Goal: Task Accomplishment & Management: Manage account settings

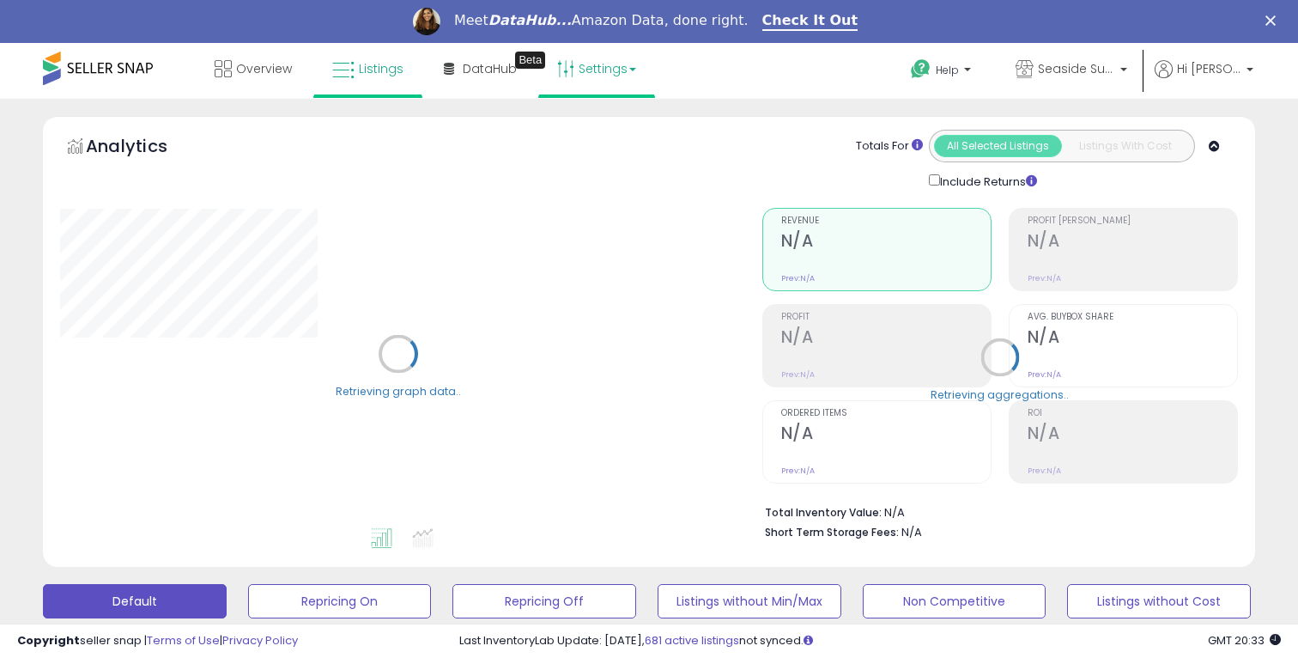
click at [579, 76] on link "Settings" at bounding box center [596, 69] width 105 height 52
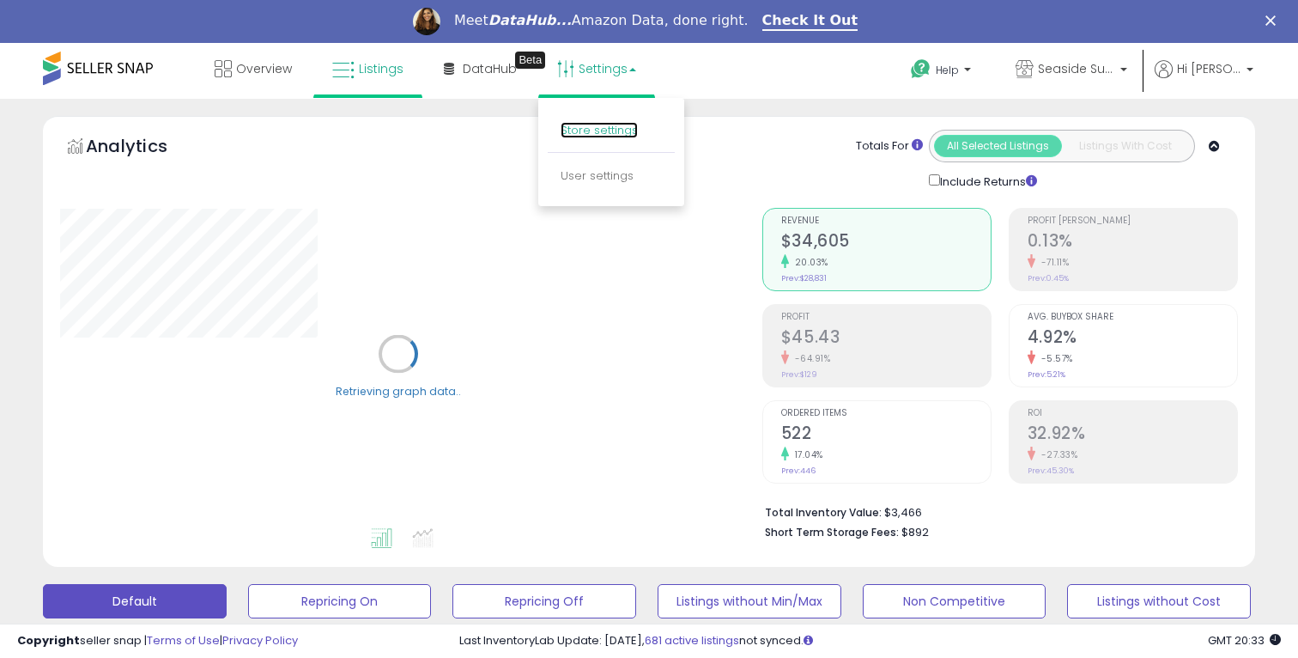
click at [600, 125] on link "Store settings" at bounding box center [599, 130] width 77 height 16
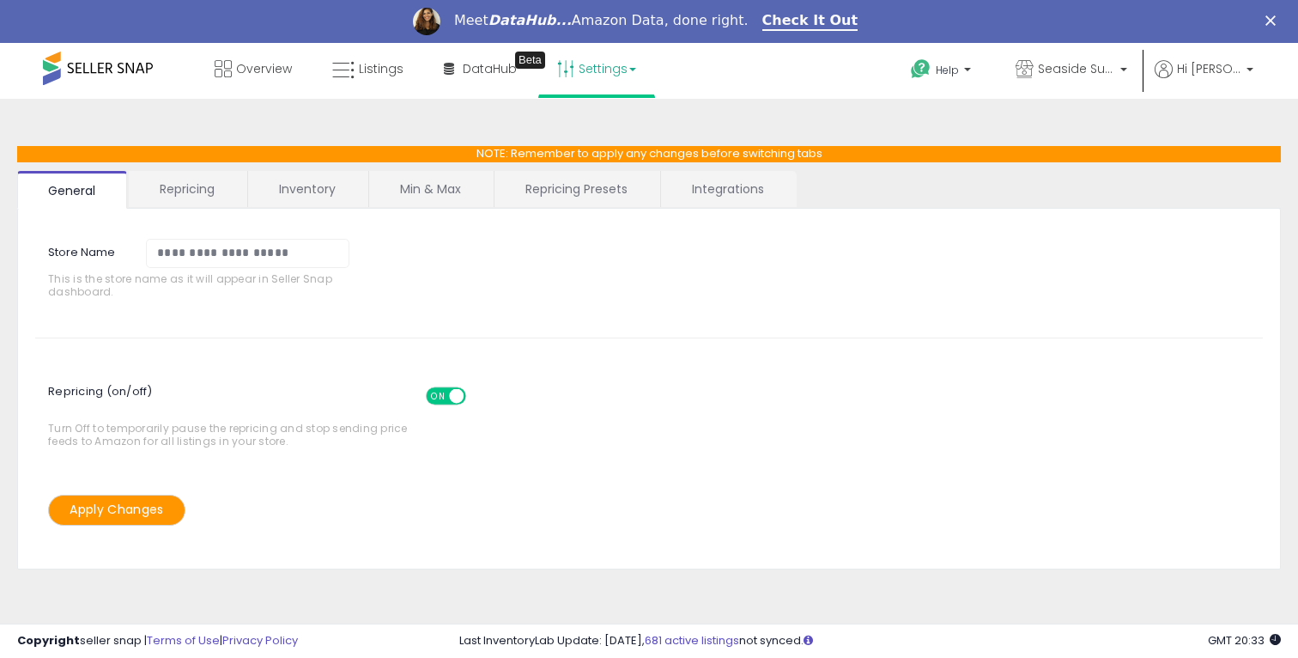
click at [176, 173] on link "Repricing" at bounding box center [187, 189] width 117 height 36
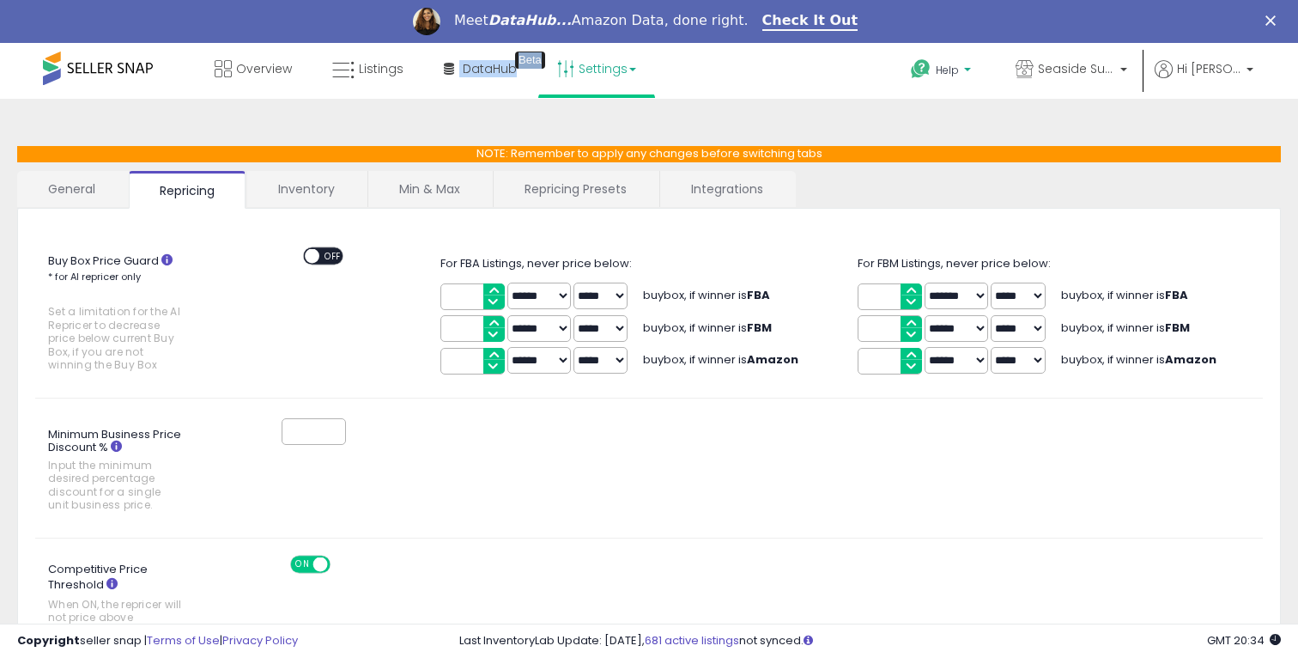
click at [963, 77] on p "Help" at bounding box center [942, 72] width 65 height 19
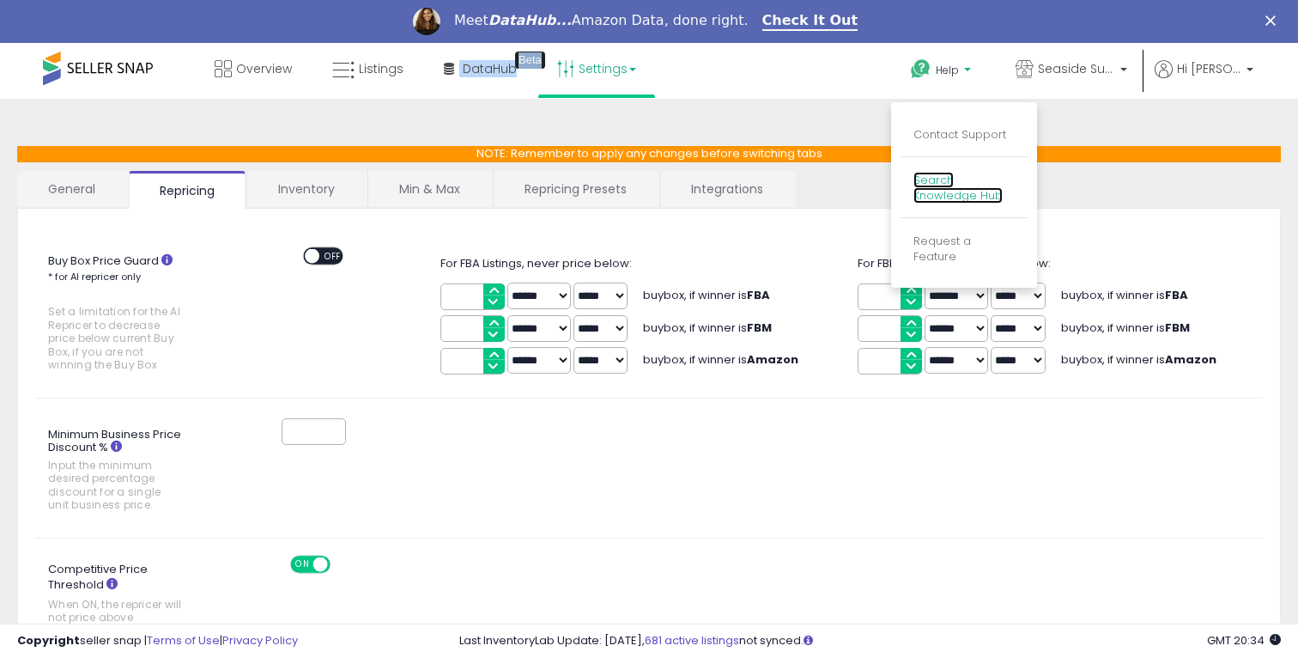
click at [955, 190] on link "Search Knowledge Hub" at bounding box center [957, 188] width 89 height 33
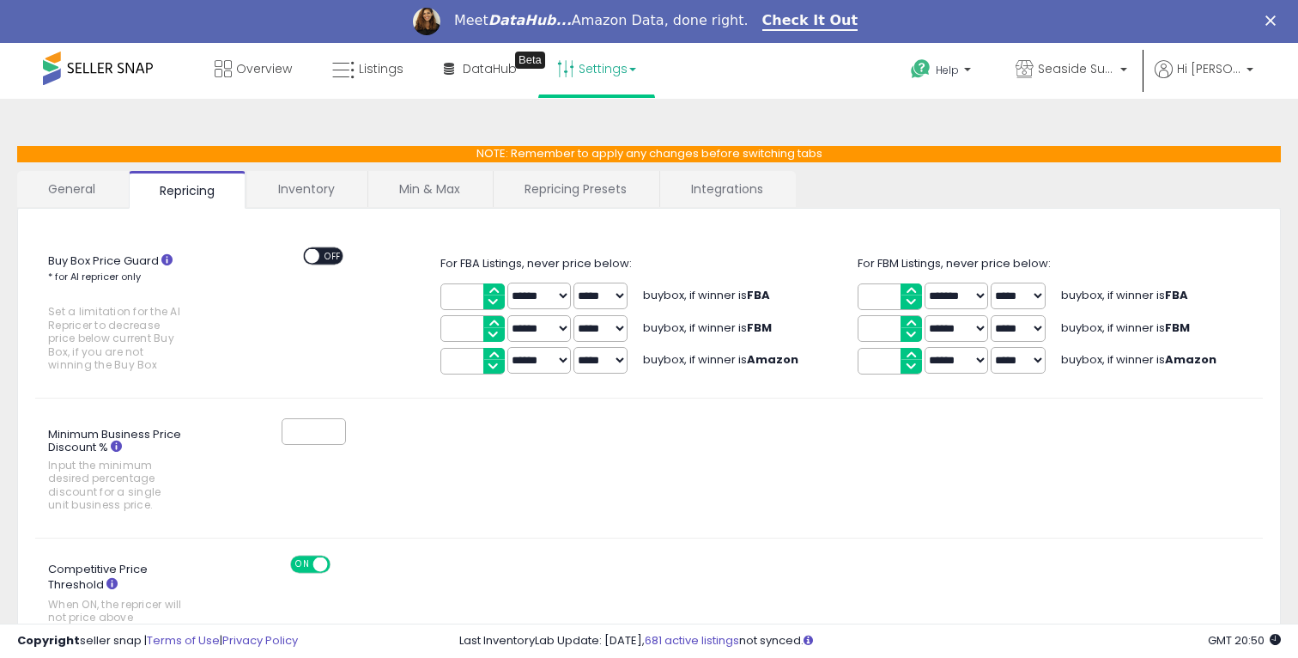
click at [322, 185] on link "Inventory" at bounding box center [306, 189] width 118 height 36
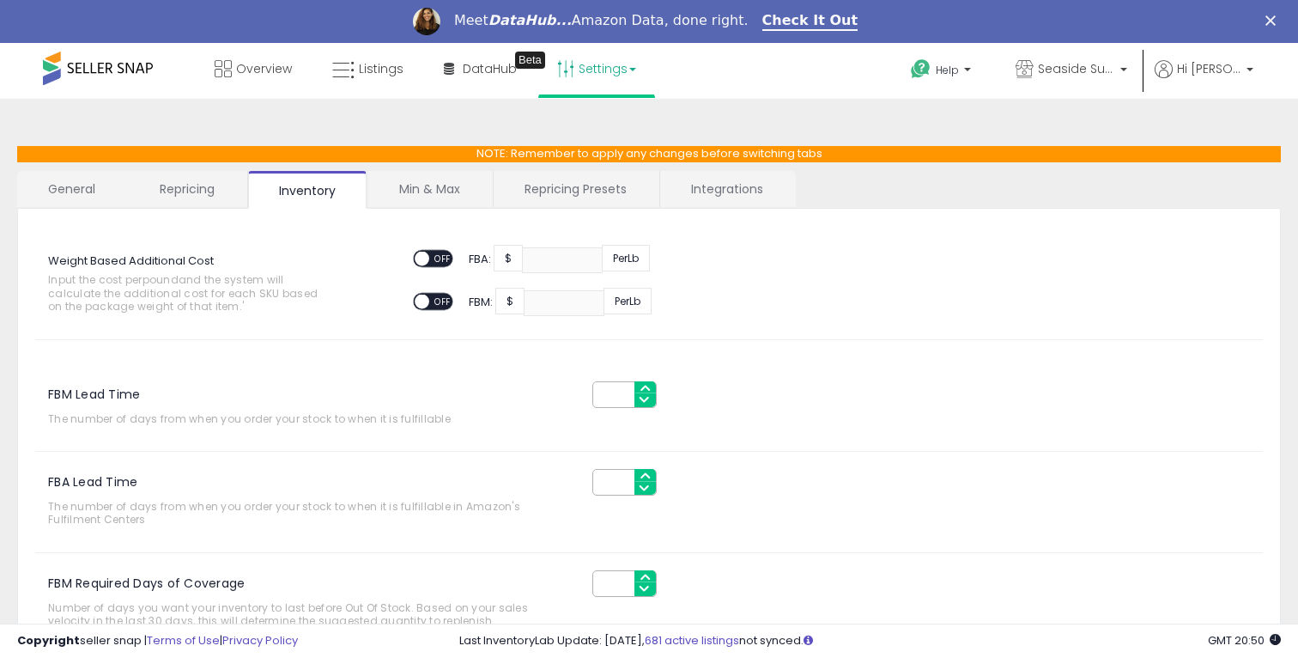
click at [561, 193] on link "Repricing Presets" at bounding box center [576, 189] width 164 height 36
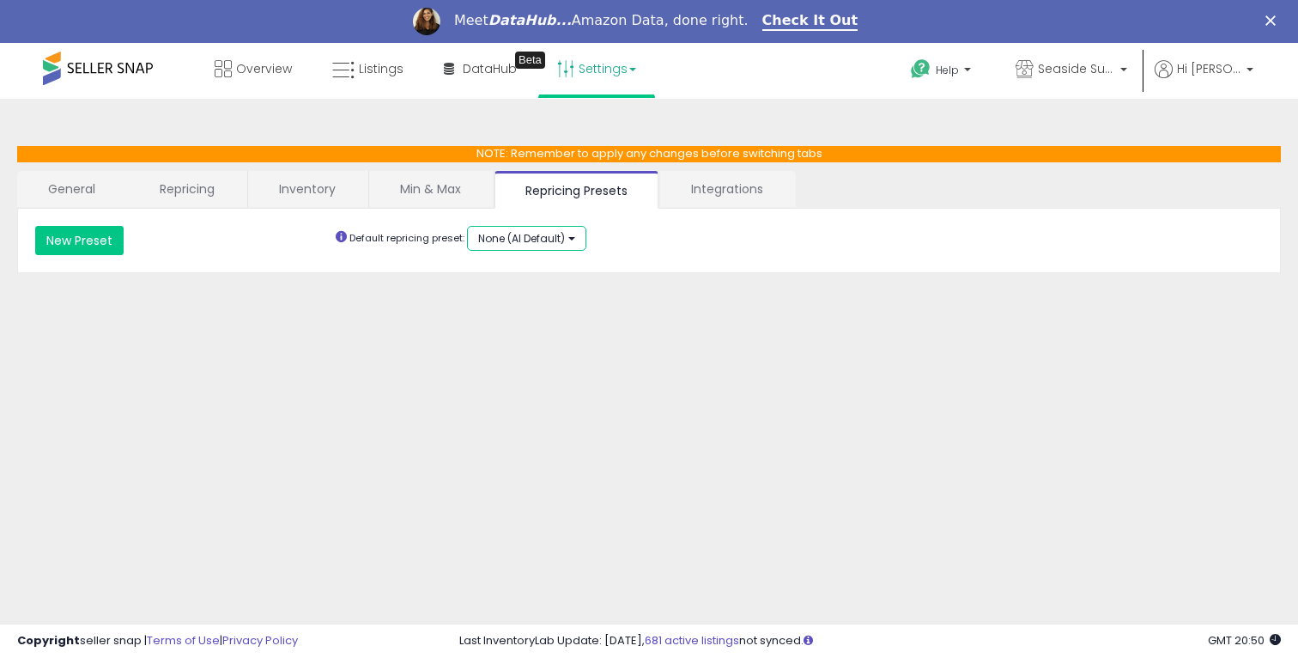
click at [496, 234] on span "None (AI Default)" at bounding box center [521, 238] width 87 height 15
click at [497, 233] on span "None (AI Default)" at bounding box center [521, 238] width 87 height 15
click at [198, 191] on link "Repricing" at bounding box center [187, 189] width 117 height 36
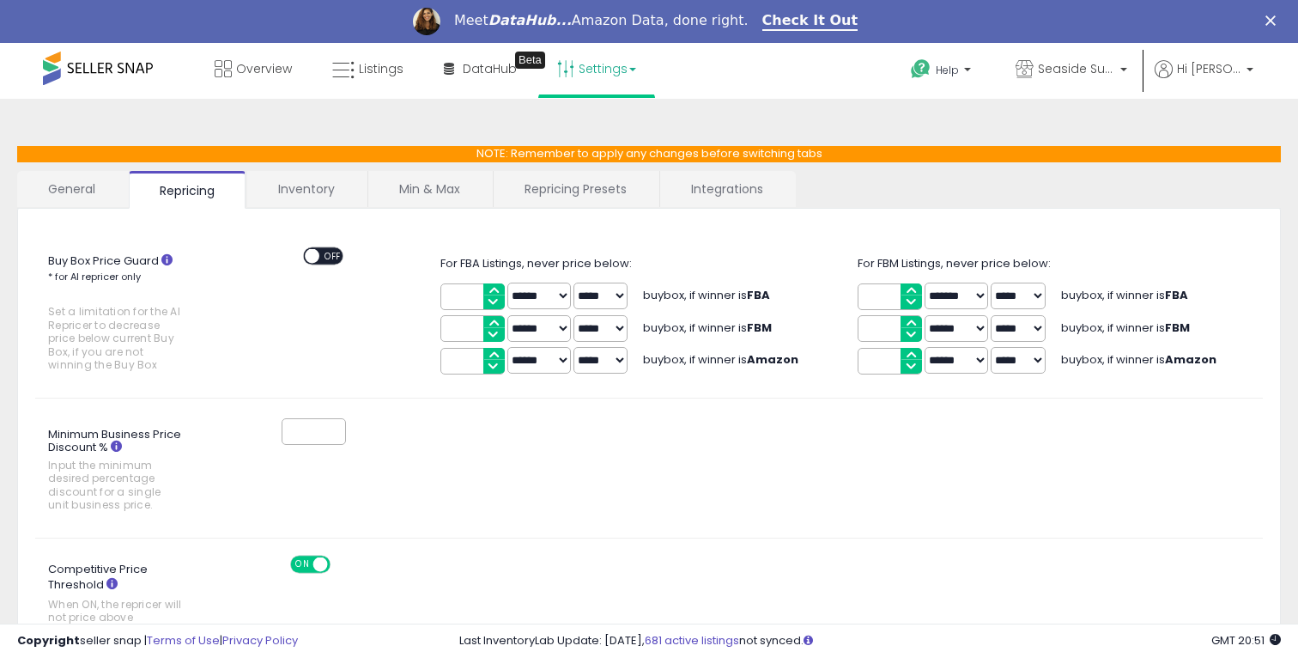
click at [603, 73] on link "Settings" at bounding box center [596, 69] width 105 height 52
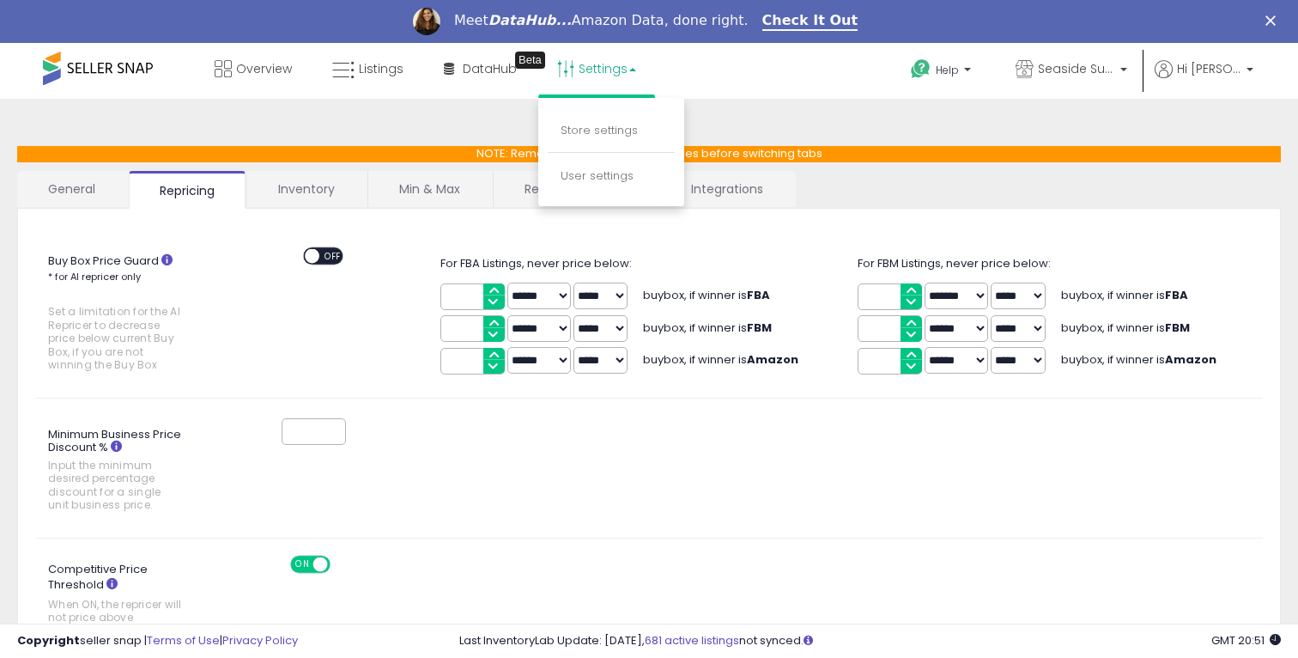
click at [603, 77] on link "Settings" at bounding box center [596, 69] width 105 height 52
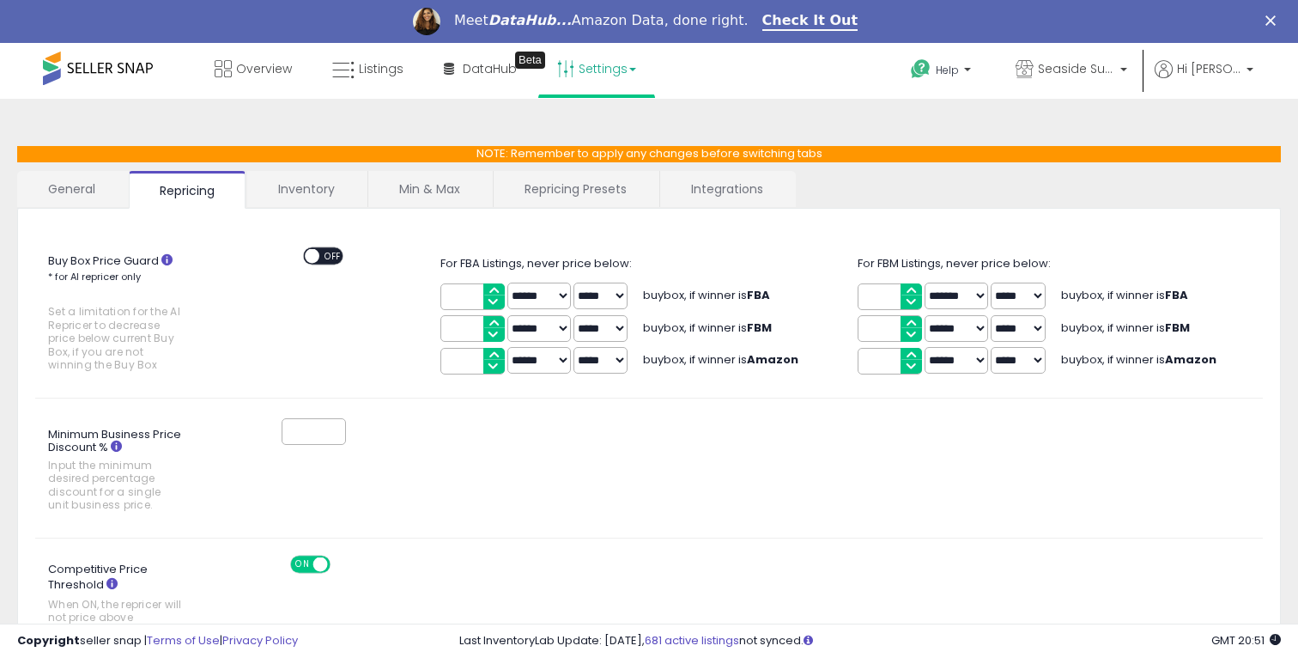
click at [276, 191] on link "Inventory" at bounding box center [306, 189] width 118 height 36
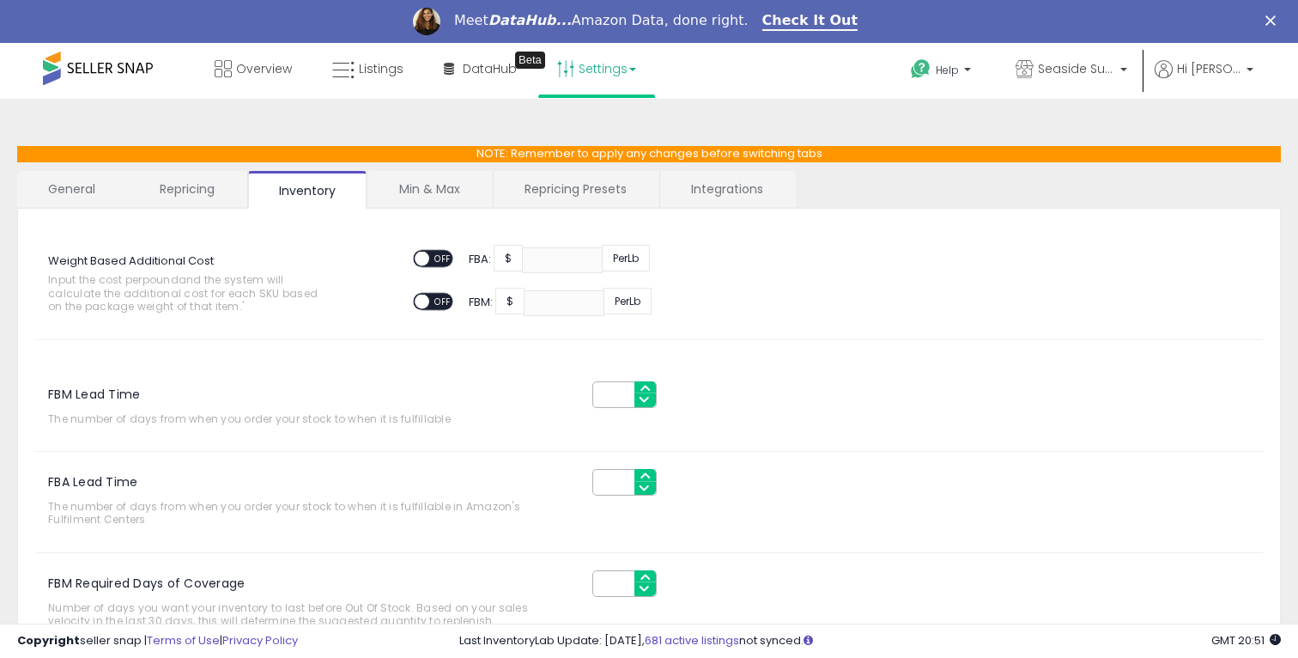
click at [209, 190] on link "Repricing" at bounding box center [187, 189] width 117 height 36
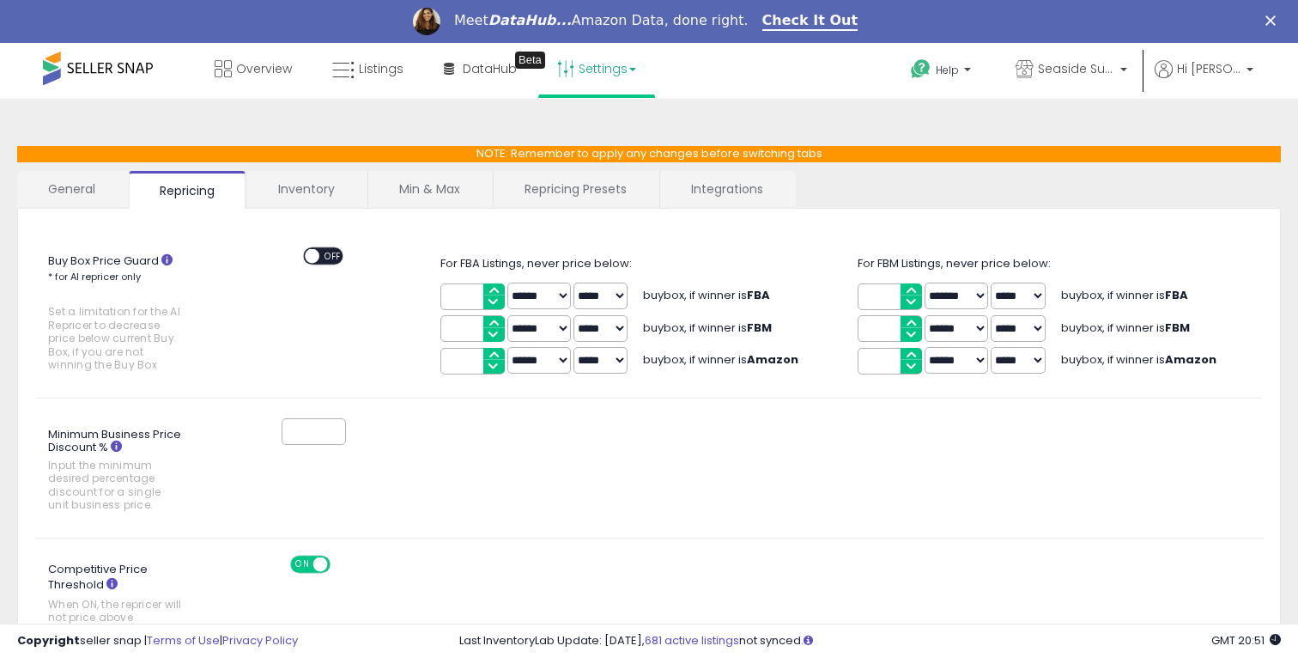
click at [100, 187] on link "General" at bounding box center [72, 189] width 110 height 36
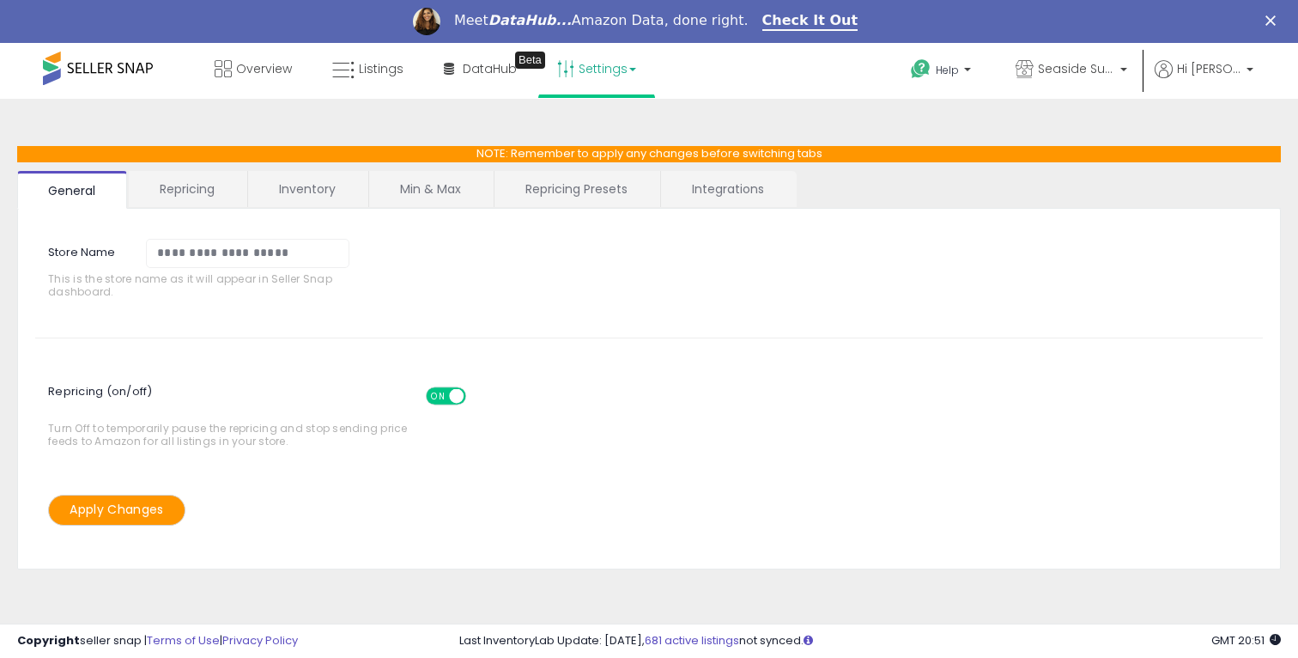
click at [173, 192] on link "Repricing" at bounding box center [187, 189] width 117 height 36
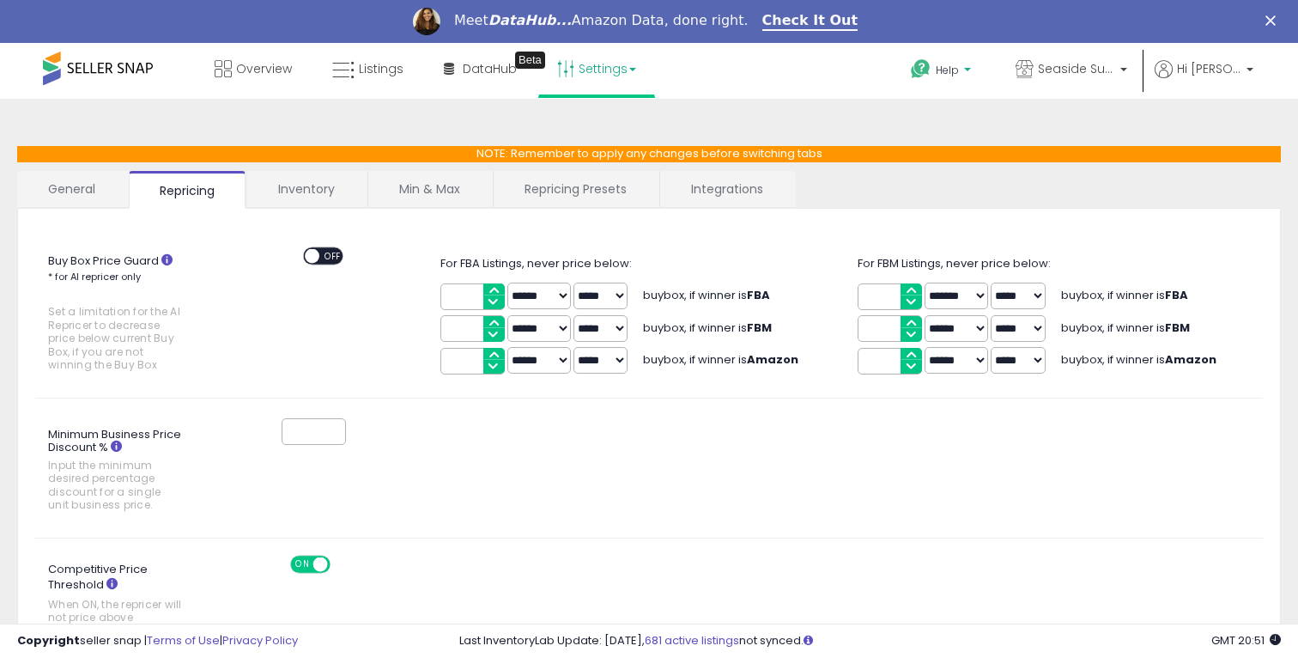
click at [963, 94] on link "Help" at bounding box center [942, 71] width 91 height 53
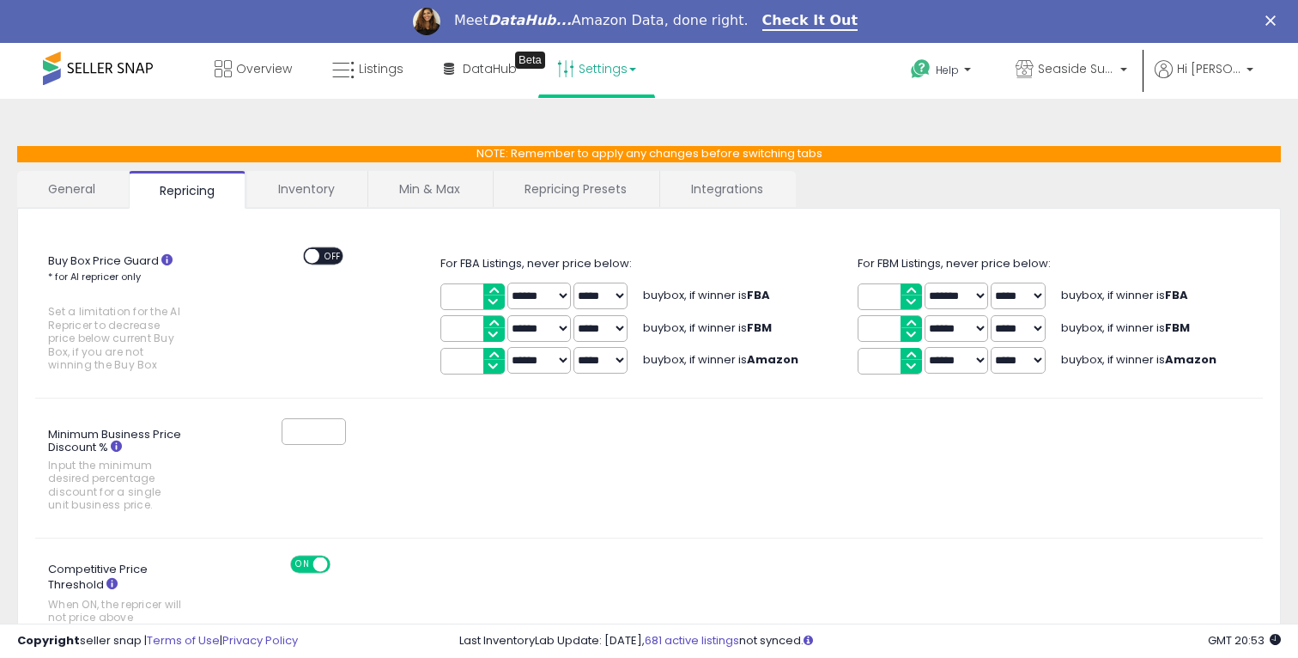
click at [353, 184] on link "Inventory" at bounding box center [306, 189] width 118 height 36
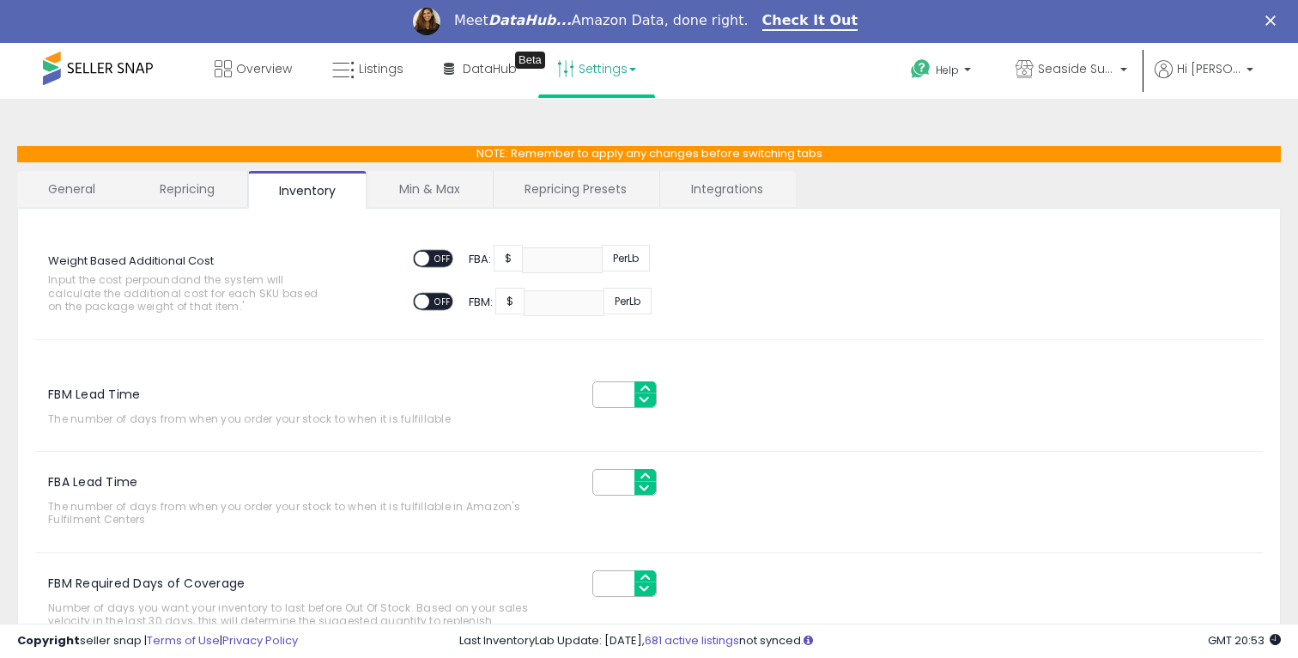
click at [217, 200] on link "Repricing" at bounding box center [187, 189] width 117 height 36
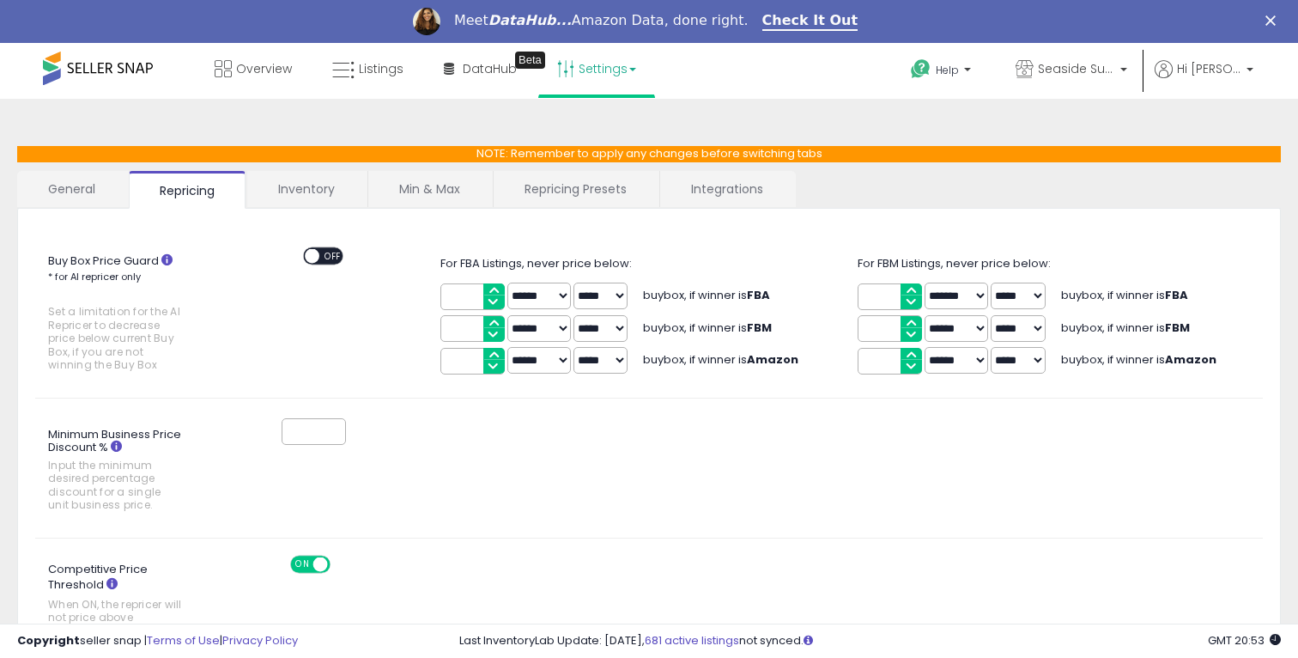
click at [165, 259] on icon at bounding box center [166, 259] width 11 height 11
click at [365, 70] on span "Listings" at bounding box center [381, 68] width 45 height 17
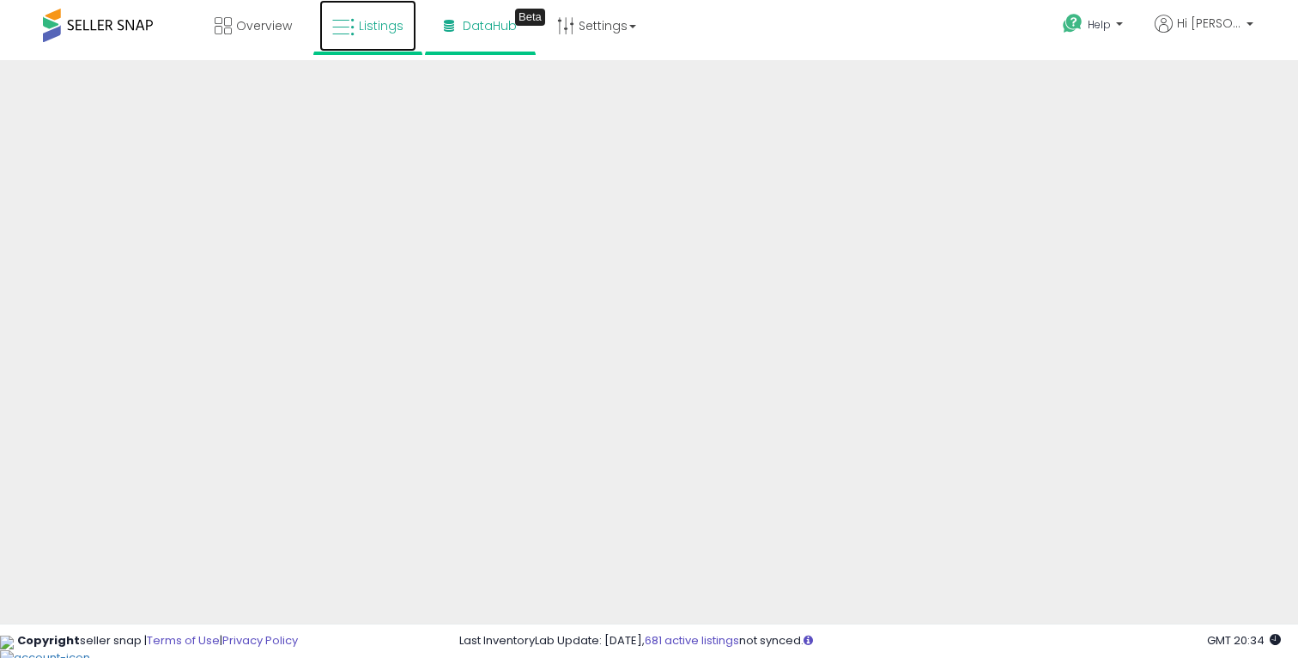
click at [391, 20] on span "Listings" at bounding box center [381, 25] width 45 height 17
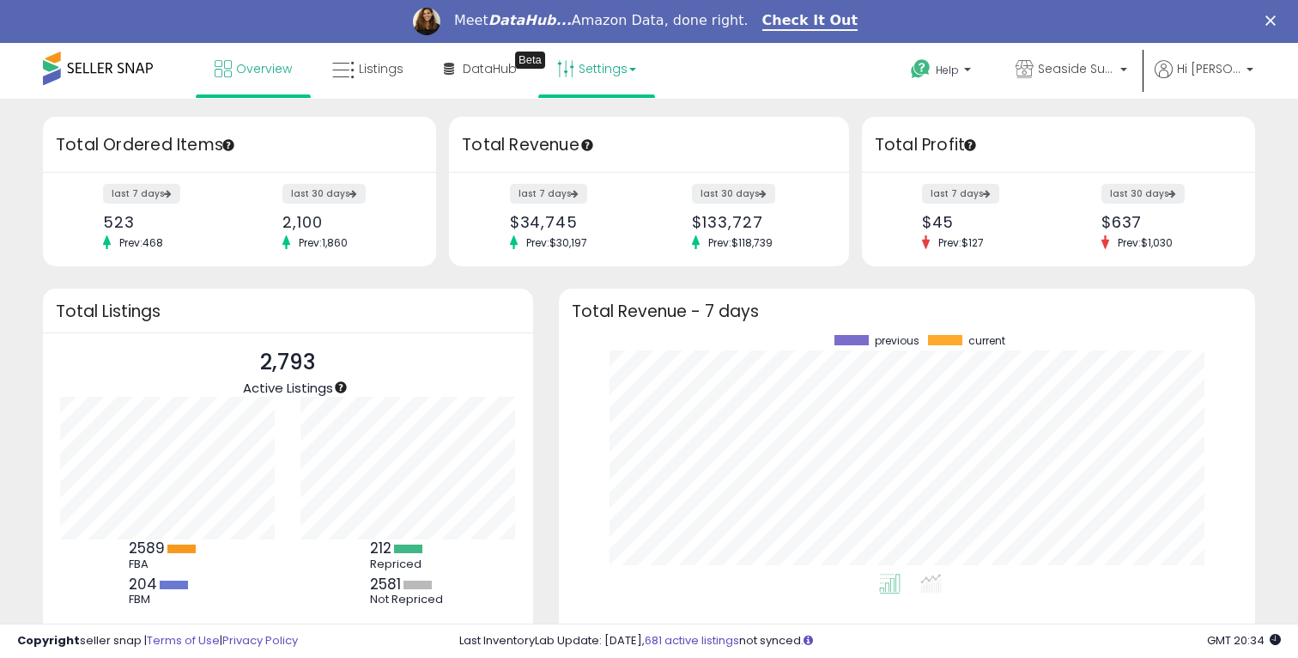
click at [609, 68] on link "Settings" at bounding box center [596, 69] width 105 height 52
click at [598, 126] on link "Store settings" at bounding box center [599, 130] width 77 height 16
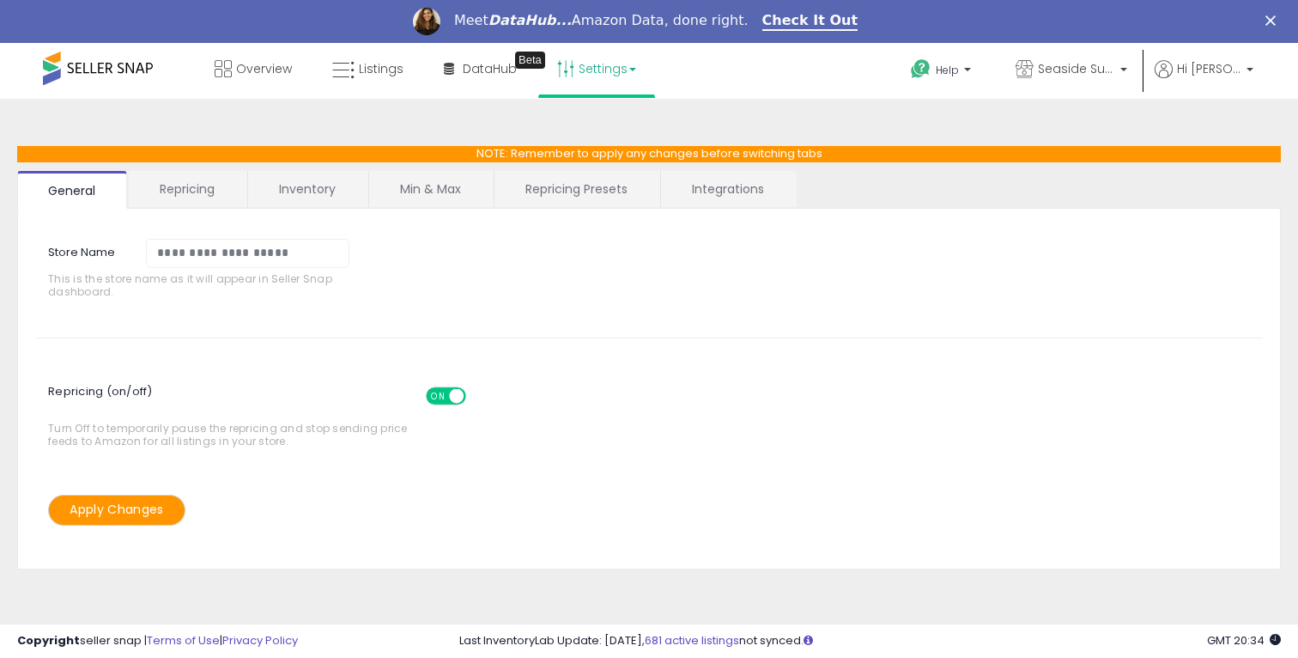
click at [217, 176] on link "Repricing" at bounding box center [187, 189] width 117 height 36
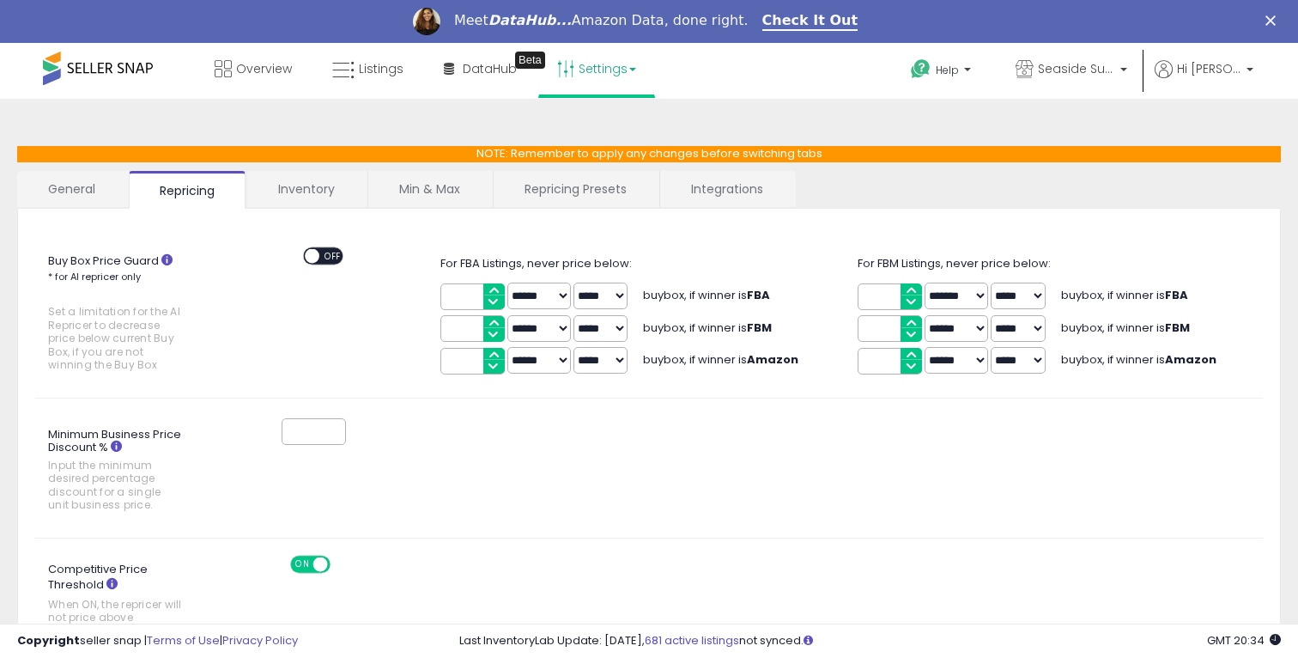
click at [684, 179] on link "Integrations" at bounding box center [727, 189] width 134 height 36
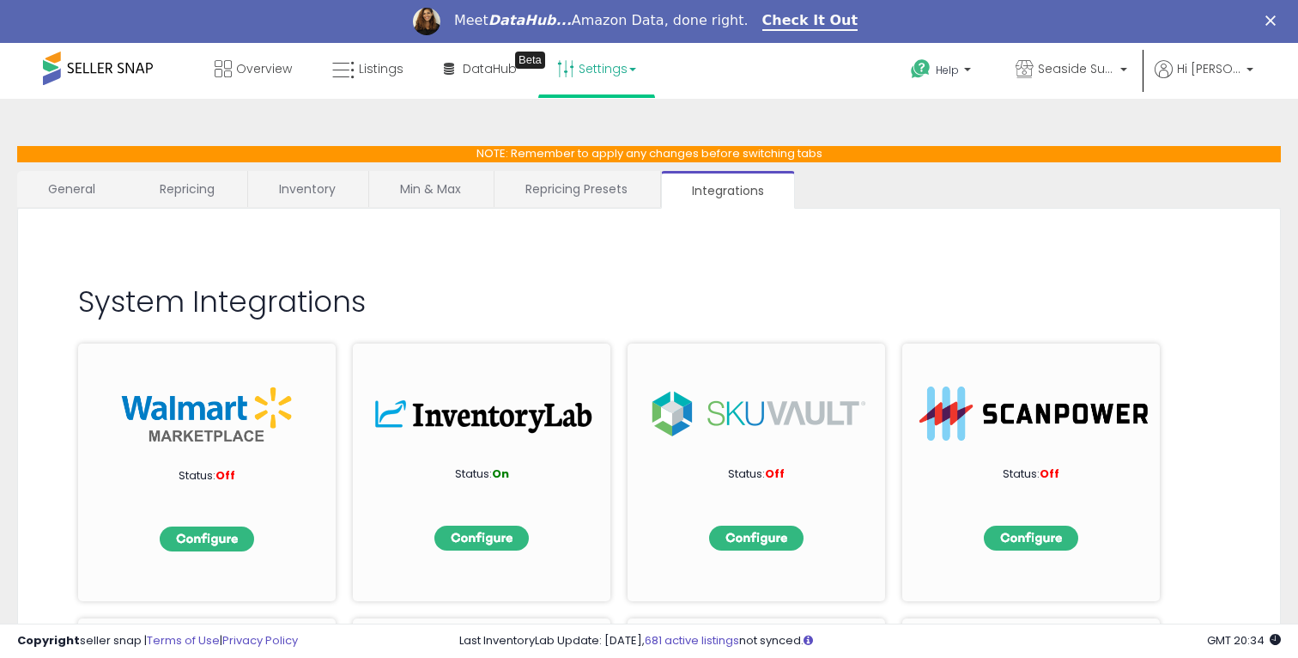
scroll to position [23, 0]
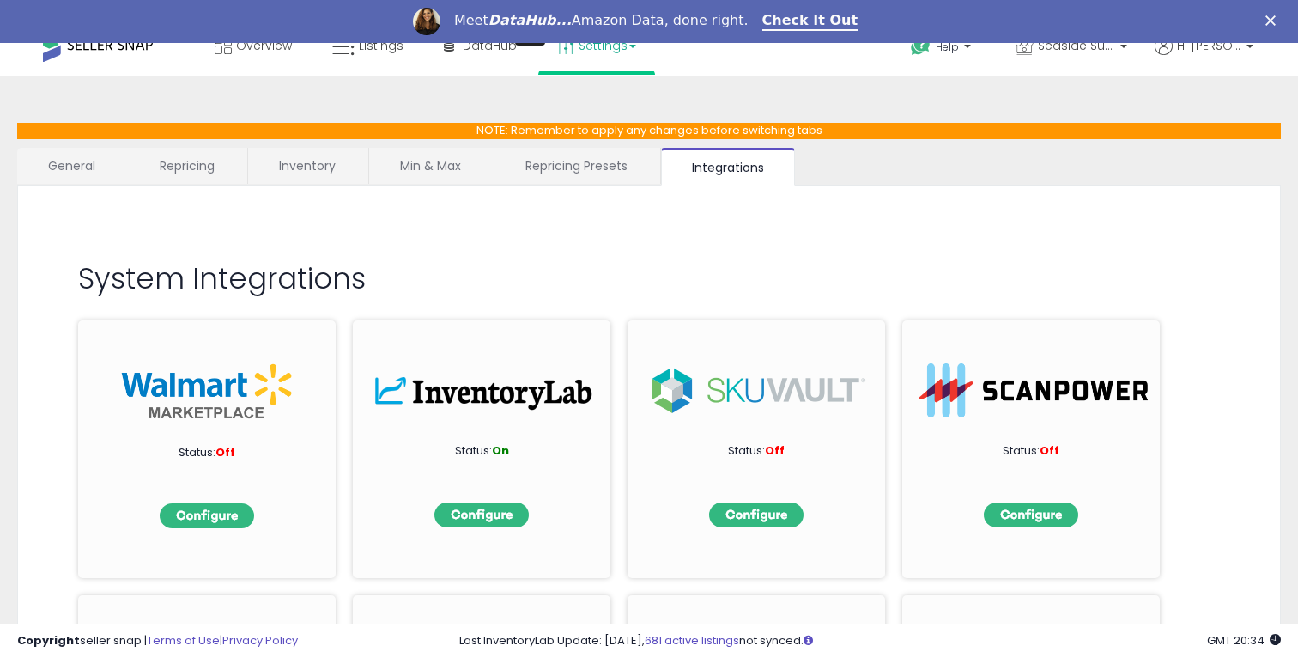
click at [624, 153] on link "Repricing Presets" at bounding box center [576, 166] width 164 height 36
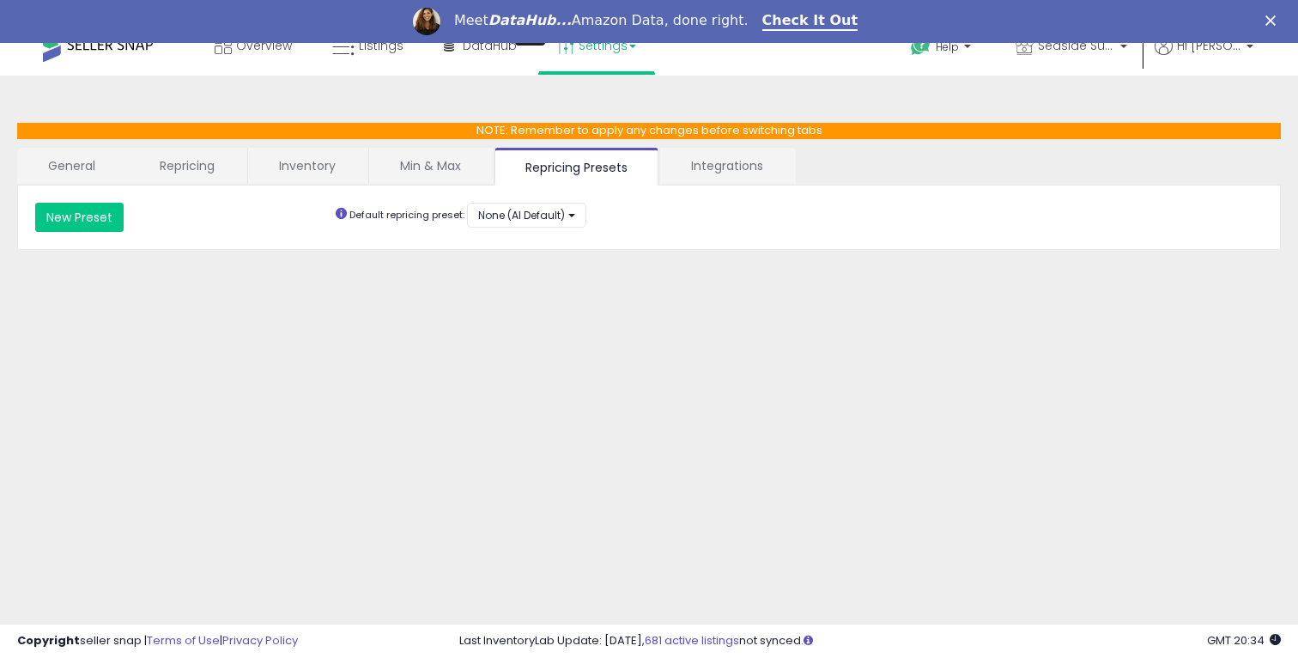
click at [452, 159] on link "Min & Max" at bounding box center [430, 166] width 123 height 36
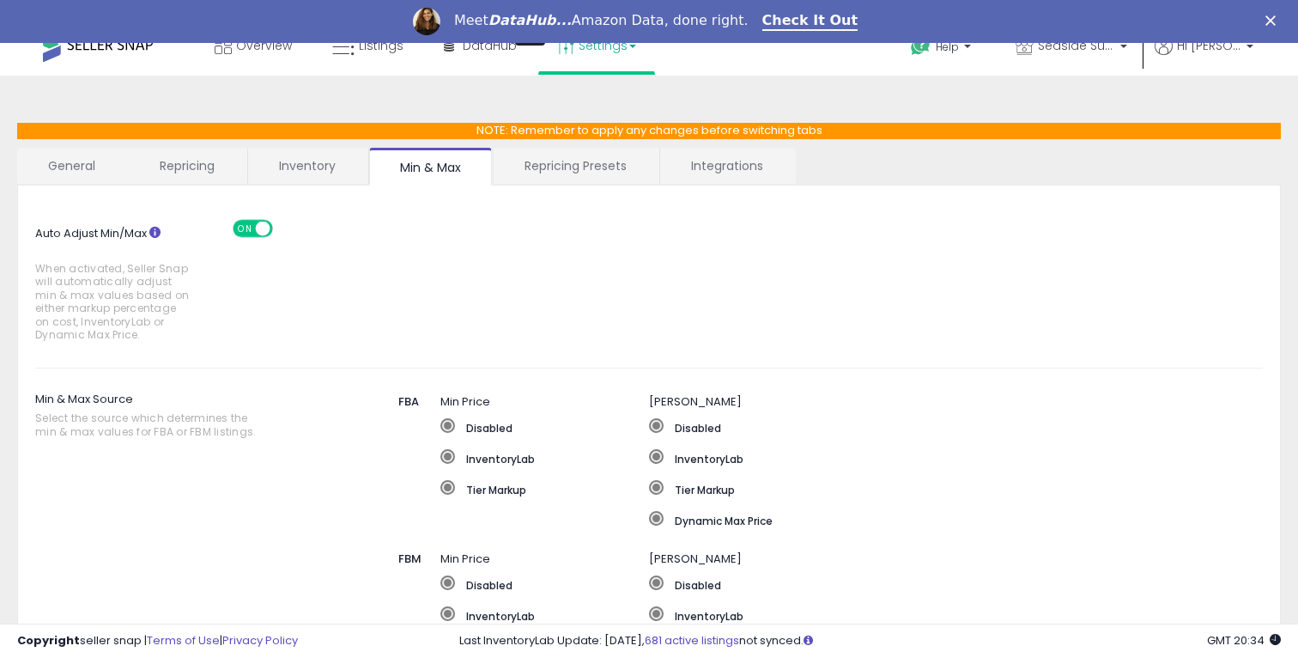
click at [322, 163] on link "Inventory" at bounding box center [307, 166] width 118 height 36
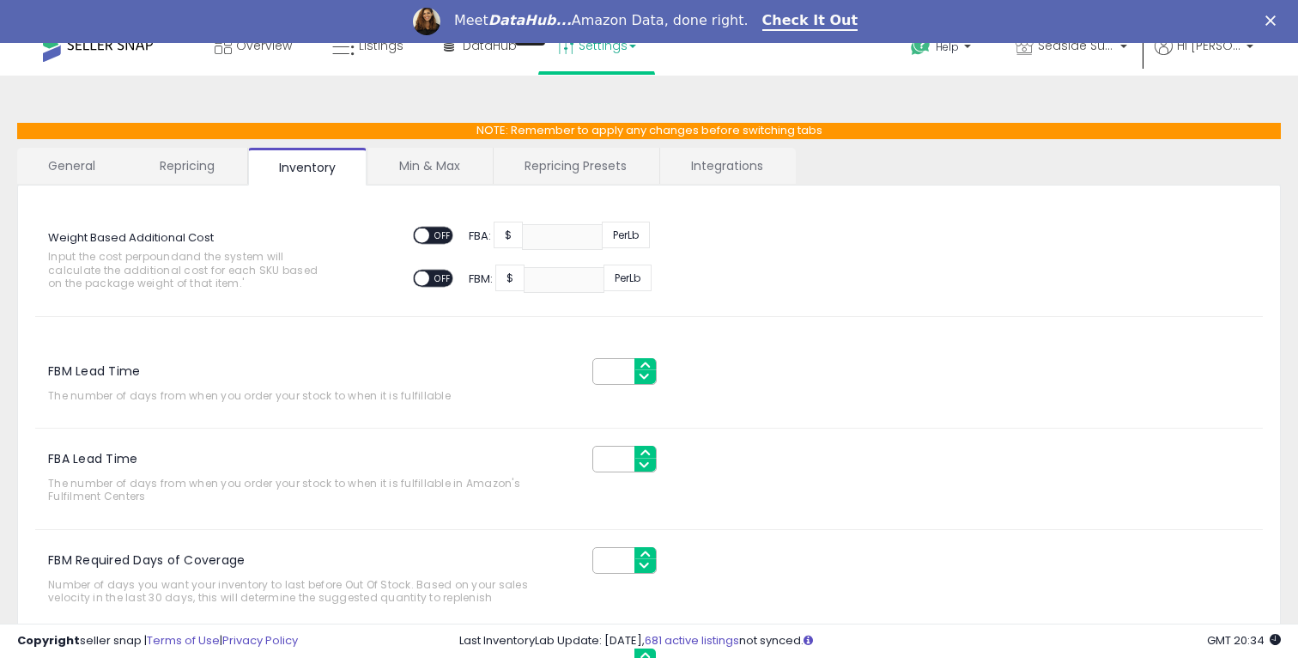
scroll to position [252, 0]
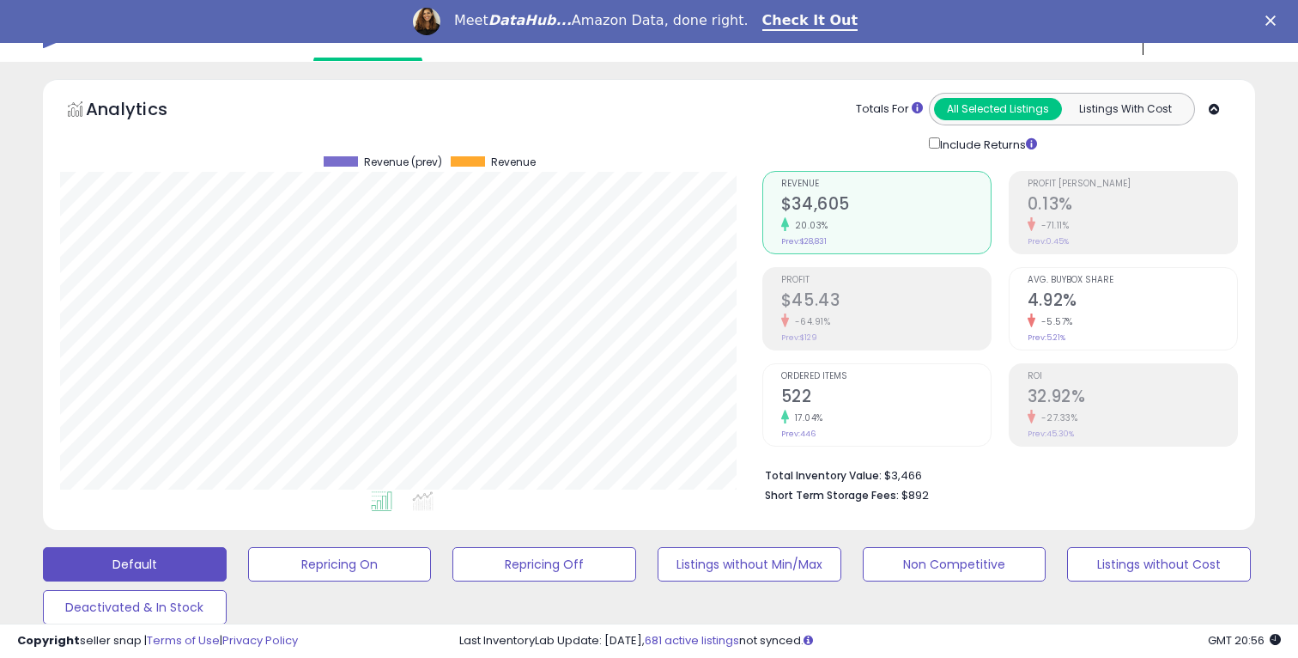
scroll to position [31, 0]
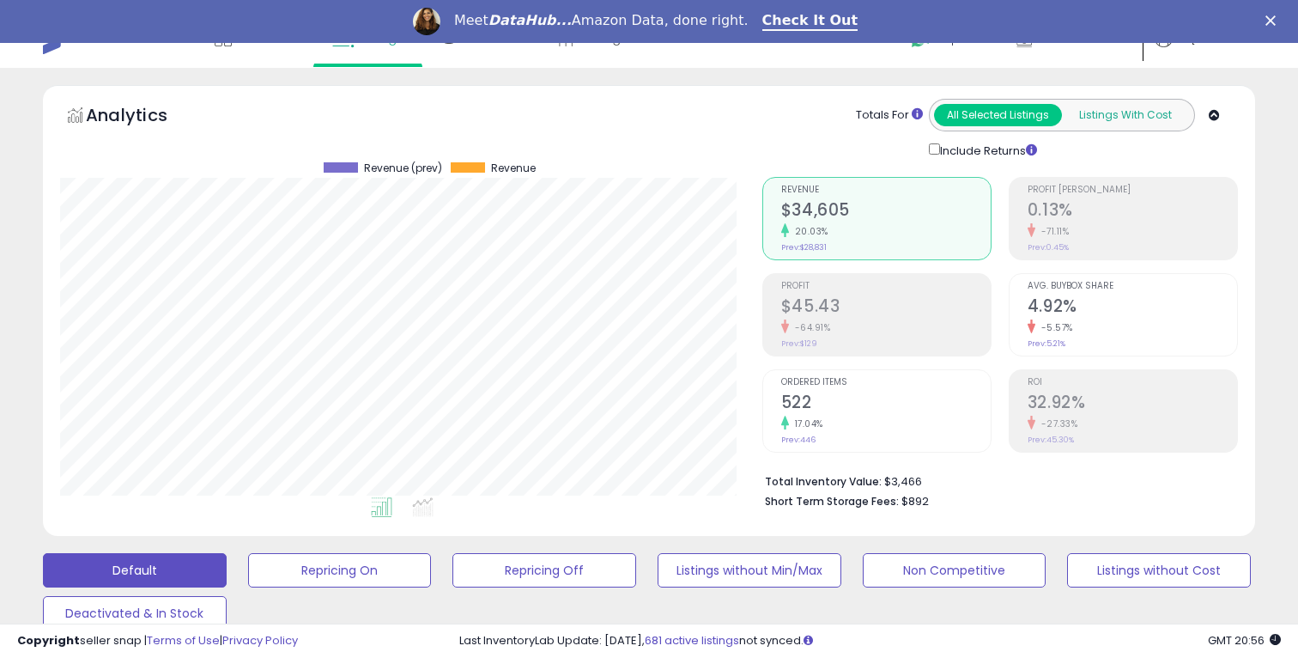
click at [1084, 118] on button "Listings With Cost" at bounding box center [1125, 115] width 128 height 22
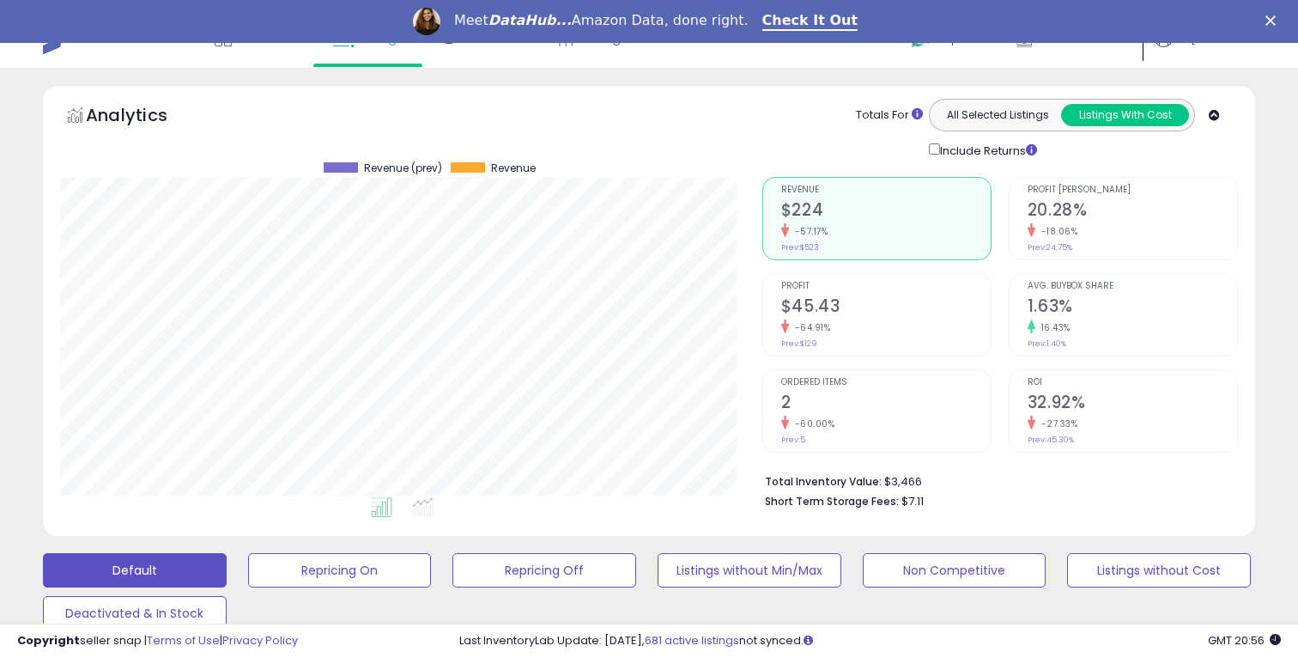
scroll to position [352, 701]
click at [1010, 124] on button "All Selected Listings" at bounding box center [998, 115] width 128 height 22
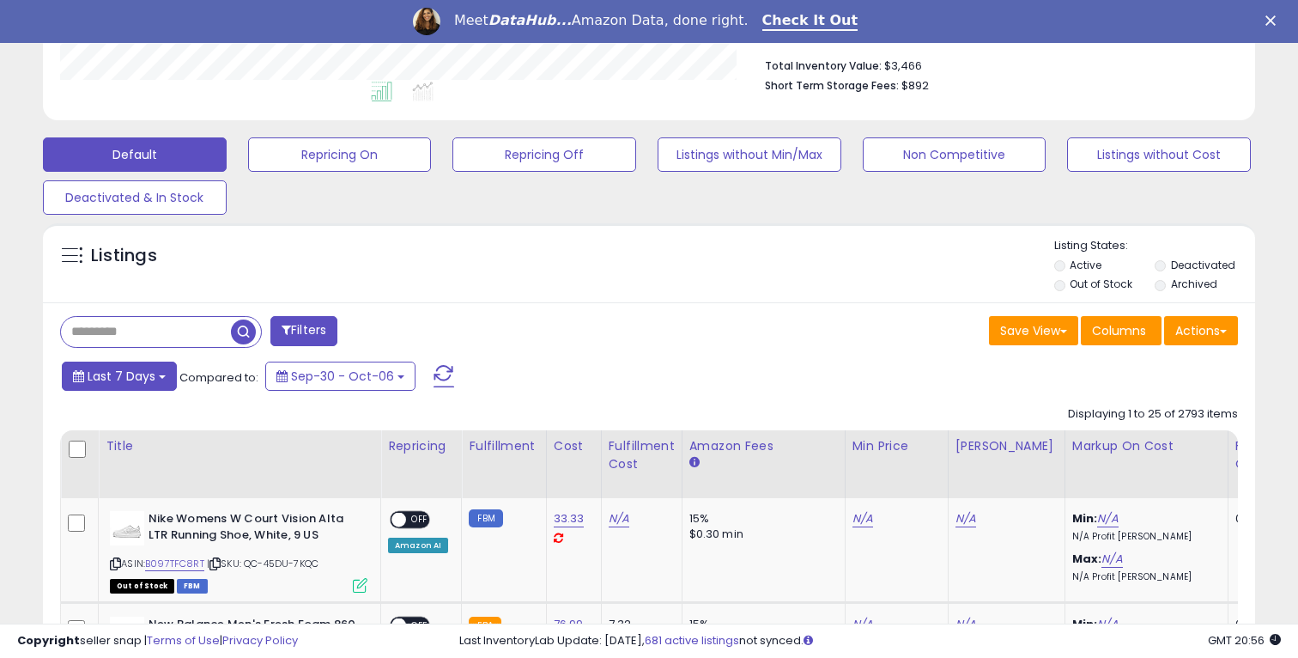
click at [148, 386] on button "Last 7 Days" at bounding box center [119, 375] width 115 height 29
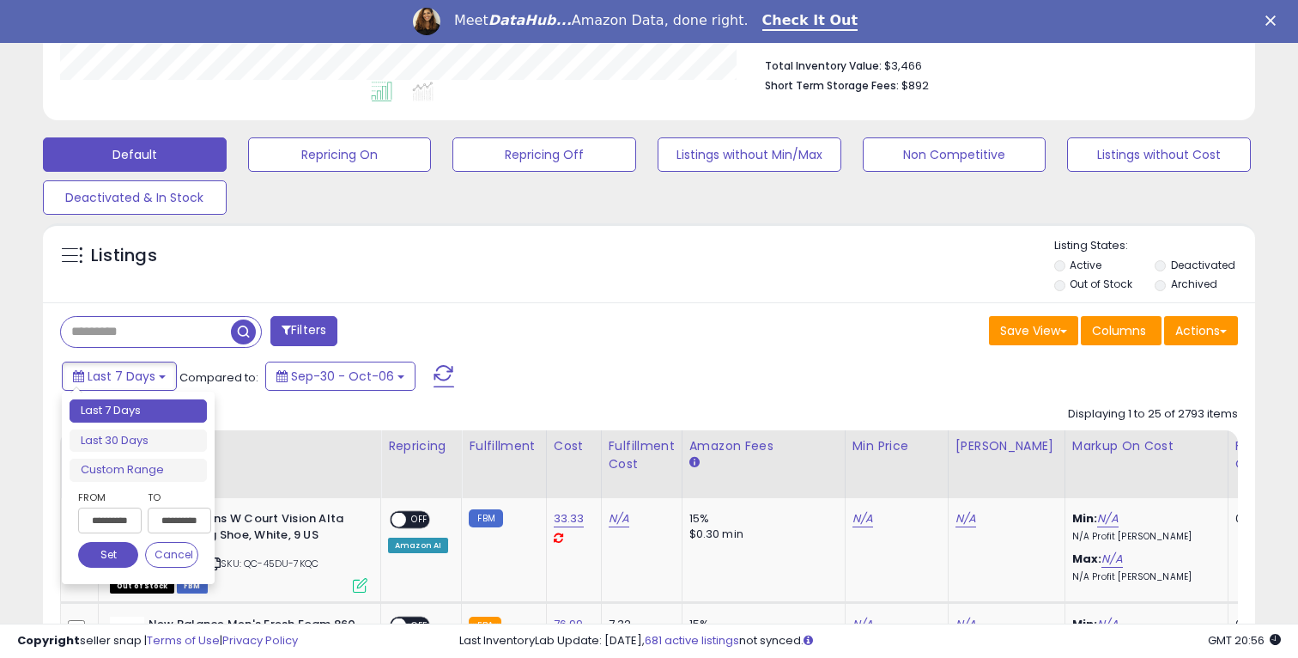
click at [480, 288] on div "Listings" at bounding box center [649, 267] width 1212 height 58
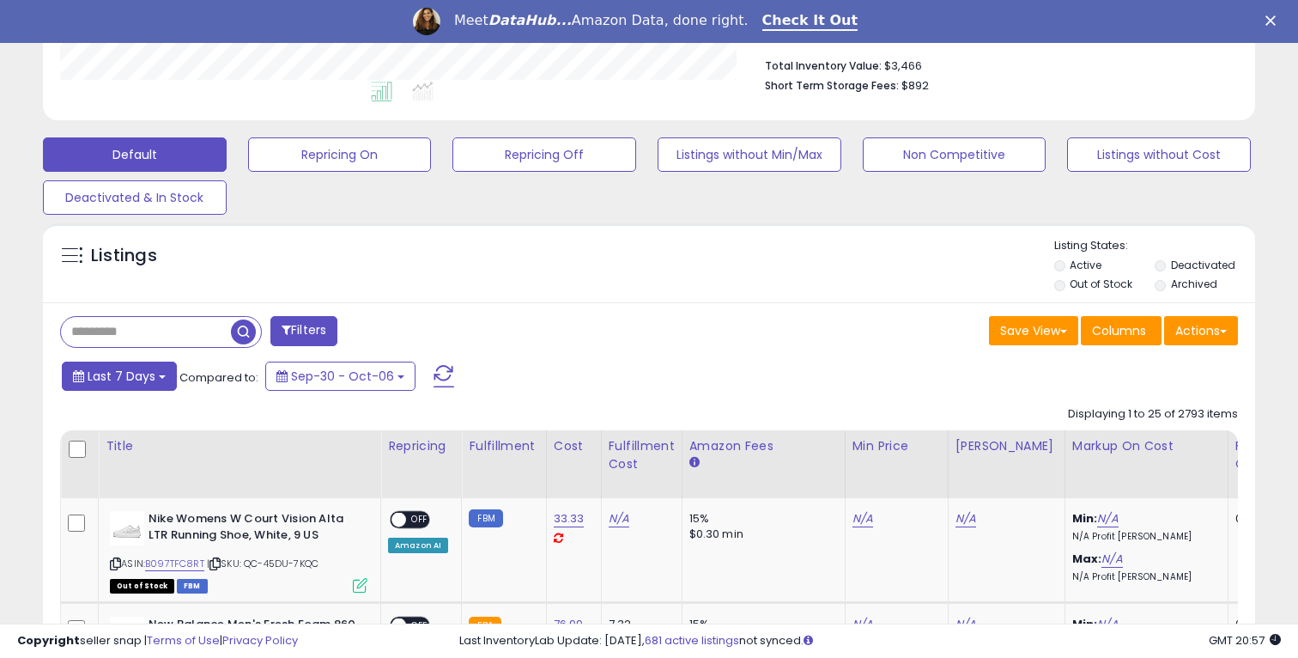
click at [174, 379] on button "Last 7 Days" at bounding box center [119, 375] width 115 height 29
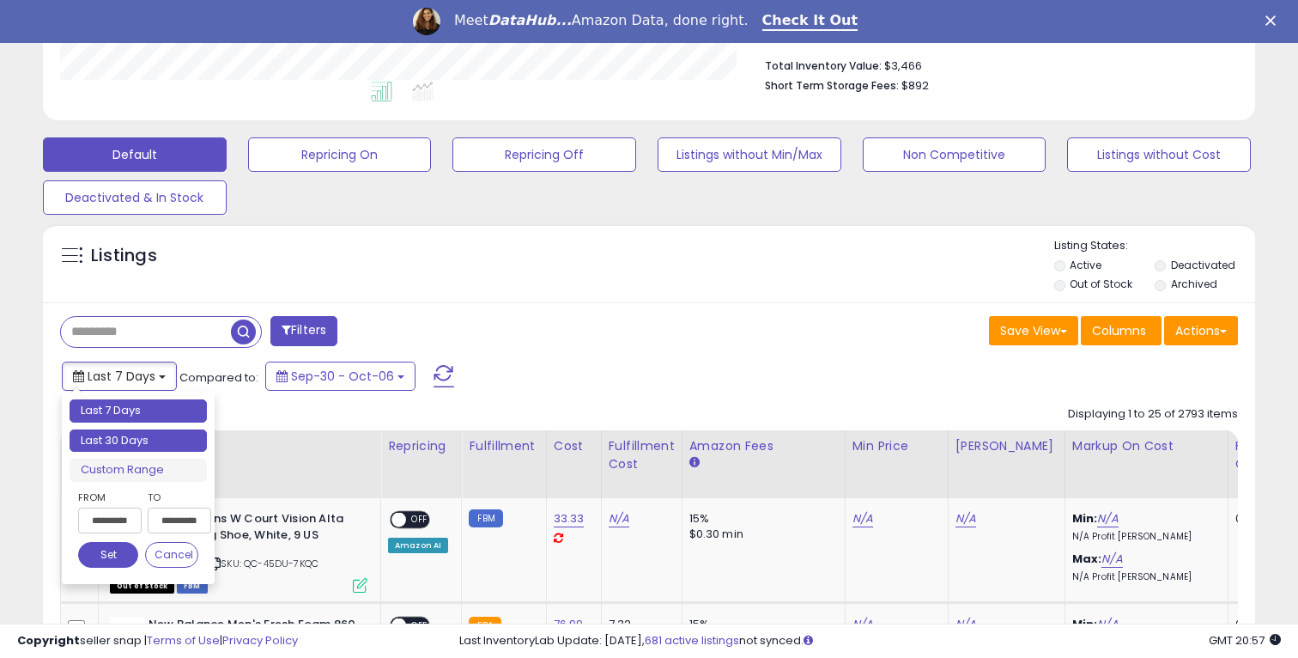
type input "**********"
click at [169, 442] on li "Last 30 Days" at bounding box center [138, 440] width 137 height 23
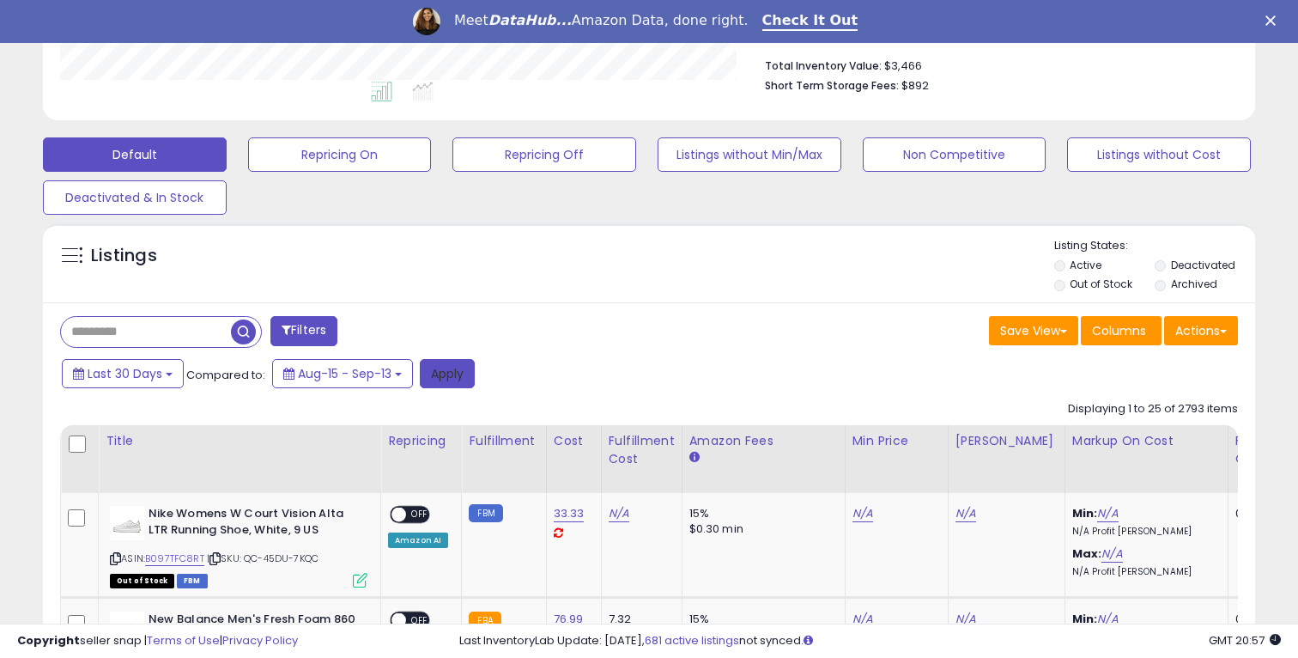
click at [450, 369] on button "Apply" at bounding box center [447, 373] width 55 height 29
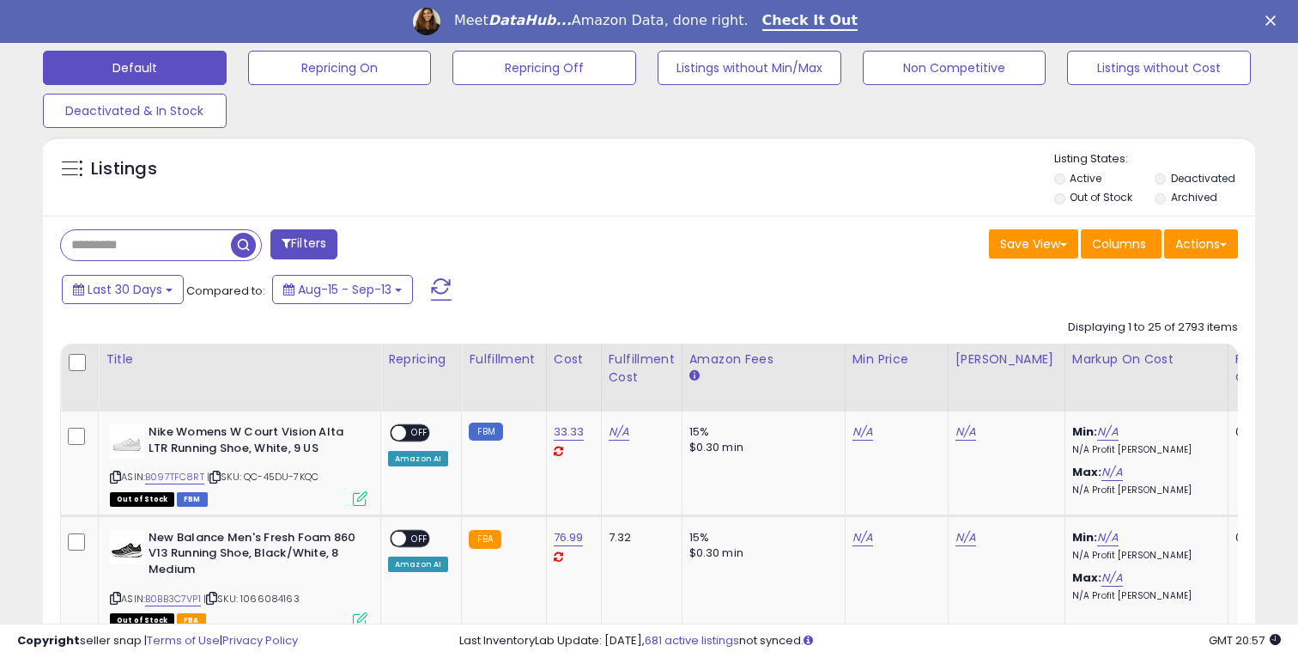
scroll to position [487, 0]
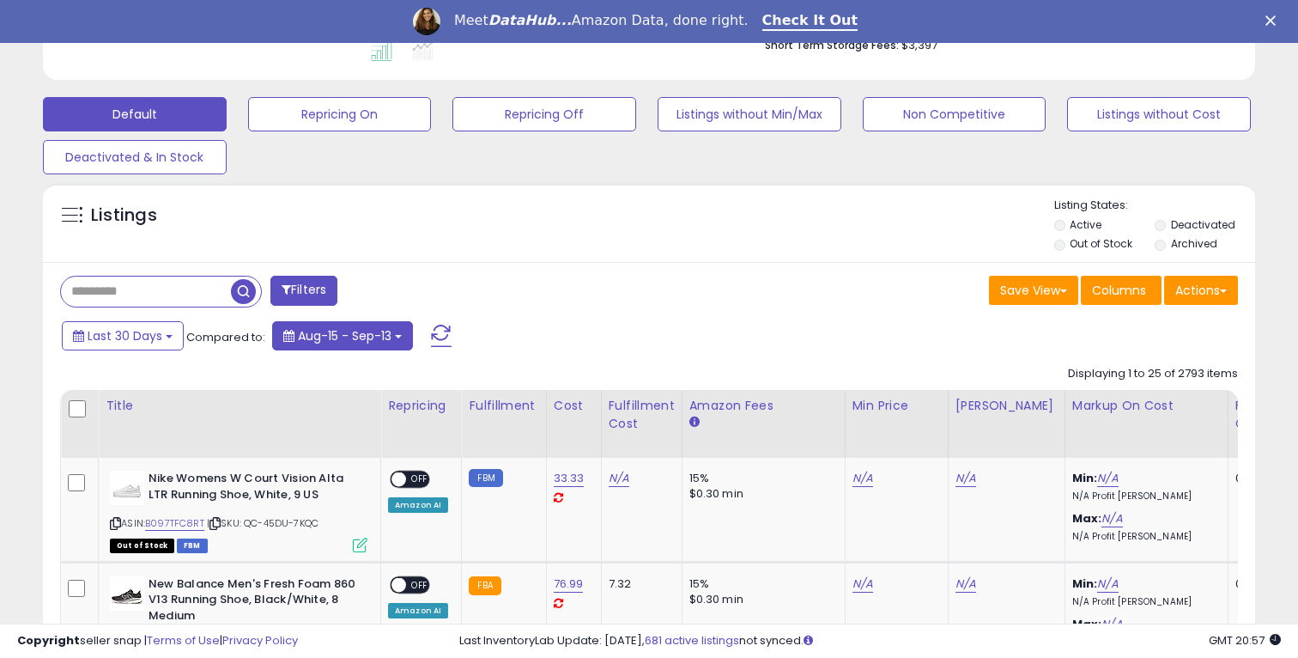
click at [366, 327] on span "Aug-15 - Sep-13" at bounding box center [345, 335] width 94 height 17
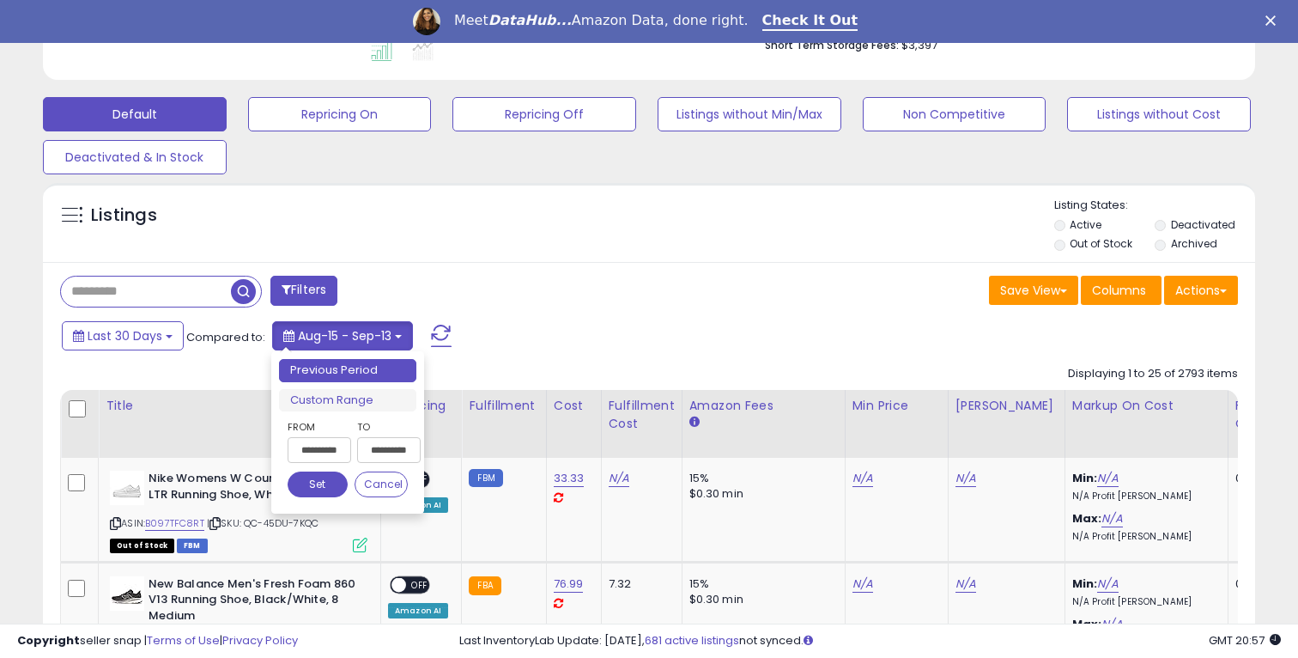
scroll to position [352, 701]
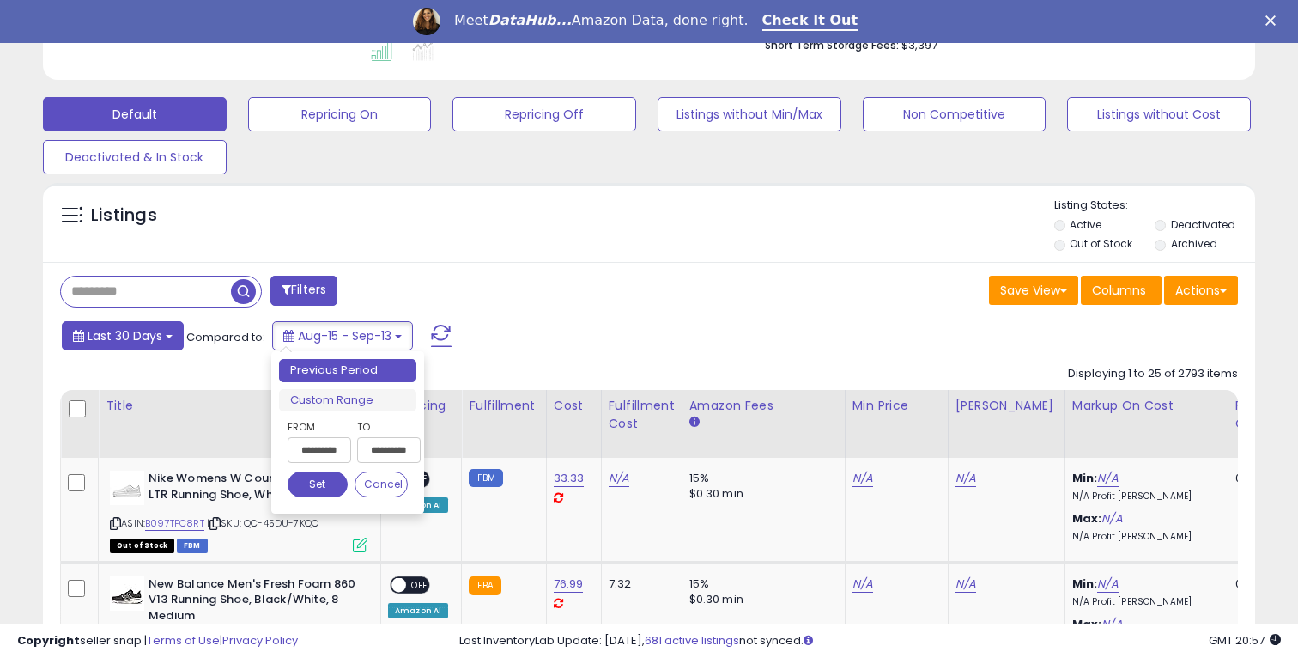
click at [174, 339] on button "Last 30 Days" at bounding box center [123, 335] width 122 height 29
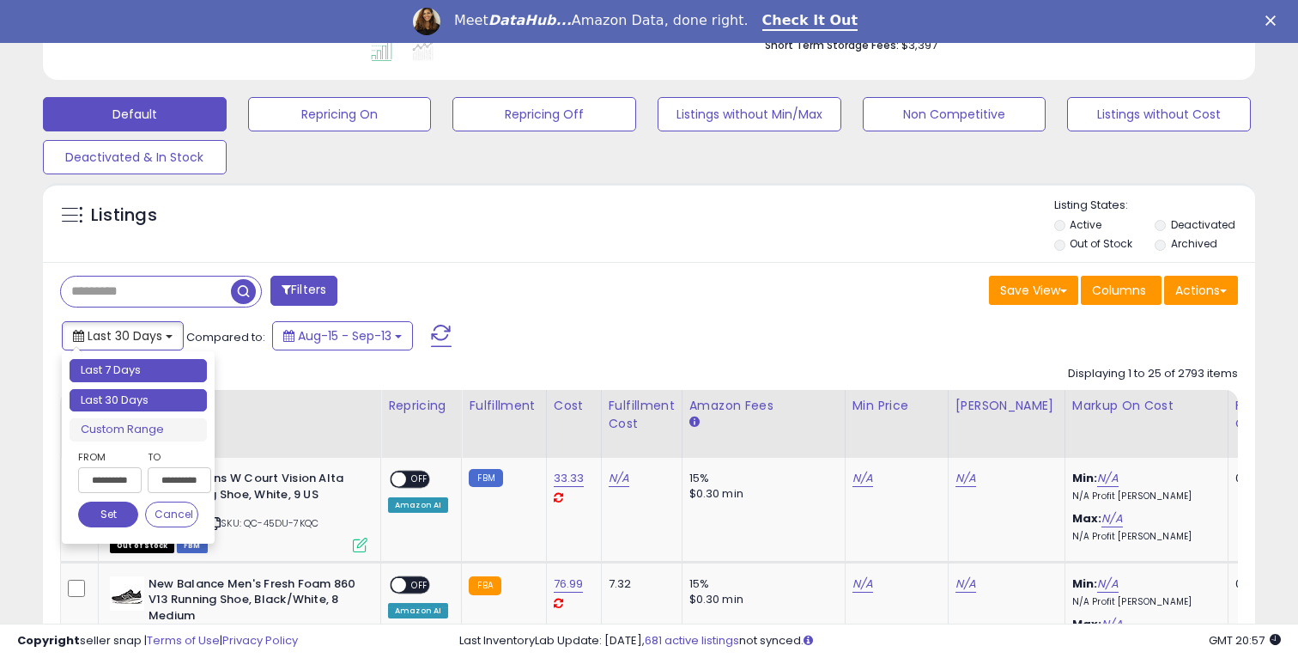
type input "**********"
click at [169, 379] on li "Last 7 Days" at bounding box center [138, 370] width 137 height 23
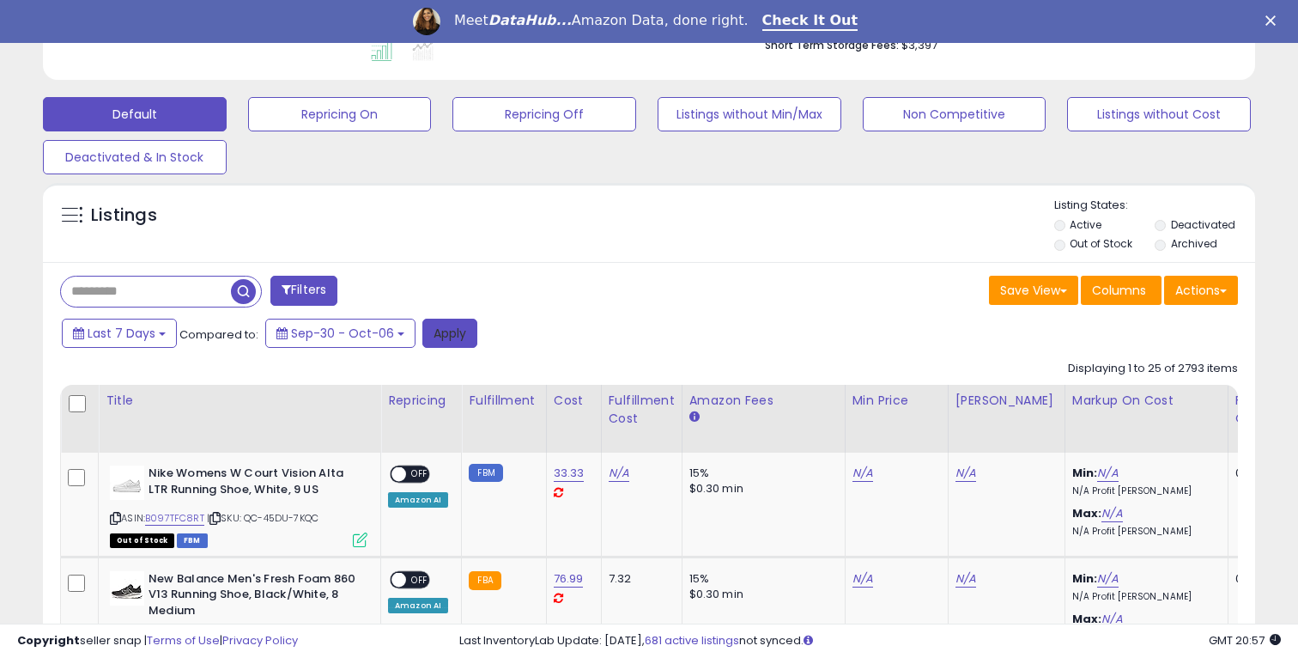
click at [459, 331] on button "Apply" at bounding box center [449, 332] width 55 height 29
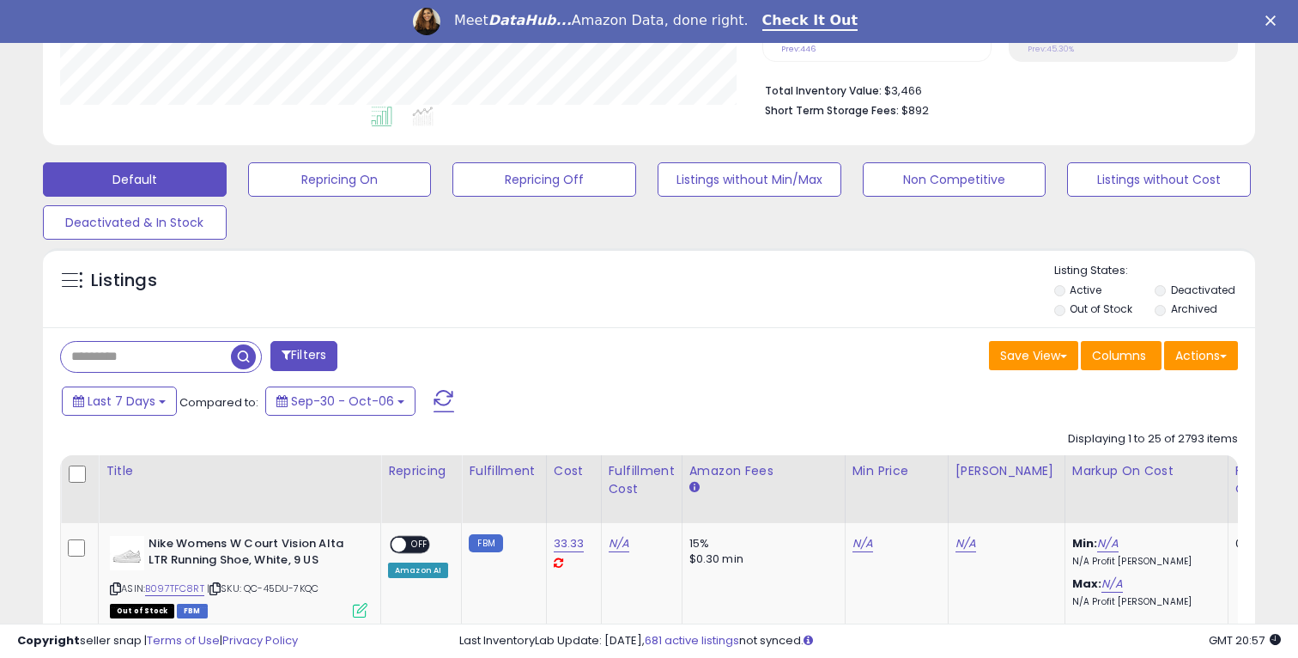
scroll to position [420, 0]
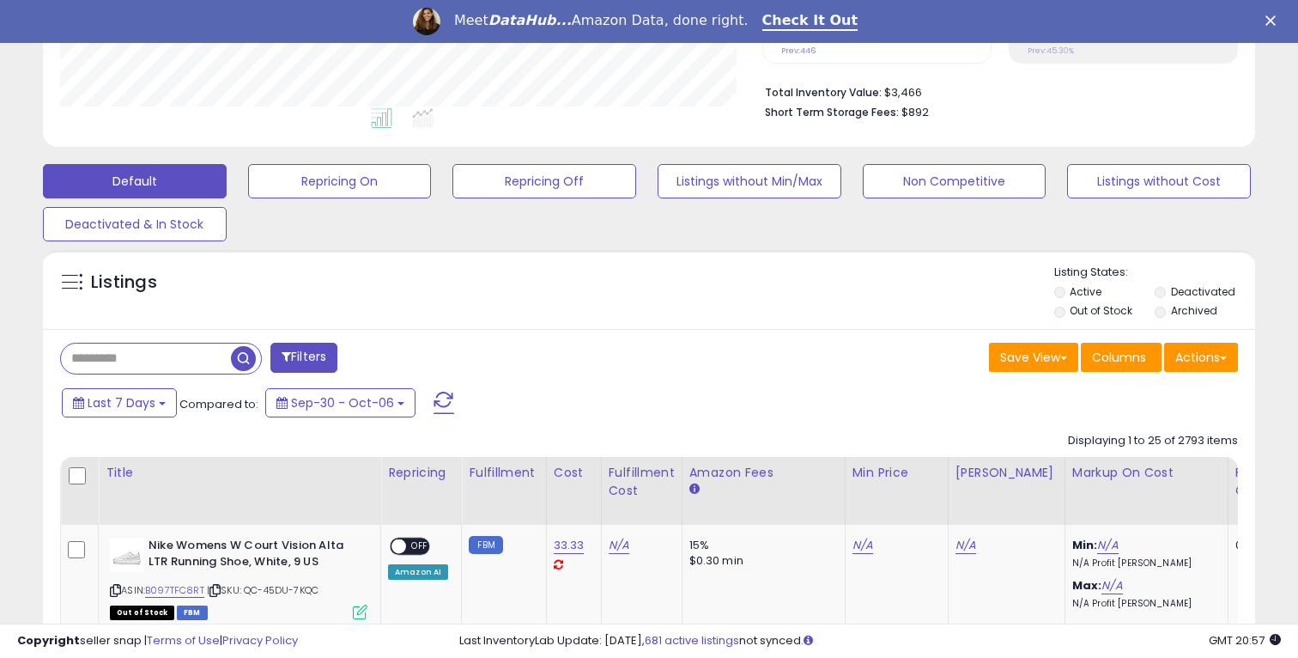
click at [152, 417] on div "Last 7 Days Compared to: Sep-30 - Oct-06" at bounding box center [499, 404] width 883 height 39
click at [150, 406] on span "Last 7 Days" at bounding box center [122, 402] width 68 height 17
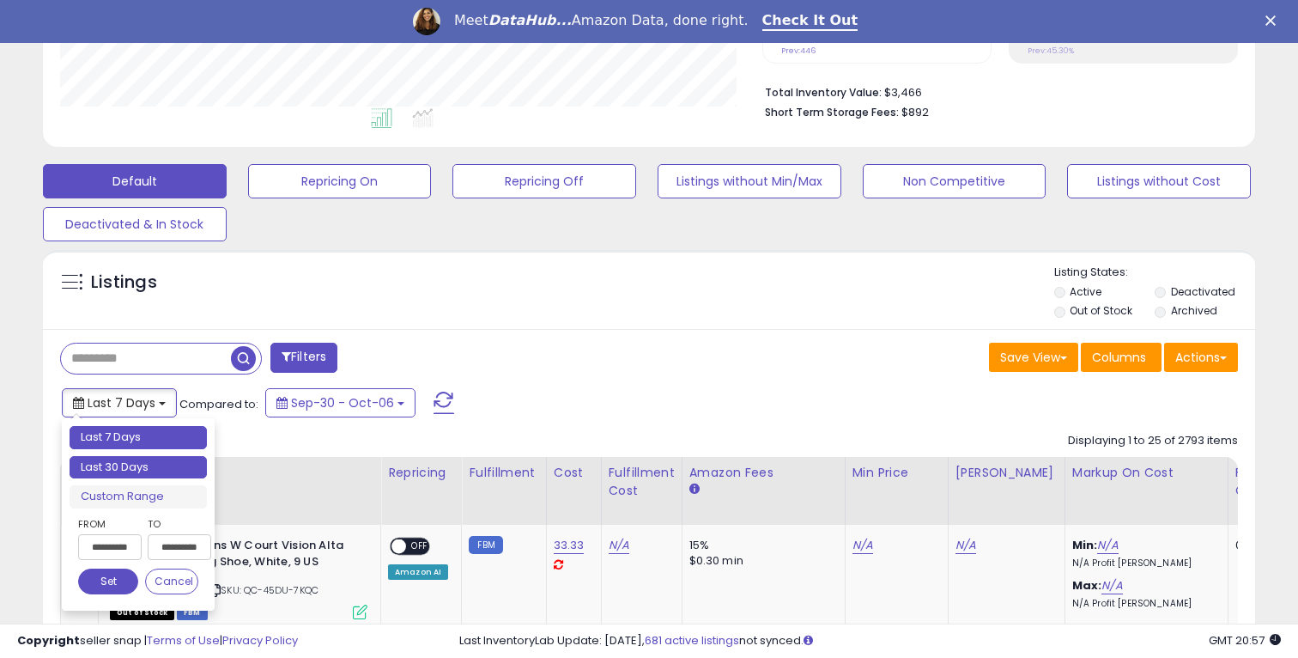
type input "**********"
click at [154, 466] on li "Last 30 Days" at bounding box center [138, 467] width 137 height 23
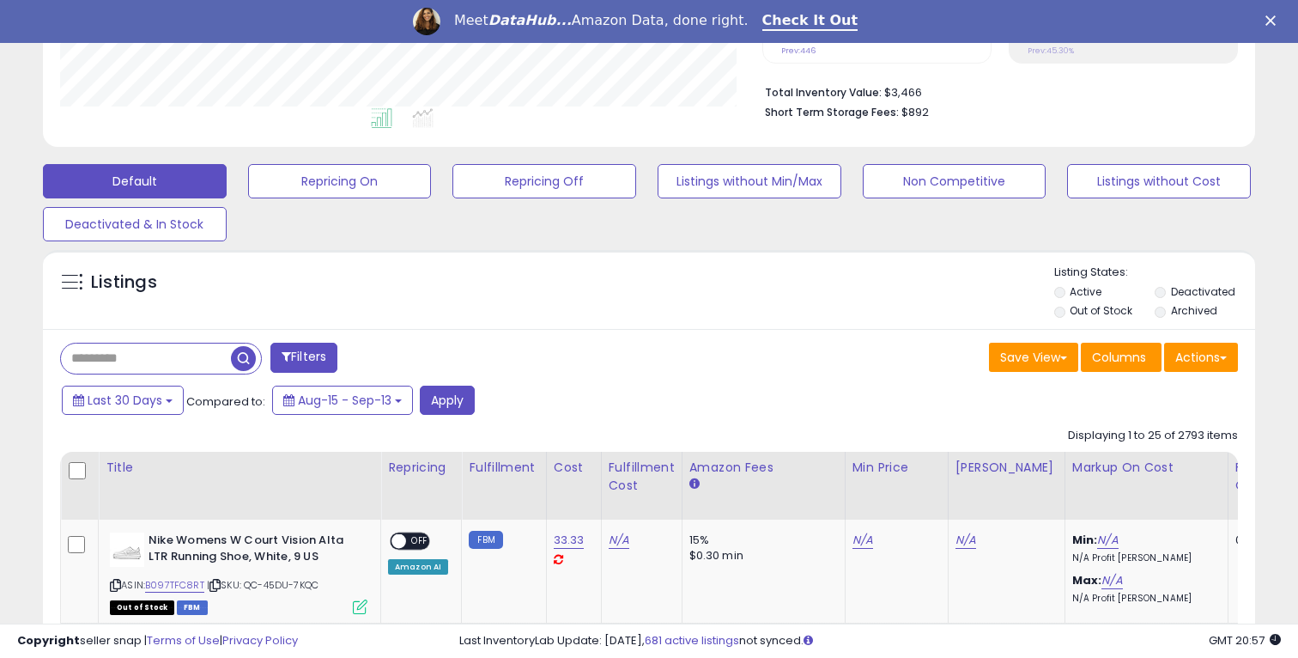
click at [429, 394] on button "Apply" at bounding box center [447, 399] width 55 height 29
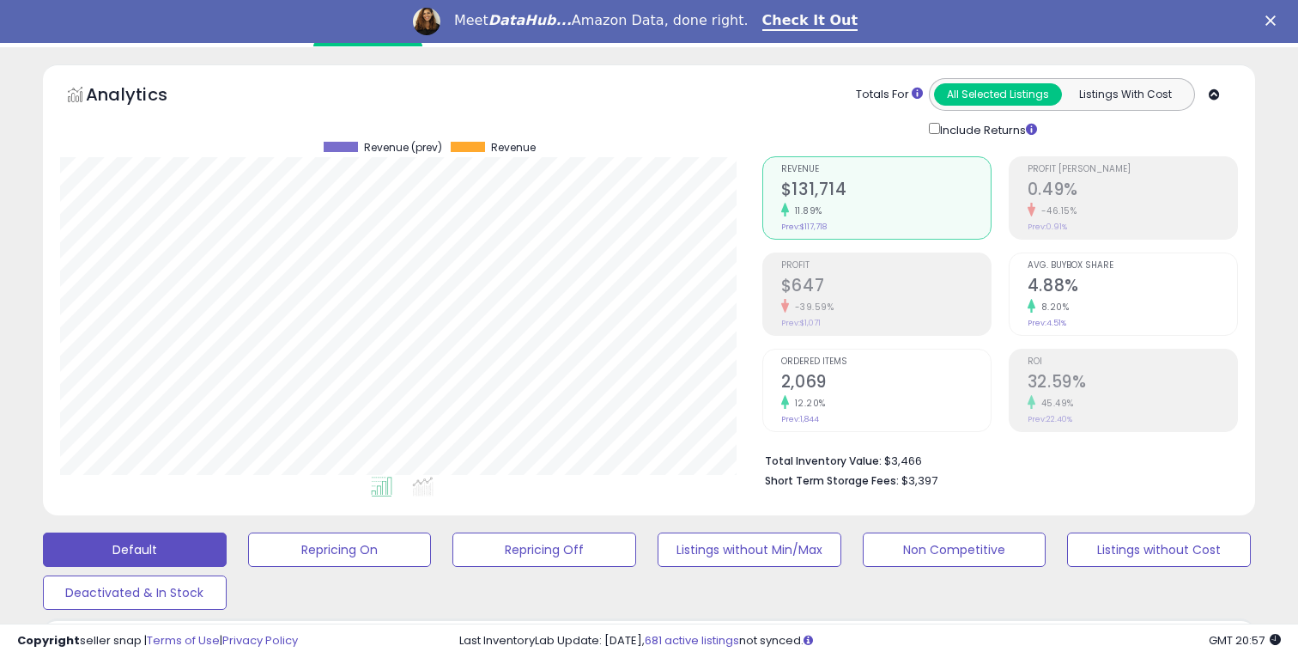
scroll to position [31, 0]
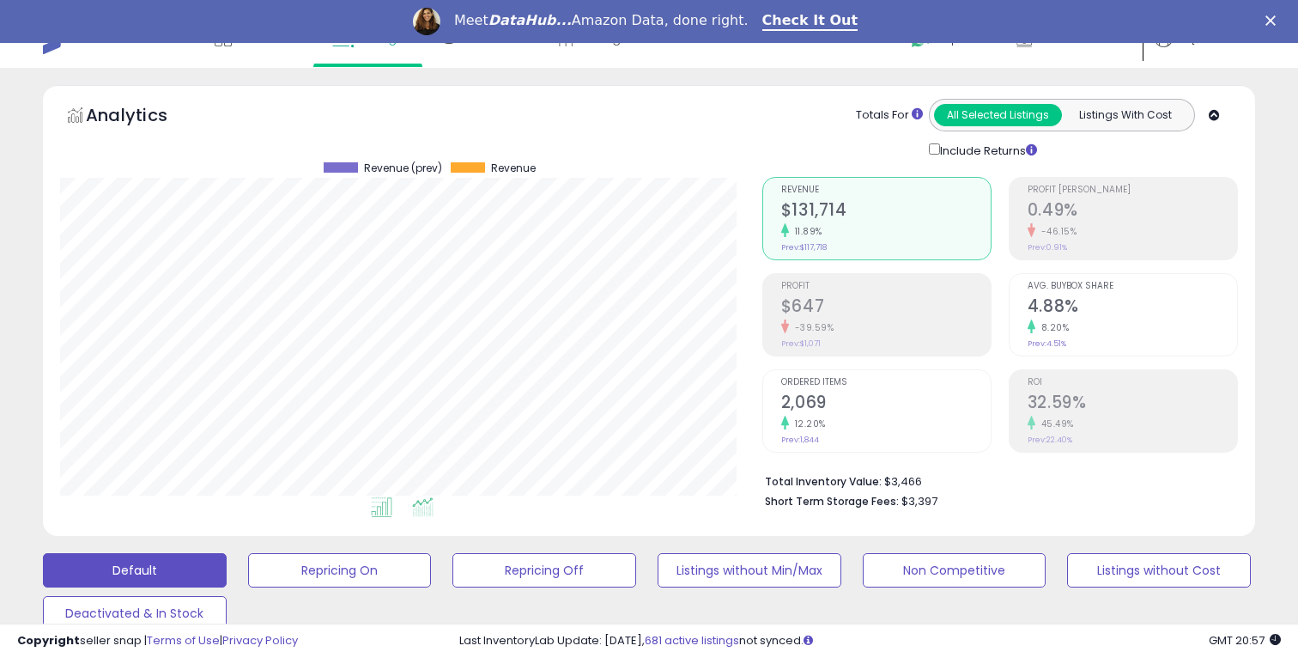
click at [415, 504] on icon at bounding box center [422, 507] width 21 height 20
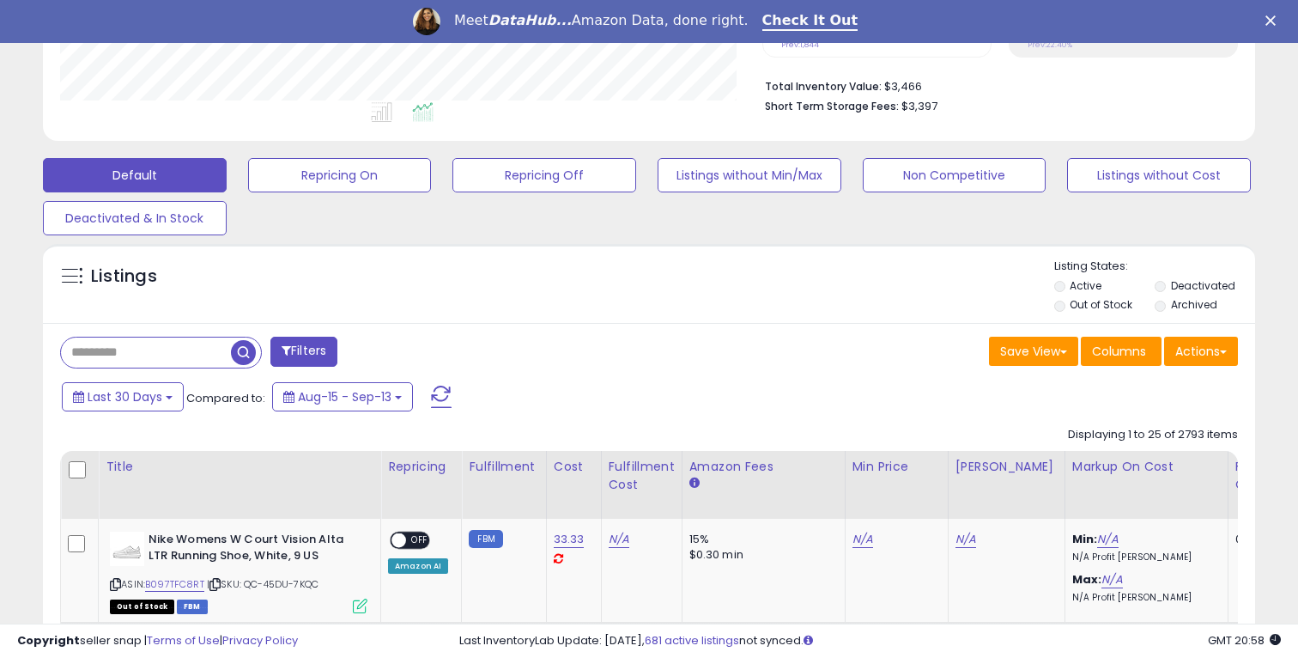
scroll to position [432, 0]
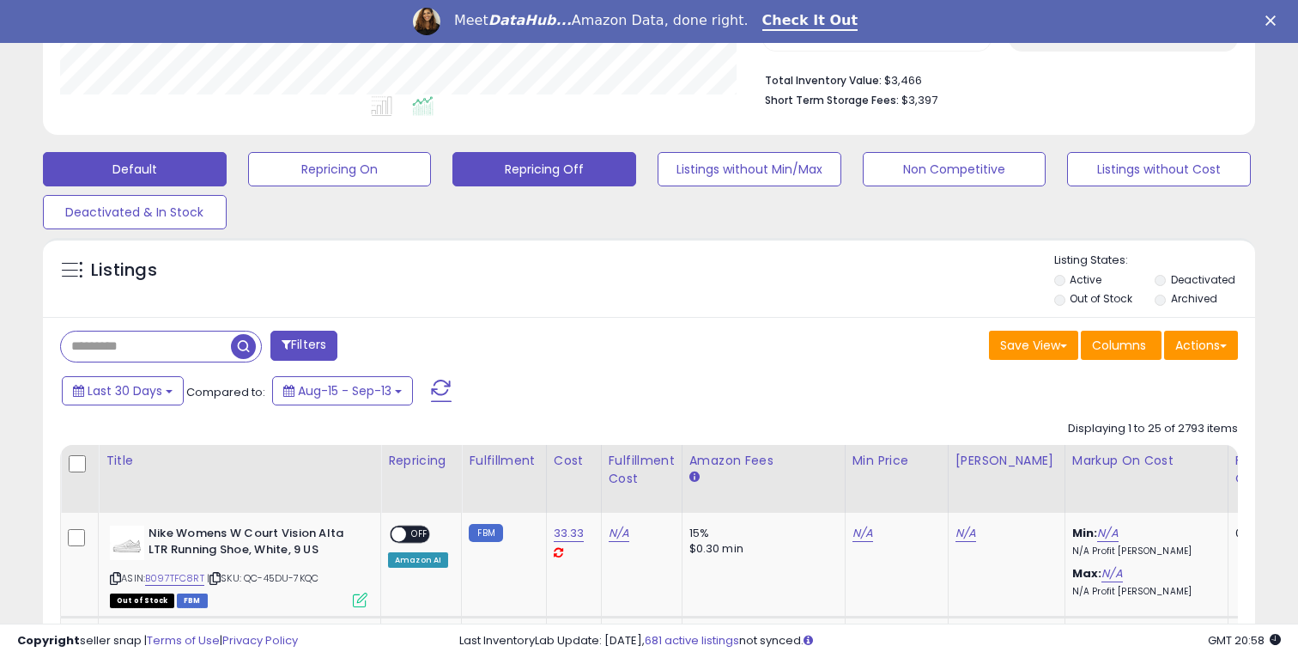
click at [515, 172] on button "Repricing Off" at bounding box center [544, 169] width 184 height 34
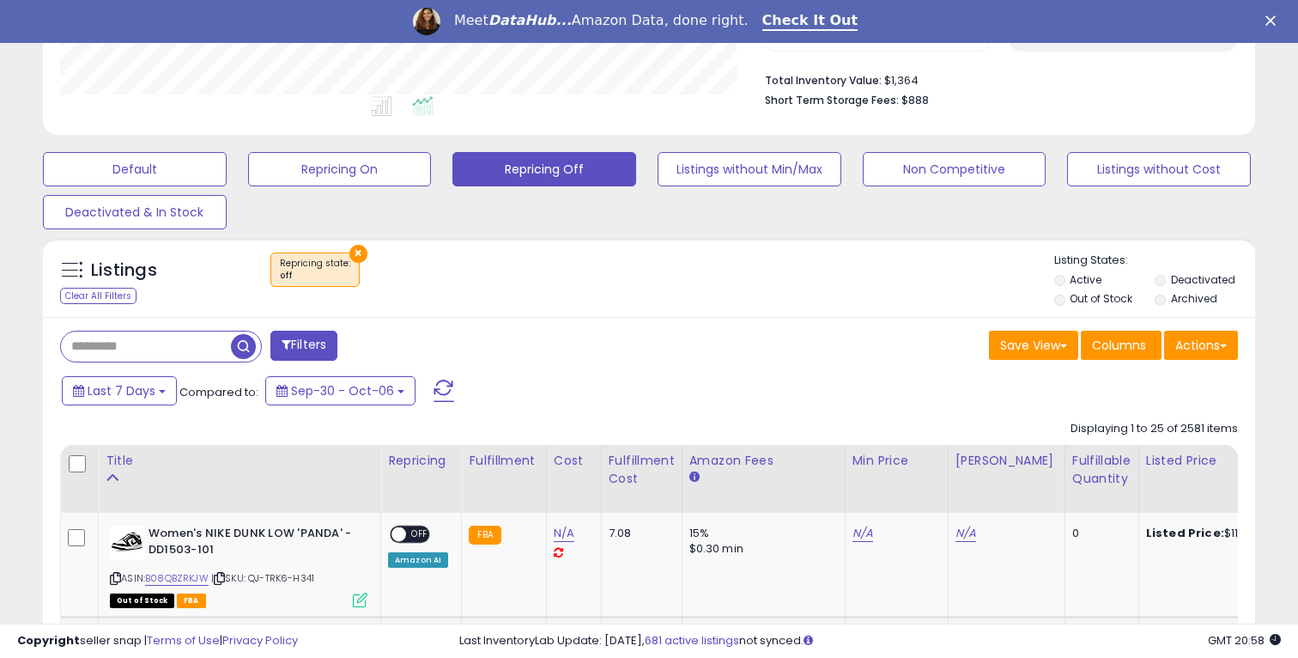
scroll to position [412, 0]
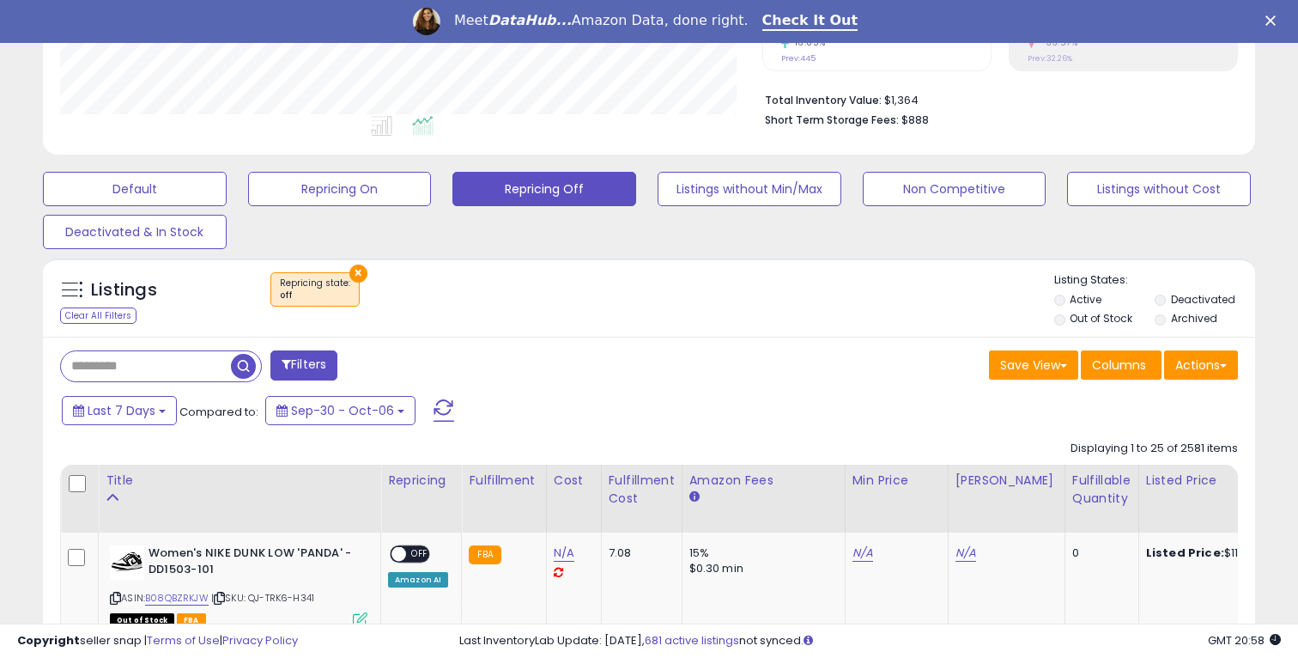
click at [1089, 314] on label "Out of Stock" at bounding box center [1101, 318] width 63 height 15
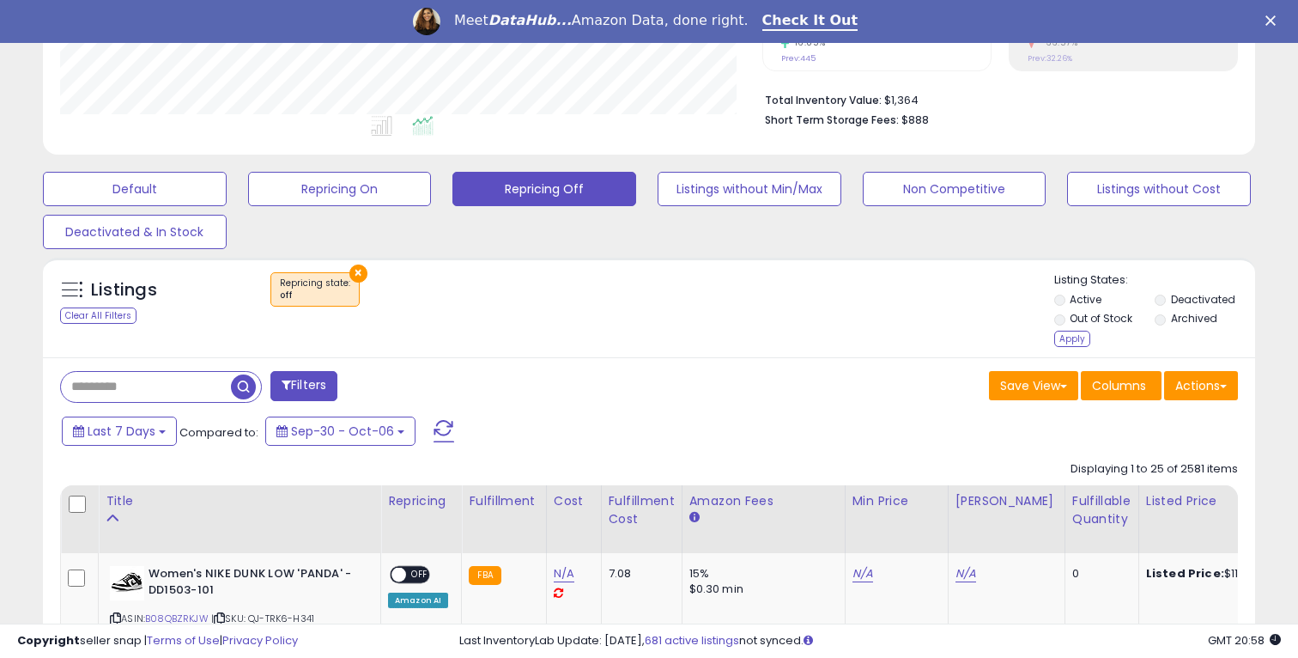
click at [1074, 335] on div "Apply" at bounding box center [1072, 339] width 36 height 16
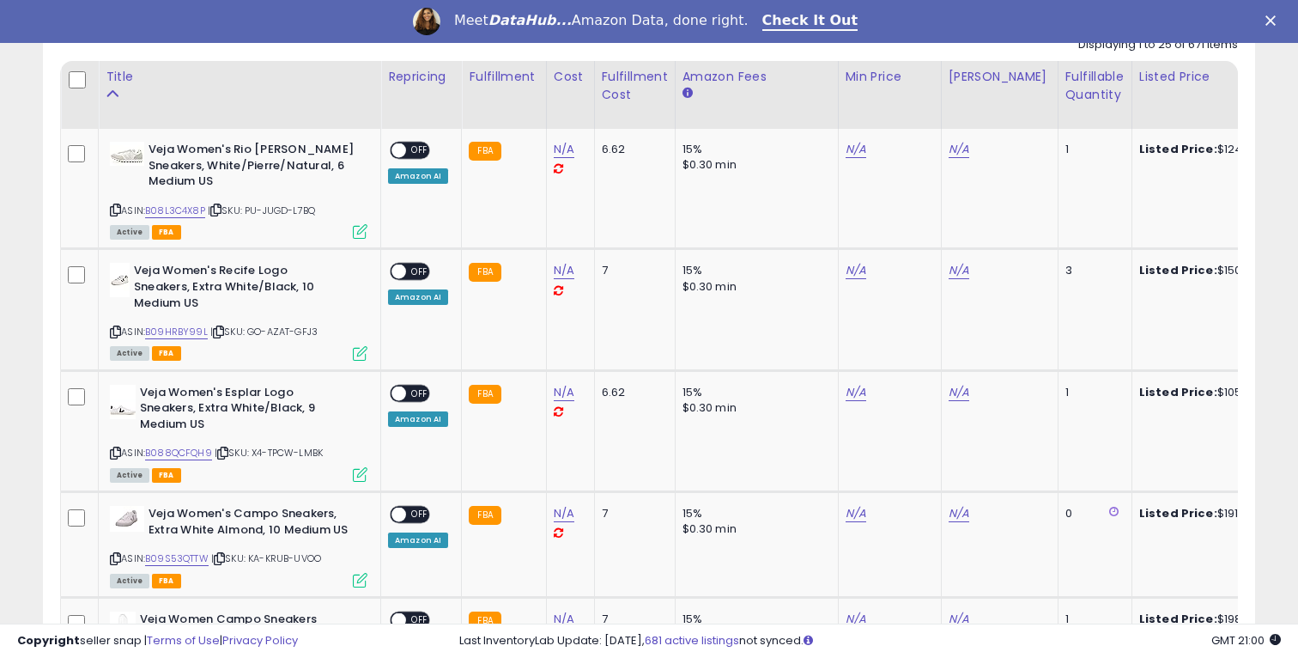
scroll to position [819, 0]
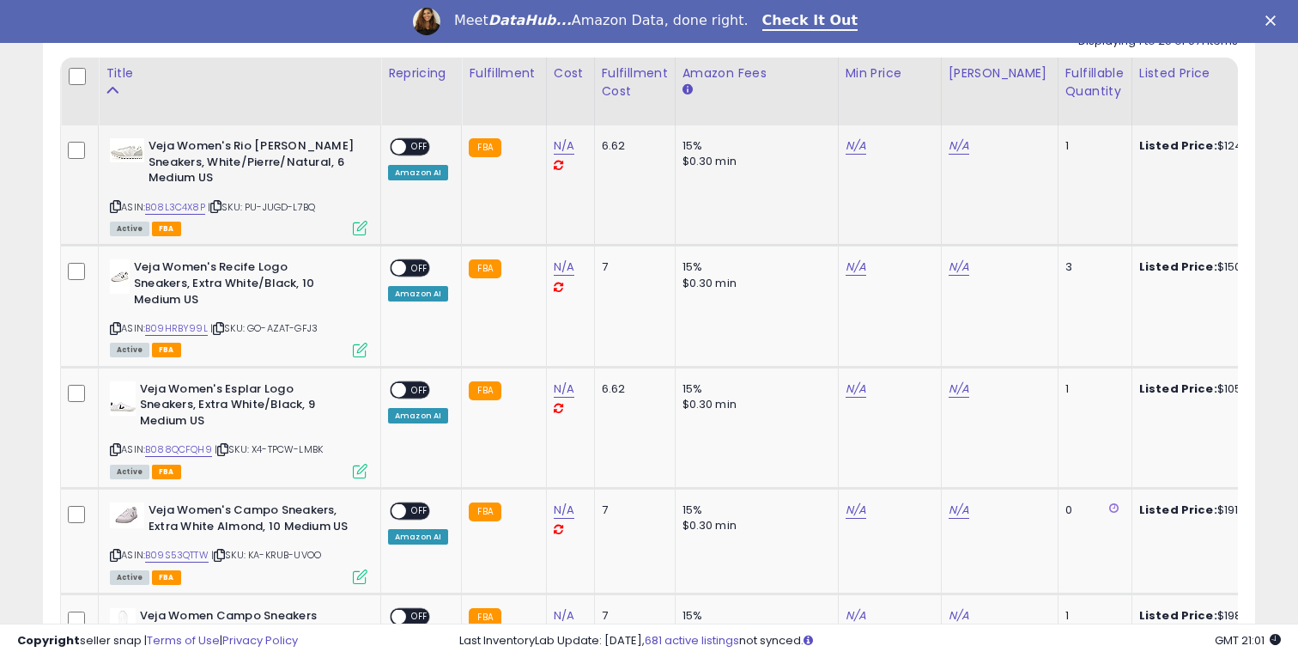
click at [240, 166] on b "Veja Women's Rio Branco Sneakers, White/Pierre/Natural, 6 Medium US" at bounding box center [253, 164] width 209 height 52
click at [116, 161] on img at bounding box center [127, 150] width 34 height 24
click at [361, 221] on icon at bounding box center [360, 228] width 15 height 15
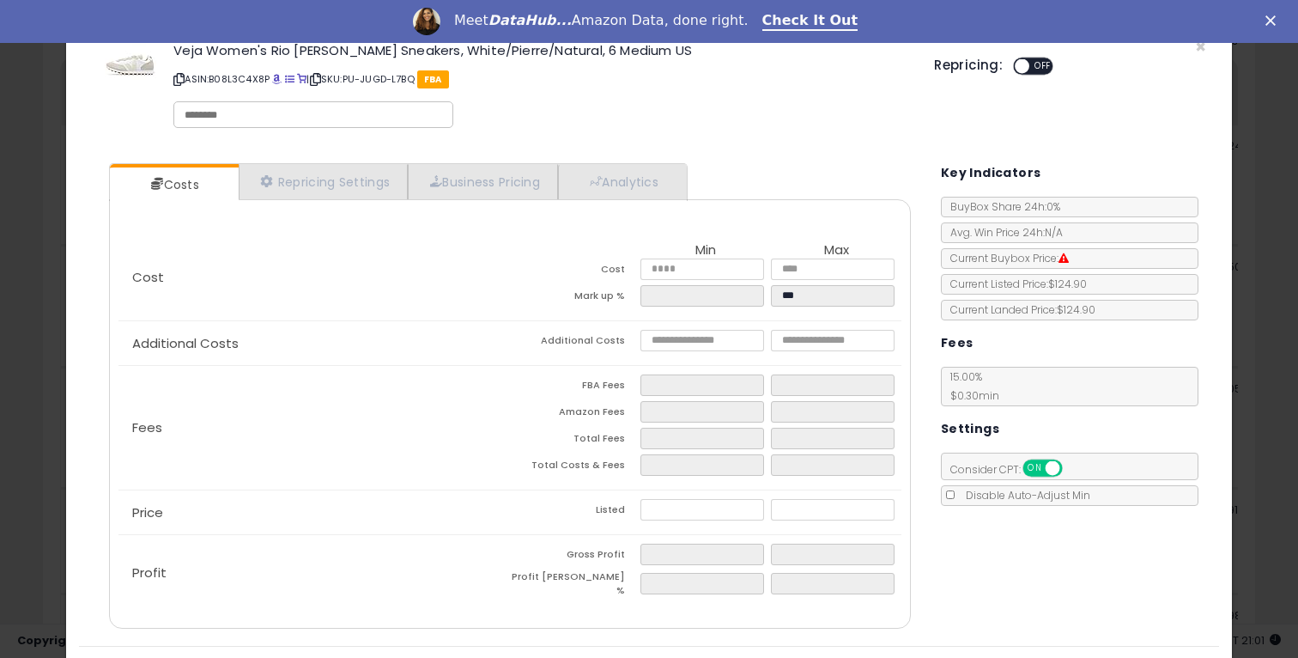
click at [1210, 58] on div "Repricing: ON OFF" at bounding box center [1076, 68] width 285 height 25
click at [1201, 48] on span "×" at bounding box center [1200, 46] width 11 height 25
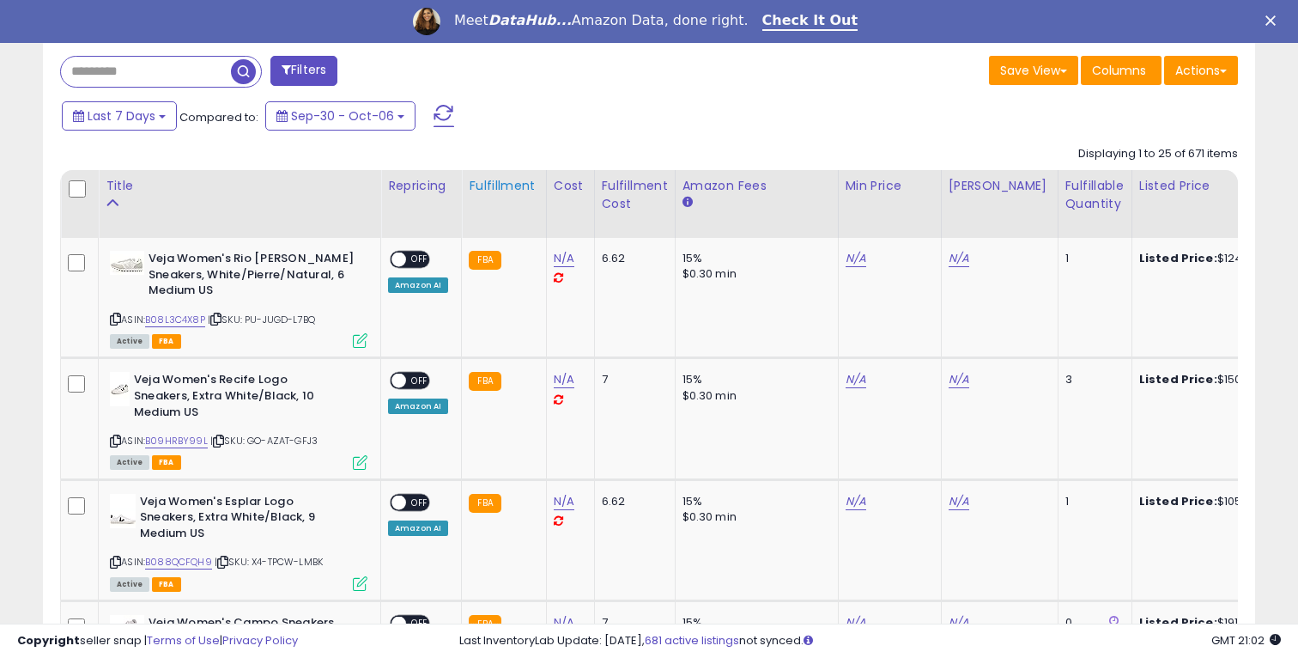
scroll to position [676, 0]
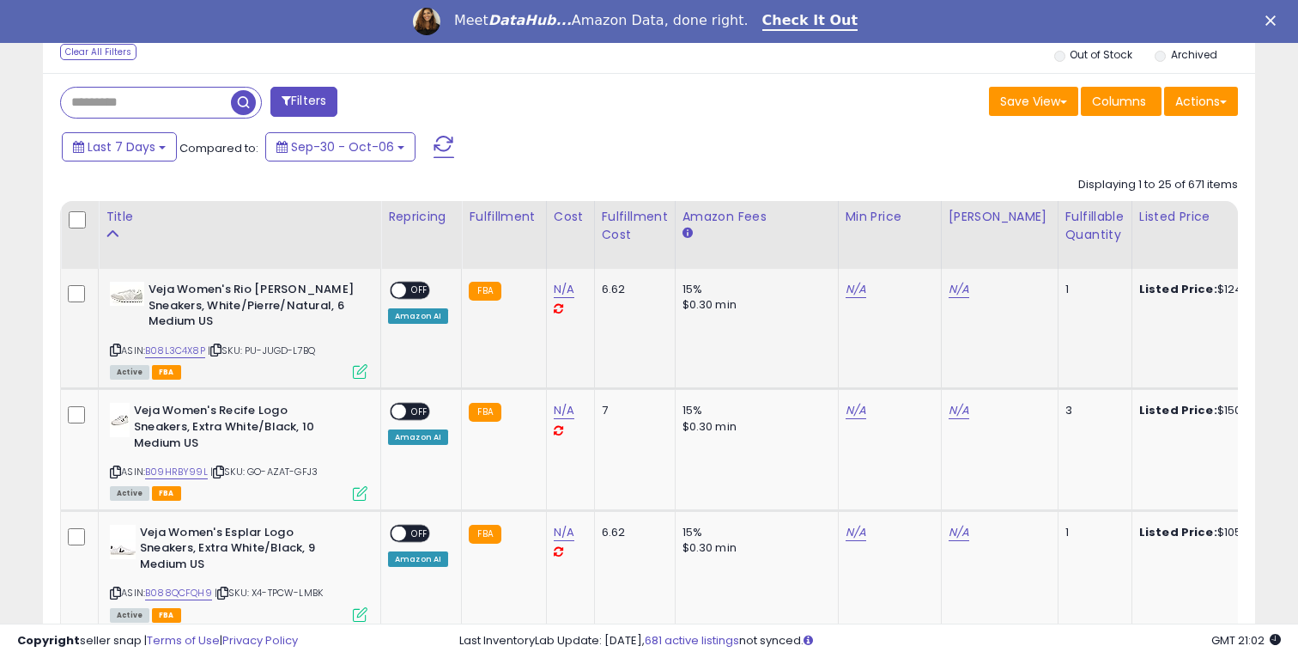
click at [359, 364] on icon at bounding box center [360, 371] width 15 height 15
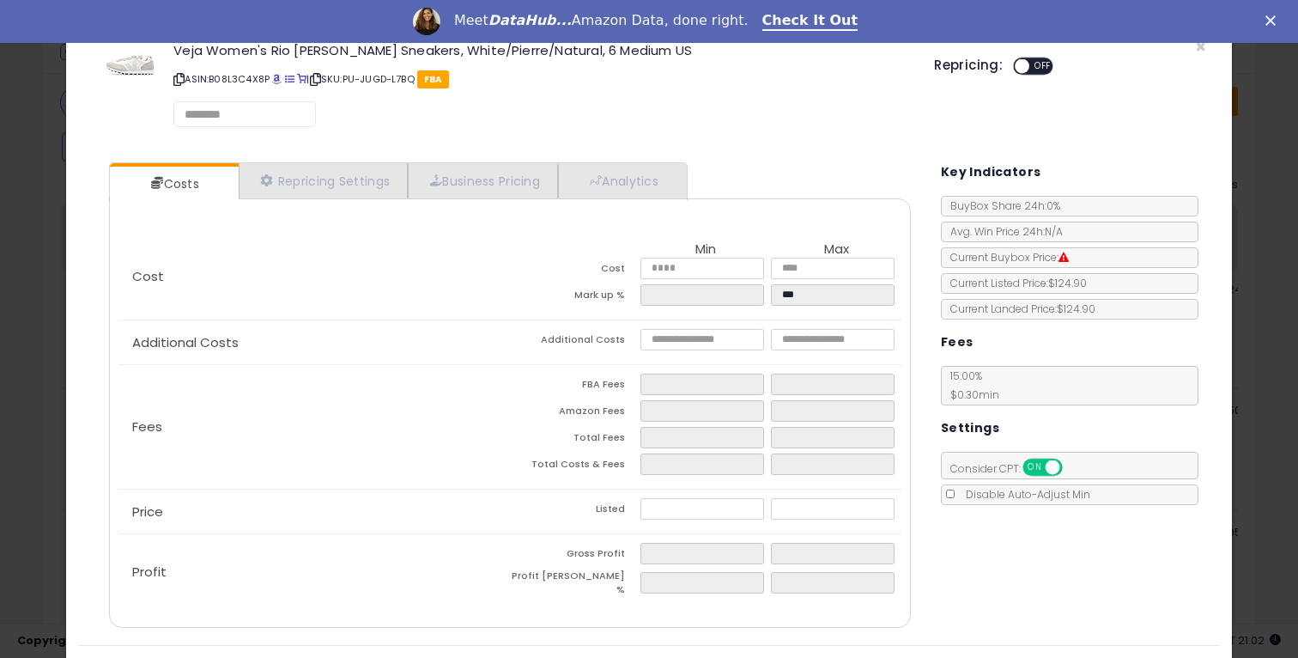
select select "*********"
click at [341, 174] on link "Repricing Settings" at bounding box center [324, 181] width 170 height 35
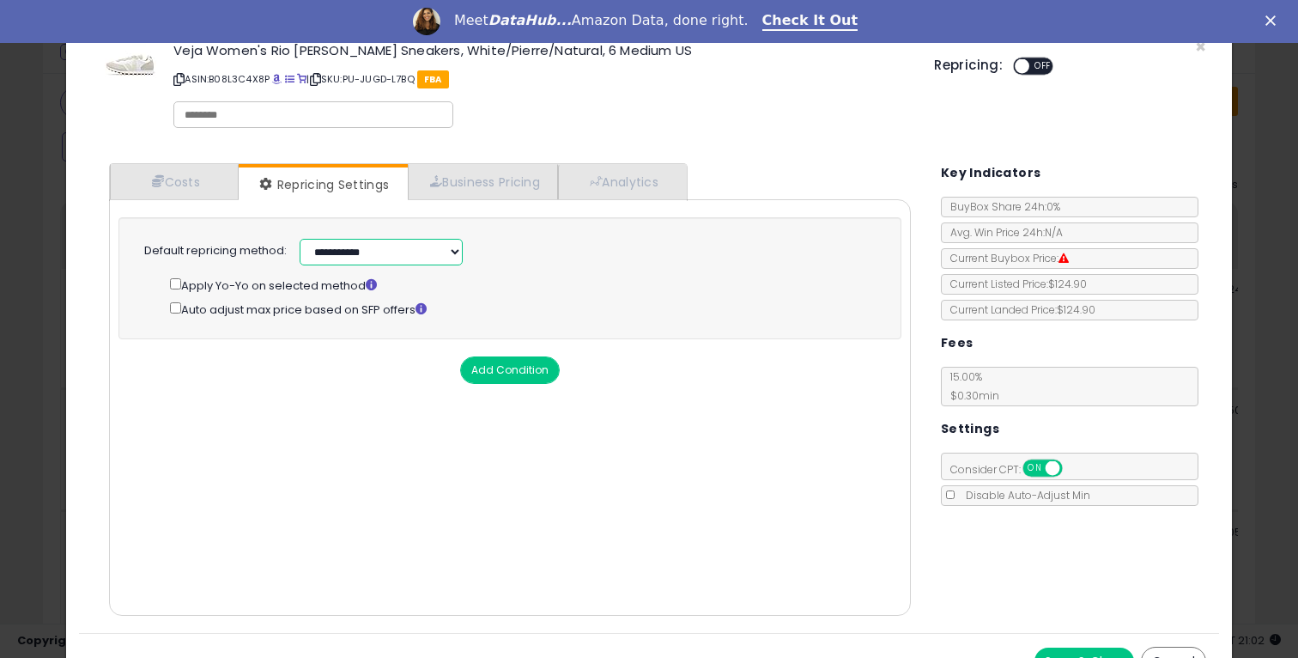
click at [363, 246] on select "**********" at bounding box center [381, 252] width 163 height 27
click at [1199, 45] on span "×" at bounding box center [1200, 46] width 11 height 25
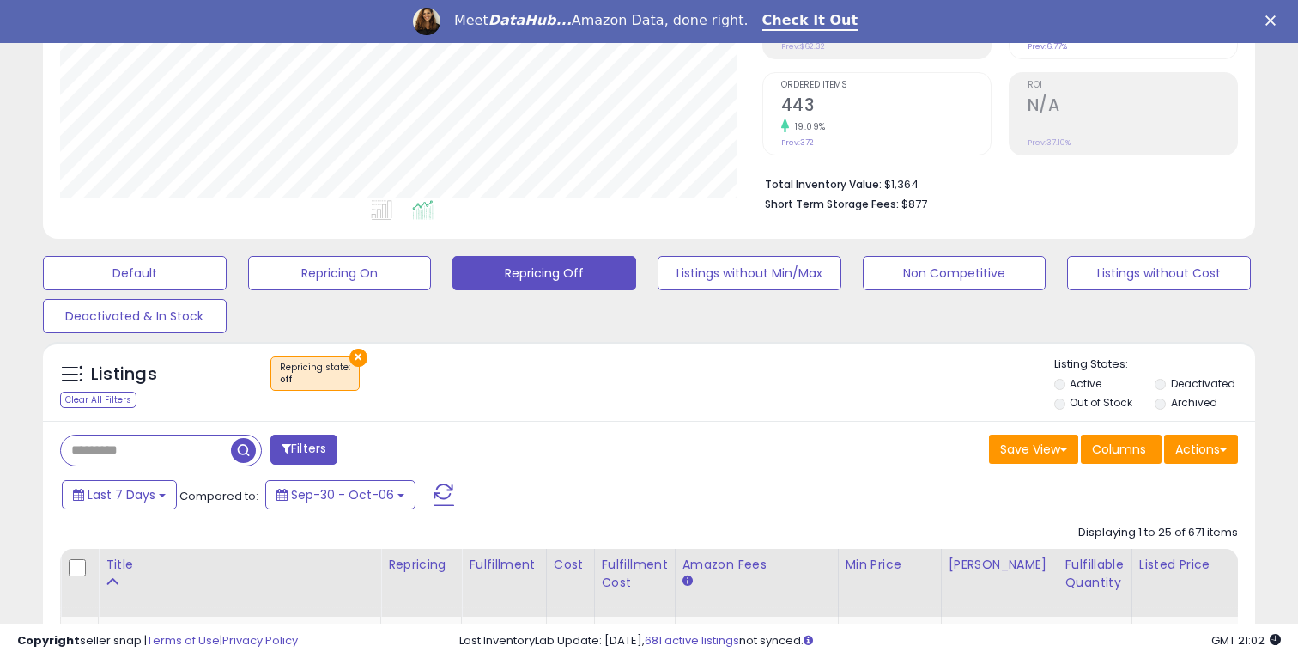
scroll to position [0, 0]
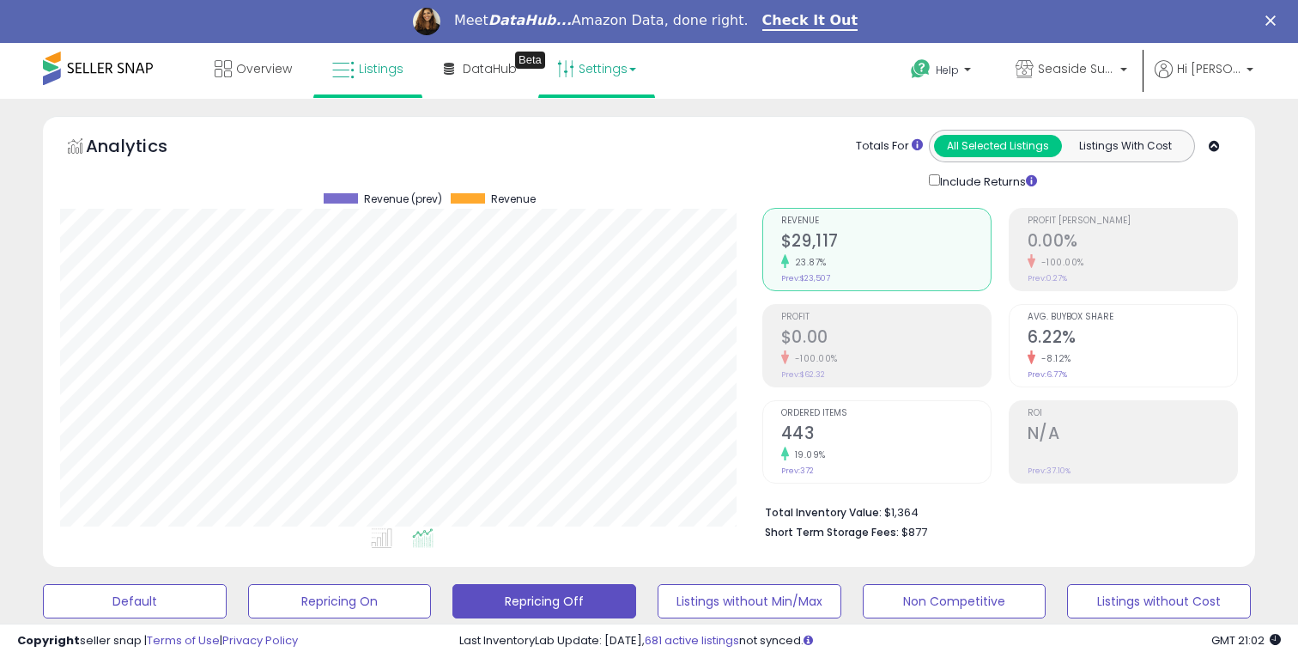
click at [577, 73] on link "Settings" at bounding box center [596, 69] width 105 height 52
click at [603, 136] on link "Store settings" at bounding box center [599, 130] width 77 height 16
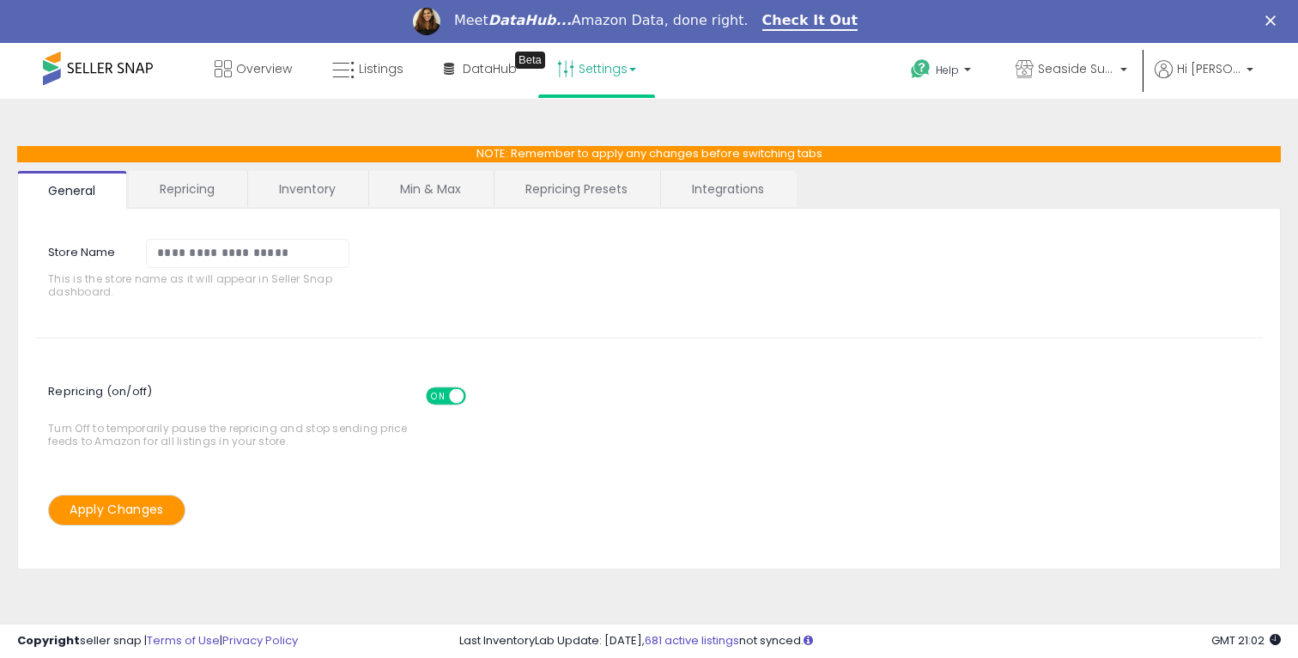
click at [566, 191] on link "Repricing Presets" at bounding box center [576, 189] width 164 height 36
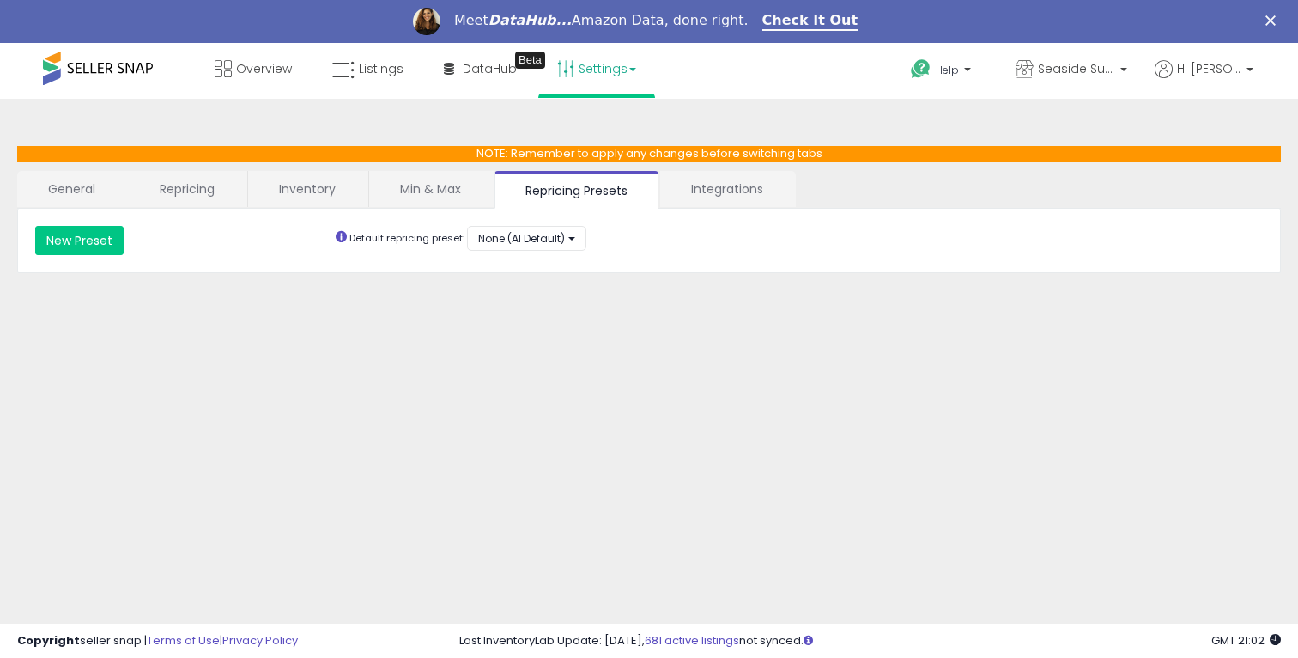
click at [439, 185] on link "Min & Max" at bounding box center [430, 189] width 123 height 36
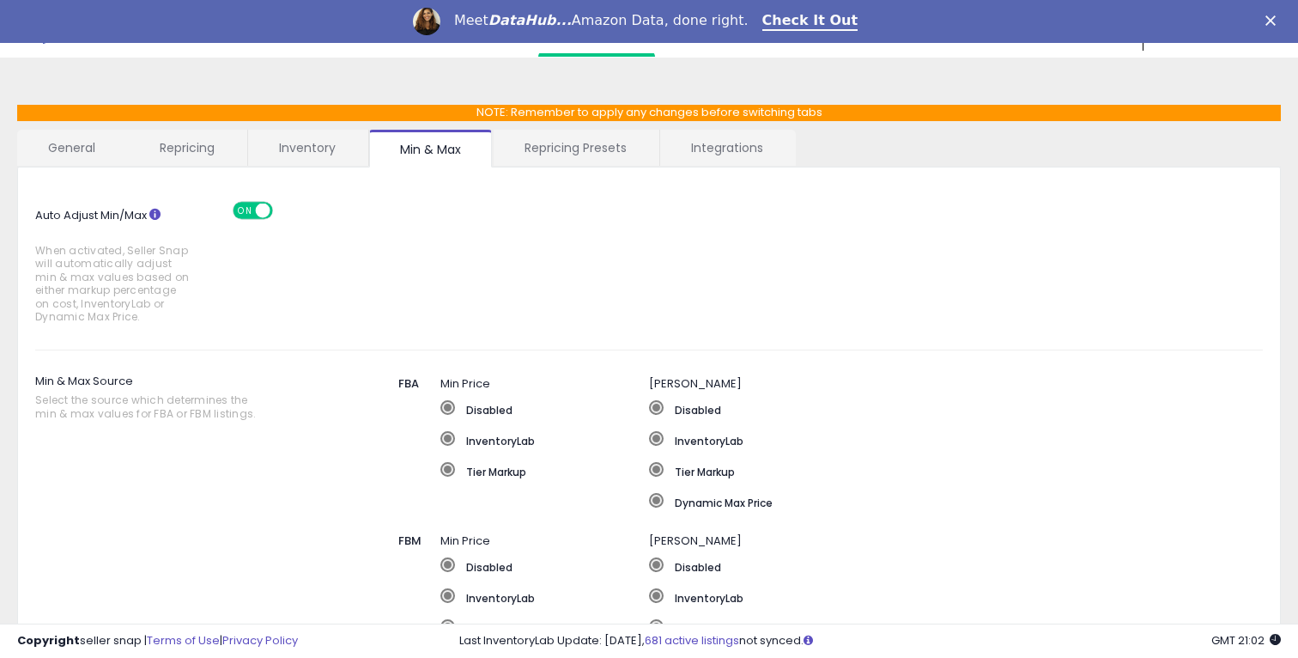
scroll to position [48, 0]
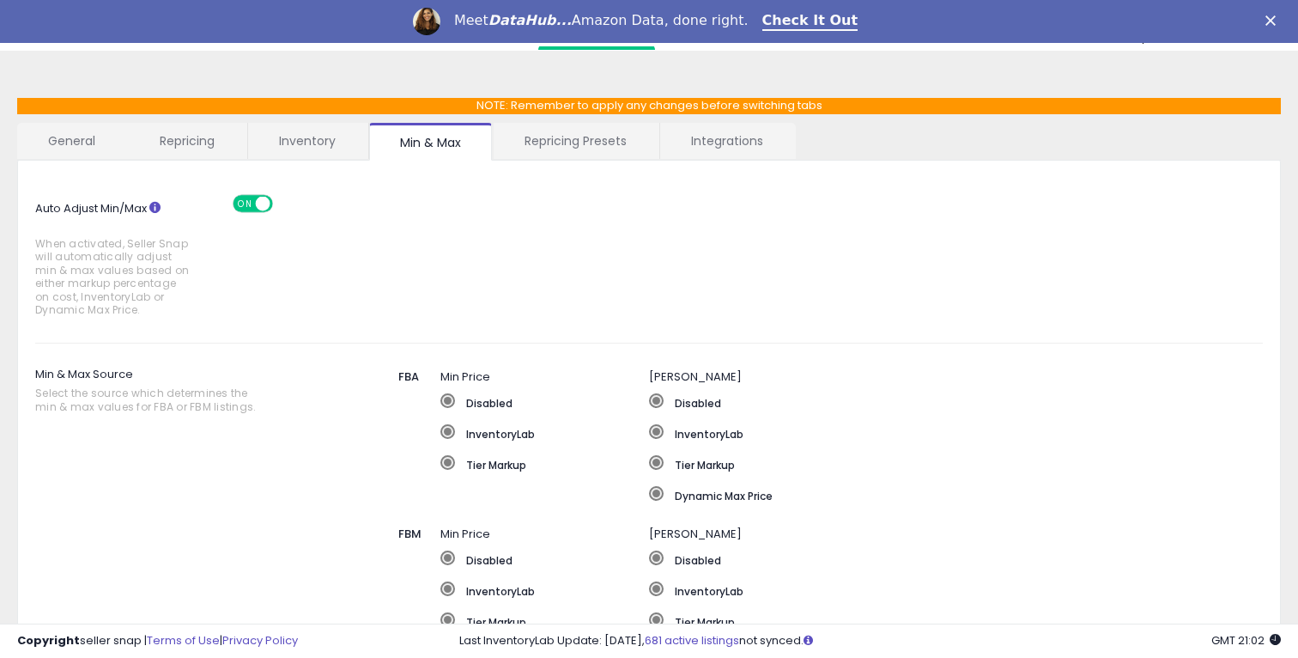
click at [318, 152] on link "Inventory" at bounding box center [307, 141] width 118 height 36
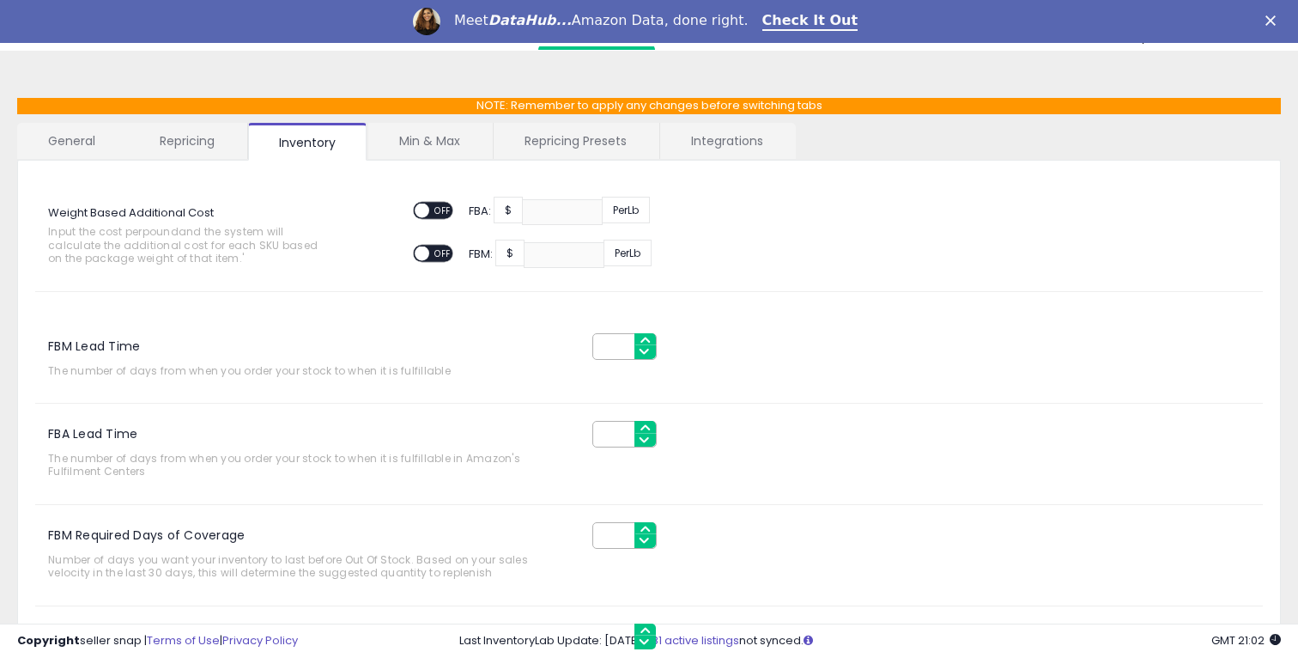
click at [224, 133] on link "Repricing" at bounding box center [187, 141] width 117 height 36
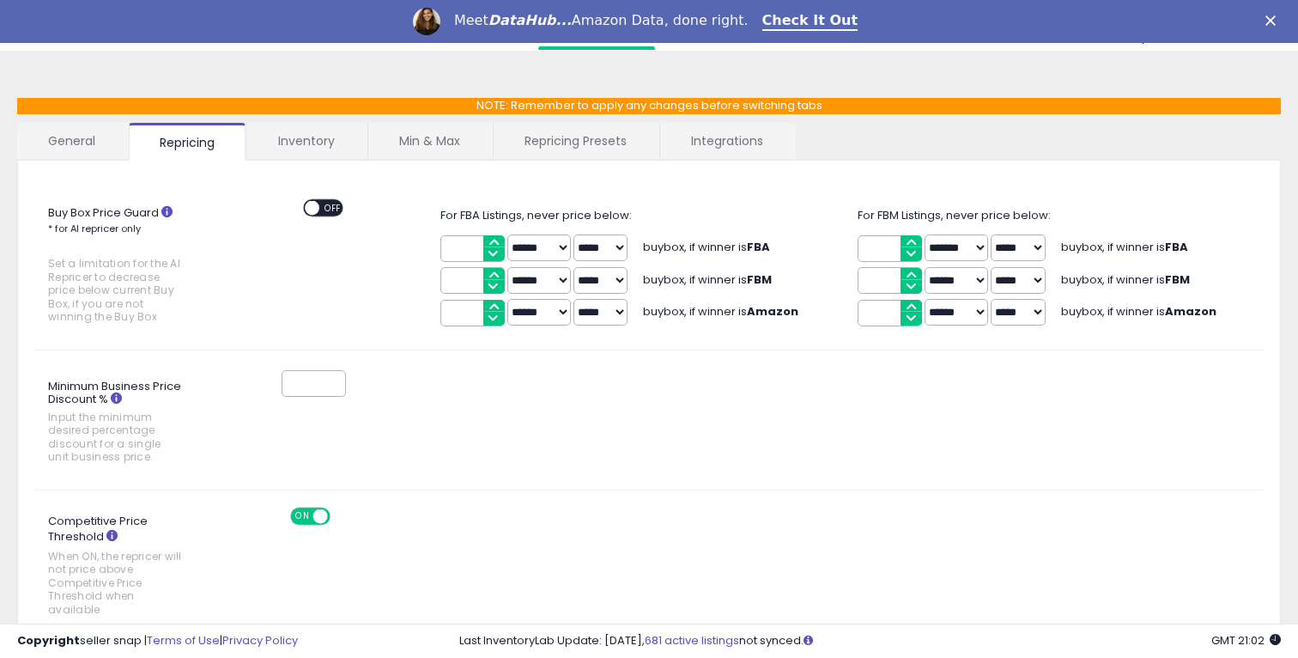
click at [167, 214] on icon at bounding box center [166, 211] width 11 height 11
click at [628, 146] on link "Repricing Presets" at bounding box center [576, 141] width 164 height 36
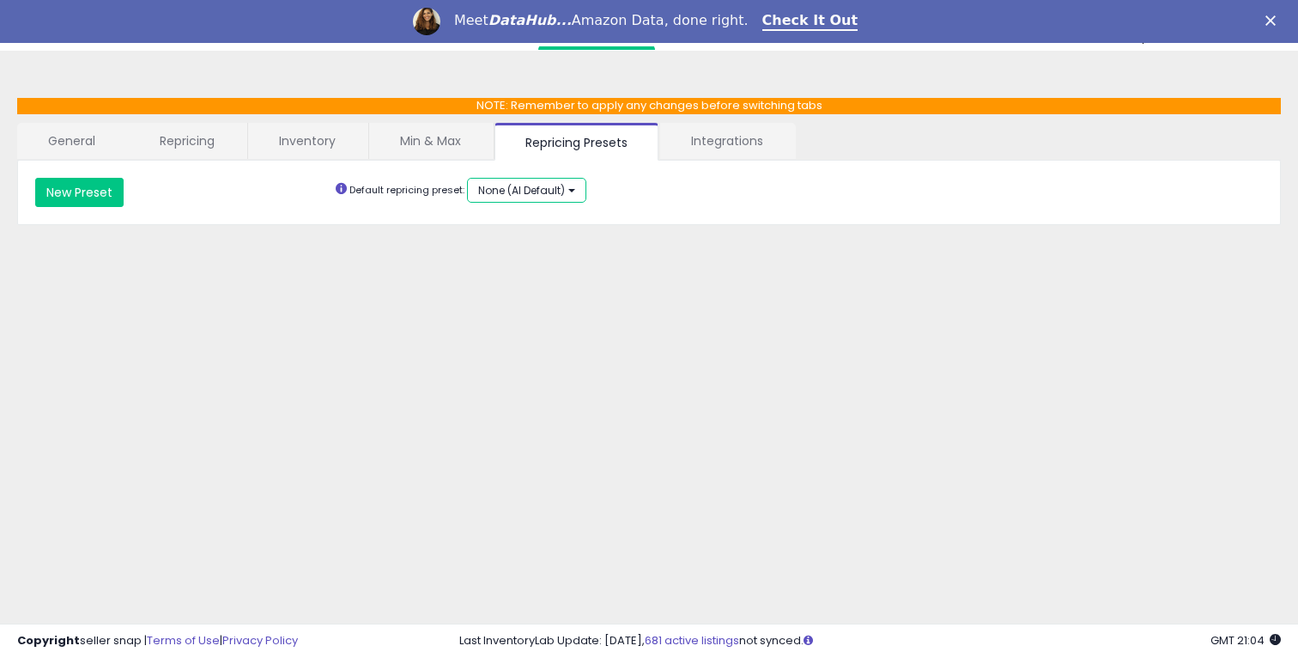
click at [542, 191] on span "None (AI Default)" at bounding box center [521, 190] width 87 height 15
click at [114, 192] on button "New Preset" at bounding box center [79, 192] width 88 height 29
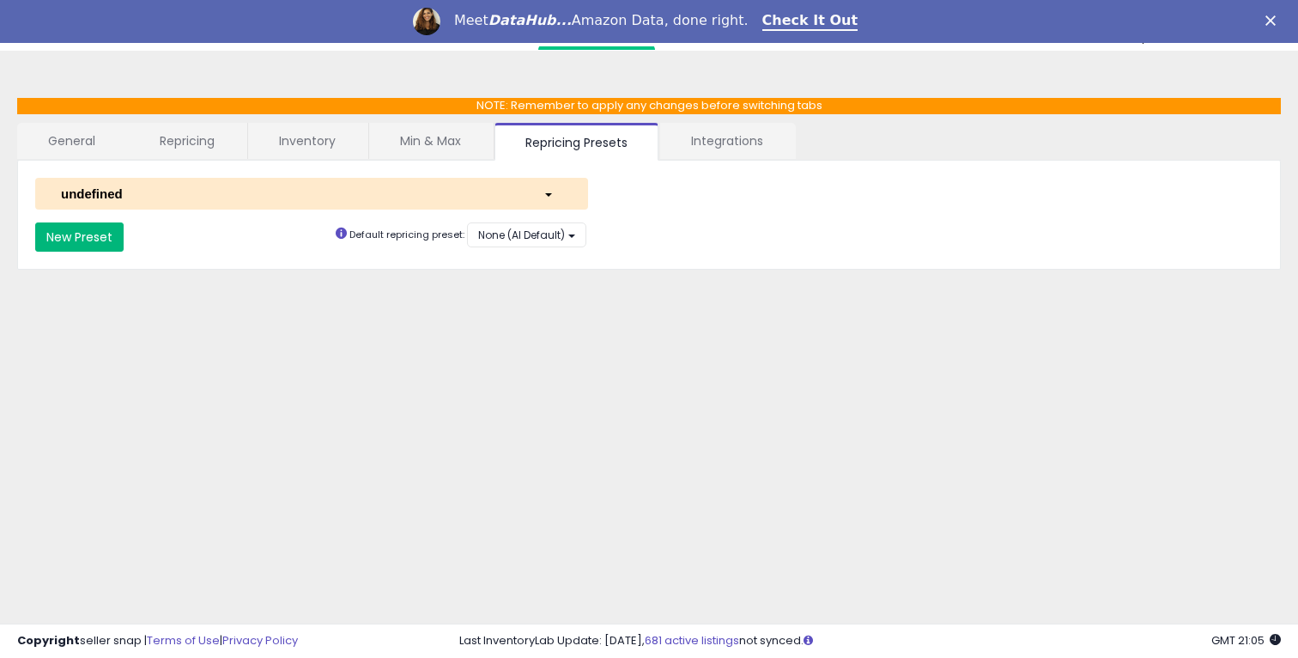
select select "*********"
click at [135, 197] on div "undefined" at bounding box center [289, 194] width 482 height 18
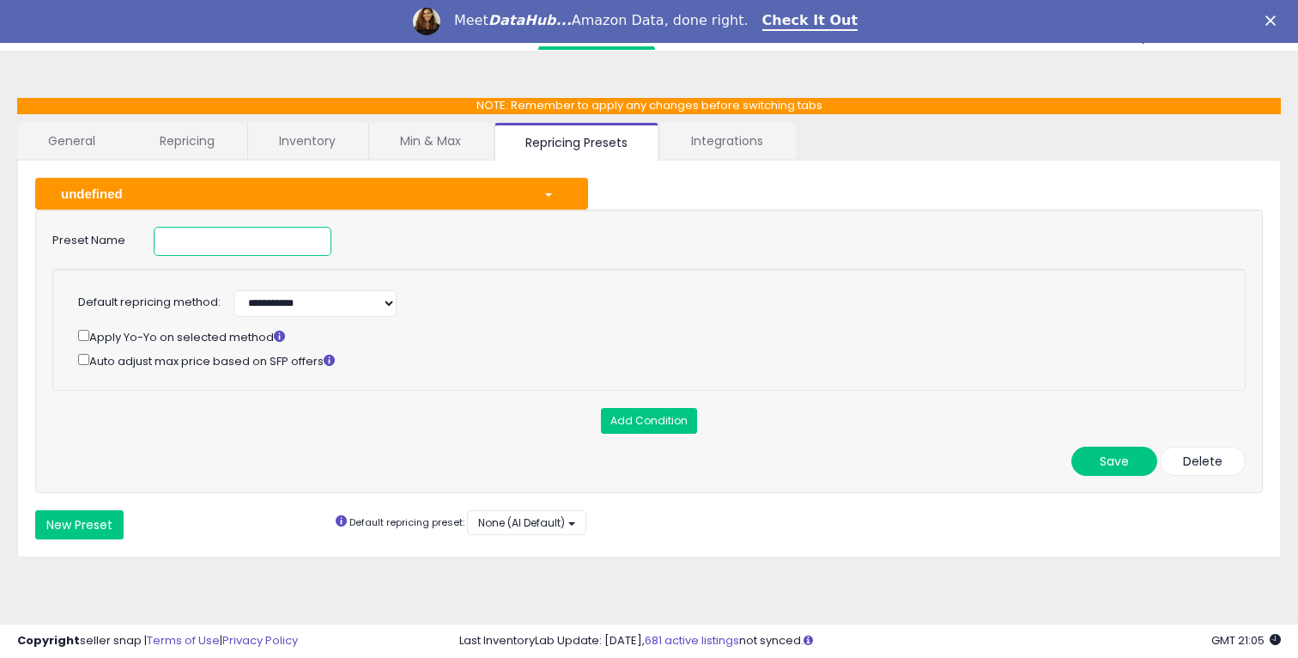
click at [204, 247] on input at bounding box center [243, 241] width 178 height 29
type input "*****"
click at [277, 308] on select "**********" at bounding box center [314, 303] width 163 height 27
click at [664, 415] on button "Add Condition" at bounding box center [649, 421] width 96 height 26
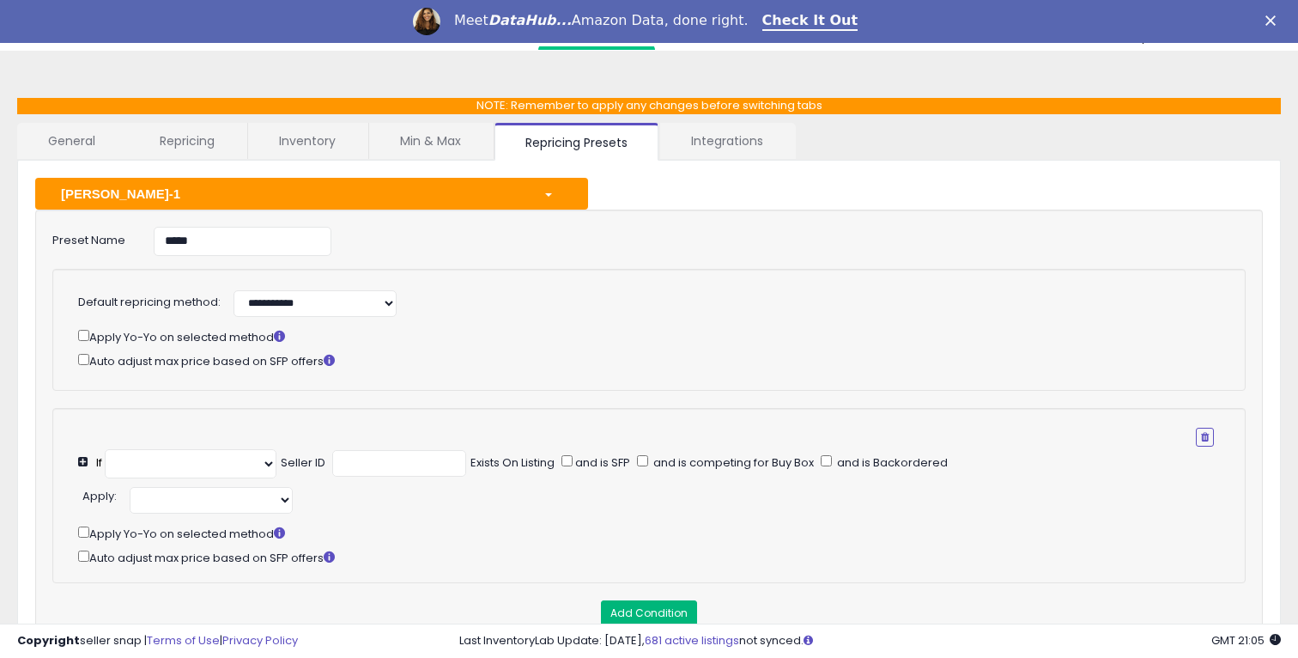
select select "**********"
select select "*********"
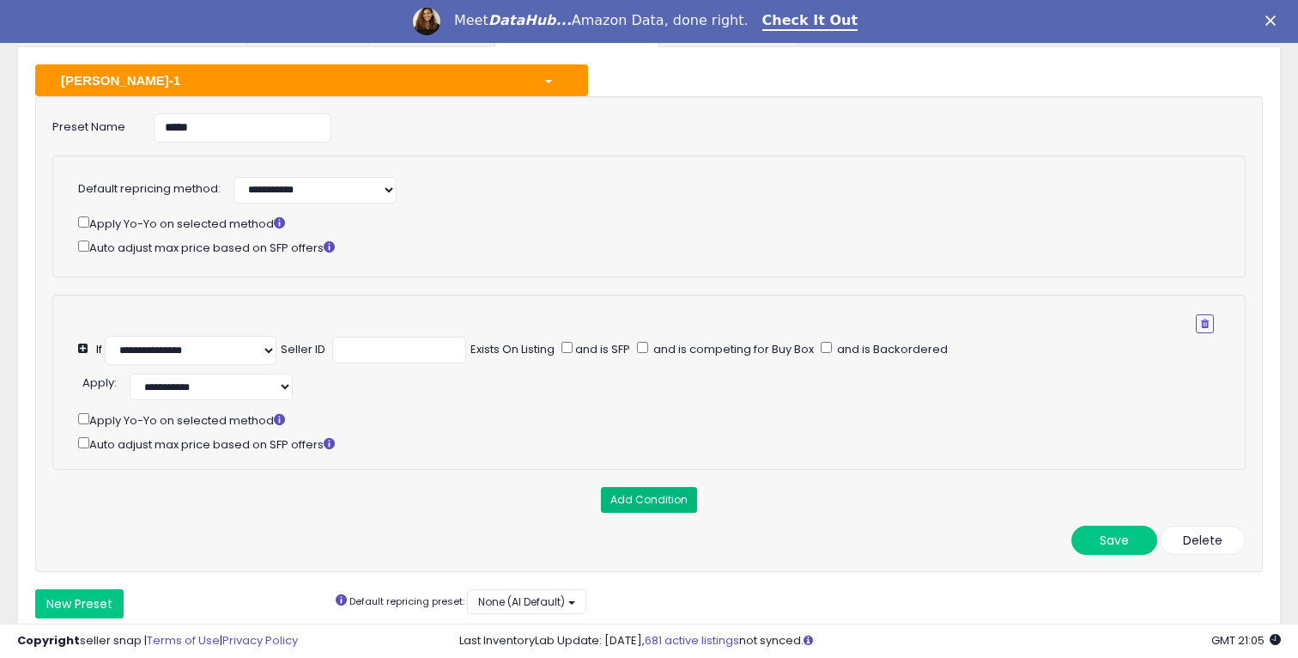
scroll to position [164, 0]
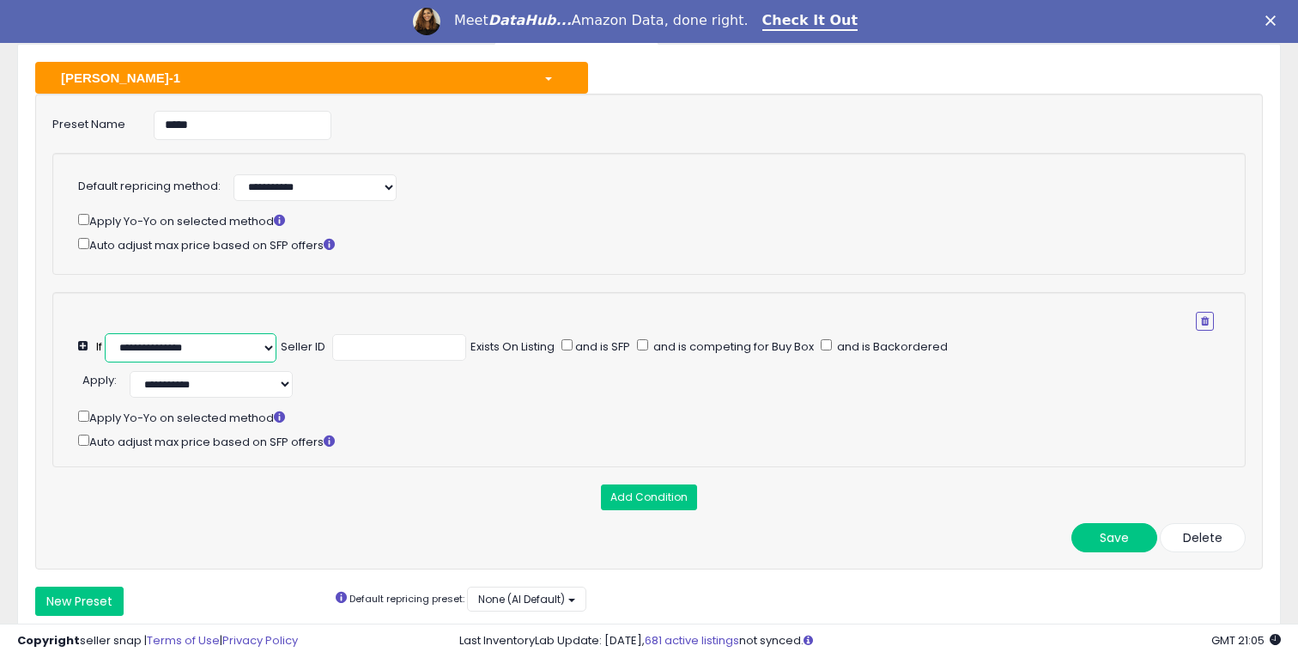
click at [255, 359] on select "**********" at bounding box center [191, 347] width 172 height 29
click at [106, 333] on select "**********" at bounding box center [191, 347] width 172 height 29
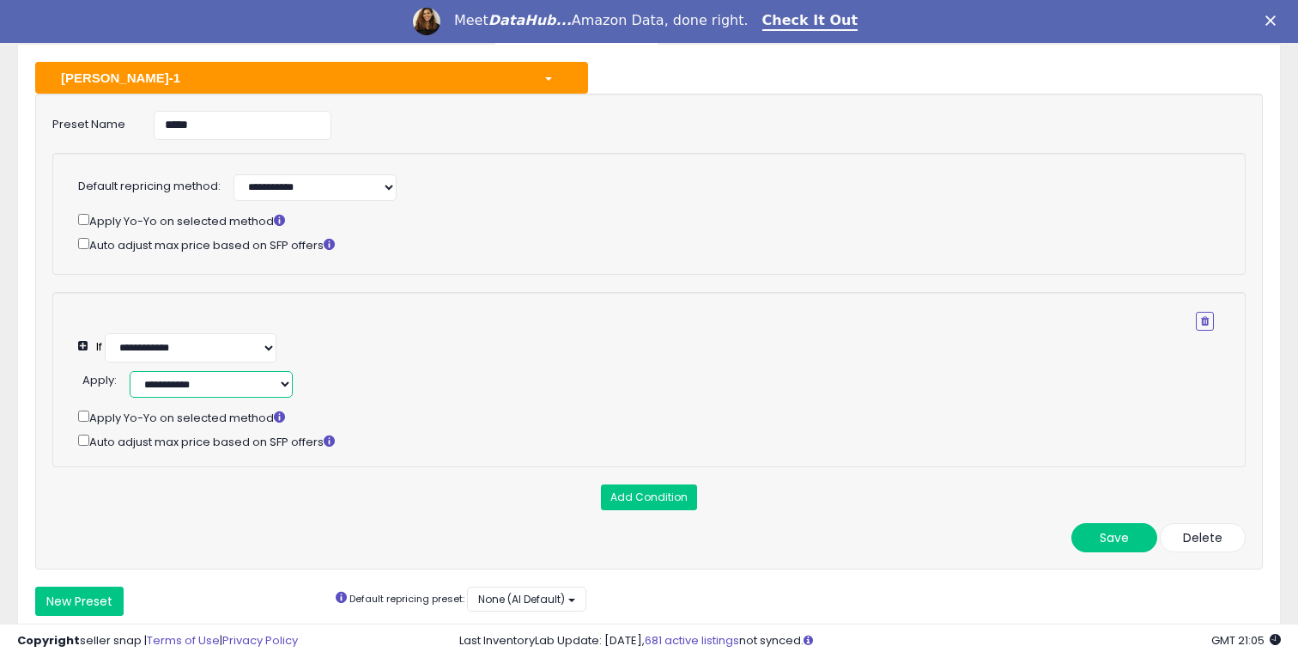
click at [241, 380] on select "**********" at bounding box center [211, 384] width 163 height 27
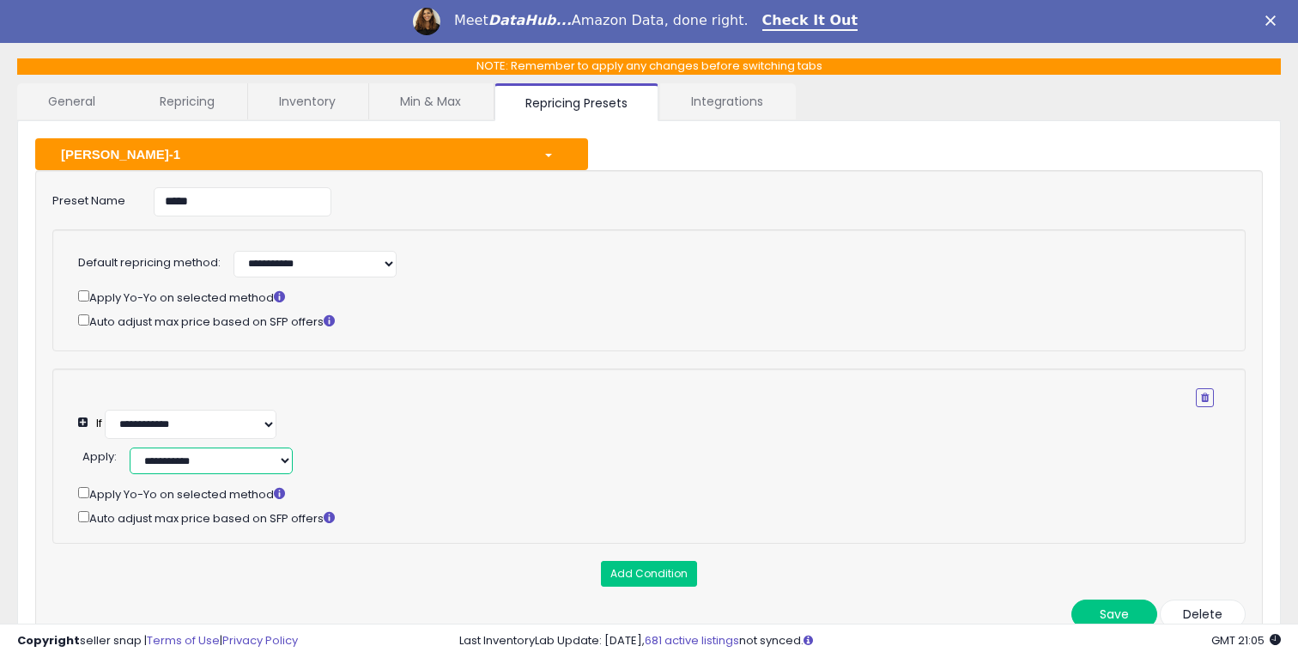
scroll to position [9, 0]
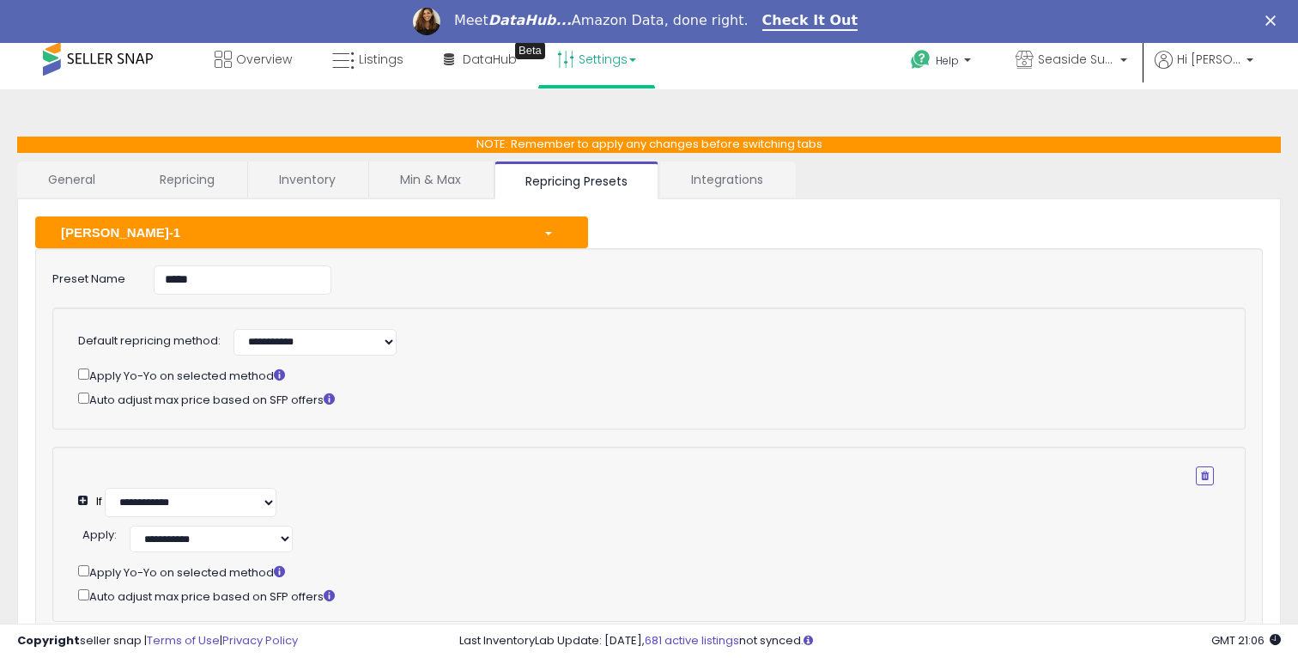
click at [549, 223] on div "button" at bounding box center [553, 232] width 44 height 18
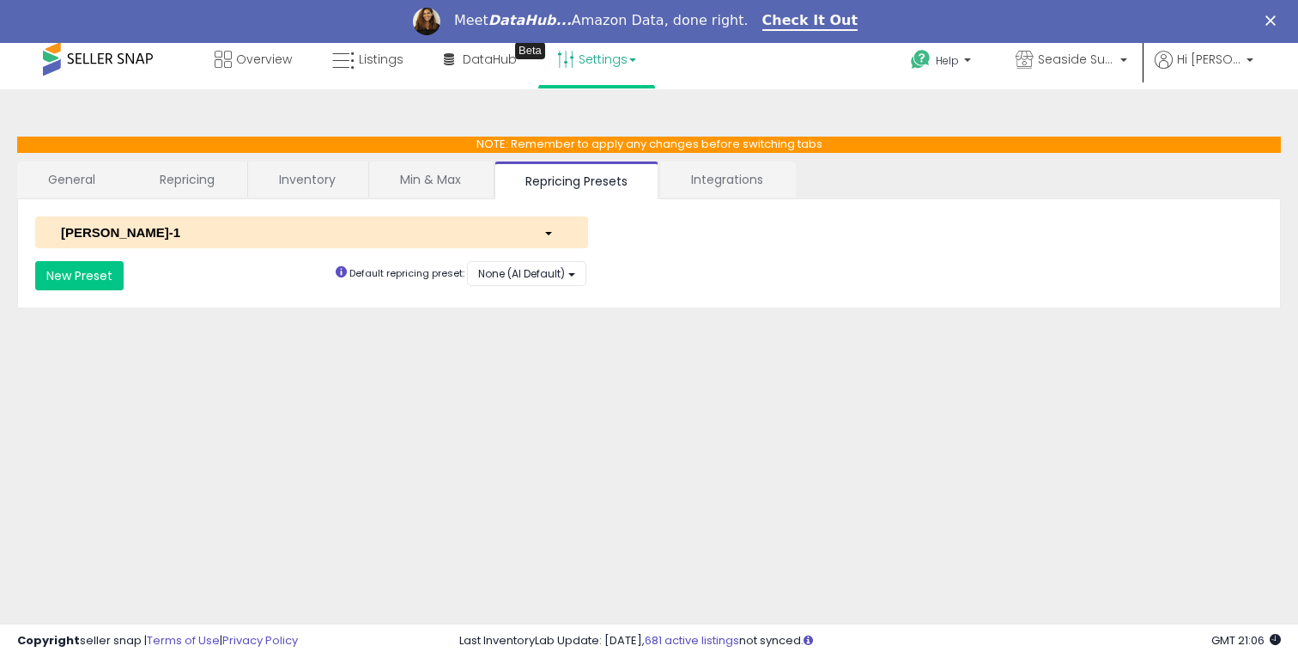
click at [533, 227] on div "button" at bounding box center [553, 232] width 44 height 18
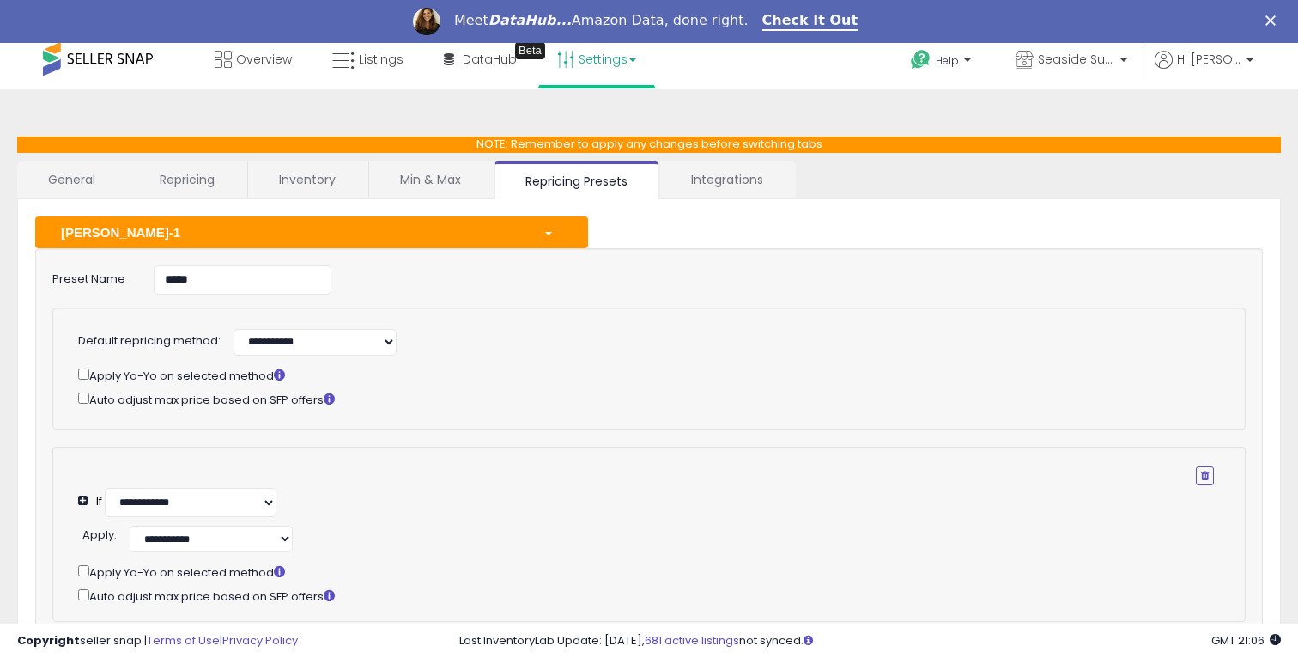
click at [516, 248] on div "**********" at bounding box center [649, 486] width 1228 height 476
click at [516, 225] on div "Sam-1" at bounding box center [289, 232] width 482 height 18
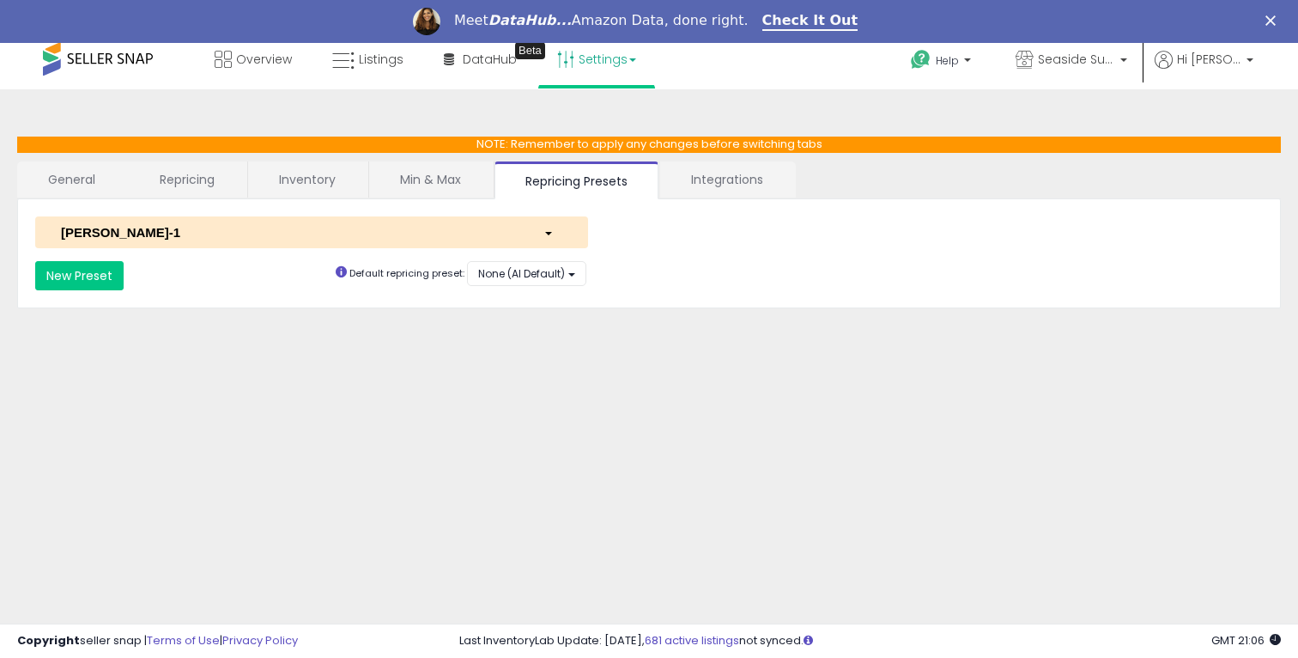
click at [560, 240] on div "button" at bounding box center [553, 232] width 44 height 18
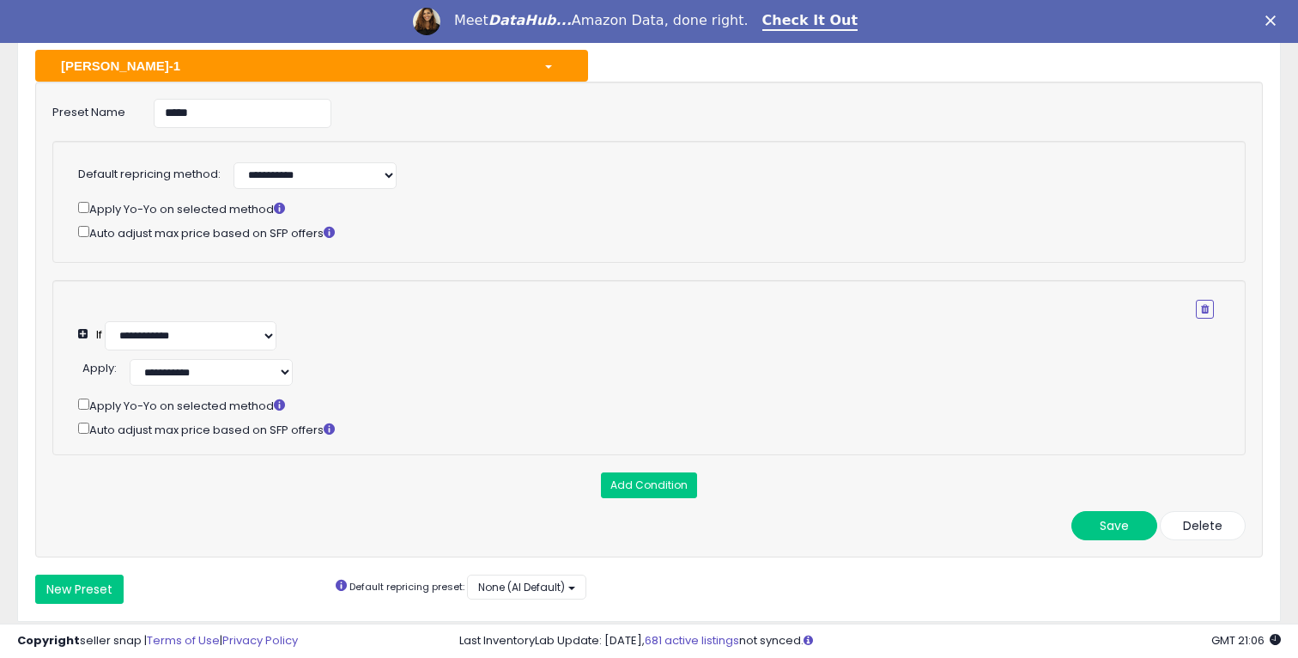
scroll to position [163, 0]
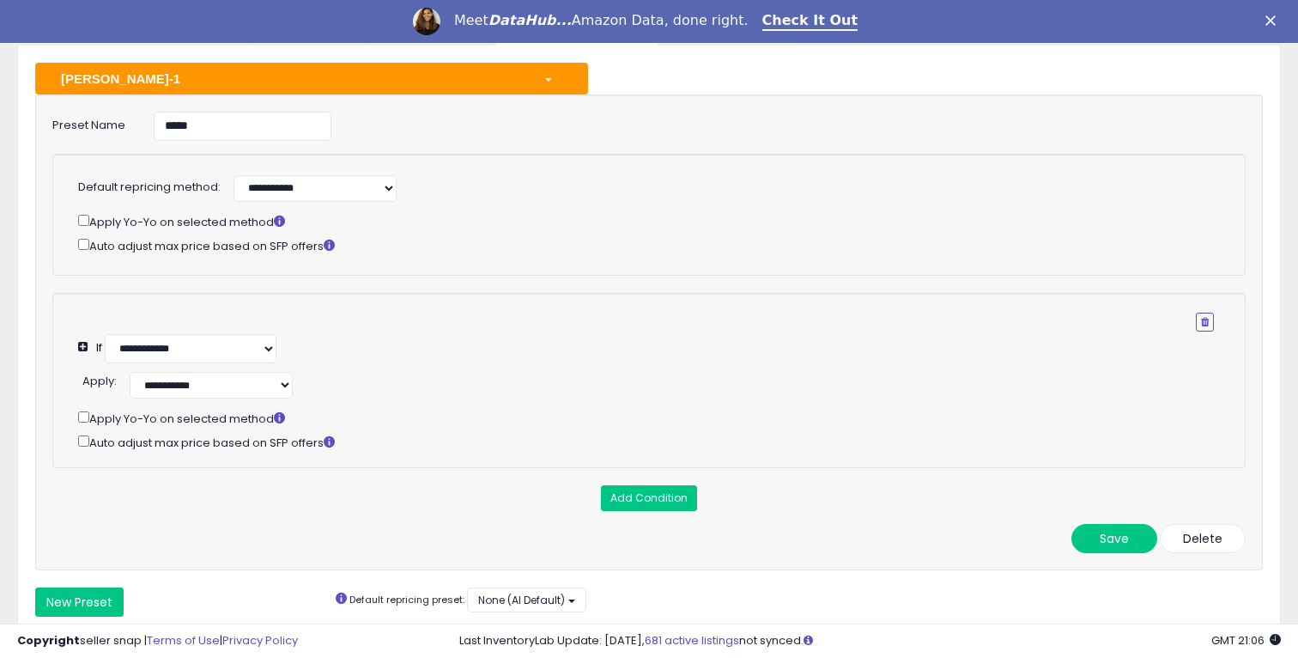
click at [230, 320] on div "**********" at bounding box center [646, 320] width 1136 height 21
click at [220, 337] on select "**********" at bounding box center [191, 348] width 172 height 29
click at [316, 197] on select "**********" at bounding box center [314, 188] width 163 height 27
click at [339, 188] on select "**********" at bounding box center [314, 188] width 163 height 27
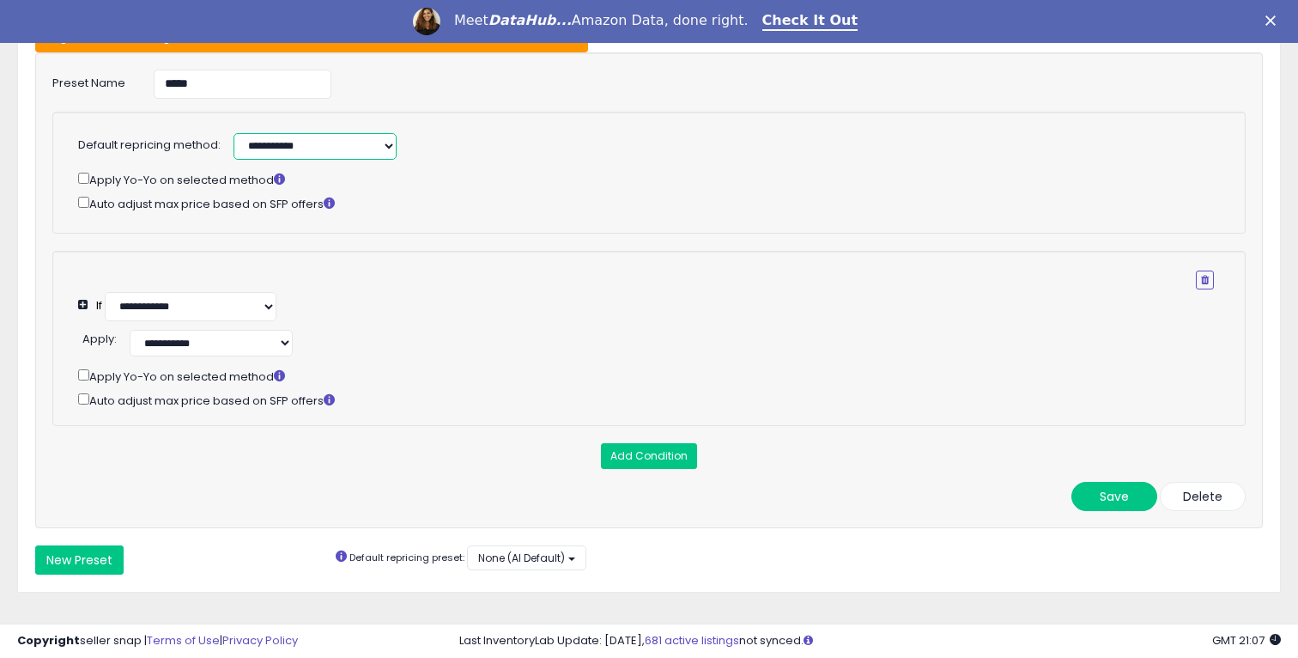
scroll to position [220, 0]
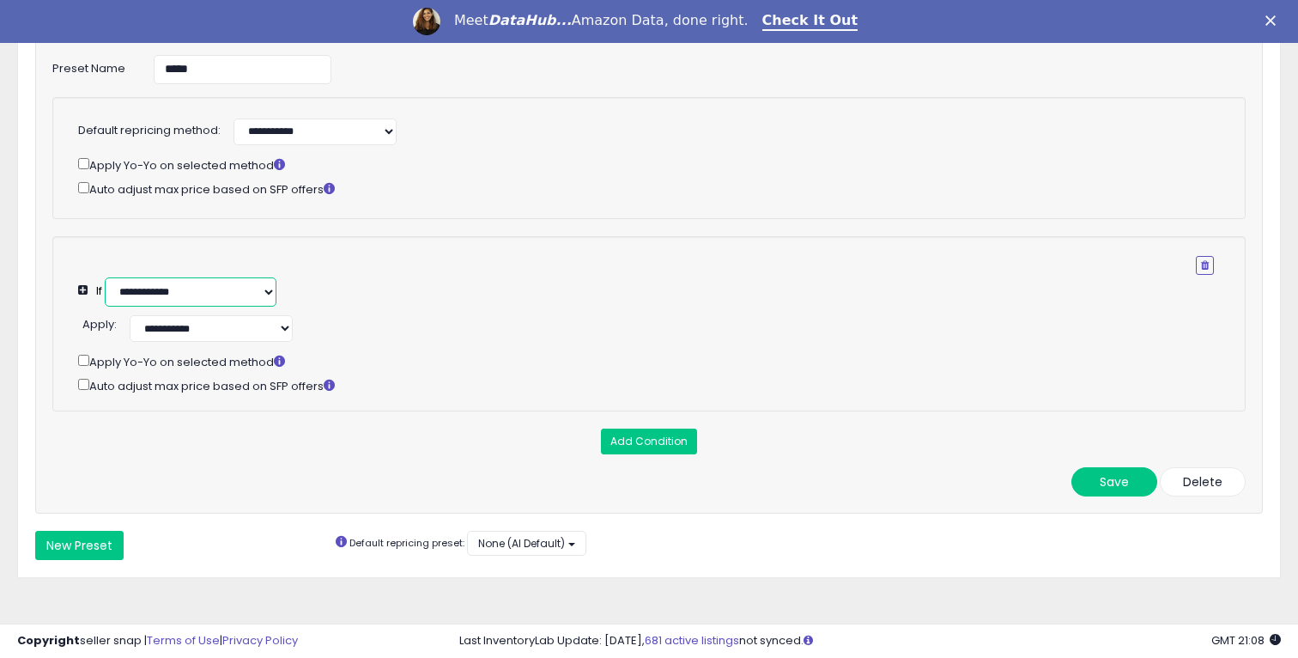
click at [239, 294] on select "**********" at bounding box center [191, 291] width 172 height 29
select select "**********"
click at [106, 277] on select "**********" at bounding box center [191, 291] width 172 height 29
click at [342, 276] on select "******* ******* ******* ******** ******** ********" at bounding box center [365, 290] width 87 height 29
click at [555, 285] on input "number" at bounding box center [540, 289] width 82 height 27
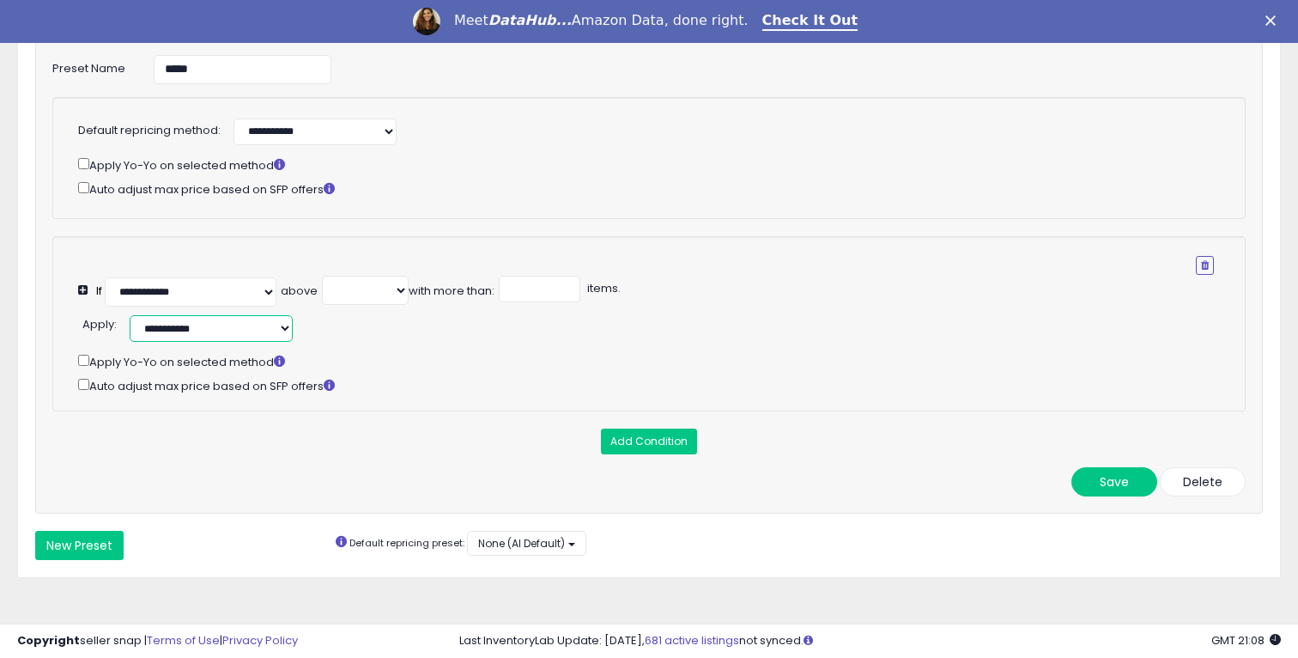
select select
click at [258, 324] on select "**********" at bounding box center [211, 328] width 163 height 27
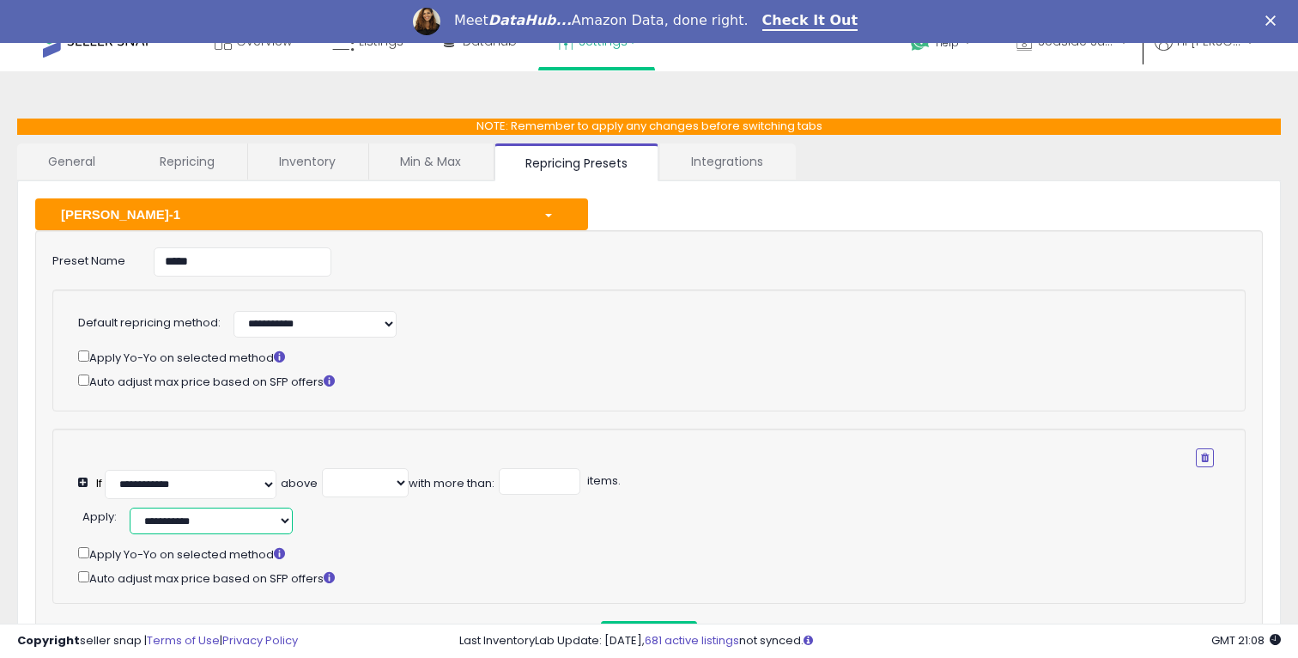
scroll to position [26, 0]
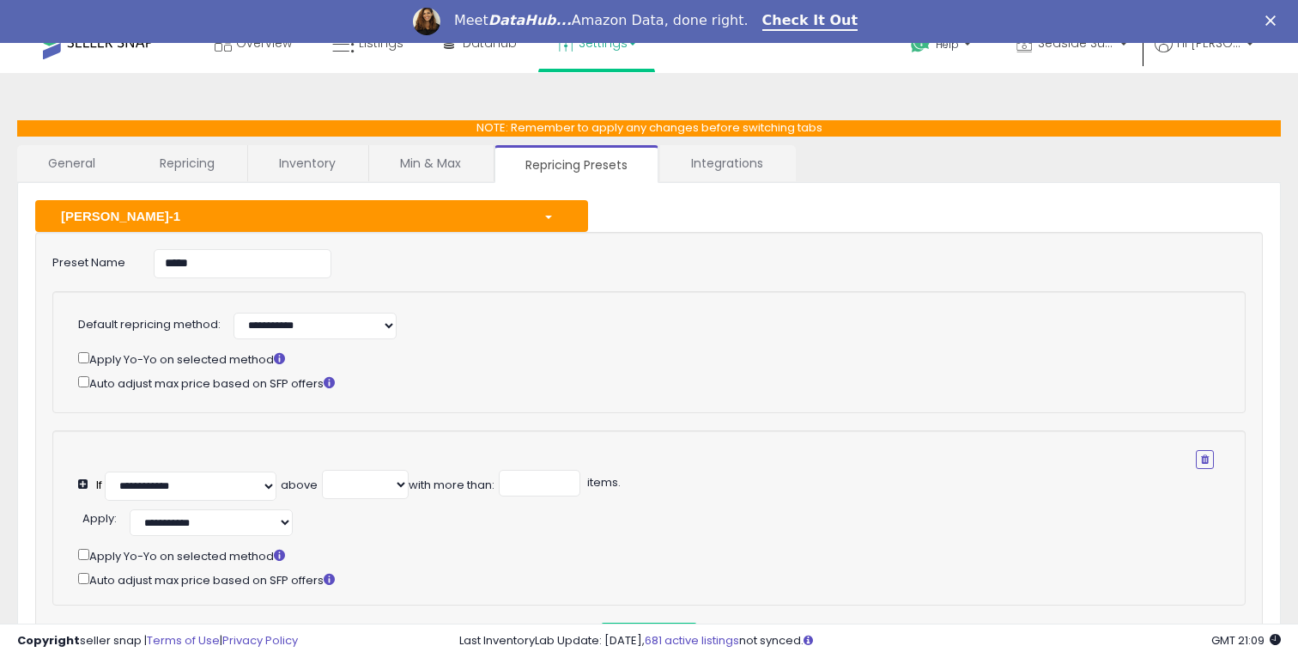
click at [525, 168] on link "Repricing Presets" at bounding box center [576, 164] width 164 height 38
click at [514, 213] on div "Sam-1" at bounding box center [289, 216] width 482 height 18
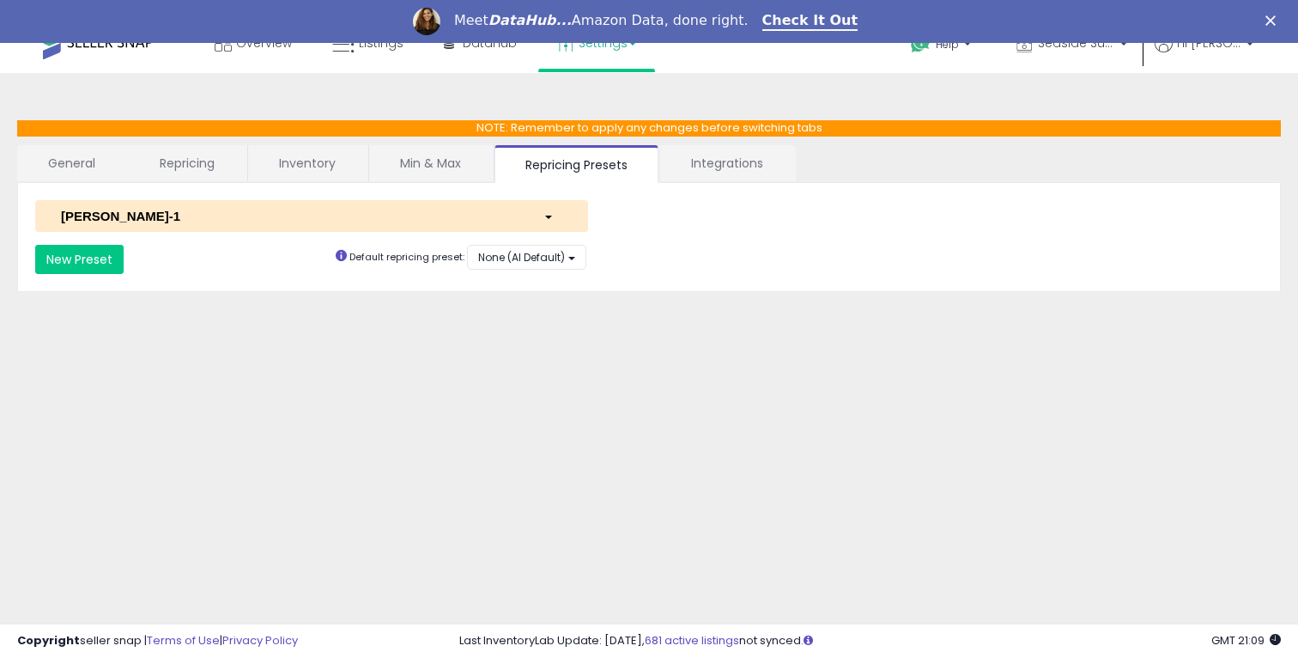
click at [227, 238] on div "**********" at bounding box center [649, 237] width 1228 height 74
click at [227, 218] on div "Sam-1" at bounding box center [289, 216] width 482 height 18
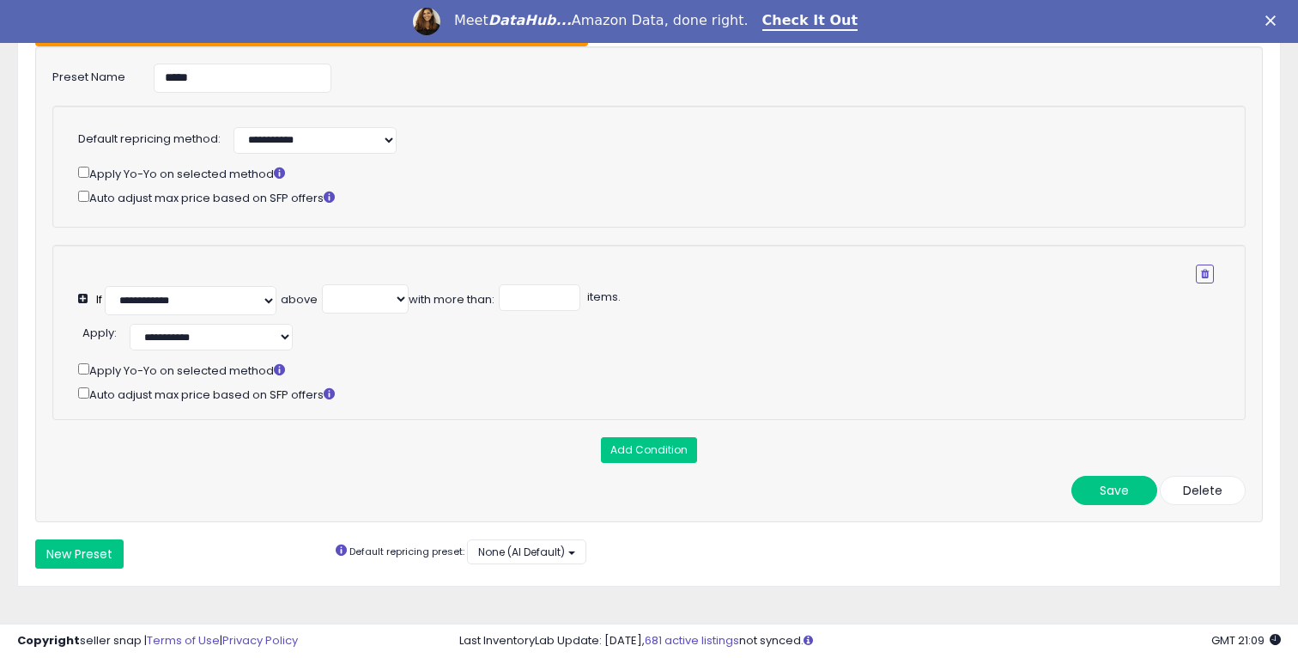
scroll to position [224, 0]
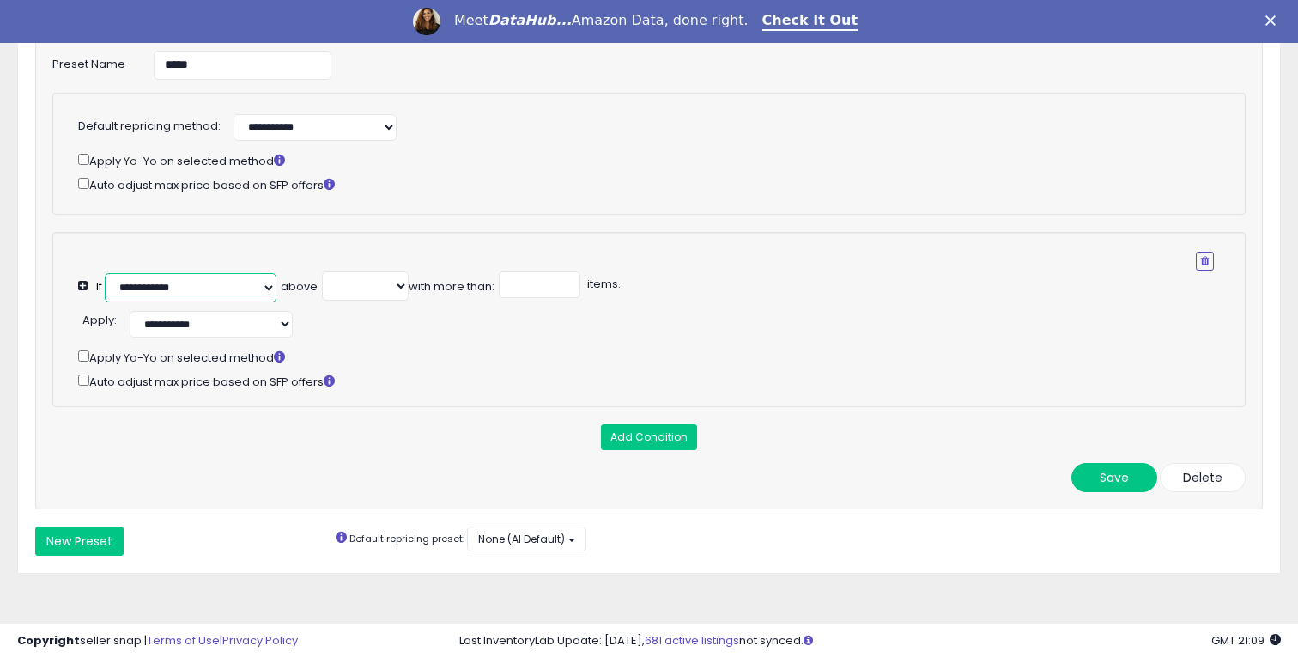
click at [237, 282] on select "**********" at bounding box center [191, 287] width 172 height 29
click at [106, 273] on select "**********" at bounding box center [191, 287] width 172 height 29
click at [229, 320] on select "**********" at bounding box center [211, 324] width 163 height 27
click at [191, 288] on select "**********" at bounding box center [191, 287] width 172 height 29
select select "**********"
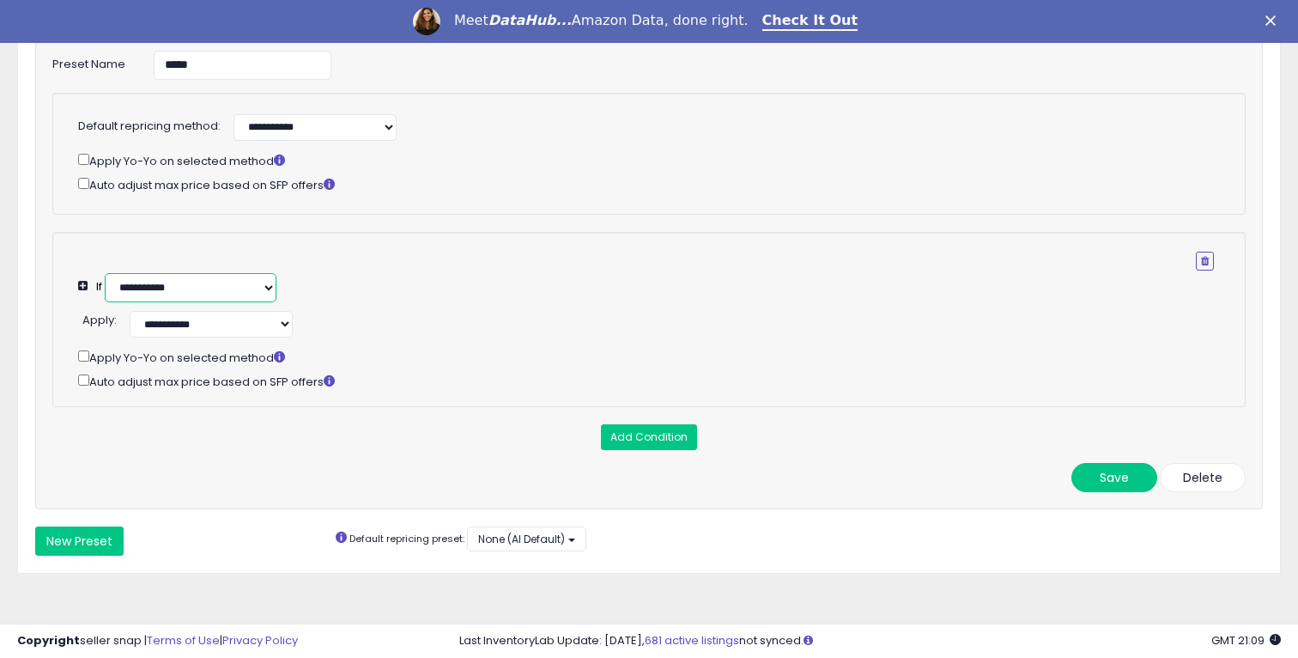
click at [106, 273] on select "**********" at bounding box center [191, 287] width 172 height 29
click at [361, 272] on input "number" at bounding box center [378, 284] width 82 height 27
click at [86, 285] on button at bounding box center [85, 285] width 15 height 13
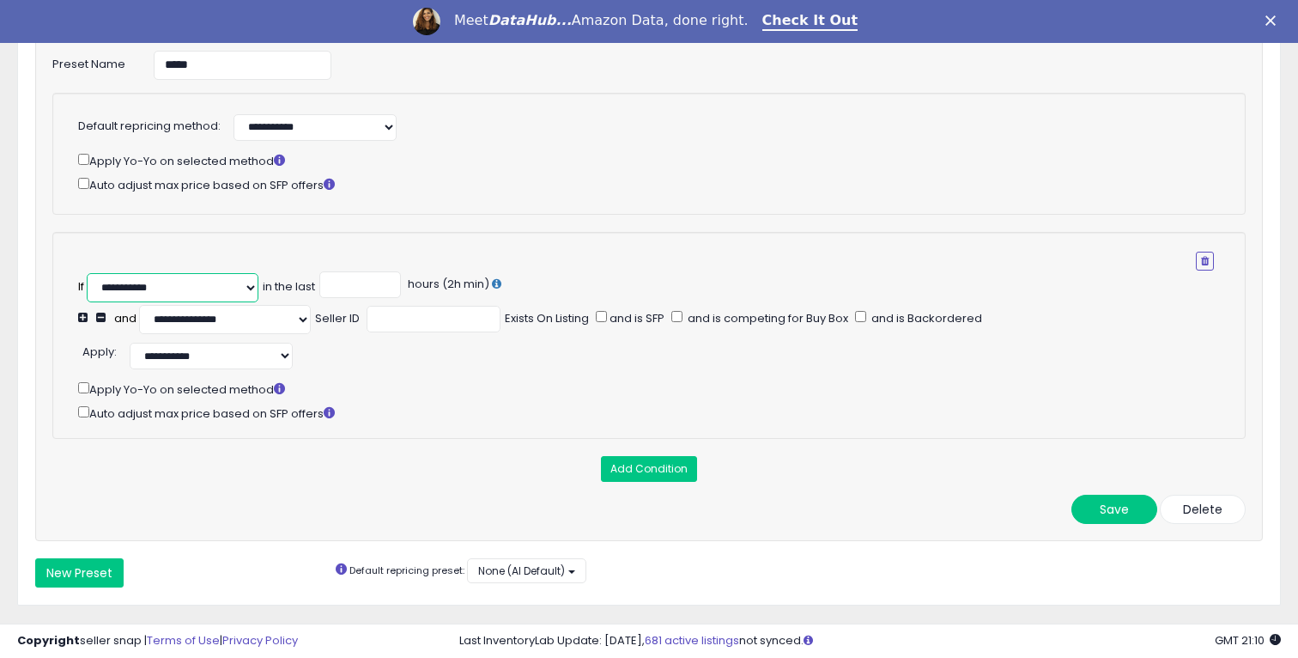
click at [187, 290] on select "**********" at bounding box center [173, 287] width 172 height 29
click at [275, 320] on select "**********" at bounding box center [225, 319] width 172 height 29
click at [358, 276] on input "number" at bounding box center [360, 284] width 82 height 27
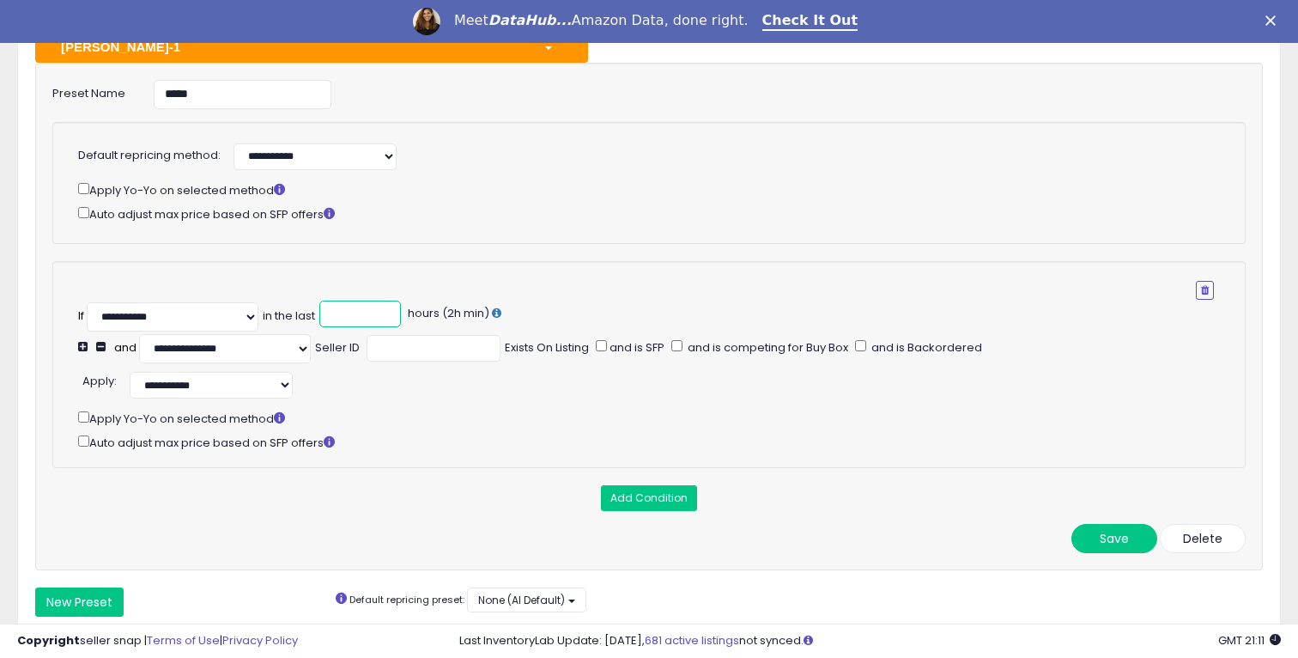
scroll to position [193, 0]
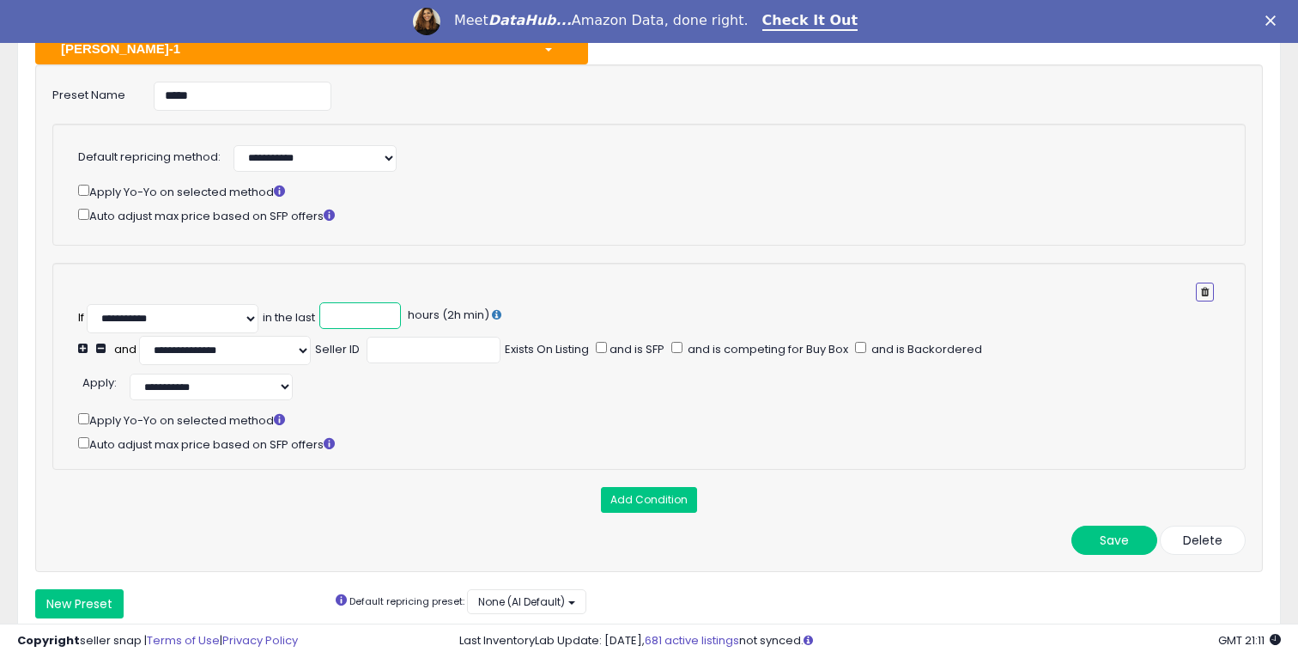
type input "*"
click at [1201, 293] on icon "button" at bounding box center [1205, 292] width 8 height 10
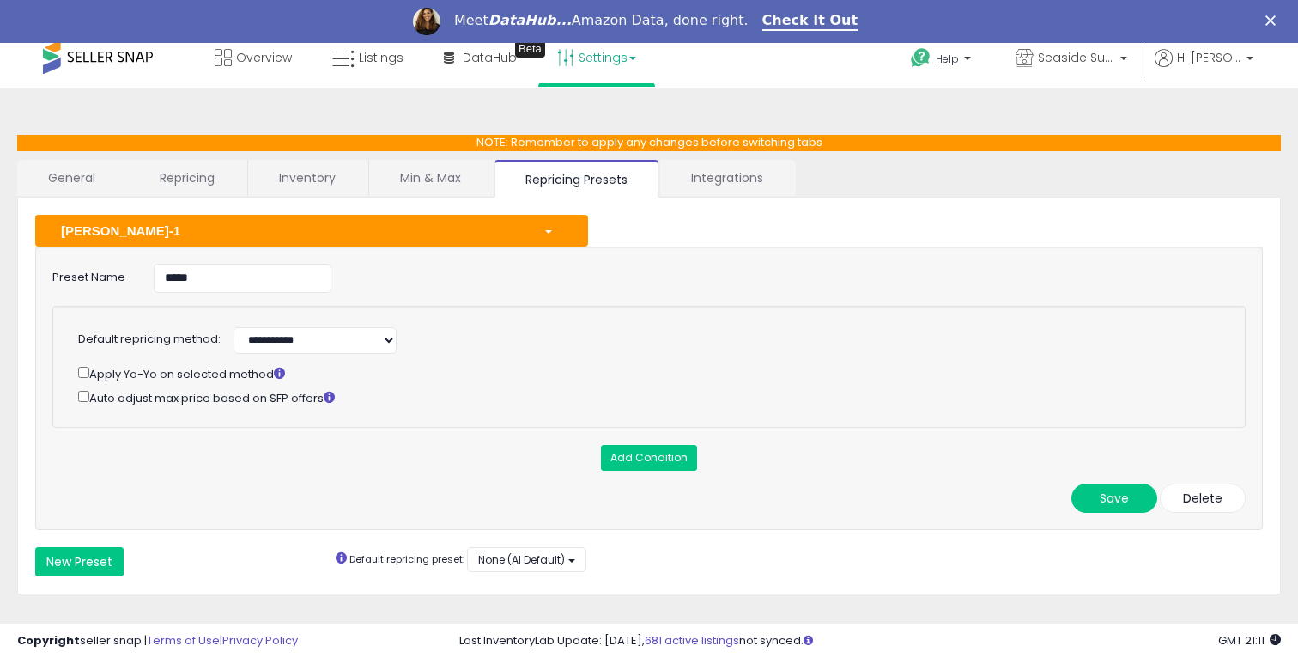
scroll to position [9, 0]
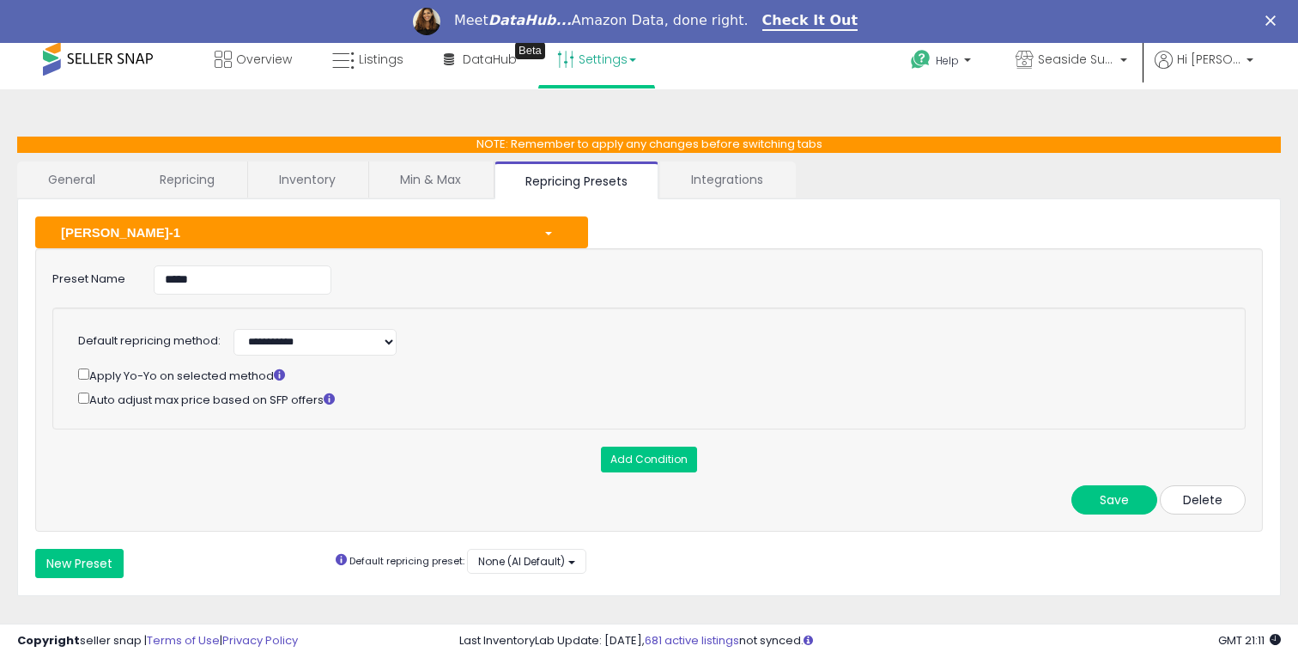
click at [1224, 497] on button "Delete" at bounding box center [1203, 499] width 86 height 29
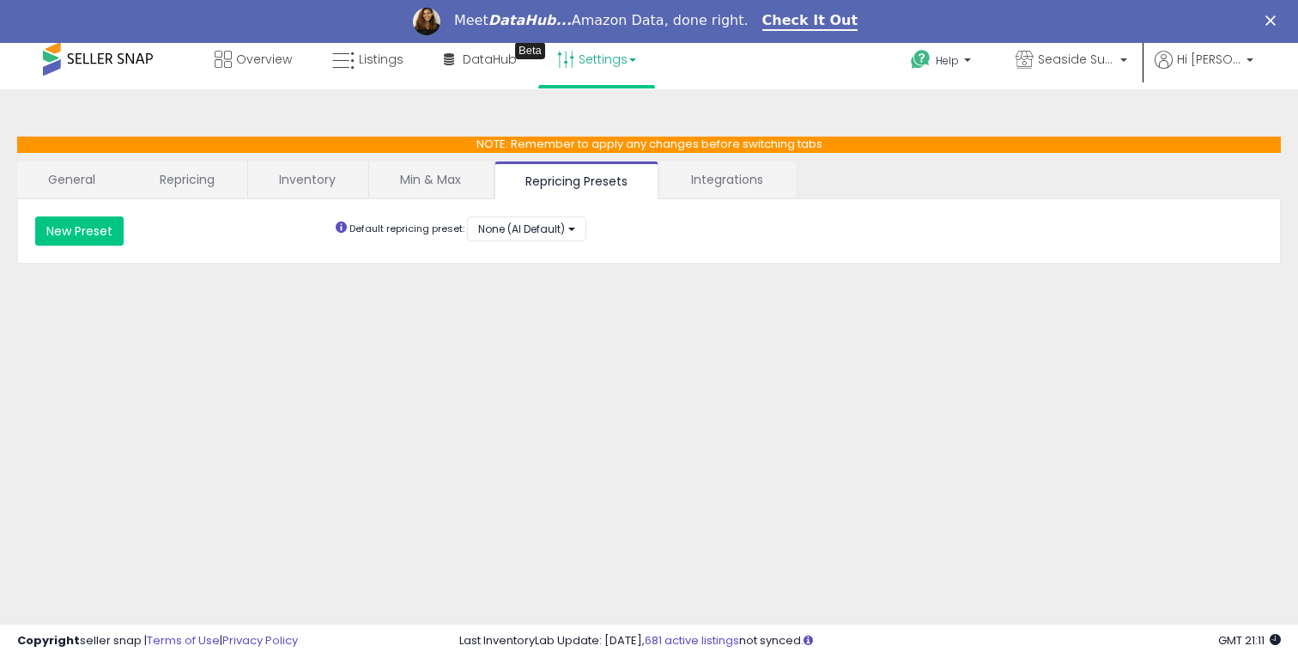
click at [440, 187] on link "Min & Max" at bounding box center [430, 179] width 123 height 36
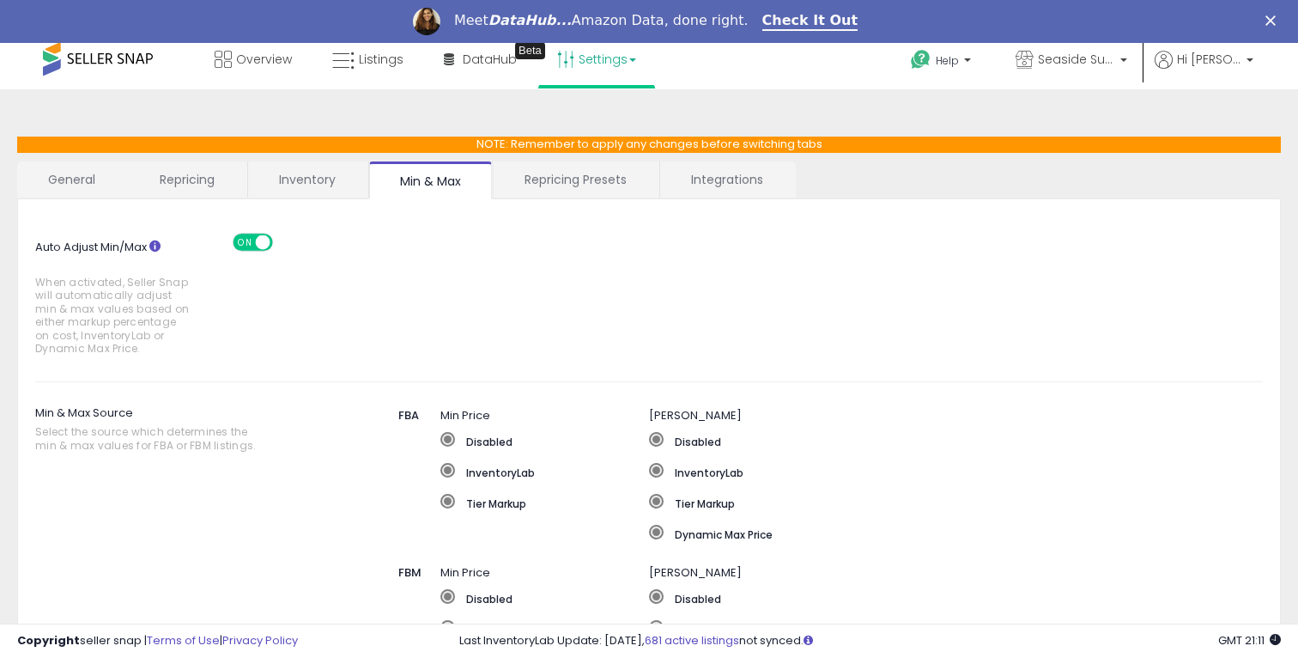
click at [331, 185] on link "Inventory" at bounding box center [307, 179] width 118 height 36
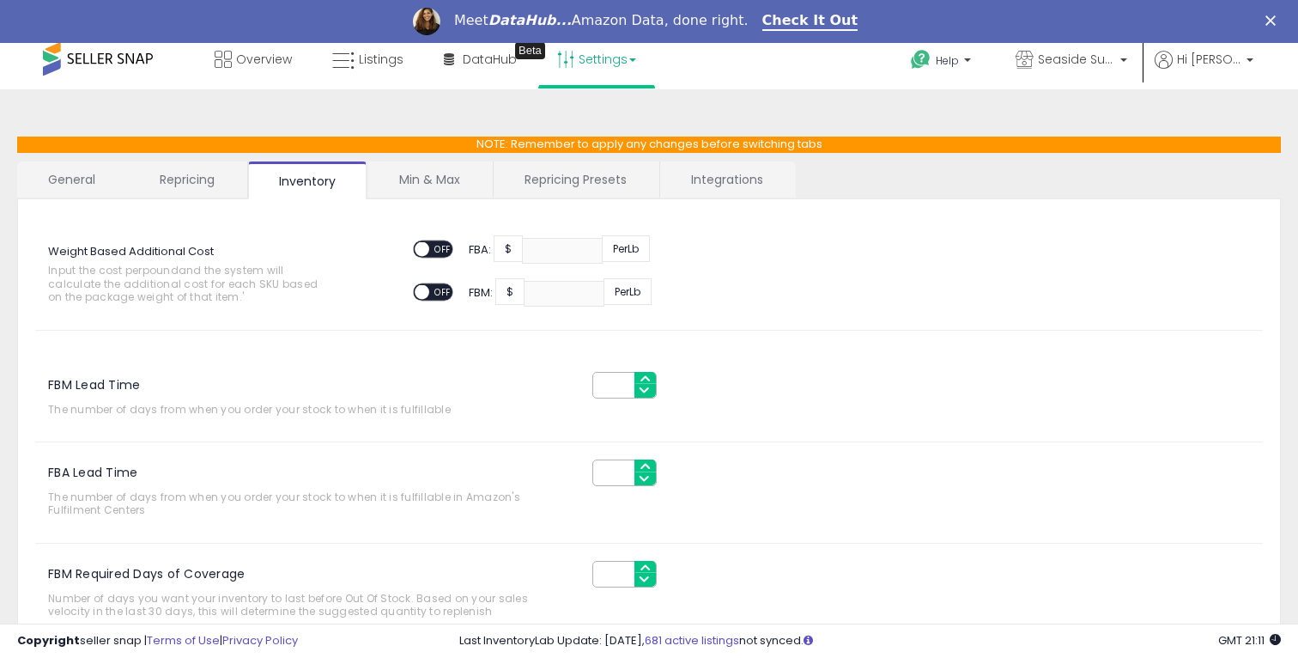
click at [163, 180] on link "Repricing" at bounding box center [187, 179] width 117 height 36
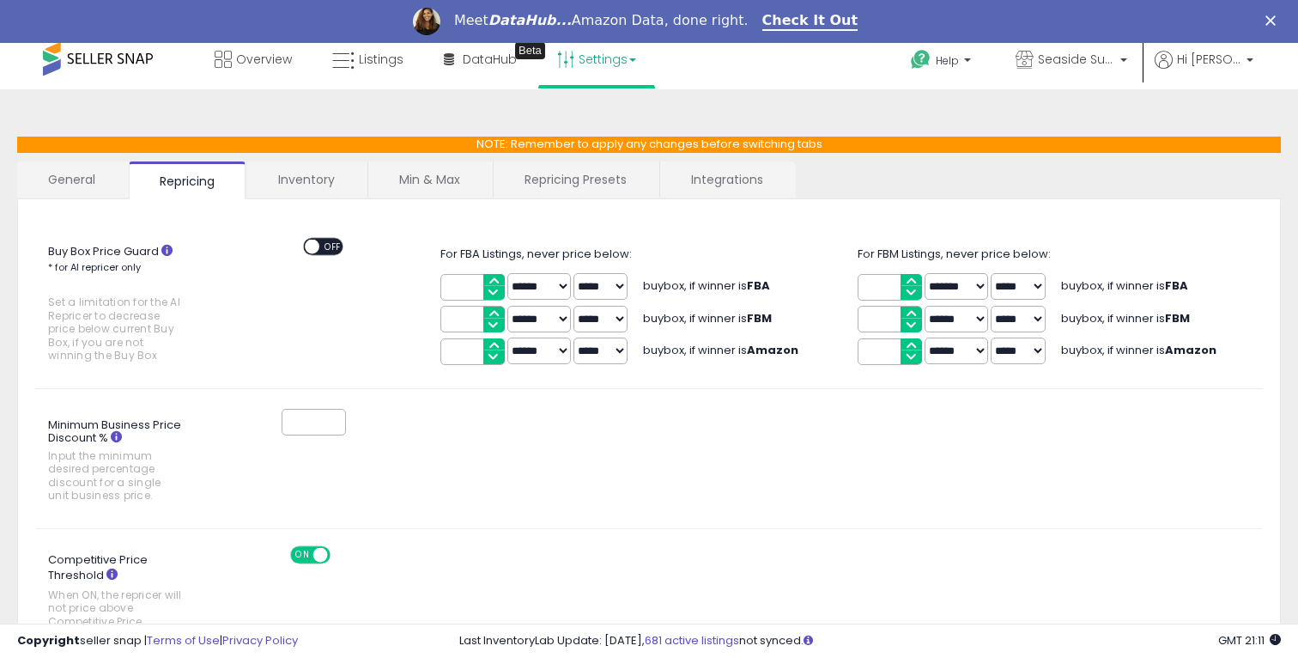
click at [307, 240] on span at bounding box center [312, 246] width 15 height 15
click at [334, 245] on span "OFF" at bounding box center [332, 246] width 27 height 15
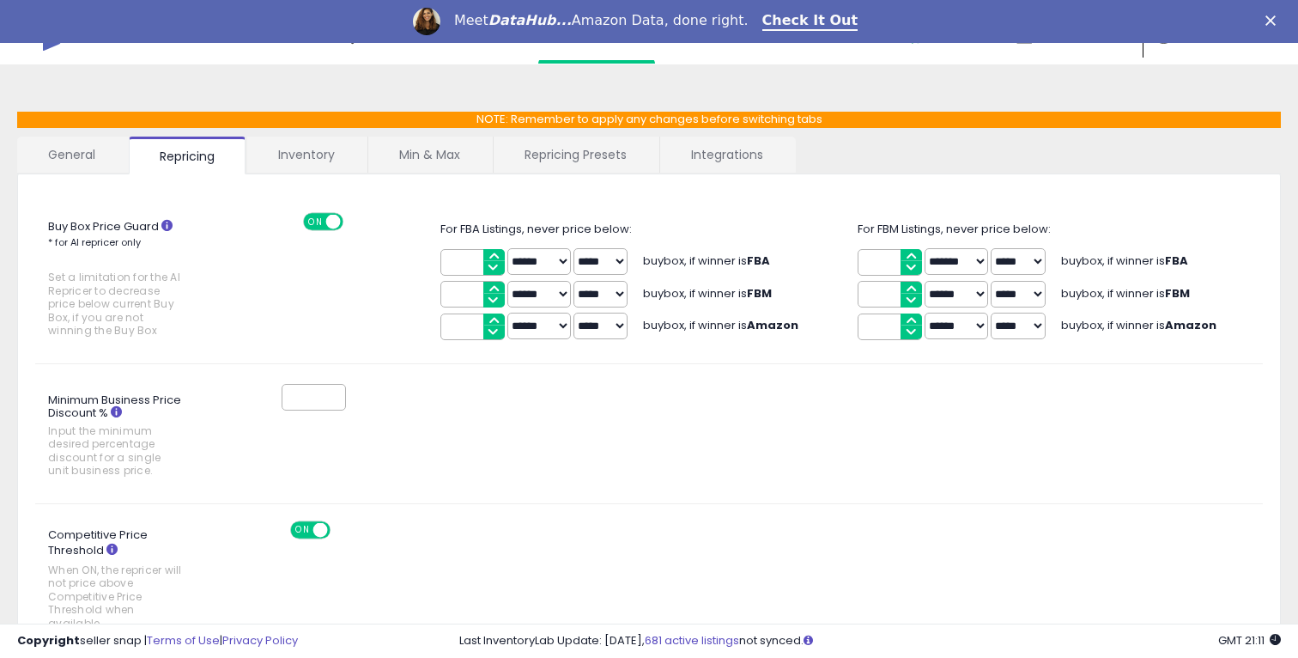
click at [167, 224] on icon at bounding box center [166, 225] width 11 height 11
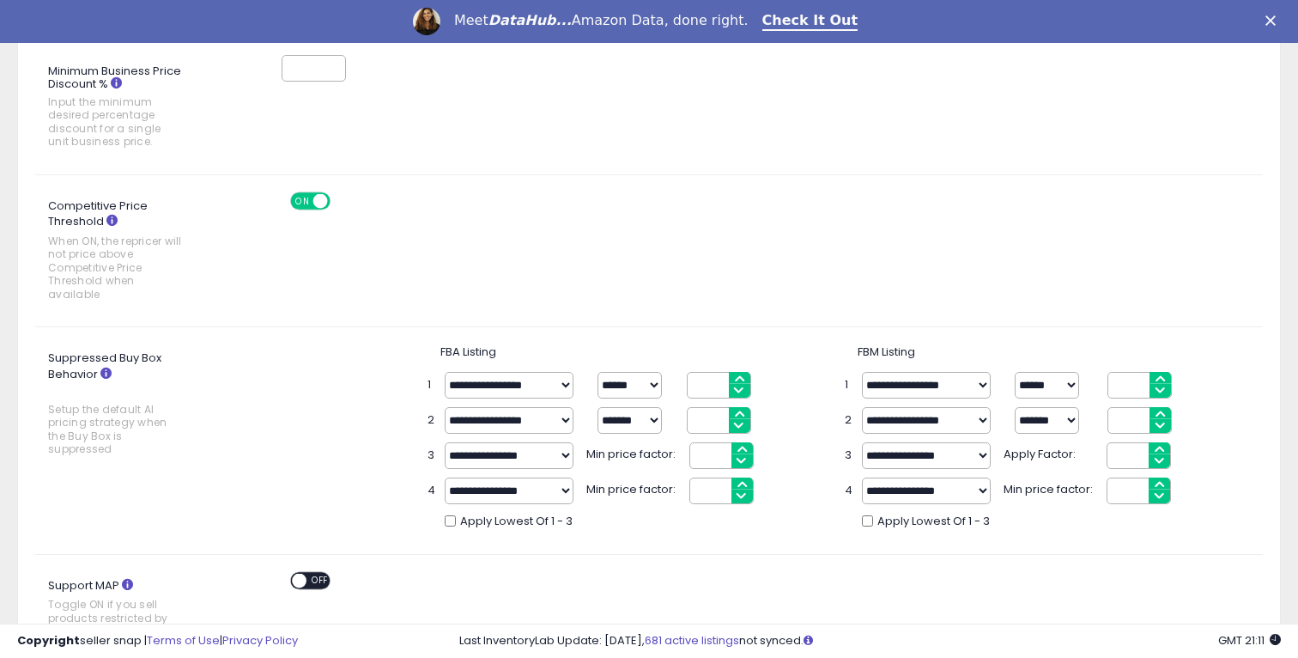
scroll to position [0, 0]
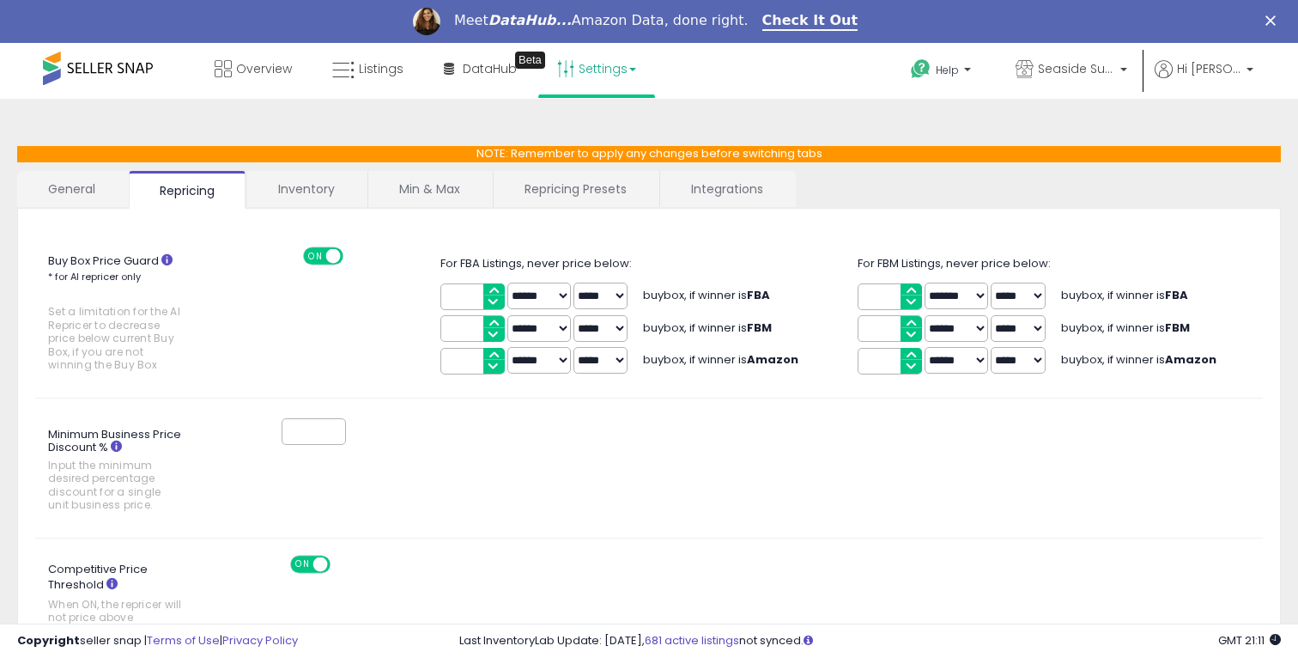
click at [308, 180] on link "Inventory" at bounding box center [306, 189] width 118 height 36
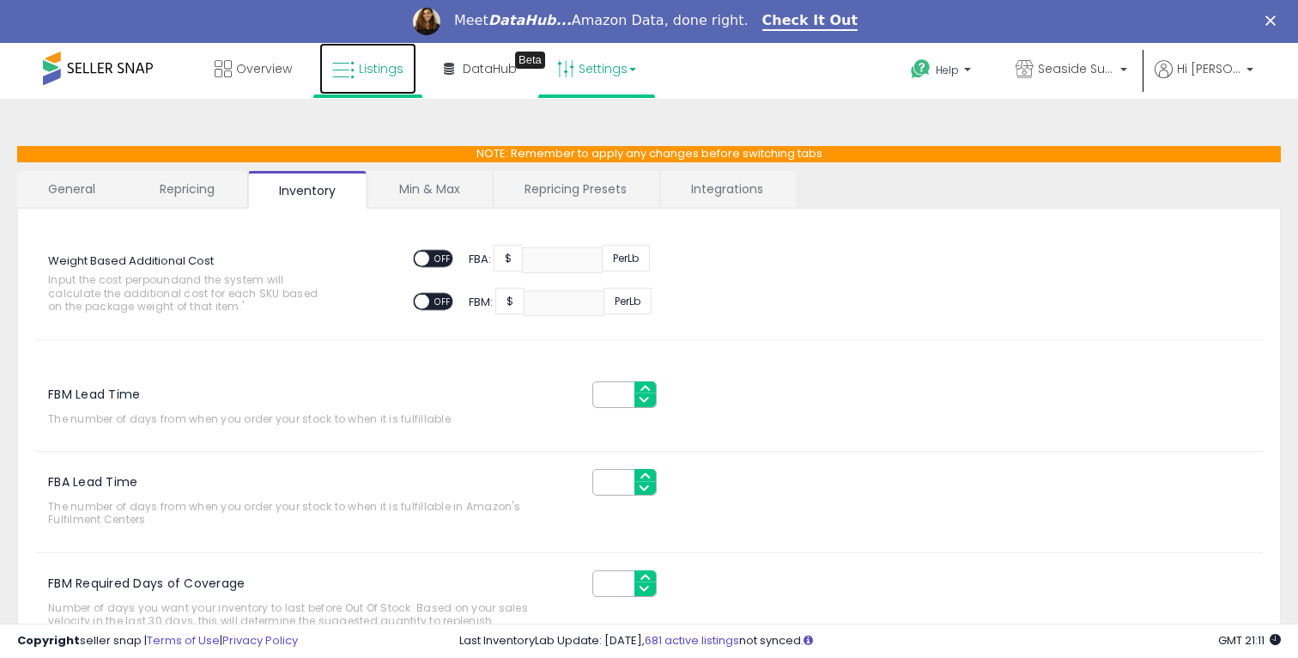
click at [382, 76] on span "Listings" at bounding box center [381, 68] width 45 height 17
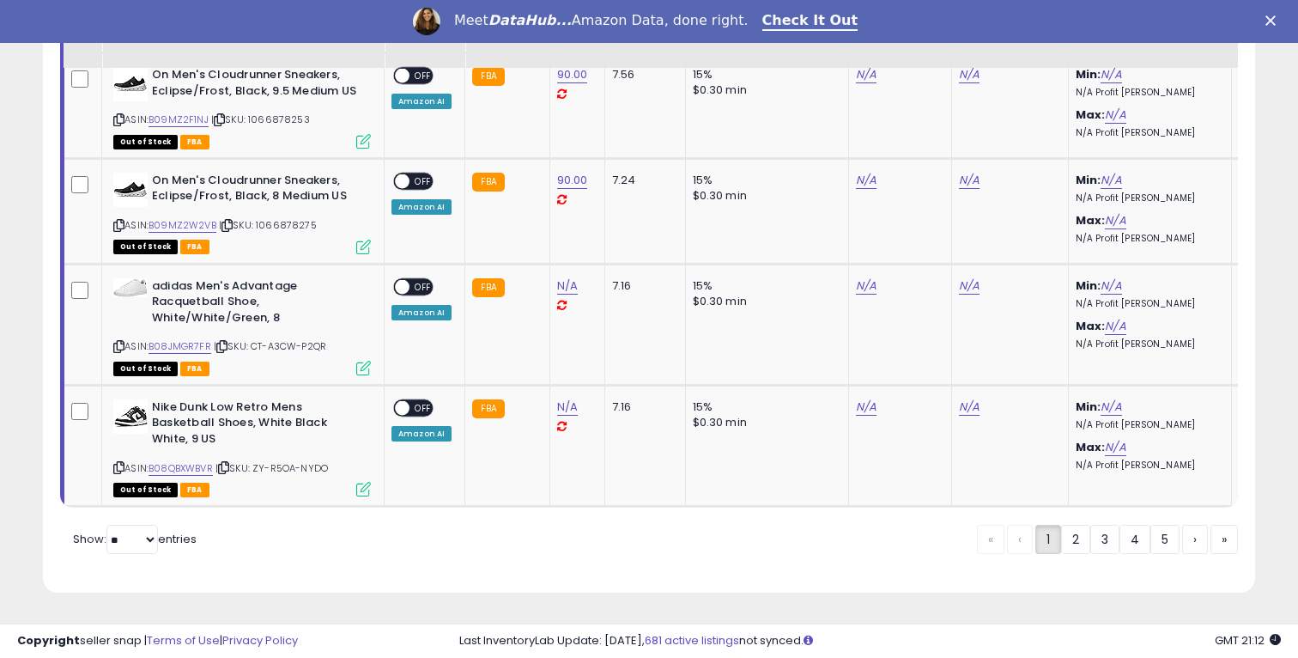
scroll to position [352, 701]
click at [122, 541] on select "** **" at bounding box center [132, 539] width 52 height 29
select select "**"
click at [108, 525] on select "** **" at bounding box center [132, 539] width 52 height 29
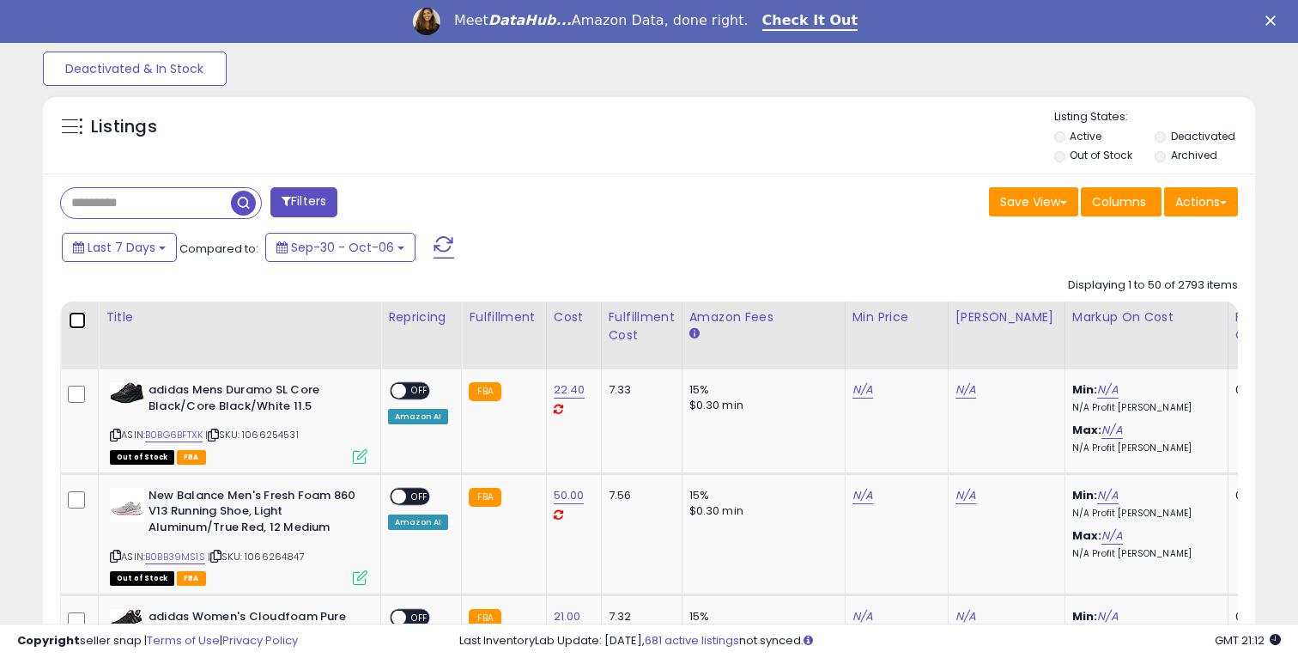
scroll to position [519, 0]
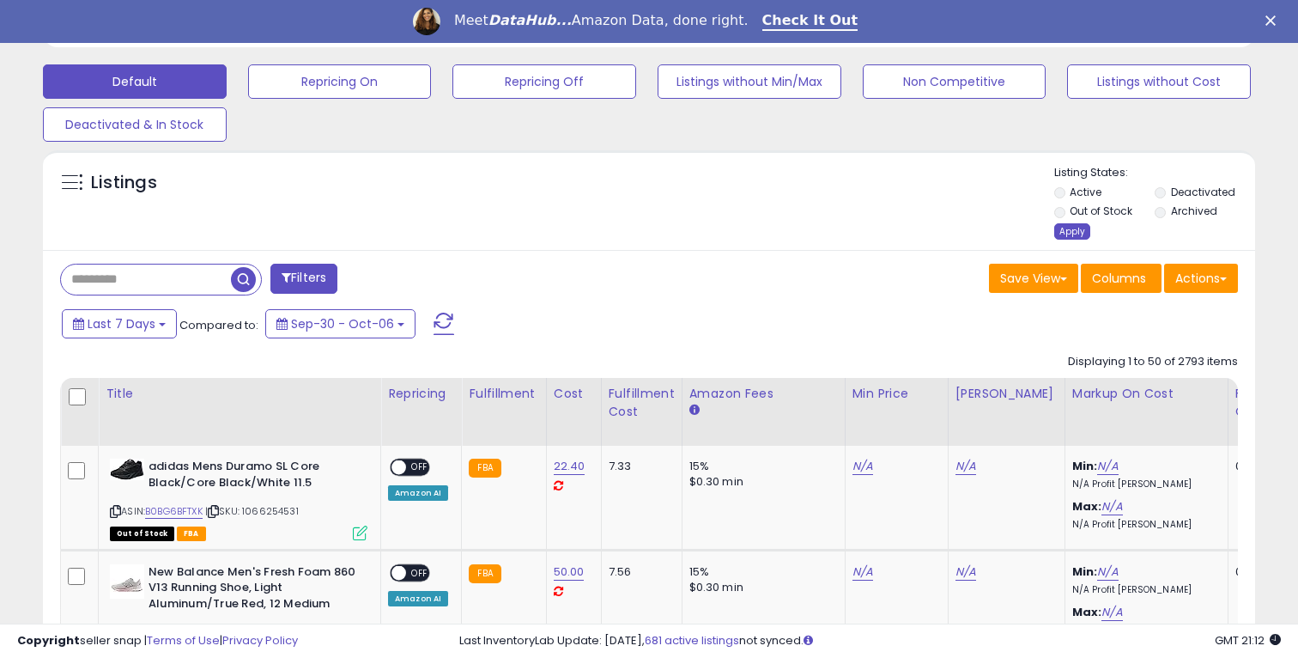
click at [1066, 230] on div "Apply" at bounding box center [1072, 231] width 36 height 16
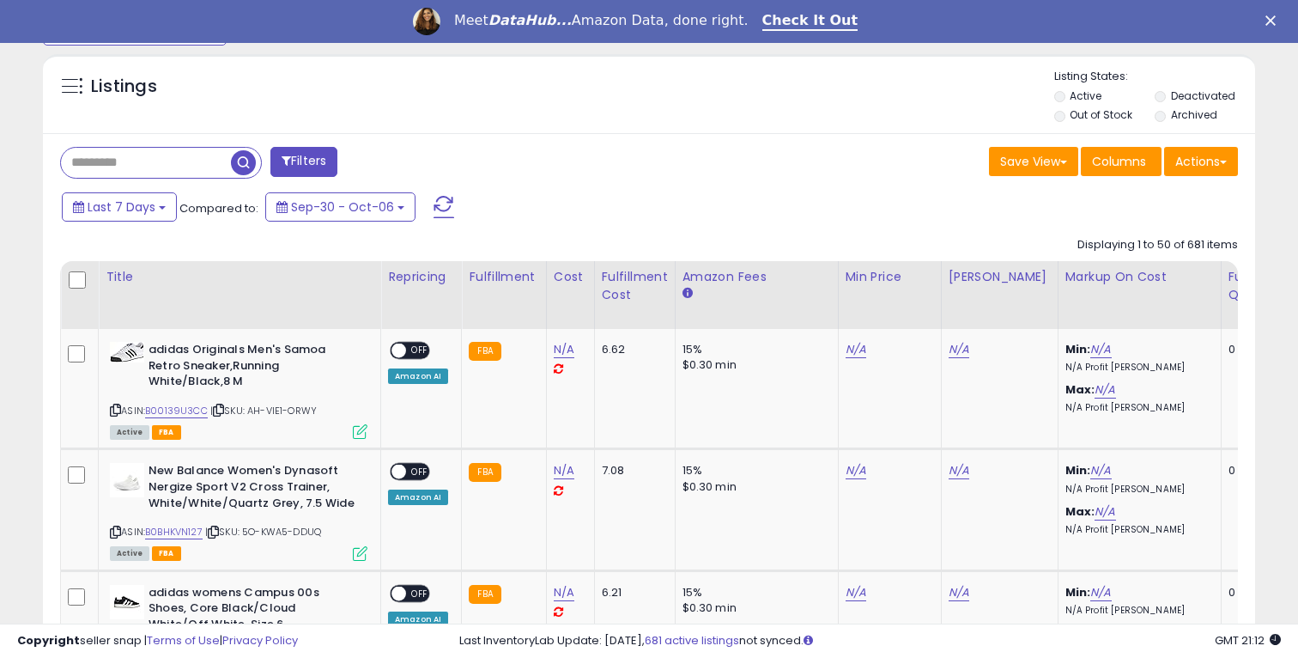
scroll to position [610, 0]
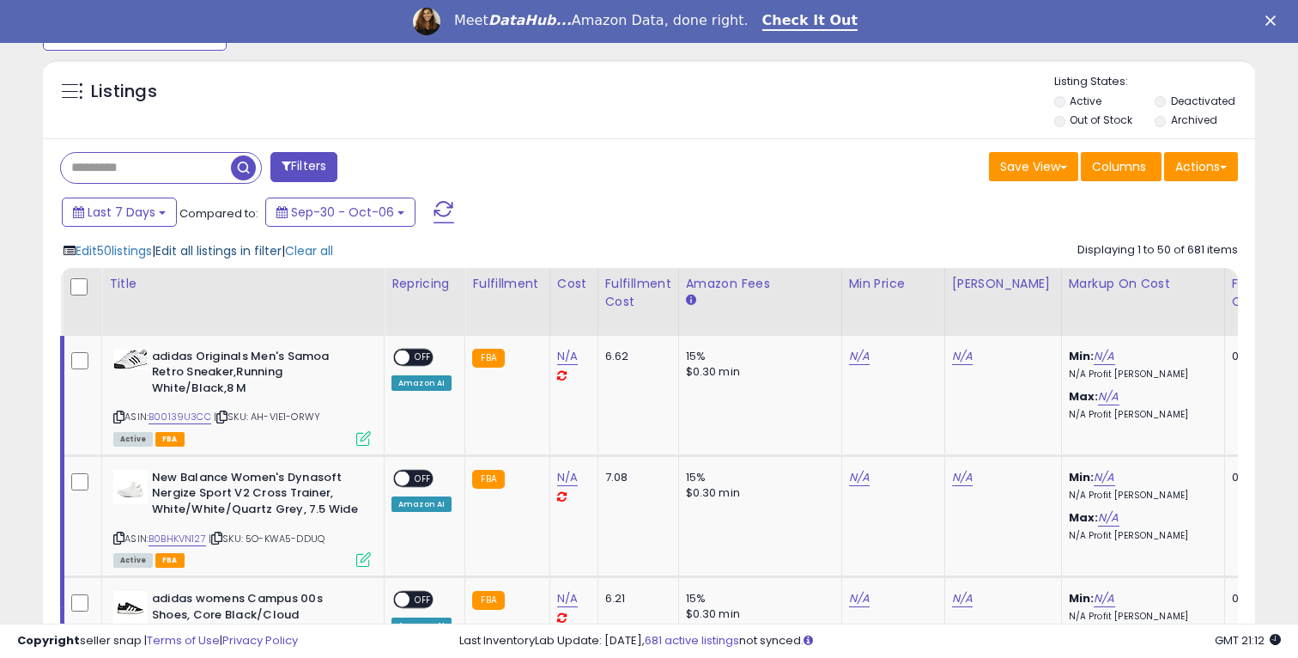
click at [243, 246] on span "Edit all listings in filter" at bounding box center [218, 250] width 126 height 17
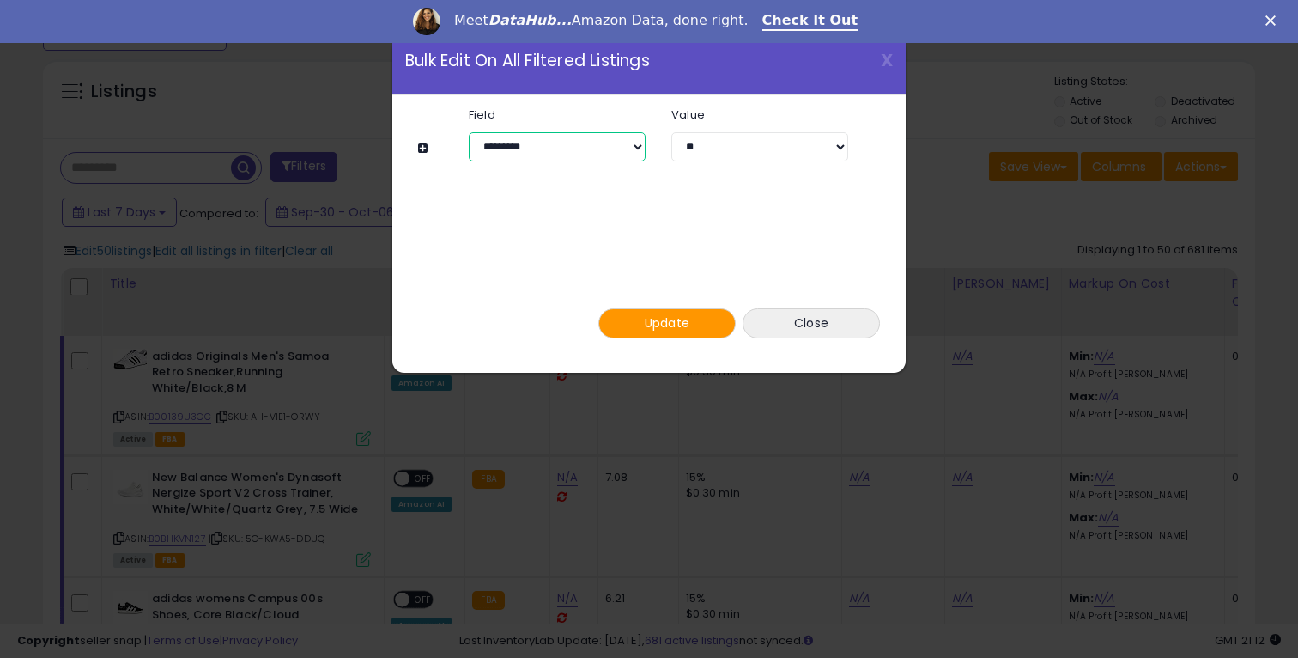
click at [599, 143] on select "**********" at bounding box center [557, 146] width 177 height 29
click at [887, 58] on span "X" at bounding box center [887, 60] width 12 height 24
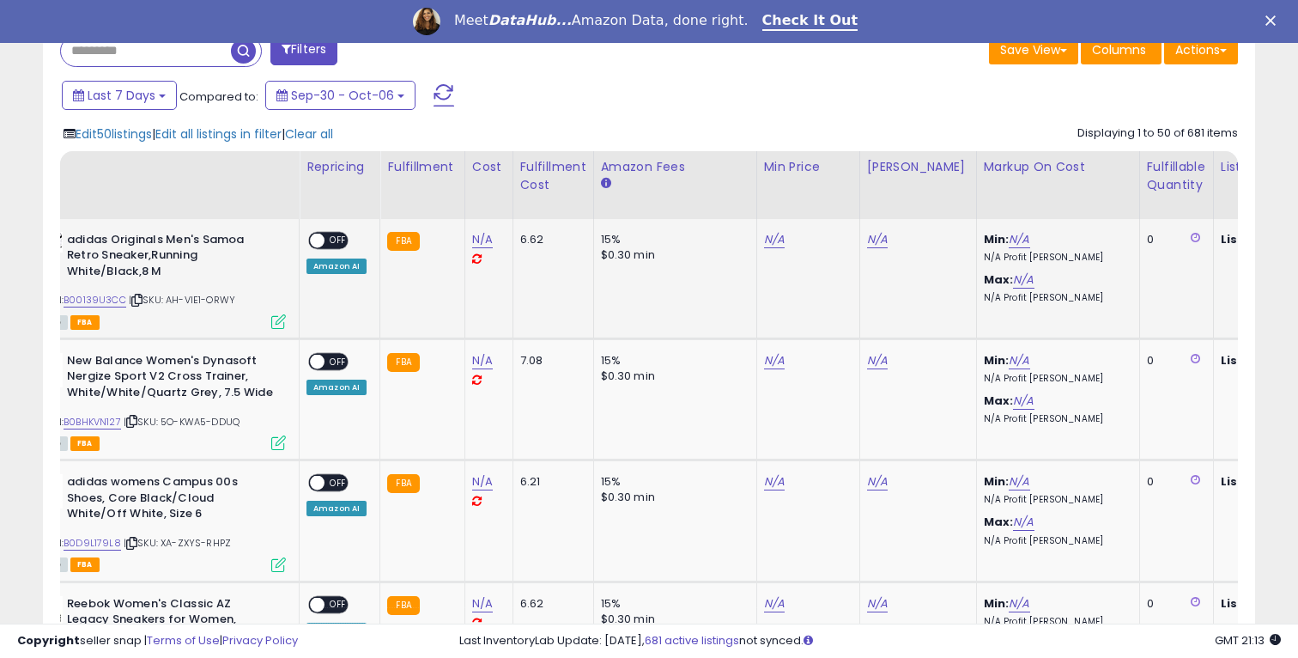
scroll to position [0, 0]
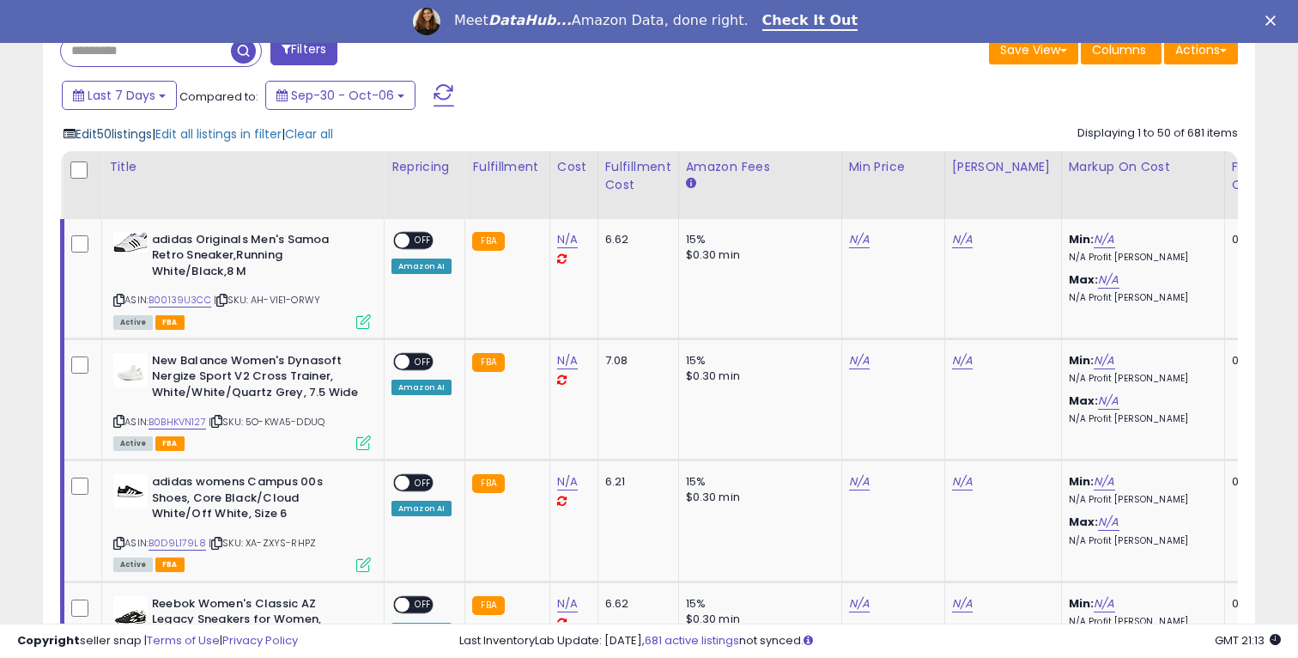
click at [112, 137] on span "Edit 50 listings" at bounding box center [114, 133] width 76 height 17
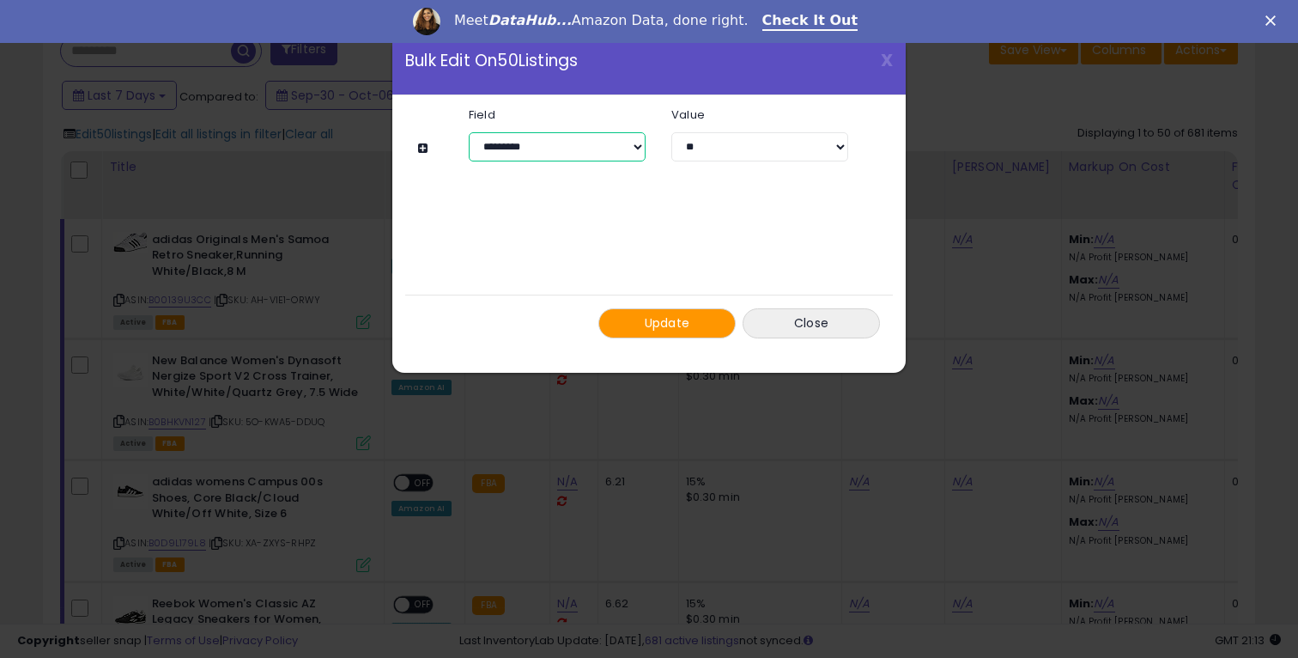
click at [562, 153] on select "**********" at bounding box center [557, 146] width 177 height 29
click at [731, 335] on div "Update Close" at bounding box center [649, 322] width 488 height 57
click at [700, 326] on button "Update" at bounding box center [666, 323] width 137 height 30
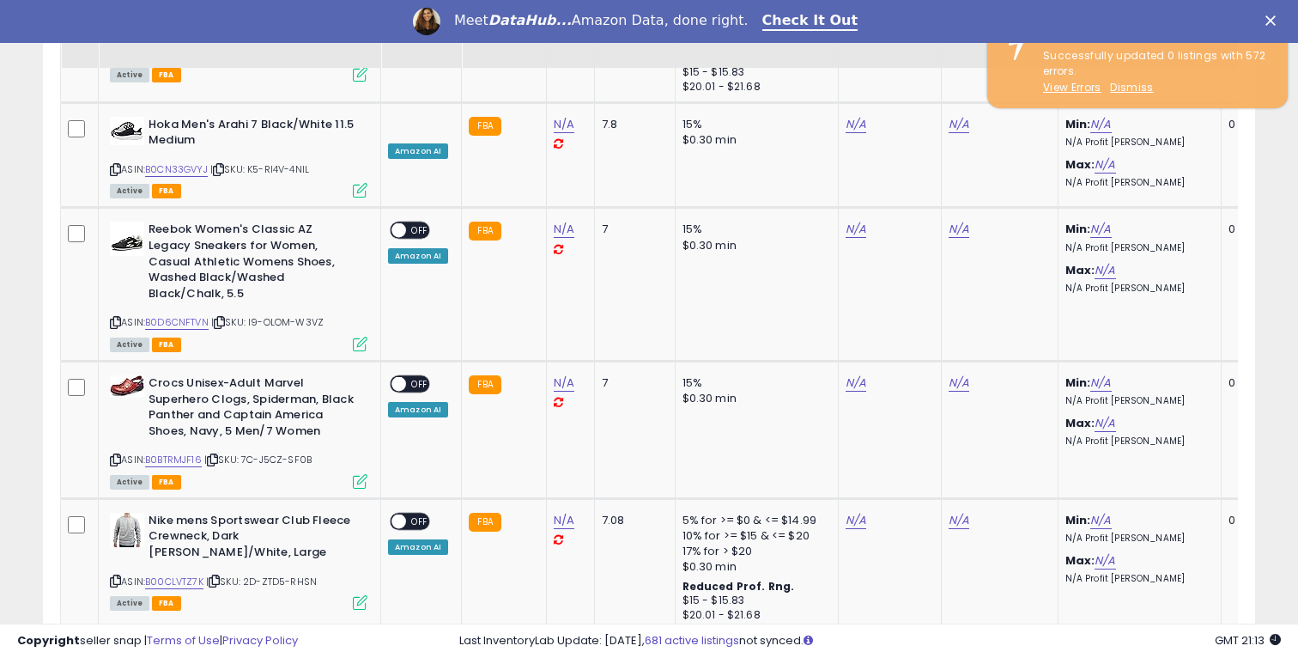
scroll to position [6441, 0]
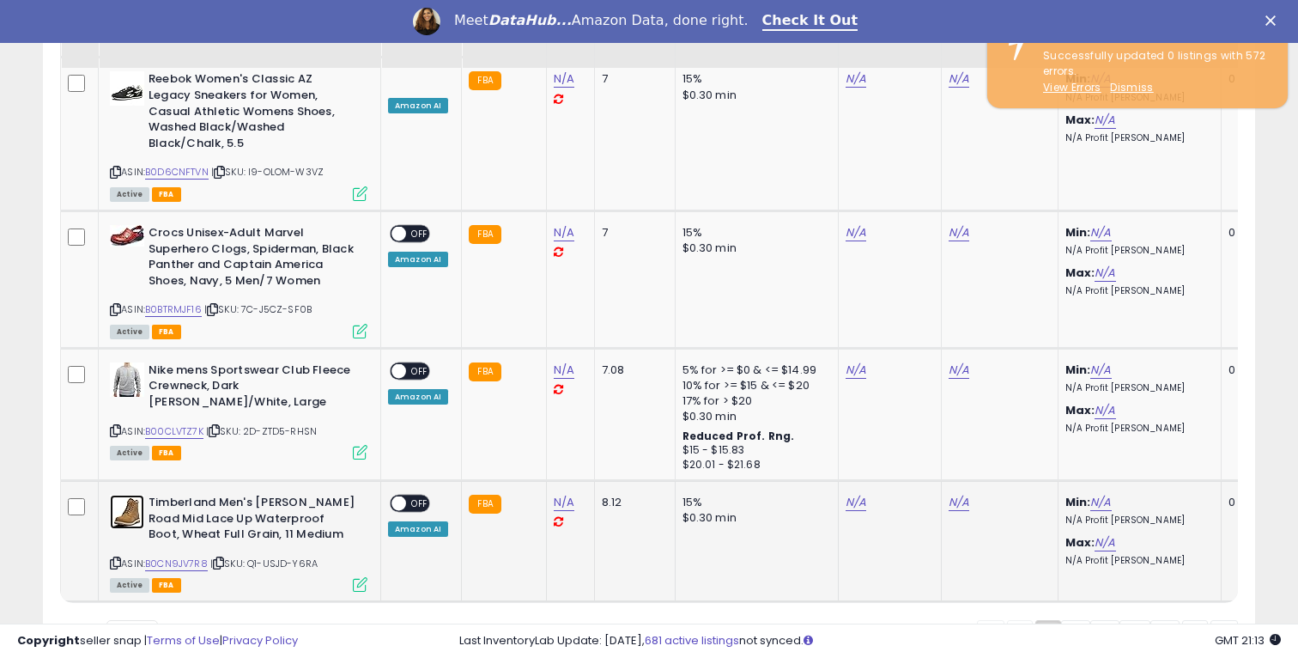
click at [129, 494] on img at bounding box center [127, 511] width 34 height 34
click at [135, 362] on img at bounding box center [127, 379] width 34 height 34
click at [121, 225] on img at bounding box center [127, 235] width 34 height 21
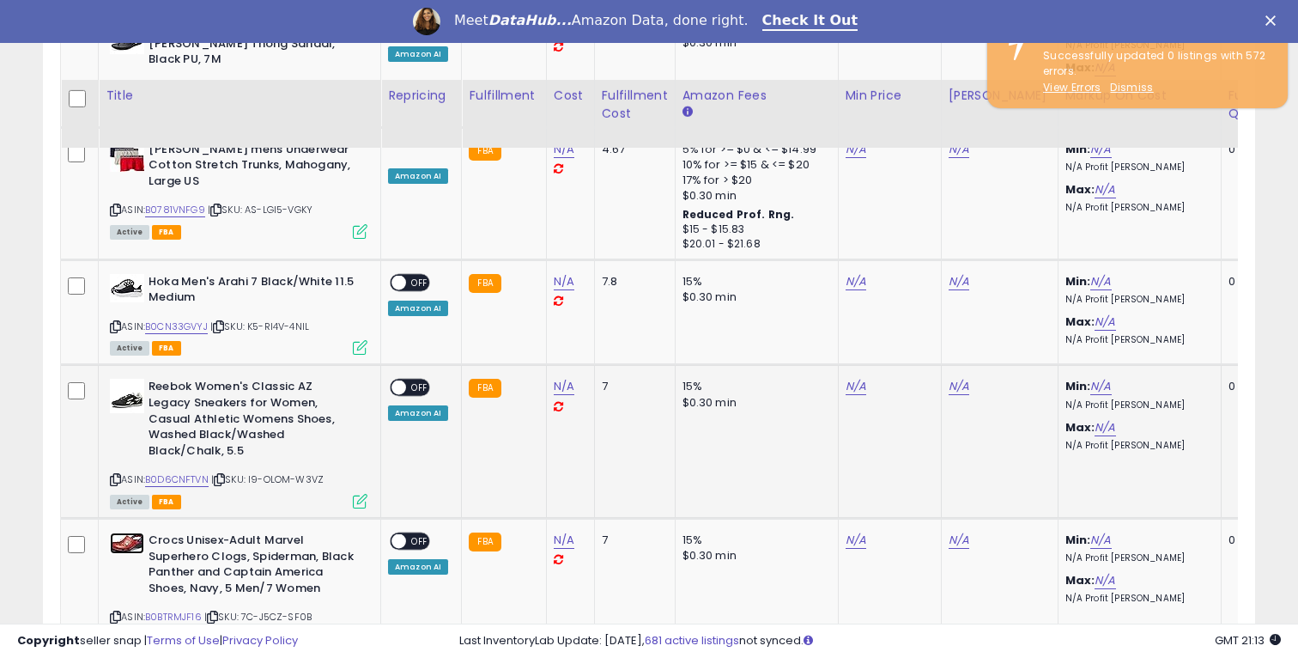
scroll to position [6107, 0]
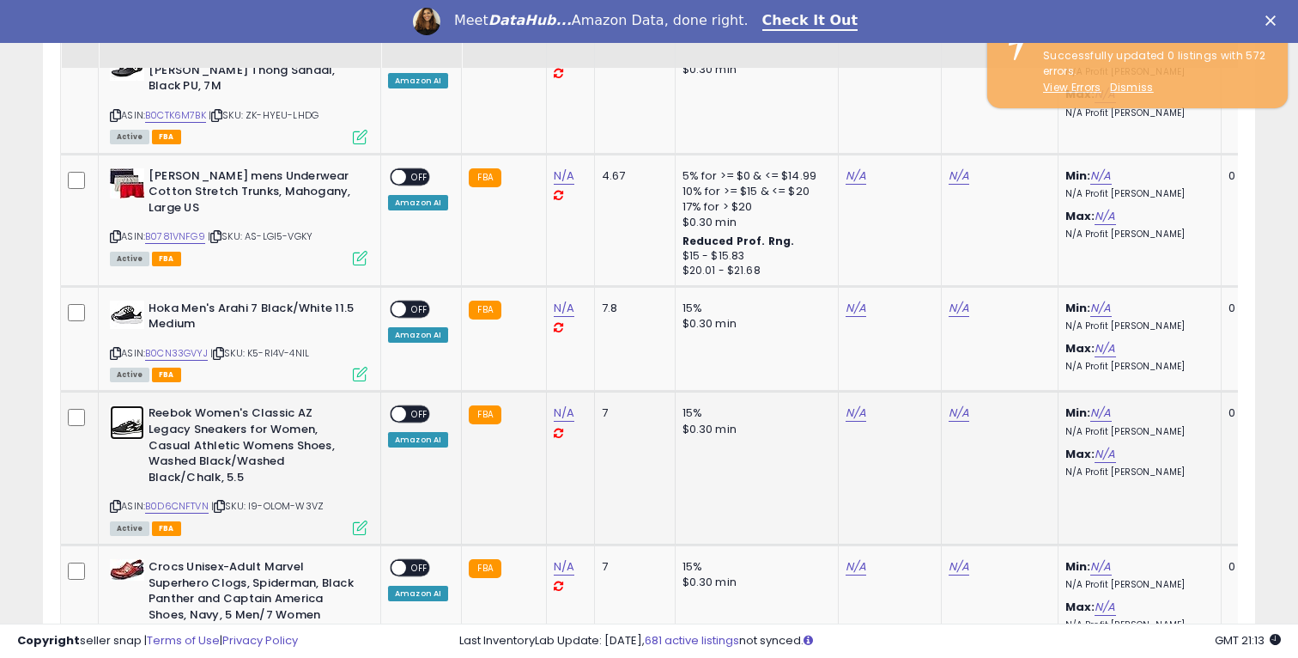
click at [124, 405] on img at bounding box center [127, 422] width 34 height 34
click at [133, 300] on img at bounding box center [127, 314] width 34 height 28
click at [131, 168] on img at bounding box center [127, 183] width 34 height 30
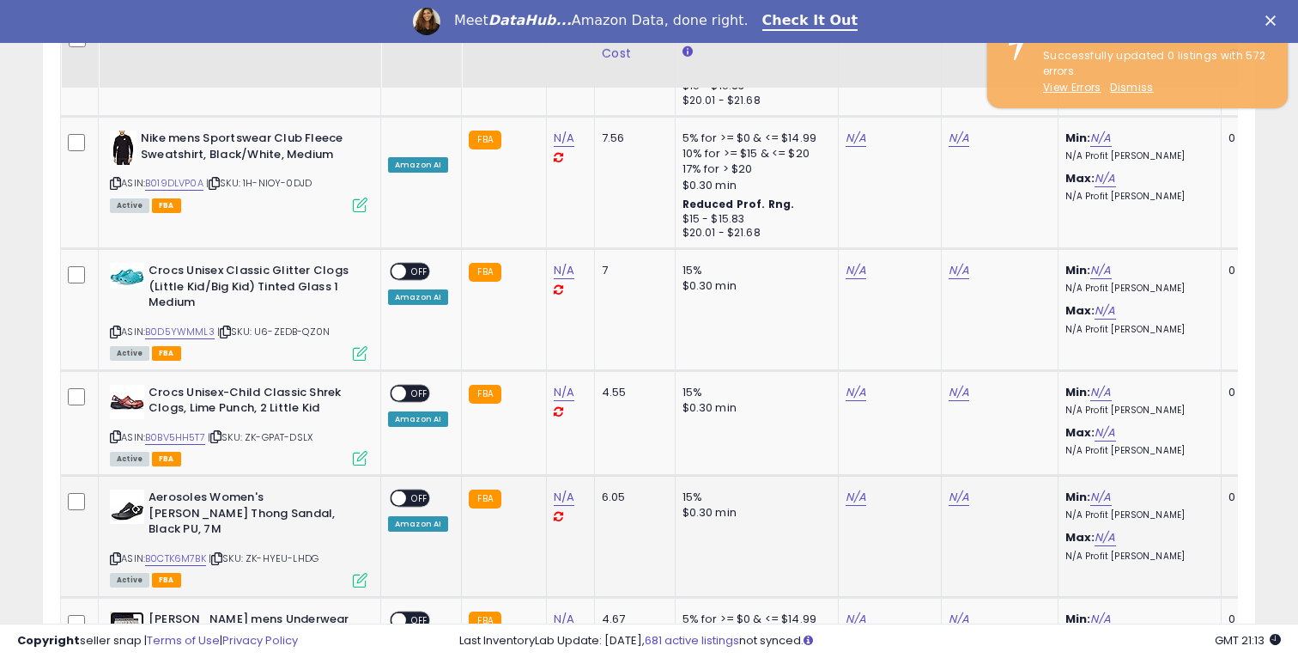
scroll to position [5623, 0]
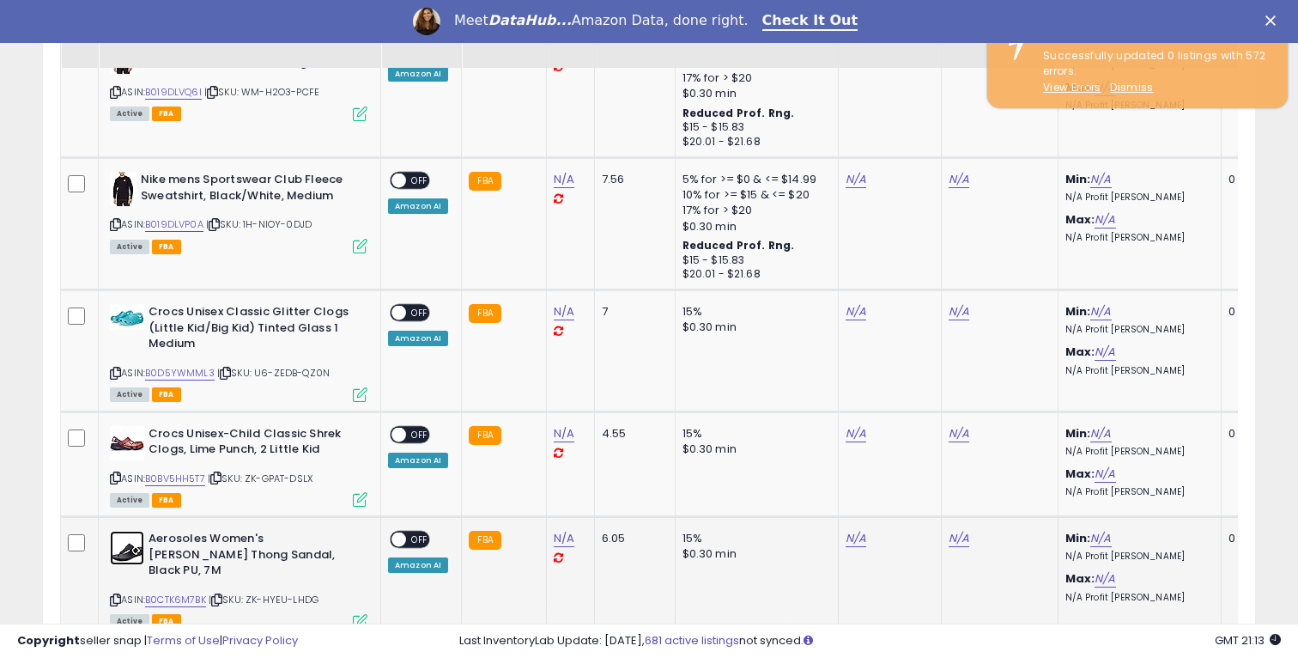
click at [136, 531] on img at bounding box center [127, 548] width 34 height 34
click at [125, 426] on img at bounding box center [127, 443] width 34 height 34
click at [118, 304] on img at bounding box center [127, 317] width 34 height 26
click at [127, 172] on img at bounding box center [123, 189] width 27 height 34
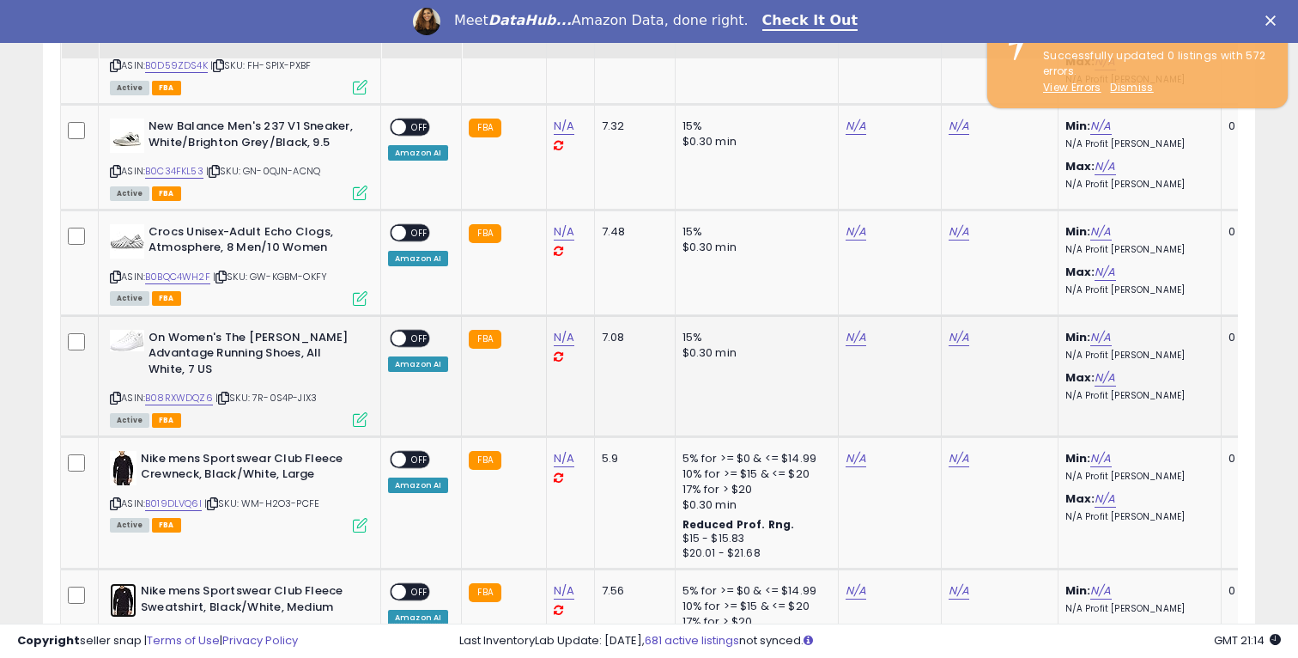
scroll to position [5202, 0]
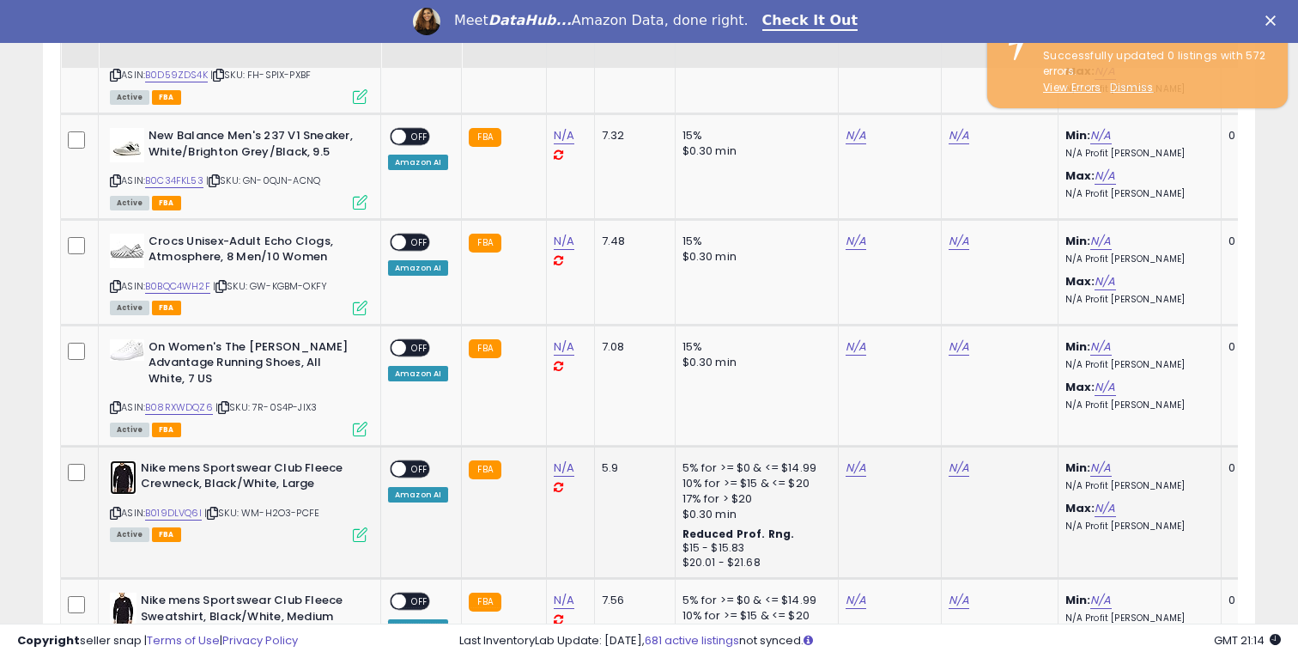
click at [124, 460] on img at bounding box center [123, 477] width 27 height 34
click at [124, 339] on div "On Women's The Roger Advantage Running Shoes, All White, 7 US" at bounding box center [239, 365] width 258 height 52
click at [134, 339] on img at bounding box center [127, 349] width 34 height 21
click at [129, 233] on img at bounding box center [127, 250] width 34 height 34
click at [124, 128] on img at bounding box center [127, 145] width 34 height 34
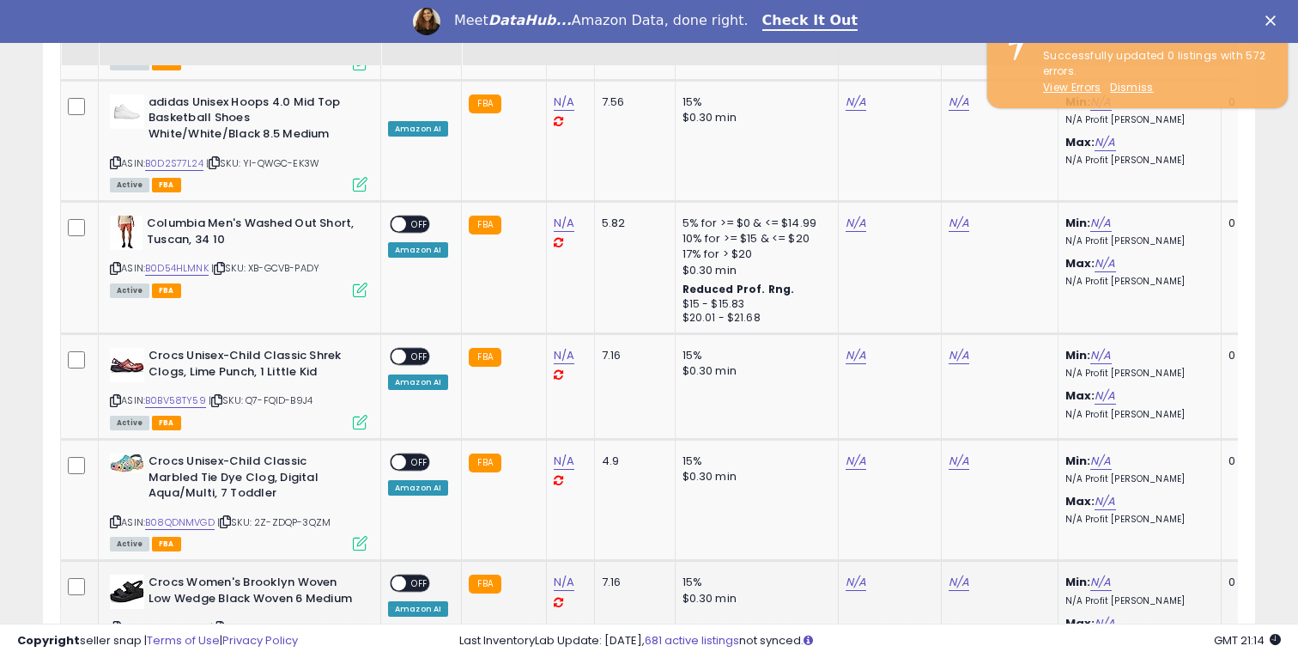
scroll to position [4648, 0]
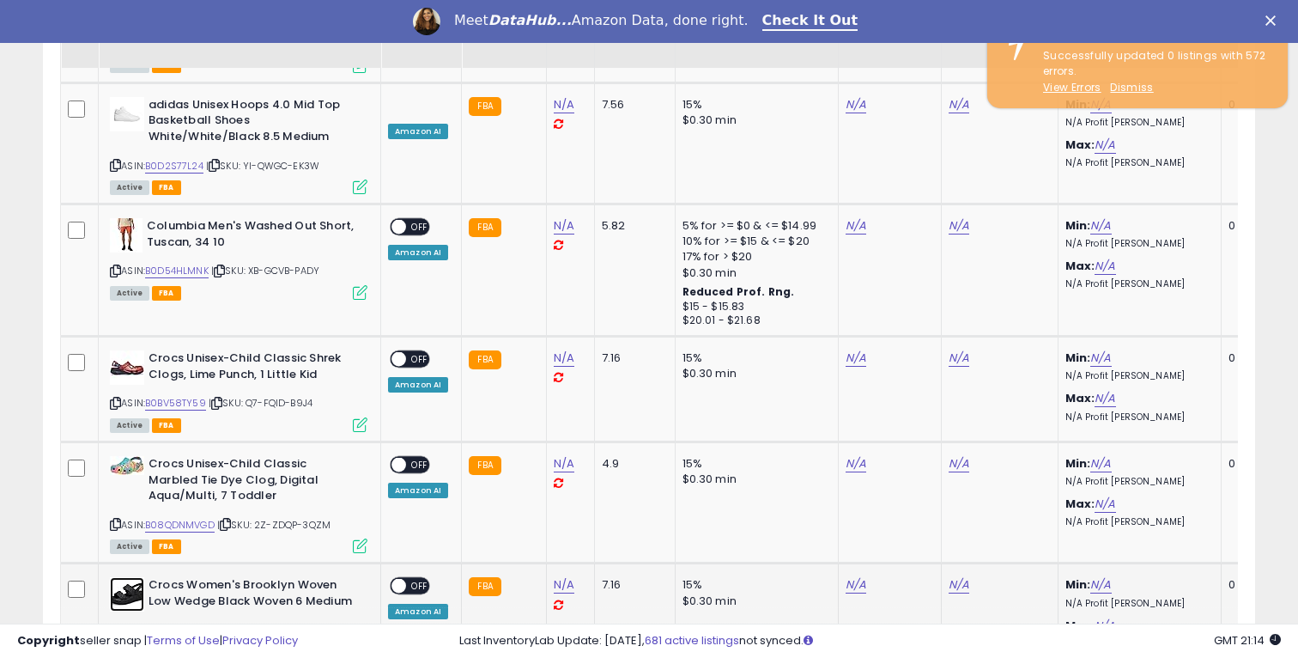
click at [126, 577] on img at bounding box center [127, 594] width 34 height 34
click at [127, 456] on img at bounding box center [127, 465] width 34 height 19
click at [128, 350] on img at bounding box center [127, 367] width 34 height 34
click at [129, 218] on img at bounding box center [126, 235] width 33 height 34
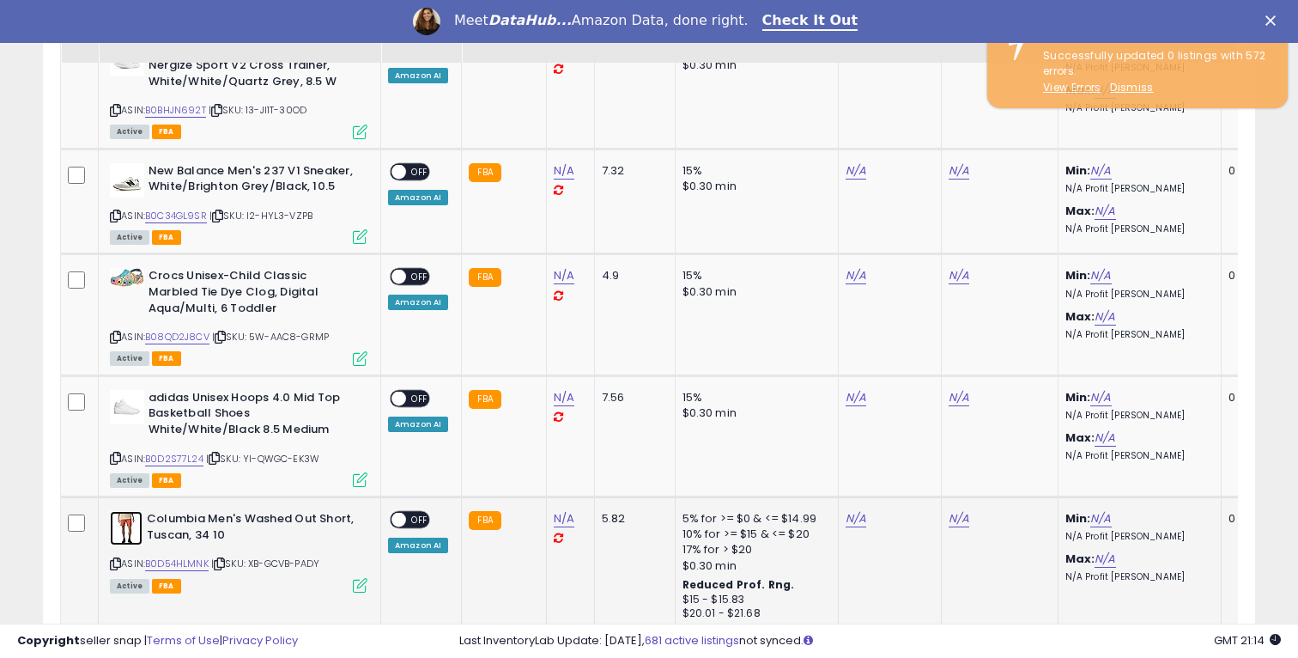
scroll to position [4342, 0]
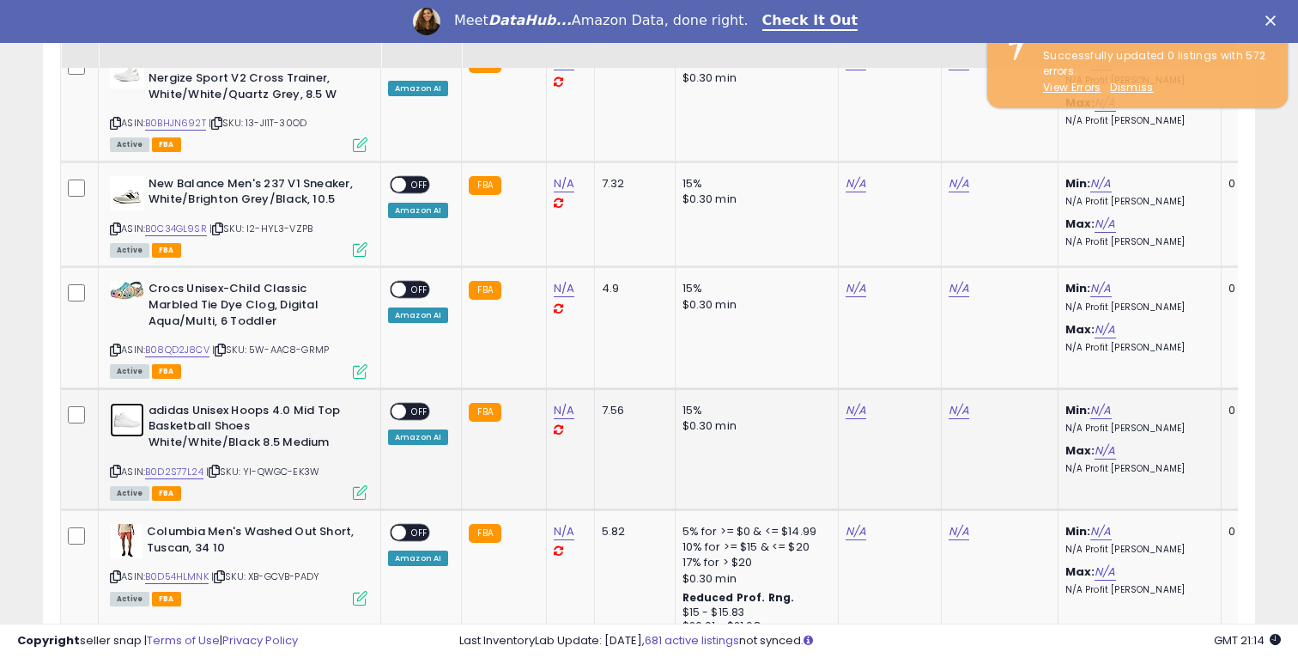
click at [136, 403] on img at bounding box center [127, 420] width 34 height 34
click at [134, 281] on div "Crocs Unisex-Child Classic Marbled Tie Dye Clog, Digital Aqua/Multi, 6 Toddler" at bounding box center [239, 307] width 258 height 52
click at [136, 281] on img at bounding box center [127, 290] width 34 height 19
click at [120, 176] on img at bounding box center [127, 193] width 34 height 34
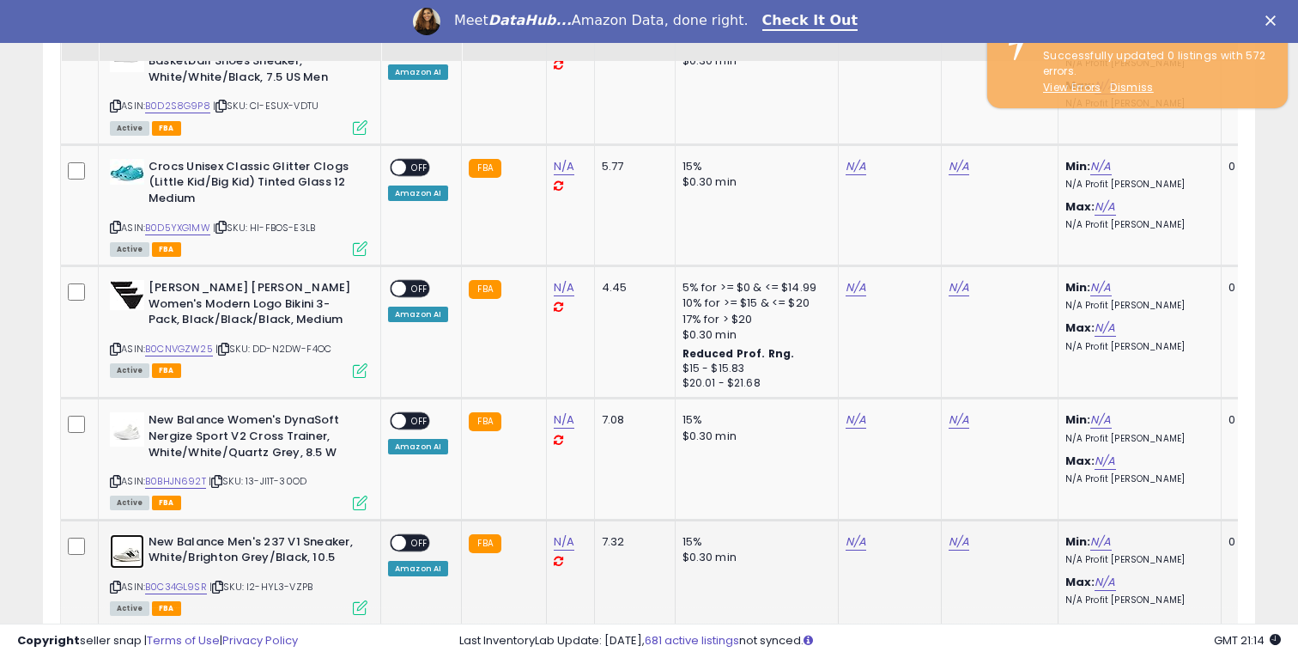
scroll to position [3921, 0]
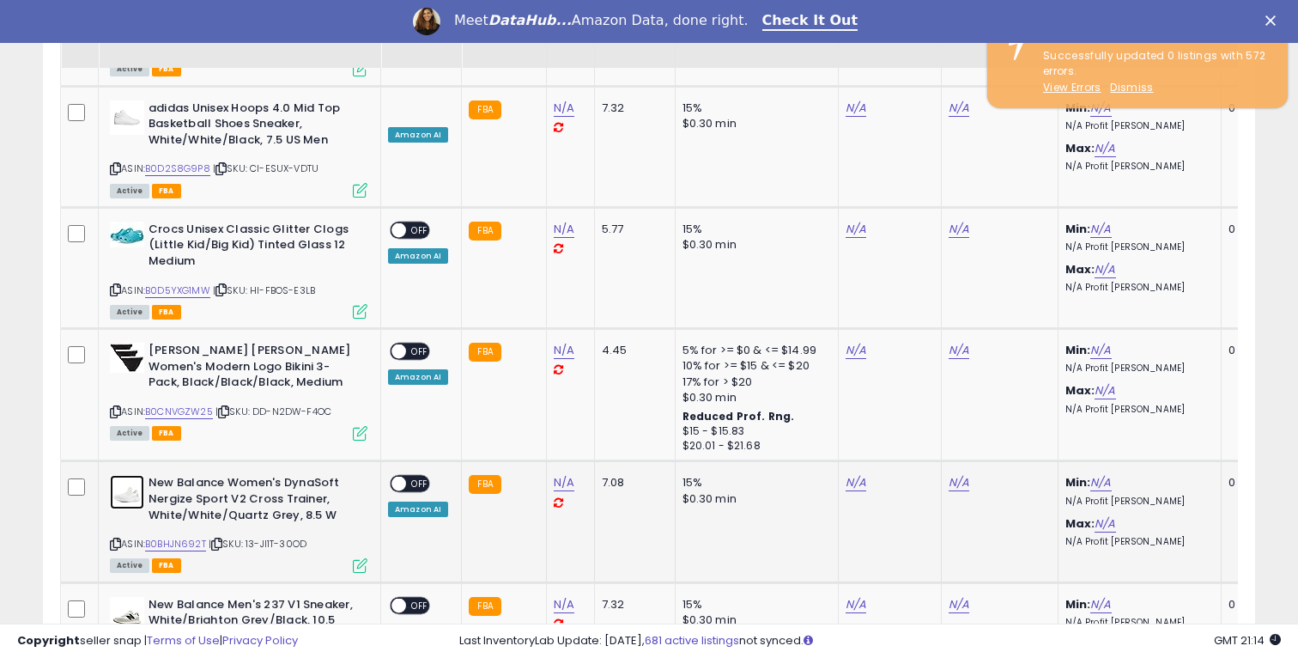
click at [133, 475] on img at bounding box center [127, 492] width 34 height 34
click at [126, 343] on img at bounding box center [127, 358] width 34 height 30
click at [125, 207] on td "Crocs Unisex Classic Glitter Clogs (Little Kid/Big Kid) Tinted Glass 12 Medium …" at bounding box center [240, 267] width 282 height 121
click at [125, 221] on img at bounding box center [127, 234] width 34 height 26
click at [128, 100] on img at bounding box center [127, 117] width 34 height 34
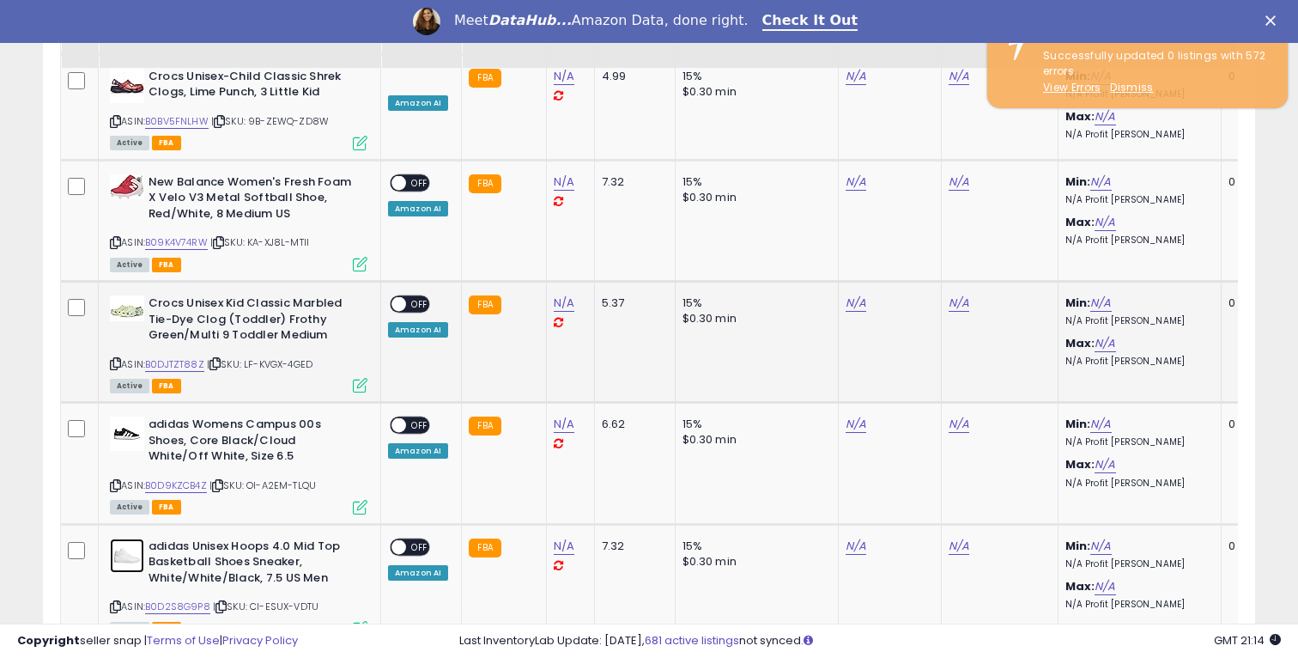
scroll to position [3456, 0]
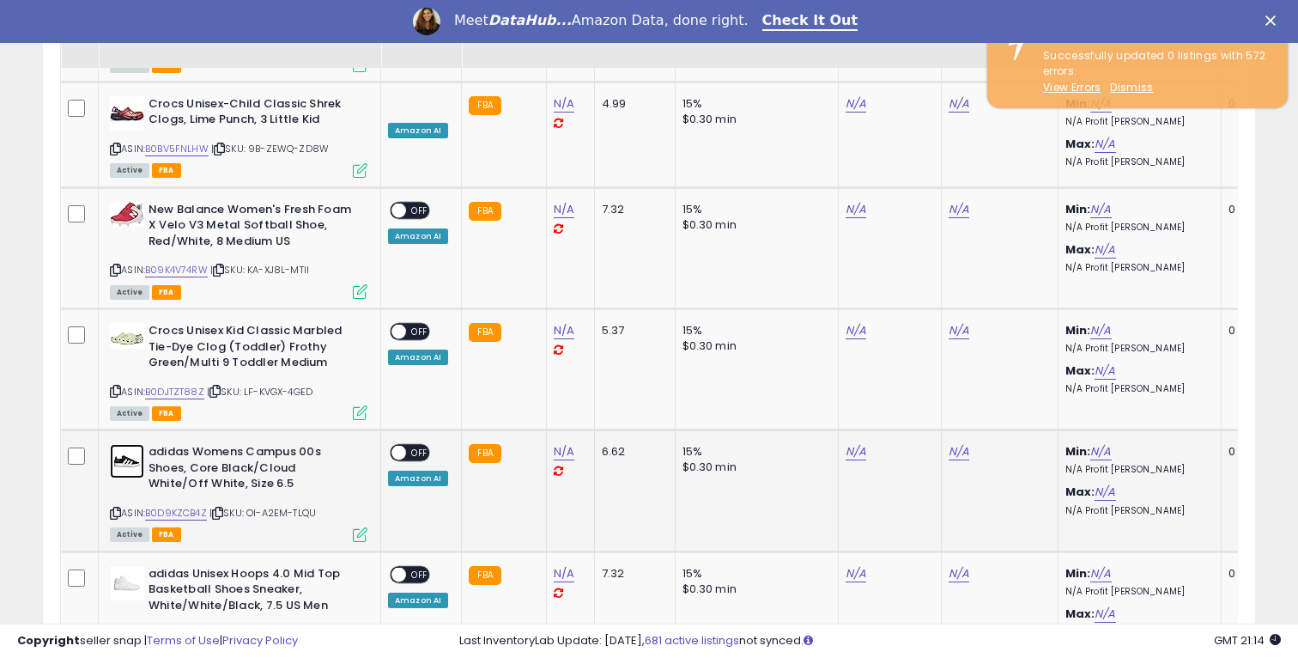
click at [130, 444] on img at bounding box center [127, 461] width 34 height 34
click at [129, 323] on img at bounding box center [127, 336] width 34 height 26
click at [134, 202] on img at bounding box center [127, 214] width 34 height 25
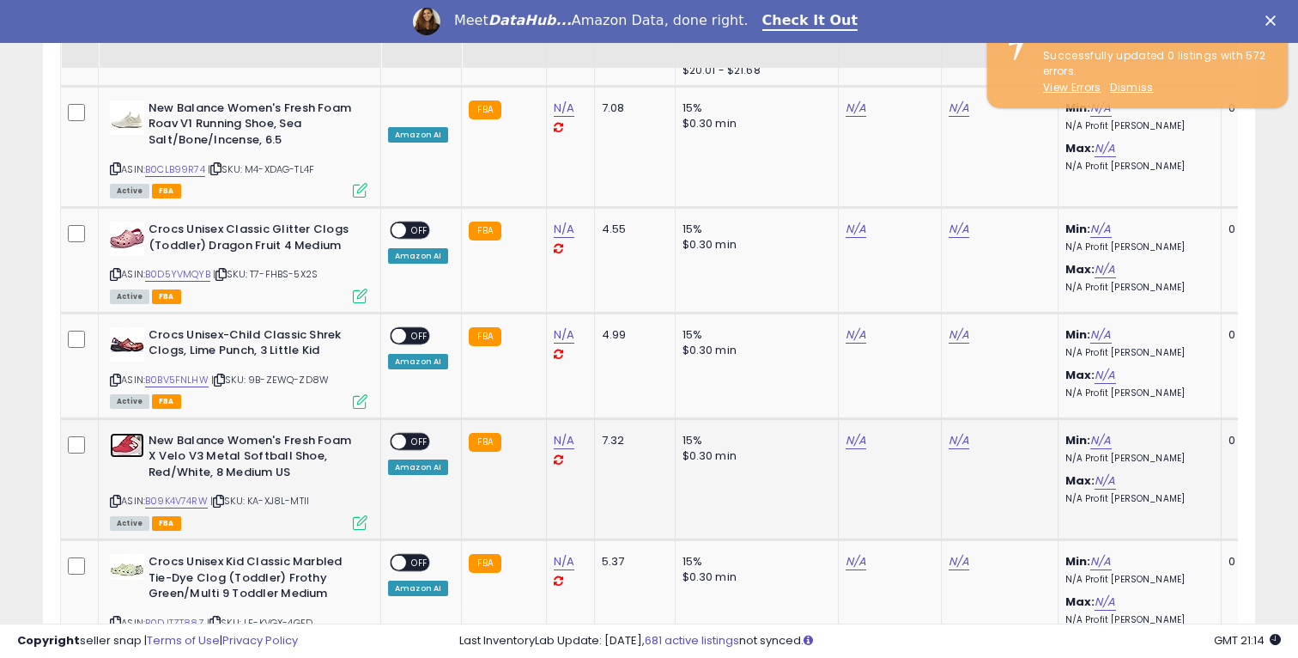
scroll to position [3181, 0]
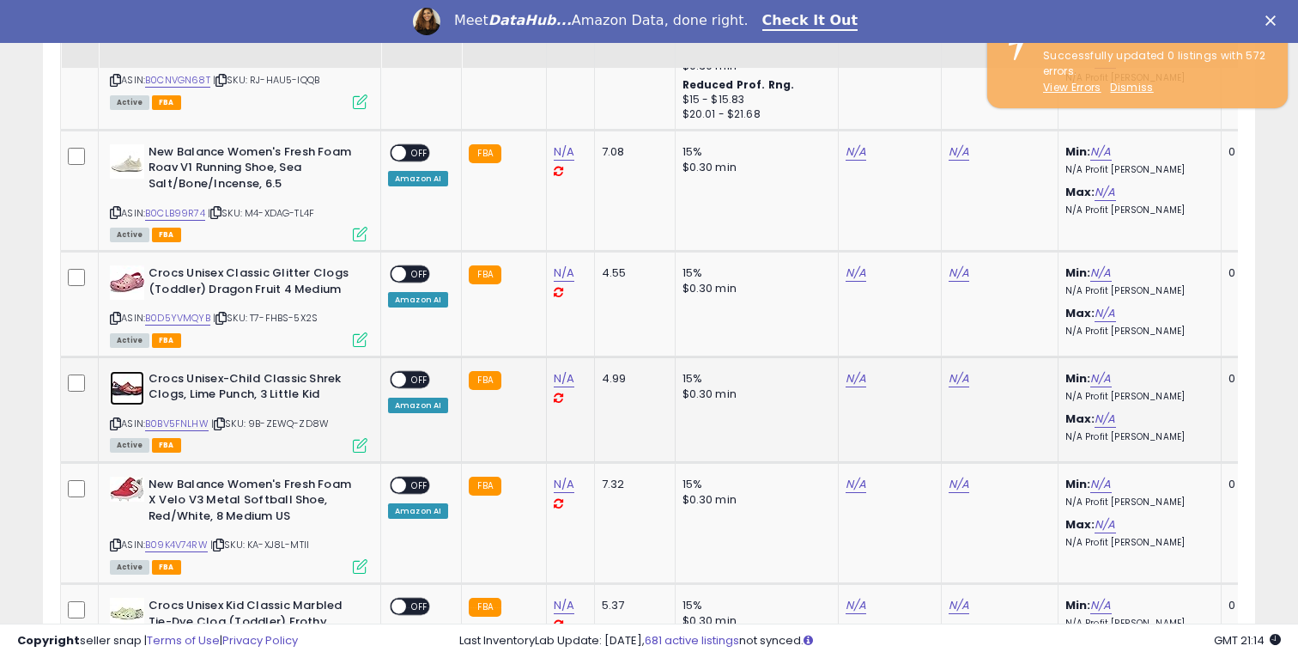
click at [131, 371] on img at bounding box center [127, 388] width 34 height 34
click at [130, 265] on img at bounding box center [127, 282] width 34 height 34
click at [129, 144] on img at bounding box center [127, 161] width 34 height 34
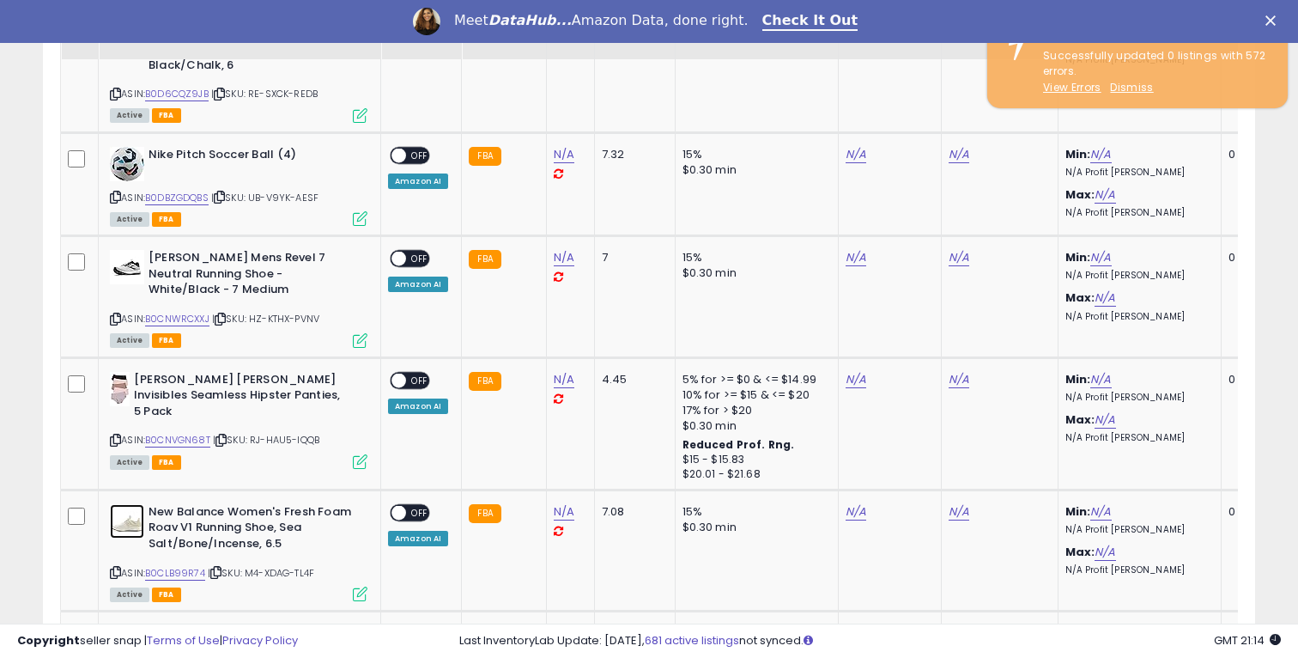
scroll to position [2781, 0]
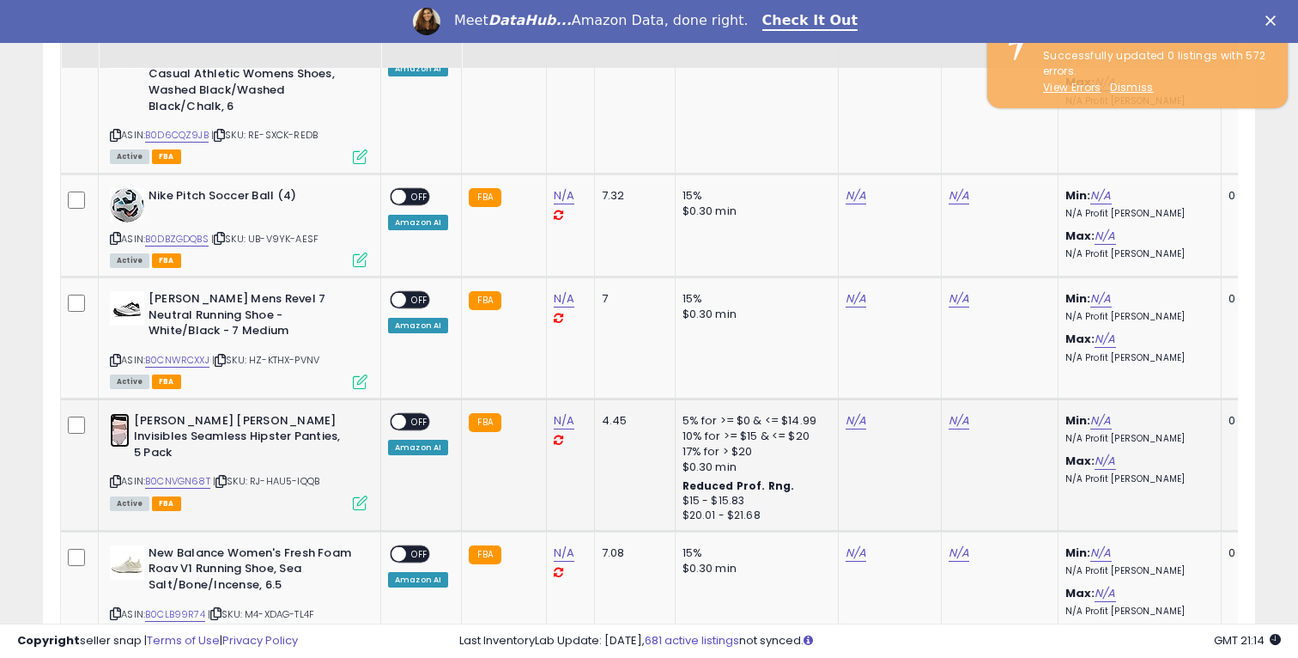
click at [117, 413] on img at bounding box center [120, 430] width 20 height 34
click at [130, 291] on img at bounding box center [127, 308] width 34 height 34
click at [130, 188] on img at bounding box center [127, 205] width 34 height 34
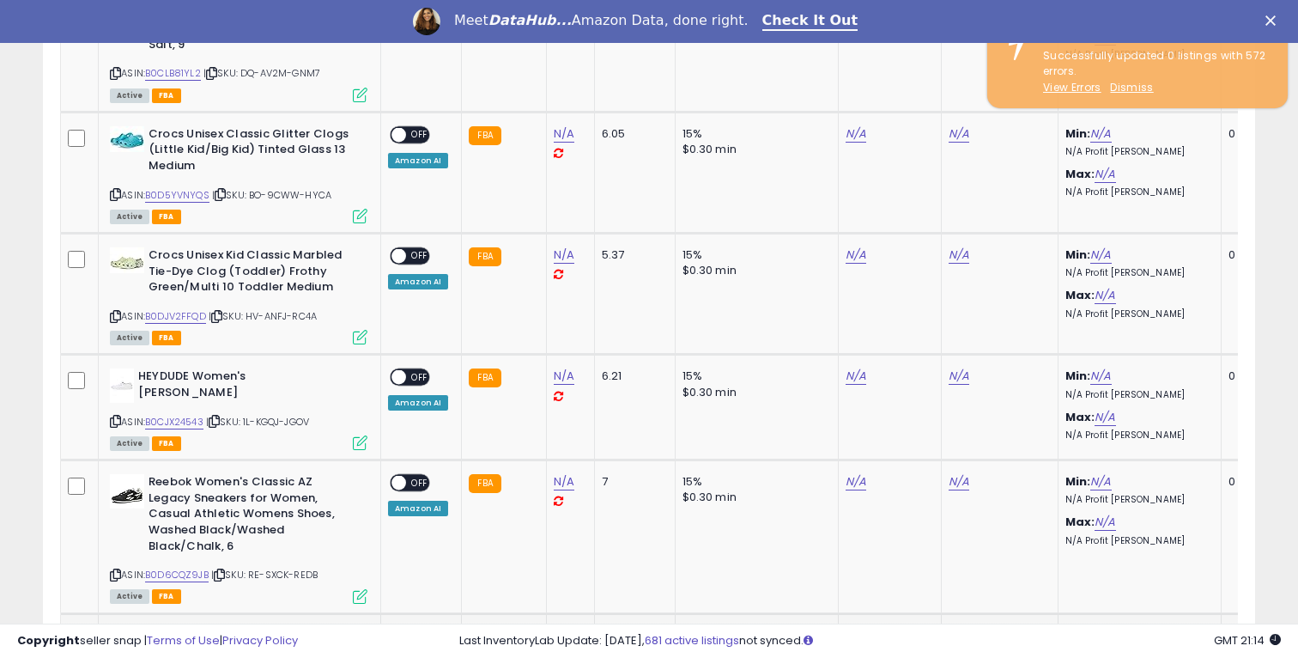
scroll to position [2295, 0]
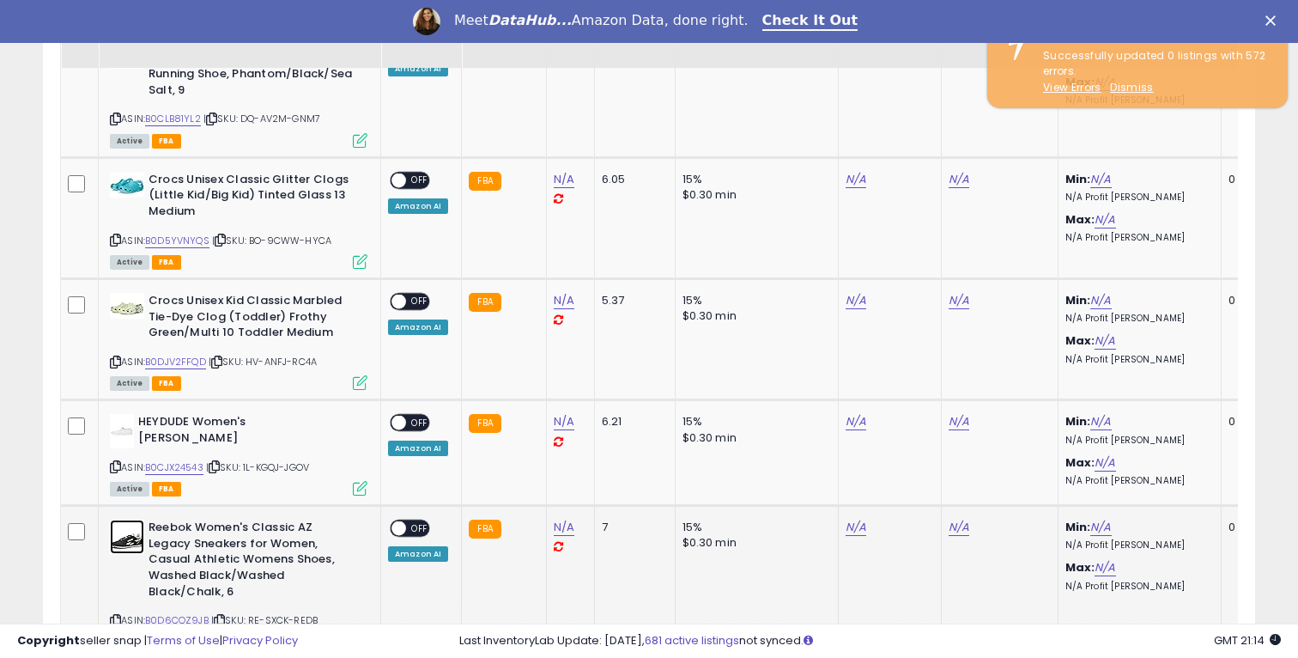
click at [120, 519] on img at bounding box center [127, 536] width 34 height 34
click at [132, 414] on img at bounding box center [122, 431] width 24 height 34
click at [123, 293] on img at bounding box center [127, 306] width 34 height 26
click at [124, 172] on img at bounding box center [127, 185] width 34 height 26
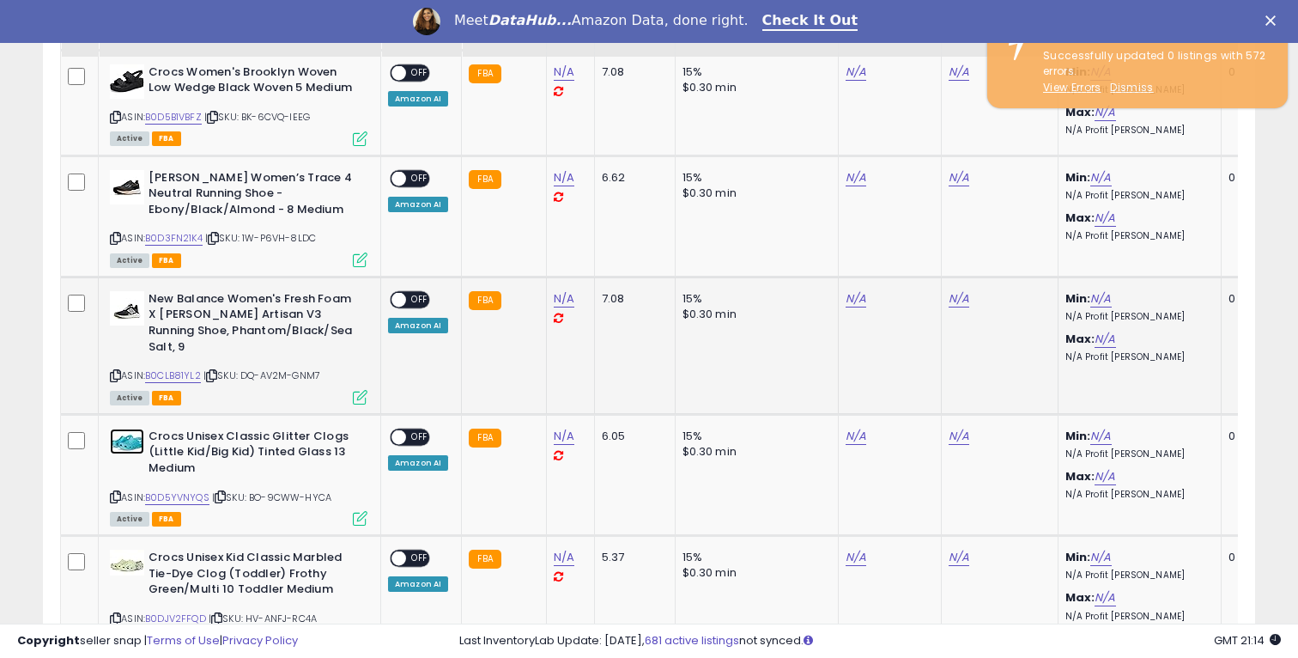
scroll to position [2028, 0]
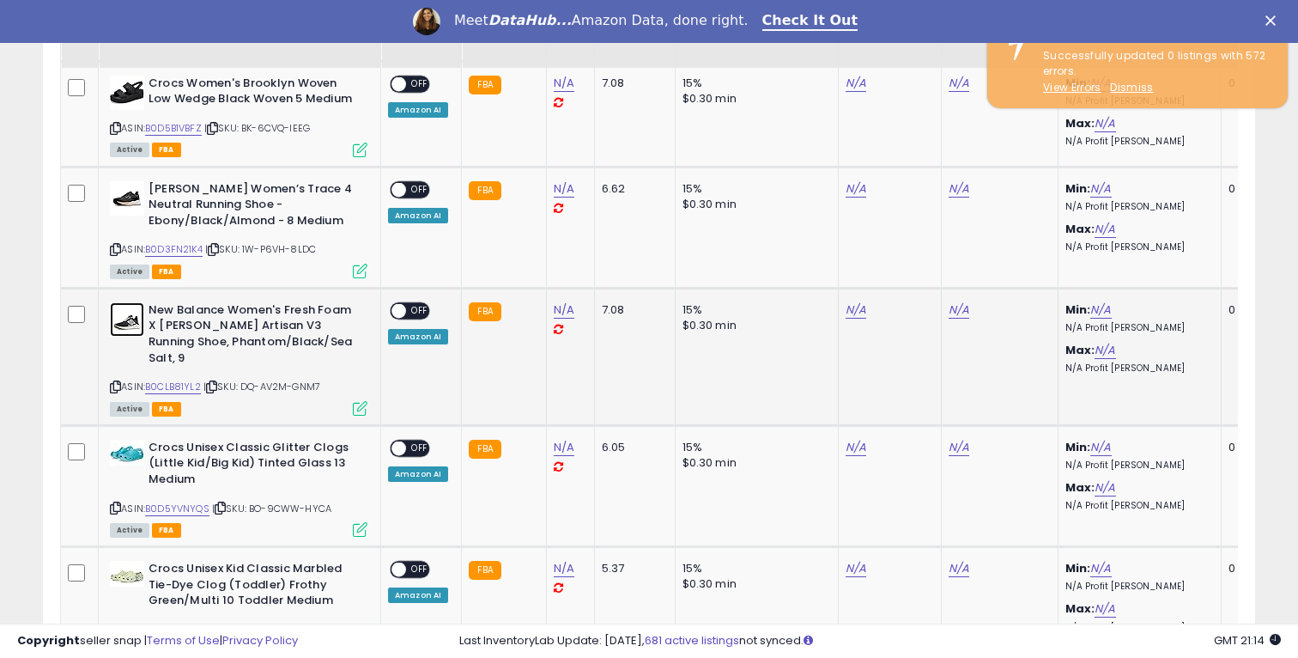
click at [135, 312] on img at bounding box center [127, 319] width 34 height 34
click at [134, 187] on img at bounding box center [127, 198] width 34 height 34
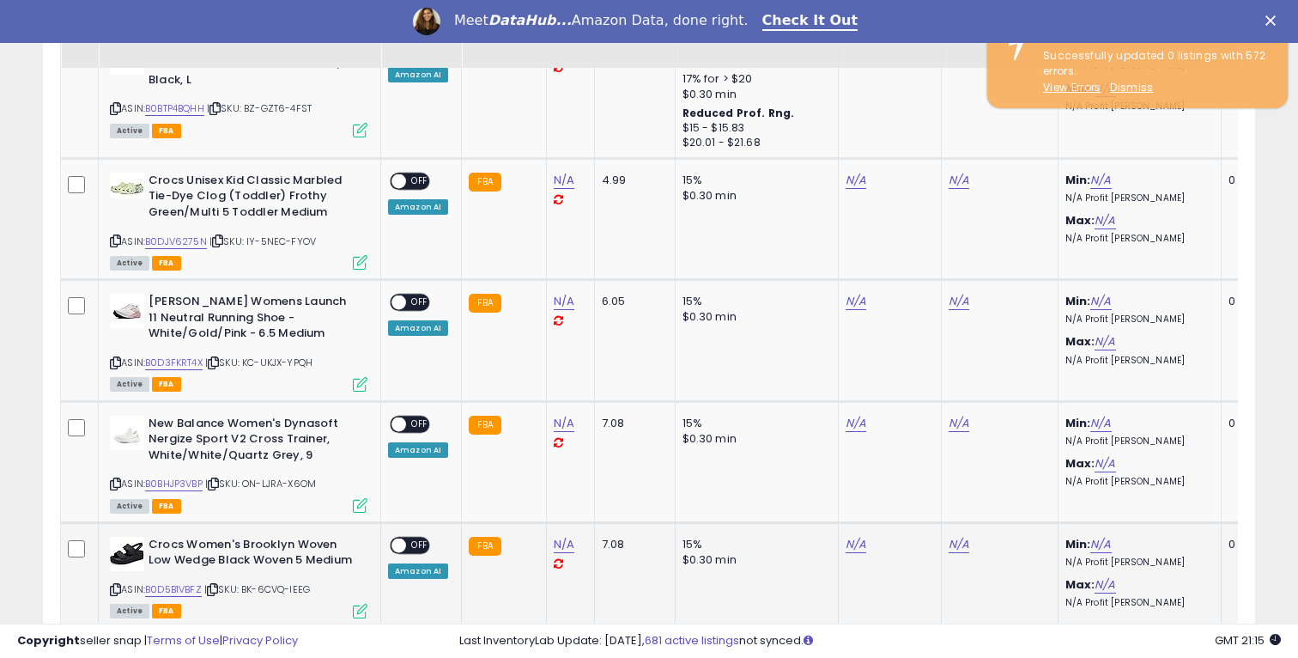
scroll to position [1676, 0]
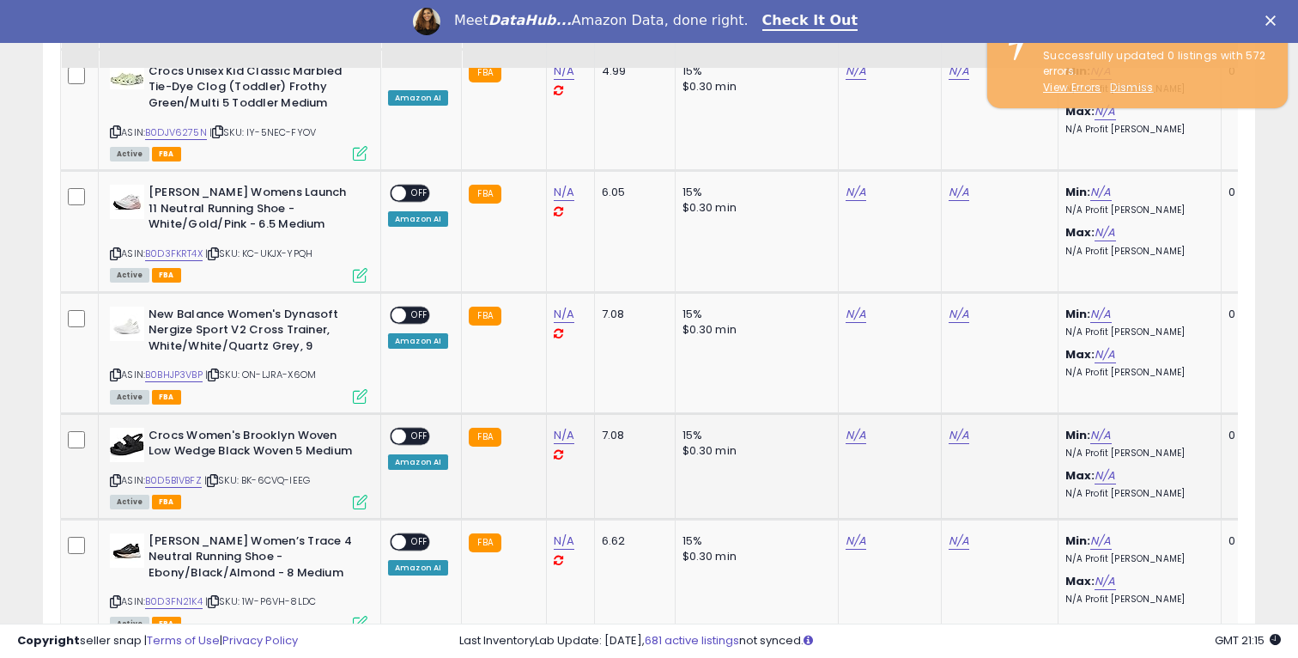
click at [217, 476] on icon at bounding box center [212, 480] width 11 height 9
click at [116, 476] on icon at bounding box center [115, 480] width 11 height 9
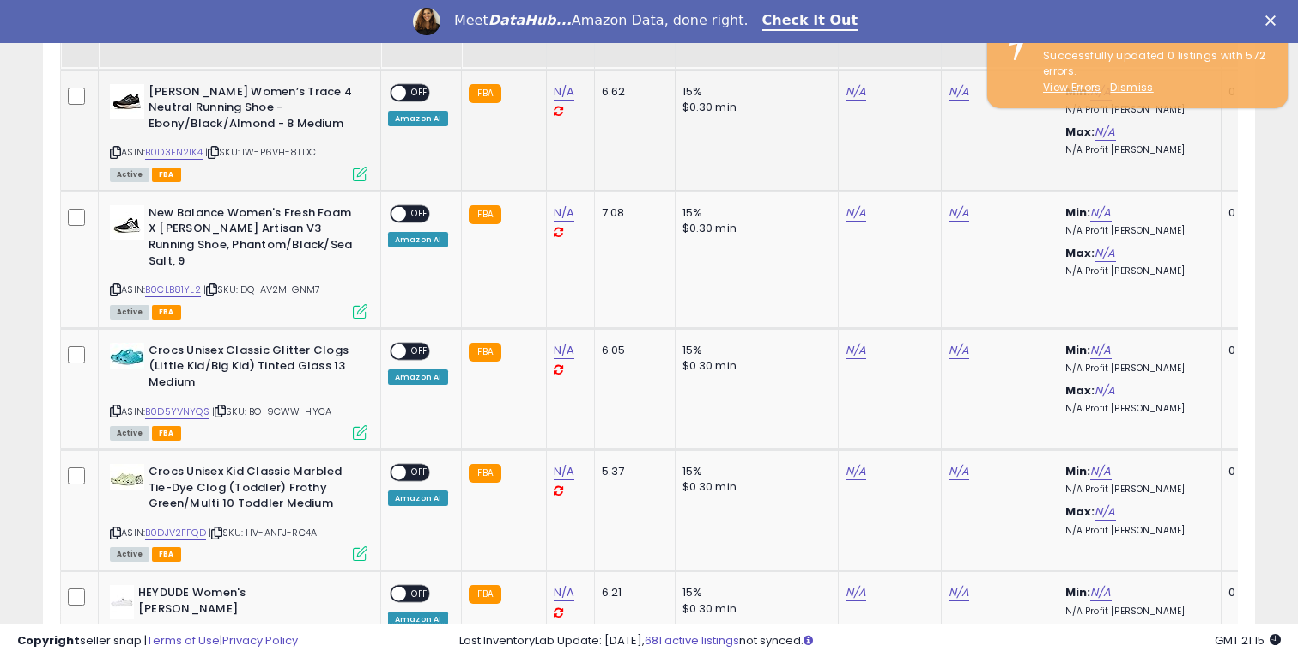
scroll to position [2080, 0]
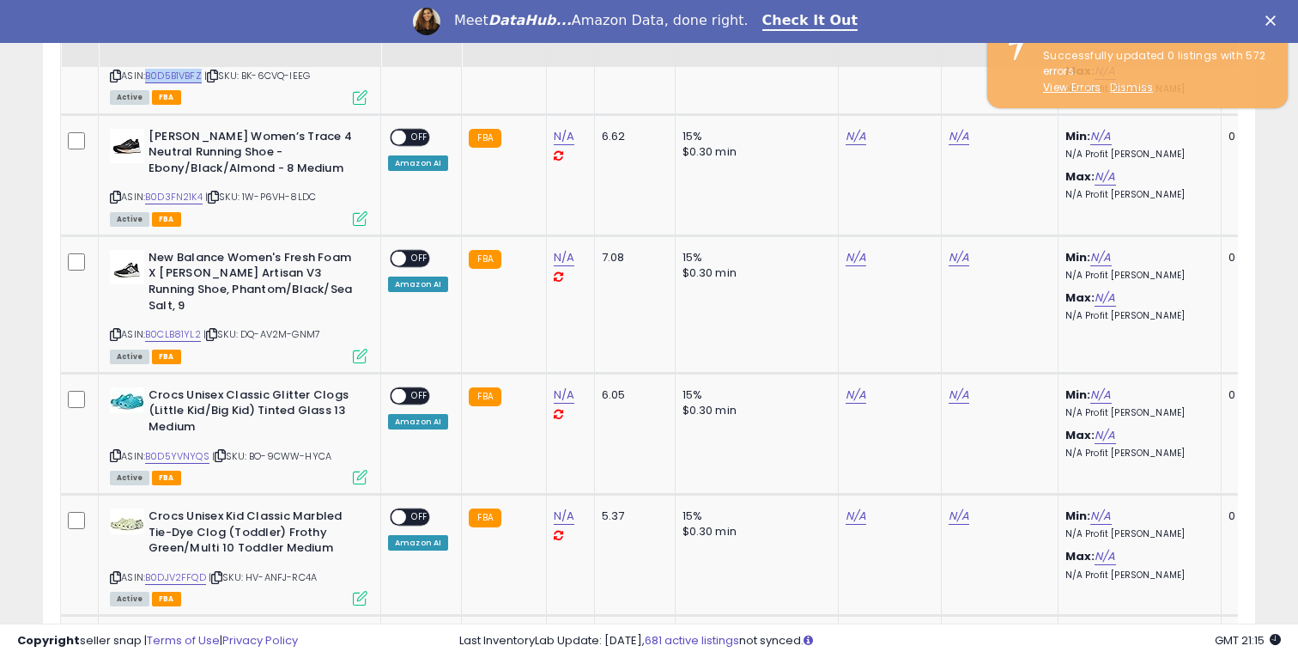
click at [1274, 21] on icon "Close" at bounding box center [1270, 20] width 10 height 10
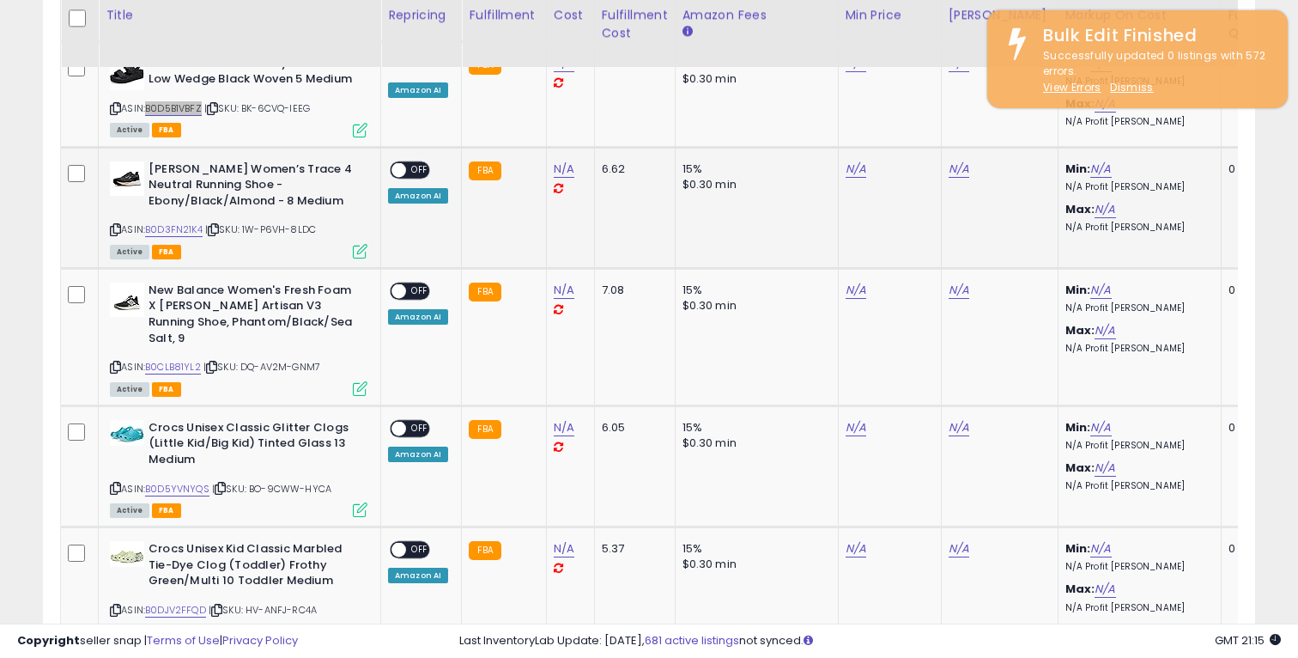
scroll to position [2006, 0]
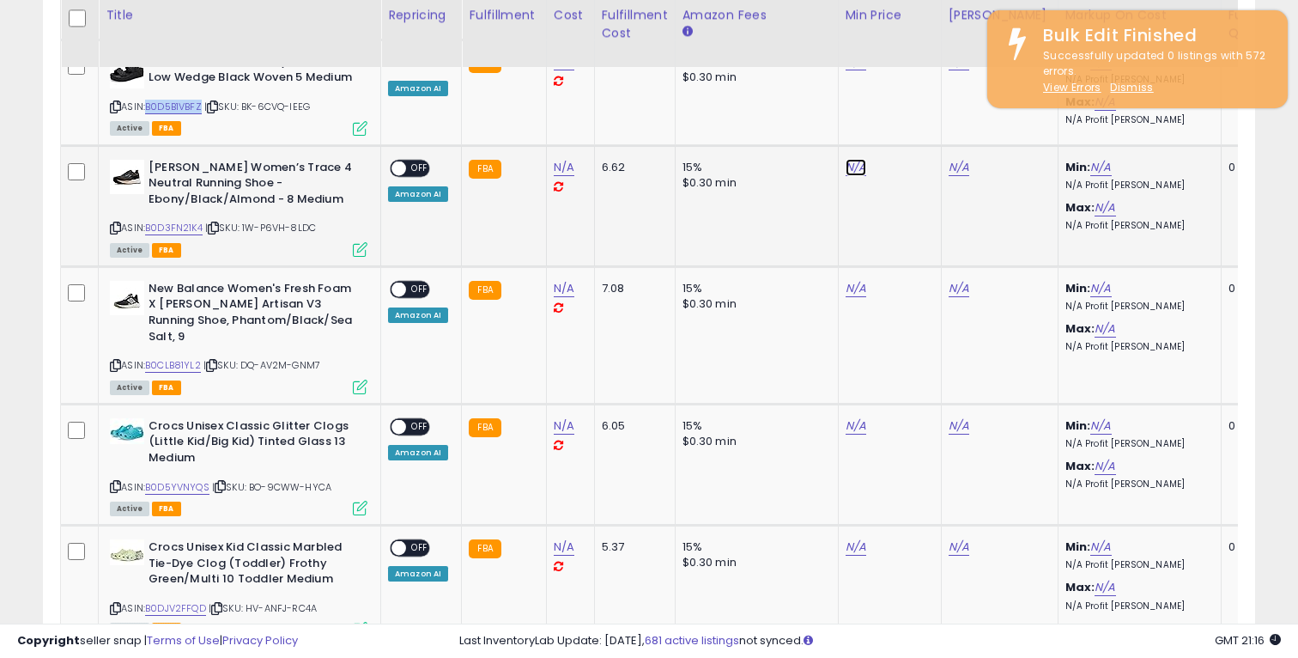
click at [846, 159] on link "N/A" at bounding box center [856, 167] width 21 height 17
type input "*****"
click at [909, 91] on icon "submit" at bounding box center [904, 90] width 10 height 10
click at [1034, 160] on icon at bounding box center [1038, 165] width 9 height 11
click at [856, 159] on link "99.90" at bounding box center [861, 167] width 31 height 17
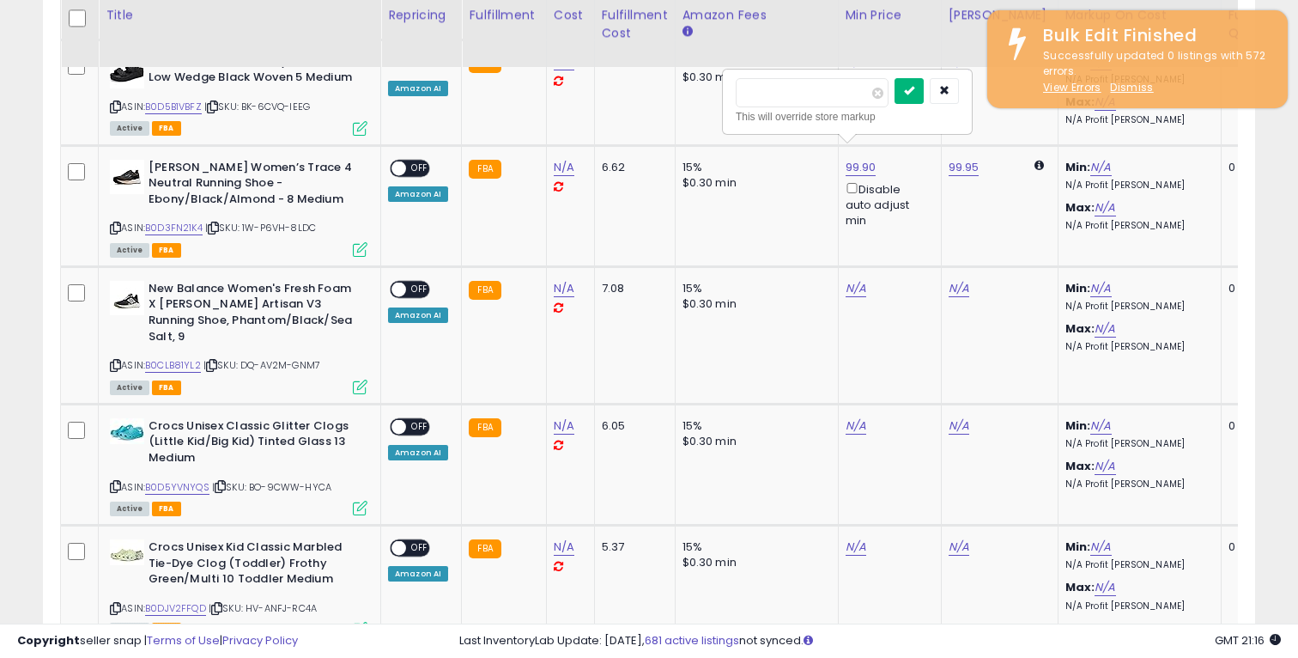
type input "*****"
click at [919, 98] on button "submit" at bounding box center [909, 91] width 29 height 26
click at [1034, 160] on icon at bounding box center [1038, 165] width 9 height 11
click at [858, 159] on link "99.95" at bounding box center [861, 167] width 31 height 17
type input "*****"
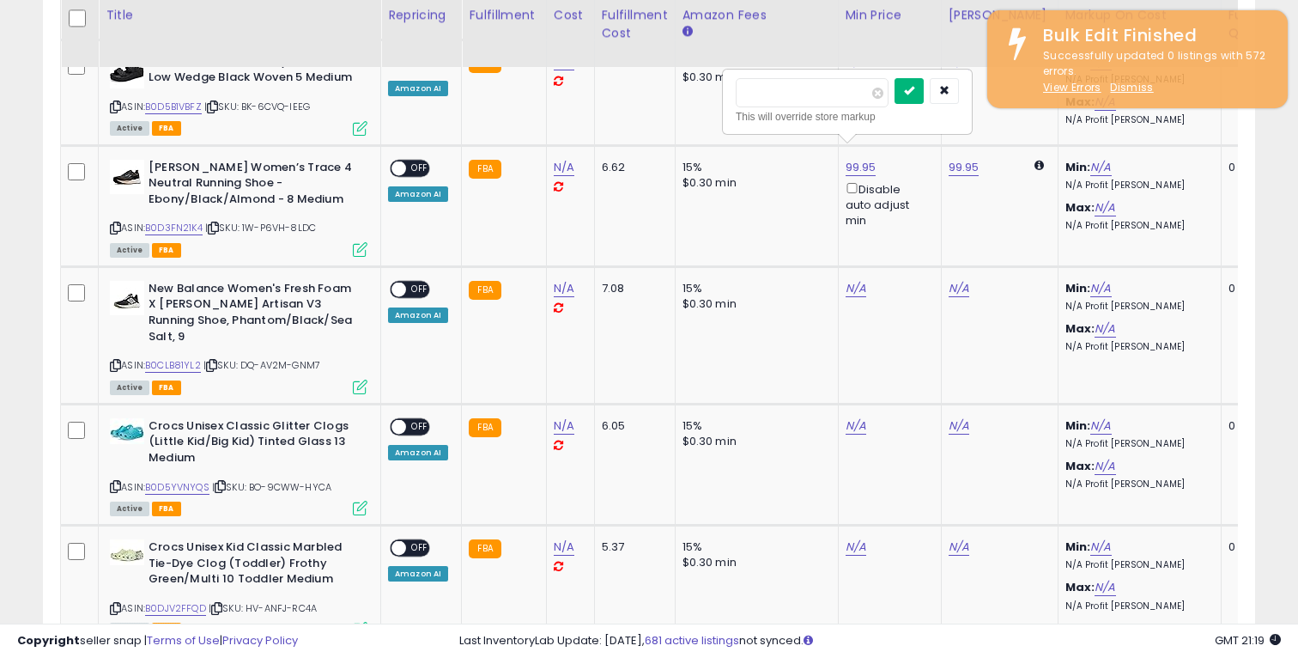
click at [920, 101] on button "submit" at bounding box center [909, 91] width 29 height 26
click at [849, 280] on link "N/A" at bounding box center [856, 288] width 21 height 17
click at [841, 403] on td "N/A" at bounding box center [889, 463] width 103 height 121
click at [846, 417] on link "N/A" at bounding box center [856, 425] width 21 height 17
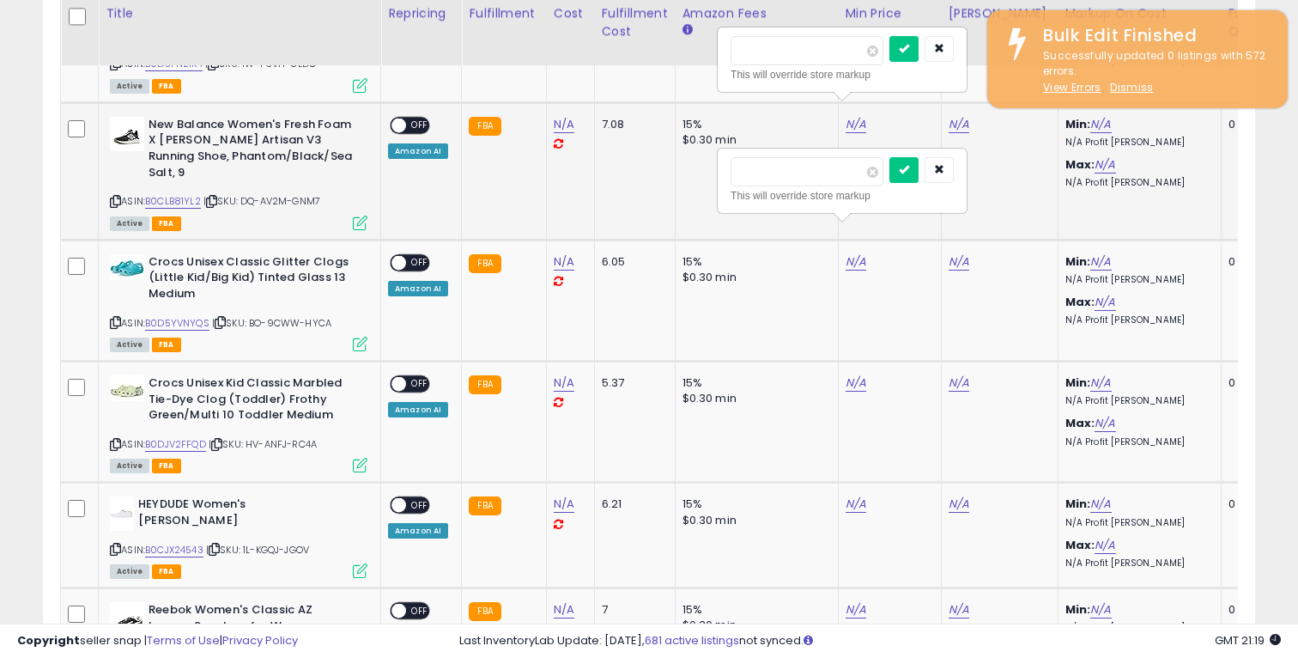
scroll to position [2171, 0]
click at [840, 56] on input "number" at bounding box center [807, 49] width 153 height 29
type input "**"
click at [919, 57] on button "submit" at bounding box center [903, 48] width 29 height 26
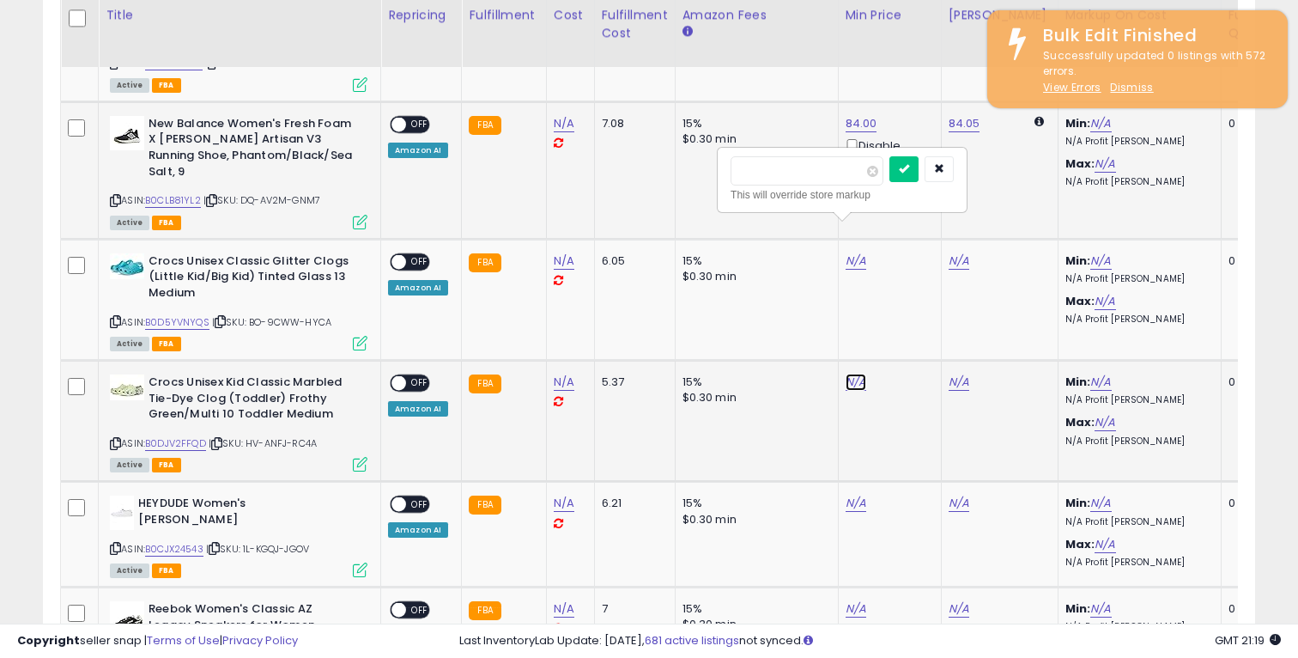
click at [853, 373] on link "N/A" at bounding box center [856, 381] width 21 height 17
click at [846, 494] on link "N/A" at bounding box center [856, 502] width 21 height 17
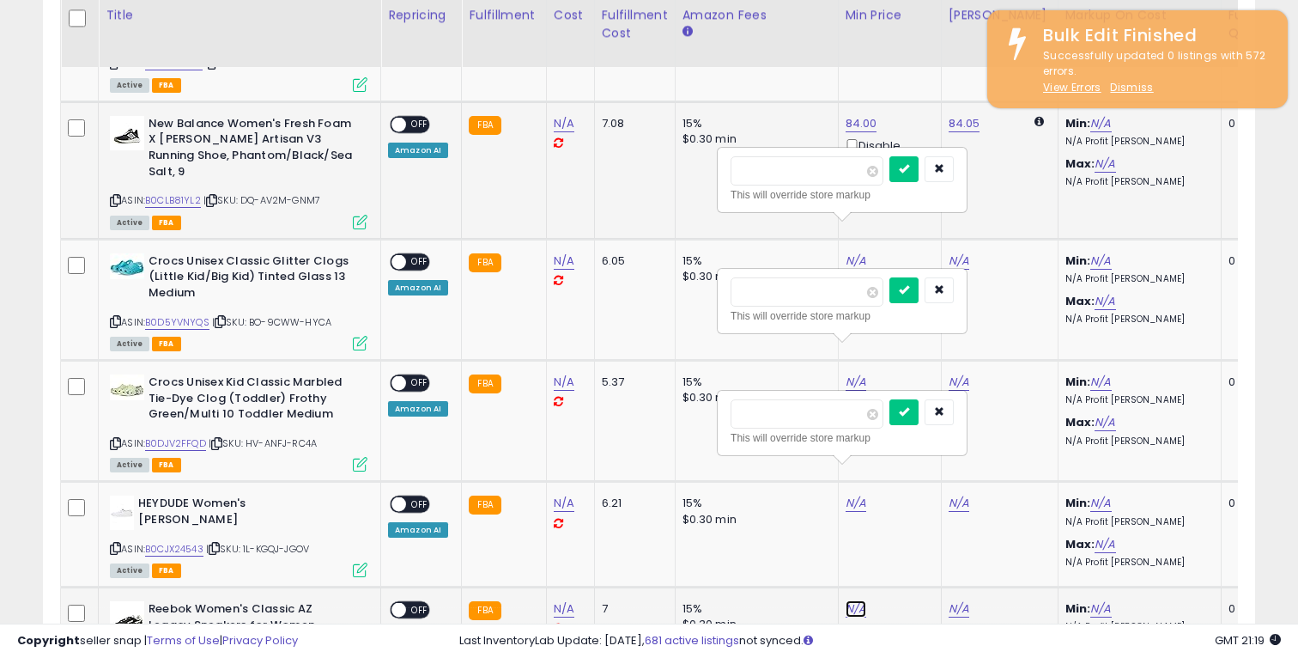
click at [846, 600] on link "N/A" at bounding box center [856, 608] width 21 height 17
click at [790, 173] on input "number" at bounding box center [807, 170] width 153 height 29
paste input "*****"
type input "*****"
click at [909, 169] on icon "submit" at bounding box center [904, 168] width 10 height 10
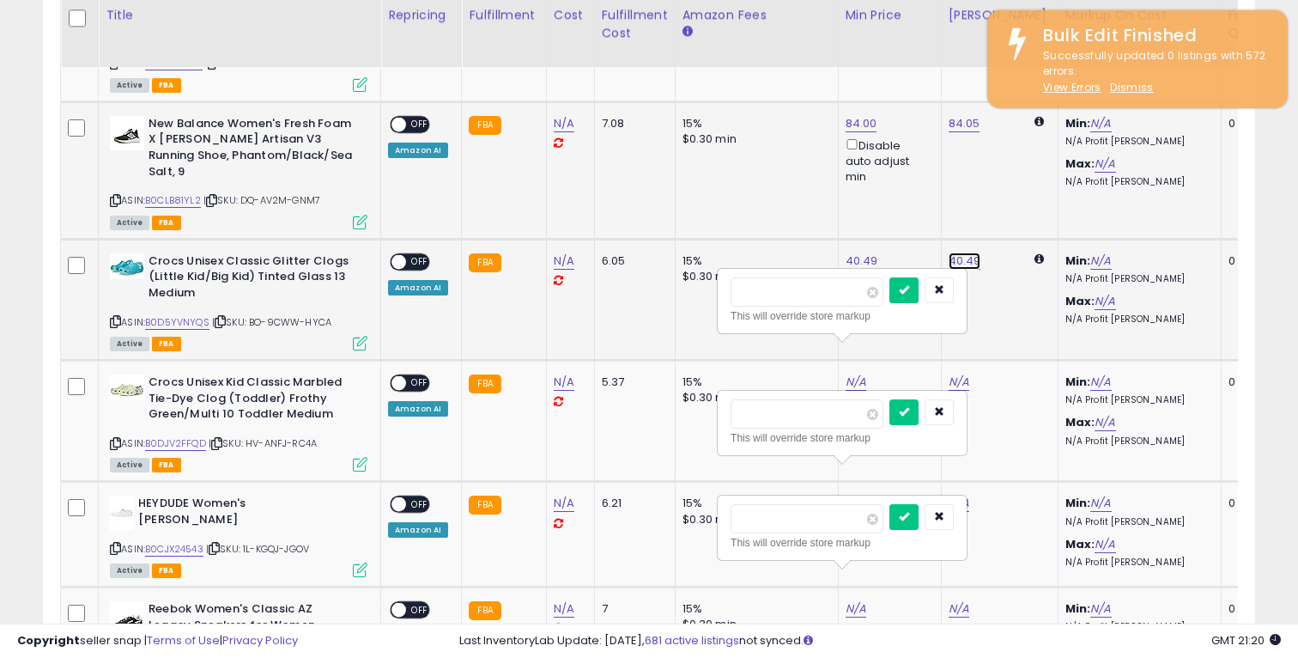
click at [961, 252] on link "40.49" at bounding box center [965, 260] width 33 height 17
click at [1052, 173] on icon "button" at bounding box center [1047, 168] width 10 height 10
click at [944, 294] on icon "button" at bounding box center [939, 289] width 10 height 10
click at [367, 189] on td "New Balance Women's Fresh Foam X Cruz Artisan V3 Running Shoe, Phantom/Black/Se…" at bounding box center [240, 169] width 282 height 137
click at [360, 215] on icon at bounding box center [360, 222] width 15 height 15
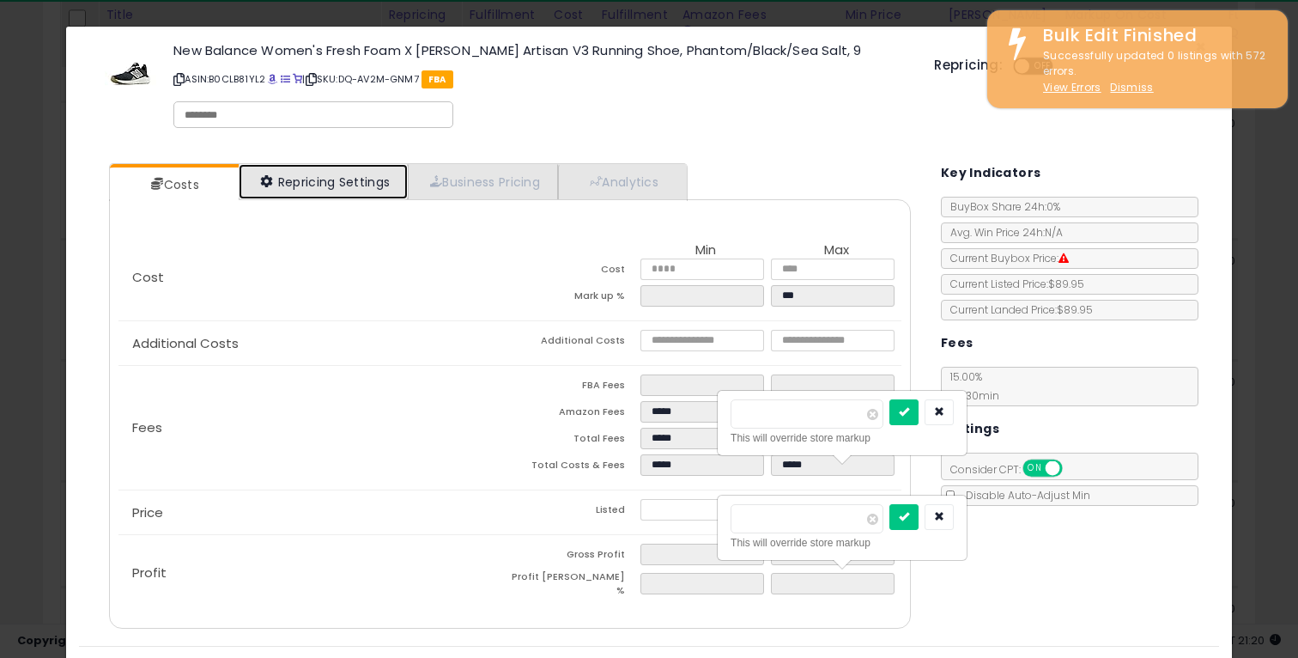
click at [348, 177] on link "Repricing Settings" at bounding box center [324, 181] width 170 height 35
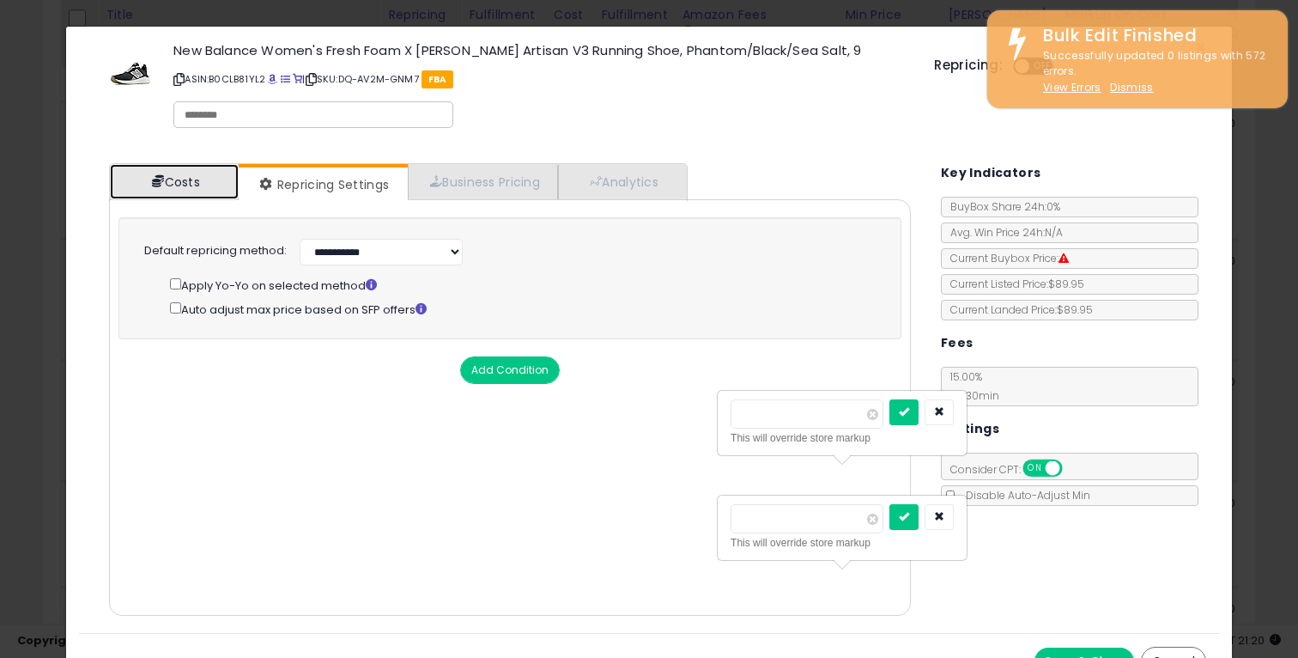
click at [155, 190] on link "Costs" at bounding box center [174, 181] width 129 height 35
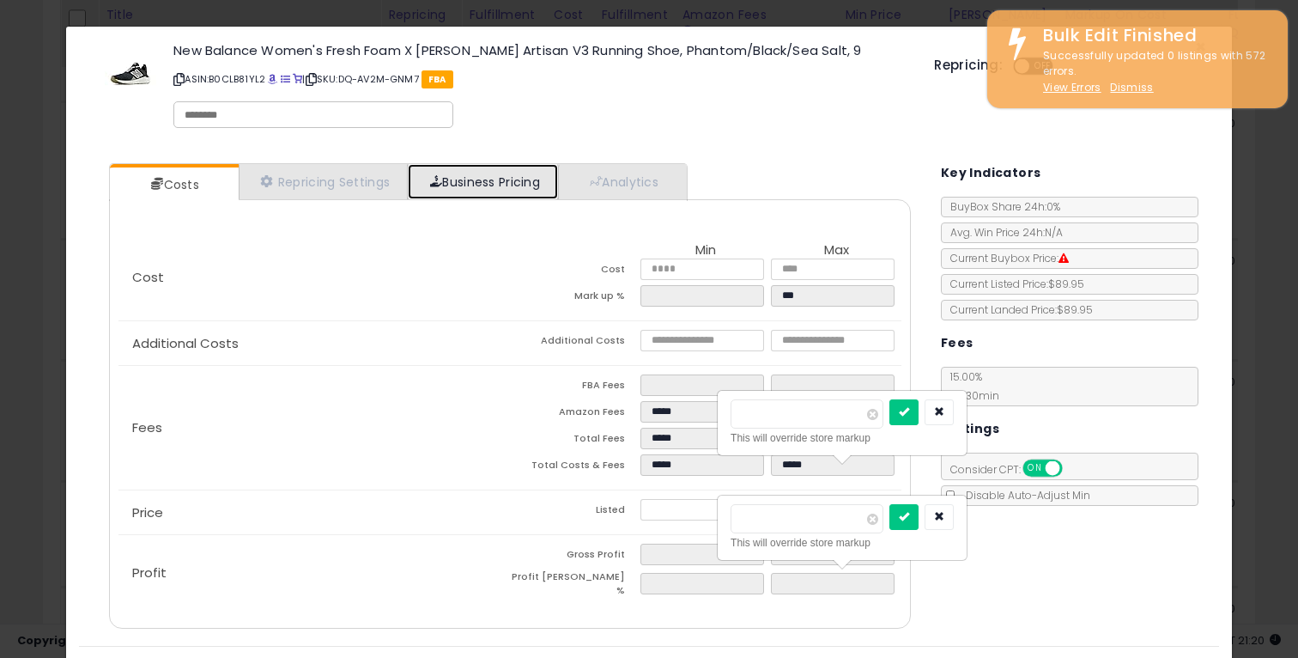
click at [482, 191] on link "Business Pricing" at bounding box center [483, 181] width 150 height 35
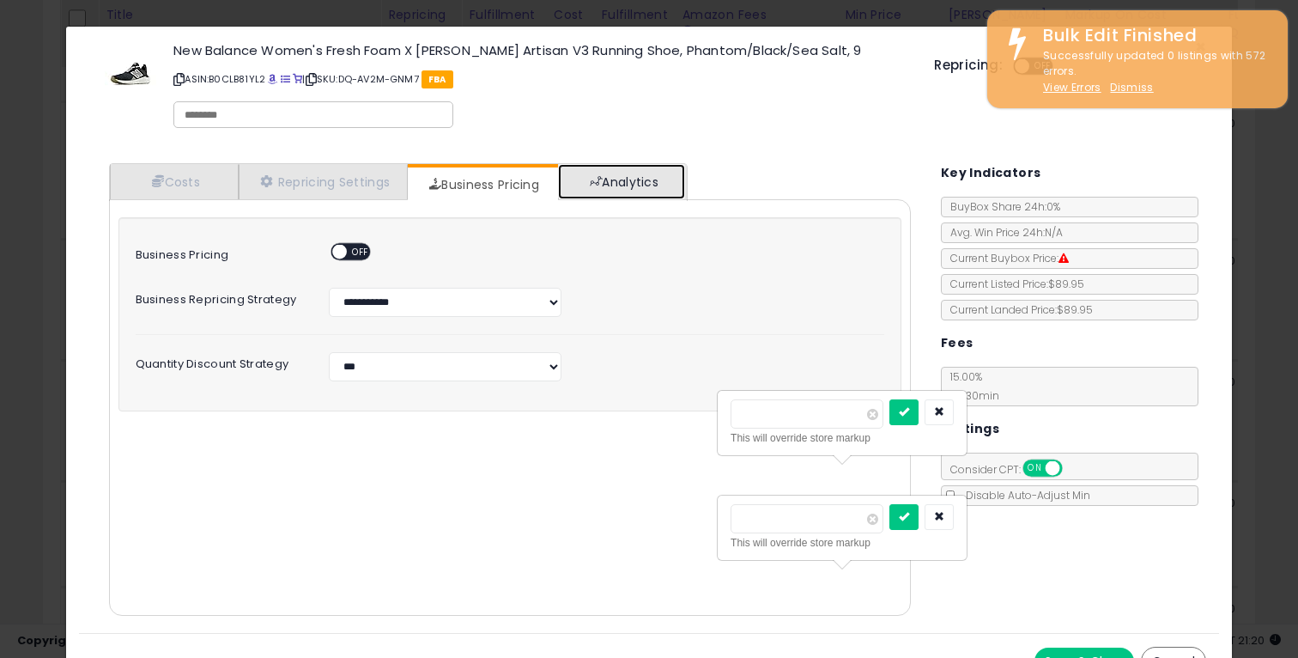
click at [610, 185] on link "Analytics" at bounding box center [621, 181] width 127 height 35
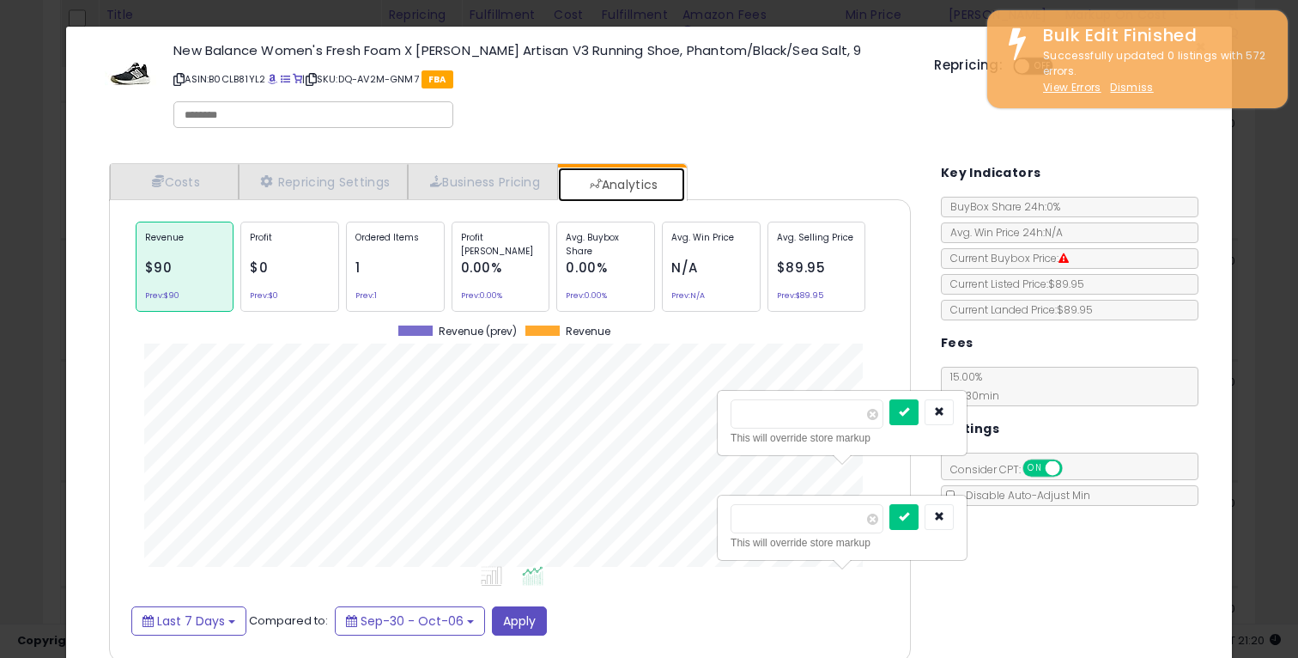
scroll to position [528, 836]
click at [202, 178] on link "Costs" at bounding box center [174, 181] width 129 height 35
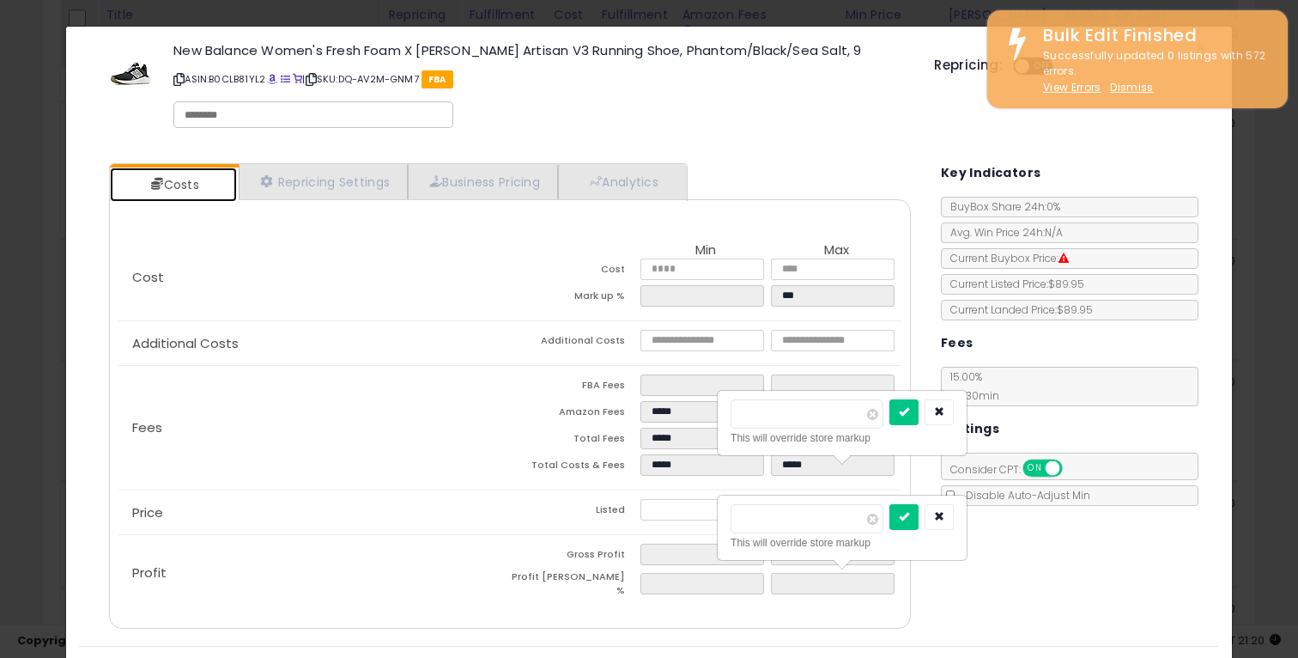
scroll to position [38, 0]
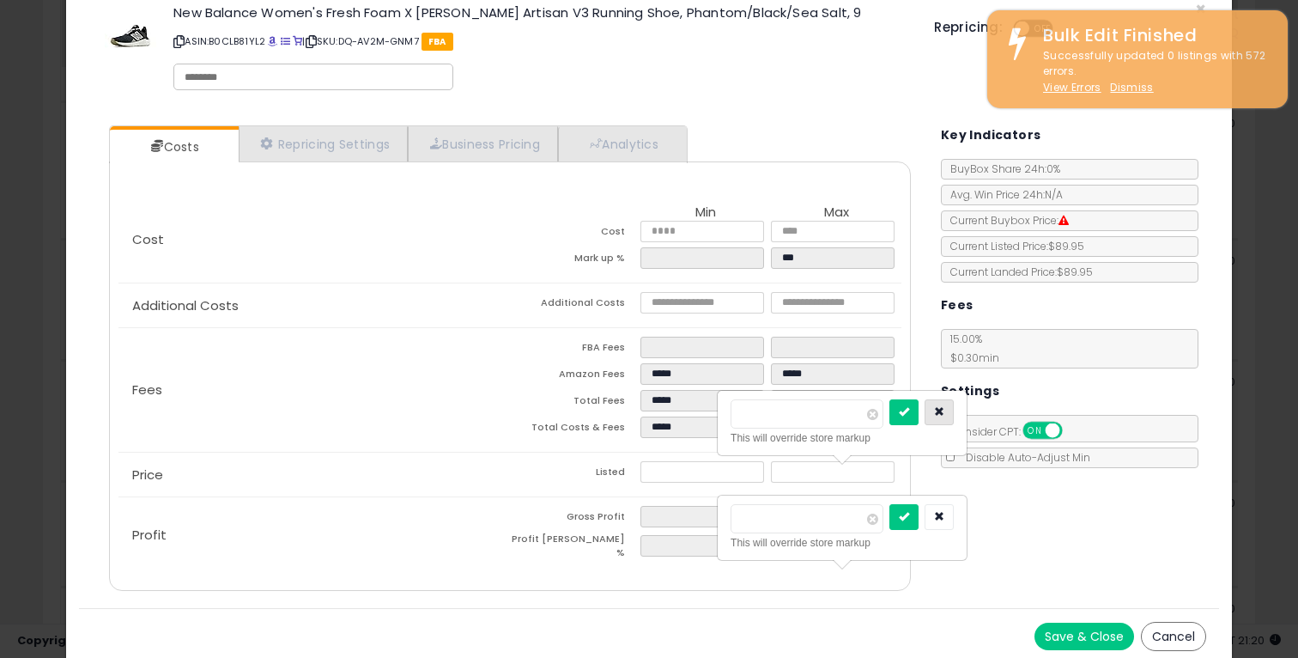
click at [944, 412] on icon "button" at bounding box center [939, 411] width 10 height 10
click at [949, 510] on button "button" at bounding box center [939, 517] width 29 height 26
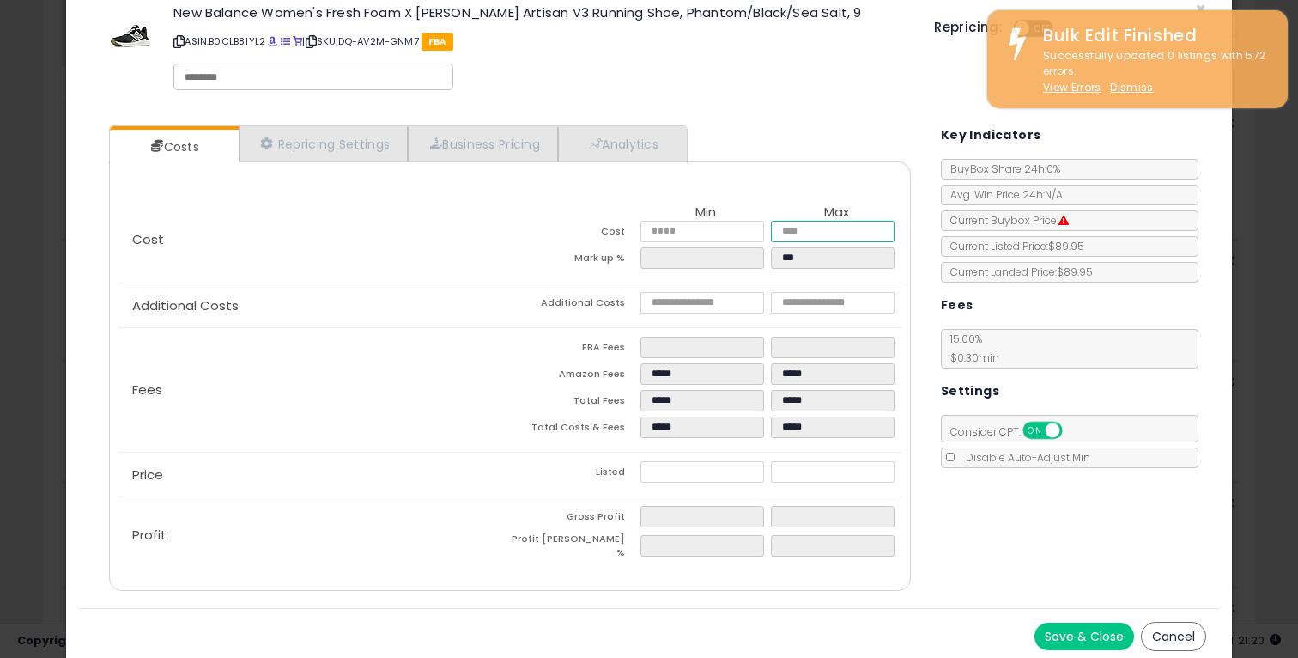
click at [795, 234] on input "number" at bounding box center [833, 231] width 124 height 21
click at [1166, 634] on button "Cancel" at bounding box center [1173, 636] width 65 height 29
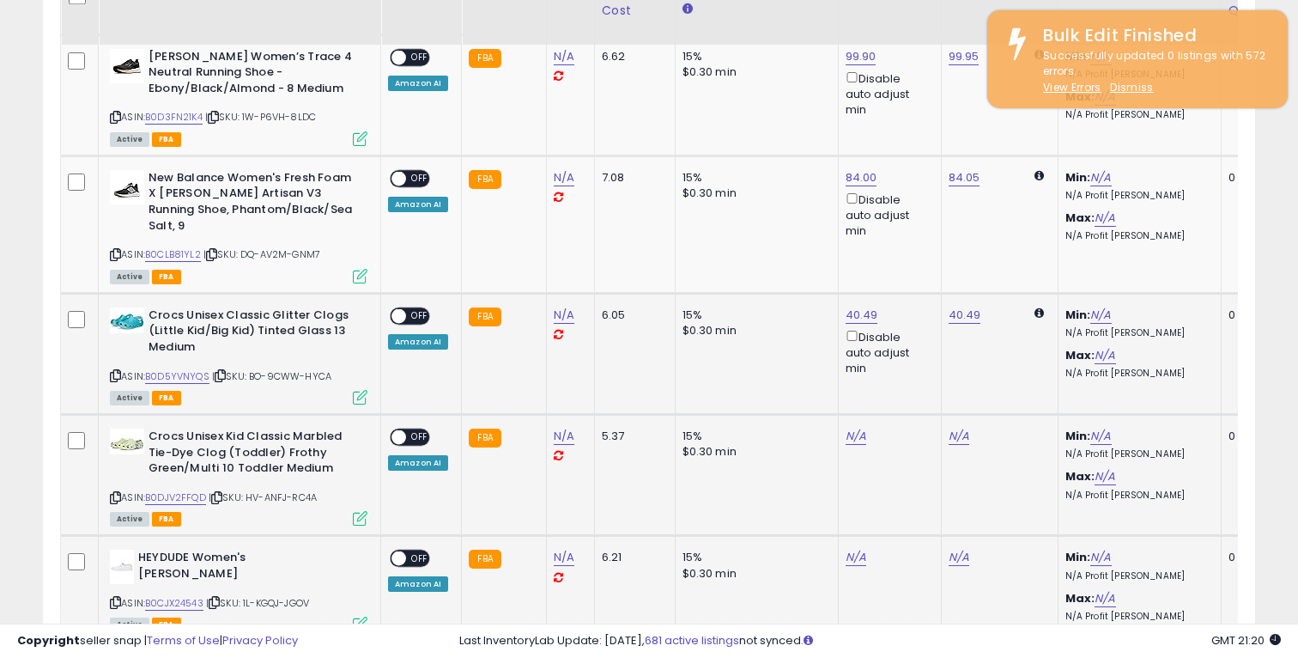
scroll to position [2126, 0]
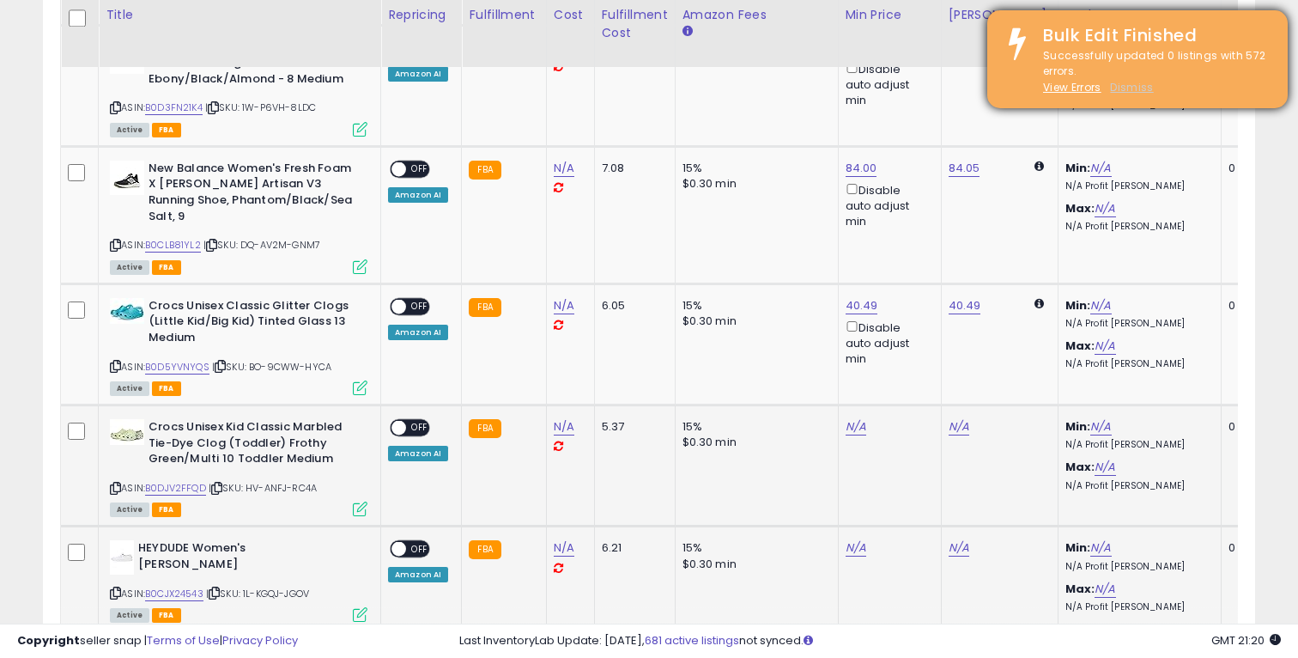
click at [1131, 87] on u "Dismiss" at bounding box center [1131, 87] width 43 height 15
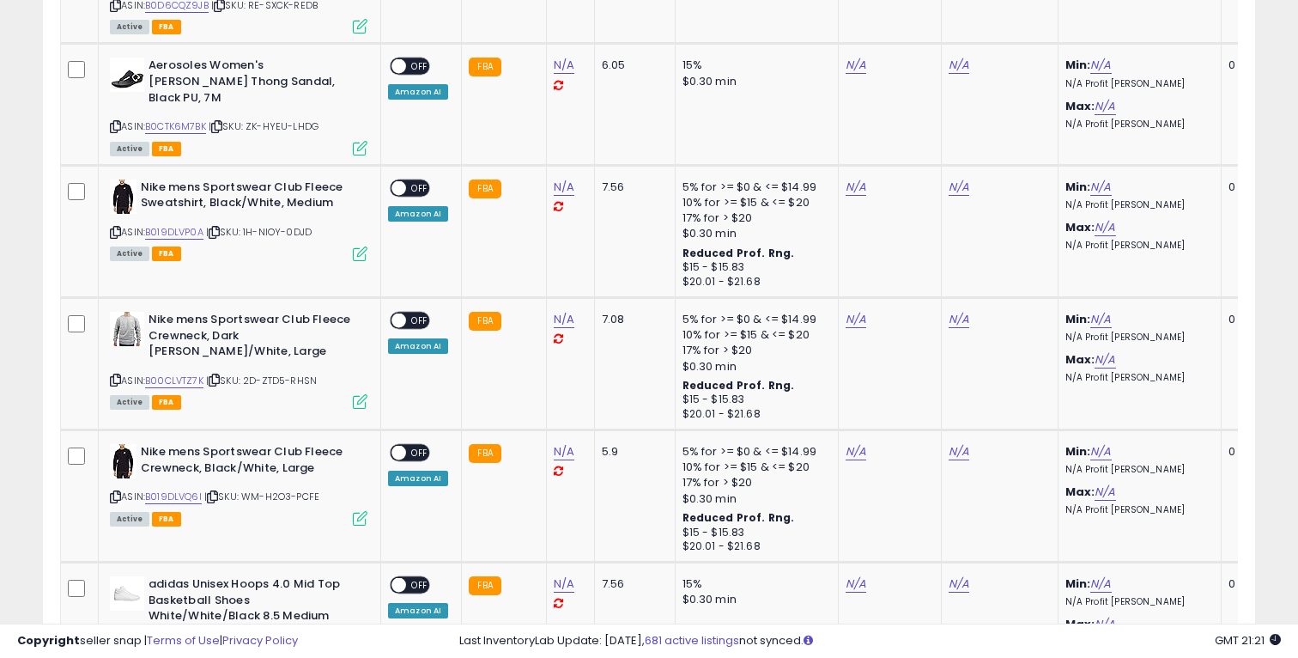
scroll to position [3363, 0]
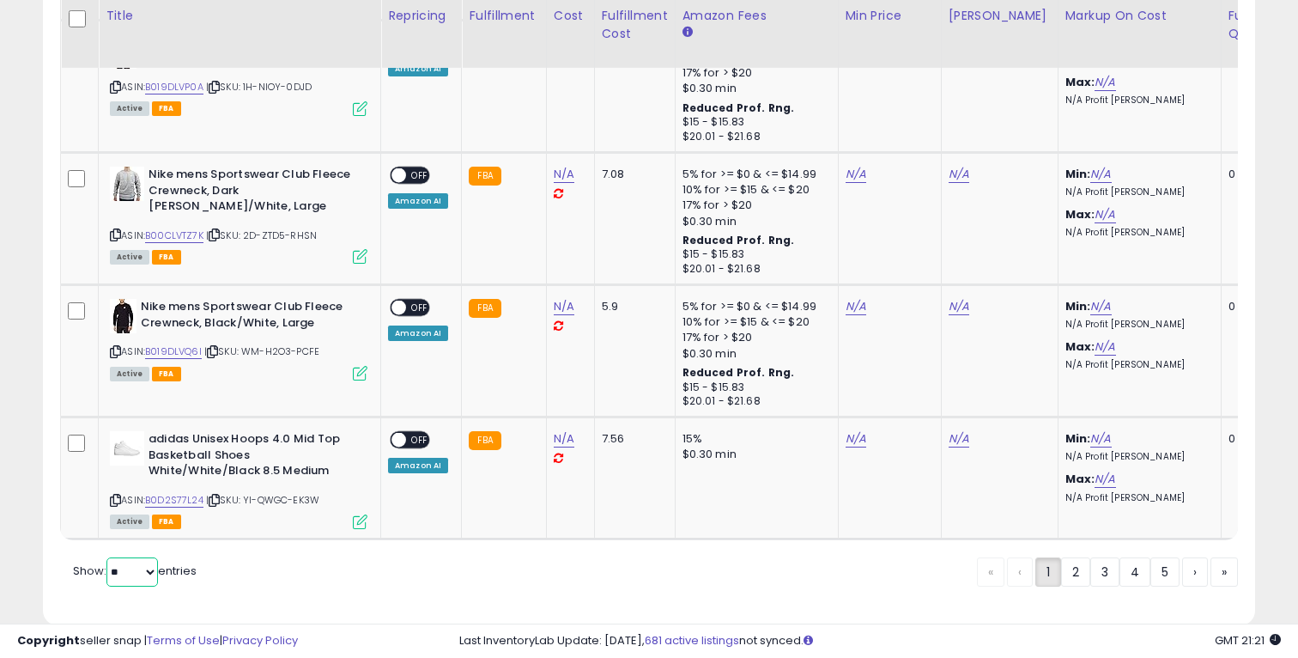
click at [134, 557] on select "** **" at bounding box center [132, 571] width 52 height 29
select select "**"
click at [108, 557] on select "** **" at bounding box center [132, 571] width 52 height 29
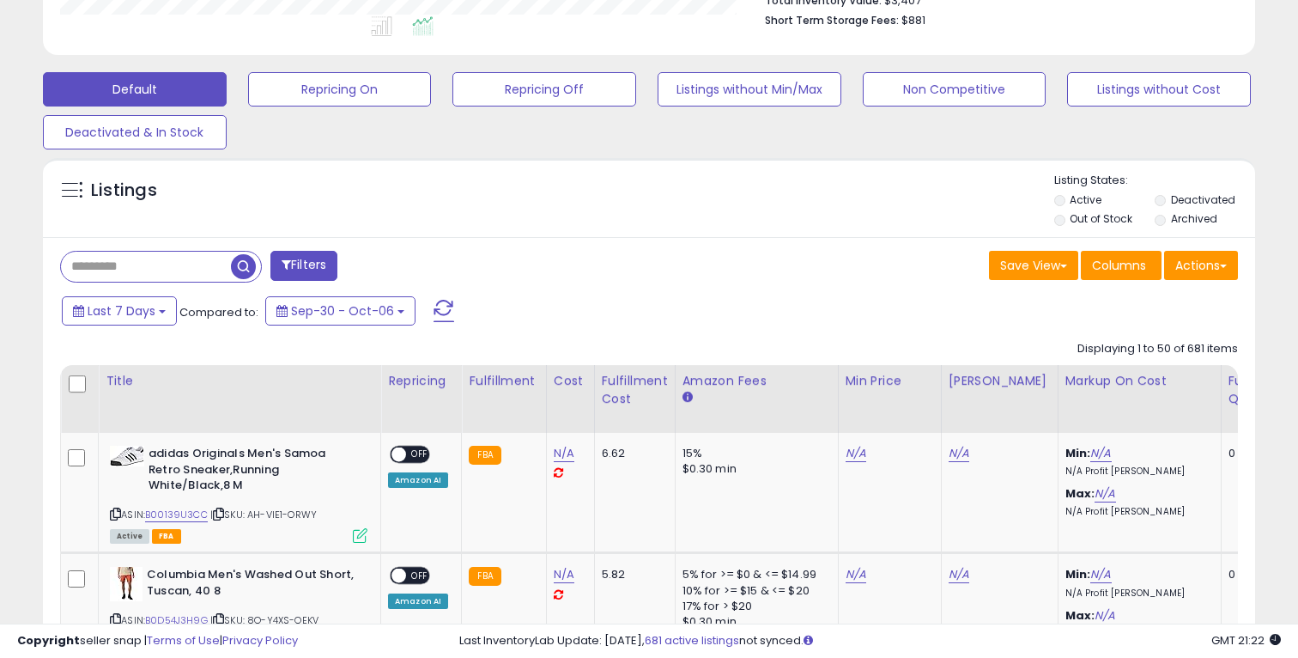
scroll to position [481, 0]
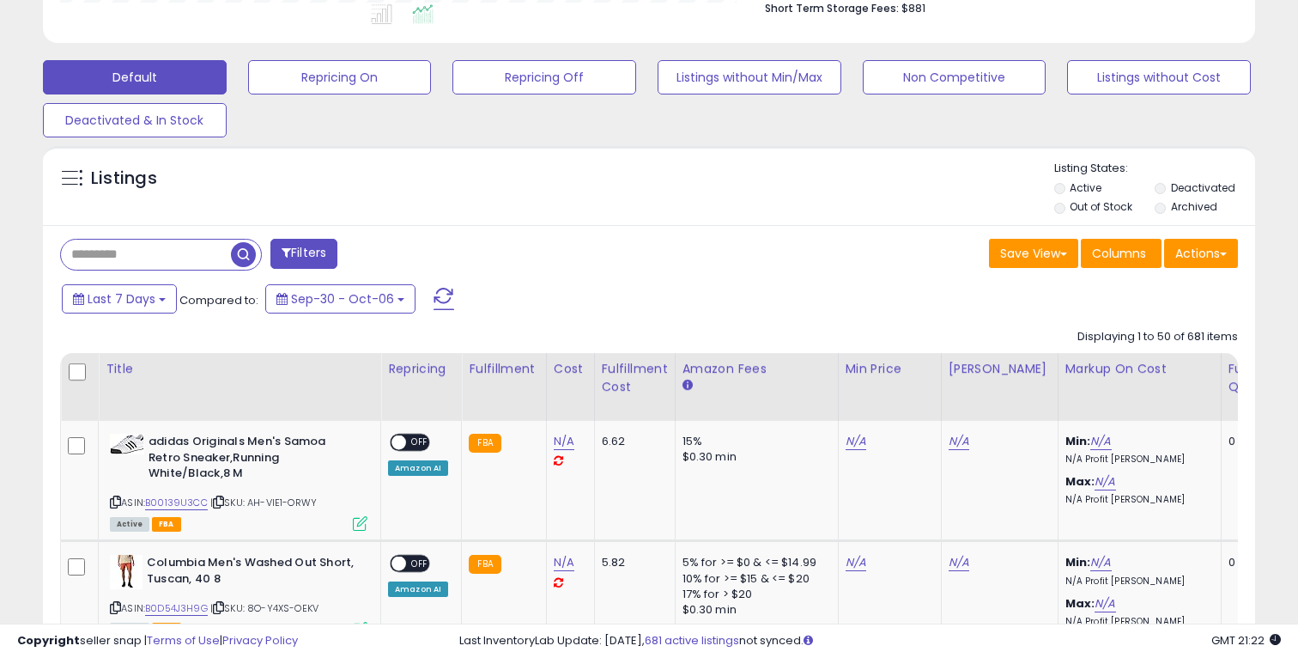
click at [318, 245] on button "Filters" at bounding box center [303, 254] width 67 height 30
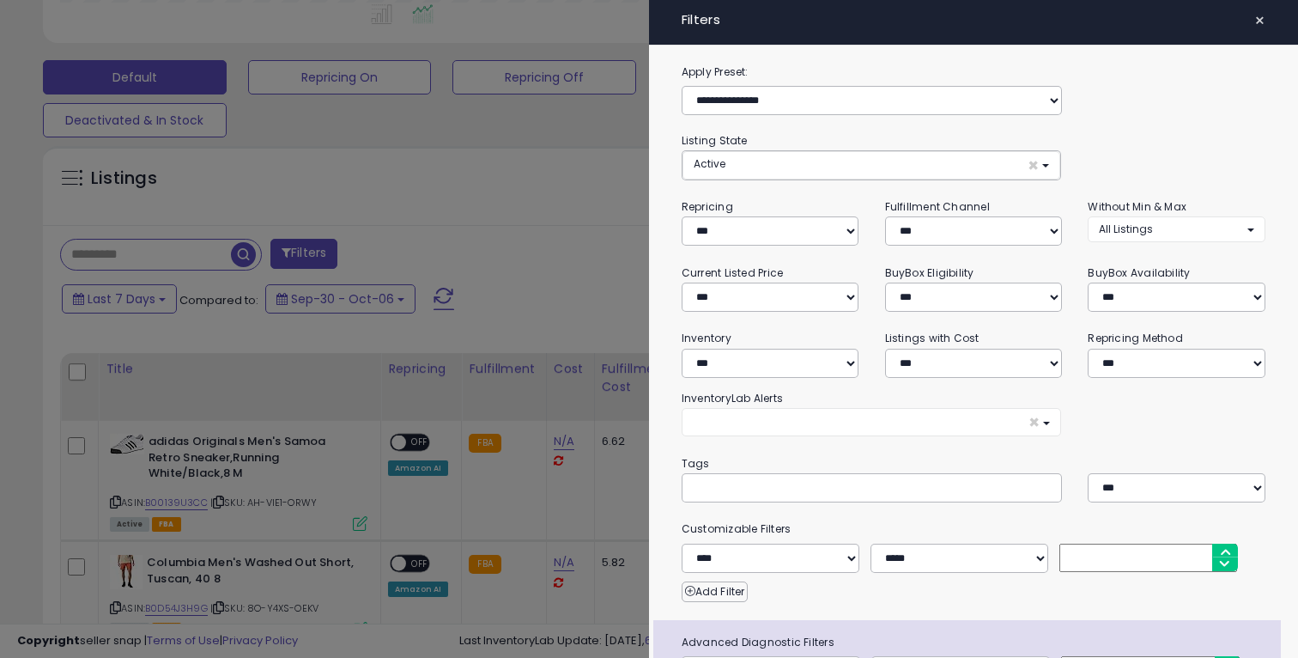
click at [460, 249] on div at bounding box center [649, 329] width 1298 height 658
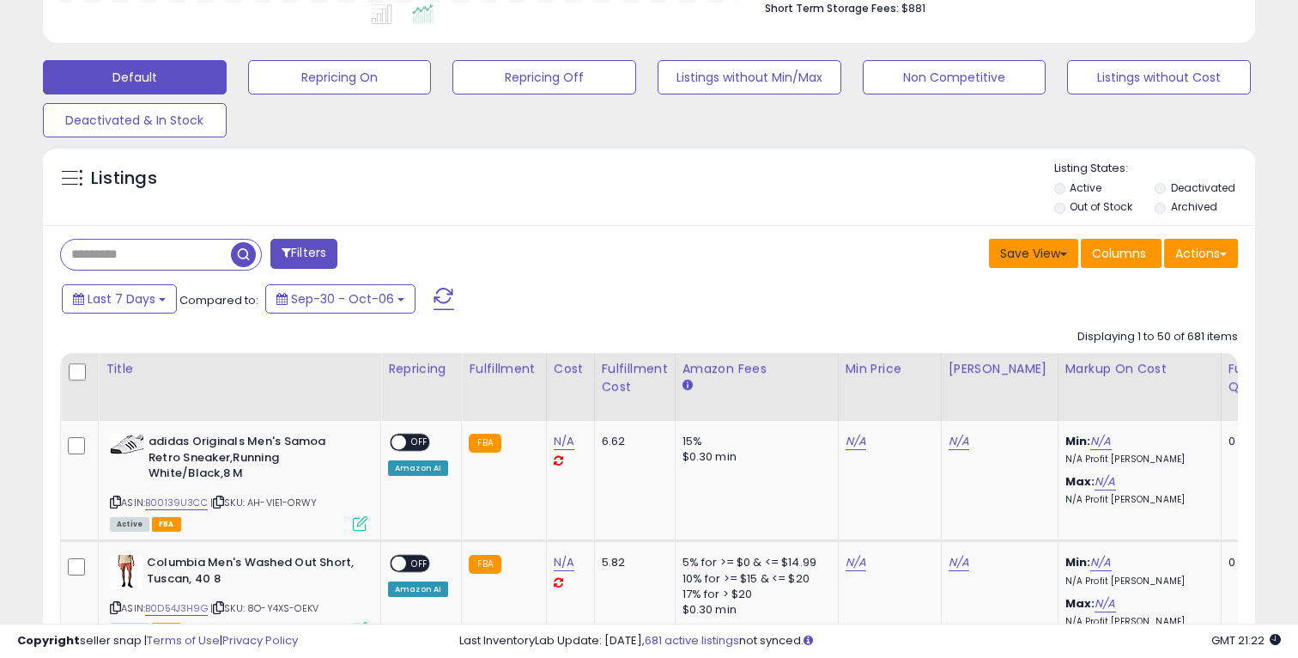
click at [1046, 245] on button "Save View" at bounding box center [1033, 253] width 89 height 29
click at [1179, 247] on button "Actions" at bounding box center [1201, 253] width 74 height 29
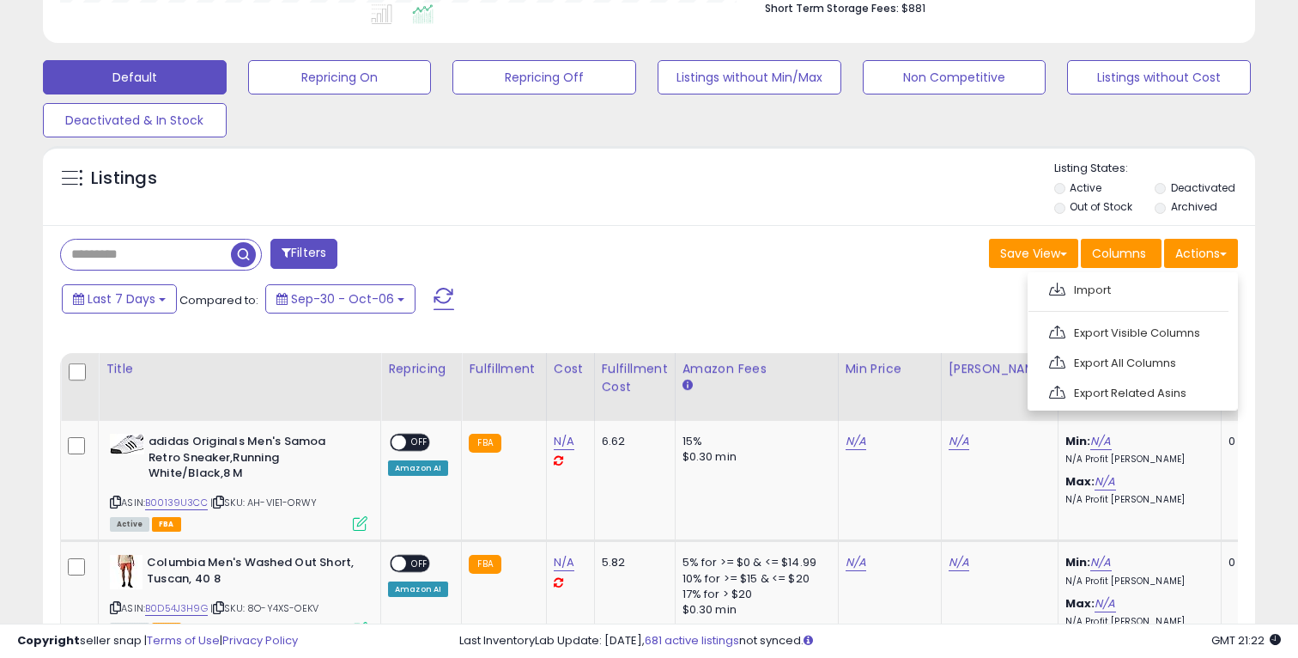
click at [795, 220] on div "Listings Active" at bounding box center [649, 185] width 1212 height 79
click at [322, 246] on button "Filters" at bounding box center [303, 254] width 67 height 30
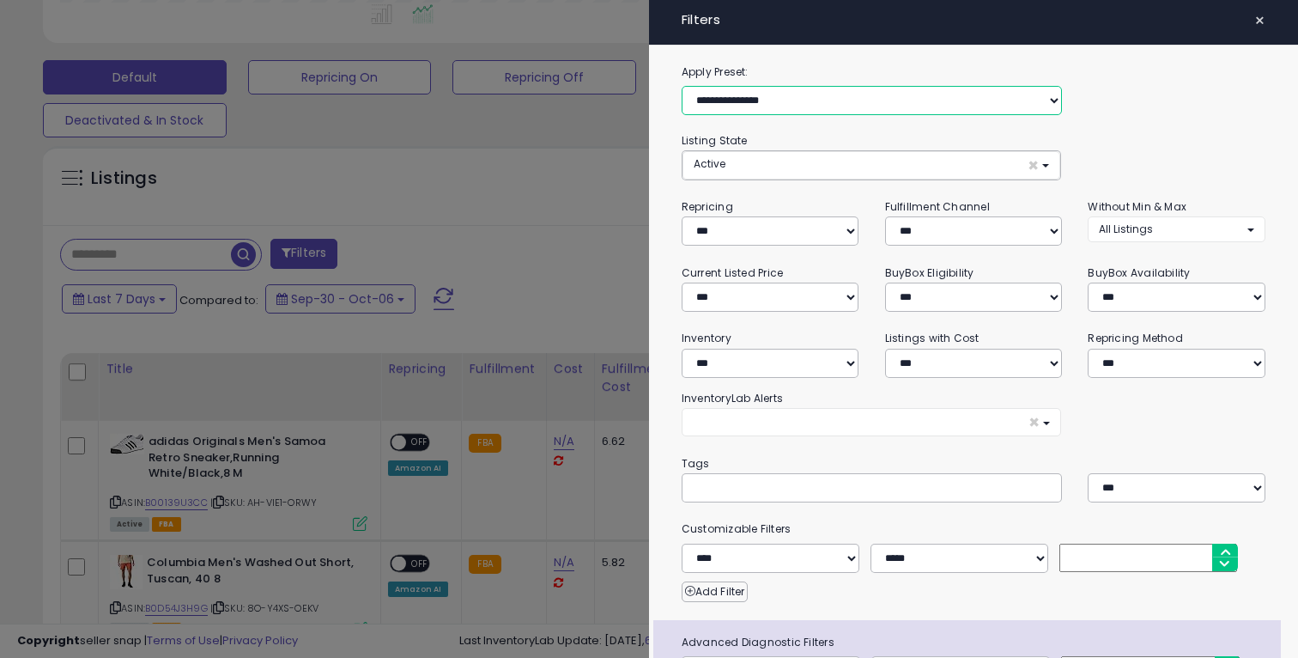
click at [719, 107] on select "**********" at bounding box center [872, 100] width 381 height 29
click at [527, 156] on div at bounding box center [649, 329] width 1298 height 658
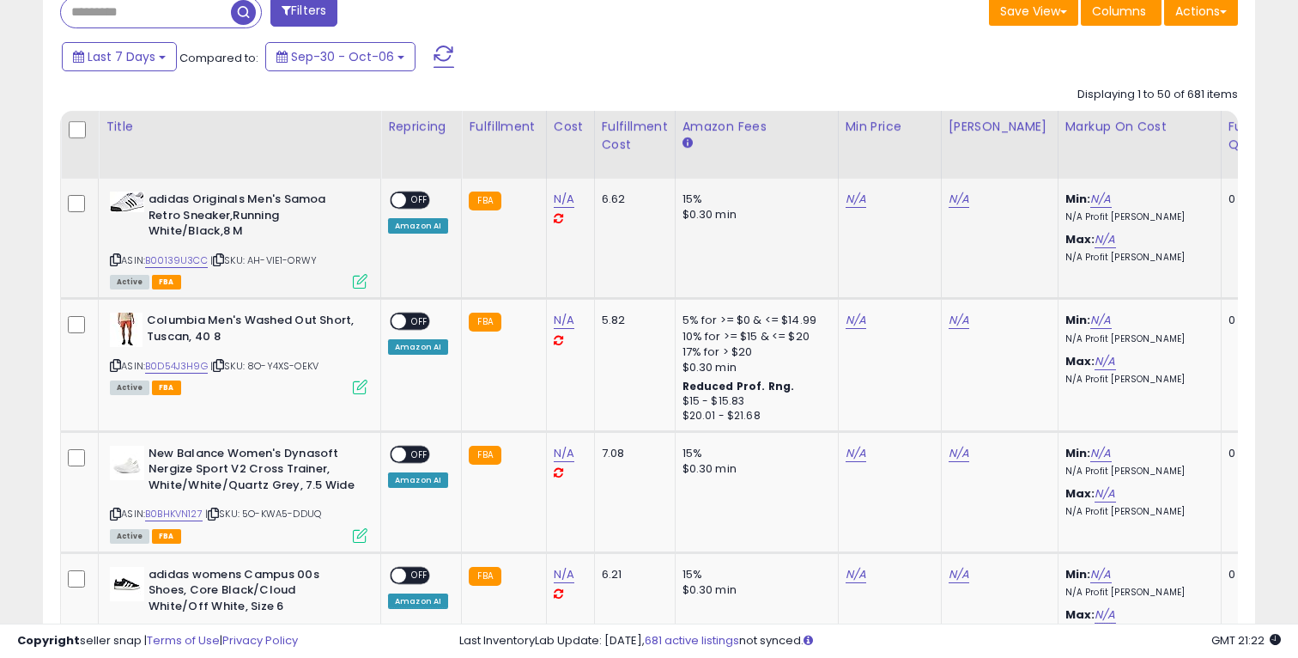
scroll to position [749, 0]
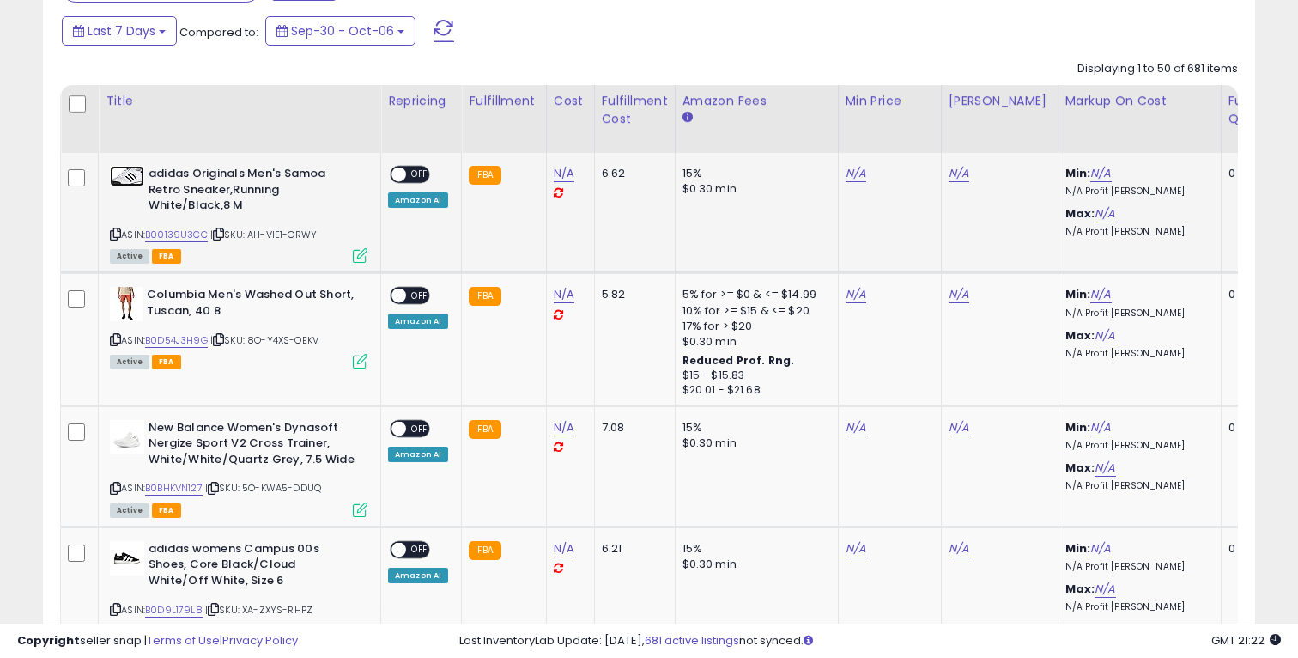
click at [123, 181] on img at bounding box center [127, 176] width 34 height 21
click at [847, 169] on link "N/A" at bounding box center [856, 173] width 21 height 17
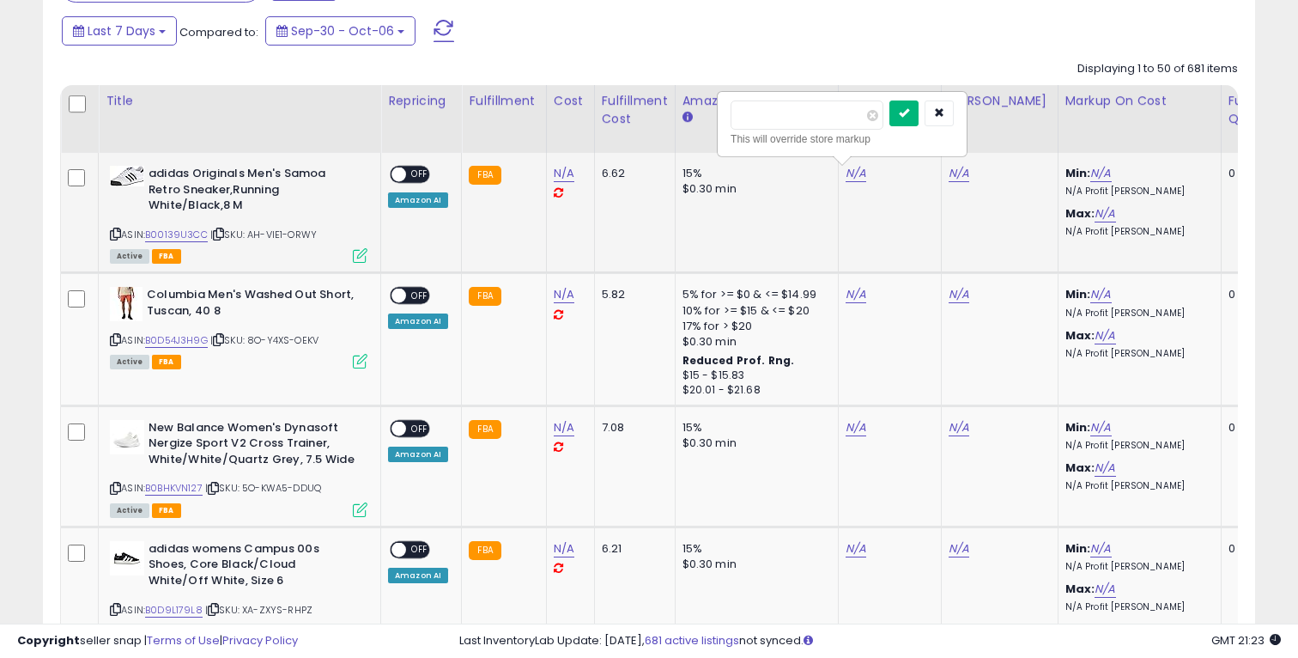
type input "**"
click at [907, 104] on button "submit" at bounding box center [903, 113] width 29 height 26
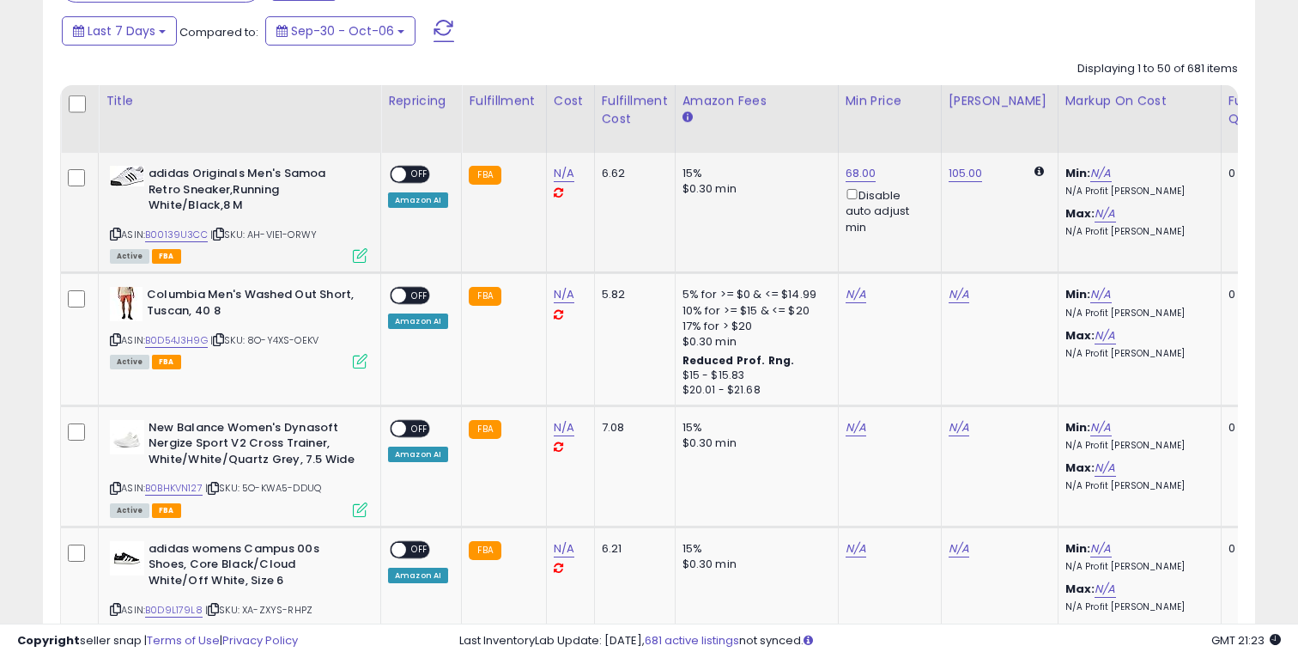
click at [1034, 174] on icon at bounding box center [1038, 171] width 9 height 11
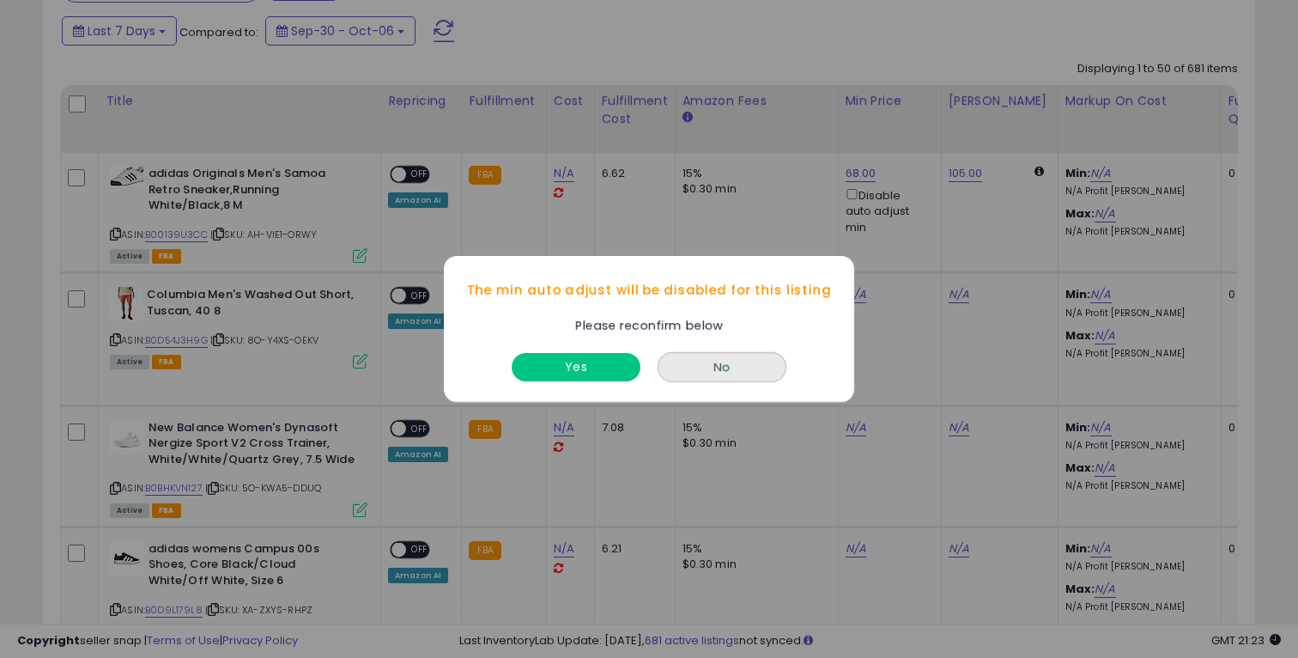
click at [749, 352] on button "No" at bounding box center [722, 367] width 129 height 30
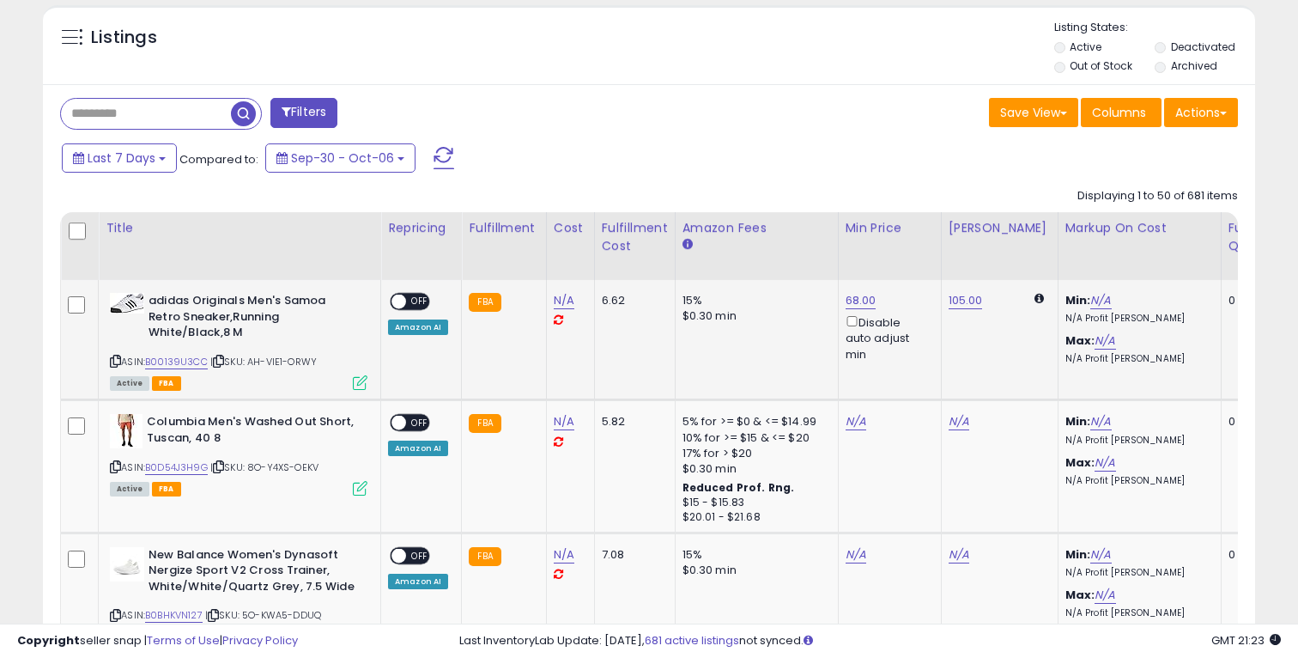
scroll to position [0, 0]
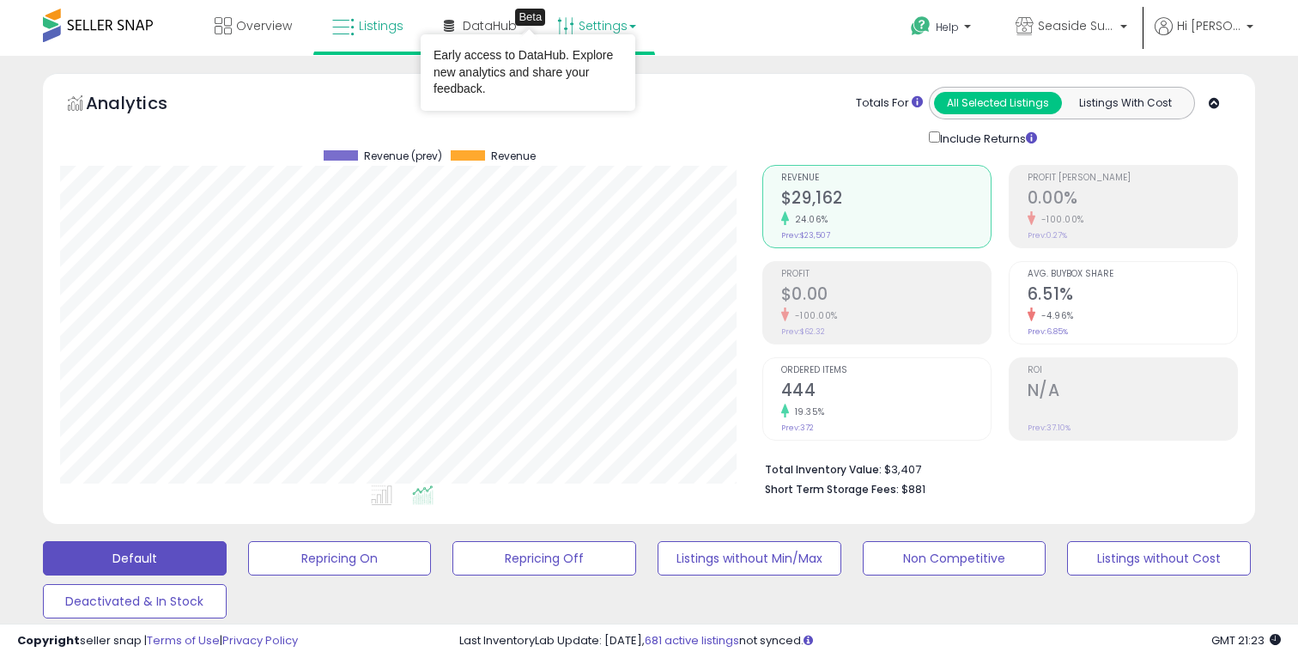
click at [573, 9] on link "Settings" at bounding box center [596, 26] width 105 height 52
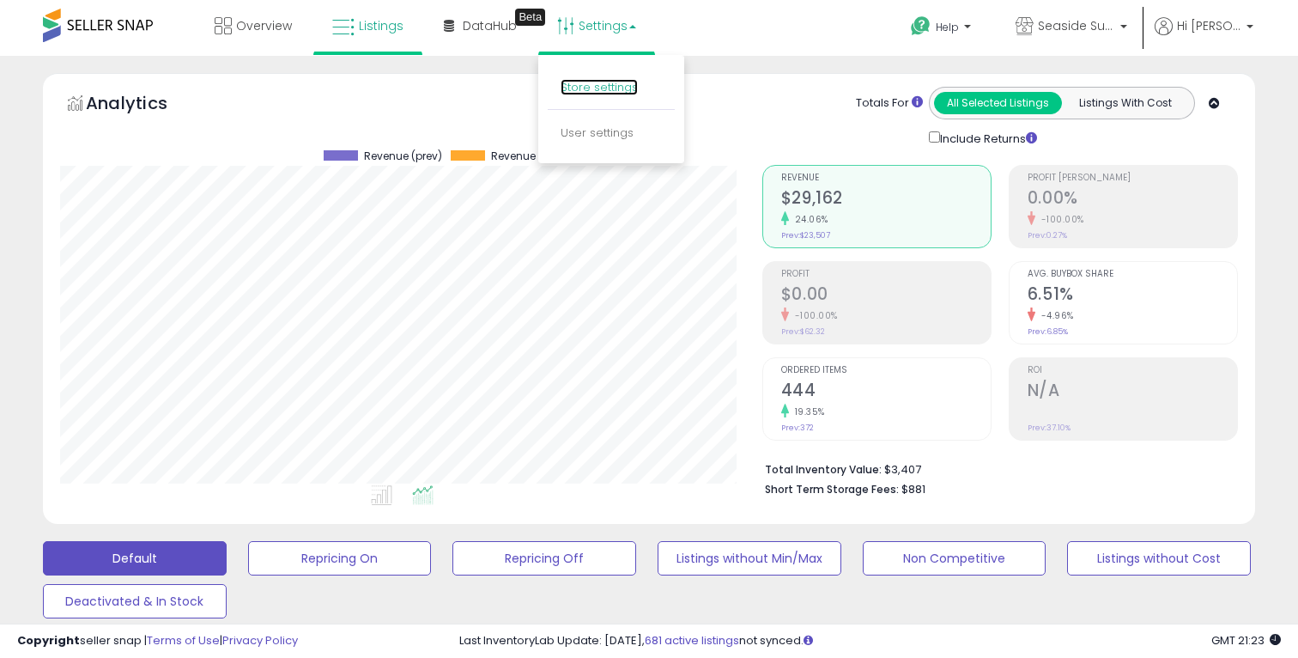
click at [591, 82] on link "Store settings" at bounding box center [599, 87] width 77 height 16
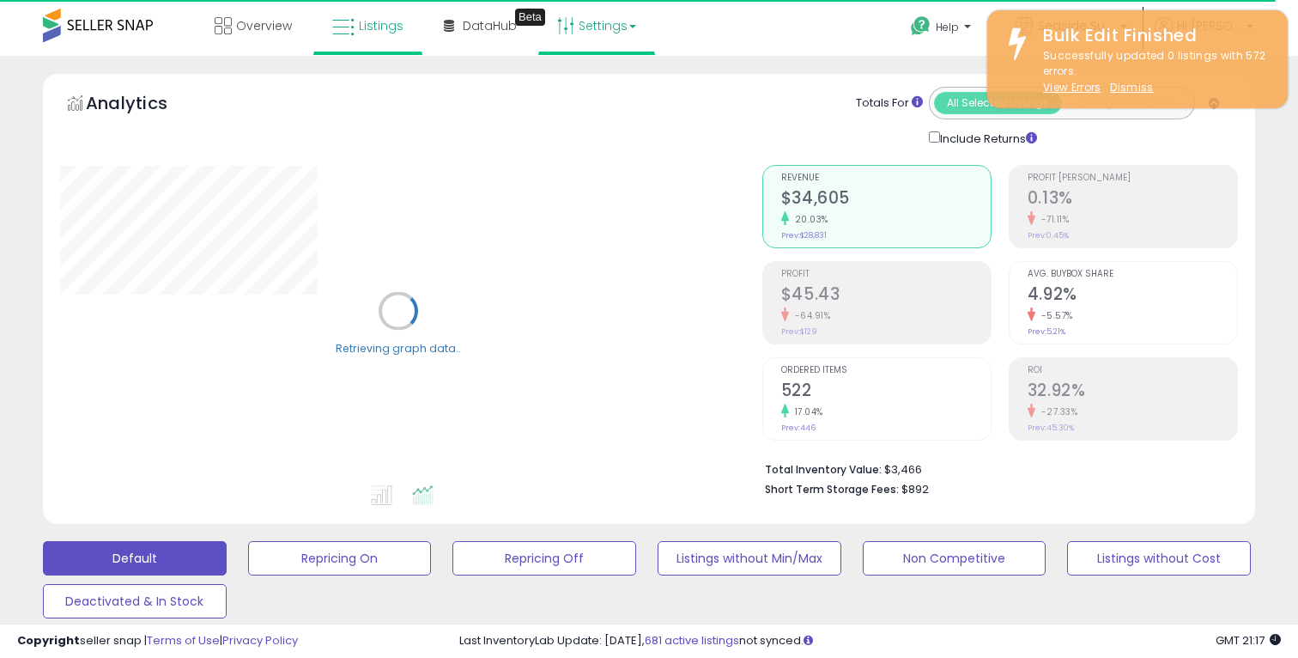
click at [593, 28] on link "Settings" at bounding box center [596, 26] width 105 height 52
click at [591, 86] on link "Store settings" at bounding box center [599, 87] width 77 height 16
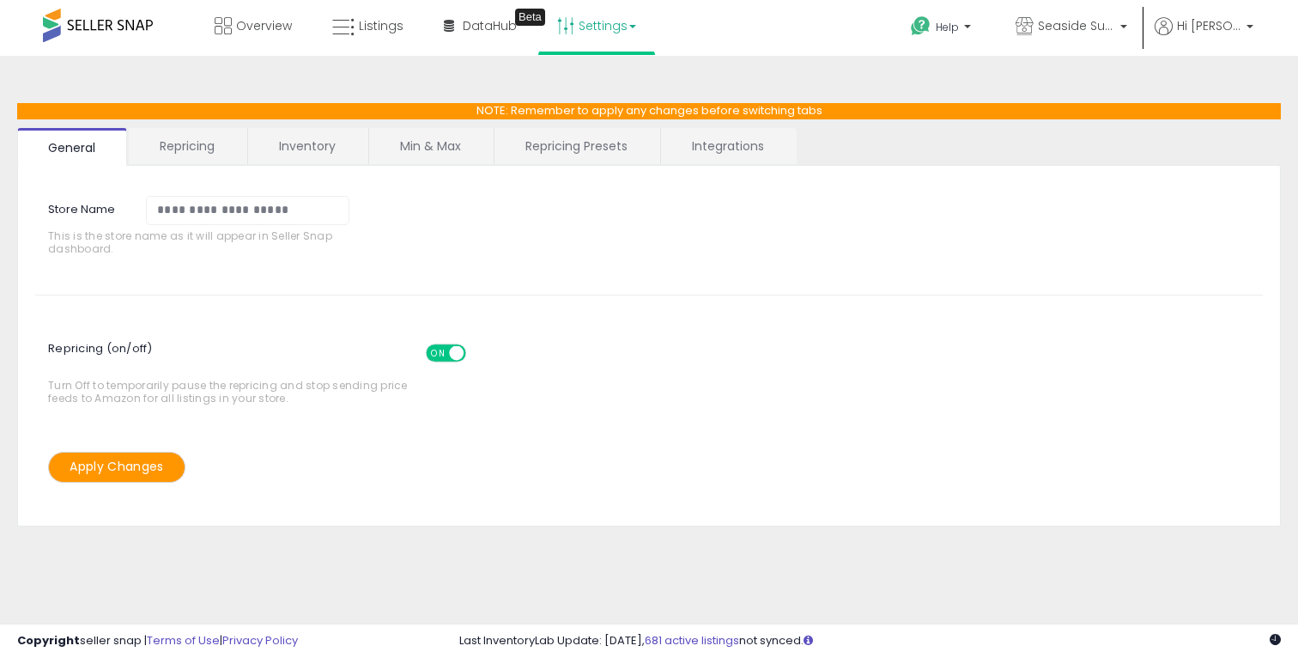
click at [335, 155] on link "Inventory" at bounding box center [307, 146] width 118 height 36
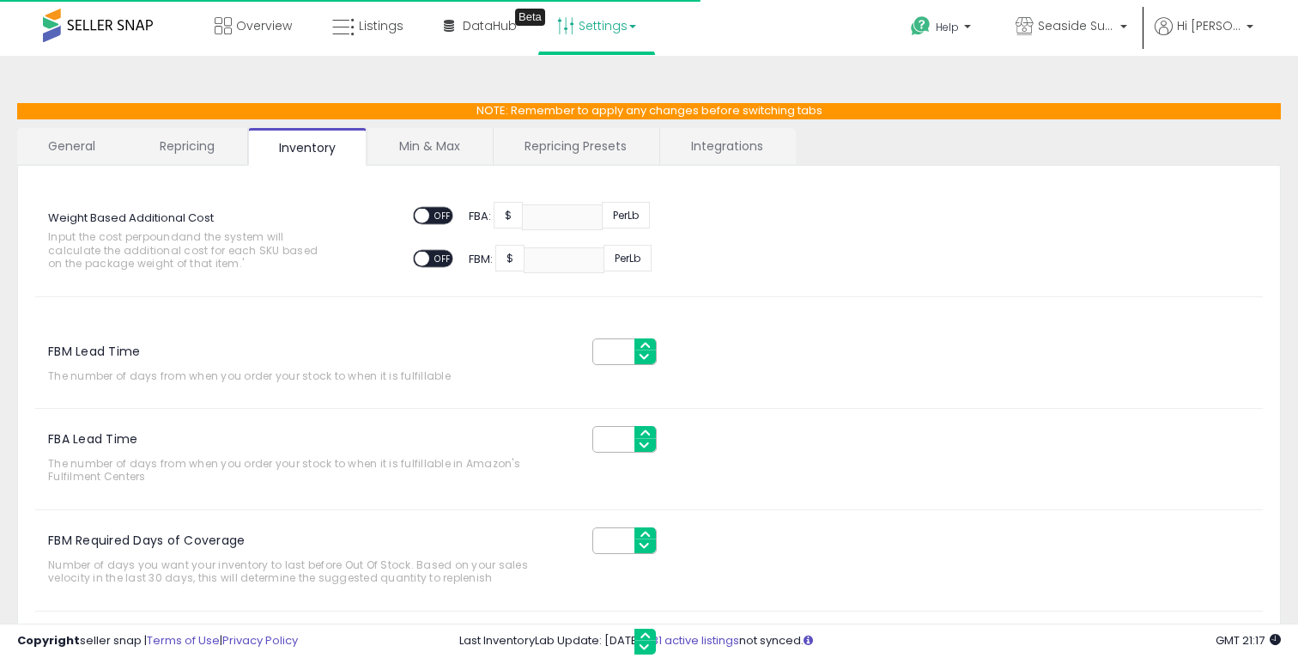
click at [435, 154] on link "Min & Max" at bounding box center [429, 146] width 123 height 36
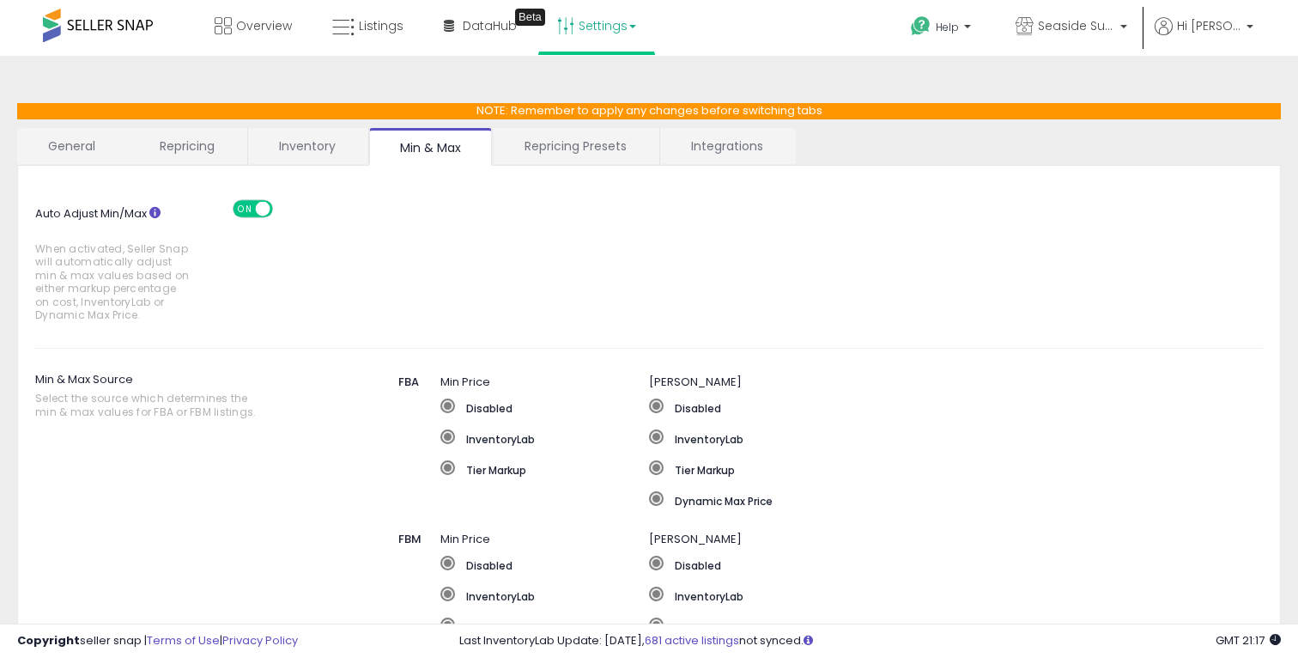
scroll to position [85, 0]
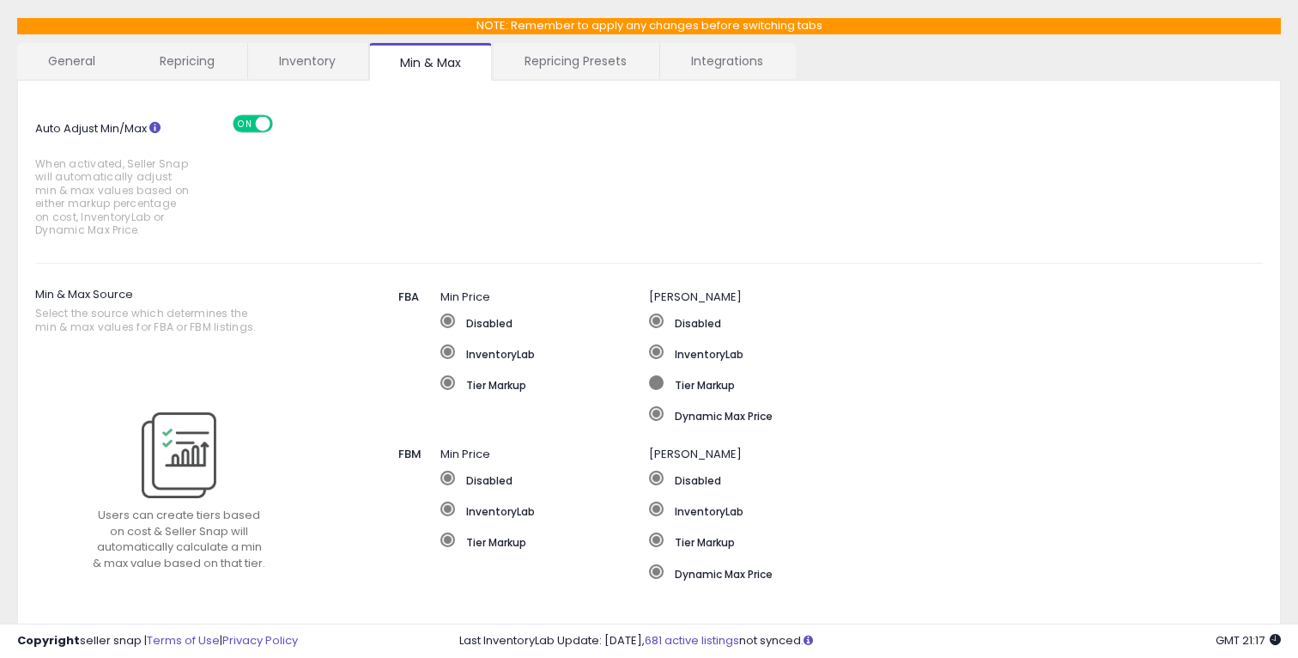
click at [700, 389] on label "Tier Markup" at bounding box center [910, 383] width 522 height 17
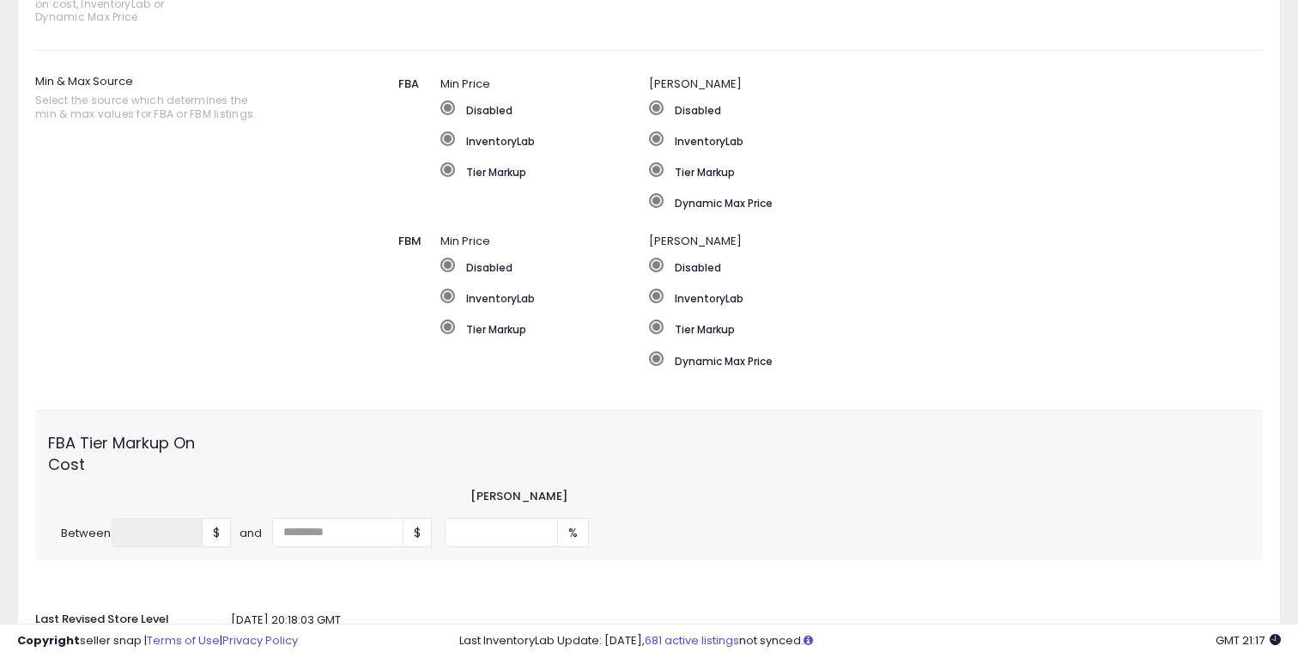
scroll to position [526, 0]
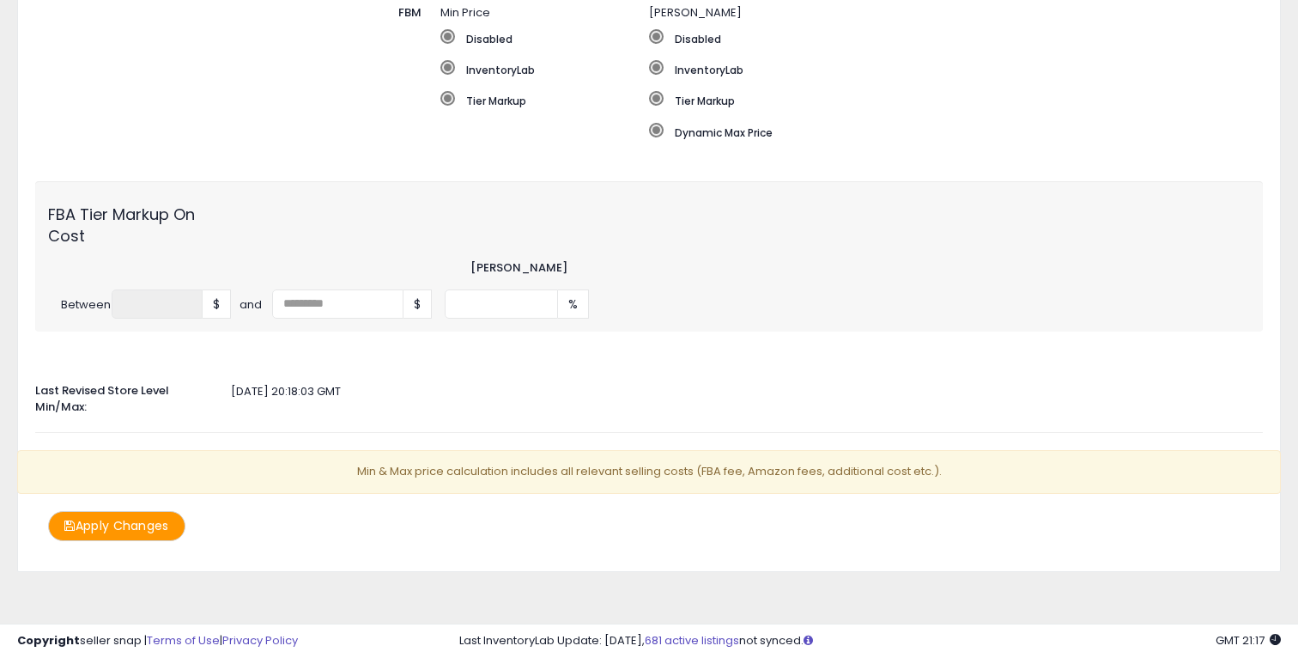
click at [127, 519] on button "Apply Changes" at bounding box center [116, 526] width 137 height 30
click at [505, 312] on input "number" at bounding box center [502, 303] width 114 height 29
click at [333, 313] on input "number" at bounding box center [337, 303] width 131 height 29
click at [421, 305] on span "$" at bounding box center [417, 303] width 28 height 29
click at [508, 320] on div "FBA Tier Markup On Cost Max Markup Between * $ and $ % cost must be greater tha…" at bounding box center [649, 256] width 1228 height 150
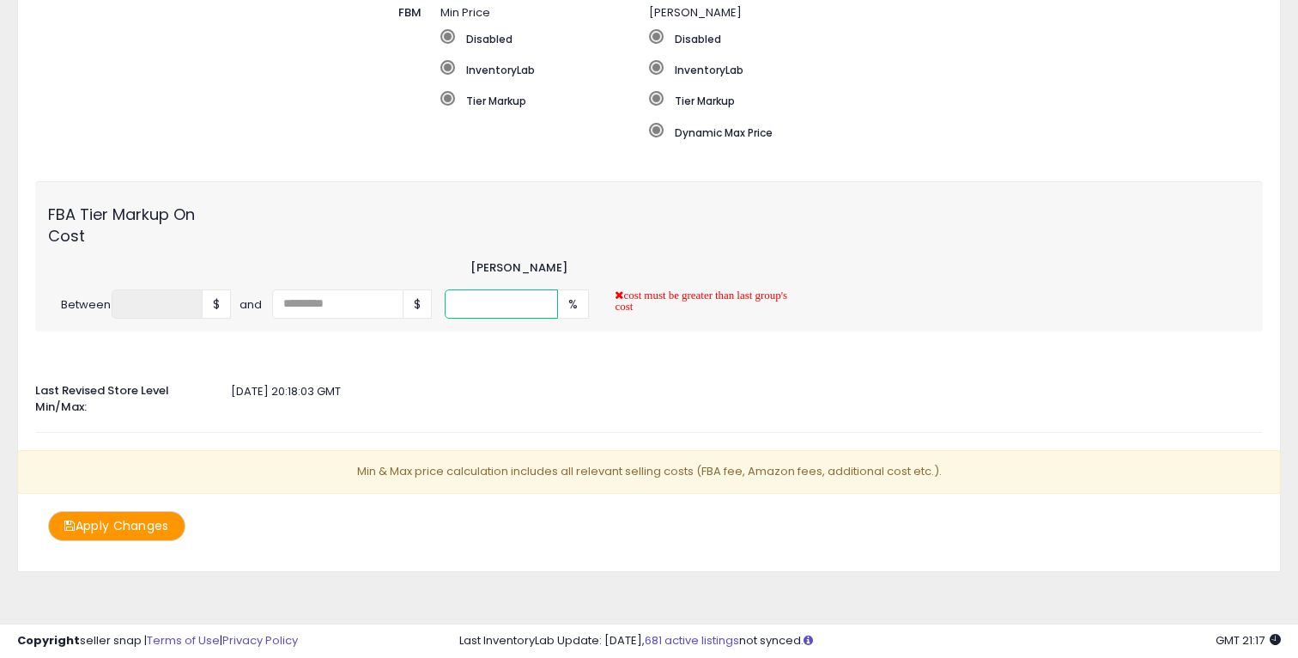
click at [508, 296] on input "number" at bounding box center [502, 303] width 114 height 29
click at [539, 388] on div "2025-10-14 20:18:03 GMT" at bounding box center [648, 392] width 1253 height 16
click at [500, 318] on div "FBA Tier Markup On Cost Max Markup Between * $ and $ *** %" at bounding box center [649, 256] width 1228 height 150
click at [500, 302] on input "***" at bounding box center [502, 303] width 114 height 29
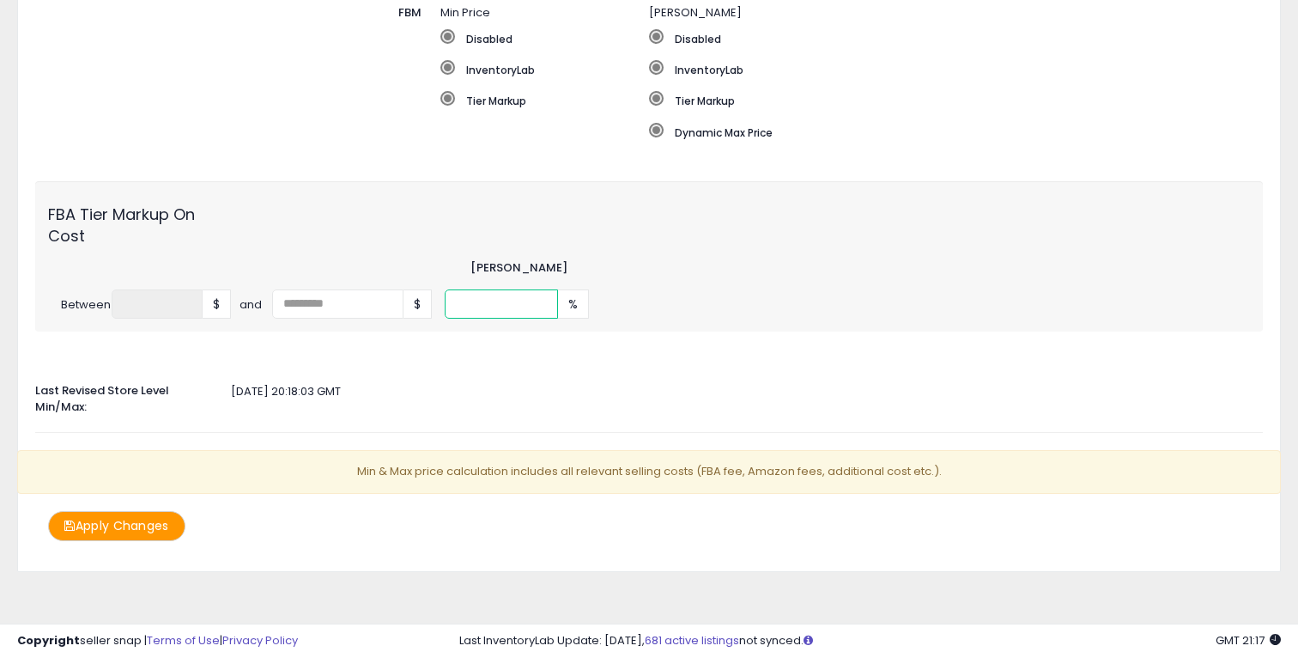
type input "*"
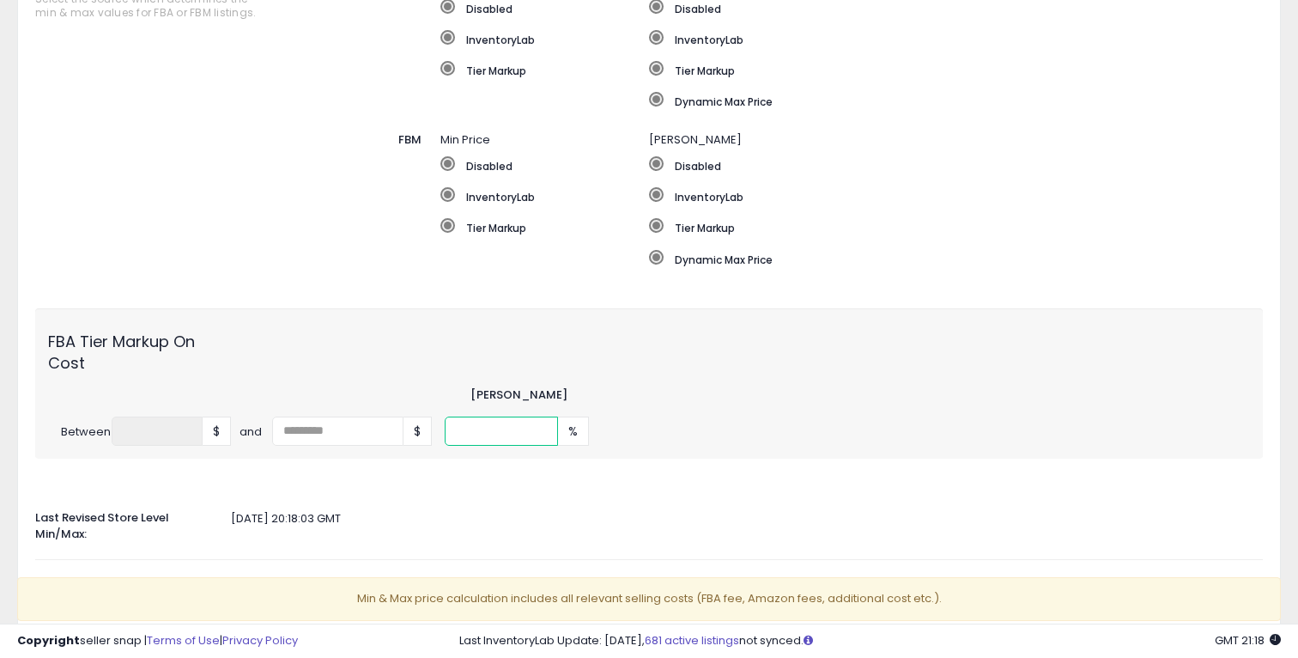
scroll to position [436, 0]
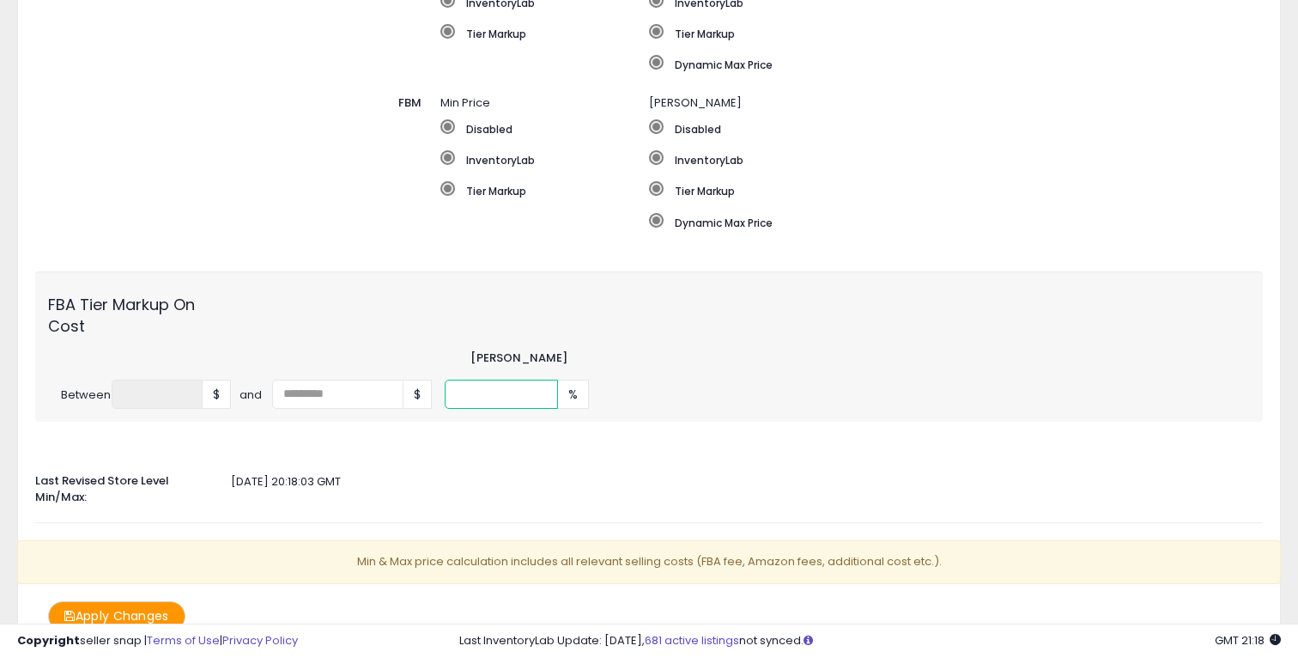
click at [490, 391] on input "****" at bounding box center [502, 393] width 114 height 29
type input "*"
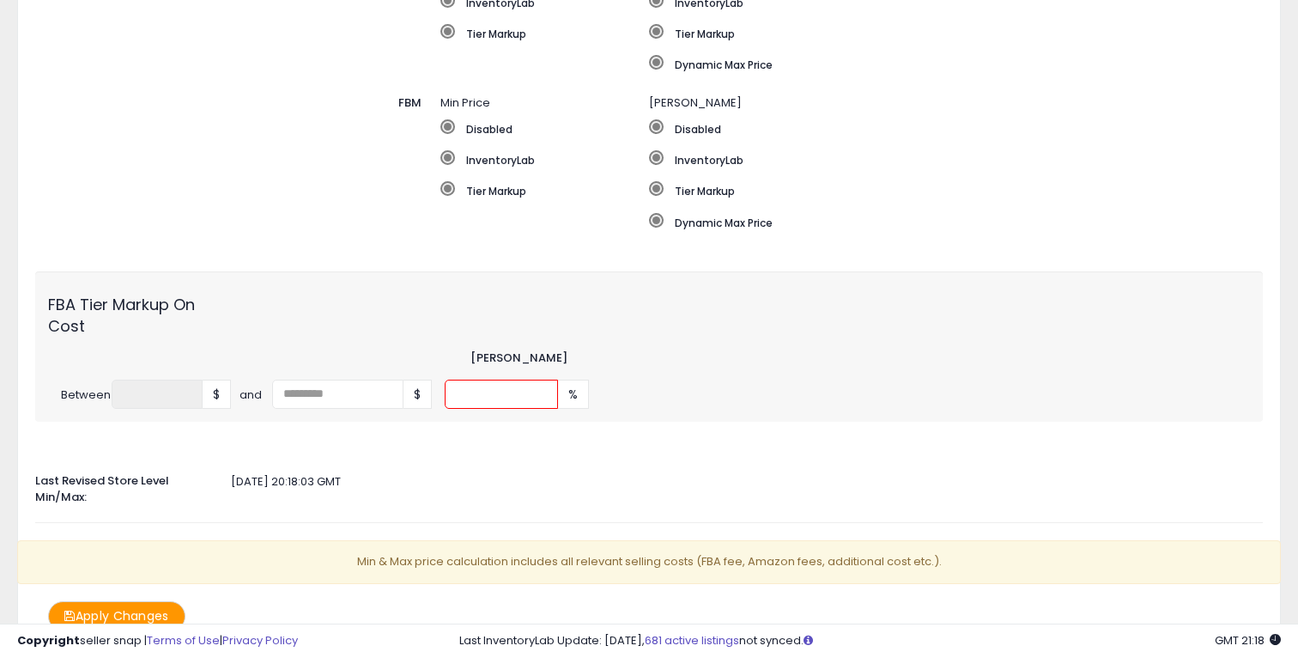
click at [519, 508] on div "Auto Adjust Min/Max When activated, Seller Snap will automatically adjust min &…" at bounding box center [649, 189] width 1228 height 885
click at [476, 391] on input "**" at bounding box center [502, 393] width 114 height 29
type input "*"
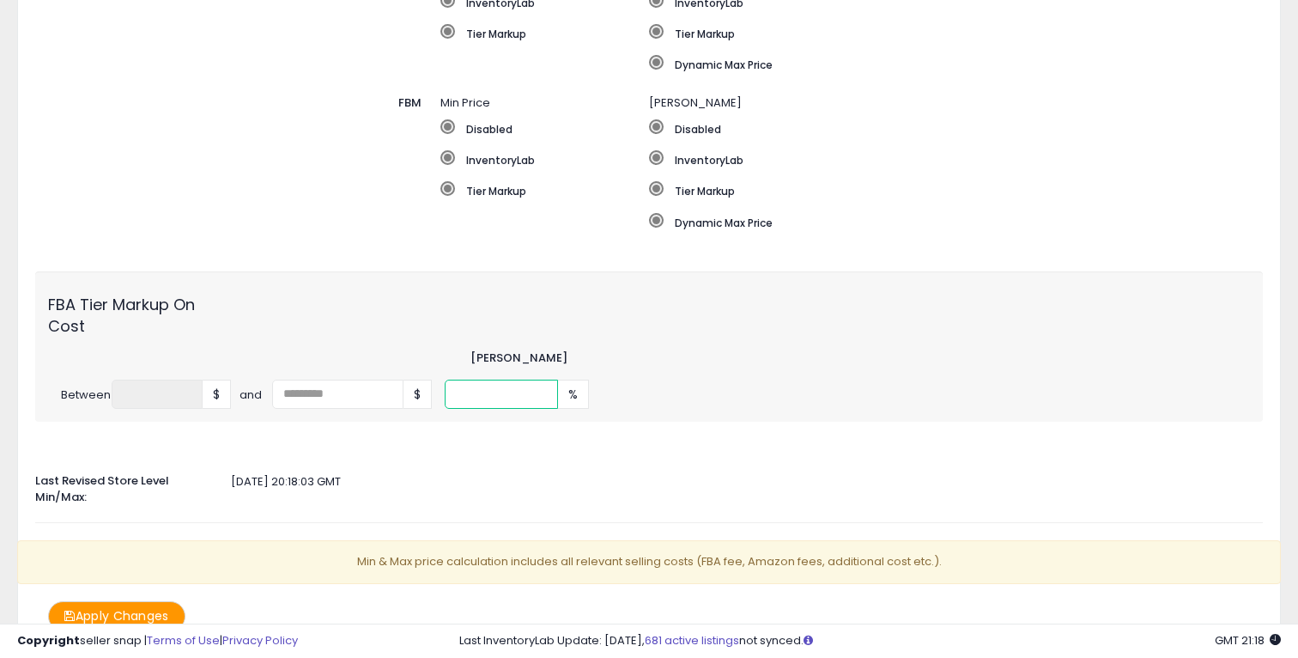
type input "*"
click at [455, 448] on div at bounding box center [648, 447] width 1253 height 16
click at [475, 397] on input "*" at bounding box center [502, 393] width 114 height 29
type input "****"
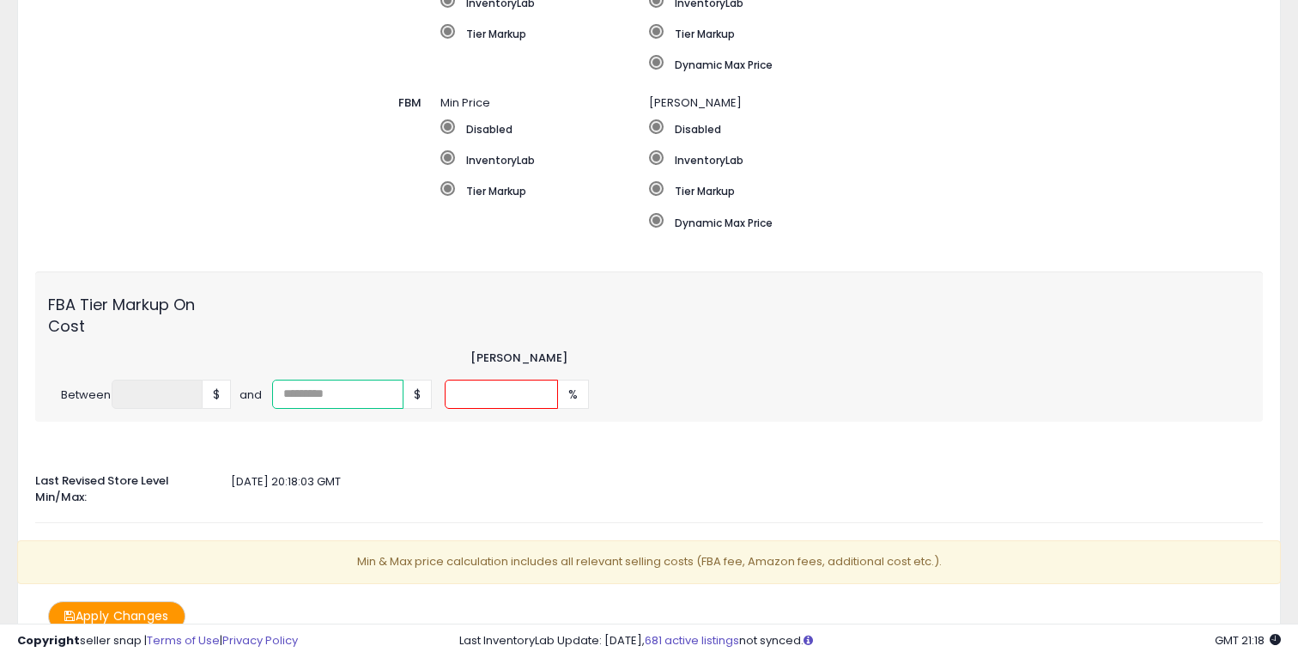
click at [387, 391] on input "****" at bounding box center [337, 393] width 131 height 29
click at [467, 394] on input "number" at bounding box center [502, 393] width 114 height 29
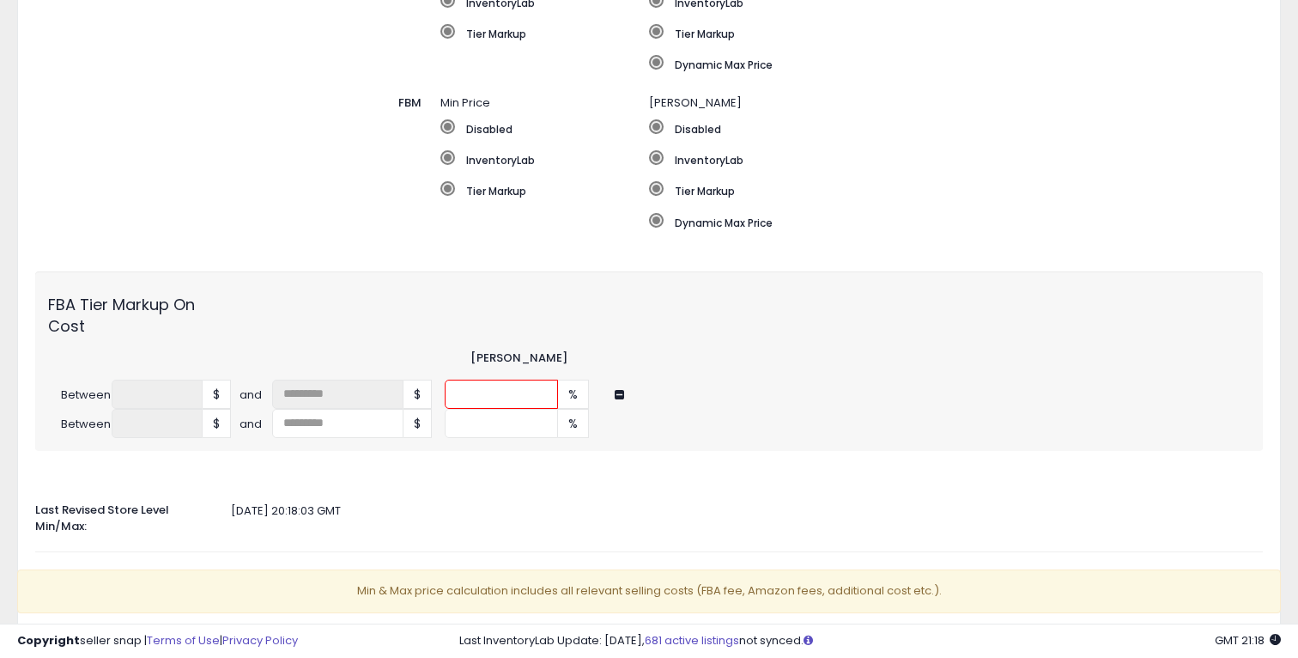
click at [617, 391] on button at bounding box center [622, 394] width 15 height 13
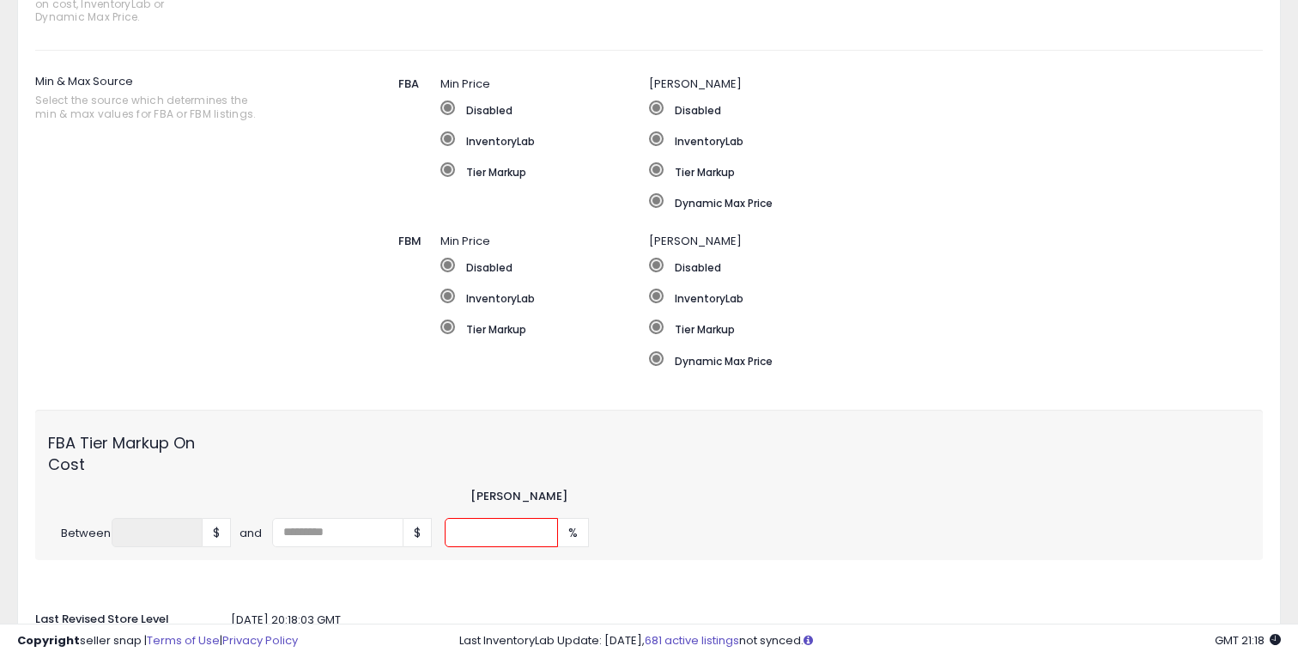
scroll to position [90, 0]
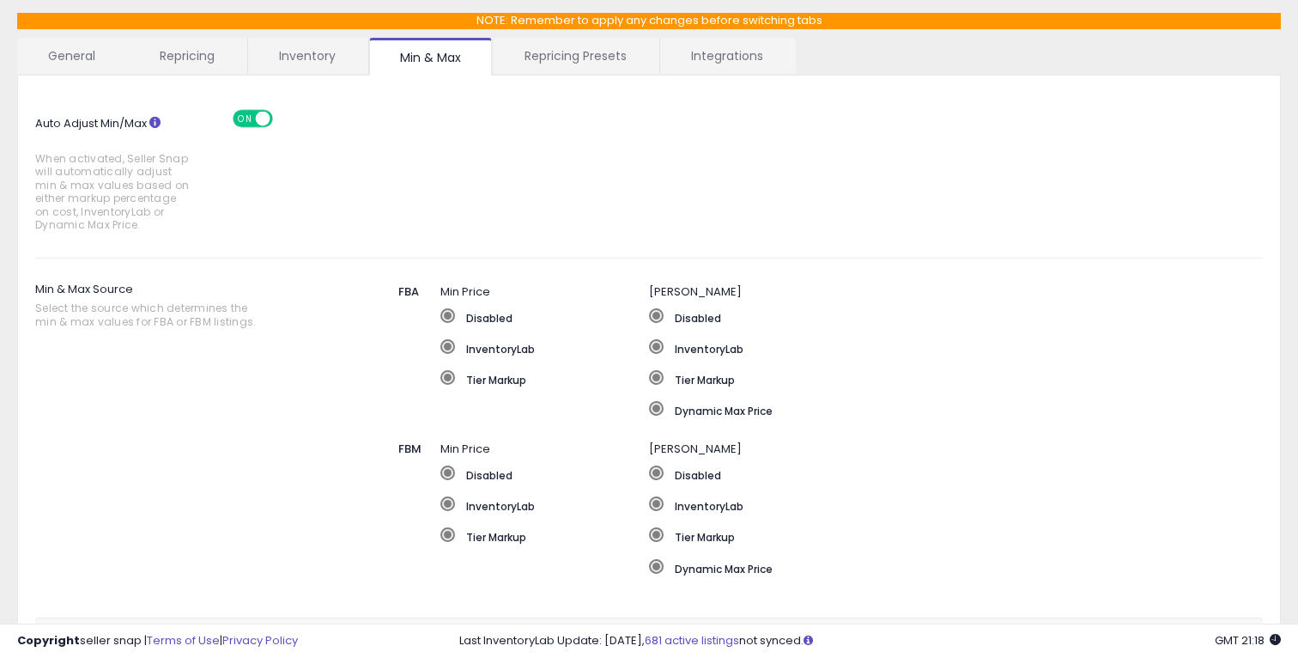
click at [114, 284] on label "Min & Max Source Select the source which determines the min & max values for FB…" at bounding box center [179, 307] width 288 height 62
copy label "Min & Max Source"
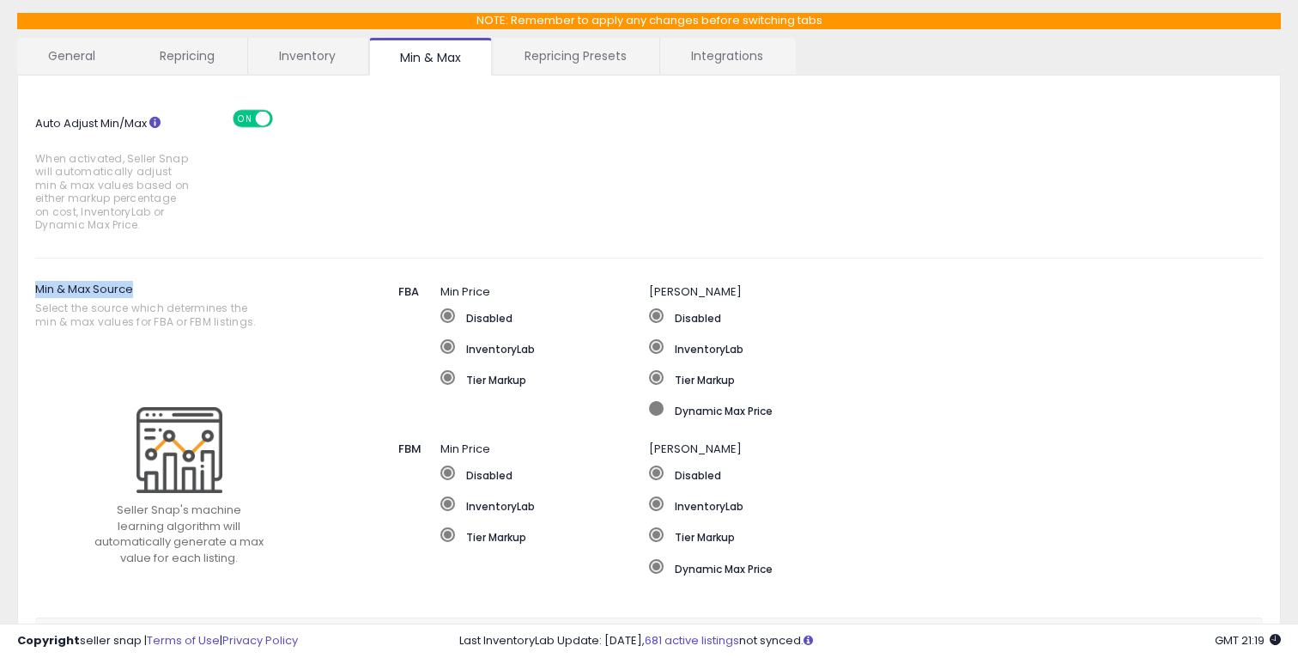
click at [708, 408] on label "Dynamic Max Price" at bounding box center [910, 409] width 522 height 17
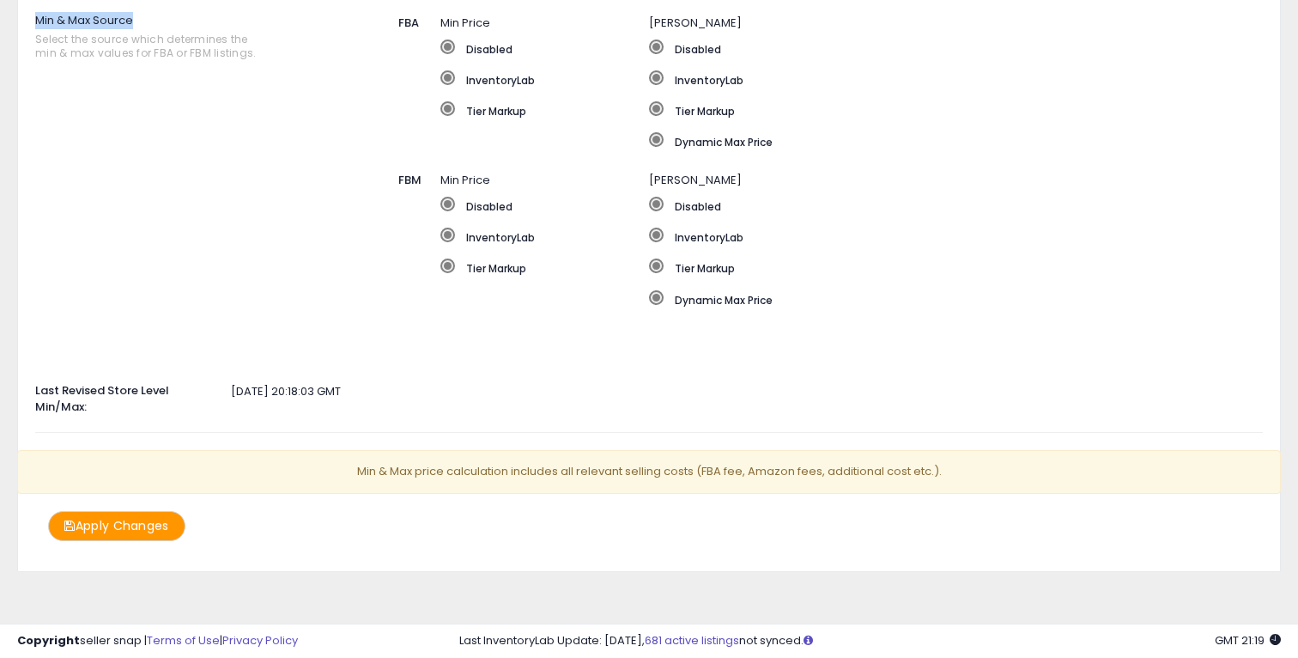
click at [102, 530] on button "Apply Changes" at bounding box center [116, 526] width 137 height 30
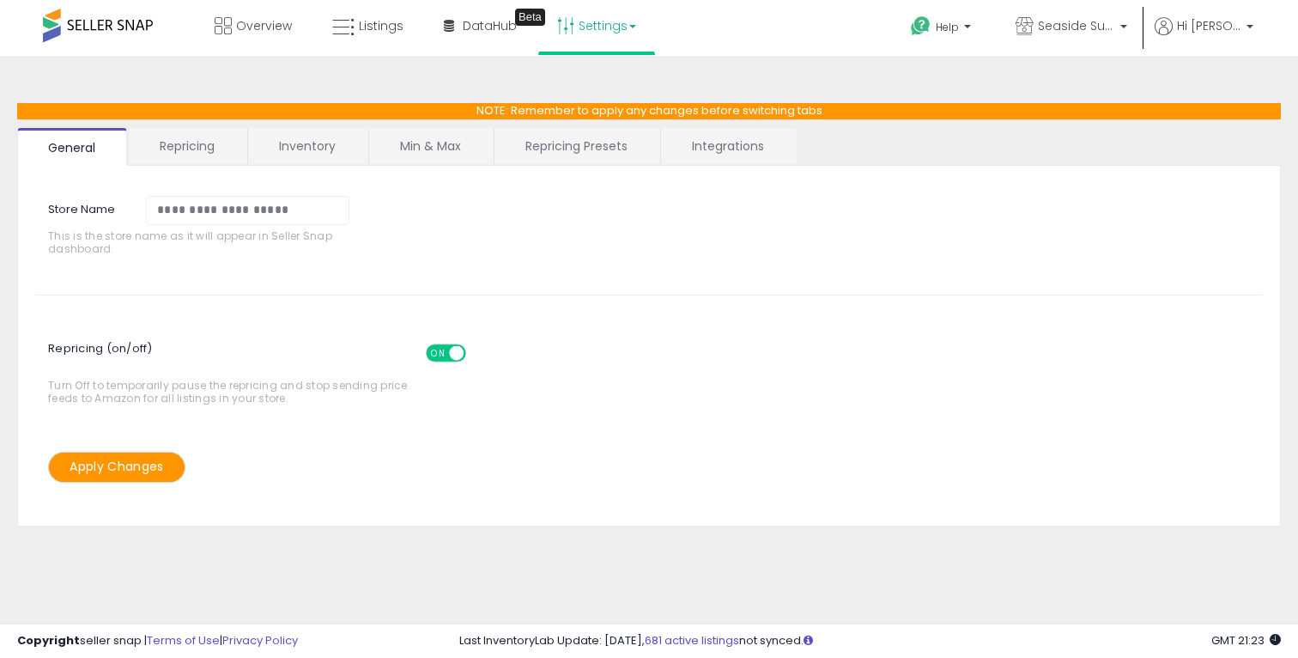
click at [307, 154] on link "Inventory" at bounding box center [307, 146] width 118 height 36
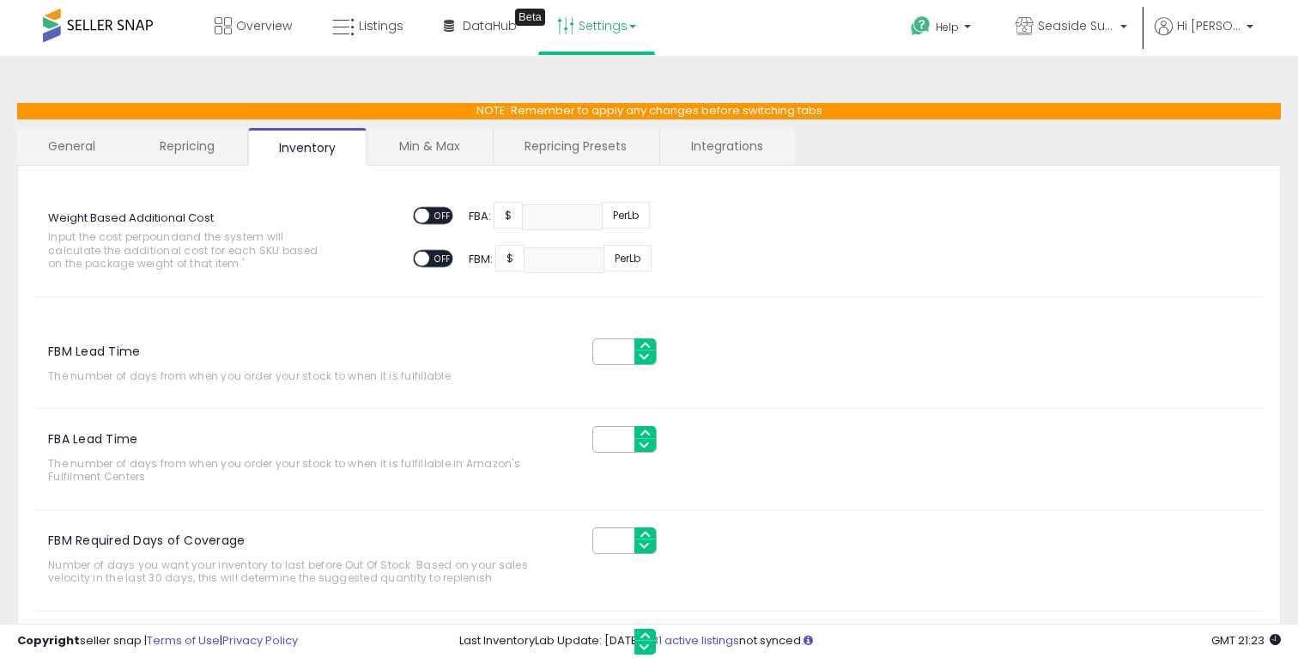
click at [423, 143] on link "Min & Max" at bounding box center [429, 146] width 123 height 36
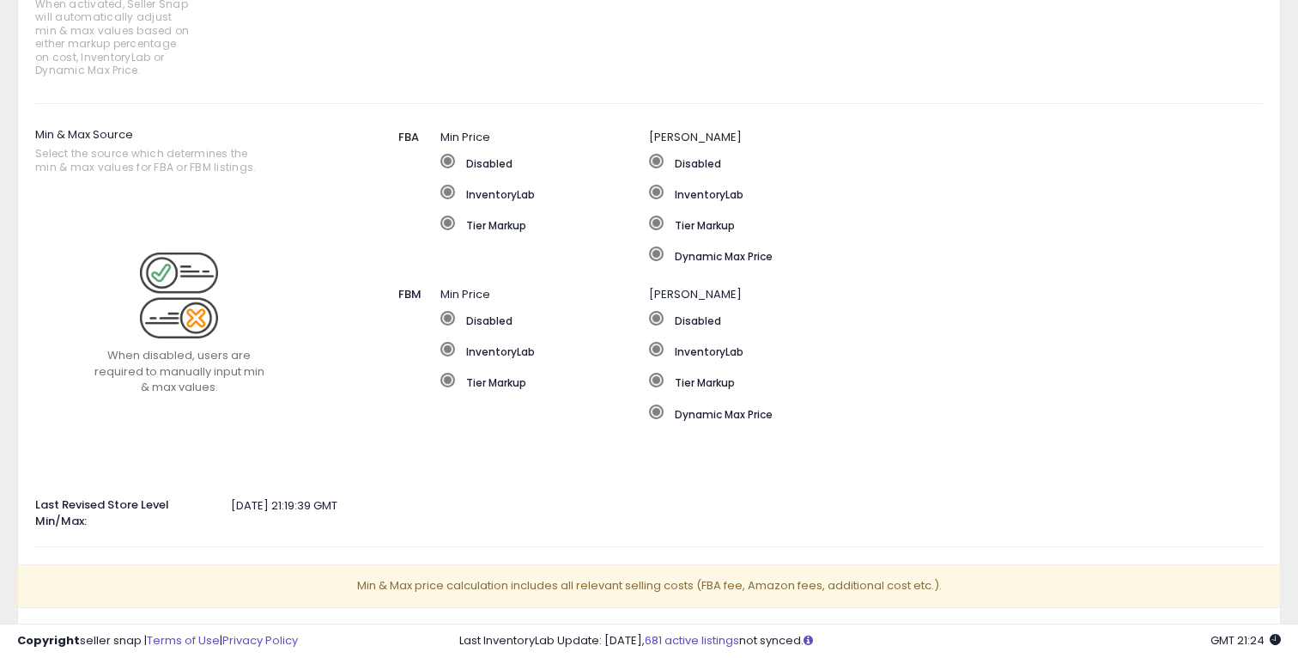
scroll to position [238, 0]
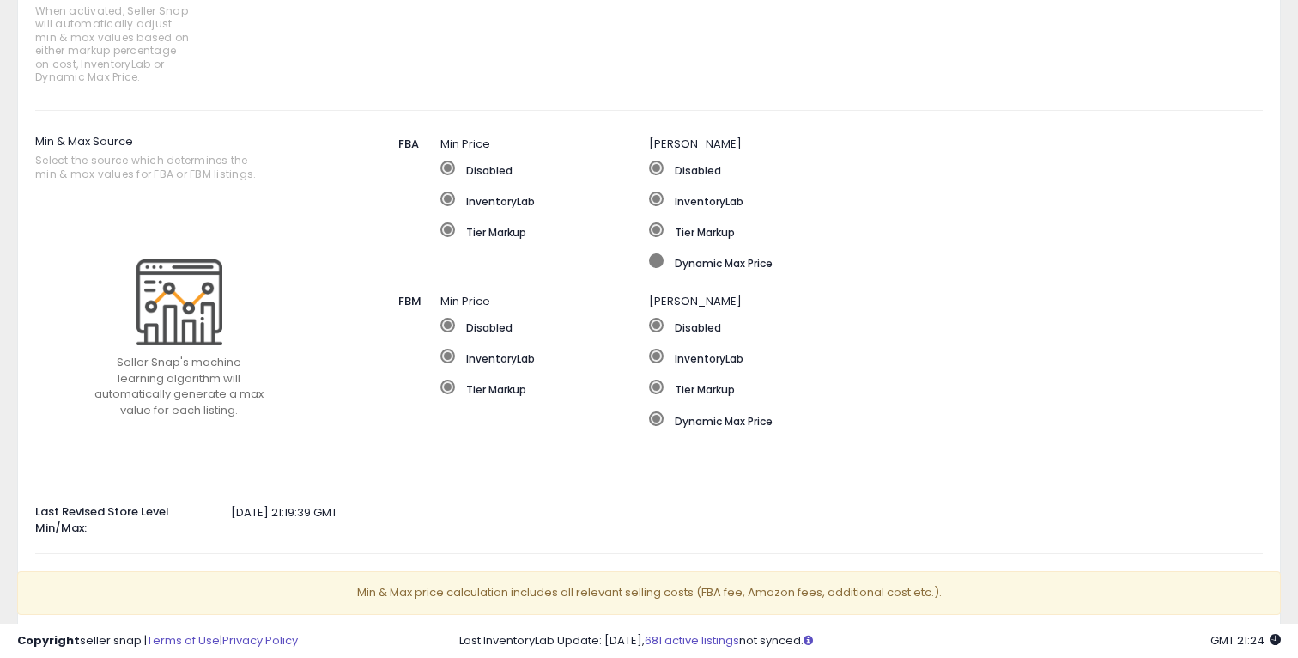
click at [778, 263] on label "Dynamic Max Price" at bounding box center [910, 261] width 522 height 17
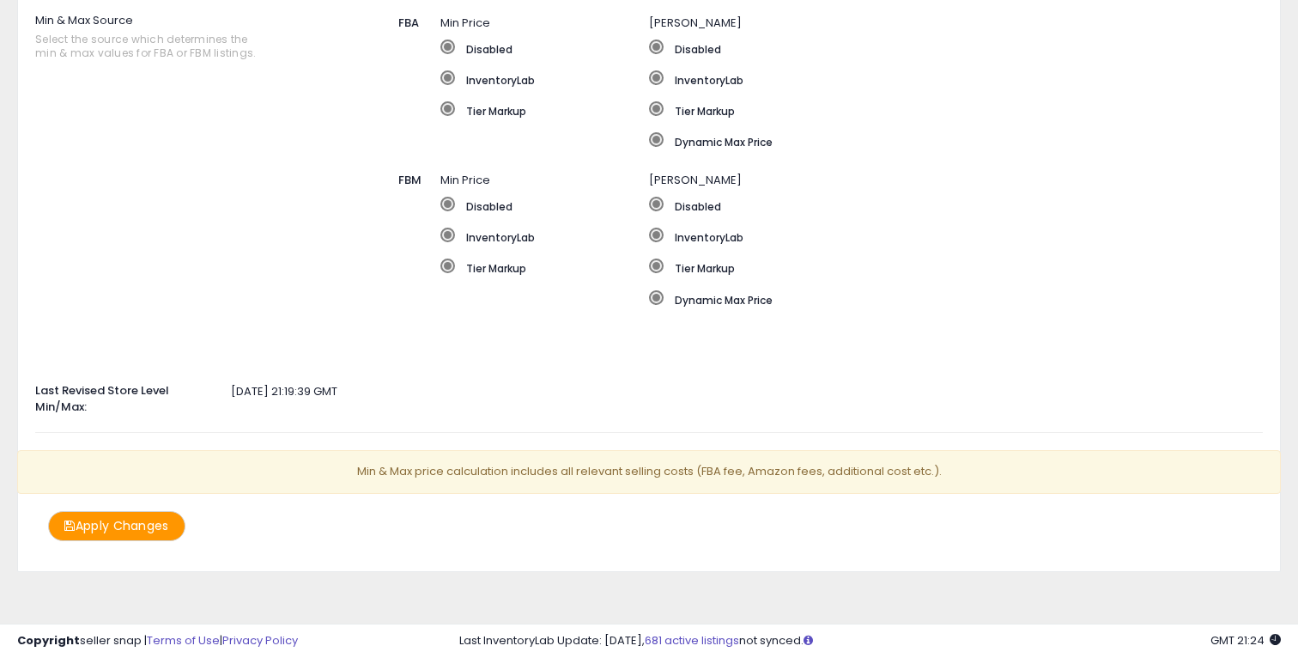
scroll to position [0, 0]
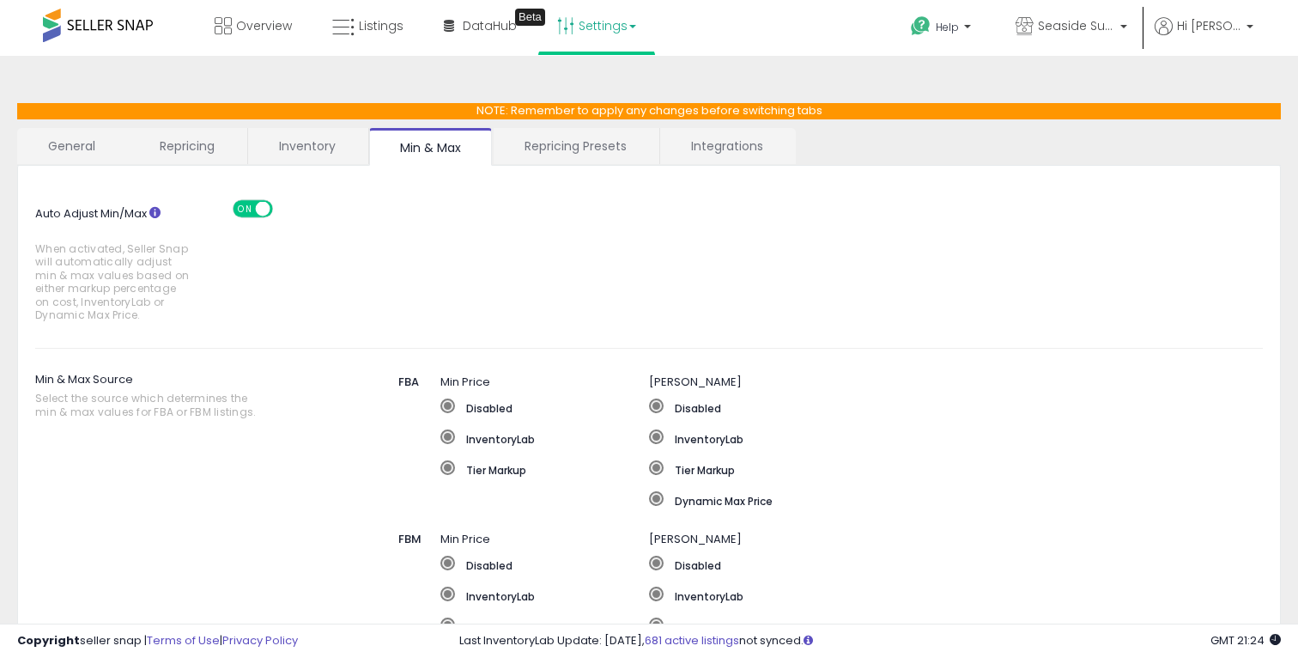
click at [282, 149] on link "Inventory" at bounding box center [307, 146] width 118 height 36
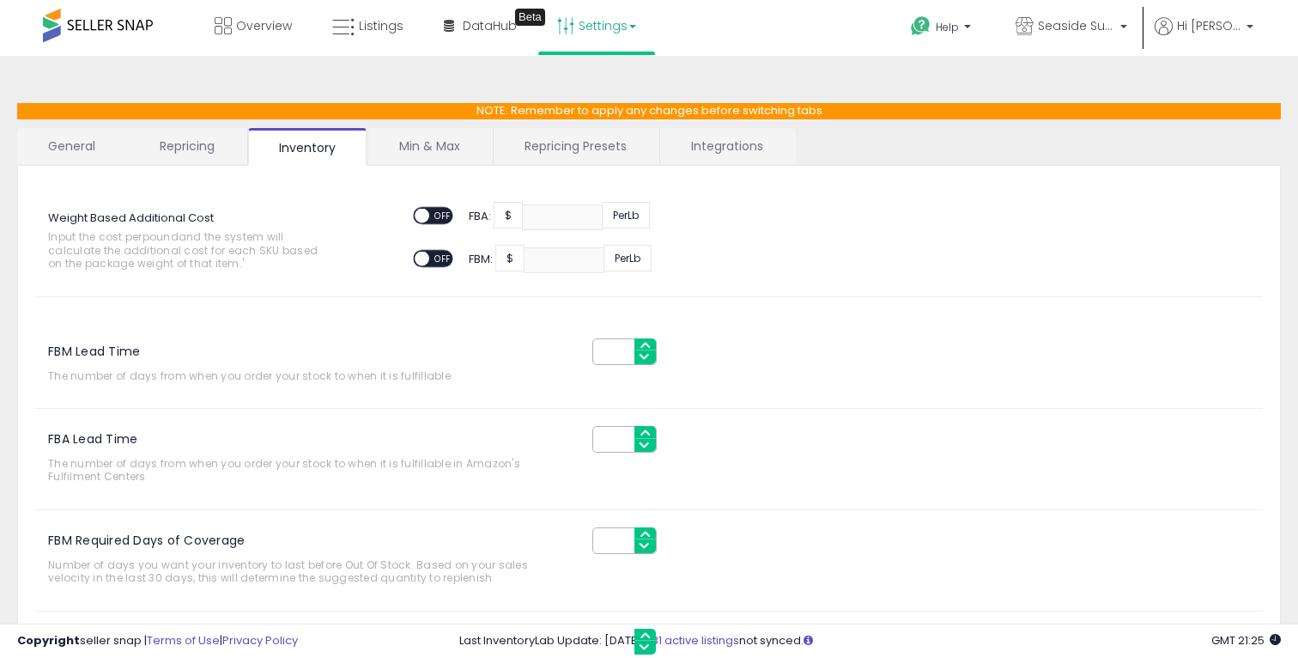
click at [215, 146] on link "Repricing" at bounding box center [187, 146] width 117 height 36
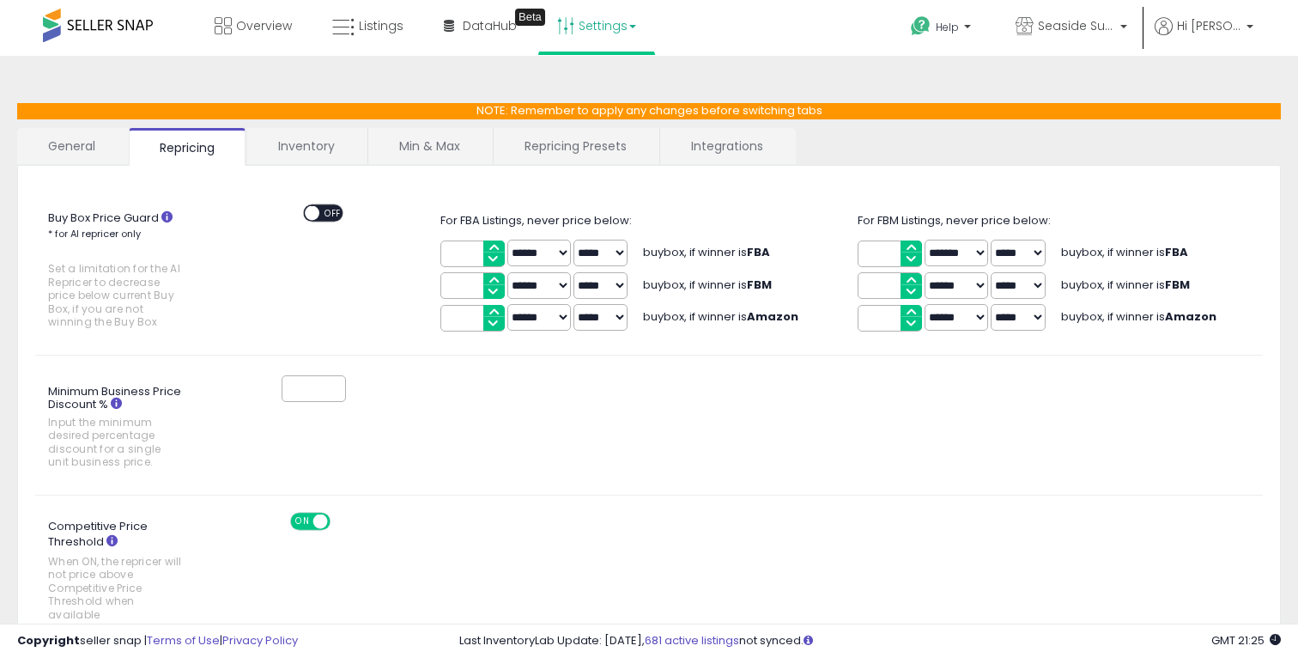
click at [288, 140] on link "Inventory" at bounding box center [306, 146] width 118 height 36
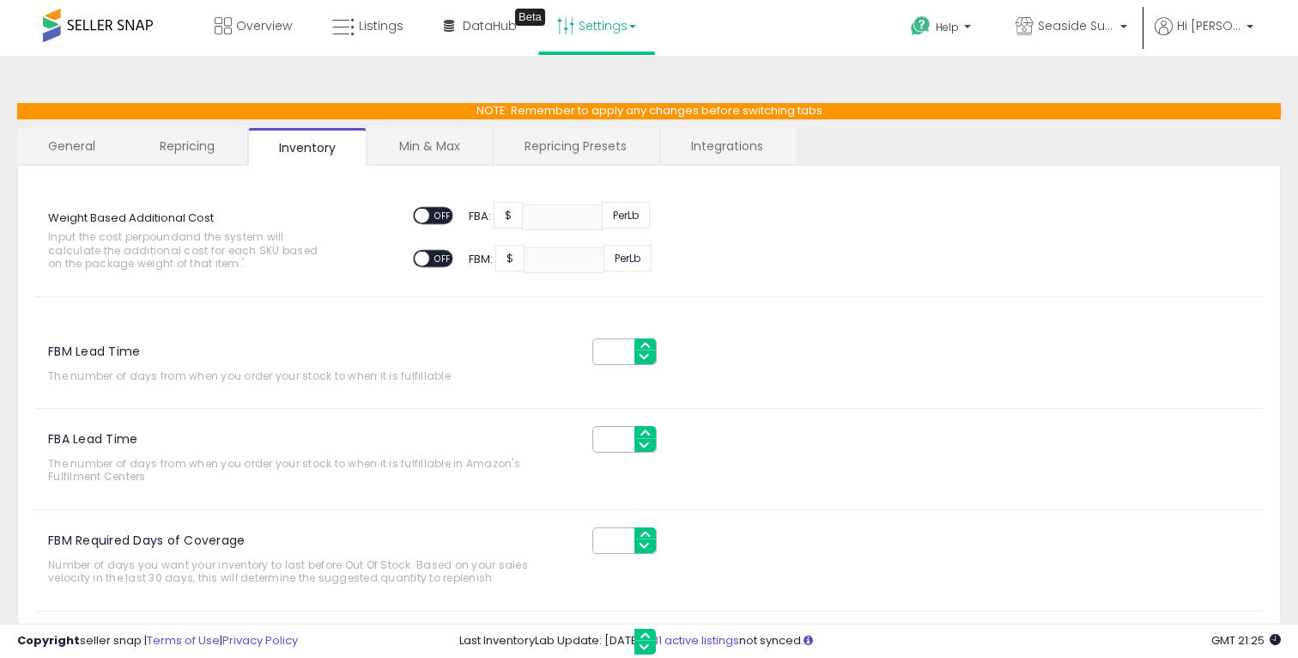
click at [98, 139] on link "General" at bounding box center [72, 146] width 110 height 36
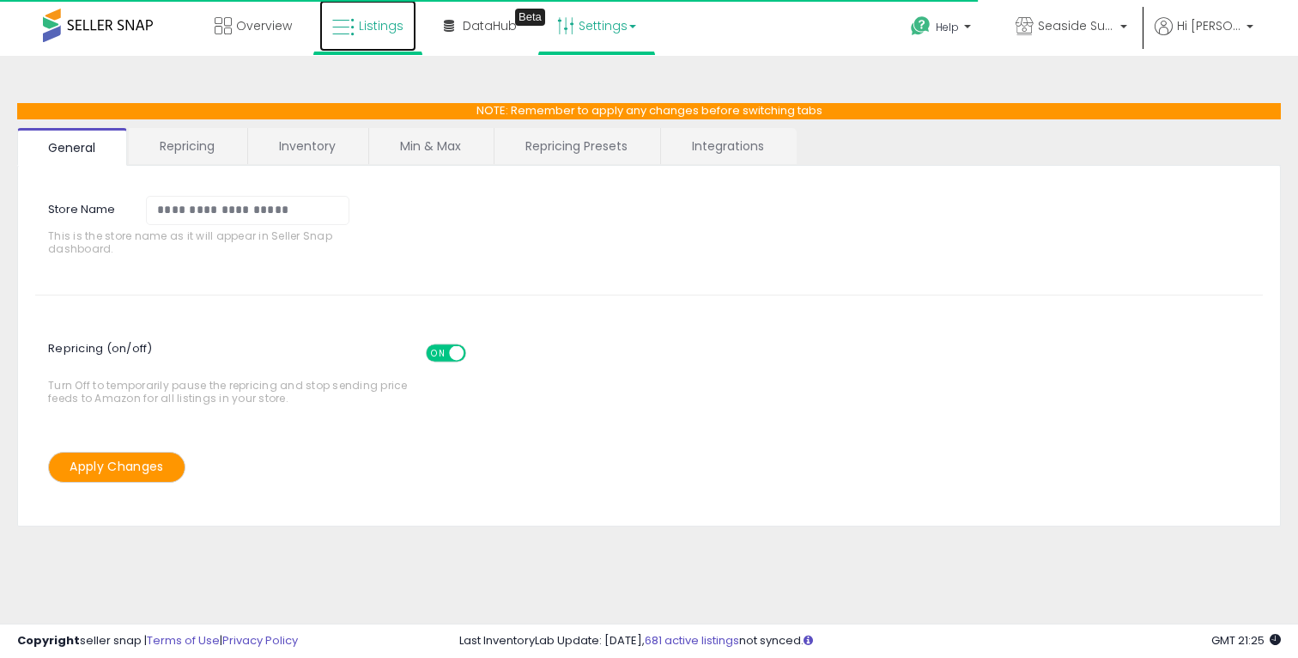
click at [376, 29] on span "Listings" at bounding box center [381, 25] width 45 height 17
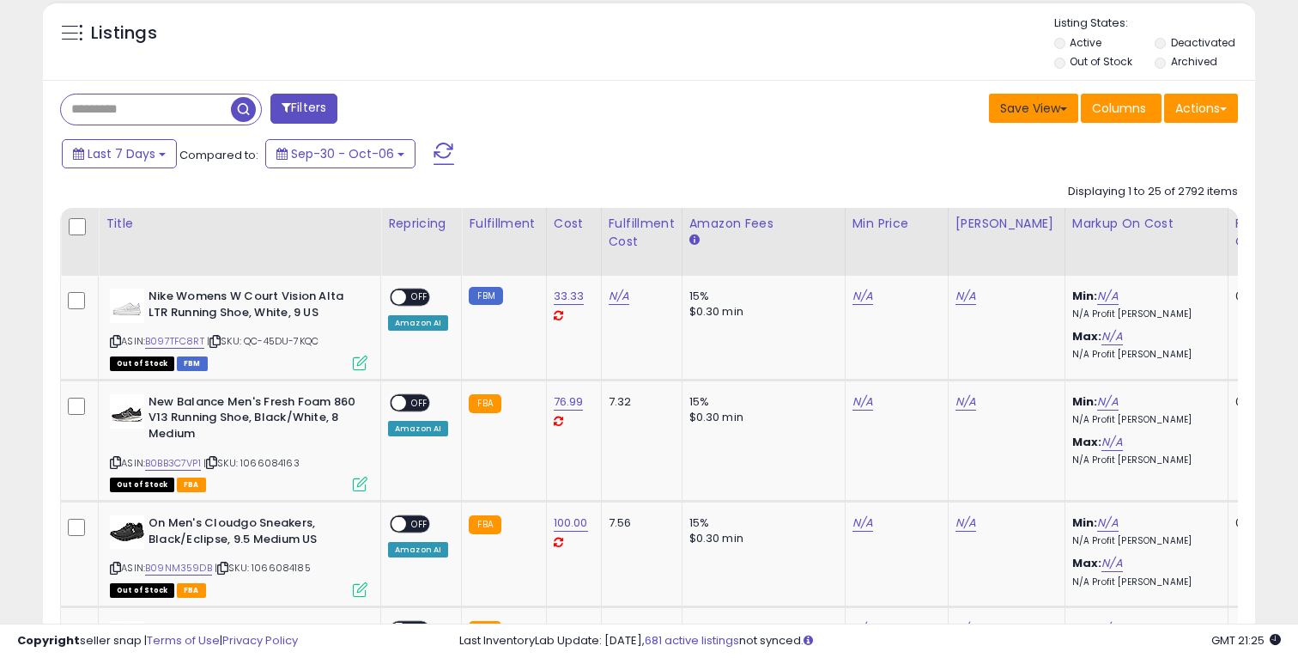
scroll to position [352, 701]
click at [1081, 64] on label "Out of Stock" at bounding box center [1101, 61] width 63 height 15
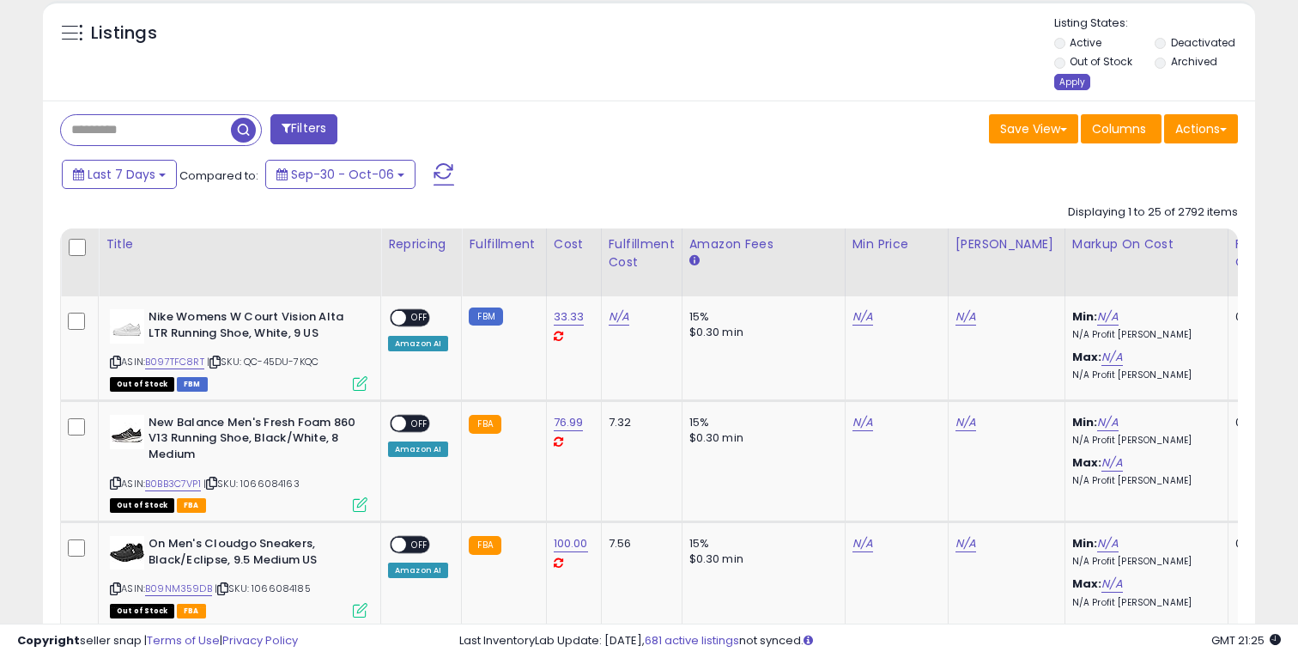
click at [1081, 74] on div "Apply" at bounding box center [1072, 82] width 36 height 16
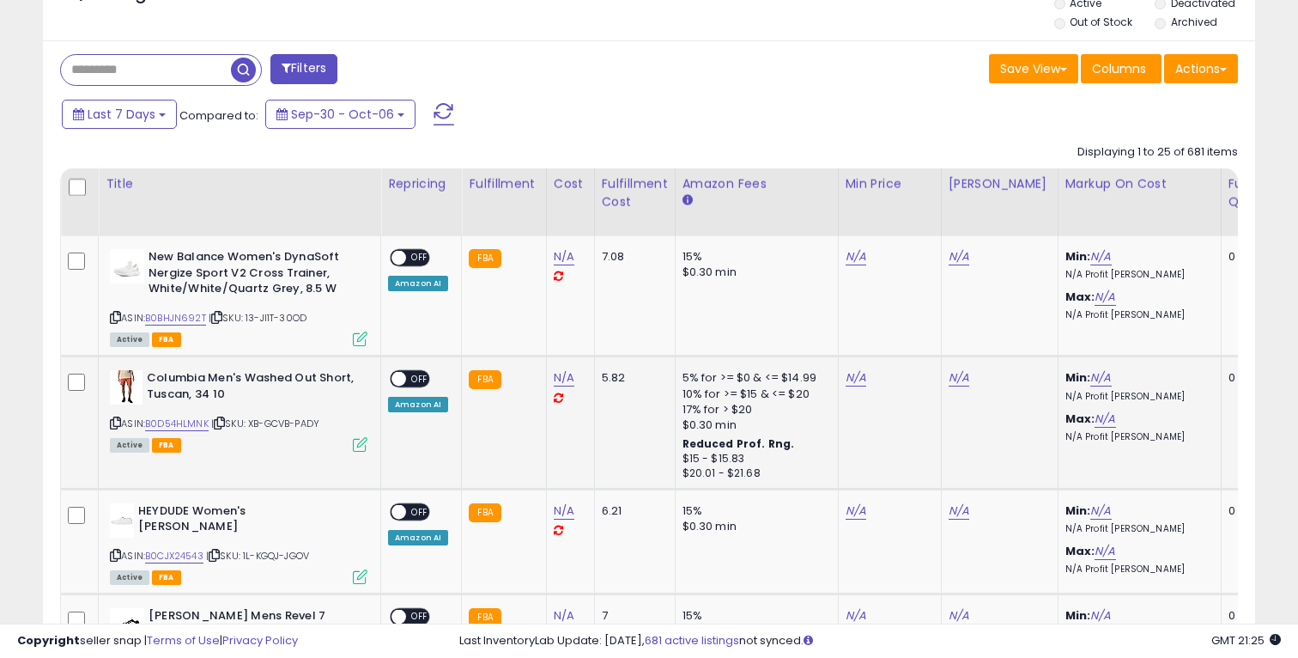
scroll to position [669, 0]
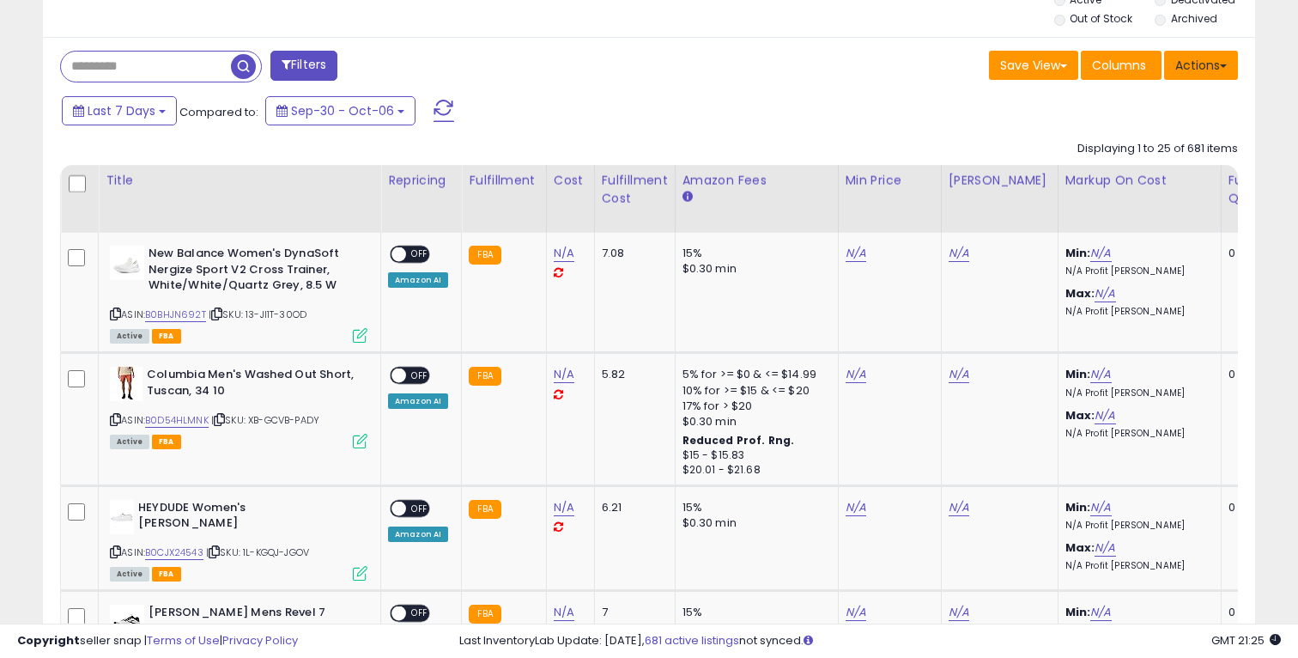
click at [1196, 62] on button "Actions" at bounding box center [1201, 65] width 74 height 29
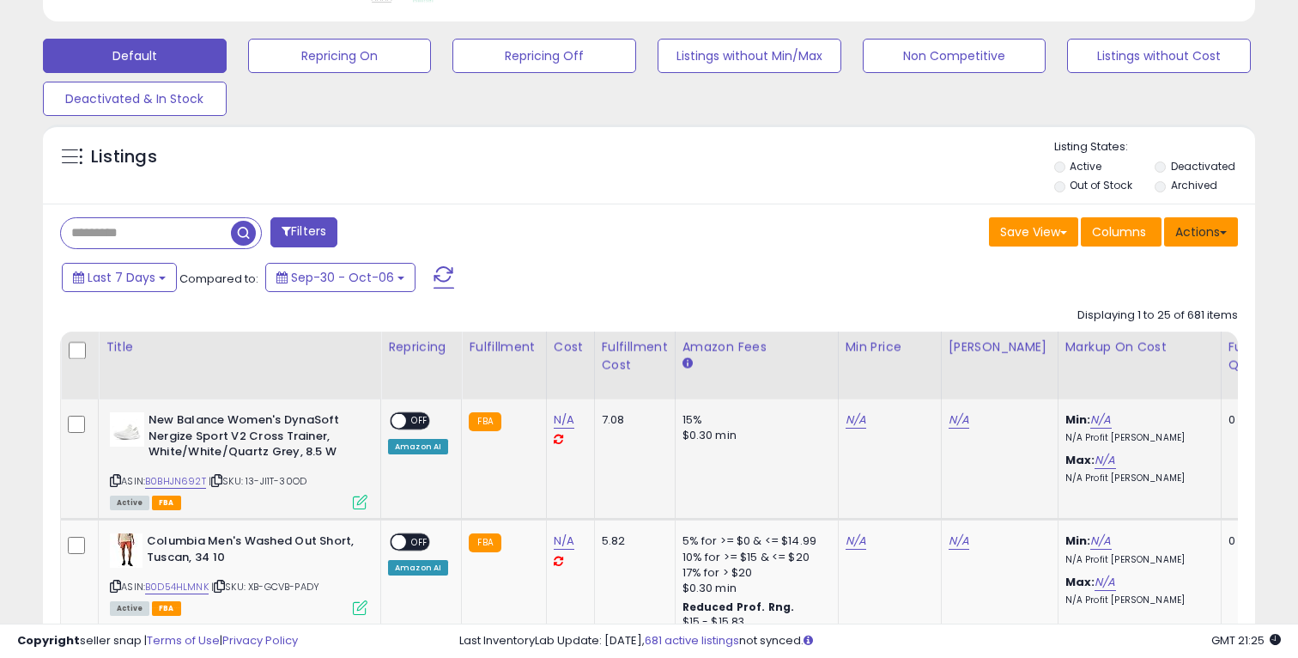
scroll to position [498, 0]
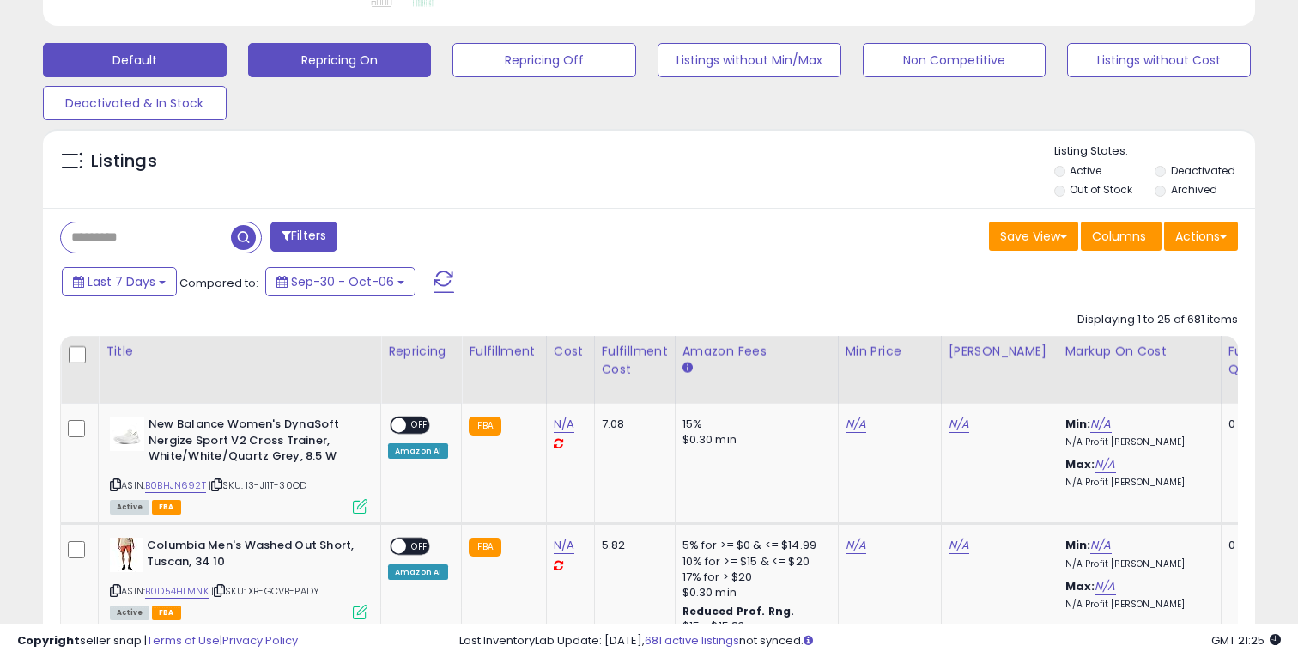
click at [405, 74] on button "Repricing On" at bounding box center [340, 60] width 184 height 34
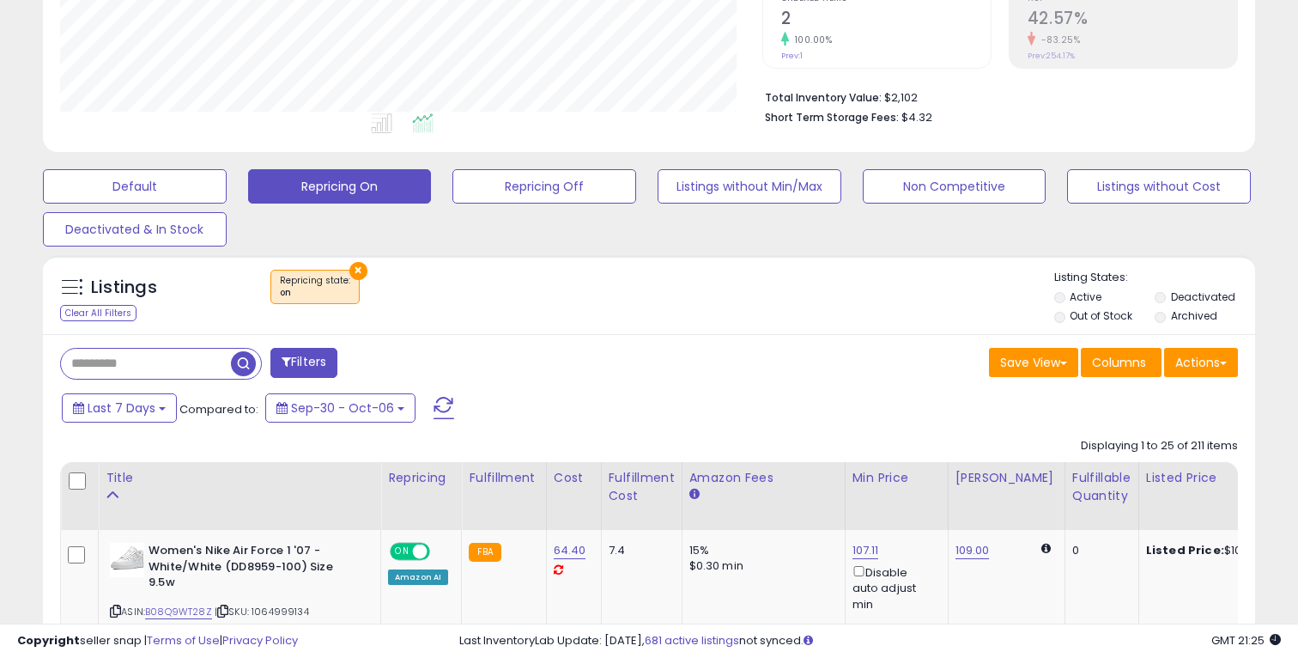
scroll to position [373, 0]
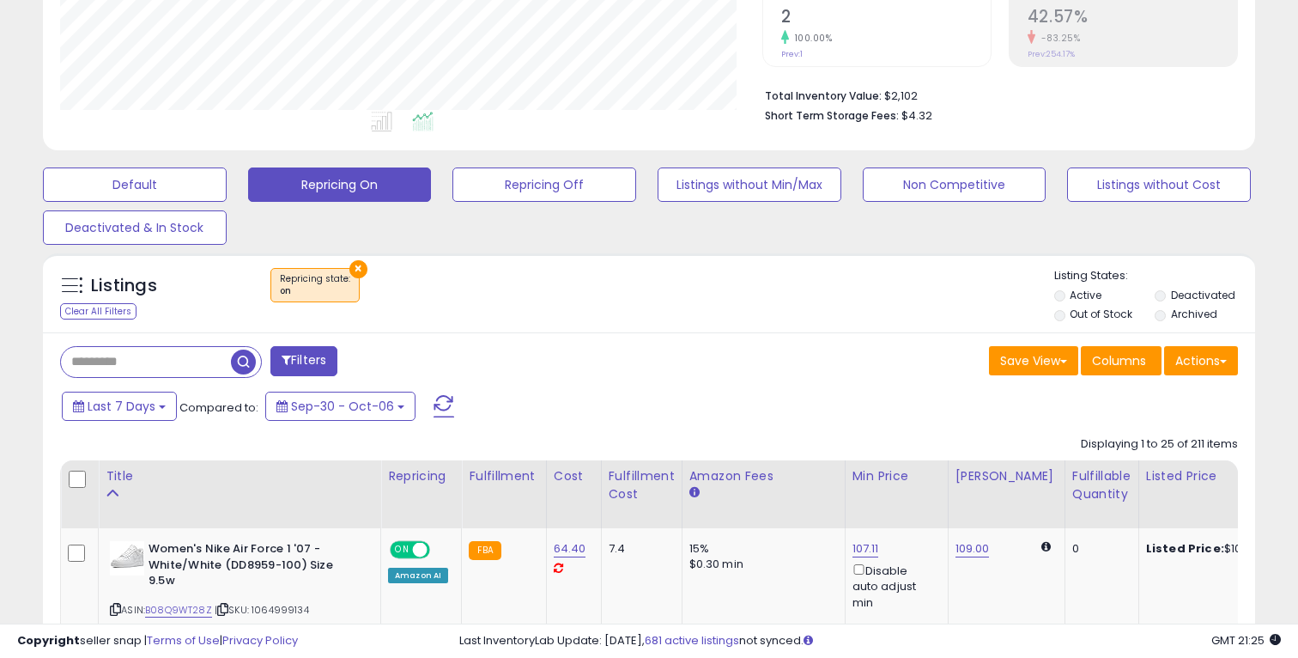
click at [1074, 312] on label "Out of Stock" at bounding box center [1101, 313] width 63 height 15
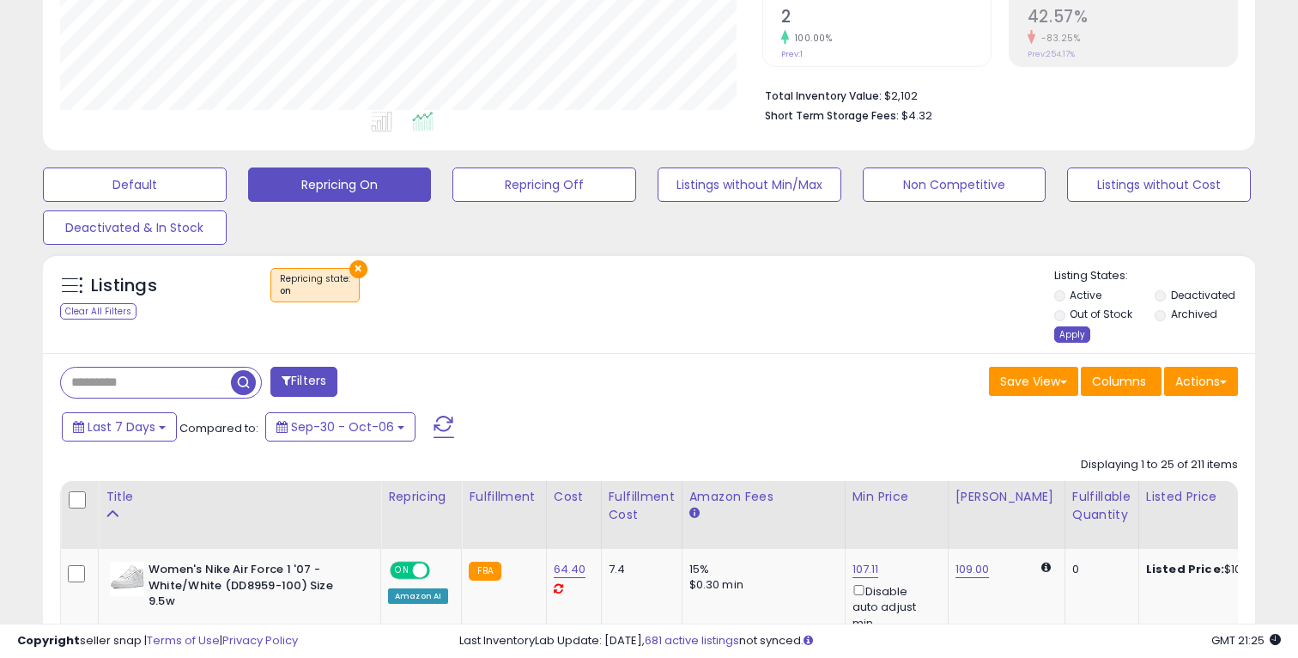
click at [1076, 336] on div "Apply" at bounding box center [1072, 334] width 36 height 16
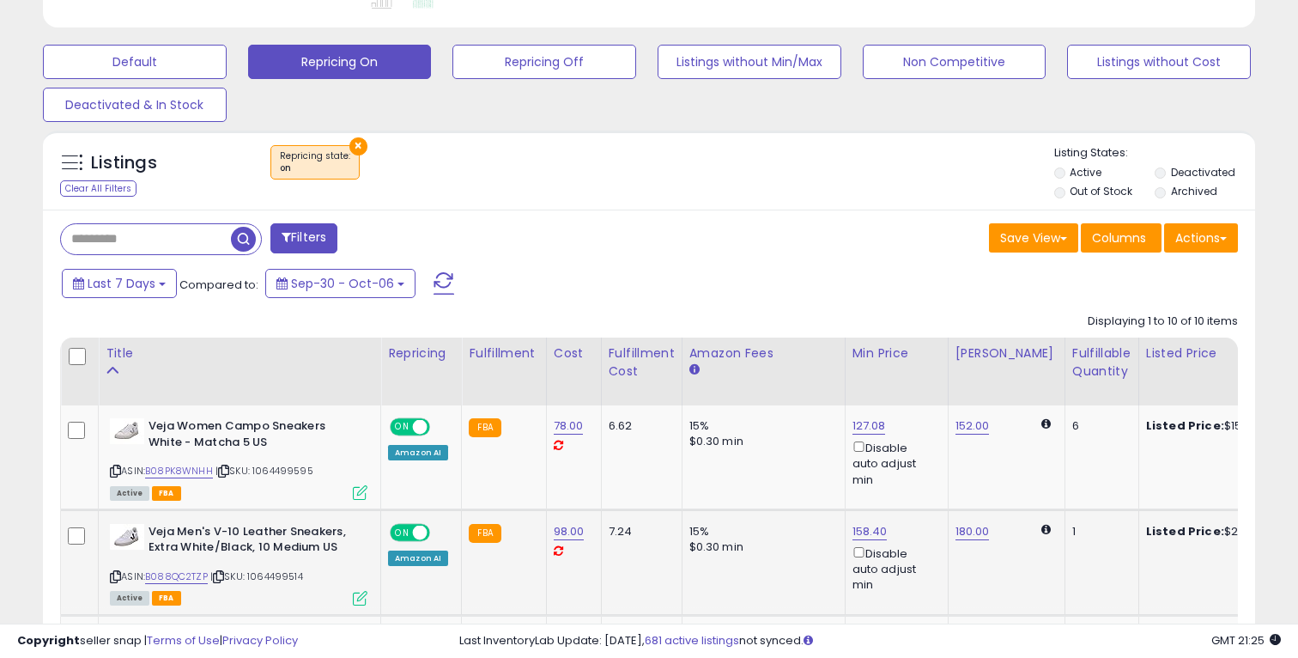
scroll to position [498, 0]
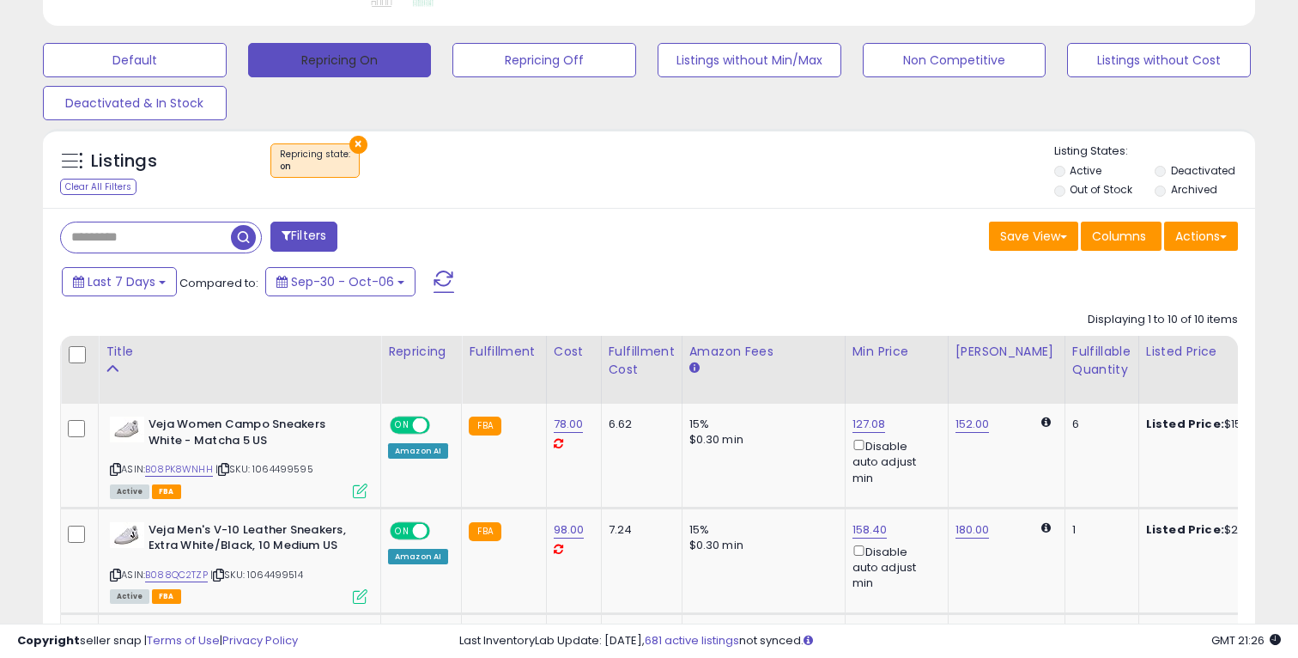
click at [367, 62] on button "Repricing On" at bounding box center [340, 60] width 184 height 34
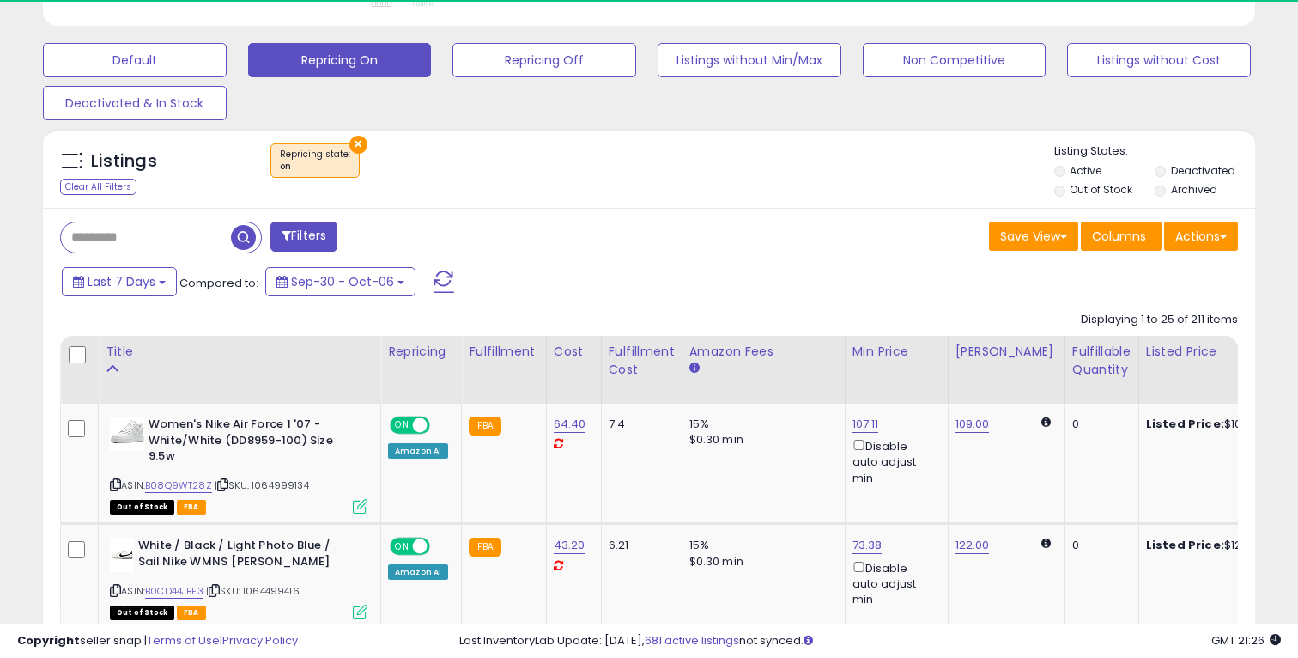
scroll to position [352, 701]
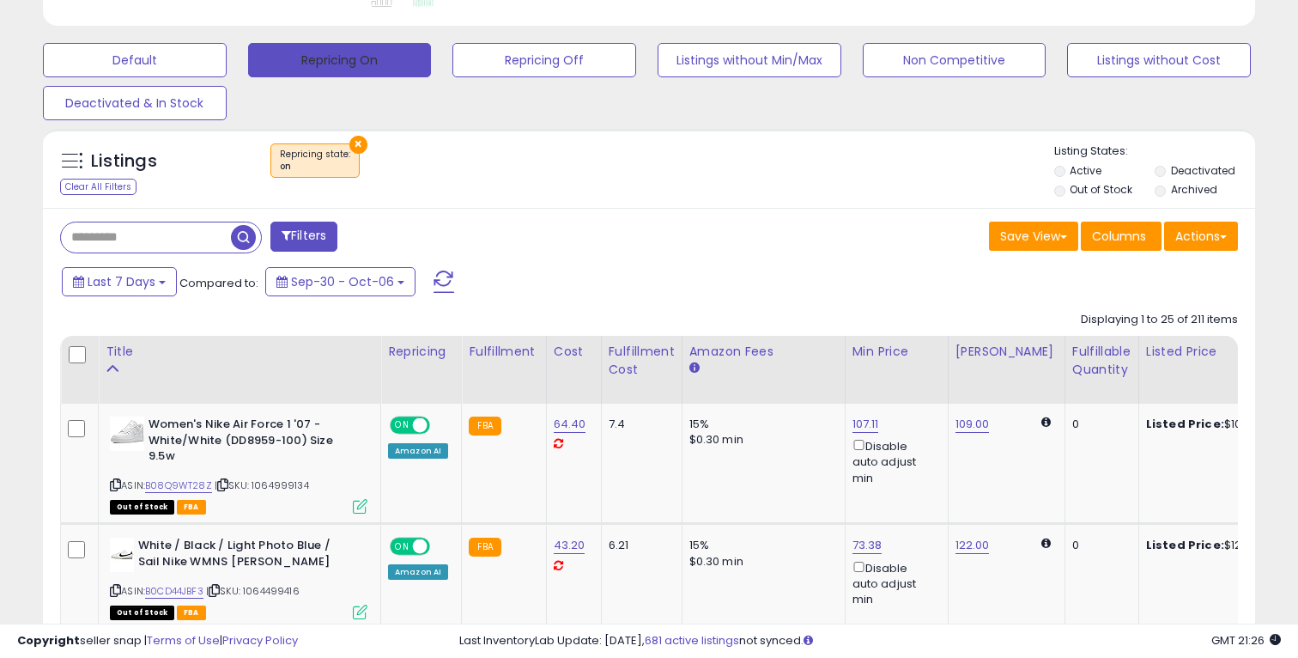
click at [401, 65] on button "Repricing On" at bounding box center [340, 60] width 184 height 34
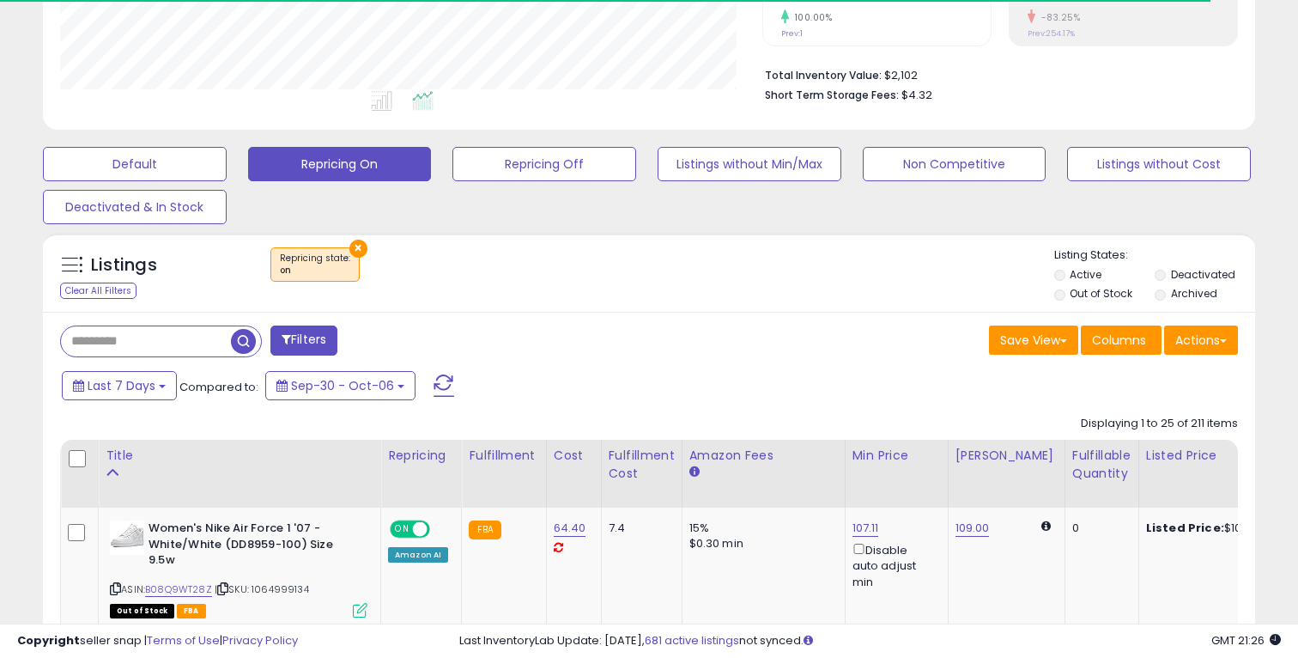
scroll to position [498, 0]
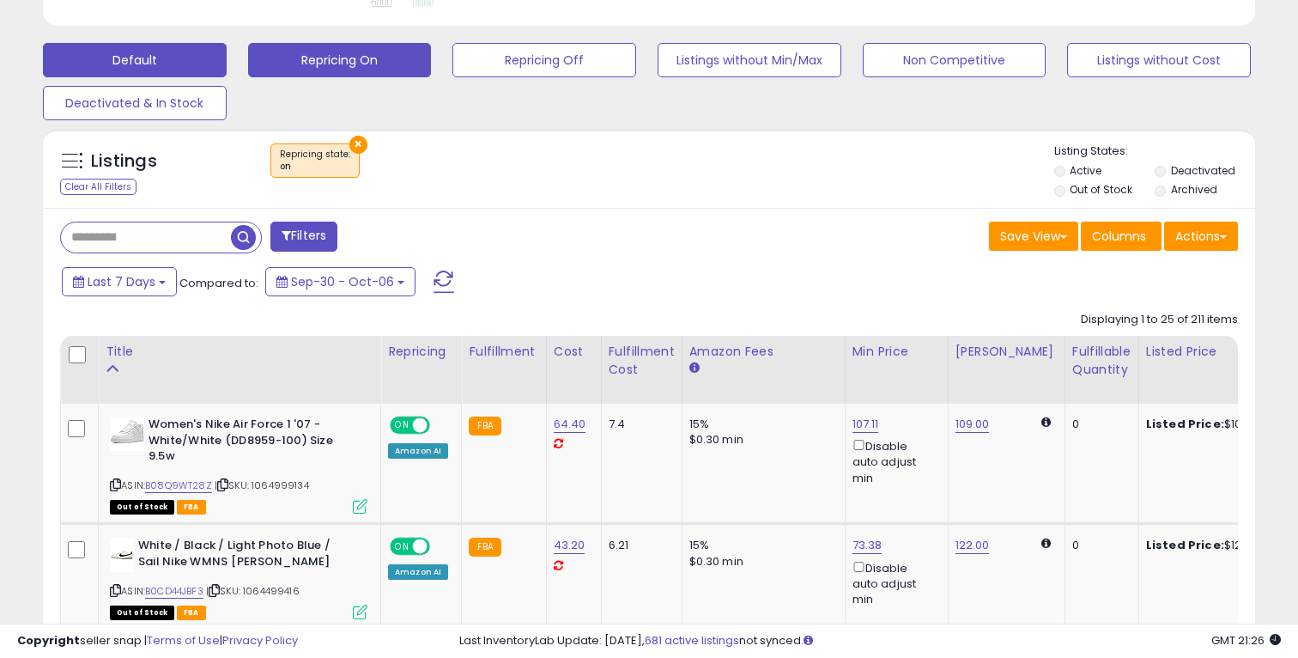
click at [181, 64] on button "Default" at bounding box center [135, 60] width 184 height 34
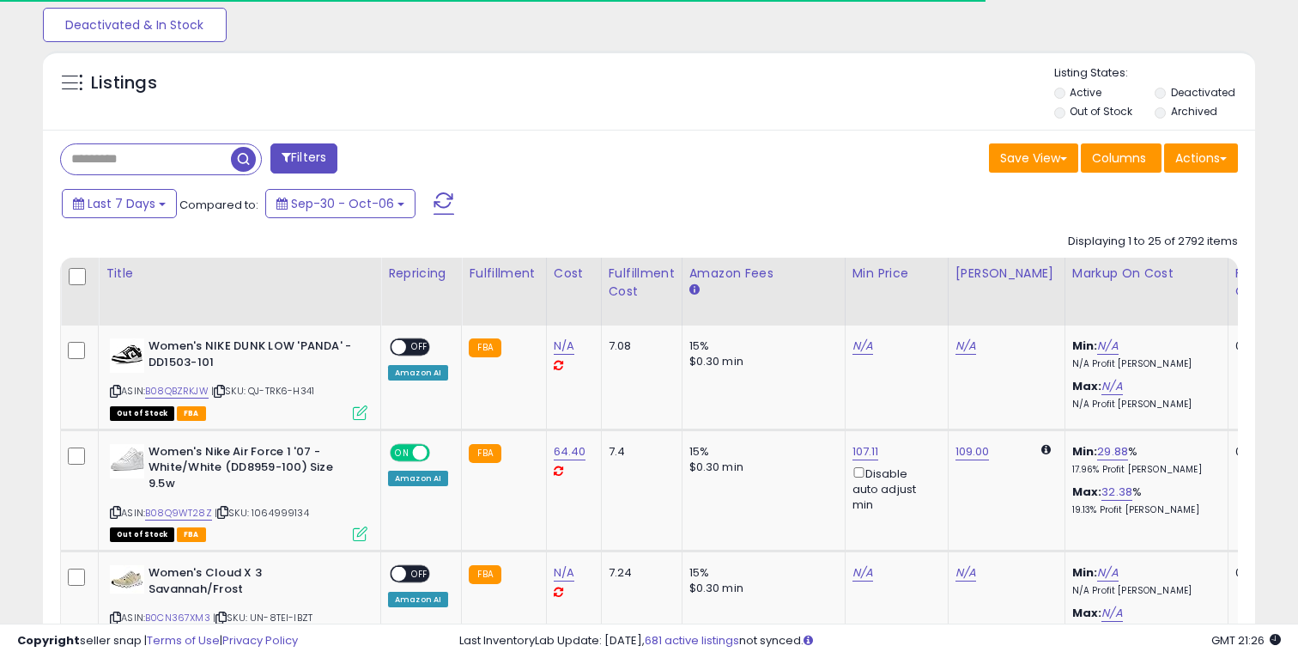
scroll to position [579, 0]
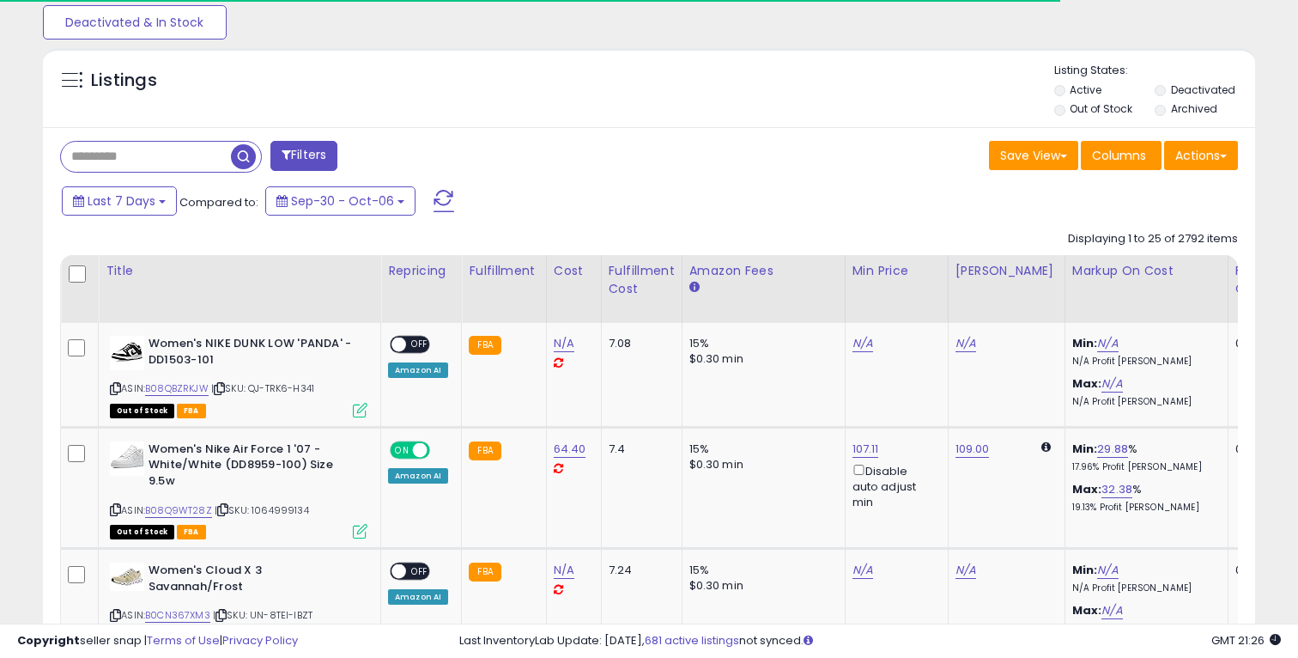
click at [1090, 105] on label "Out of Stock" at bounding box center [1101, 108] width 63 height 15
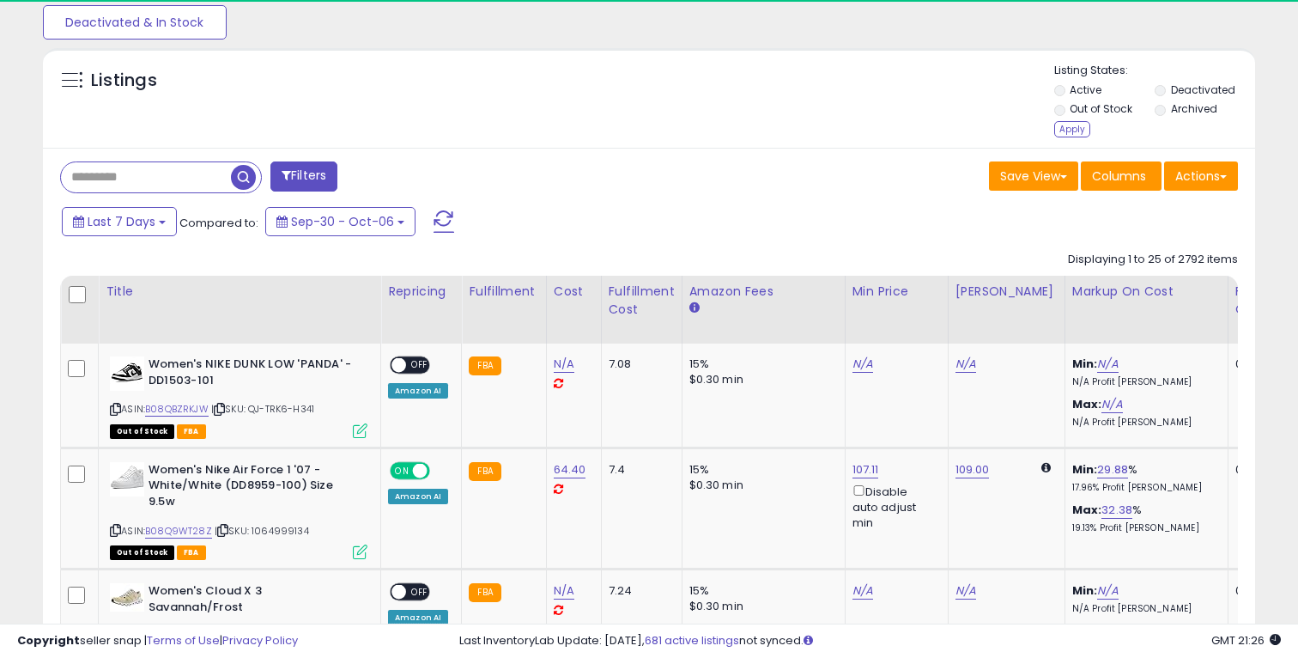
scroll to position [352, 701]
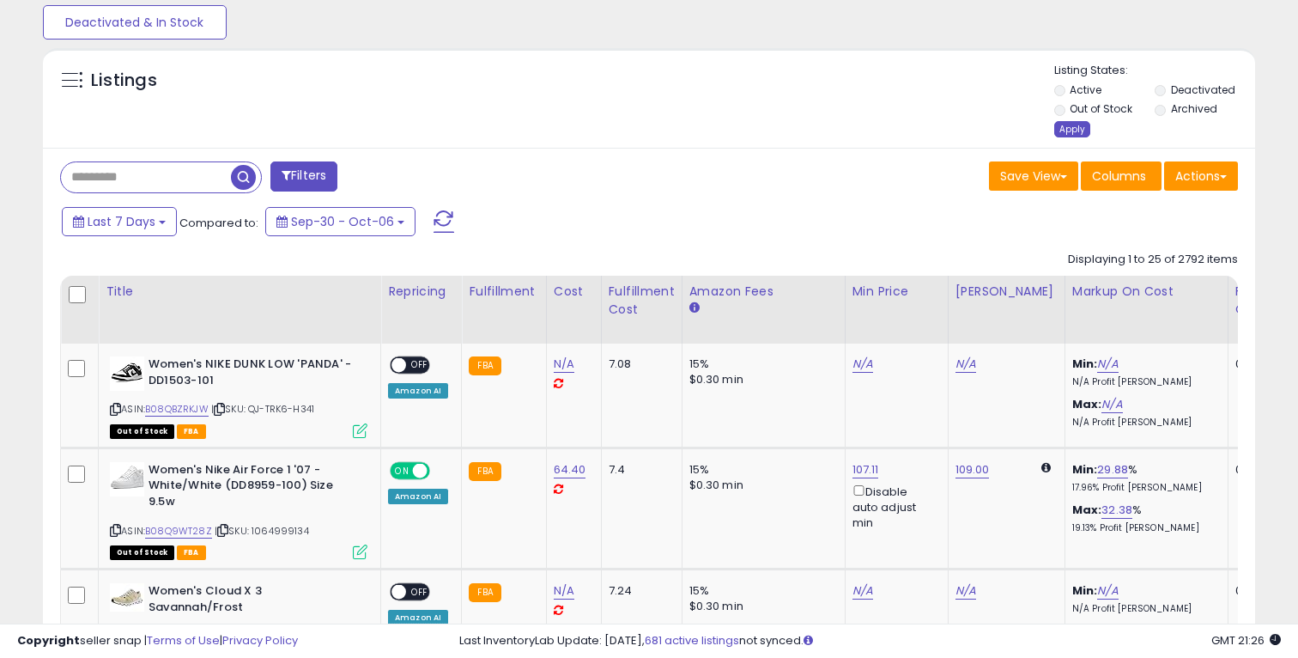
click at [1080, 129] on div "Apply" at bounding box center [1072, 129] width 36 height 16
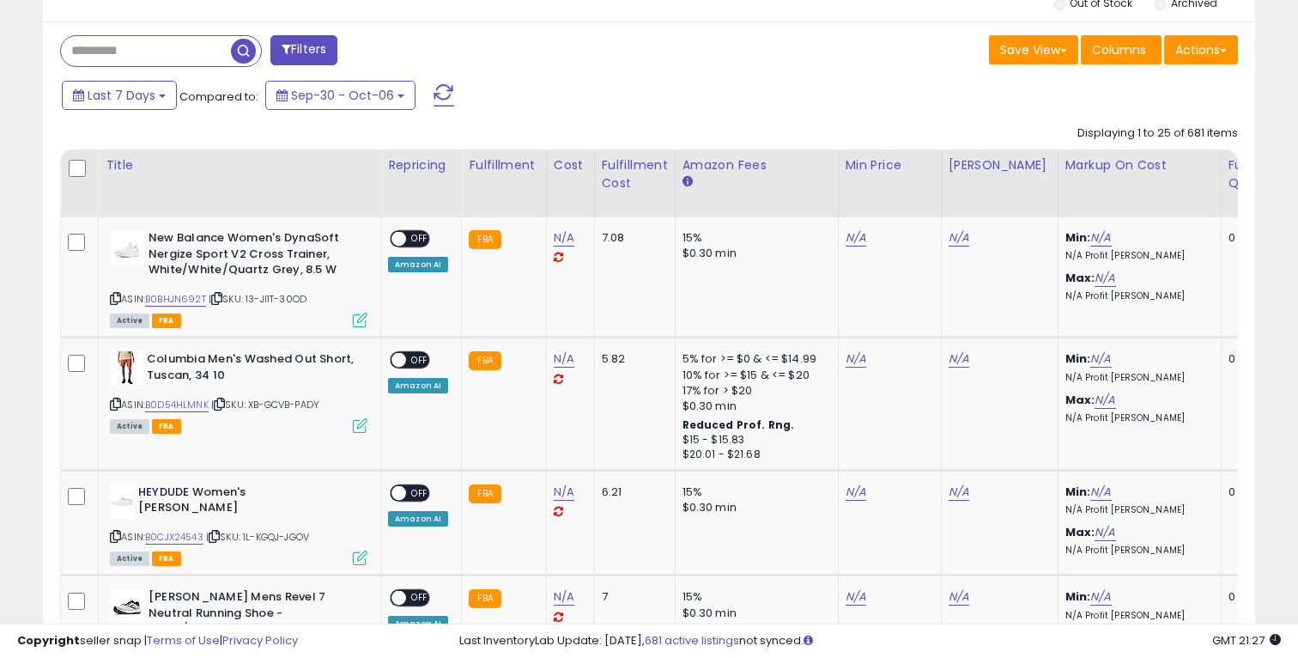
scroll to position [647, 0]
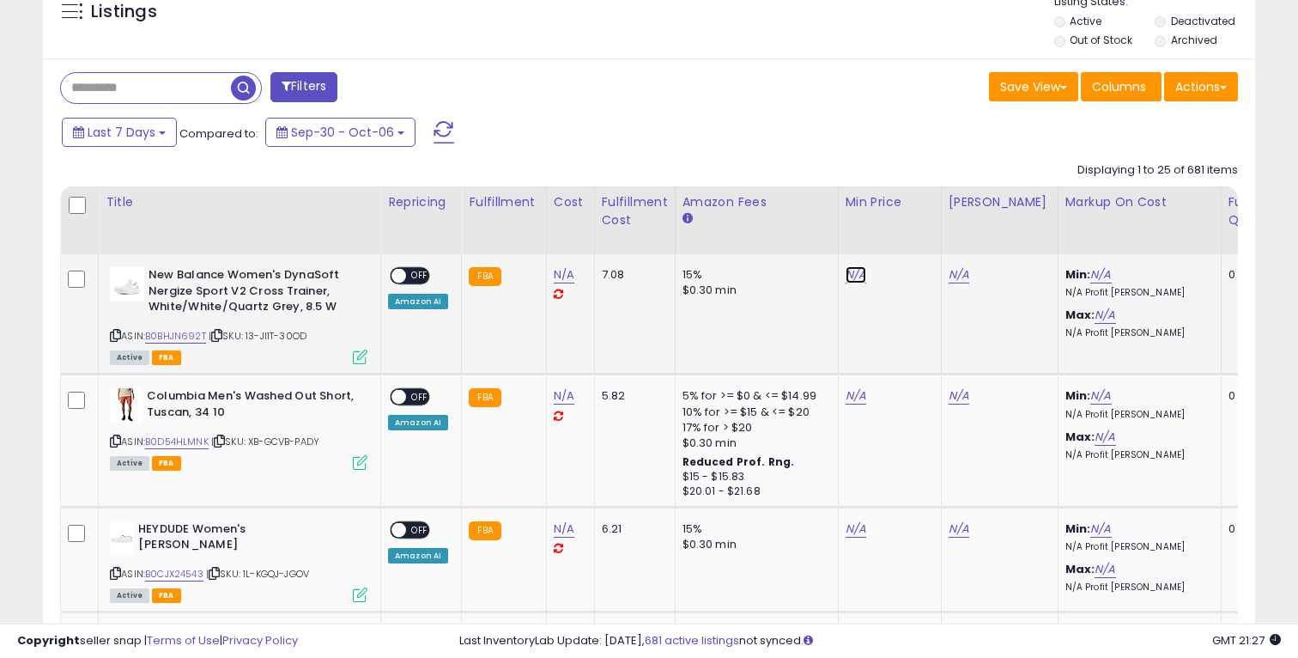
click at [851, 271] on link "N/A" at bounding box center [856, 274] width 21 height 17
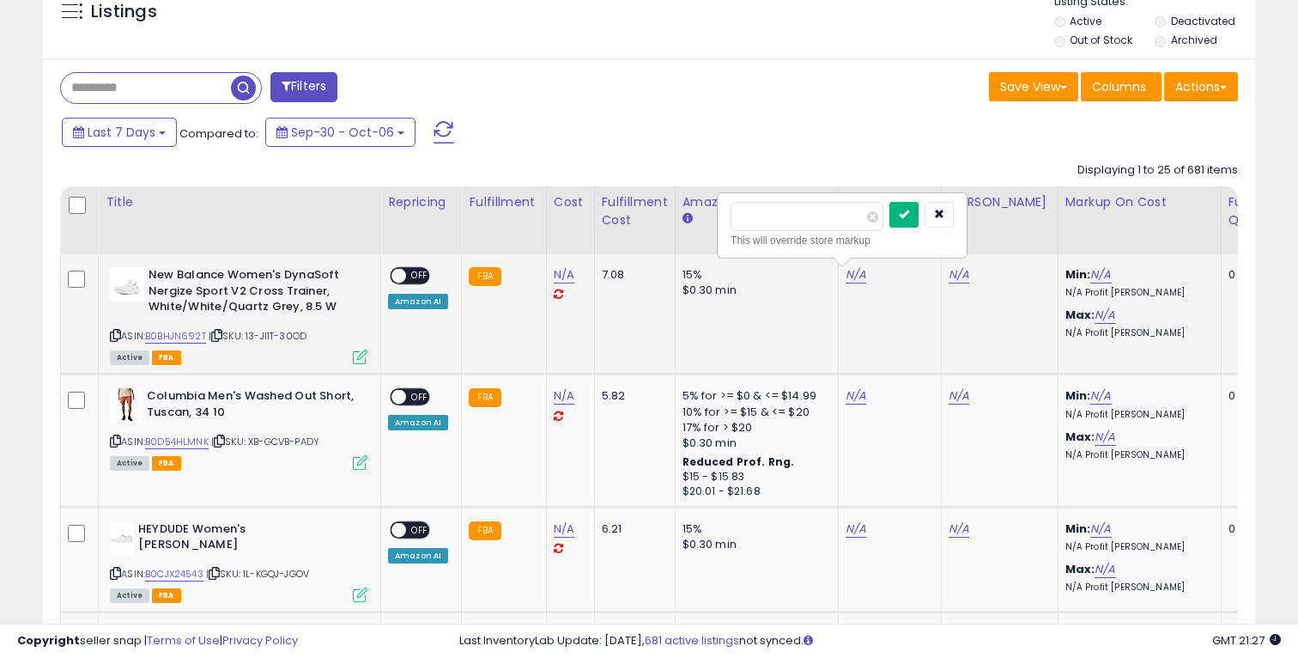
type input "*****"
click at [911, 212] on button "submit" at bounding box center [903, 215] width 29 height 26
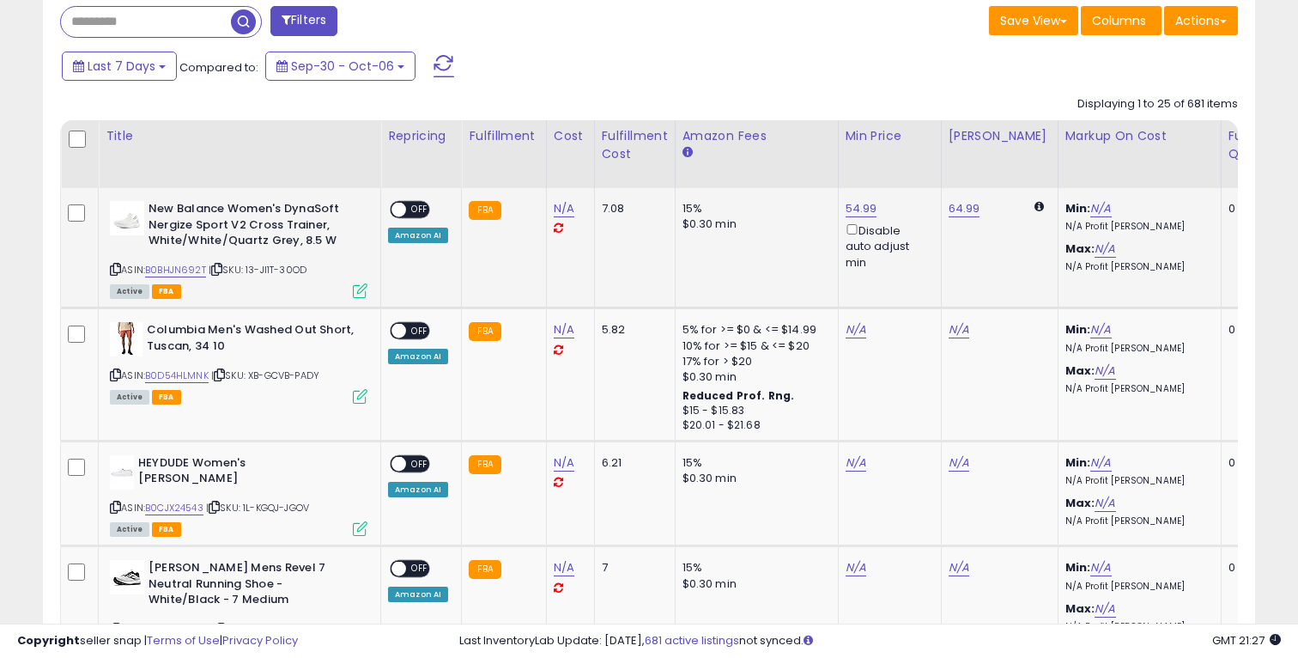
scroll to position [720, 0]
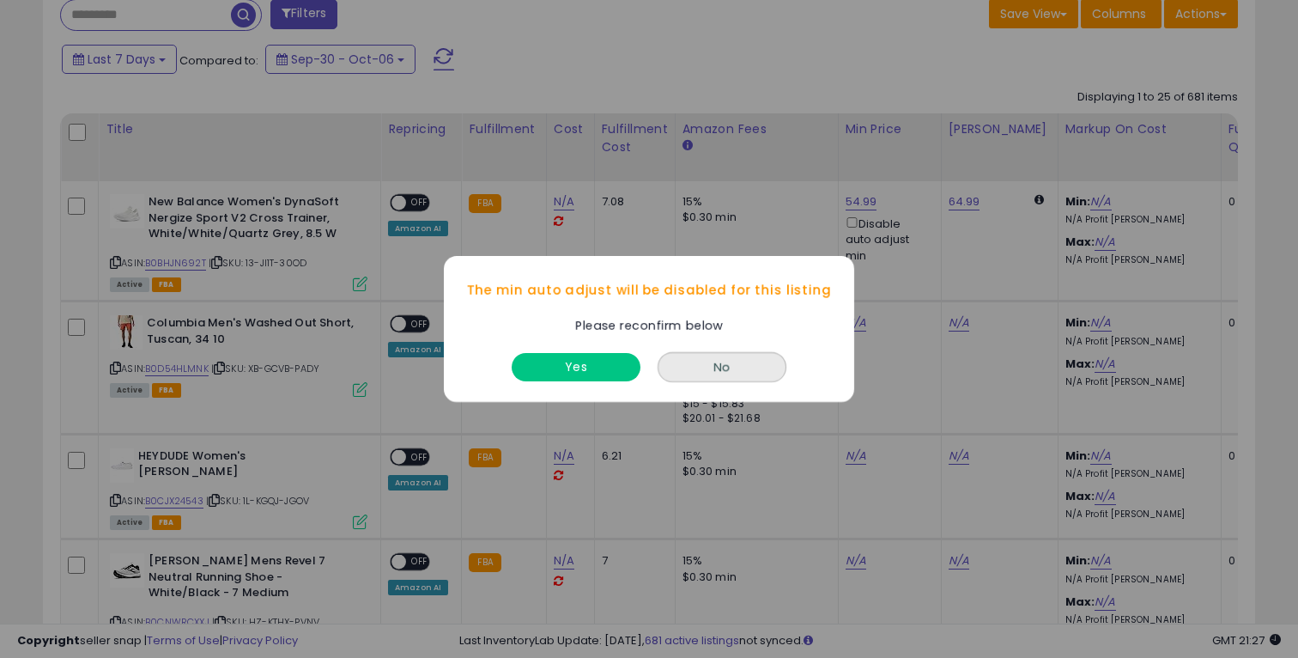
click at [748, 367] on button "No" at bounding box center [722, 367] width 129 height 30
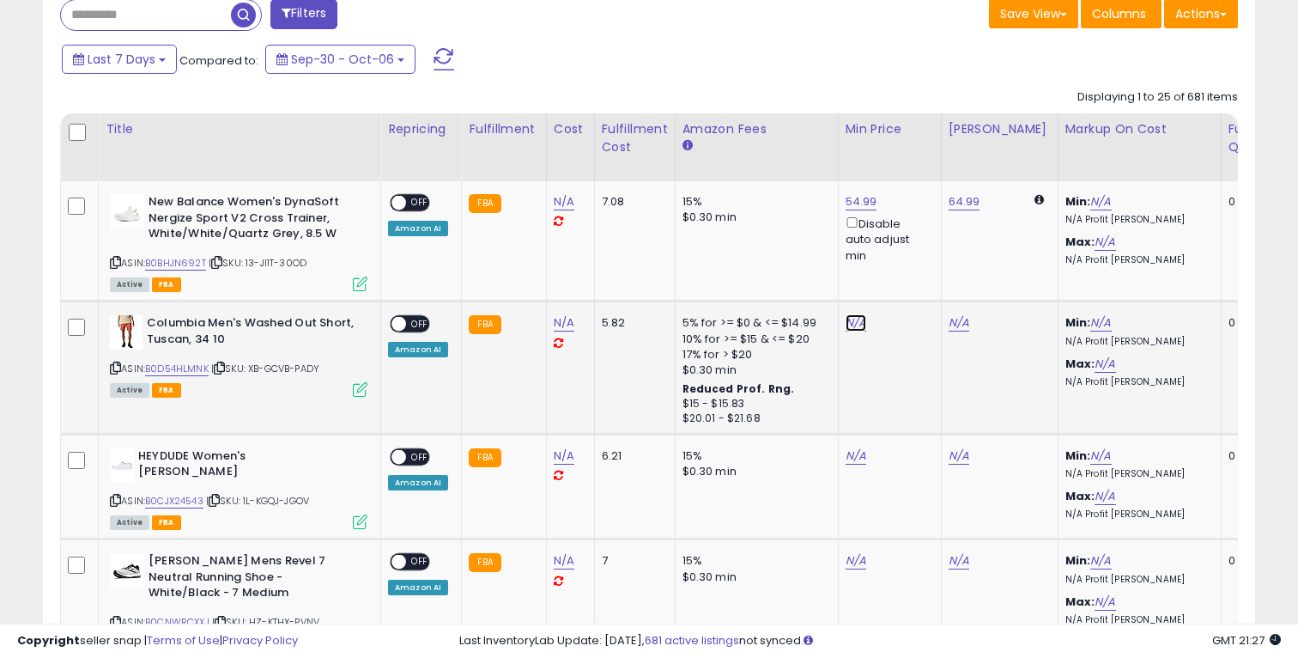
click at [848, 326] on link "N/A" at bounding box center [856, 322] width 21 height 17
type input "****"
click at [909, 266] on icon "submit" at bounding box center [904, 262] width 10 height 10
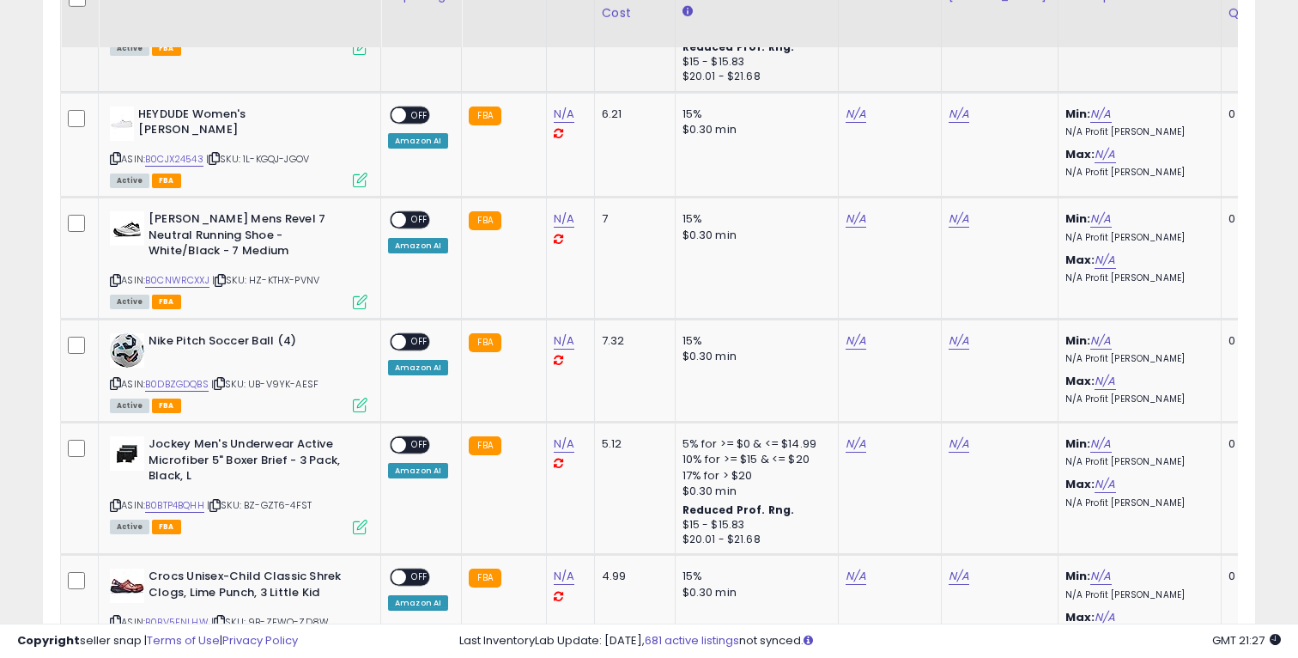
scroll to position [1063, 0]
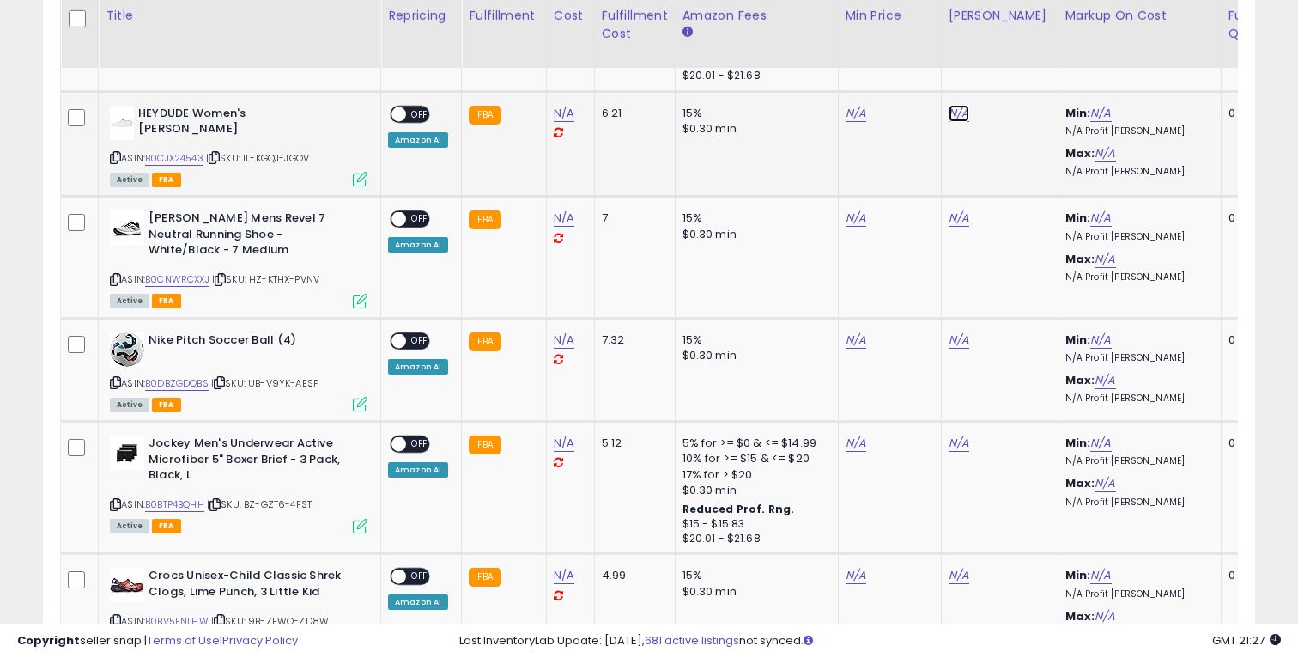
click at [952, 112] on link "N/A" at bounding box center [959, 113] width 21 height 17
click at [954, 224] on link "N/A" at bounding box center [959, 217] width 21 height 17
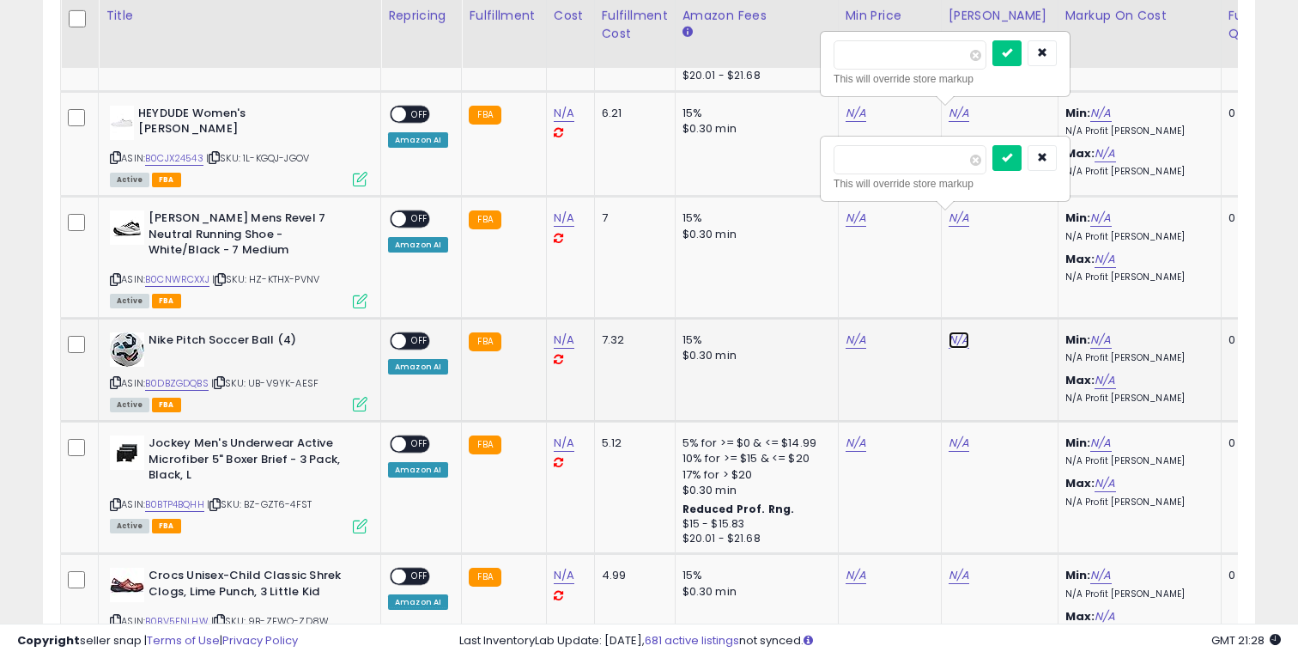
click at [956, 346] on link "N/A" at bounding box center [959, 339] width 21 height 17
click at [954, 441] on link "N/A" at bounding box center [959, 442] width 21 height 17
click at [951, 573] on link "N/A" at bounding box center [959, 575] width 21 height 17
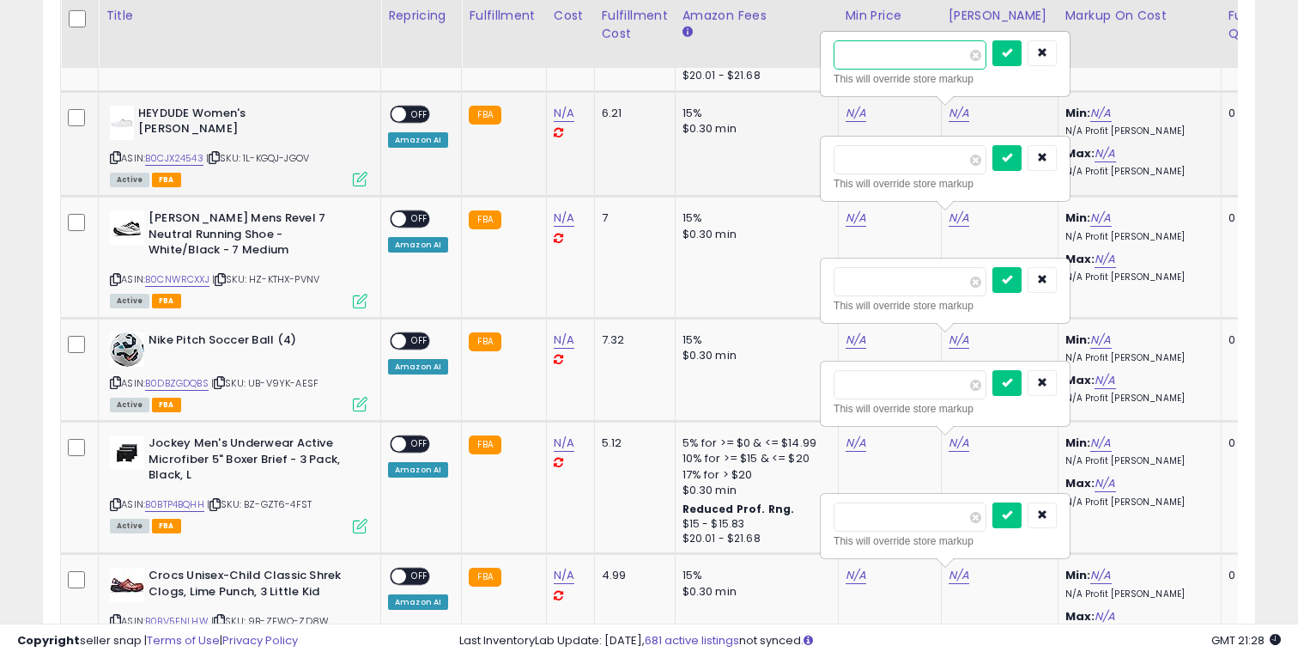
click at [901, 64] on input "number" at bounding box center [910, 54] width 153 height 29
paste input "*****"
type input "*****"
click at [1012, 52] on icon "submit" at bounding box center [1007, 52] width 10 height 10
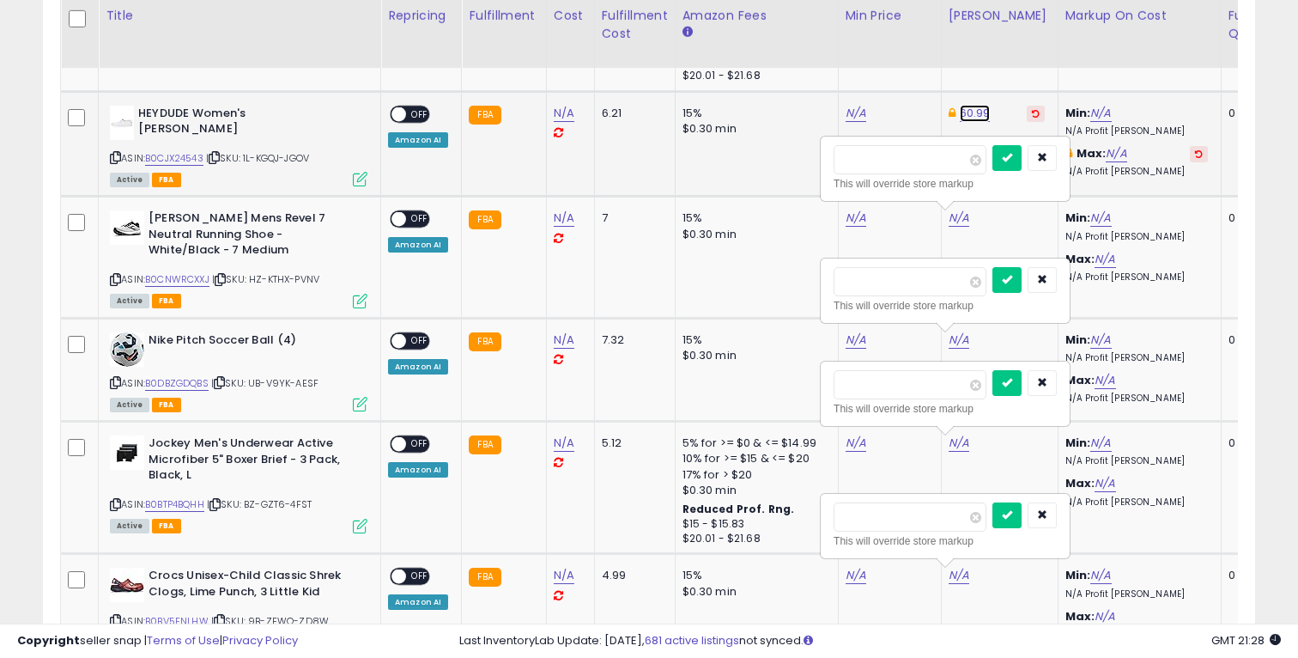
click at [960, 114] on link "60.99" at bounding box center [975, 113] width 31 height 17
click at [1029, 50] on icon "submit" at bounding box center [1024, 52] width 10 height 10
click at [1057, 157] on button "button" at bounding box center [1042, 158] width 29 height 26
click at [949, 112] on icon at bounding box center [952, 112] width 7 height 11
click at [1032, 112] on icon at bounding box center [1036, 113] width 8 height 9
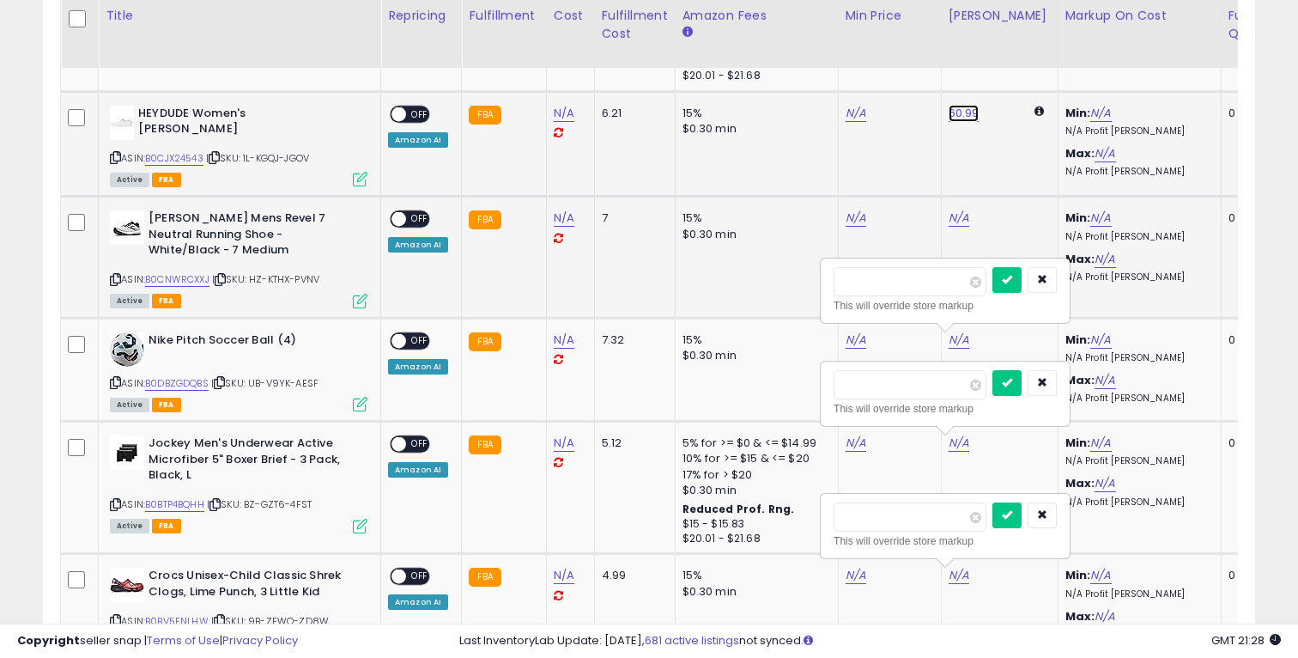
click at [961, 111] on link "60.99" at bounding box center [964, 113] width 31 height 17
click at [1017, 56] on icon "submit" at bounding box center [1012, 52] width 10 height 10
click at [962, 113] on link "60.99" at bounding box center [964, 113] width 31 height 17
click at [1058, 60] on button "button" at bounding box center [1047, 53] width 29 height 26
click at [851, 112] on link "N/A" at bounding box center [856, 113] width 21 height 17
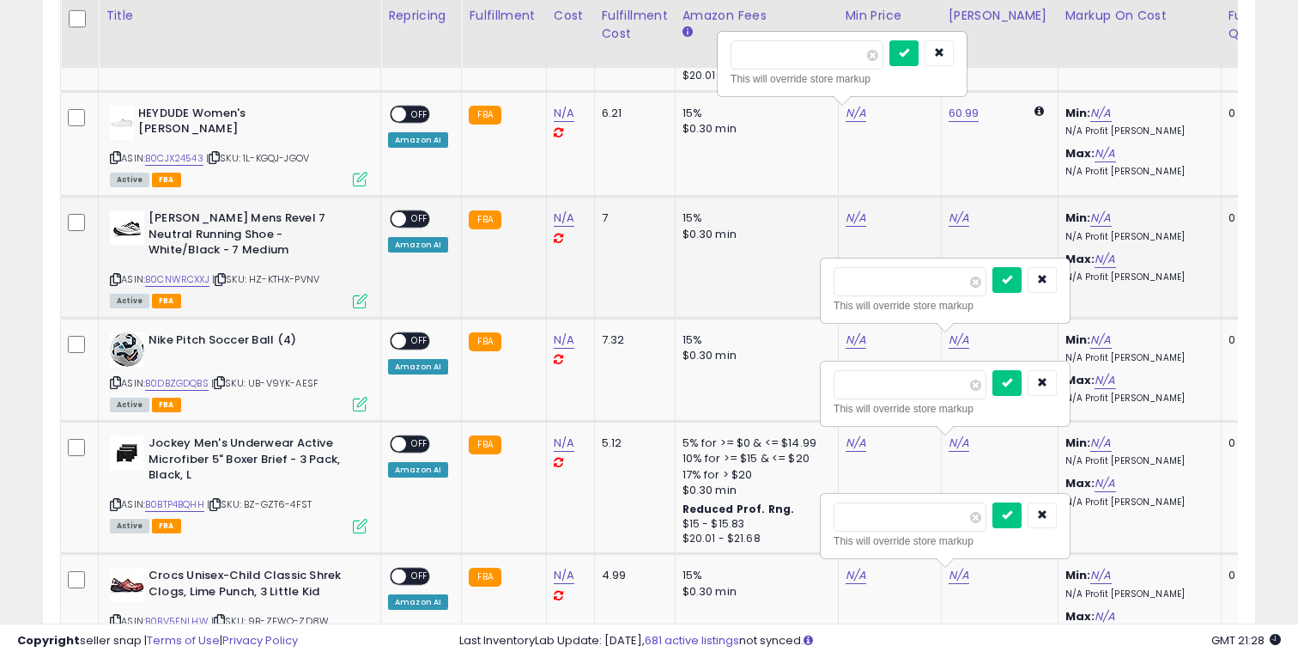
click at [949, 101] on td "60.99" at bounding box center [999, 144] width 117 height 106
click at [949, 108] on link "60.99" at bounding box center [964, 113] width 31 height 17
click at [986, 52] on span at bounding box center [980, 55] width 11 height 11
click at [1027, 51] on button "submit" at bounding box center [1012, 53] width 29 height 26
click at [796, 63] on input "number" at bounding box center [807, 54] width 153 height 29
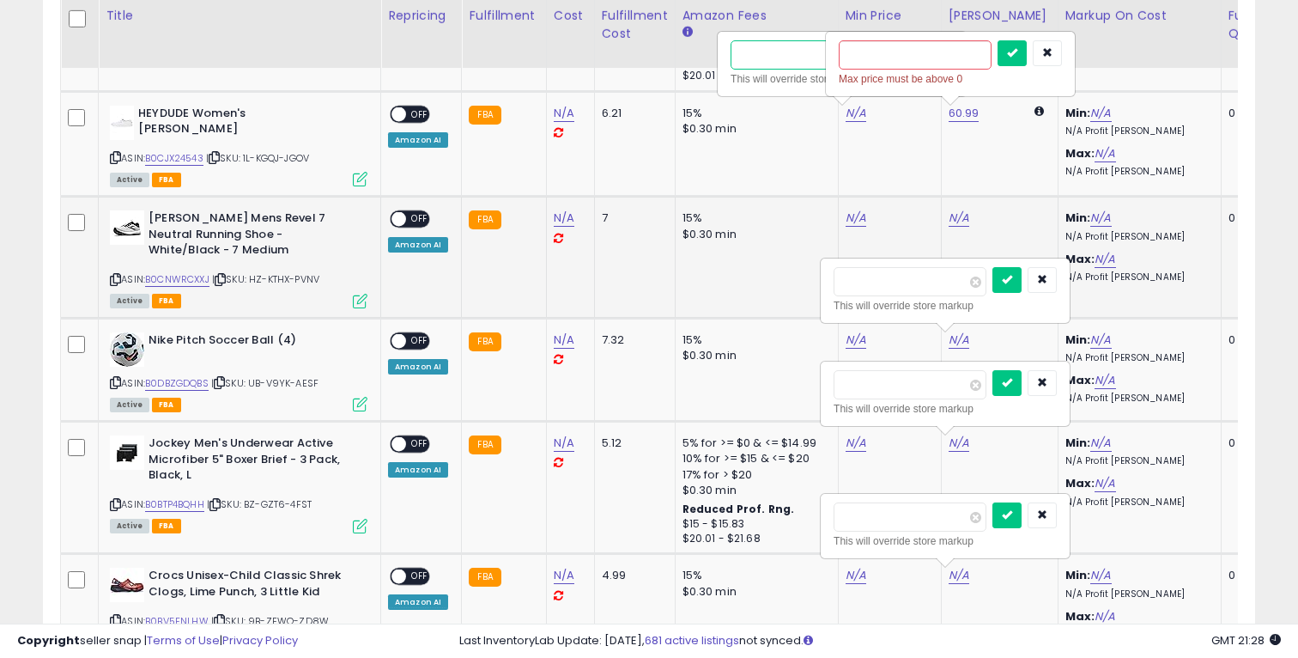
paste input "*****"
type input "*****"
click at [1052, 56] on icon "button" at bounding box center [1047, 52] width 10 height 10
click at [909, 50] on icon "submit" at bounding box center [904, 52] width 10 height 10
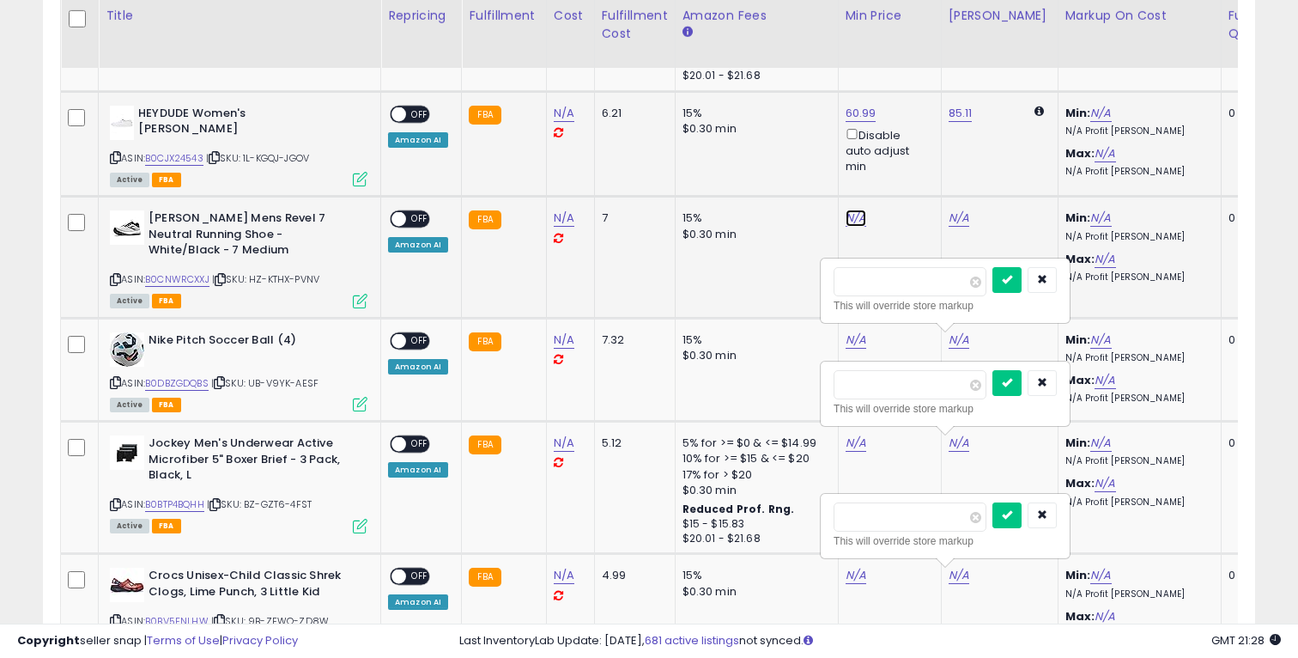
click at [850, 210] on link "N/A" at bounding box center [856, 217] width 21 height 17
click at [1047, 279] on icon "button" at bounding box center [1042, 279] width 10 height 10
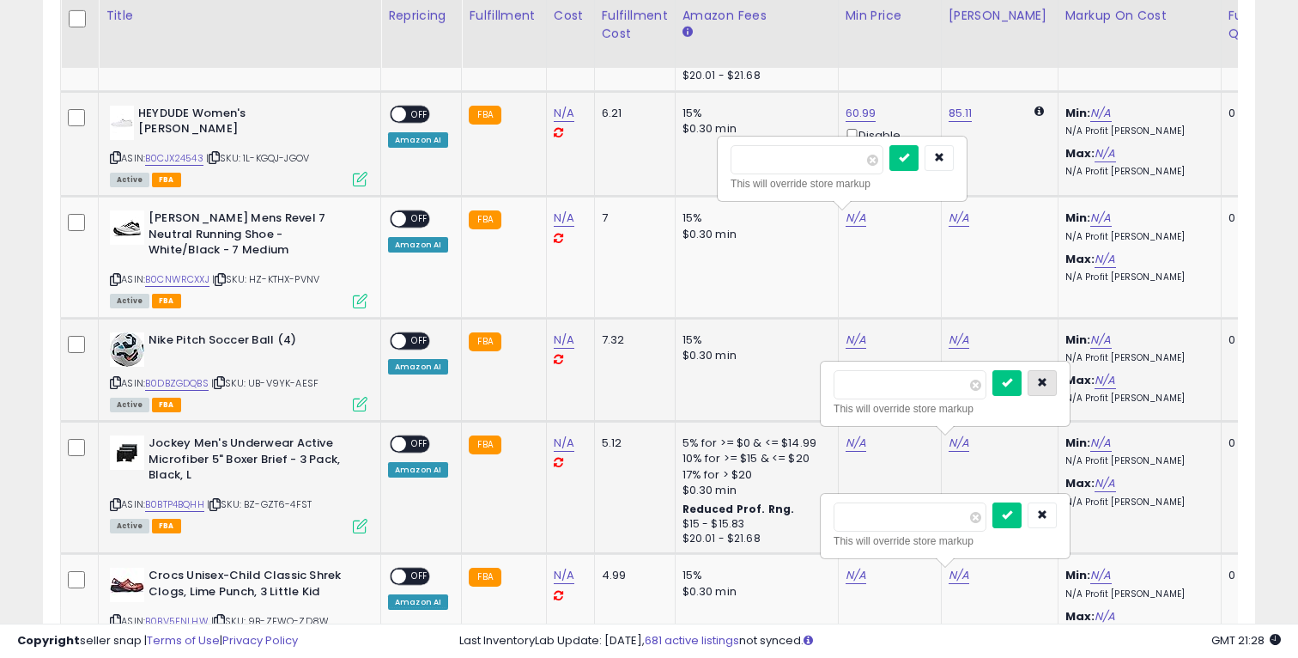
click at [1047, 383] on icon "button" at bounding box center [1042, 382] width 10 height 10
click at [1047, 519] on icon "button" at bounding box center [1042, 514] width 10 height 10
click at [855, 331] on link "N/A" at bounding box center [856, 339] width 21 height 17
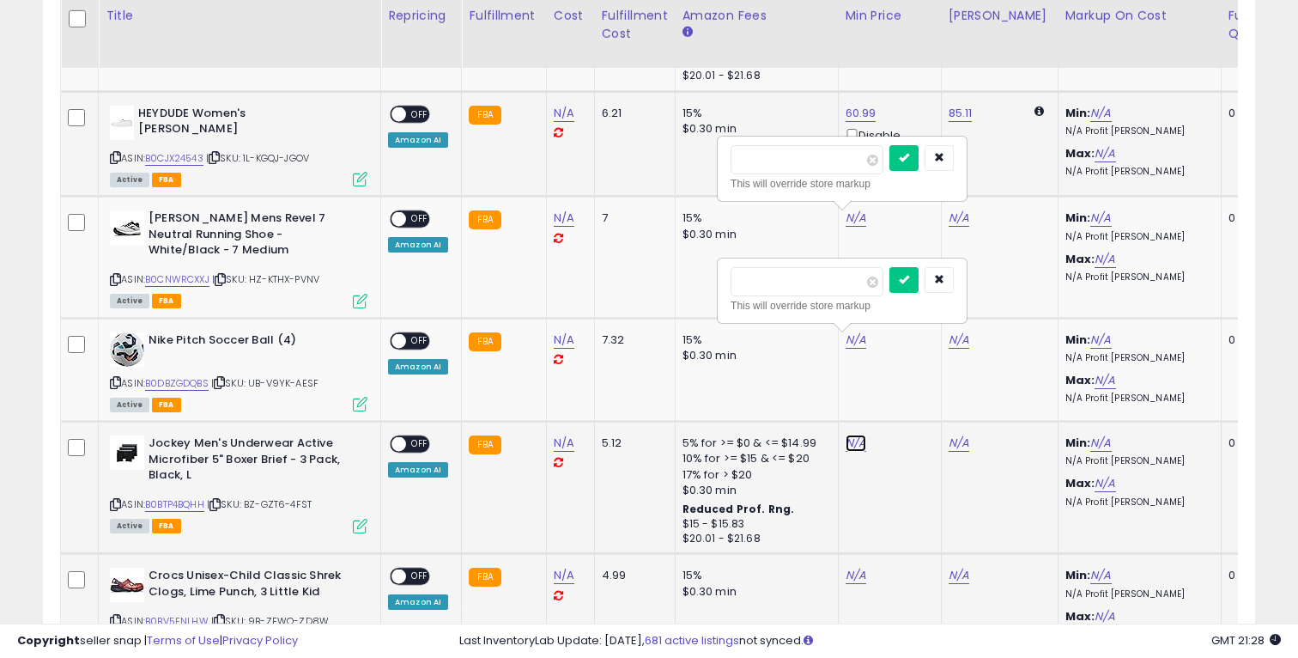
click at [851, 448] on link "N/A" at bounding box center [856, 442] width 21 height 17
click at [851, 578] on link "N/A" at bounding box center [856, 575] width 21 height 17
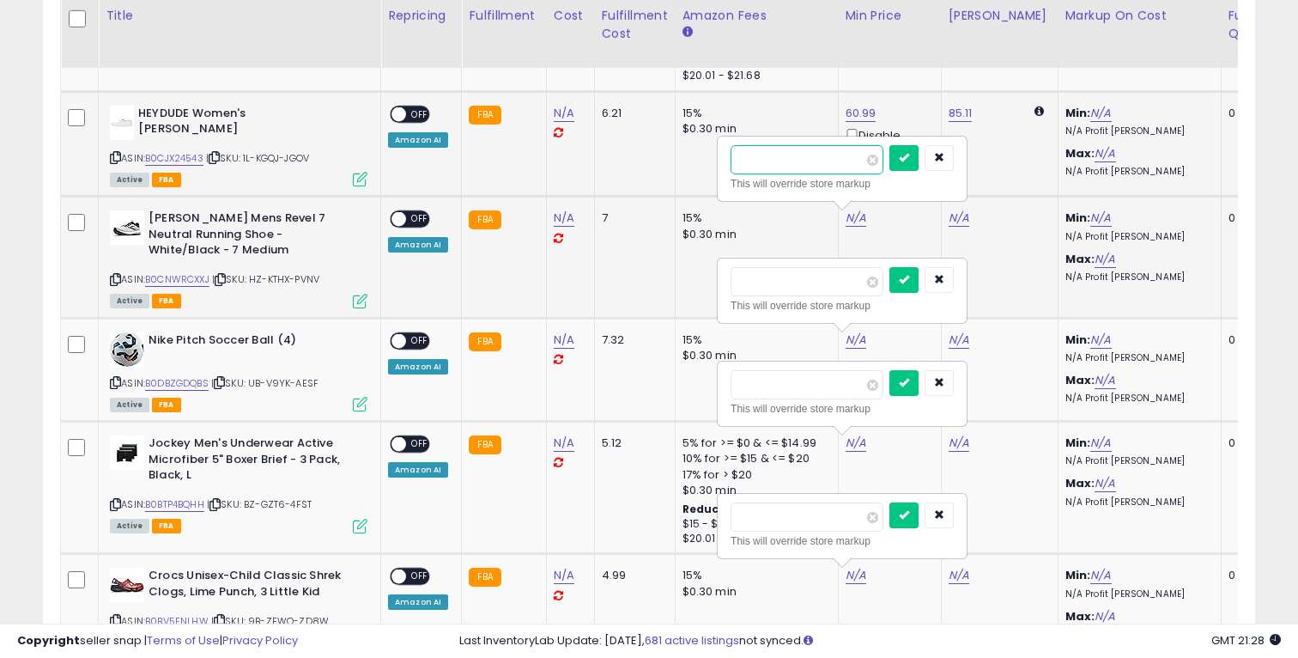
click at [820, 161] on input "number" at bounding box center [807, 159] width 153 height 29
paste input "*****"
type input "*****"
click at [909, 157] on icon "submit" at bounding box center [904, 157] width 10 height 10
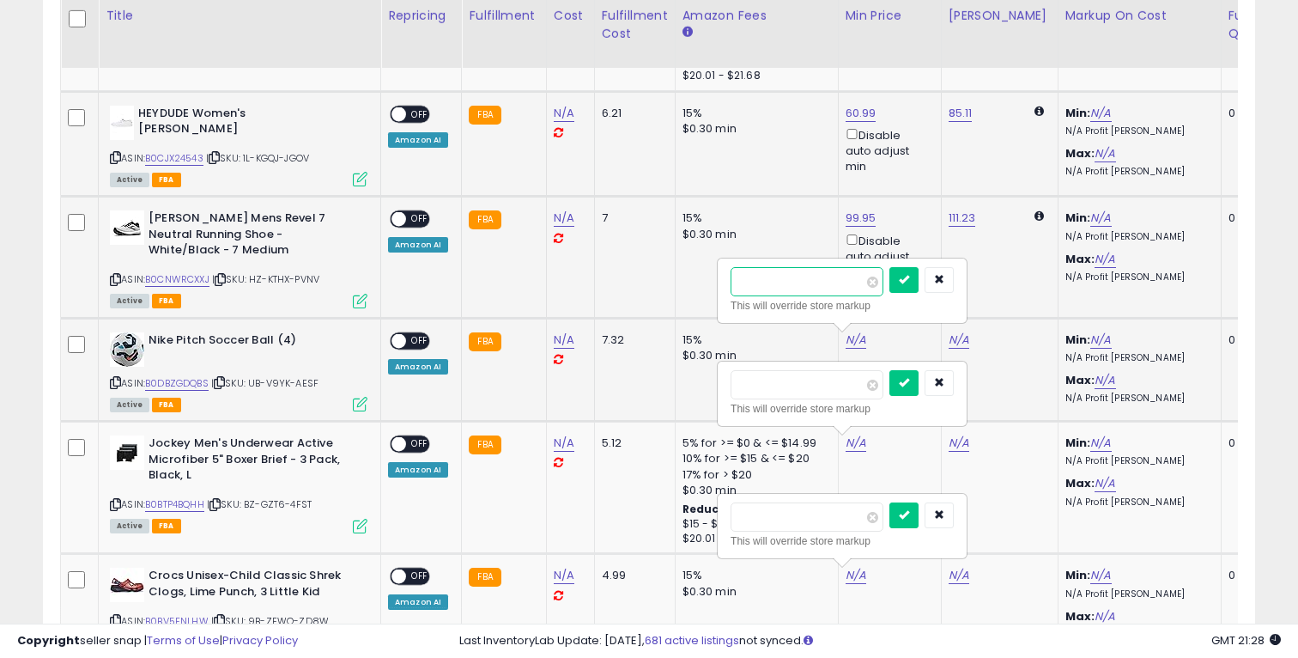
click at [838, 283] on input "number" at bounding box center [807, 281] width 153 height 29
type input "*****"
click at [915, 288] on button "submit" at bounding box center [903, 280] width 29 height 26
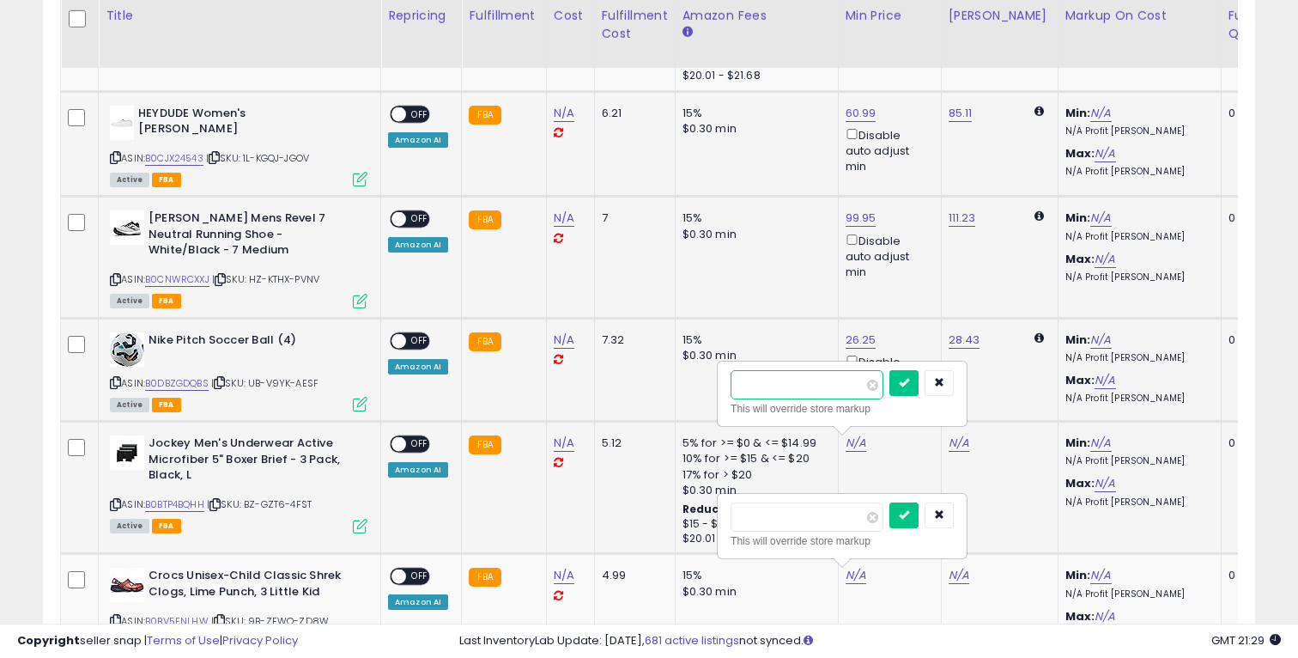
click at [841, 391] on input "number" at bounding box center [807, 384] width 153 height 29
paste input "*****"
type input "*****"
click at [909, 382] on icon "submit" at bounding box center [904, 382] width 10 height 10
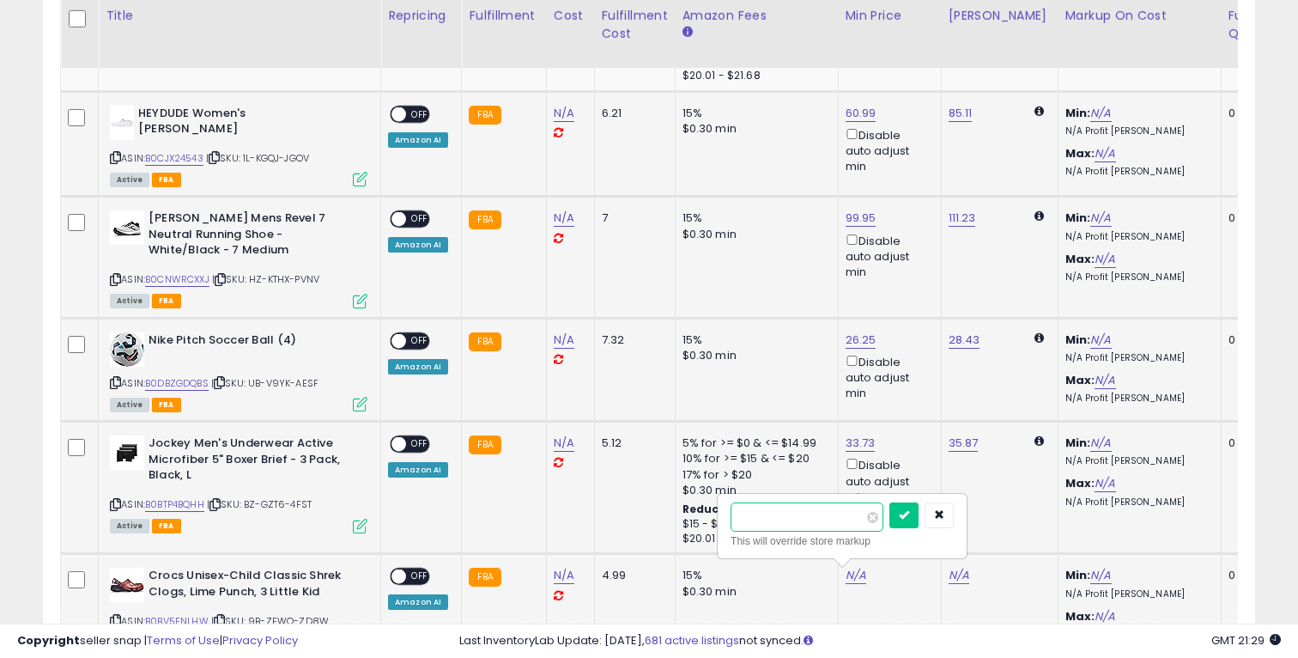
click at [828, 509] on input "number" at bounding box center [807, 516] width 153 height 29
paste input "*****"
type input "*****"
click at [909, 519] on icon "submit" at bounding box center [904, 514] width 10 height 10
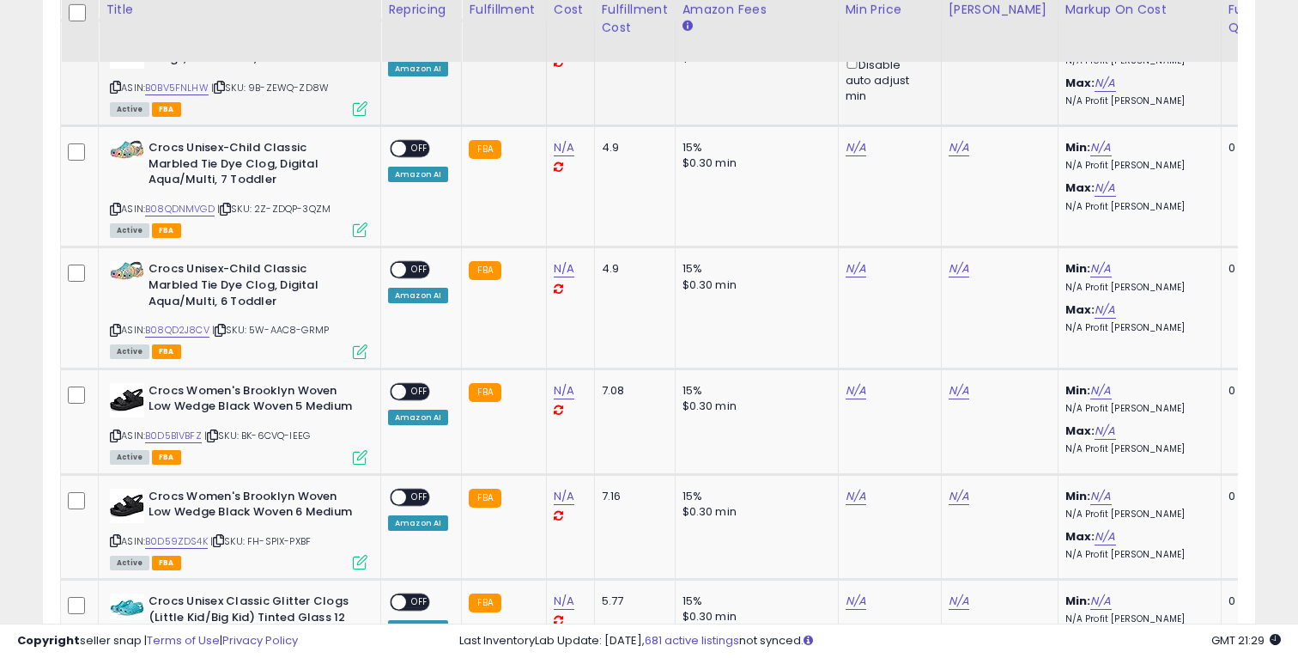
scroll to position [1616, 0]
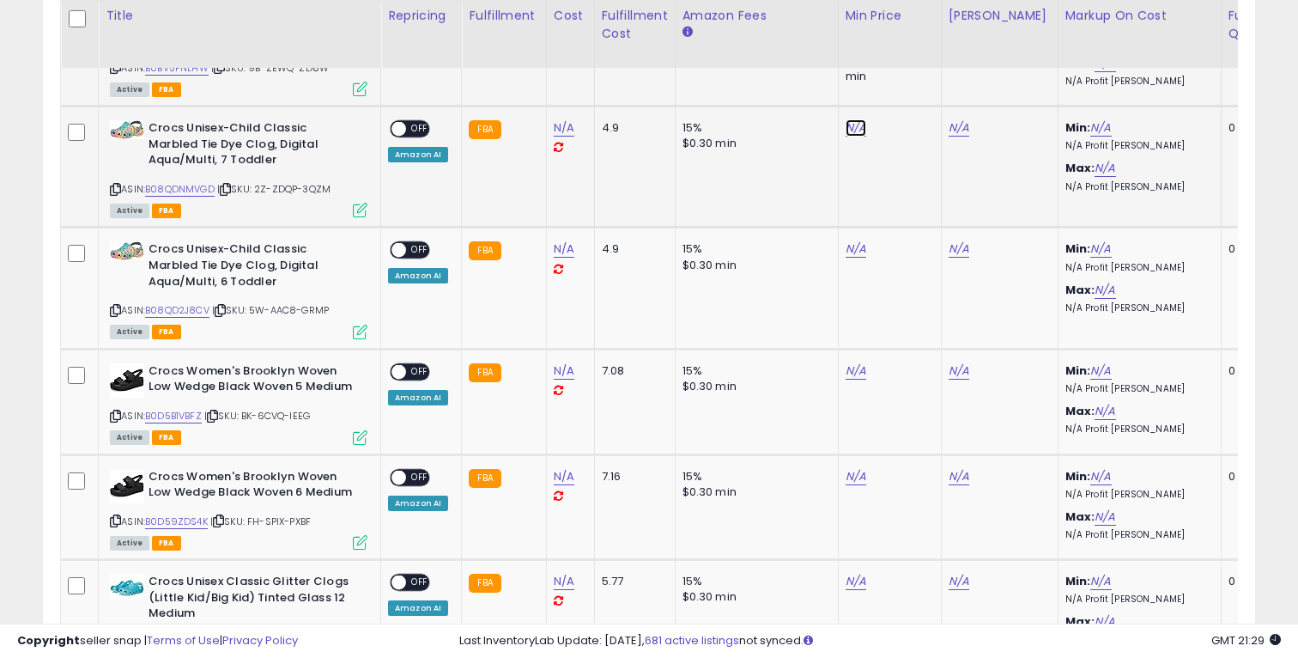
click at [852, 134] on link "N/A" at bounding box center [856, 127] width 21 height 17
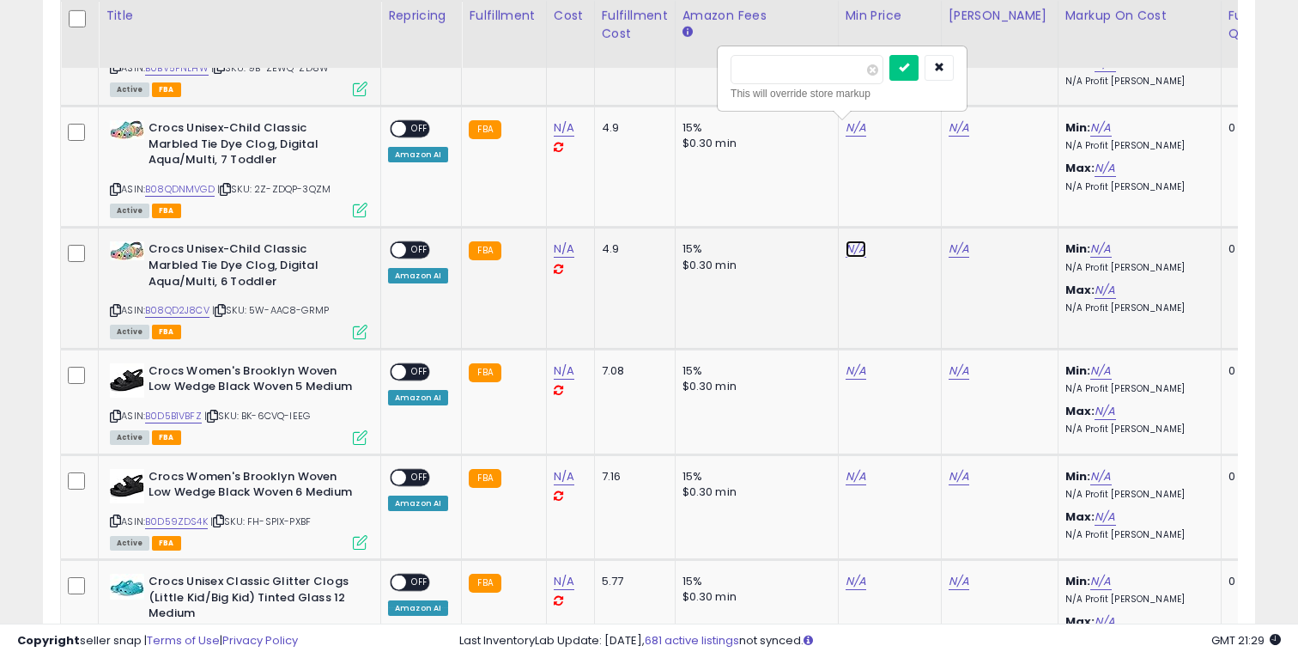
click at [852, 250] on link "N/A" at bounding box center [856, 248] width 21 height 17
click at [852, 378] on link "N/A" at bounding box center [856, 370] width 21 height 17
click at [844, 486] on td "N/A" at bounding box center [889, 507] width 103 height 106
click at [851, 472] on link "N/A" at bounding box center [856, 476] width 21 height 17
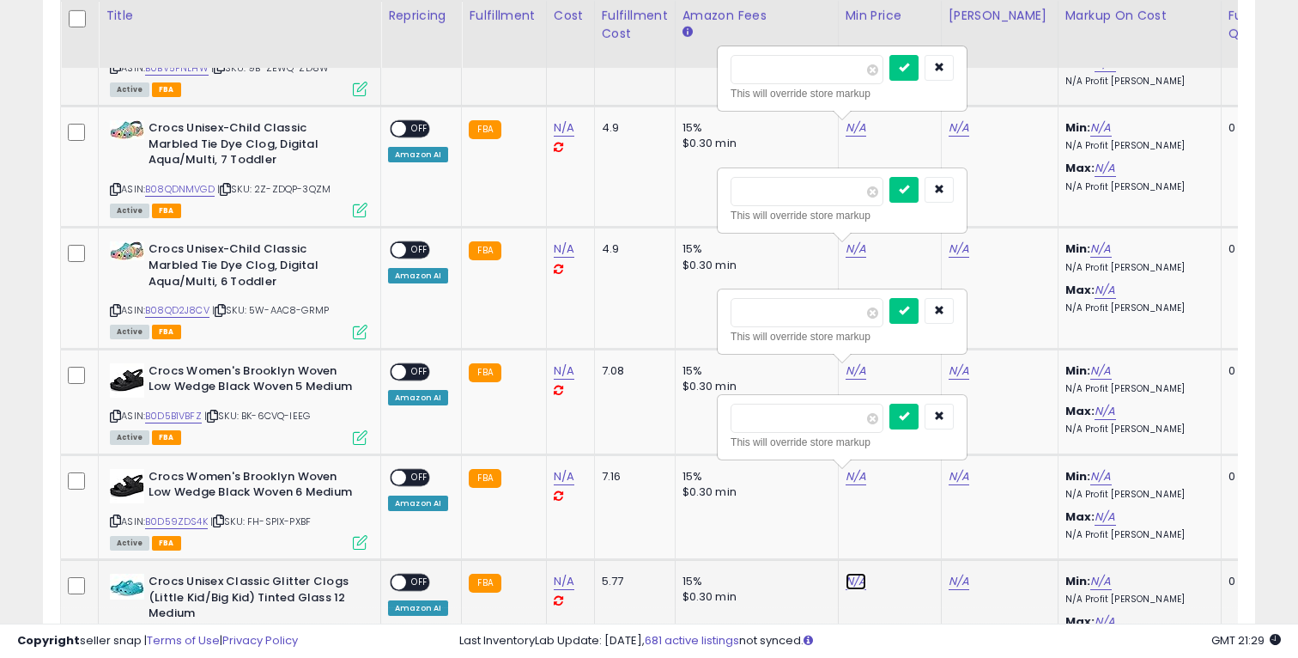
click at [851, 584] on link "N/A" at bounding box center [856, 581] width 21 height 17
click at [812, 75] on input "number" at bounding box center [807, 69] width 153 height 29
paste input "*****"
type input "*****"
click at [909, 72] on icon "submit" at bounding box center [904, 67] width 10 height 10
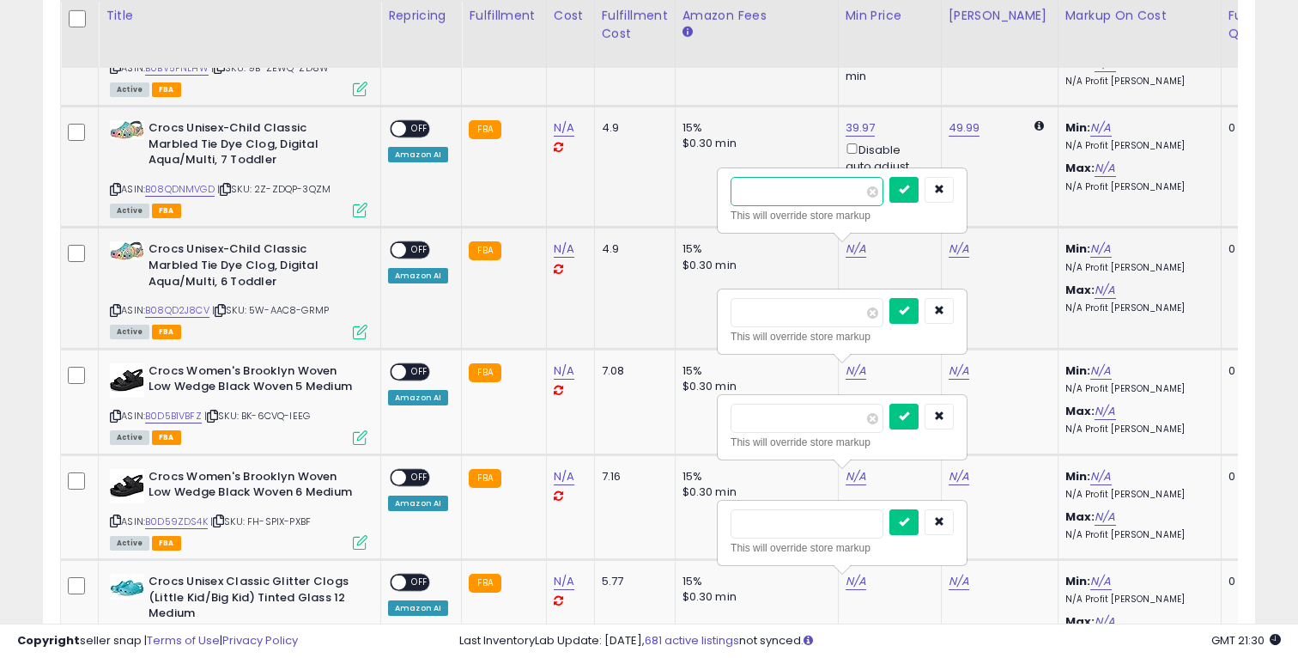
click at [779, 198] on input "number" at bounding box center [807, 191] width 153 height 29
paste input "*****"
type input "*****"
click at [909, 187] on icon "submit" at bounding box center [904, 189] width 10 height 10
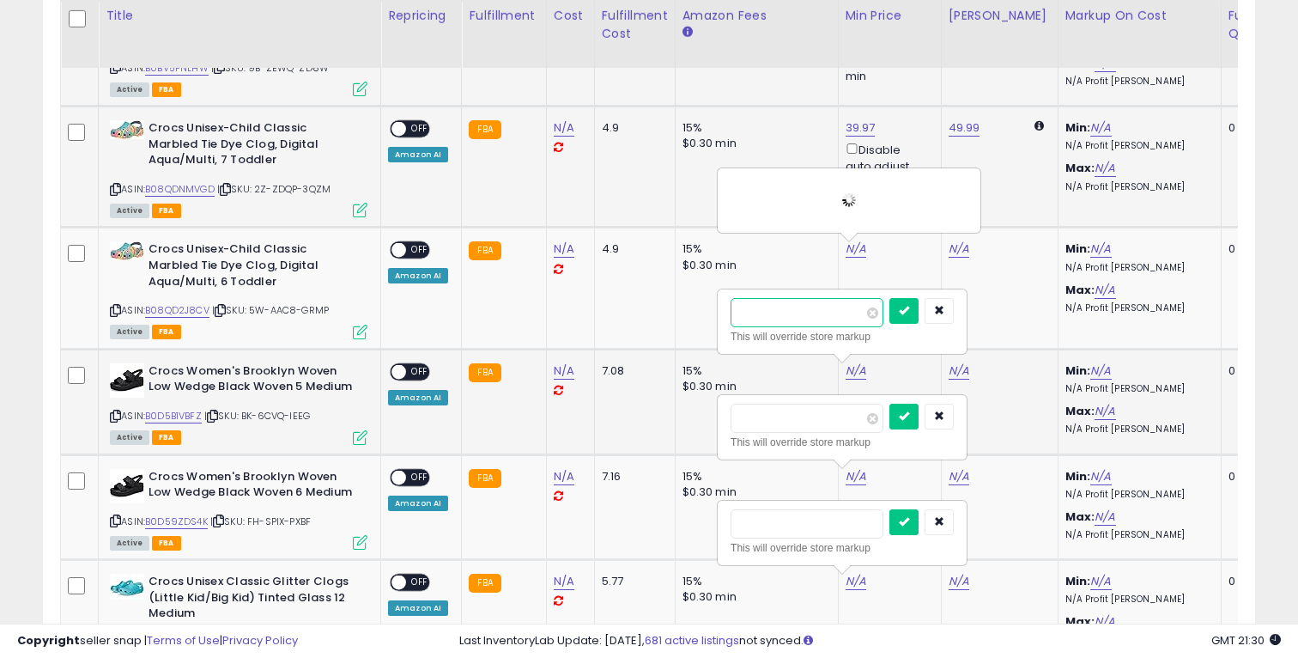
click at [819, 312] on input "number" at bounding box center [807, 312] width 153 height 29
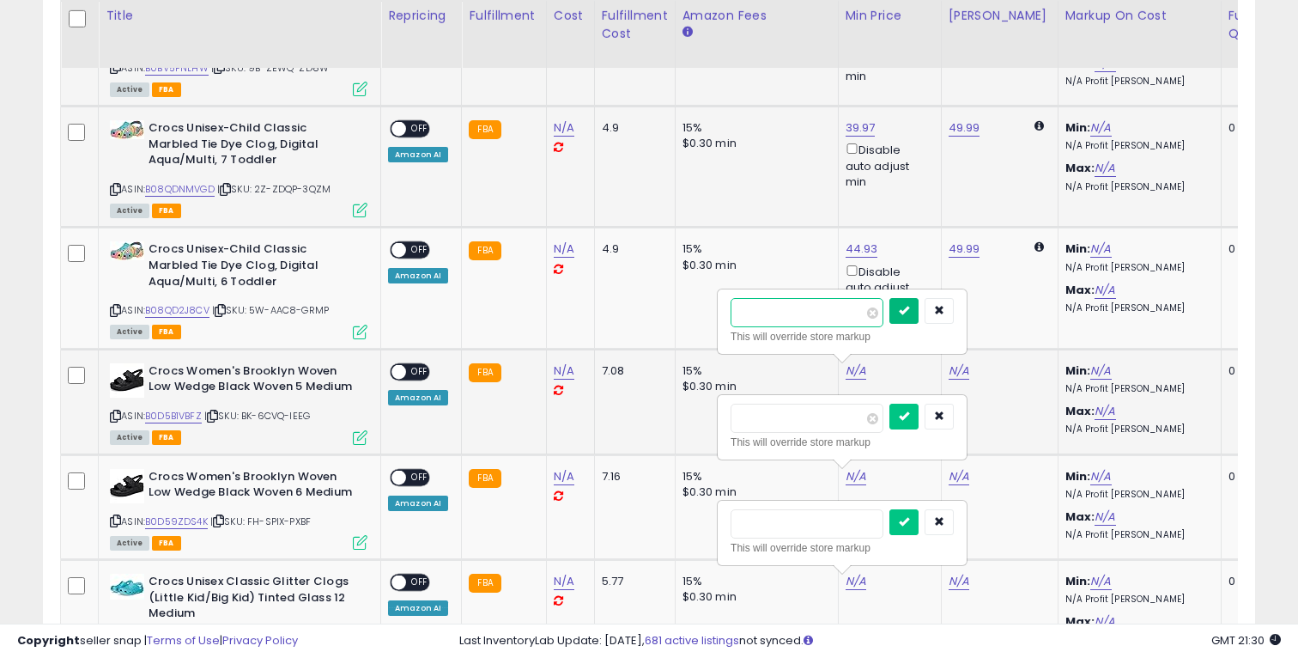
paste input "*****"
type input "*****"
click at [909, 306] on icon "submit" at bounding box center [904, 310] width 10 height 10
click at [829, 423] on input "number" at bounding box center [807, 417] width 153 height 29
type input "****"
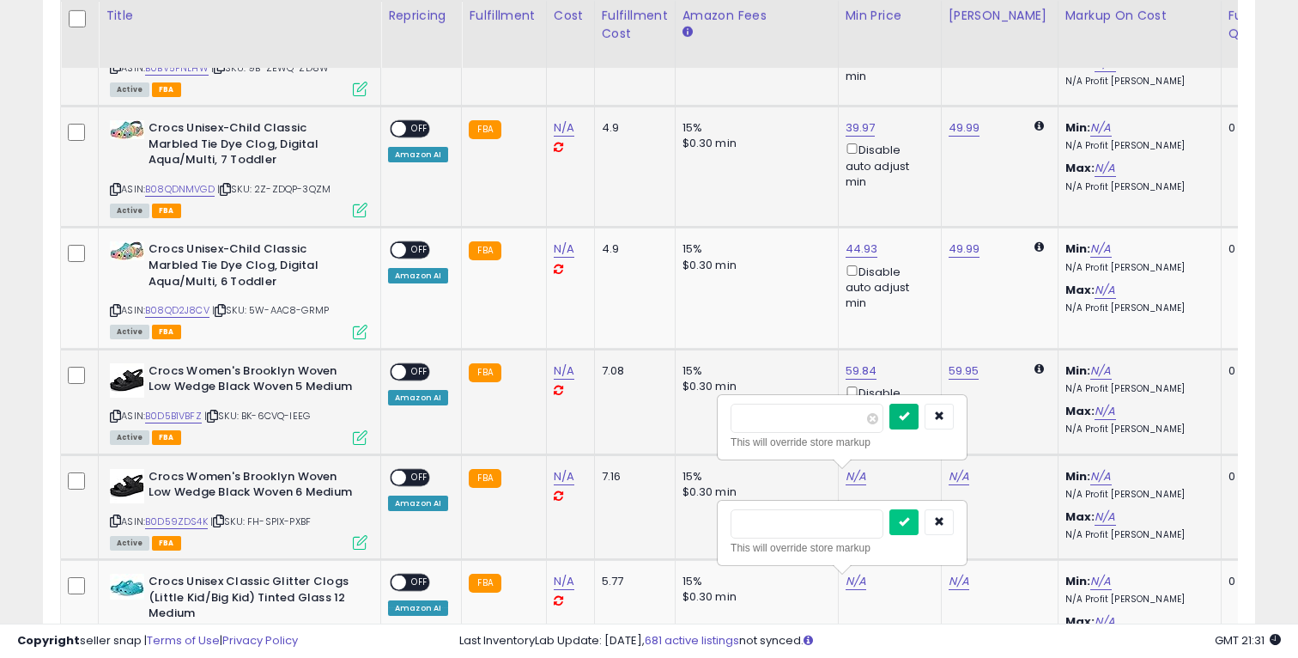
click at [907, 413] on button "submit" at bounding box center [903, 416] width 29 height 26
click at [846, 526] on input "number" at bounding box center [807, 523] width 153 height 29
paste input "*****"
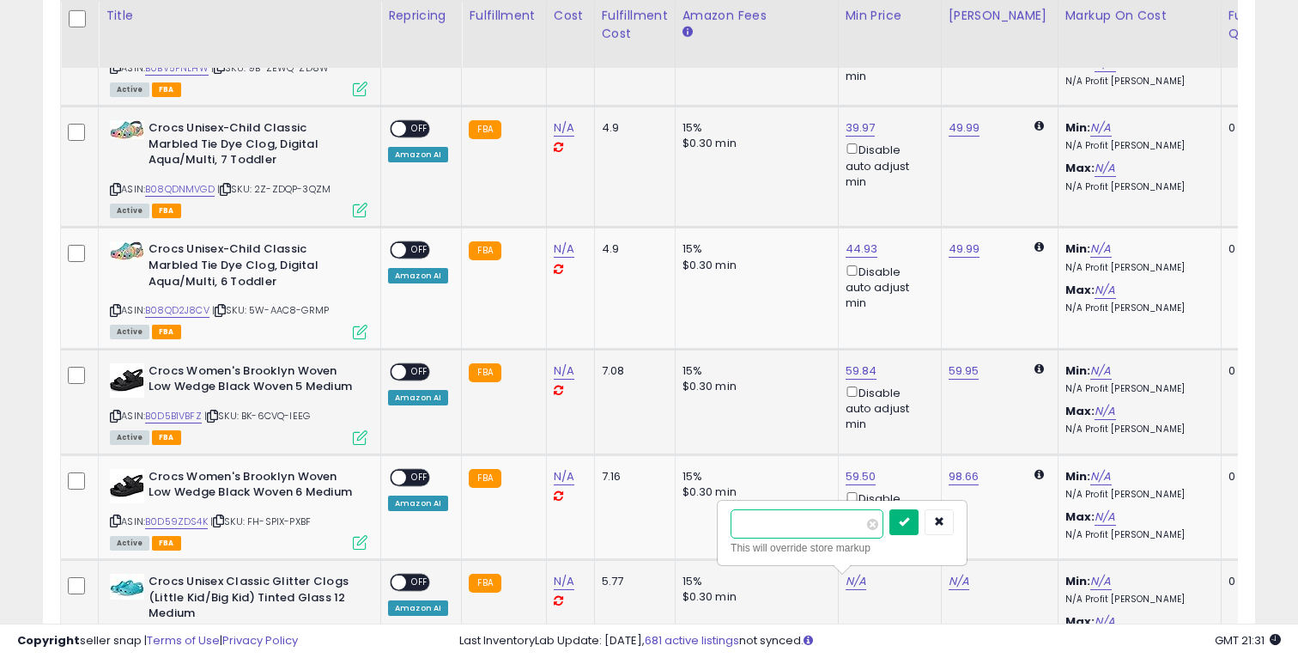
type input "*****"
click at [919, 524] on button "submit" at bounding box center [903, 522] width 29 height 26
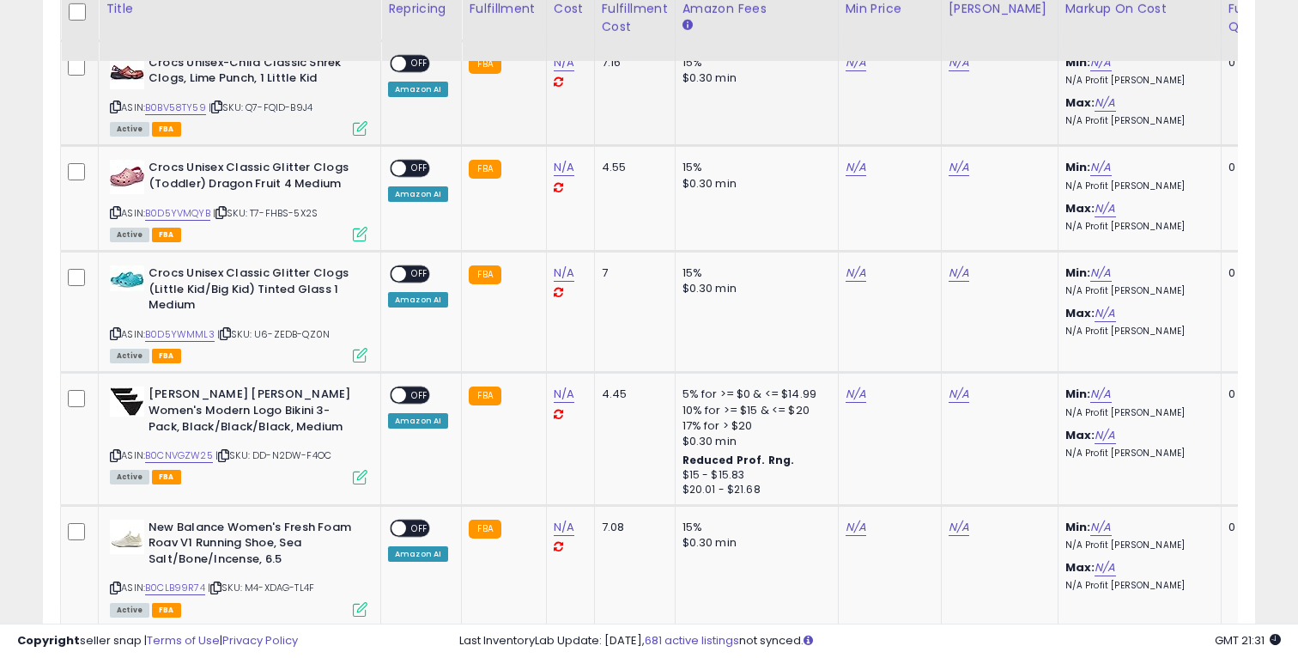
scroll to position [2238, 0]
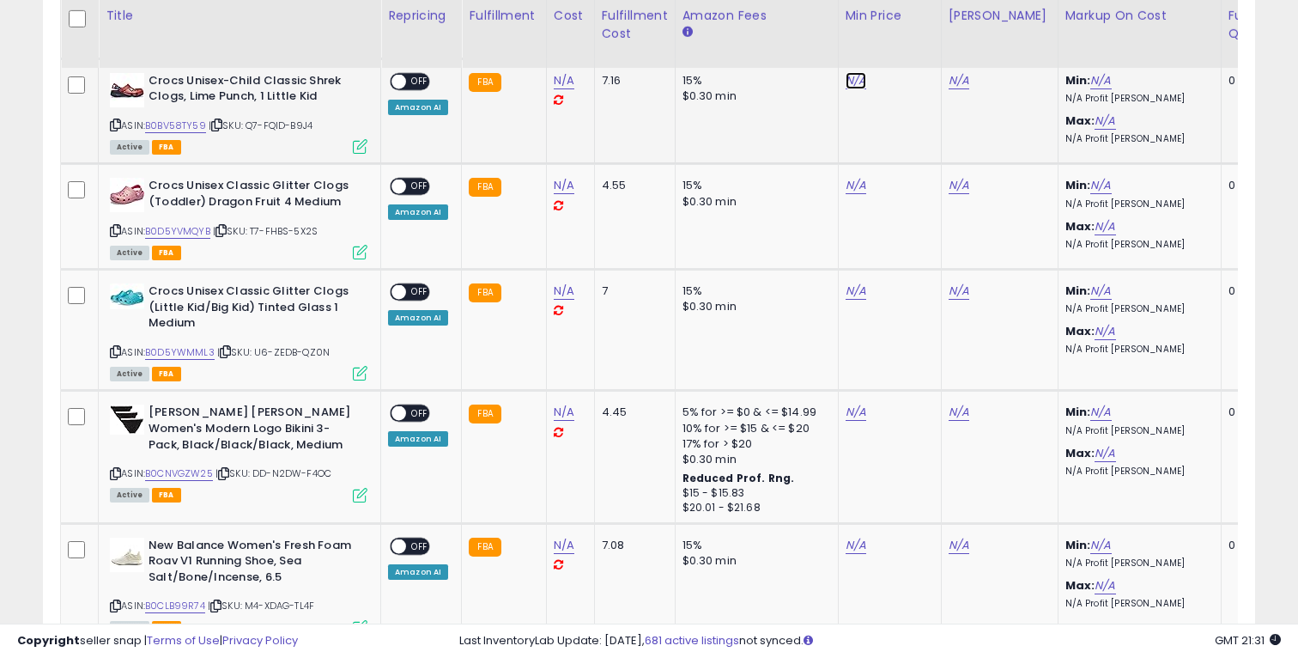
click at [854, 79] on link "N/A" at bounding box center [856, 80] width 21 height 17
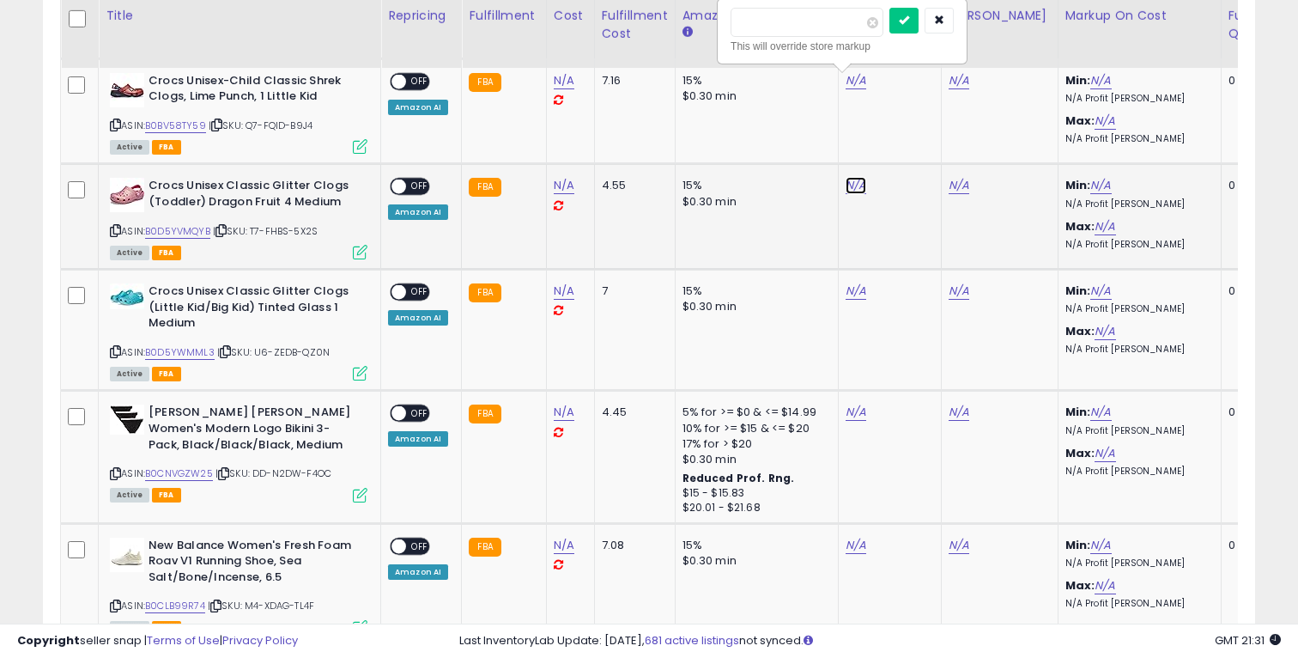
click at [856, 184] on link "N/A" at bounding box center [856, 185] width 21 height 17
click at [855, 291] on link "N/A" at bounding box center [856, 290] width 21 height 17
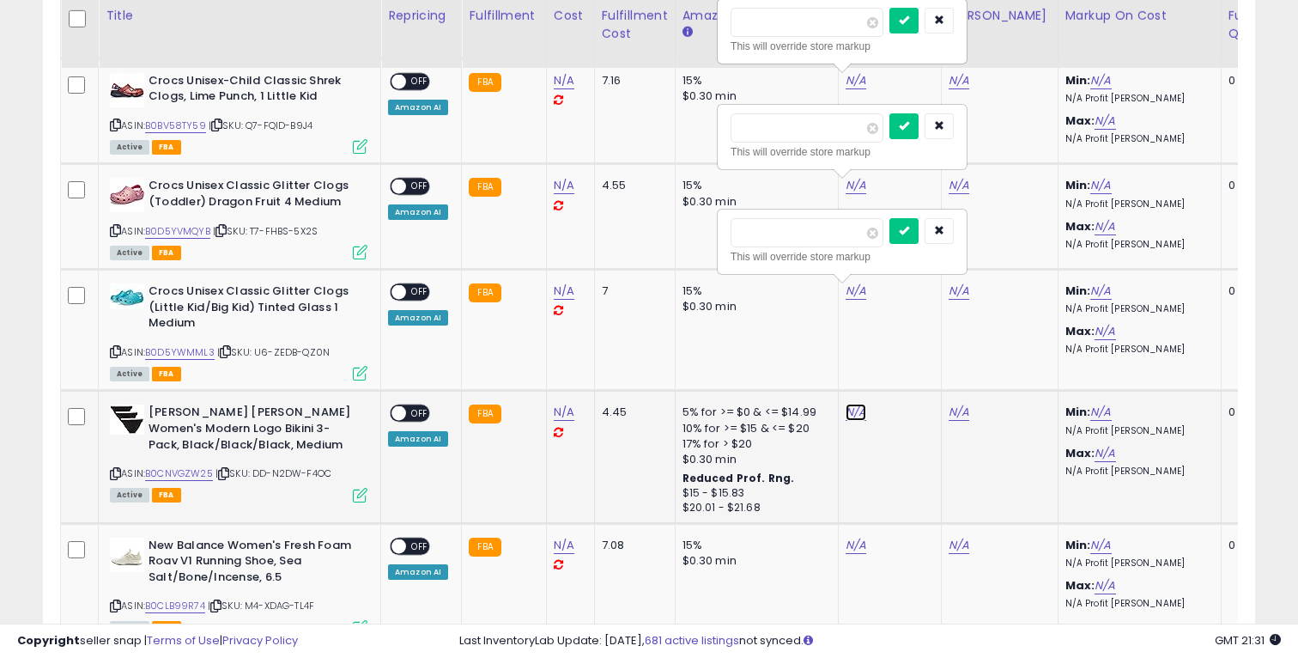
click at [852, 419] on link "N/A" at bounding box center [856, 411] width 21 height 17
click at [848, 542] on link "N/A" at bounding box center [856, 545] width 21 height 17
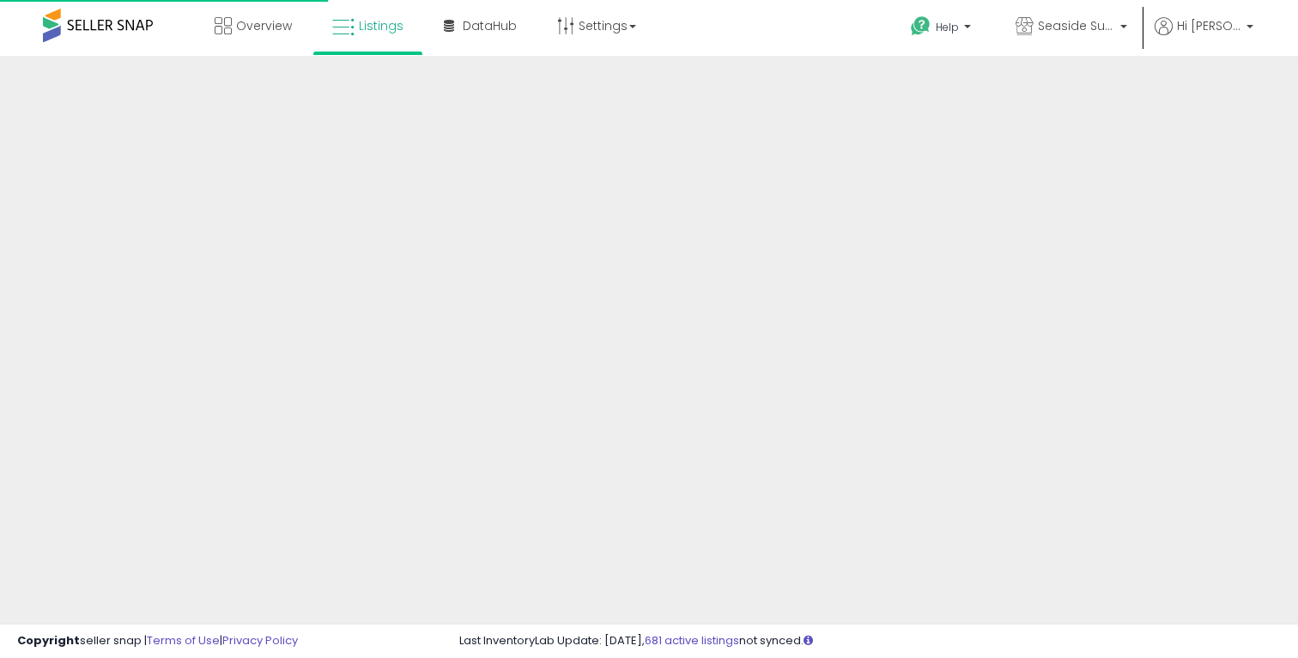
scroll to position [395, 0]
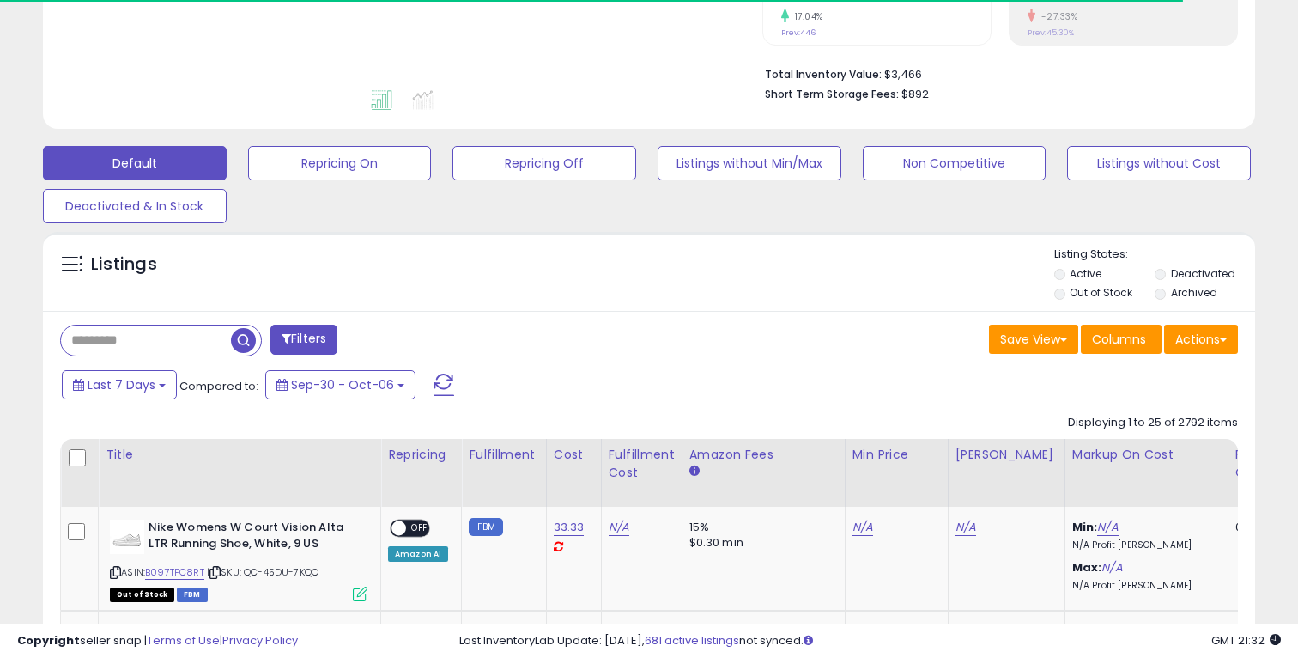
click at [1087, 299] on label "Out of Stock" at bounding box center [1101, 292] width 63 height 15
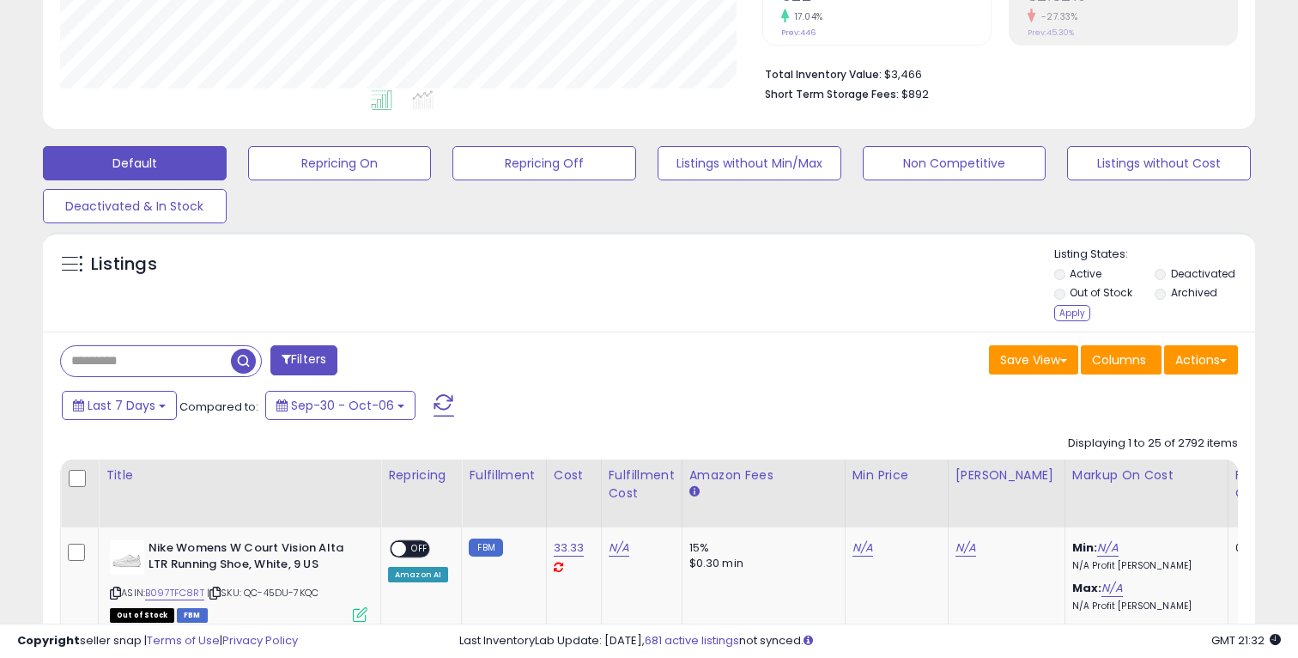
scroll to position [352, 701]
click at [1063, 308] on div "Apply" at bounding box center [1072, 313] width 36 height 16
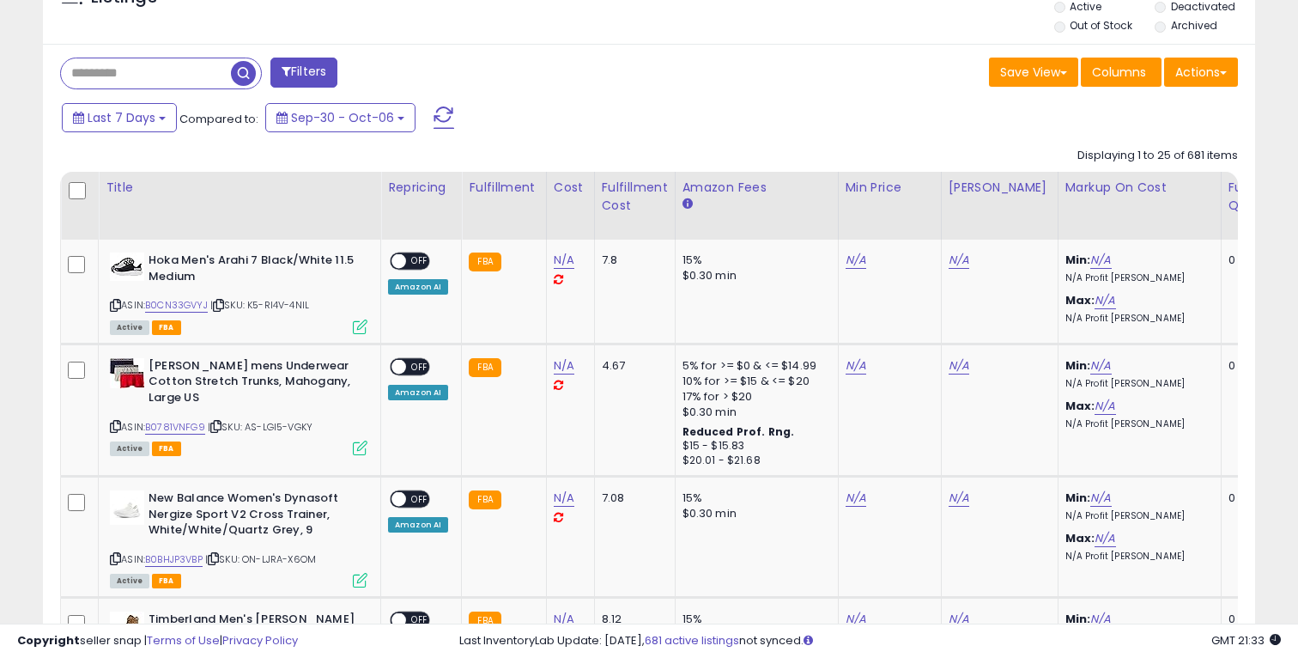
scroll to position [676, 0]
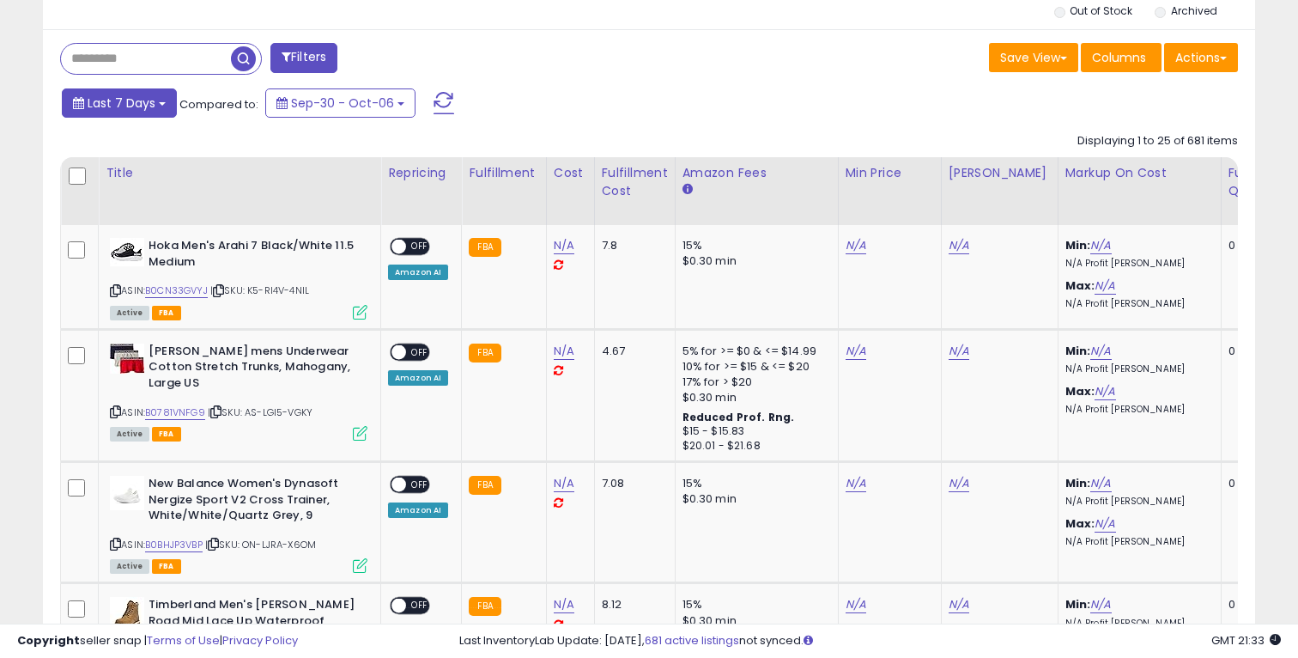
click at [123, 100] on span "Last 7 Days" at bounding box center [122, 102] width 68 height 17
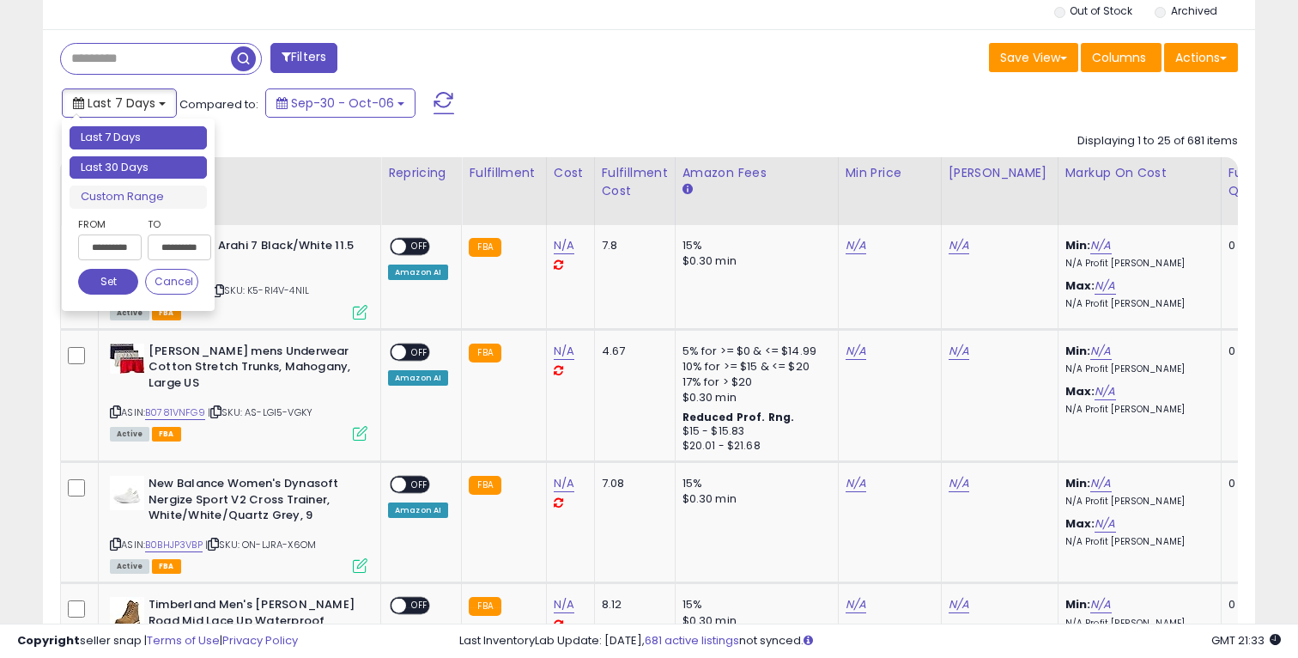
type input "**********"
click at [150, 164] on li "Last 30 Days" at bounding box center [138, 167] width 137 height 23
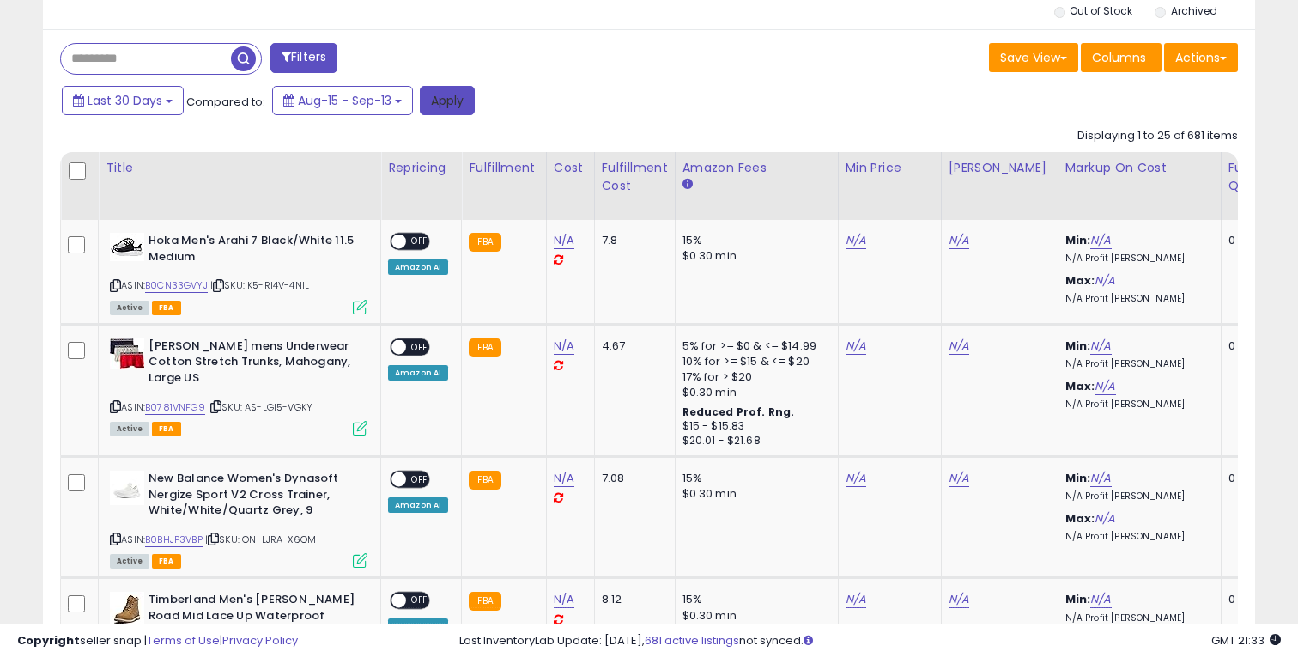
click at [445, 99] on button "Apply" at bounding box center [447, 100] width 55 height 29
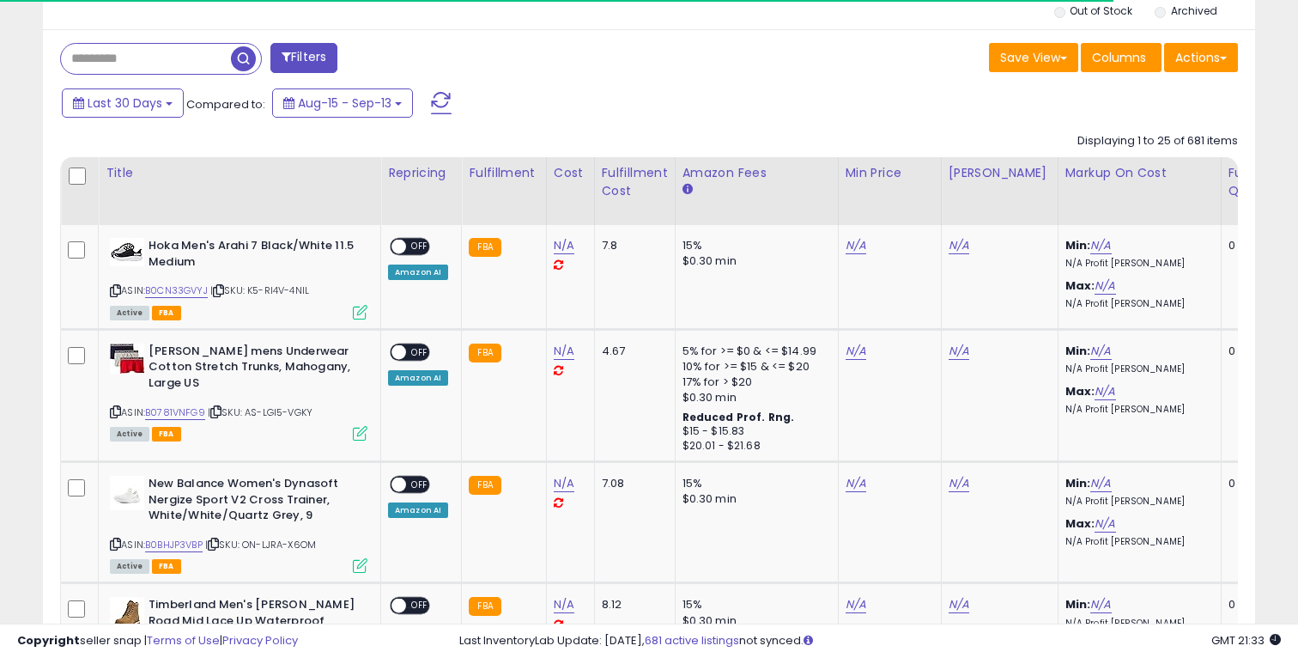
click at [326, 52] on button "Filters" at bounding box center [303, 58] width 67 height 30
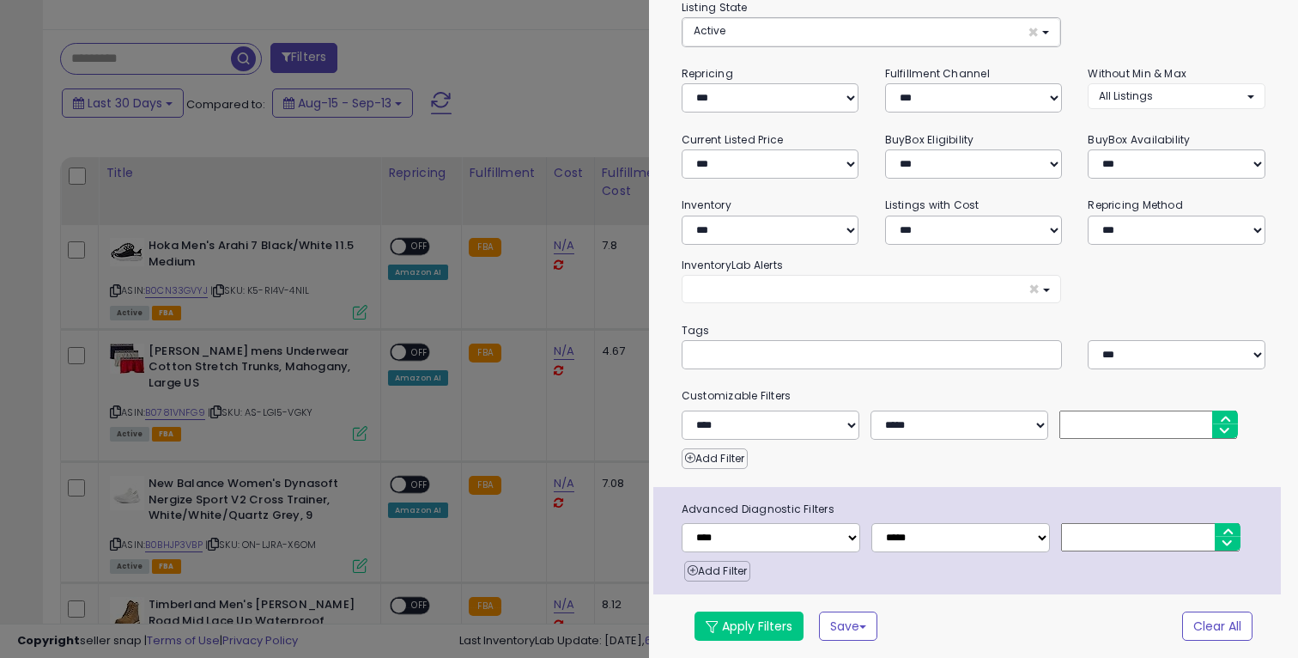
scroll to position [131, 0]
click at [573, 224] on div at bounding box center [649, 329] width 1298 height 658
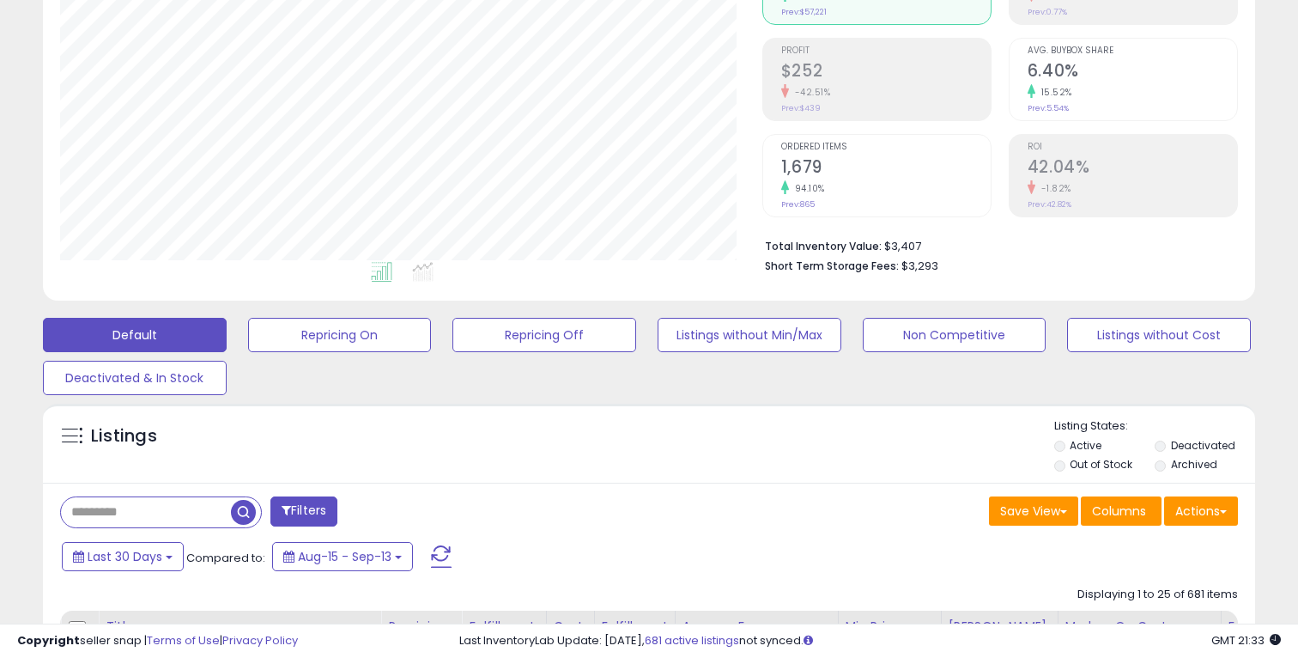
scroll to position [0, 0]
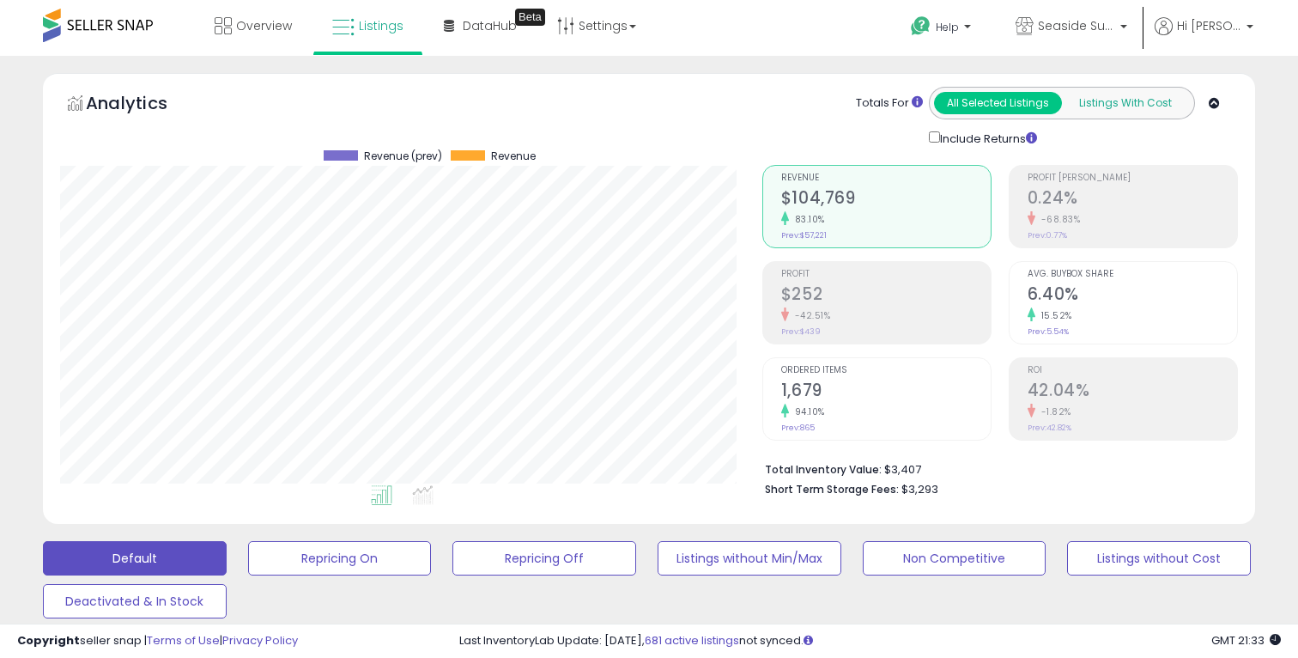
click at [1108, 111] on button "Listings With Cost" at bounding box center [1125, 103] width 128 height 22
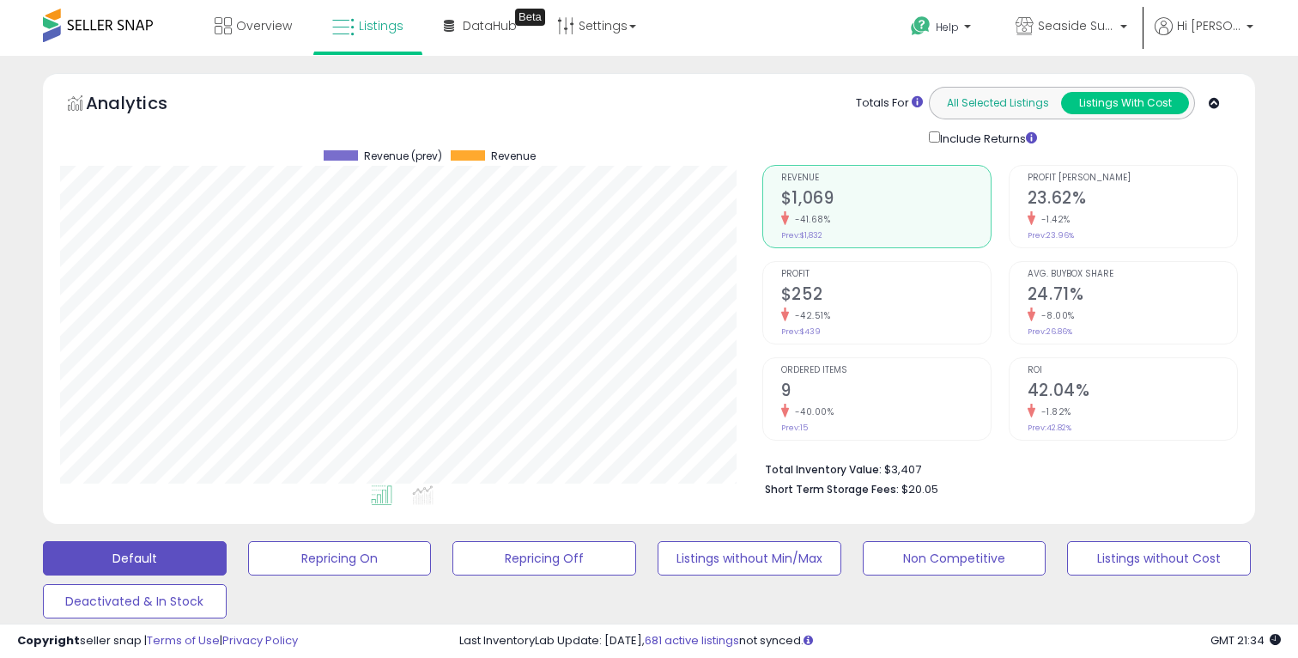
click at [1006, 103] on button "All Selected Listings" at bounding box center [998, 103] width 128 height 22
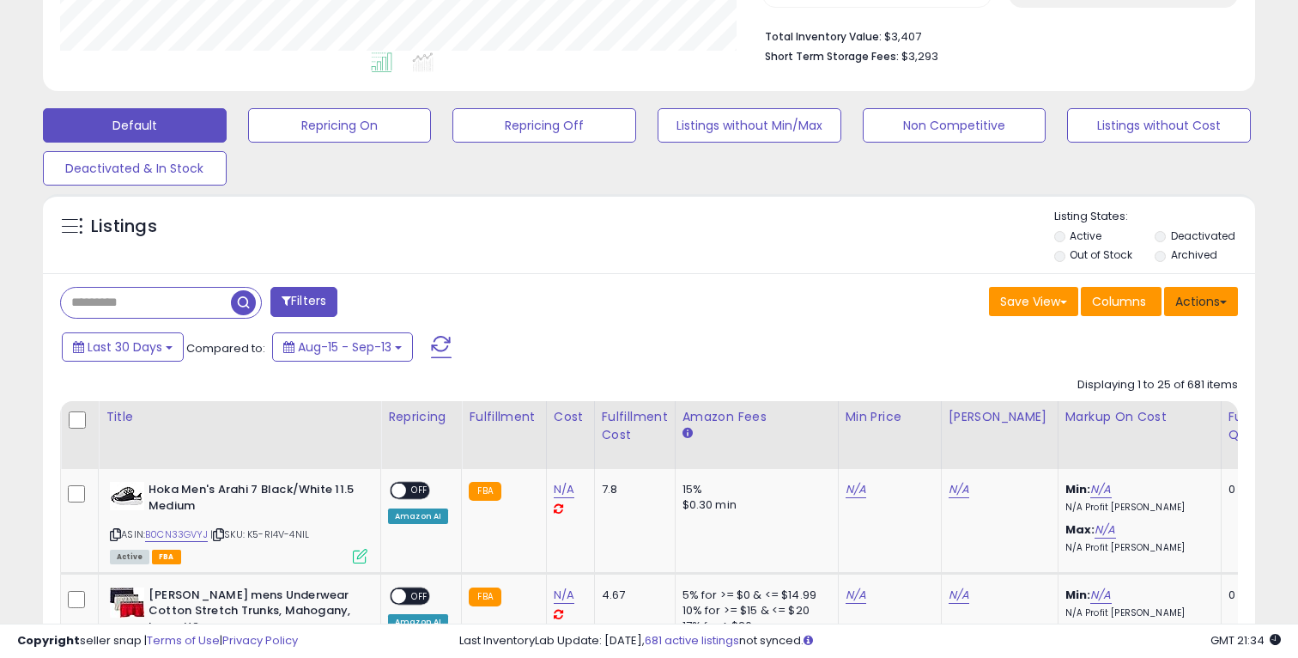
scroll to position [352, 701]
click at [1195, 312] on button "Actions" at bounding box center [1201, 301] width 74 height 29
click at [1195, 311] on button "Actions" at bounding box center [1201, 301] width 74 height 29
click at [1061, 297] on button "Save View" at bounding box center [1033, 301] width 89 height 29
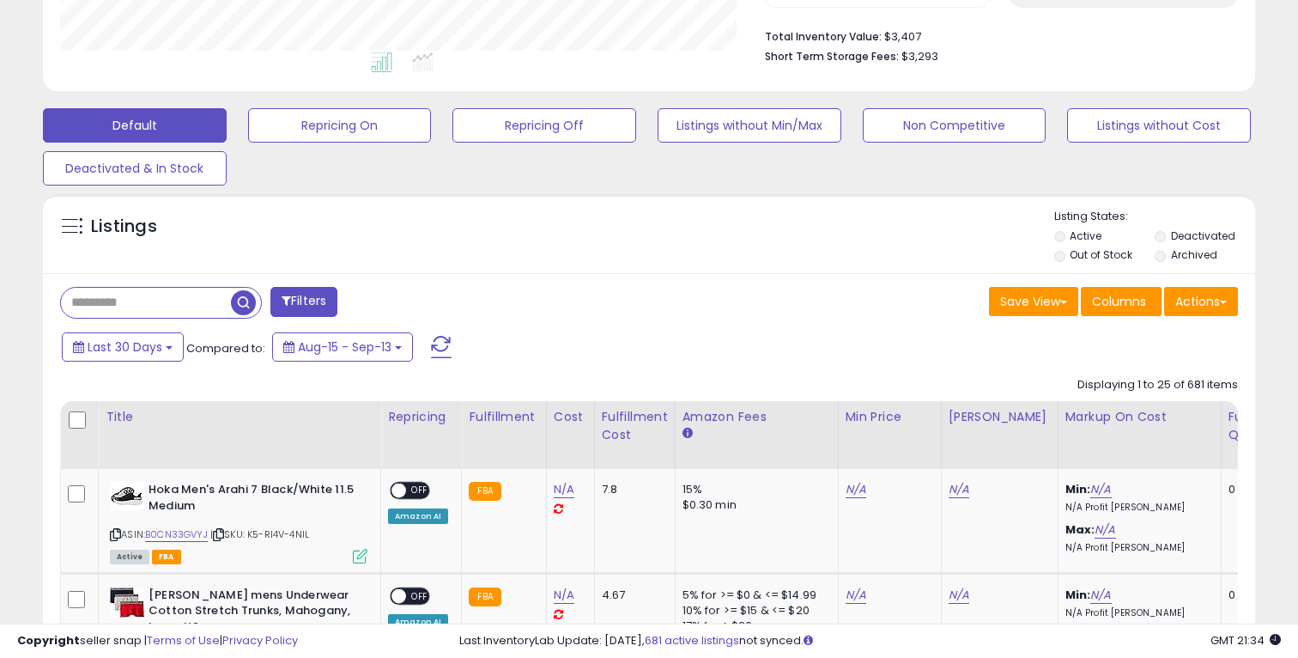
click at [322, 293] on button "Filters" at bounding box center [303, 302] width 67 height 30
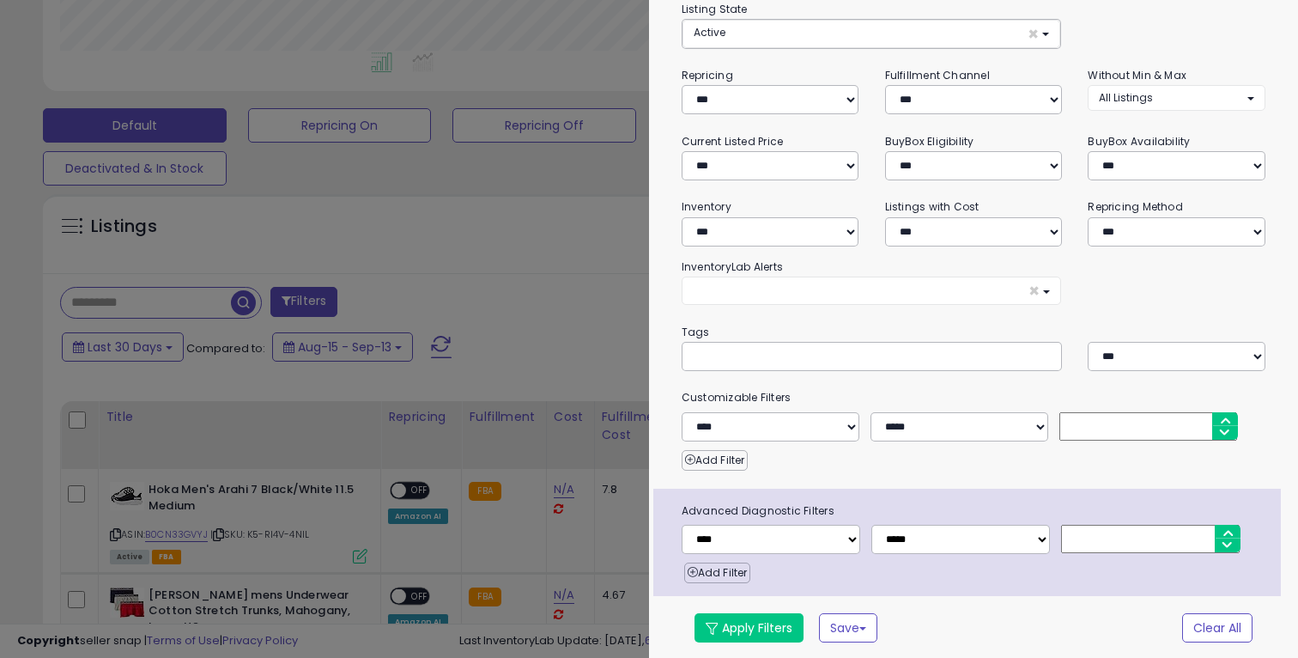
scroll to position [0, 0]
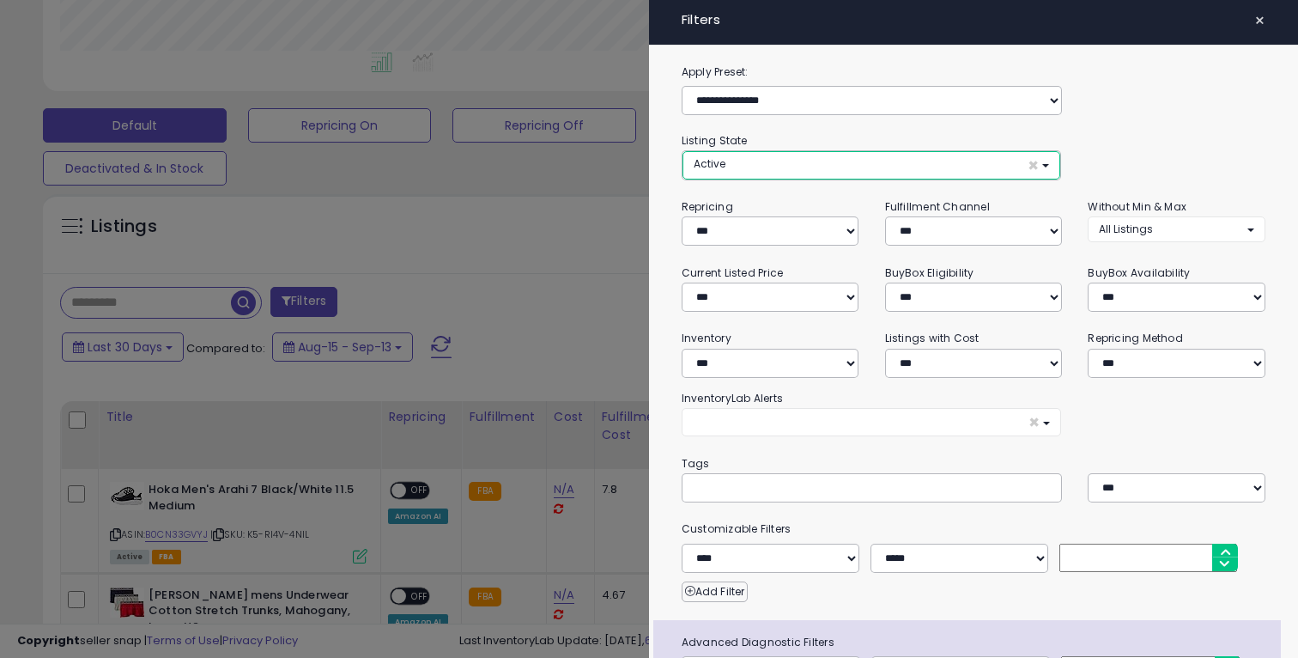
click at [779, 161] on button "Active ×" at bounding box center [871, 165] width 378 height 28
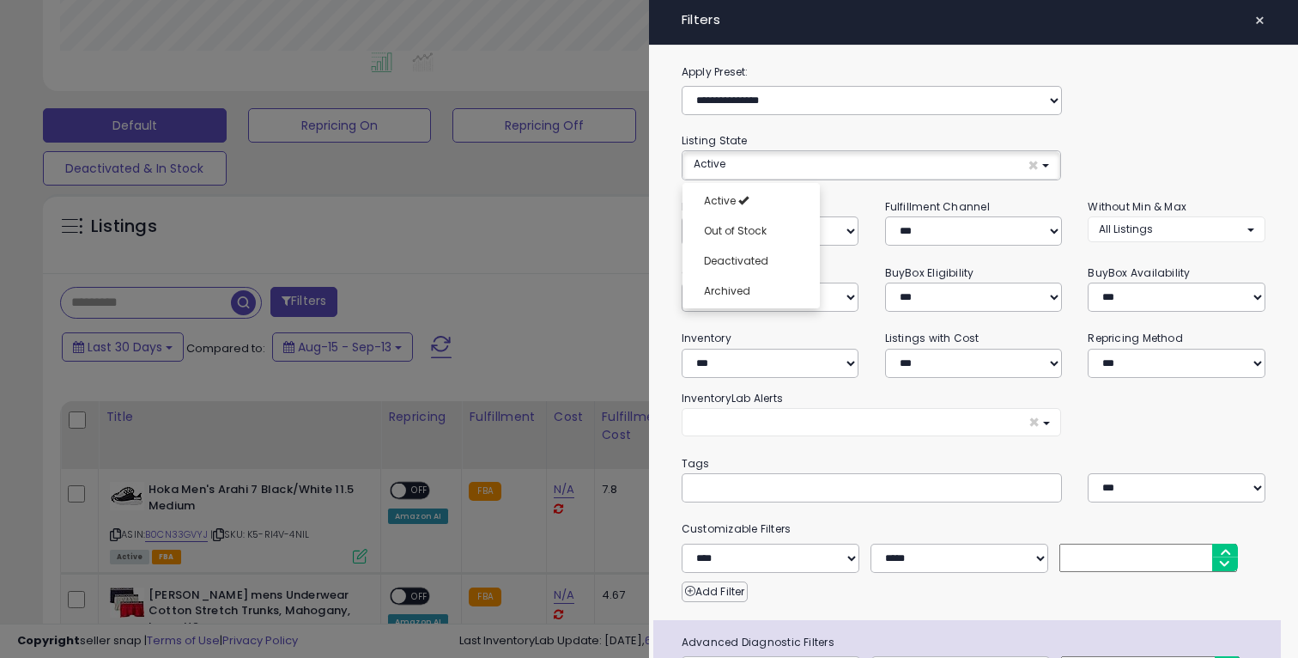
click at [789, 135] on div "**********" at bounding box center [974, 155] width 584 height 49
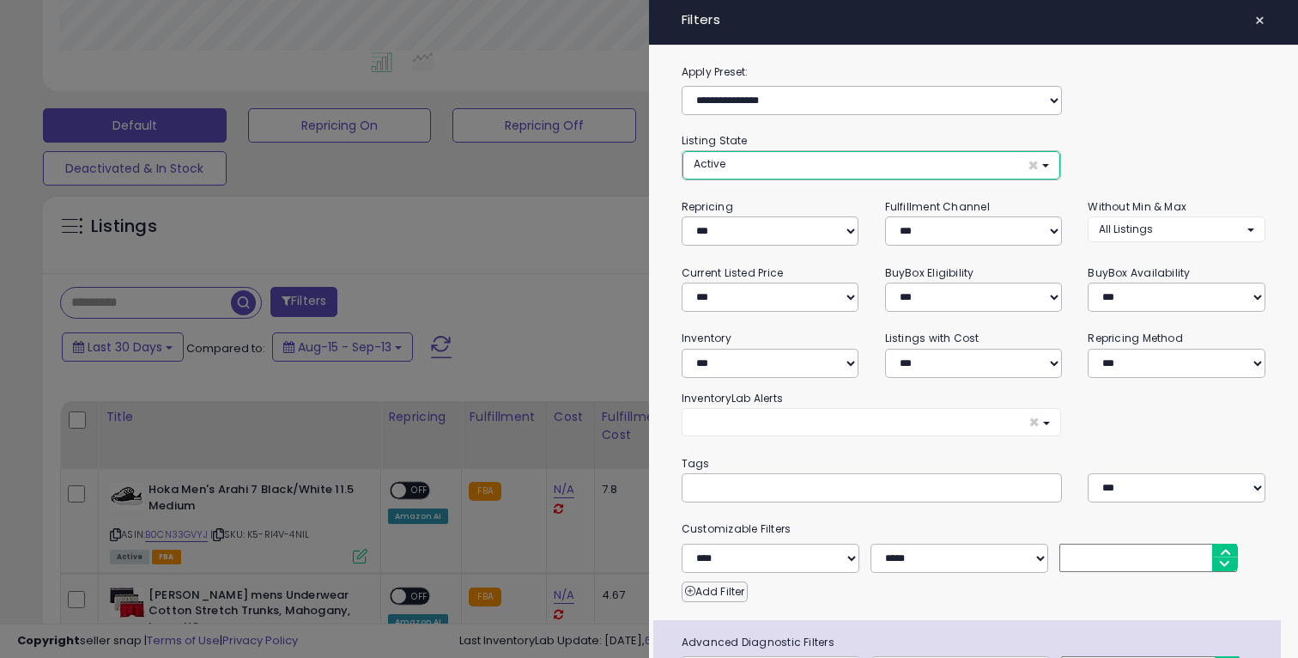
click at [728, 156] on button "Active ×" at bounding box center [871, 165] width 378 height 28
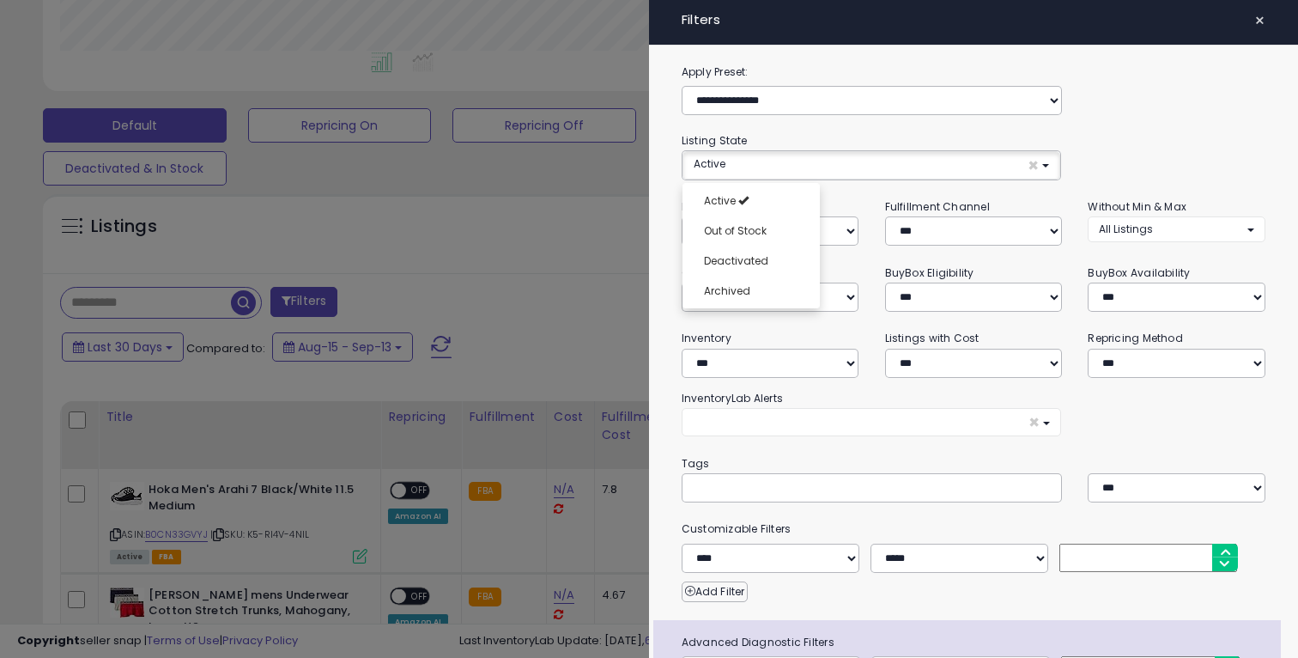
click at [935, 138] on div "**********" at bounding box center [974, 155] width 584 height 49
click at [610, 246] on div at bounding box center [649, 329] width 1298 height 658
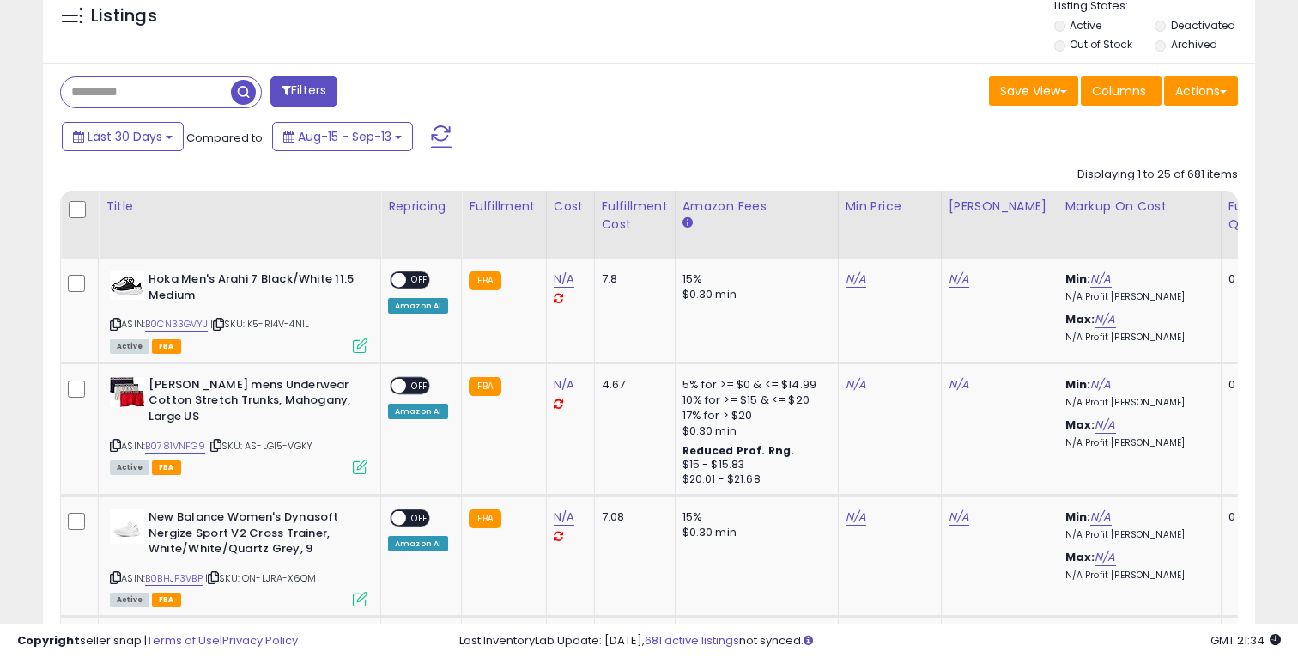
scroll to position [645, 0]
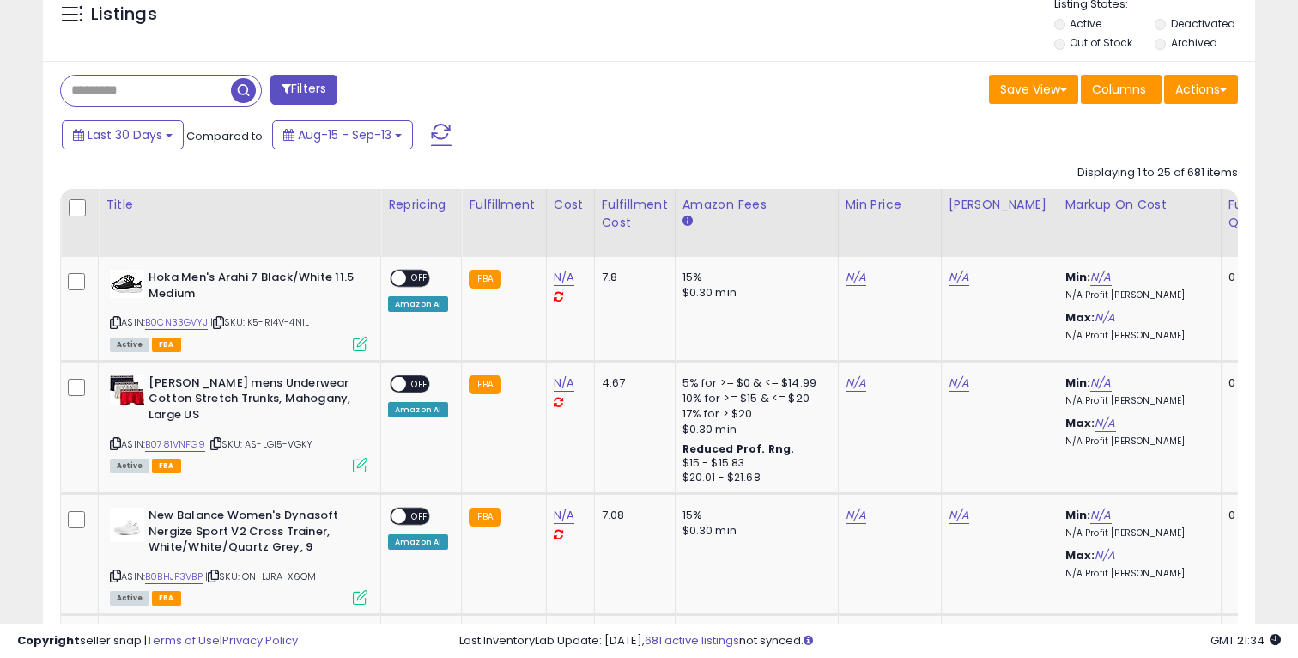
click at [450, 136] on span at bounding box center [441, 135] width 21 height 22
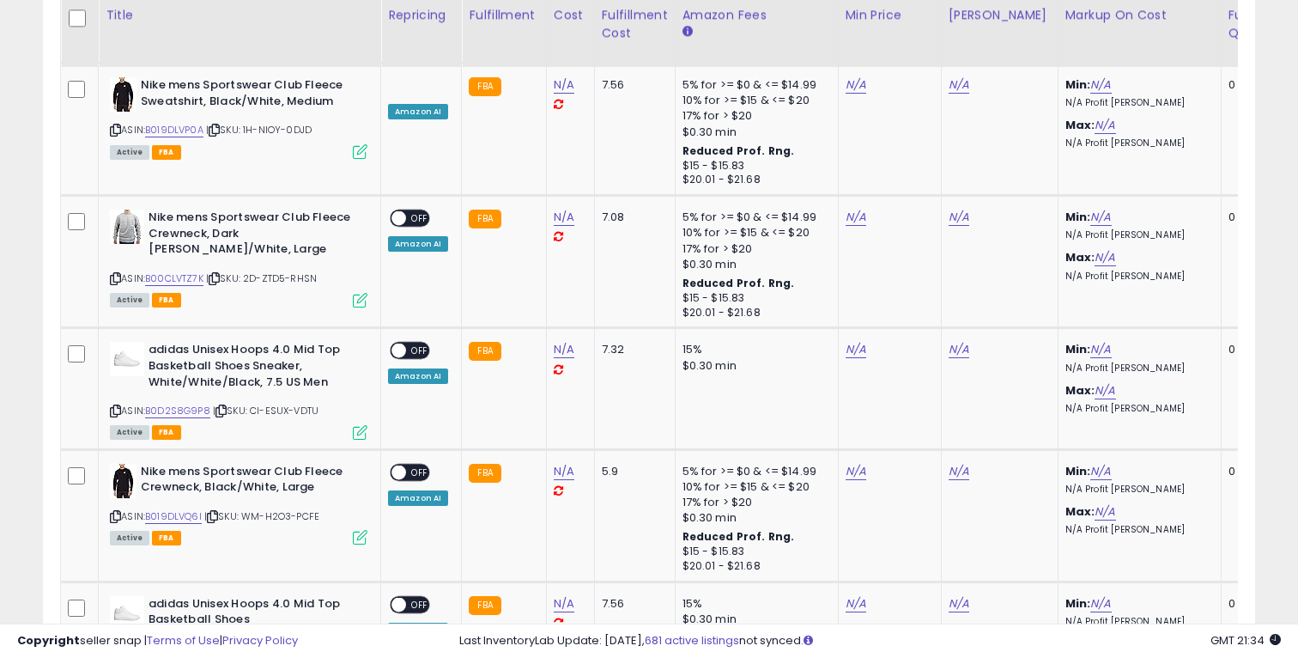
scroll to position [3430, 0]
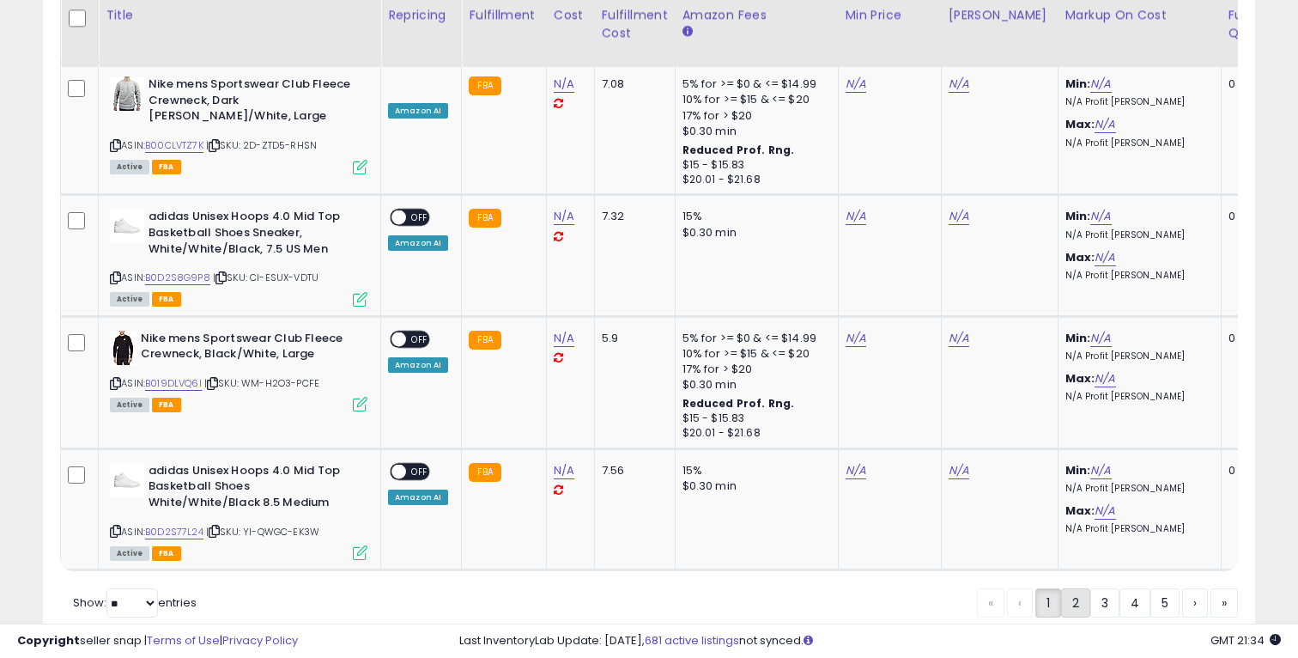
click at [1070, 588] on link "2" at bounding box center [1075, 602] width 29 height 29
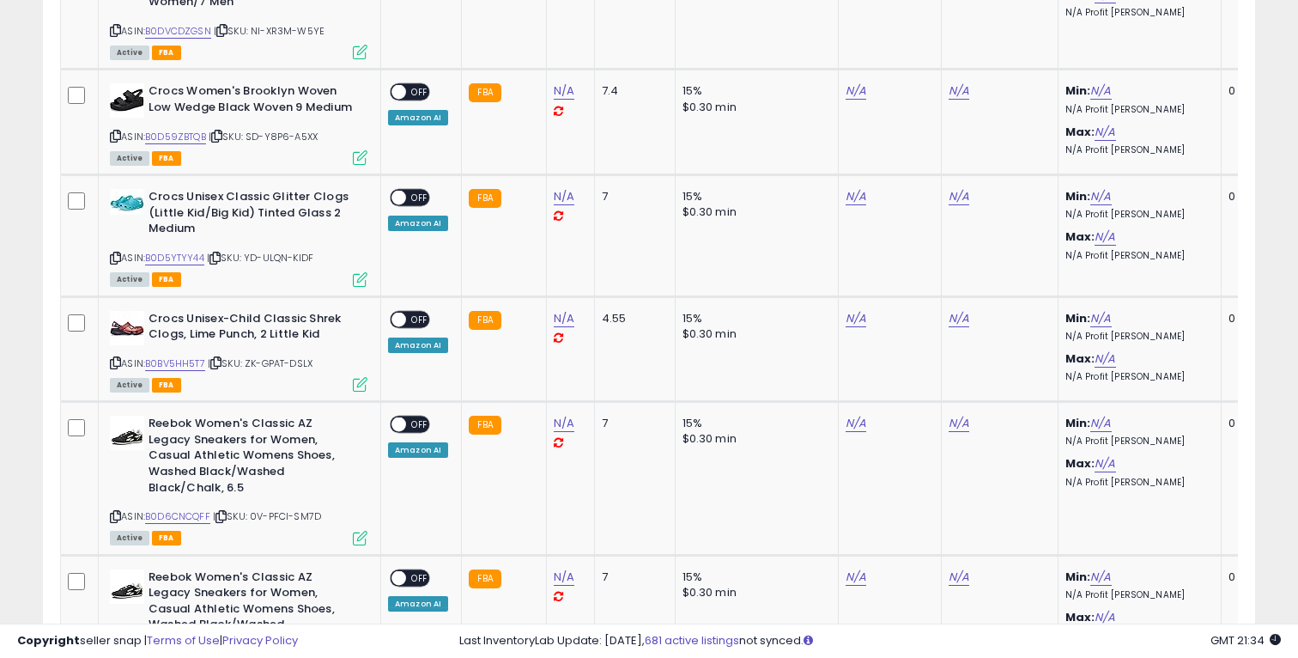
scroll to position [3435, 0]
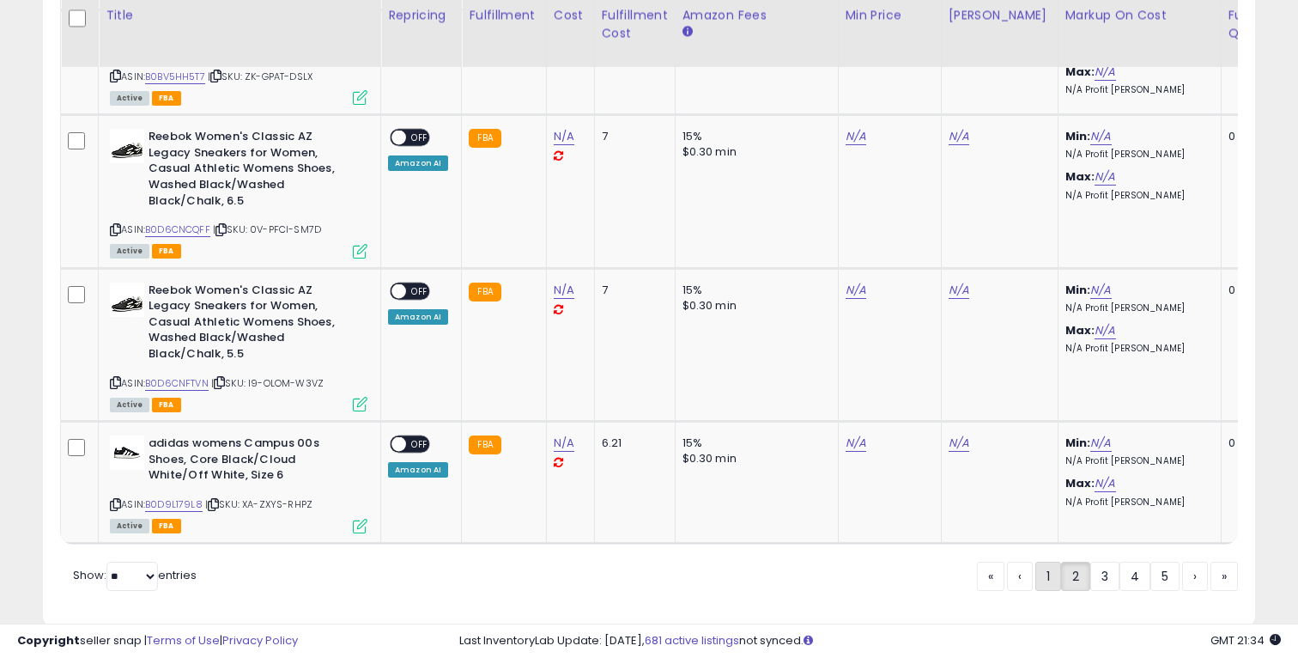
click at [1044, 561] on link "1" at bounding box center [1048, 575] width 26 height 29
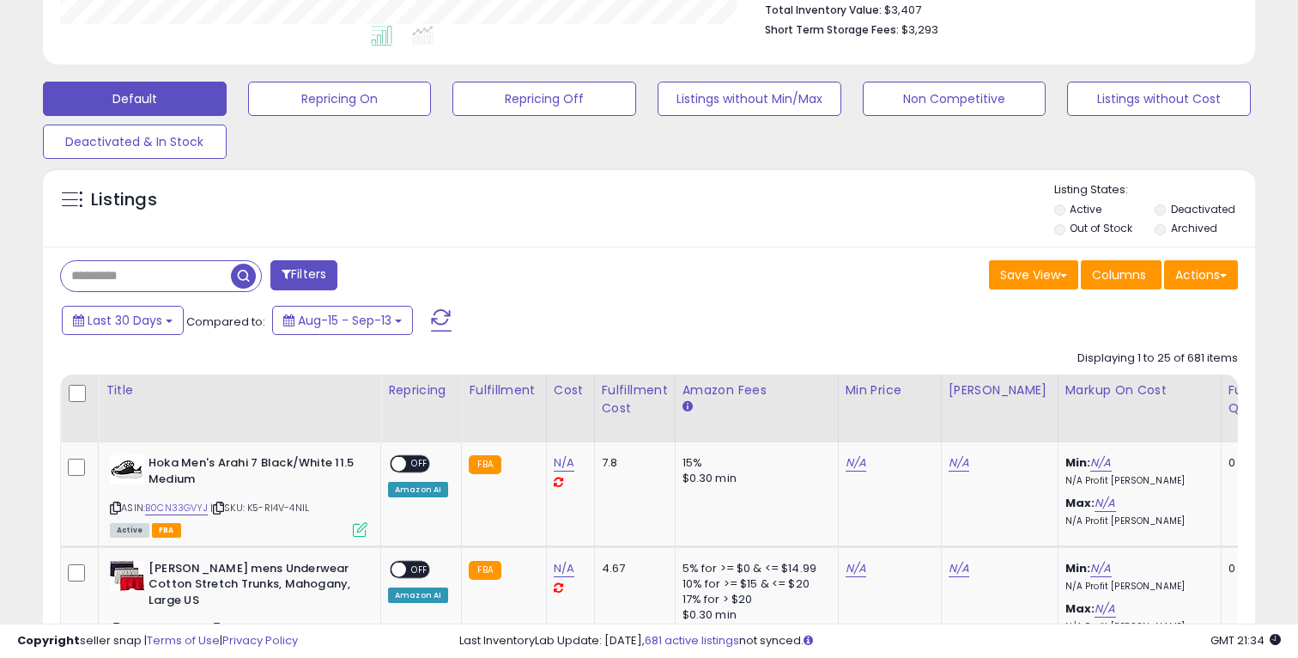
scroll to position [452, 0]
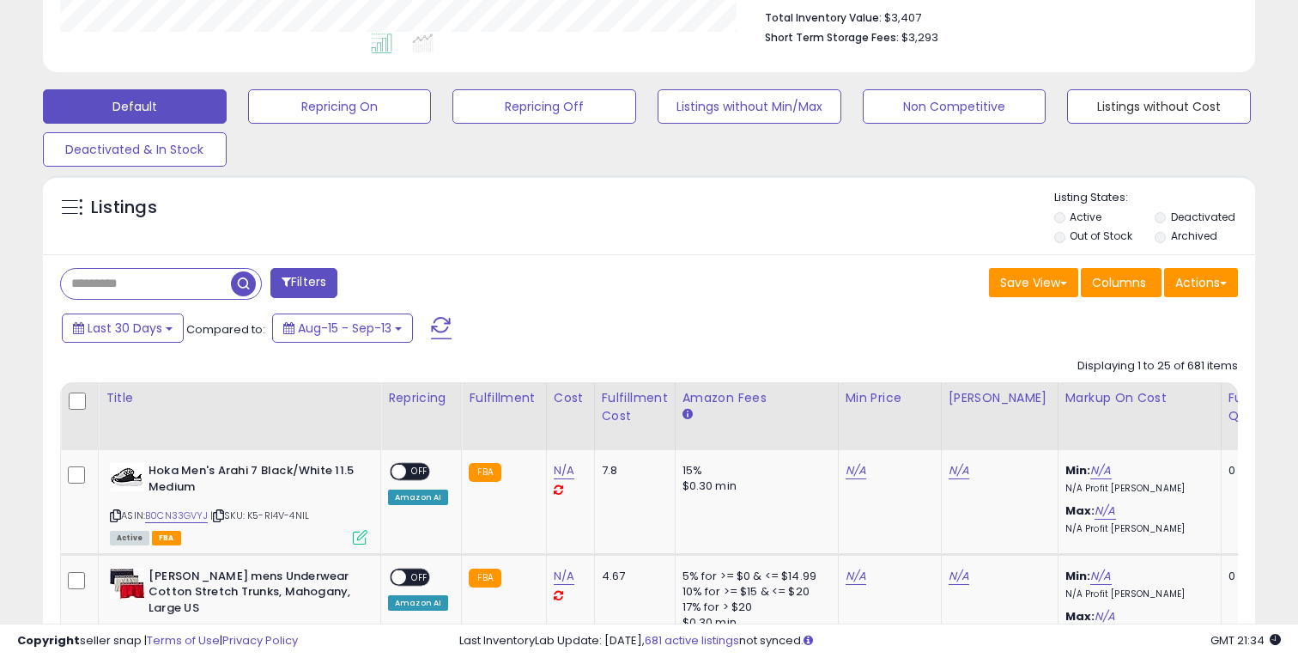
drag, startPoint x: 1089, startPoint y: 106, endPoint x: 740, endPoint y: 168, distance: 354.1
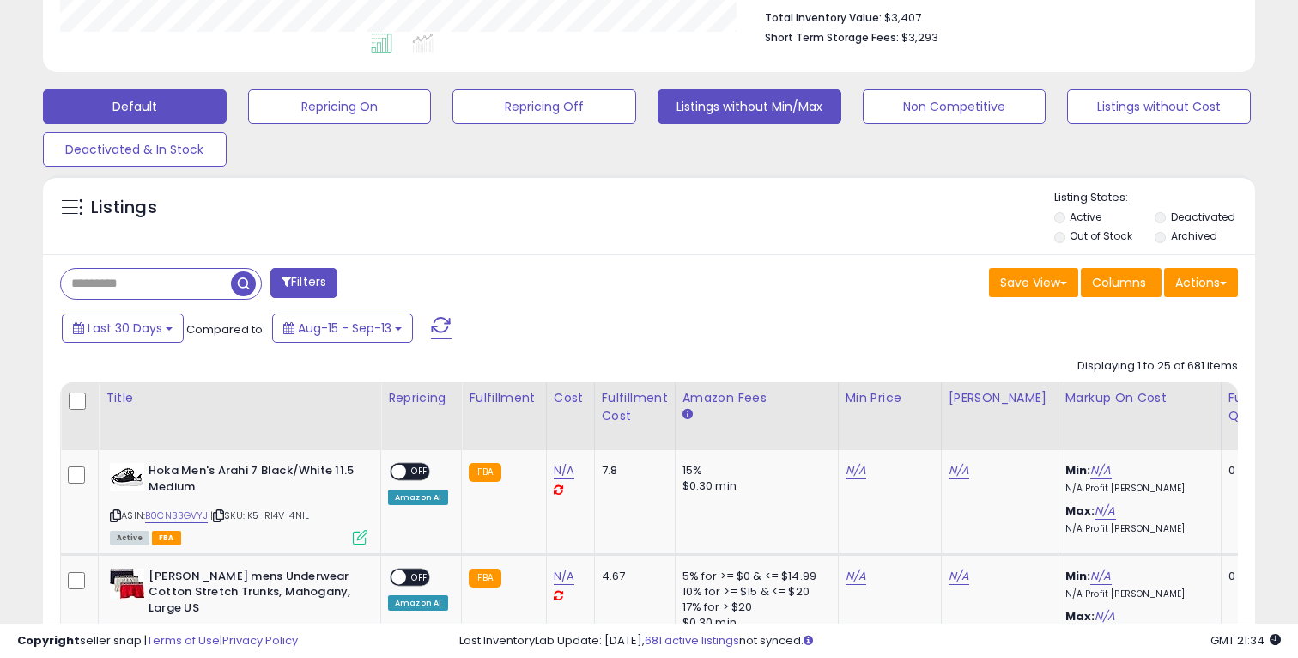
click at [718, 104] on button "Listings without Min/Max" at bounding box center [750, 106] width 184 height 34
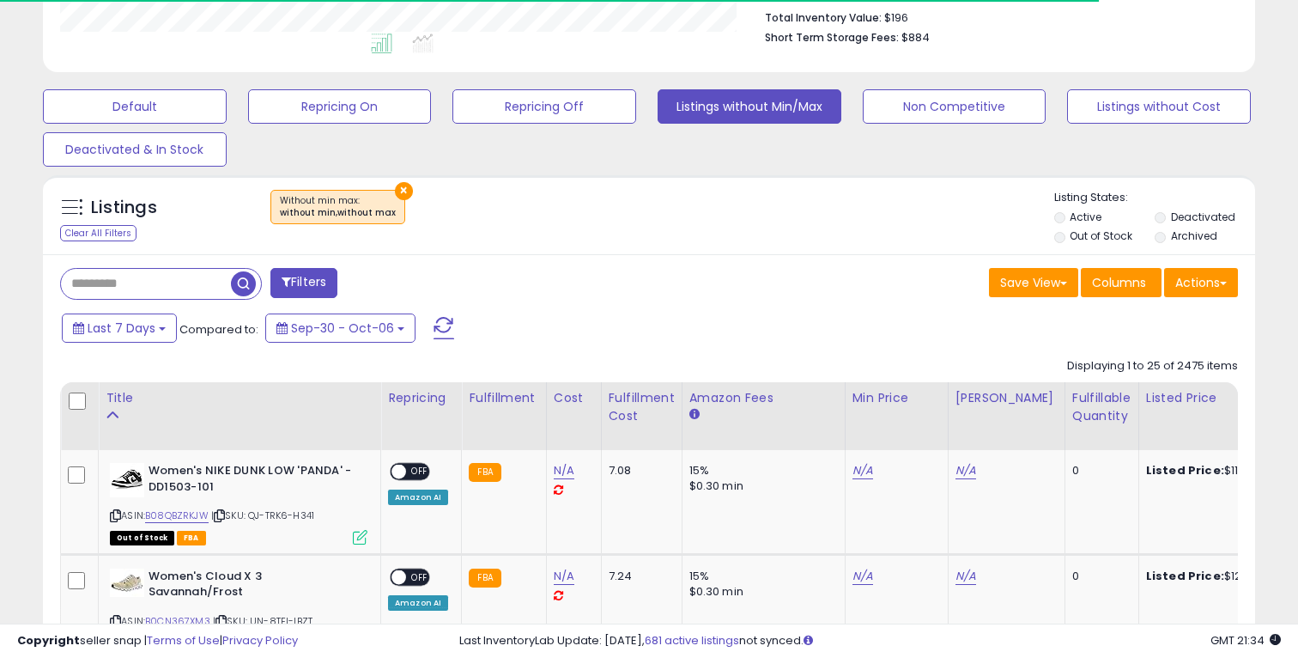
click at [1065, 233] on li "Out of Stock" at bounding box center [1103, 237] width 99 height 19
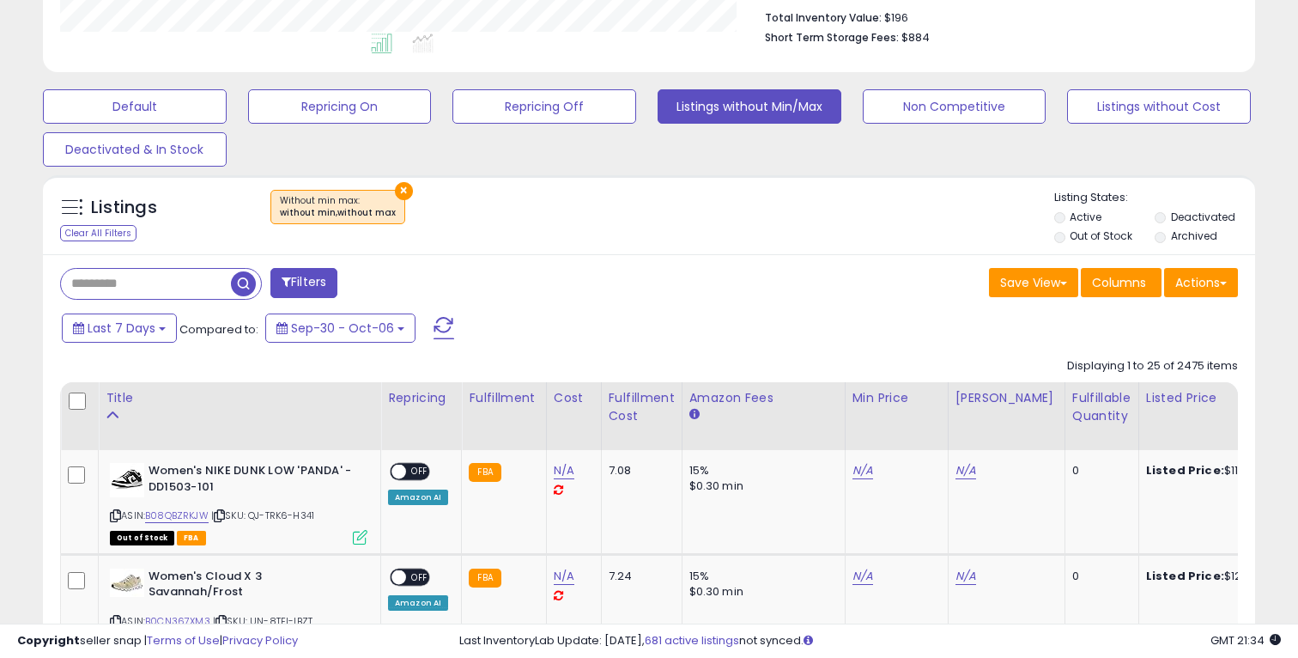
scroll to position [352, 701]
click at [395, 184] on button "×" at bounding box center [404, 191] width 18 height 18
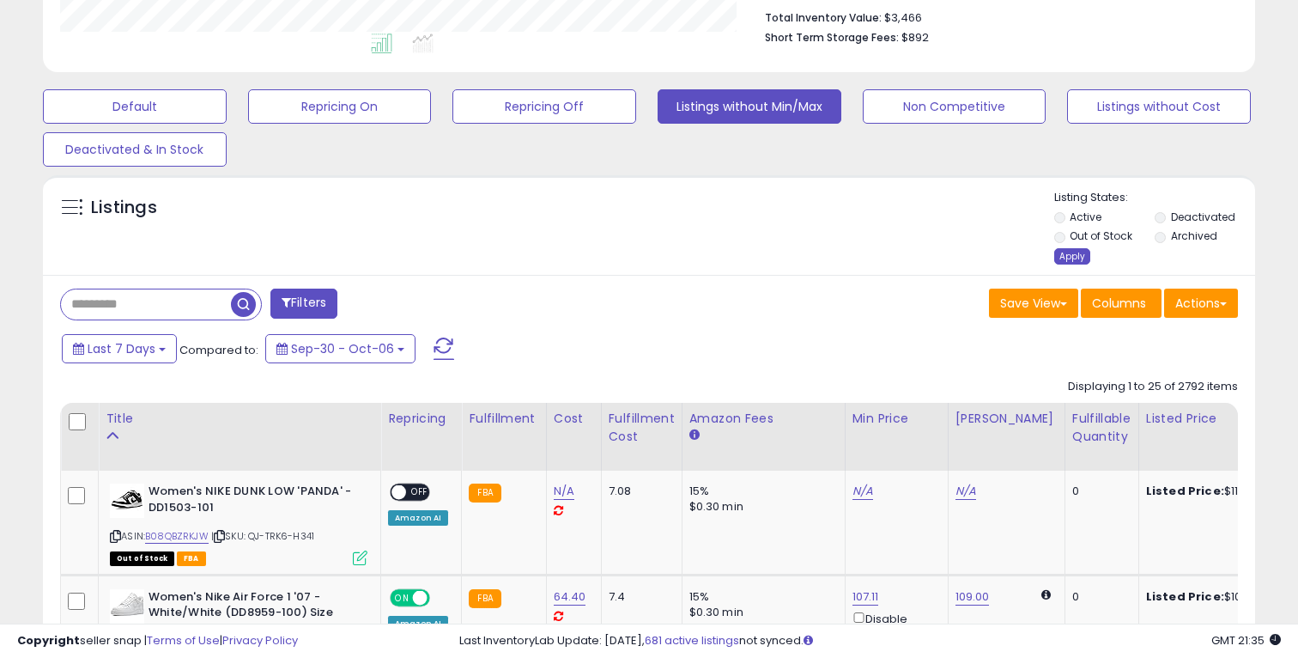
click at [1078, 259] on div "Apply" at bounding box center [1072, 256] width 36 height 16
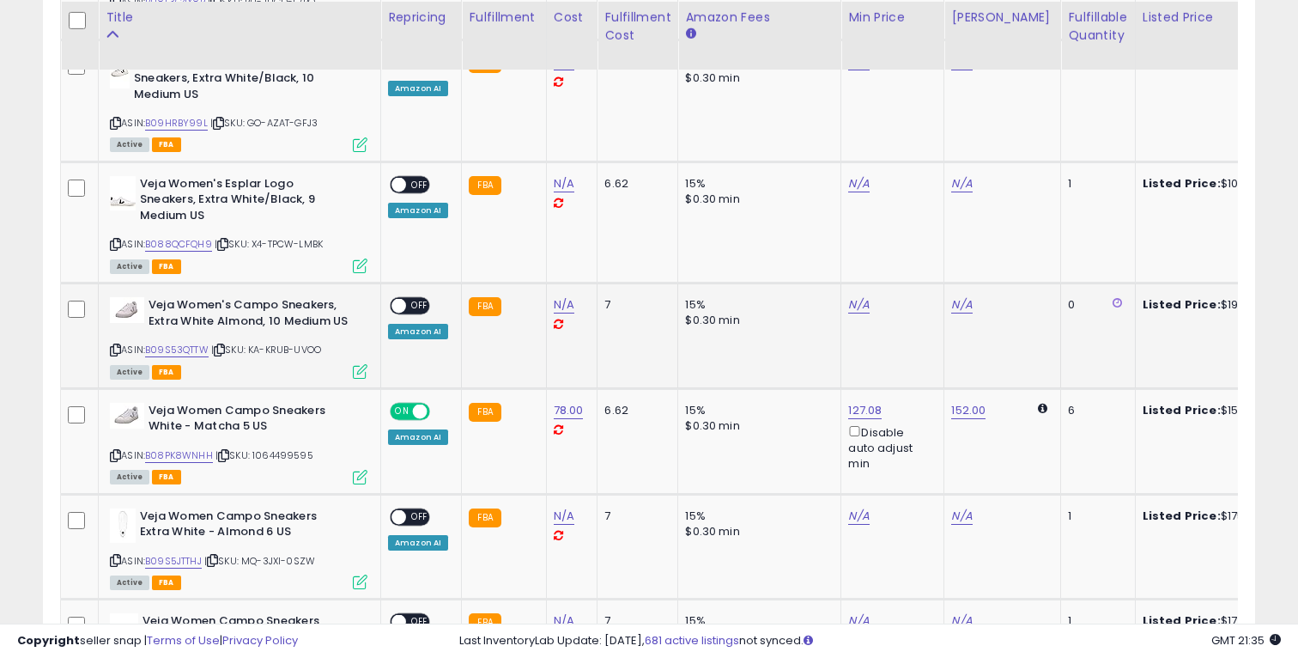
scroll to position [538, 0]
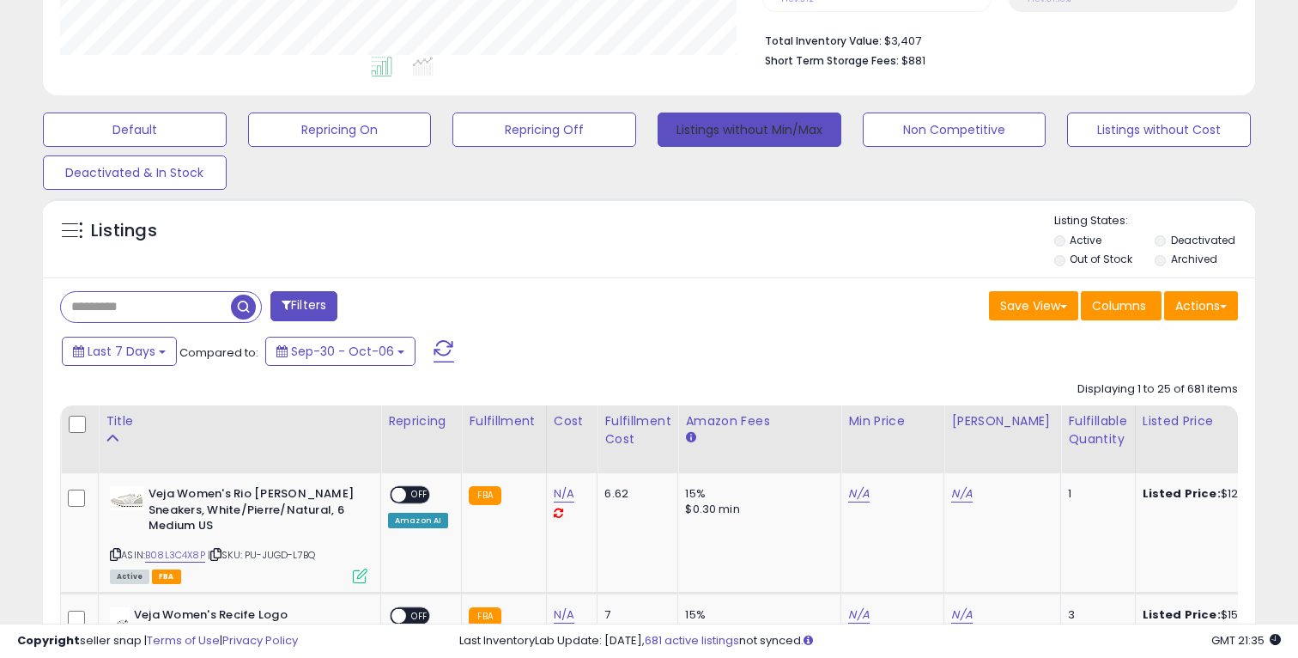
click at [782, 130] on button "Listings without Min/Max" at bounding box center [750, 129] width 184 height 34
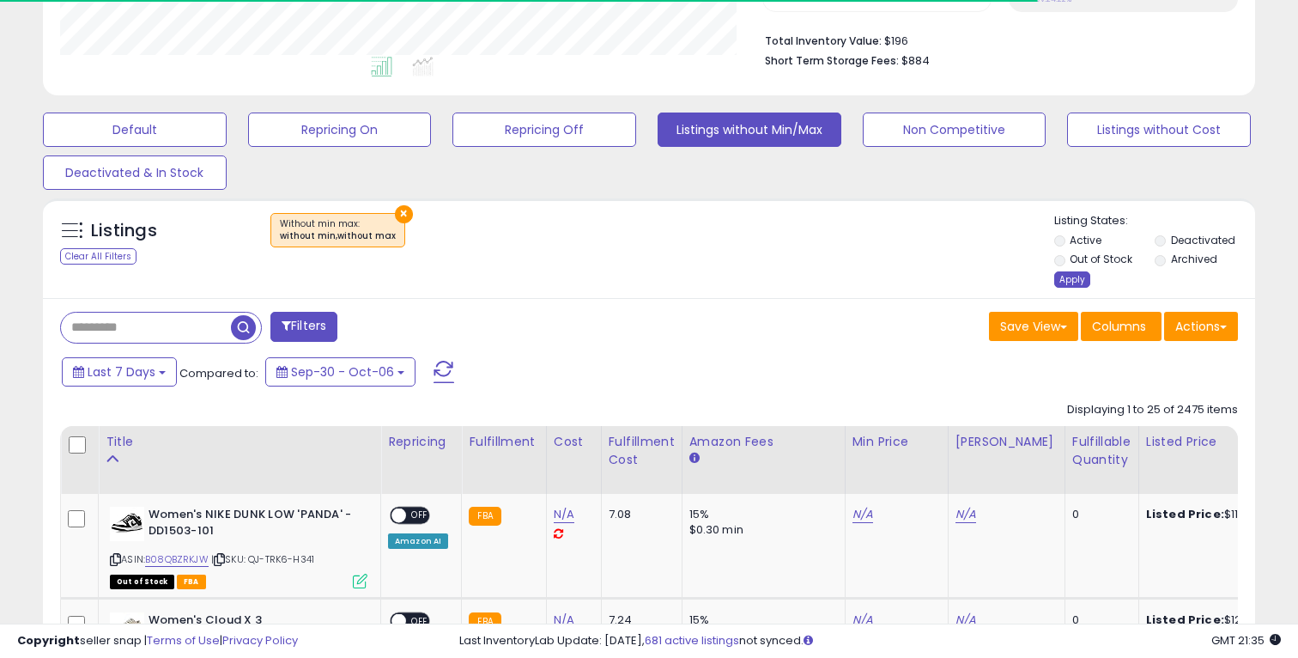
click at [1069, 275] on div "Apply" at bounding box center [1072, 279] width 36 height 16
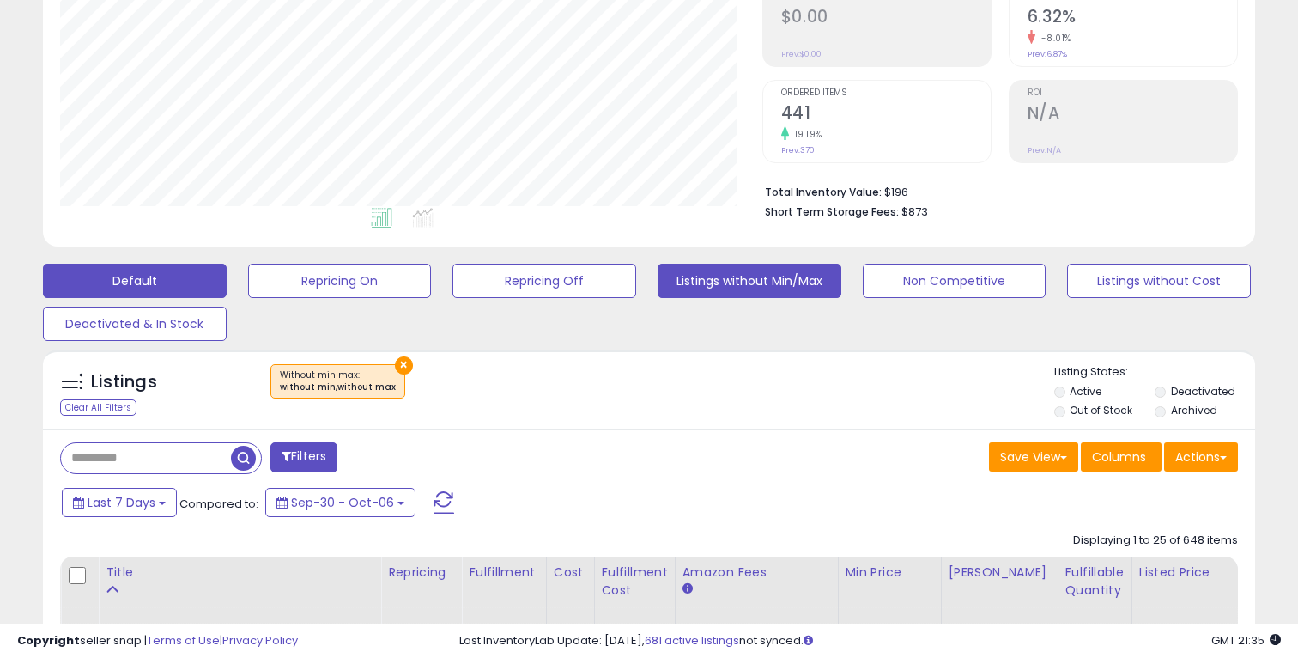
click at [192, 276] on button "Default" at bounding box center [135, 281] width 184 height 34
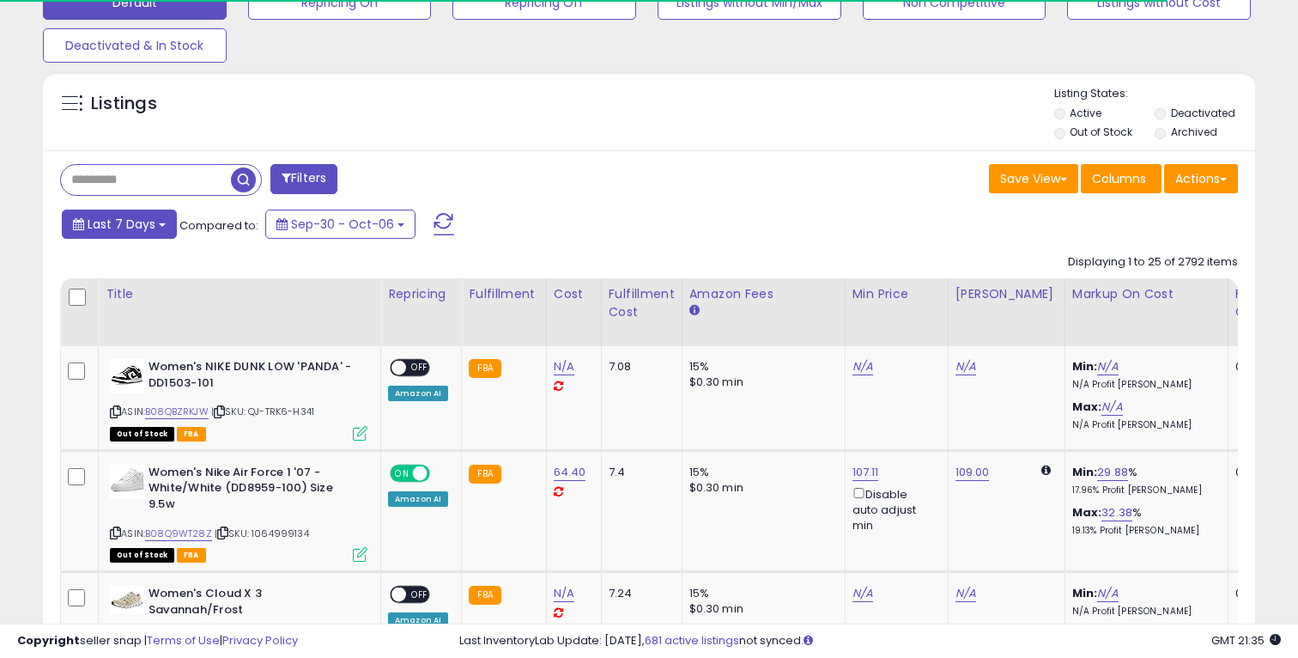
click at [136, 220] on span "Last 7 Days" at bounding box center [122, 223] width 68 height 17
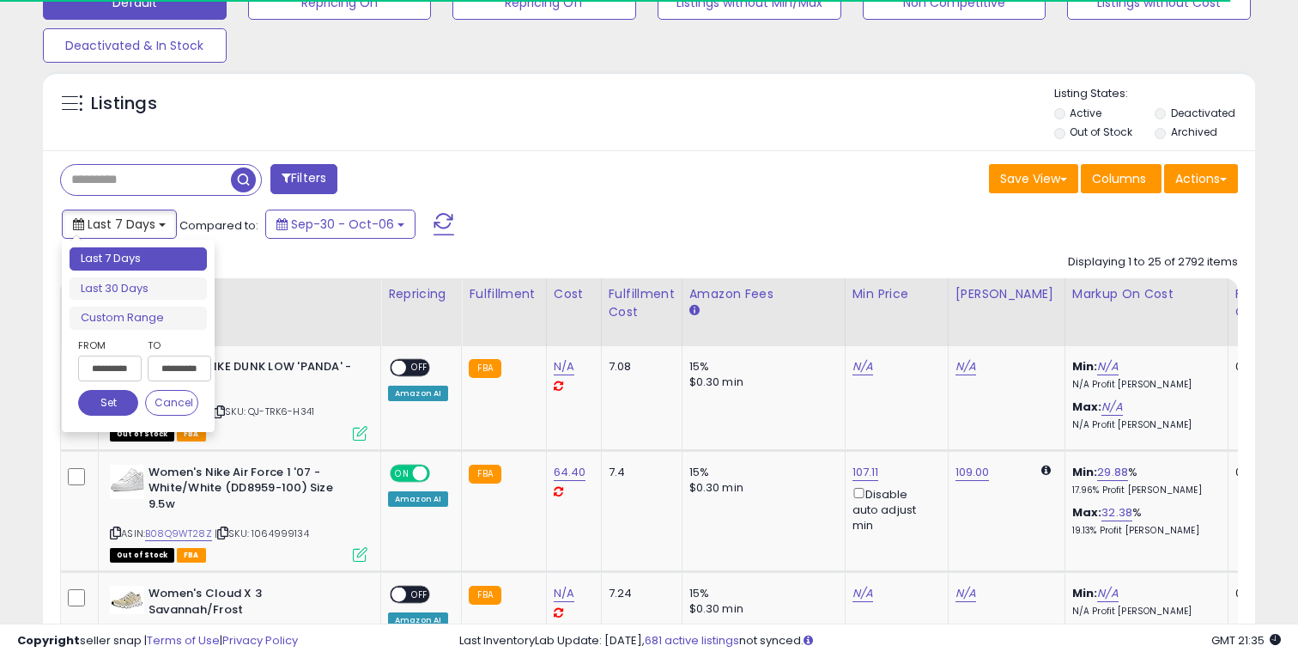
type input "**********"
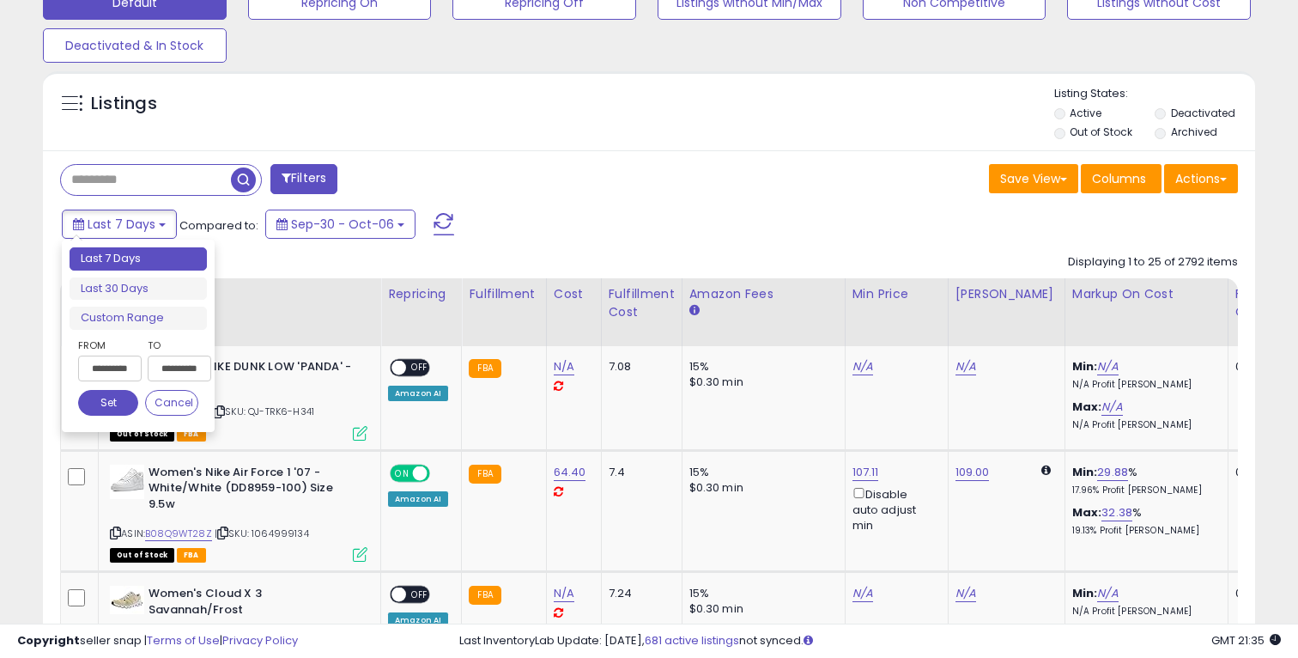
click at [383, 175] on div "Filters" at bounding box center [348, 181] width 602 height 34
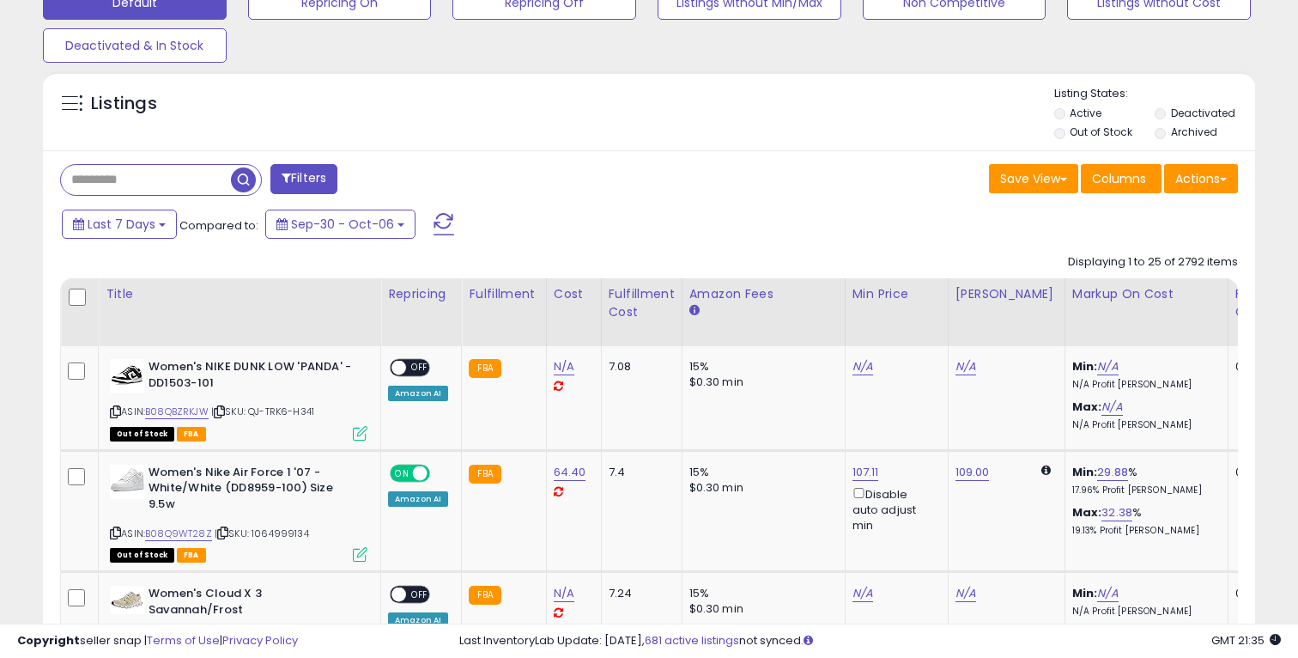
click at [1074, 132] on label "Out of Stock" at bounding box center [1101, 131] width 63 height 15
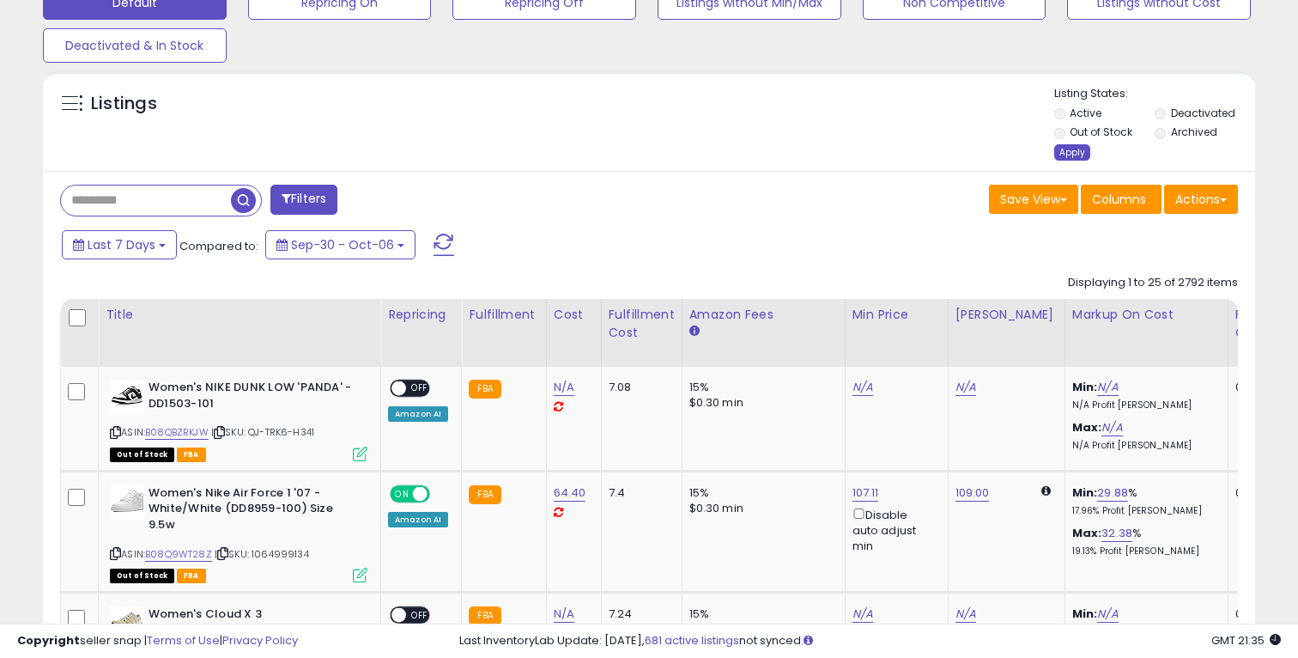
click at [1070, 154] on div "Apply" at bounding box center [1072, 152] width 36 height 16
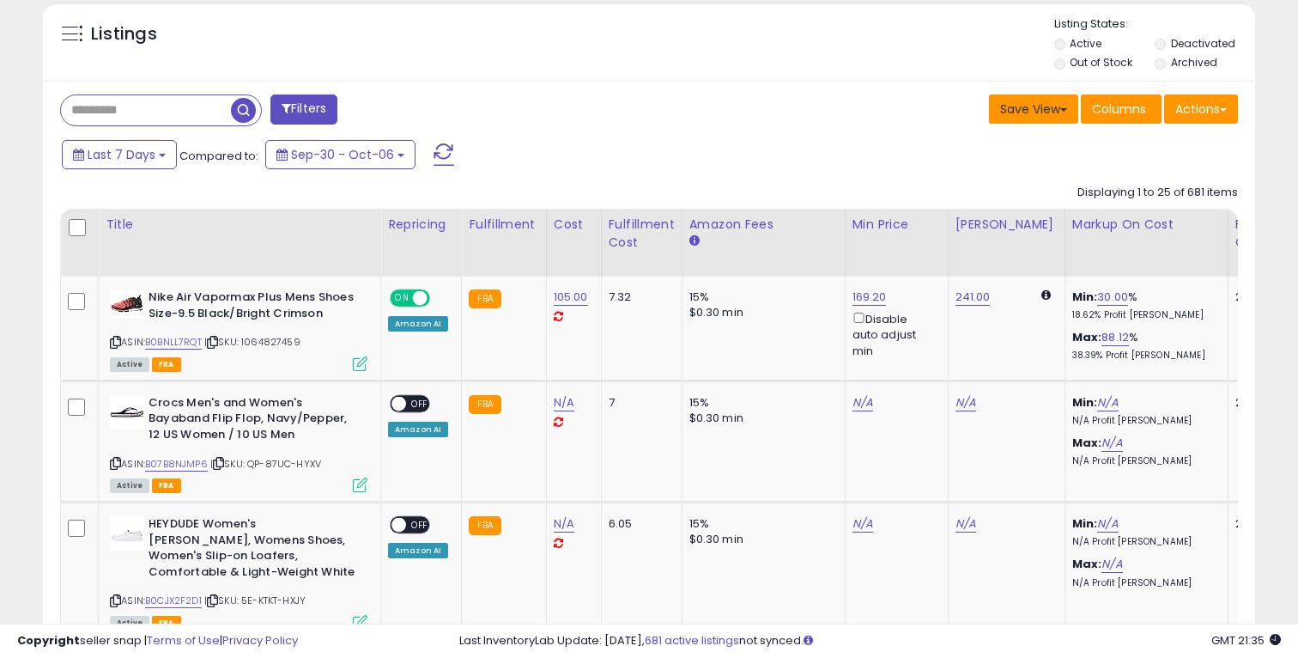
click at [1049, 118] on button "Save View" at bounding box center [1033, 108] width 89 height 29
click at [1049, 114] on button "Save View" at bounding box center [1033, 108] width 89 height 29
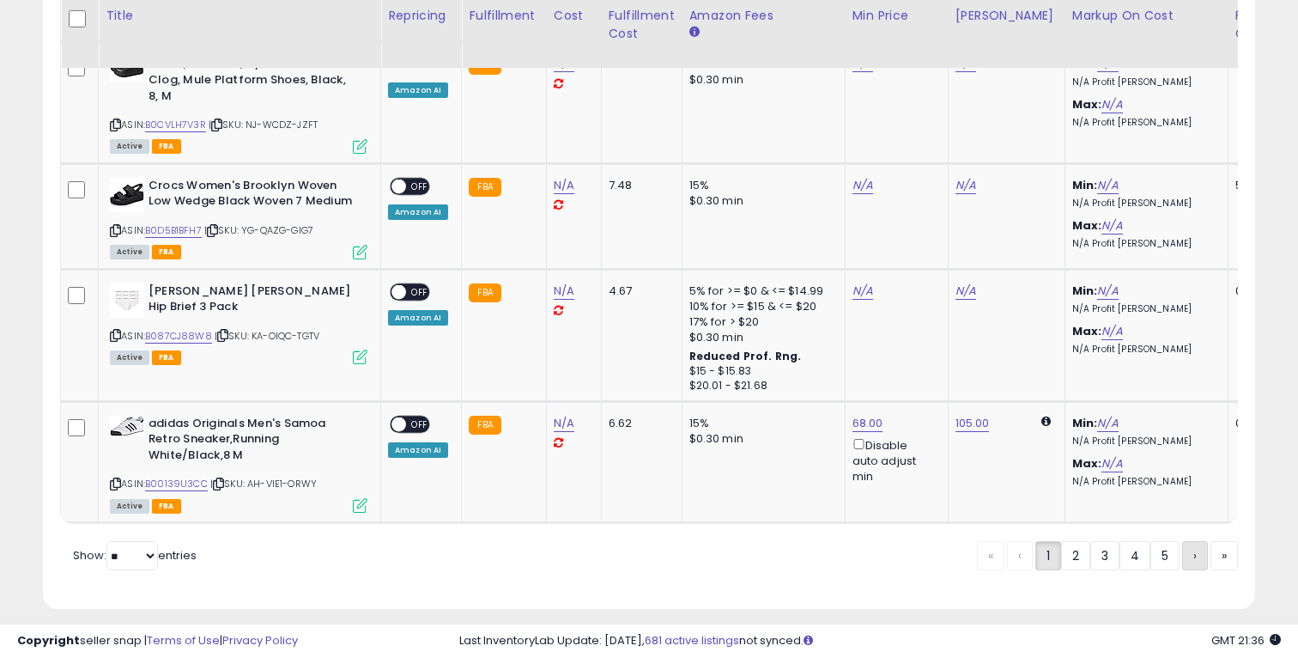
click at [1185, 541] on link "›" at bounding box center [1195, 555] width 26 height 29
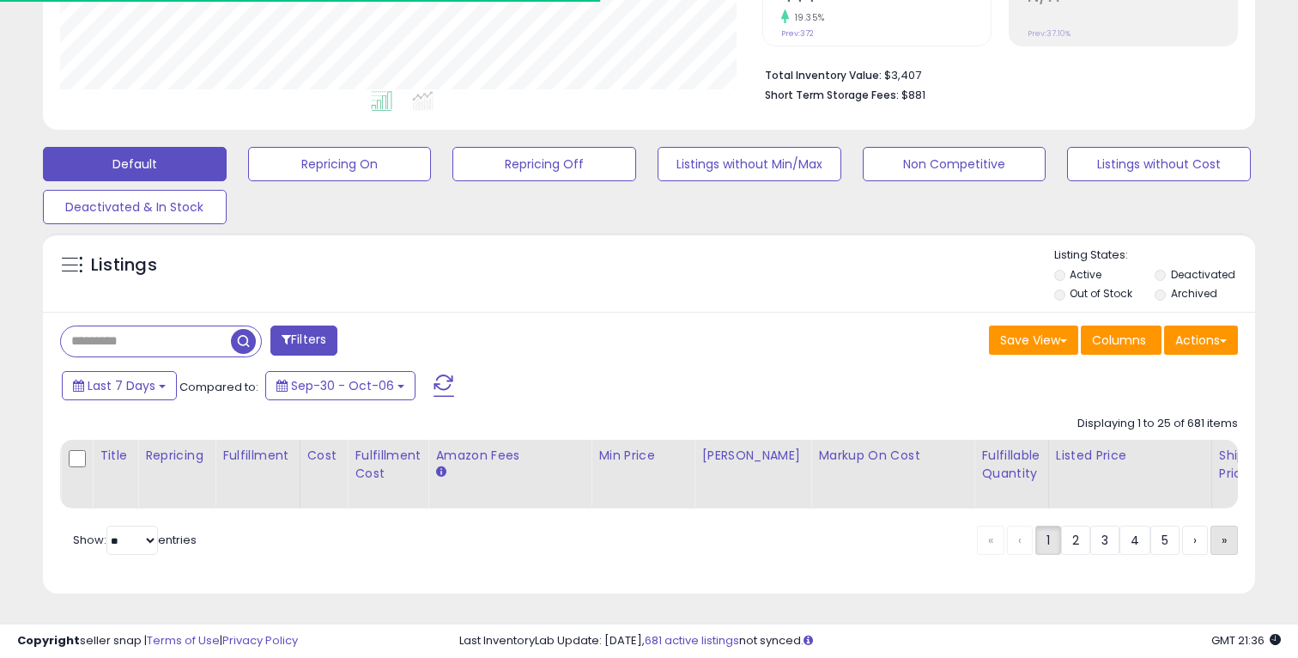
click at [1213, 547] on link "»" at bounding box center [1223, 539] width 27 height 29
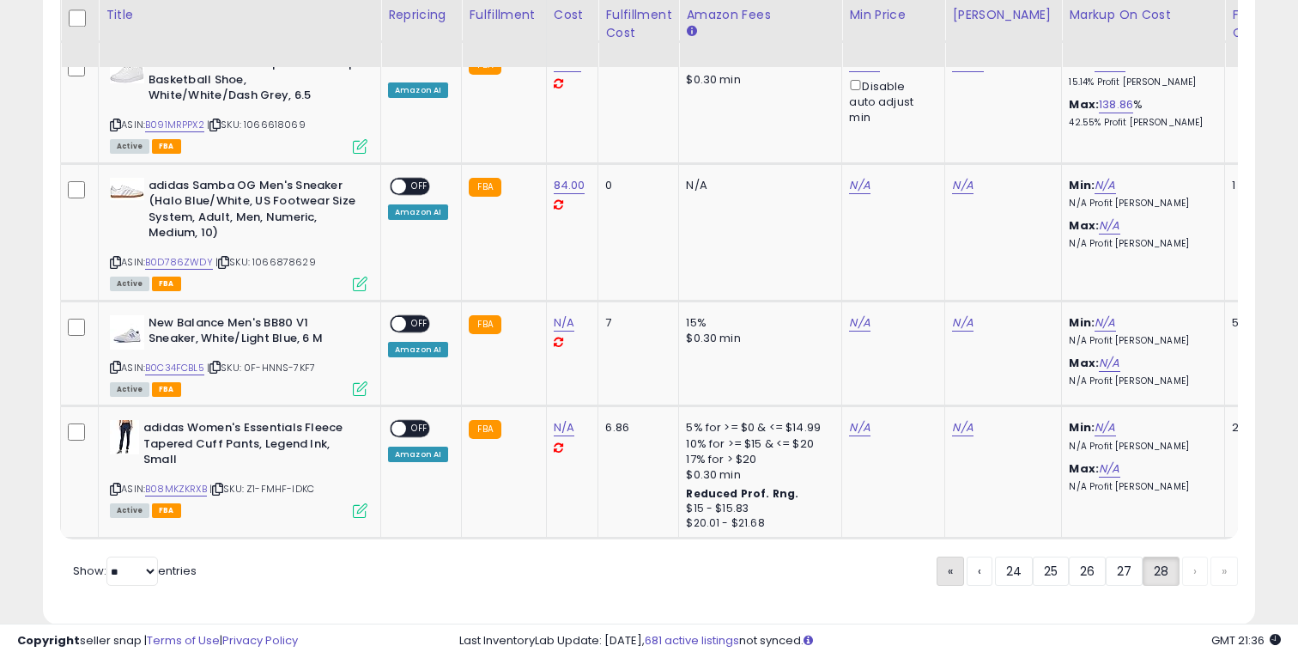
click at [948, 556] on link "«" at bounding box center [950, 570] width 27 height 29
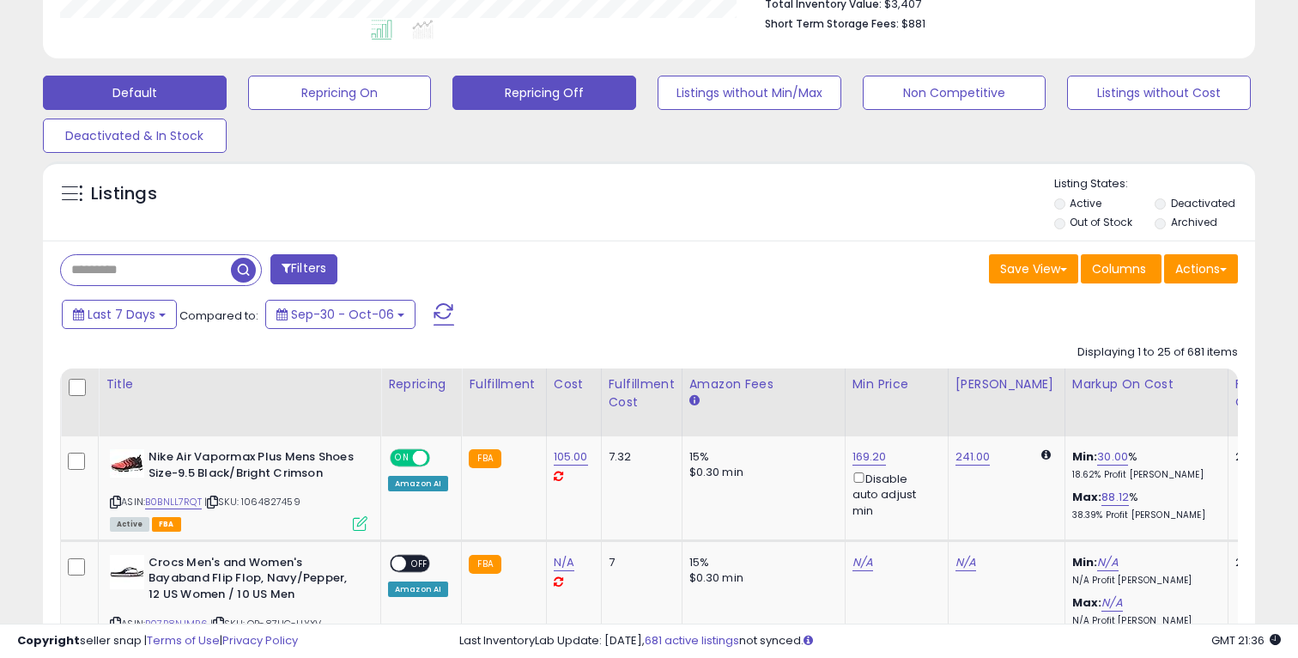
click at [524, 82] on button "Repricing Off" at bounding box center [544, 93] width 184 height 34
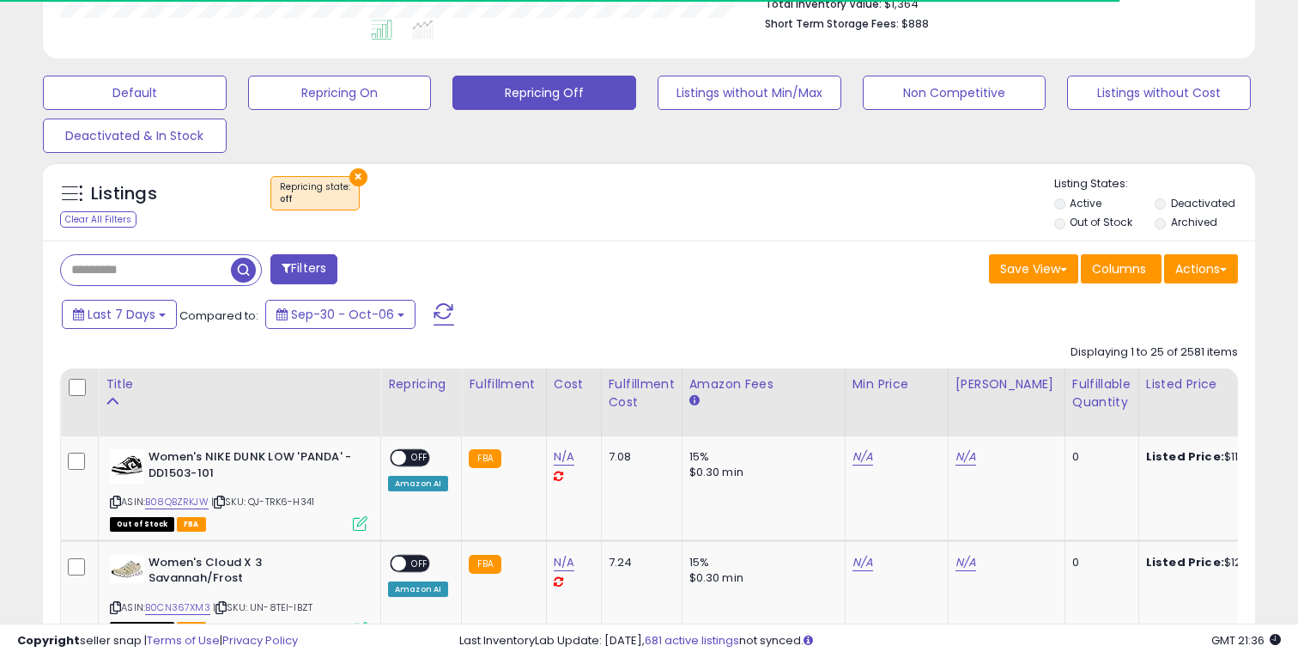
click at [1095, 223] on label "Out of Stock" at bounding box center [1101, 222] width 63 height 15
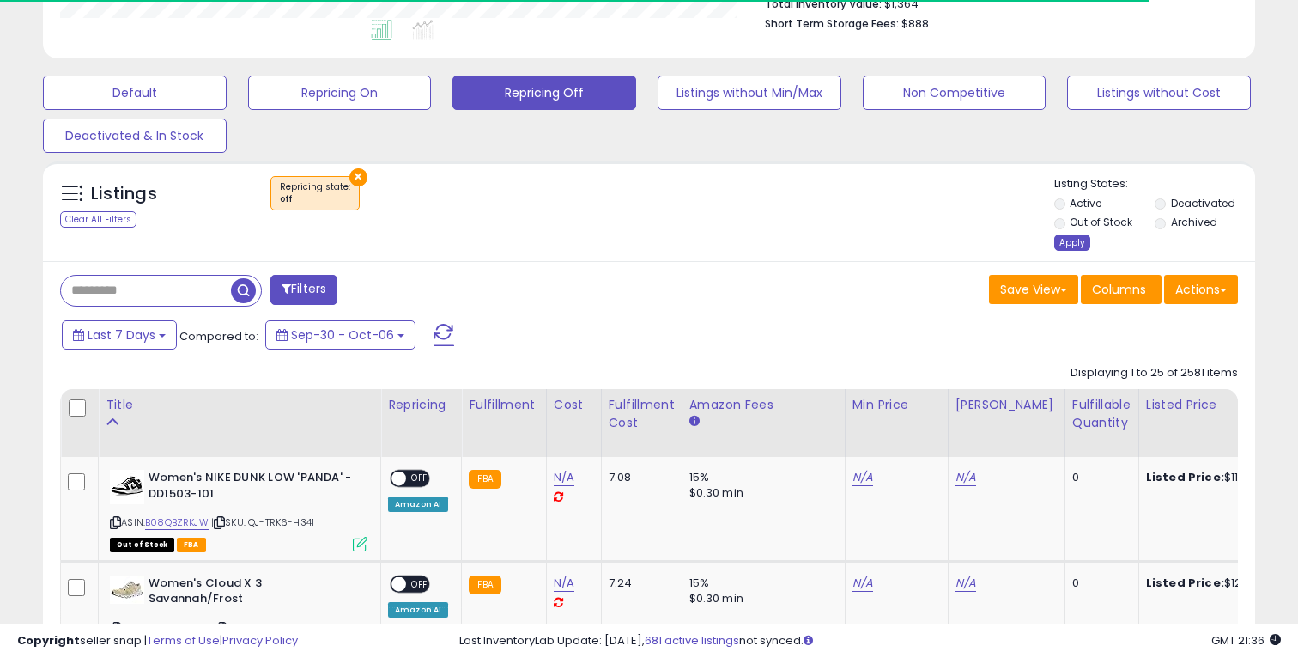
click at [1054, 235] on div "Apply" at bounding box center [1072, 242] width 36 height 16
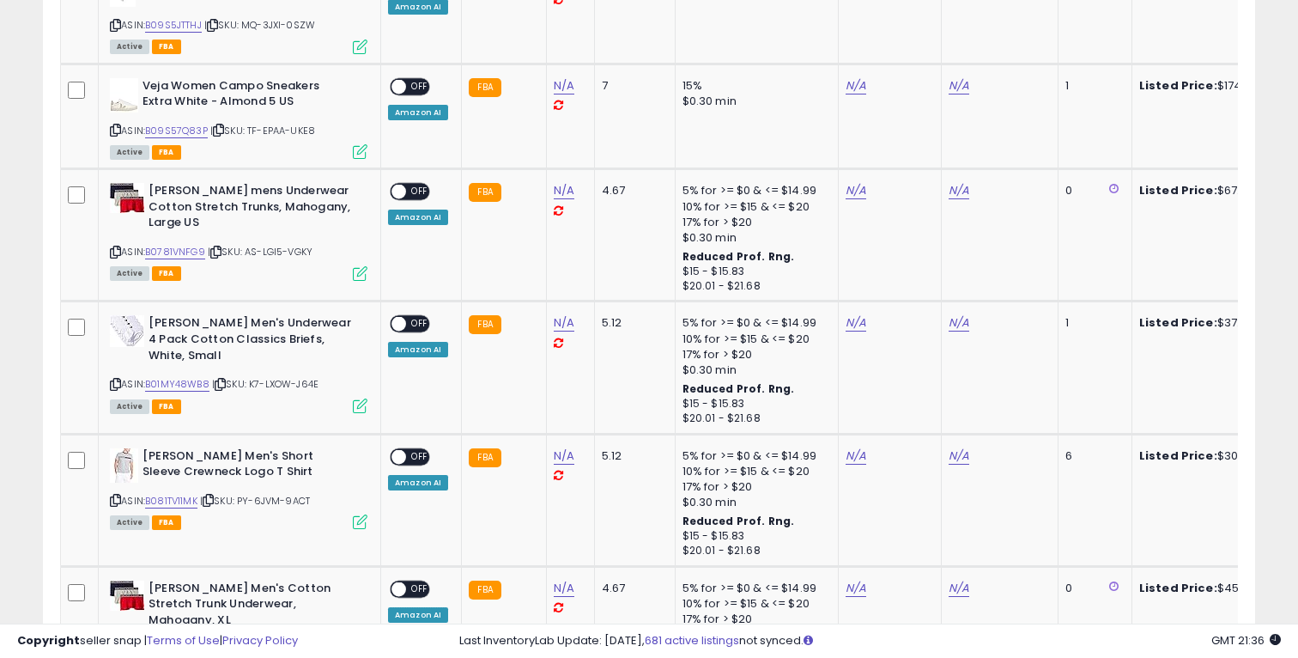
scroll to position [809, 0]
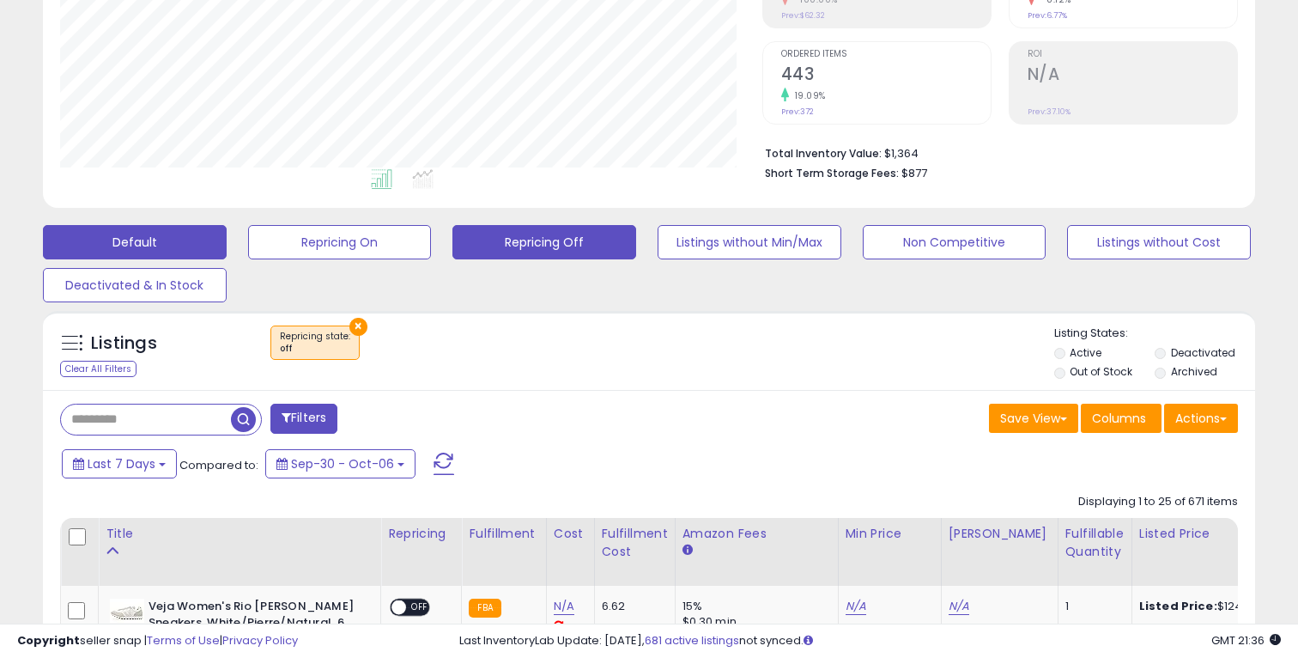
click at [210, 235] on button "Default" at bounding box center [135, 242] width 184 height 34
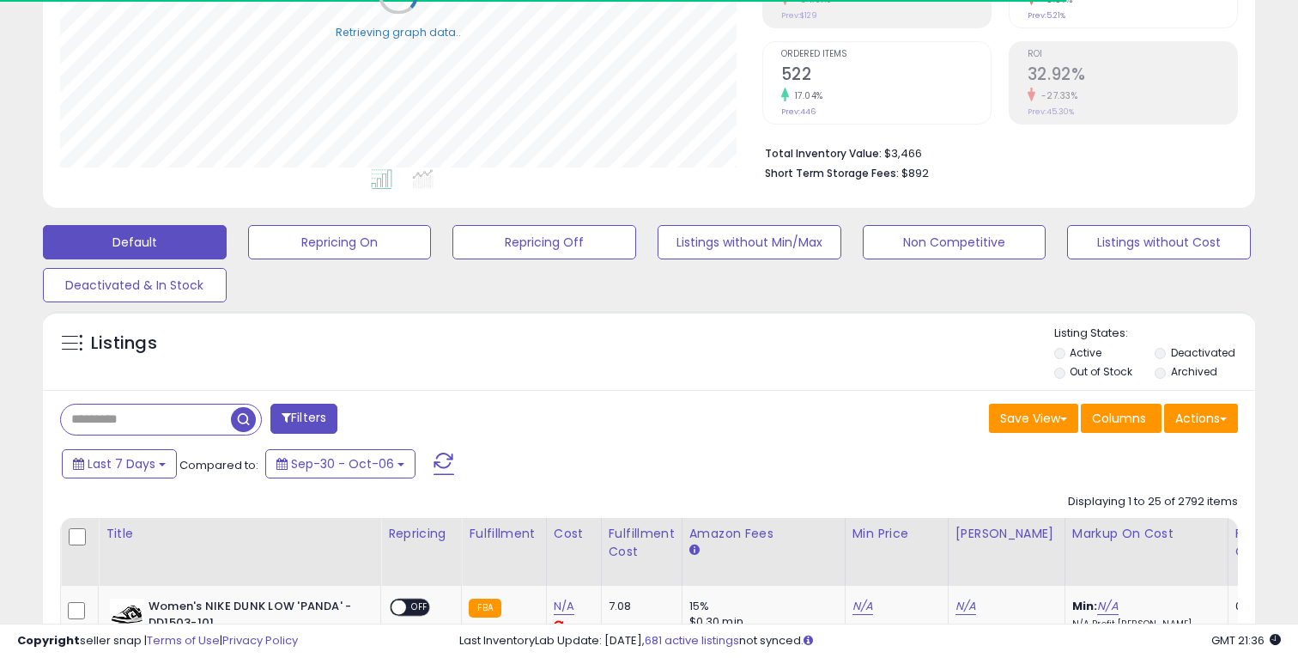
click at [1090, 376] on label "Out of Stock" at bounding box center [1101, 371] width 63 height 15
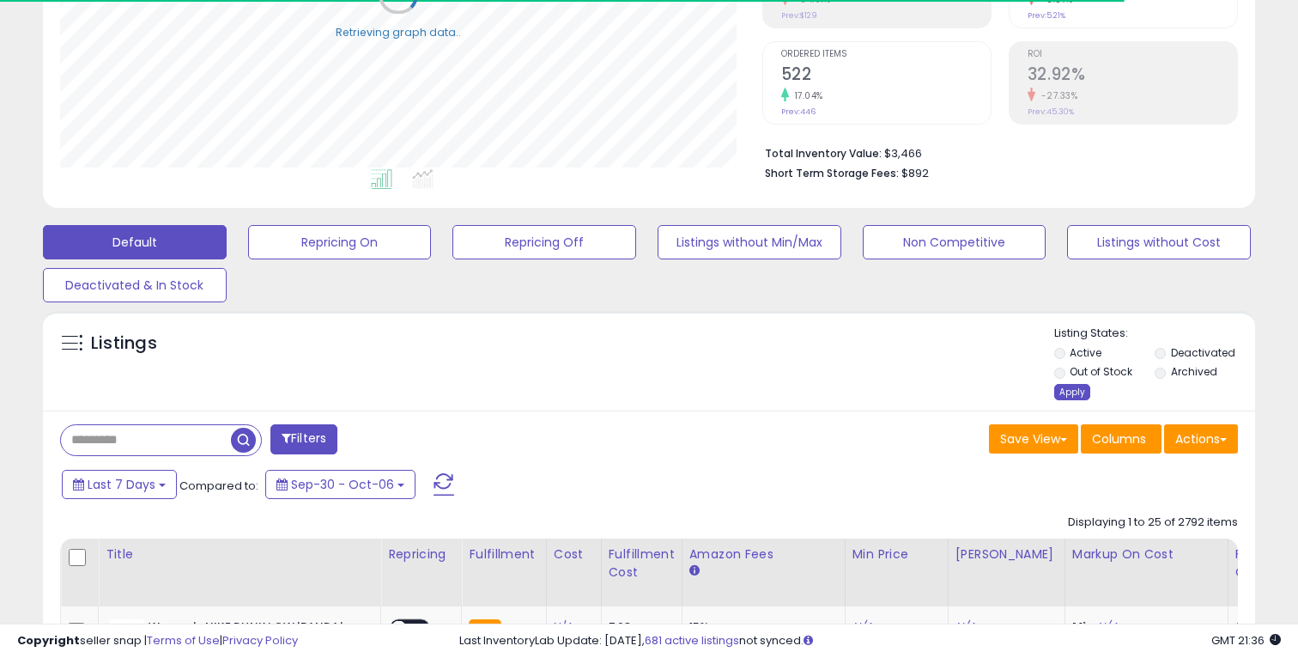
click at [1085, 398] on div "Apply" at bounding box center [1072, 392] width 36 height 16
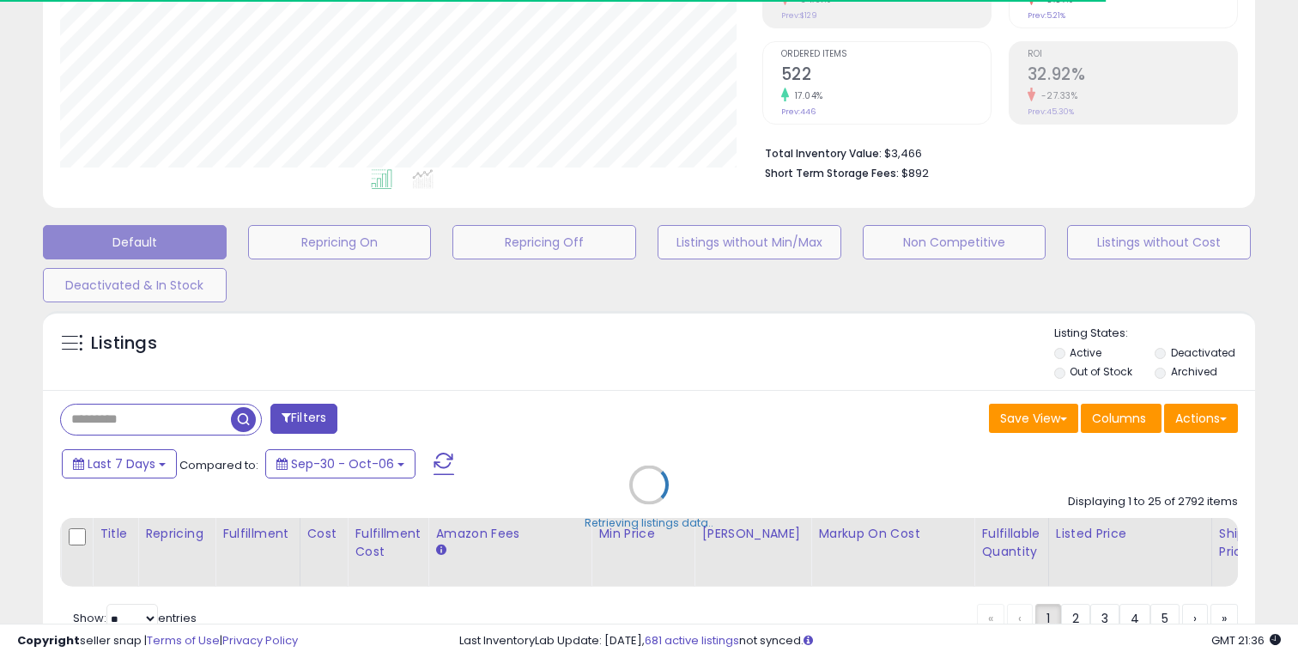
scroll to position [858096, 857746]
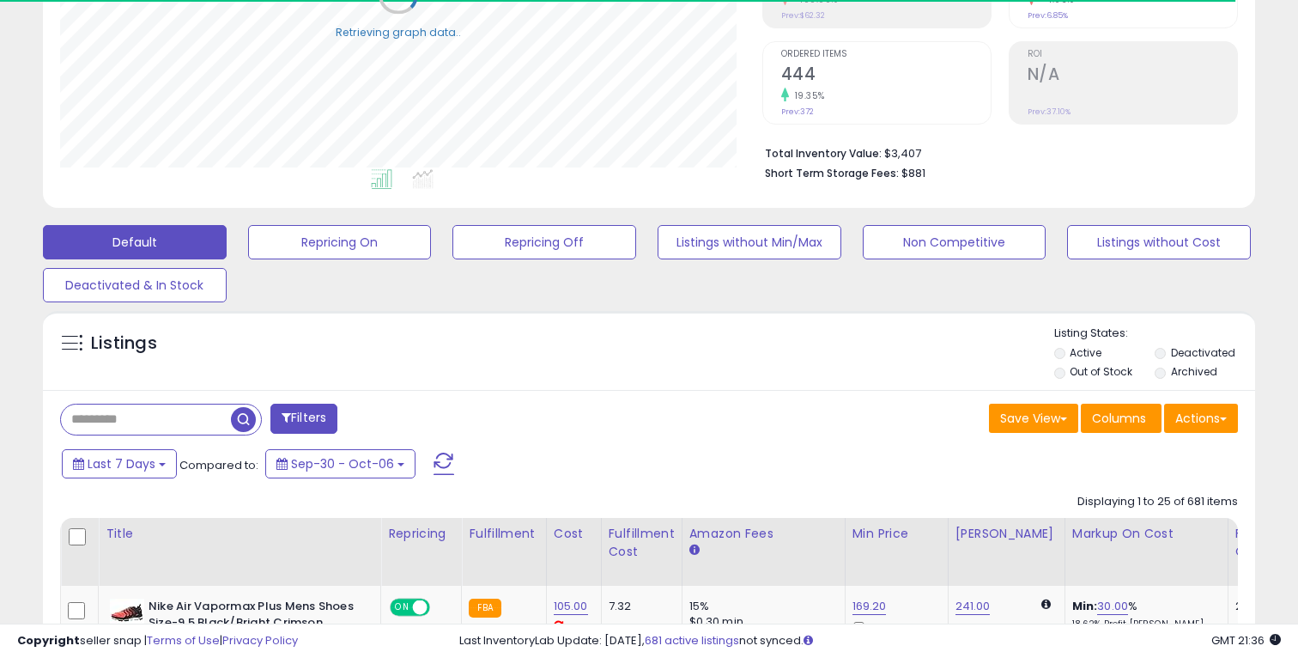
click at [72, 342] on span at bounding box center [71, 342] width 21 height 21
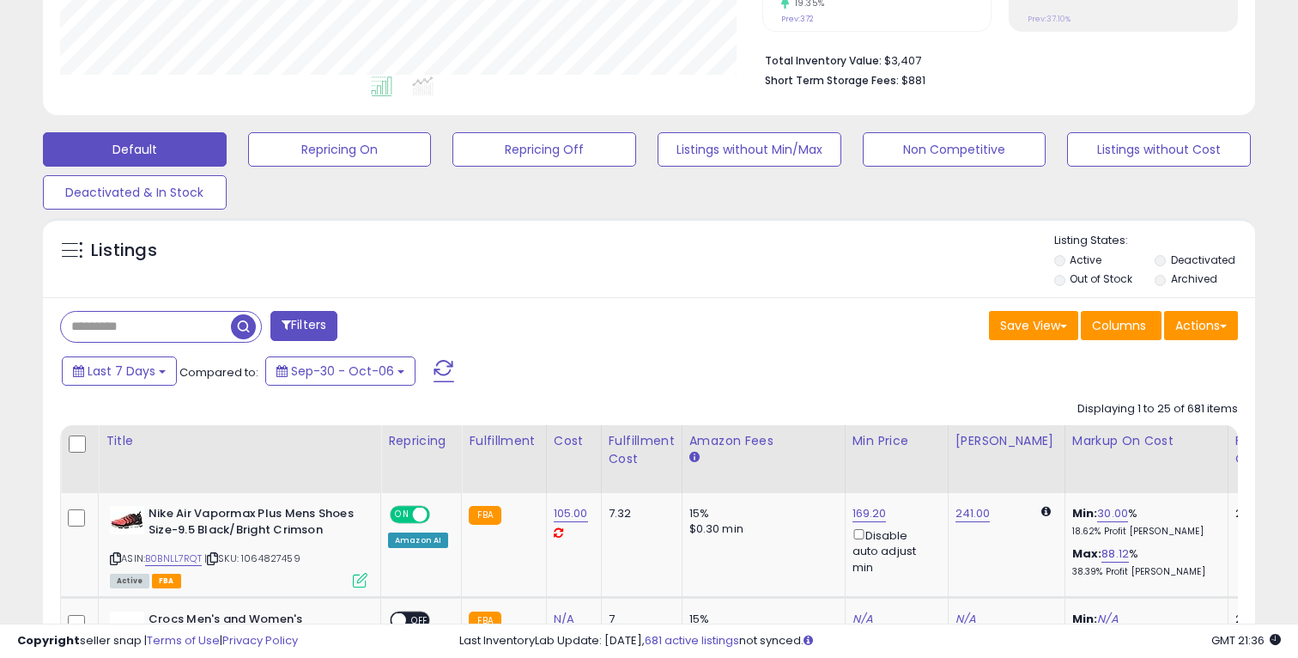
click at [72, 246] on span at bounding box center [71, 250] width 21 height 21
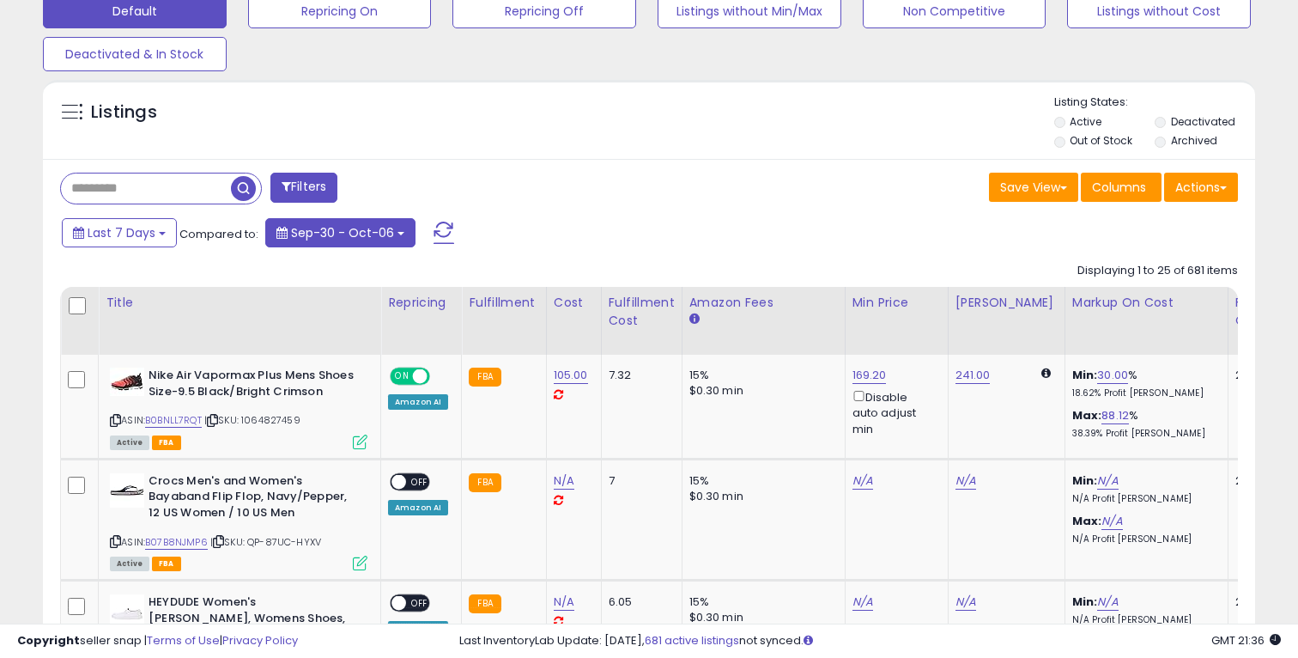
click at [332, 228] on span "Sep-30 - Oct-06" at bounding box center [342, 232] width 103 height 17
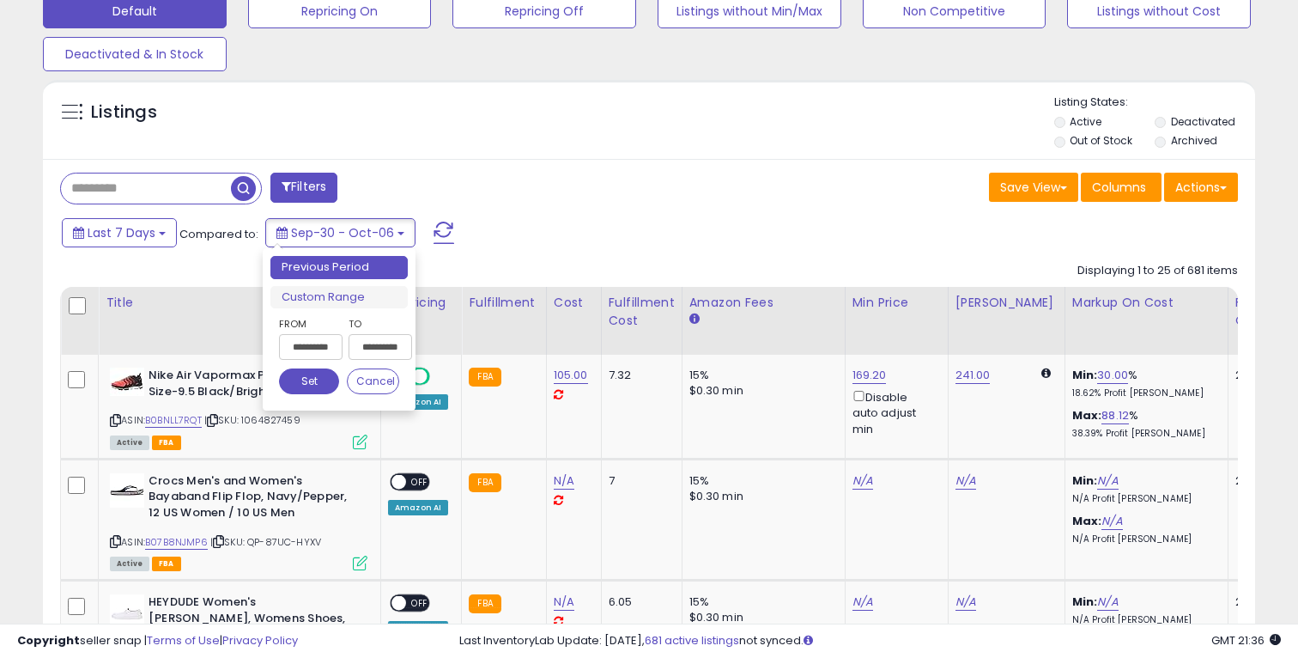
click at [428, 184] on div "Filters" at bounding box center [348, 190] width 602 height 34
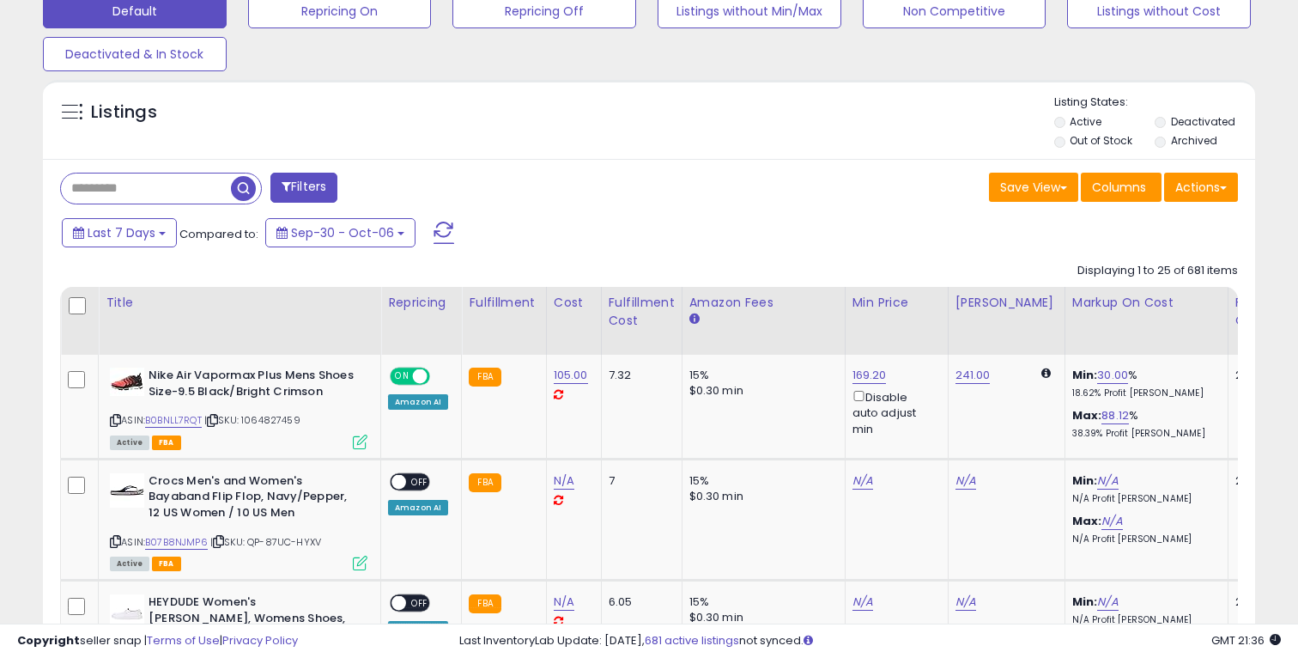
click at [1143, 264] on div "Displaying 1 to 25 of 681 items" at bounding box center [1157, 271] width 161 height 16
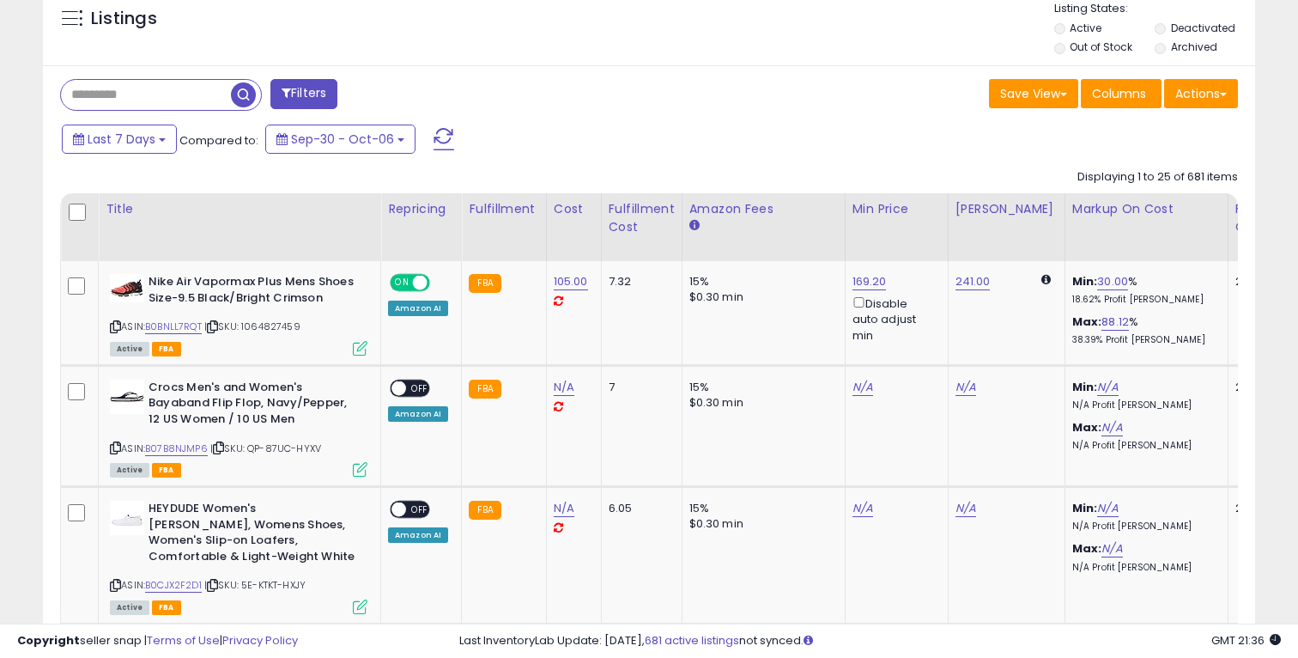
scroll to position [652, 0]
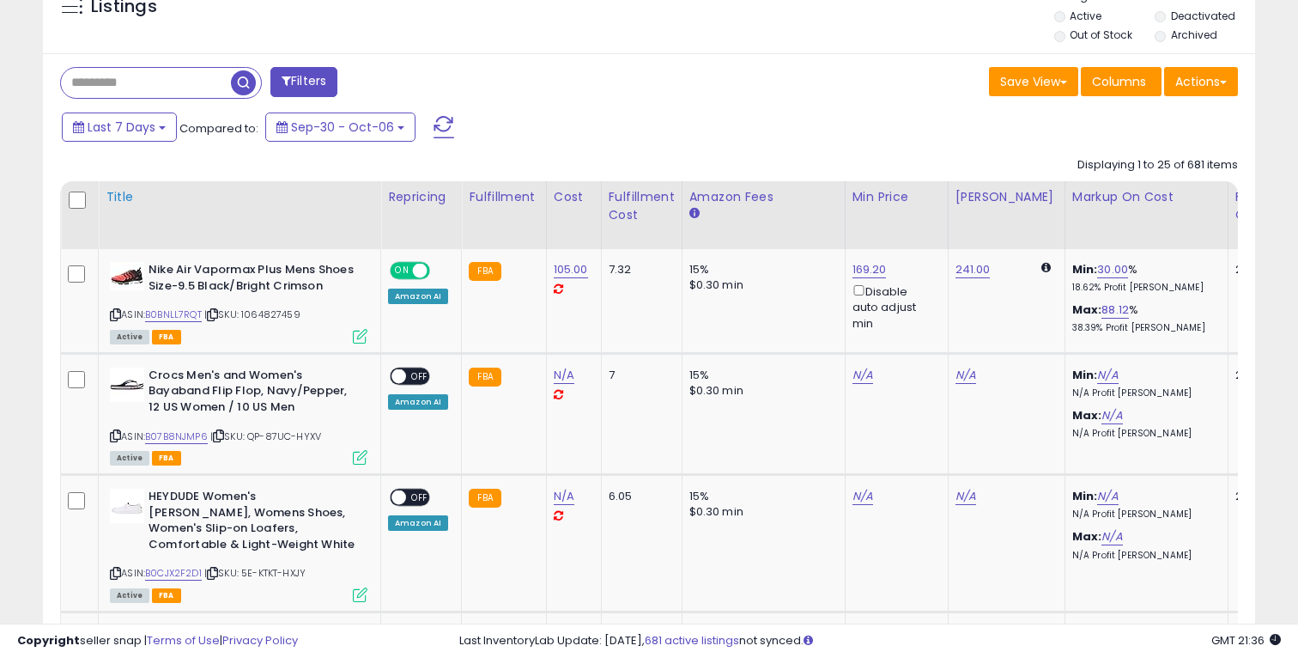
click at [138, 198] on div "Title" at bounding box center [240, 197] width 268 height 18
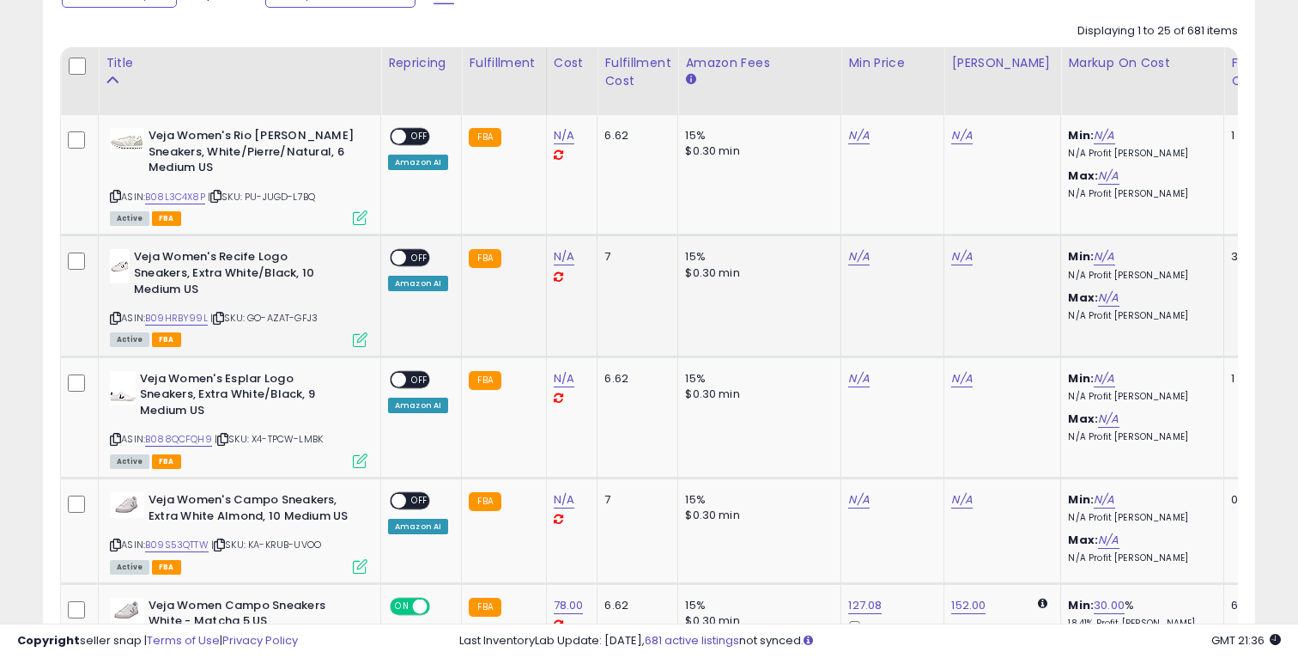
scroll to position [789, 0]
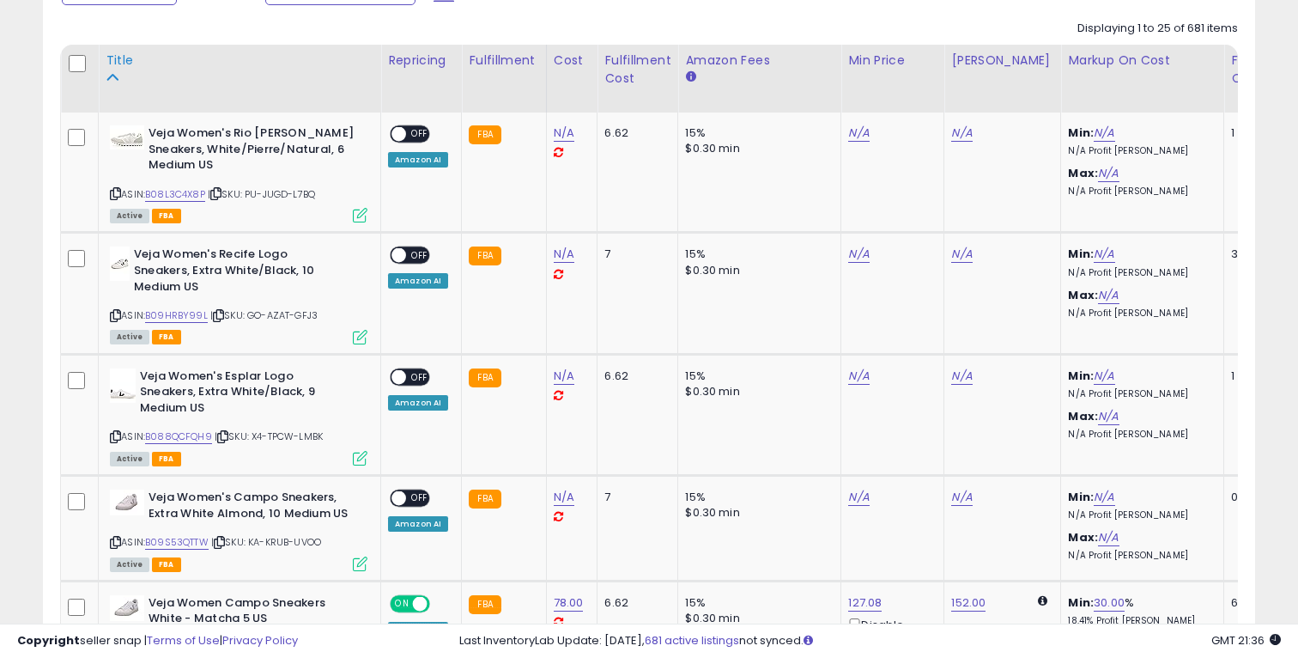
click at [136, 54] on div "Title" at bounding box center [240, 61] width 268 height 18
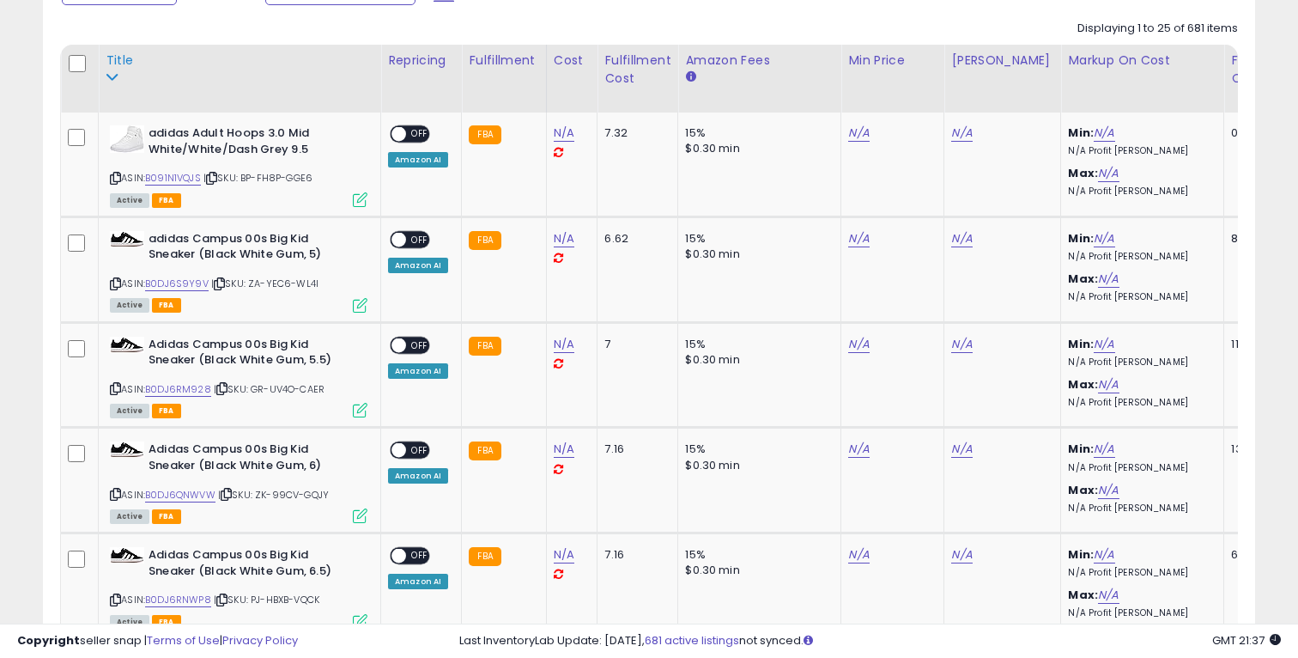
click at [126, 64] on div "Title" at bounding box center [240, 61] width 268 height 18
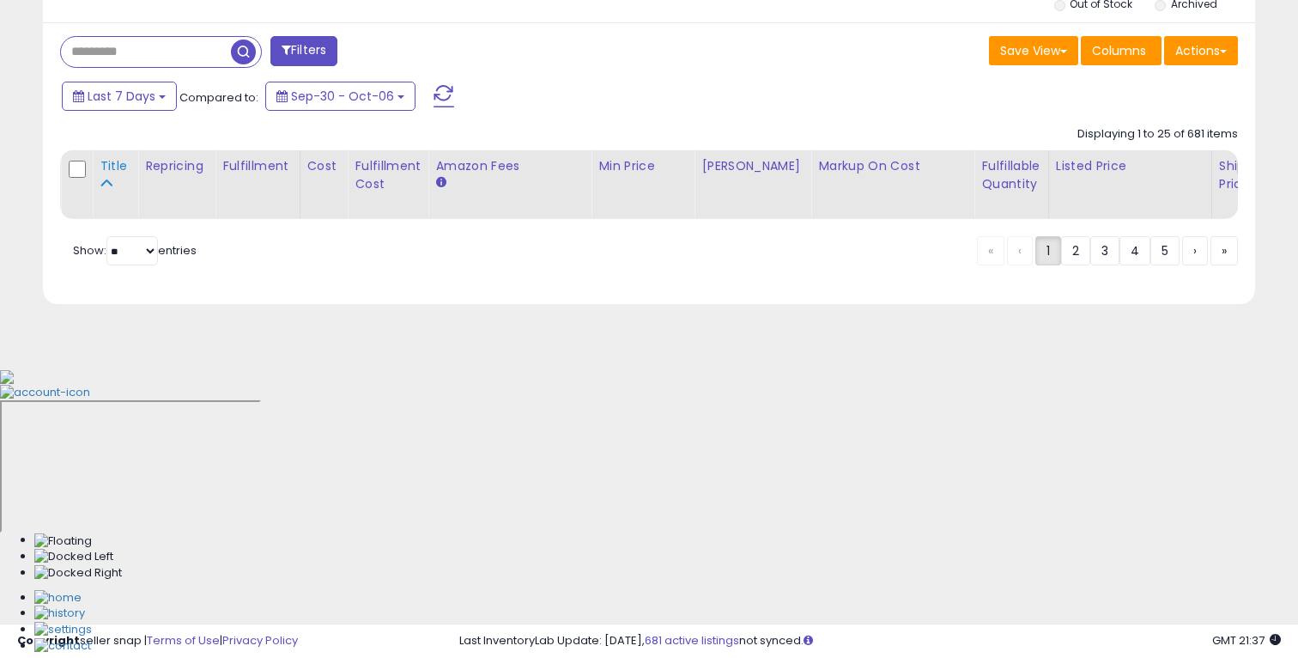
scroll to position [394, 0]
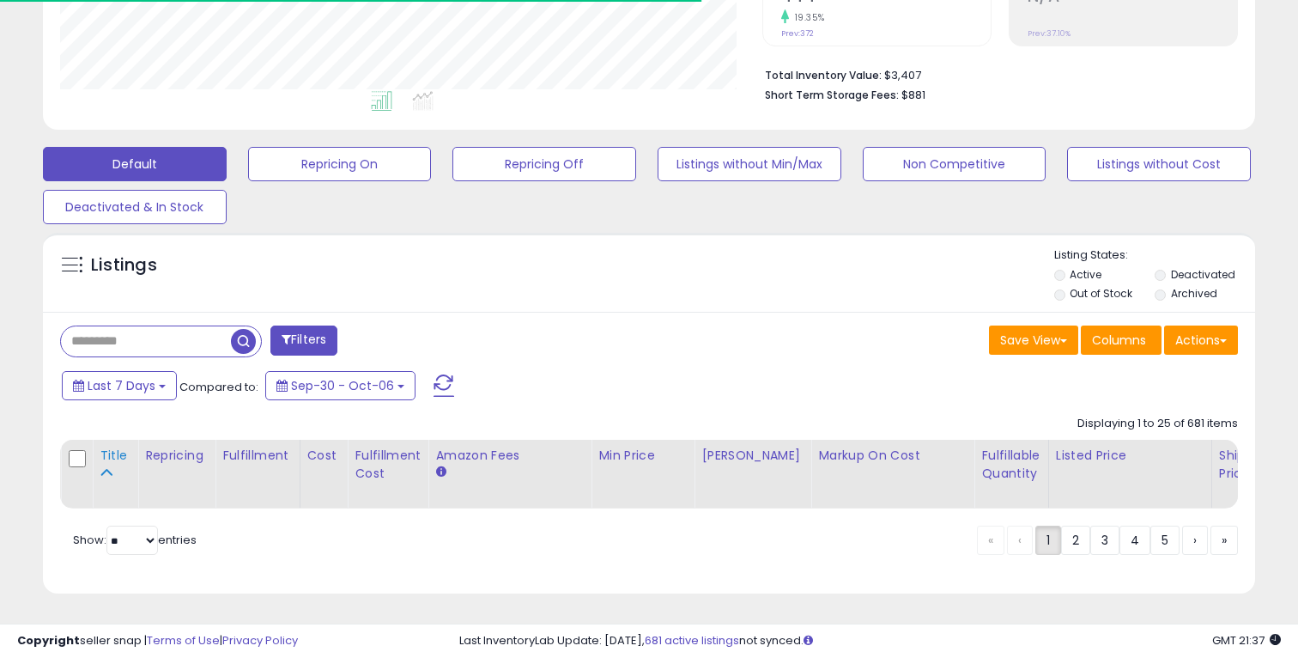
click at [106, 456] on div "Title" at bounding box center [115, 455] width 31 height 18
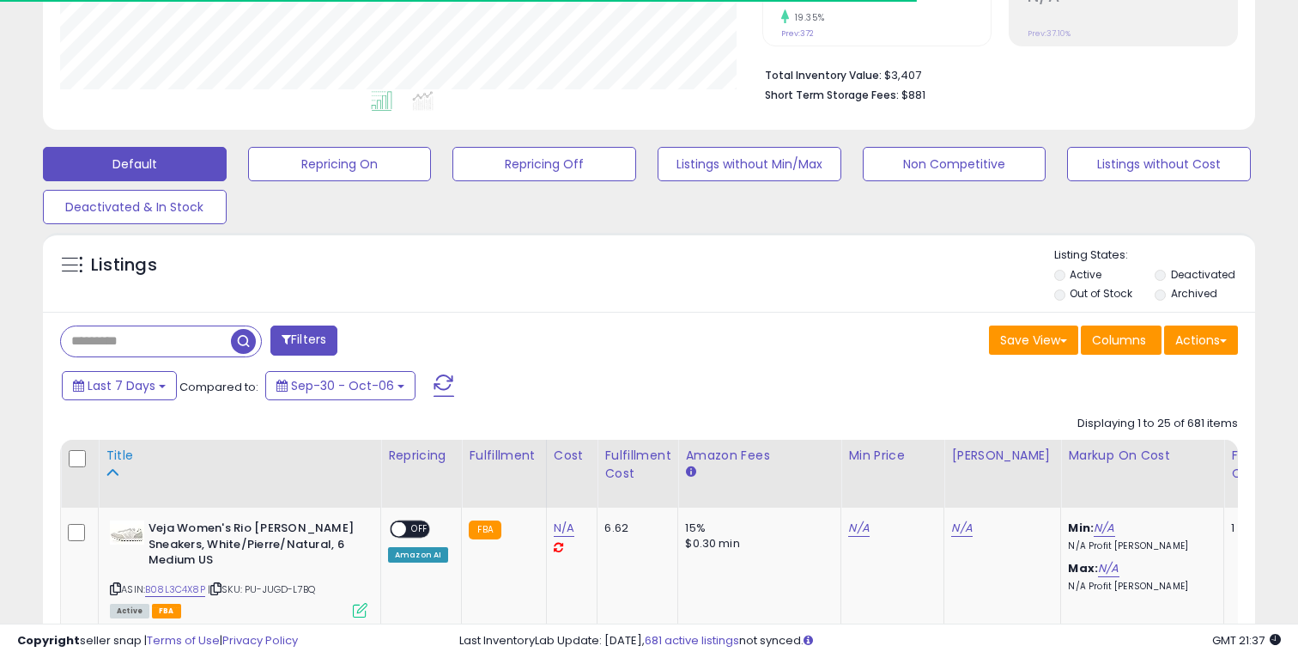
scroll to position [789, 0]
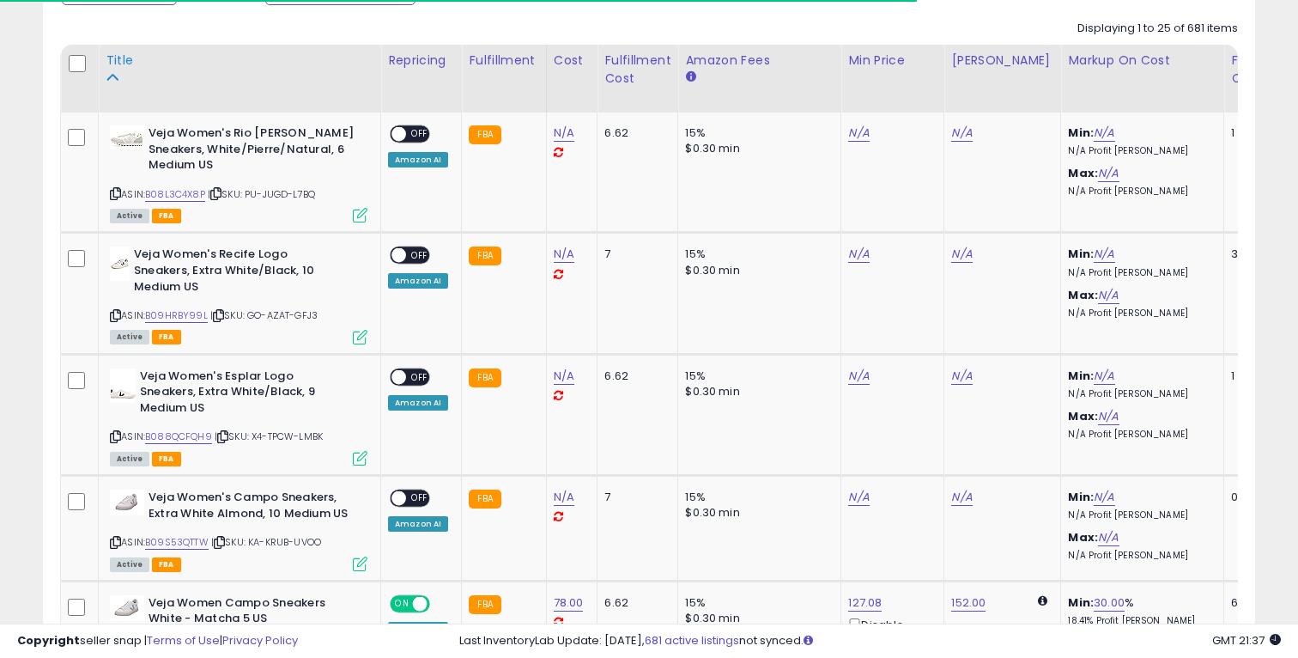
click at [106, 456] on td "Veja Women's Esplar Logo Sneakers, Extra White/Black, 9 Medium US ASIN: B088QCF…" at bounding box center [240, 414] width 282 height 121
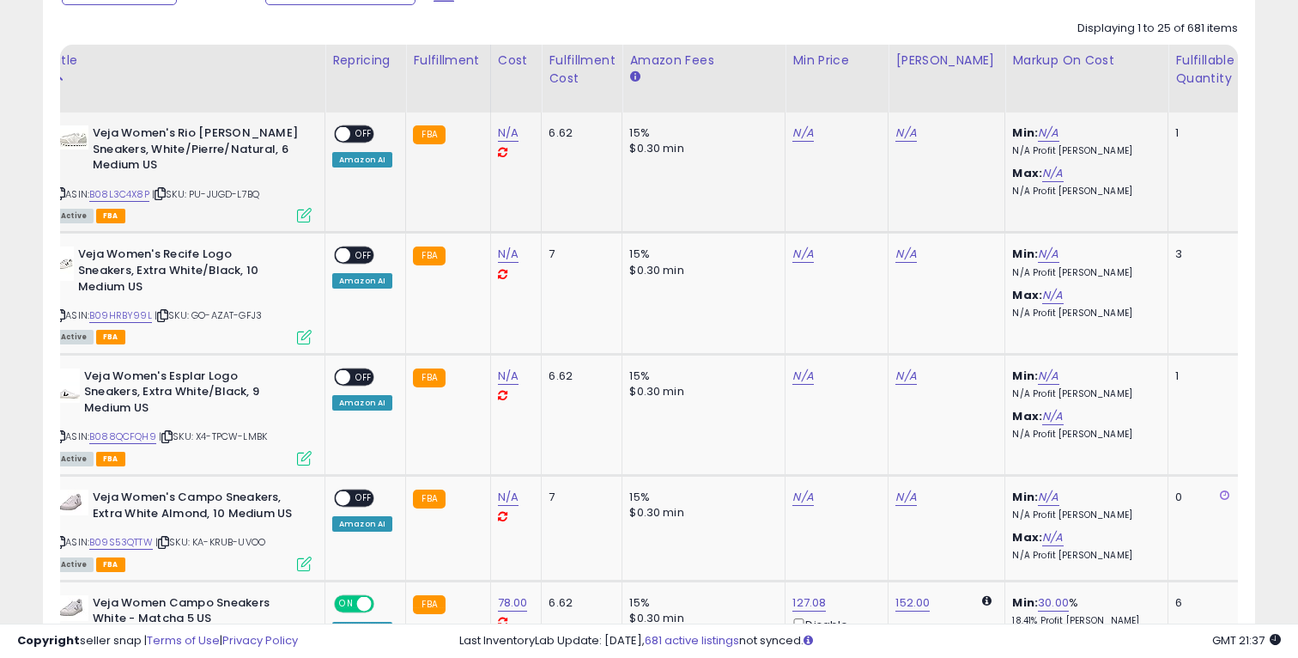
scroll to position [0, 60]
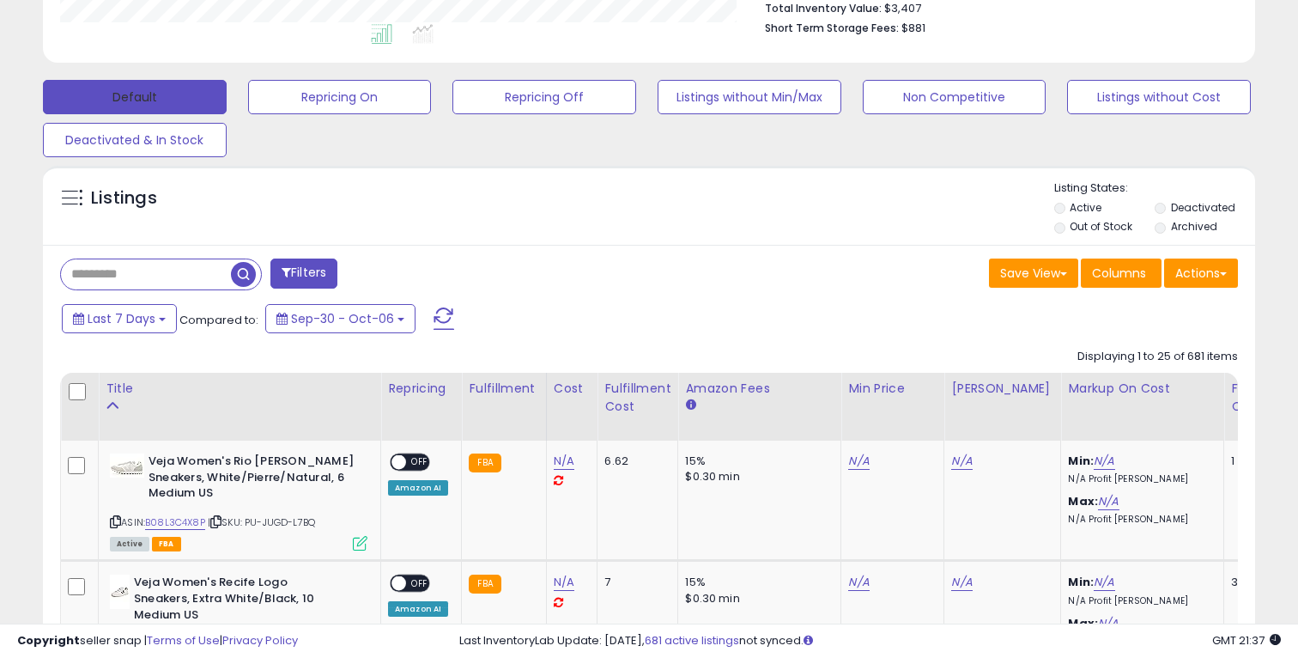
click at [124, 87] on button "Default" at bounding box center [135, 97] width 184 height 34
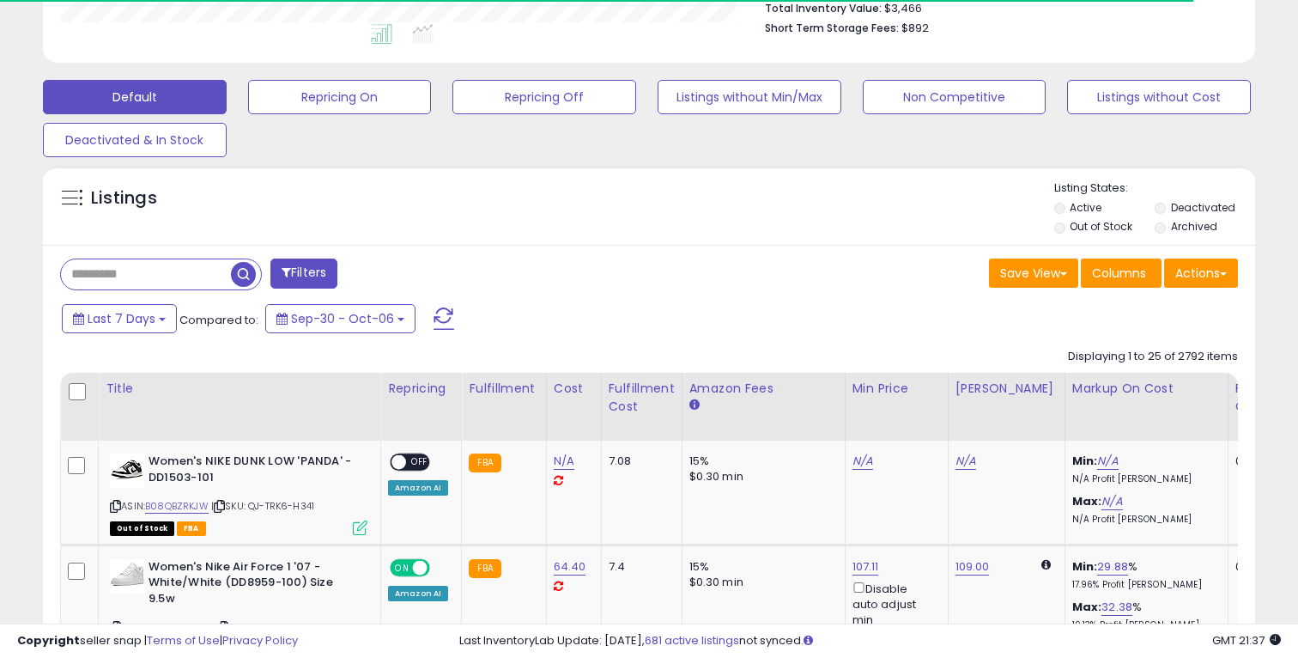
click at [1077, 221] on label "Out of Stock" at bounding box center [1101, 226] width 63 height 15
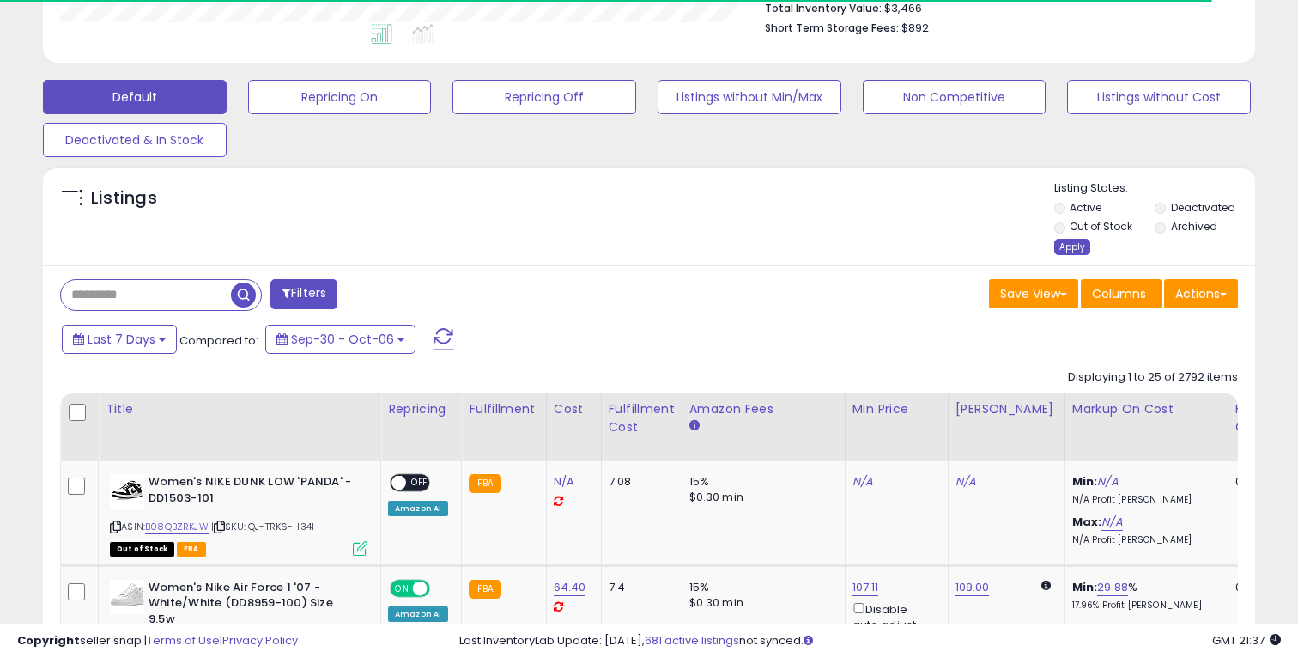
click at [1080, 244] on div "Apply" at bounding box center [1072, 247] width 36 height 16
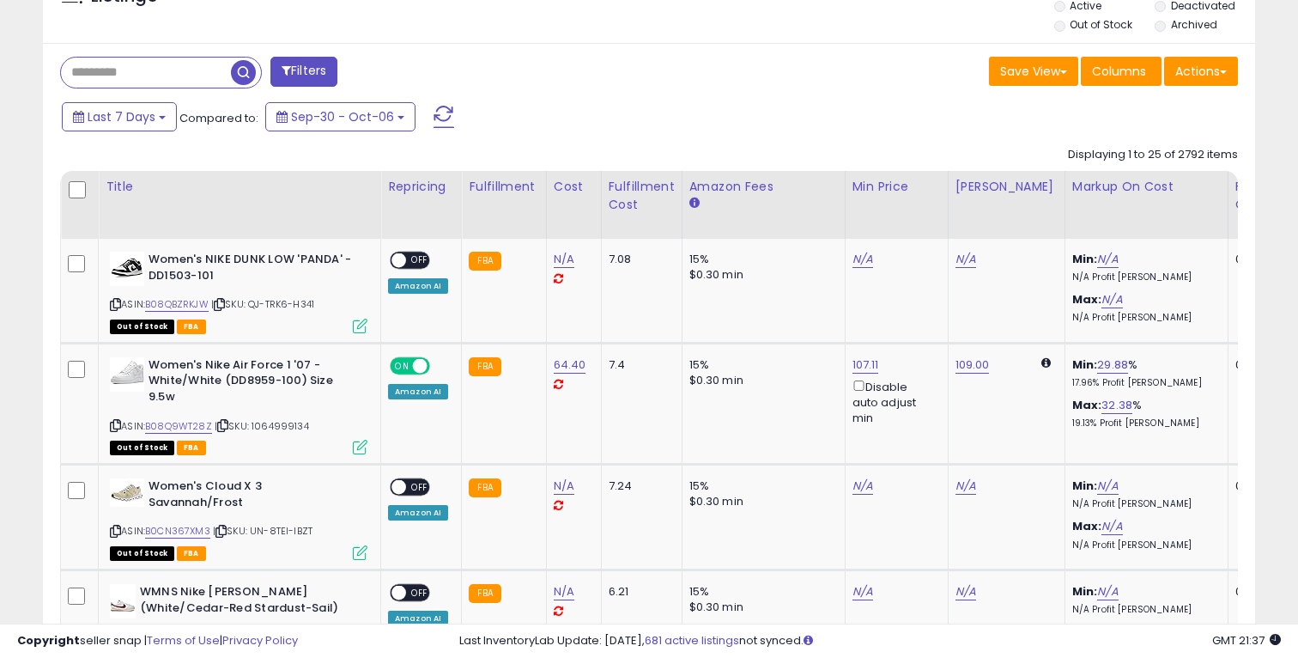
click at [1093, 29] on label "Out of Stock" at bounding box center [1101, 24] width 63 height 15
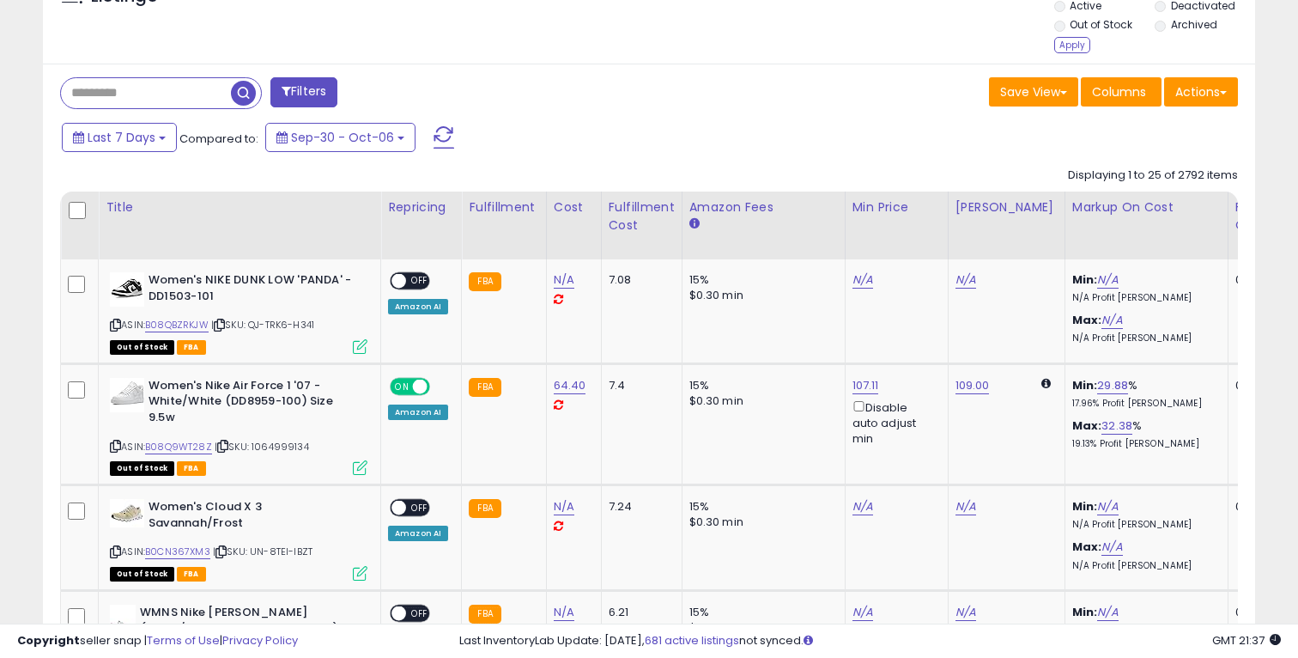
click at [1086, 32] on label "Out of Stock" at bounding box center [1101, 24] width 63 height 15
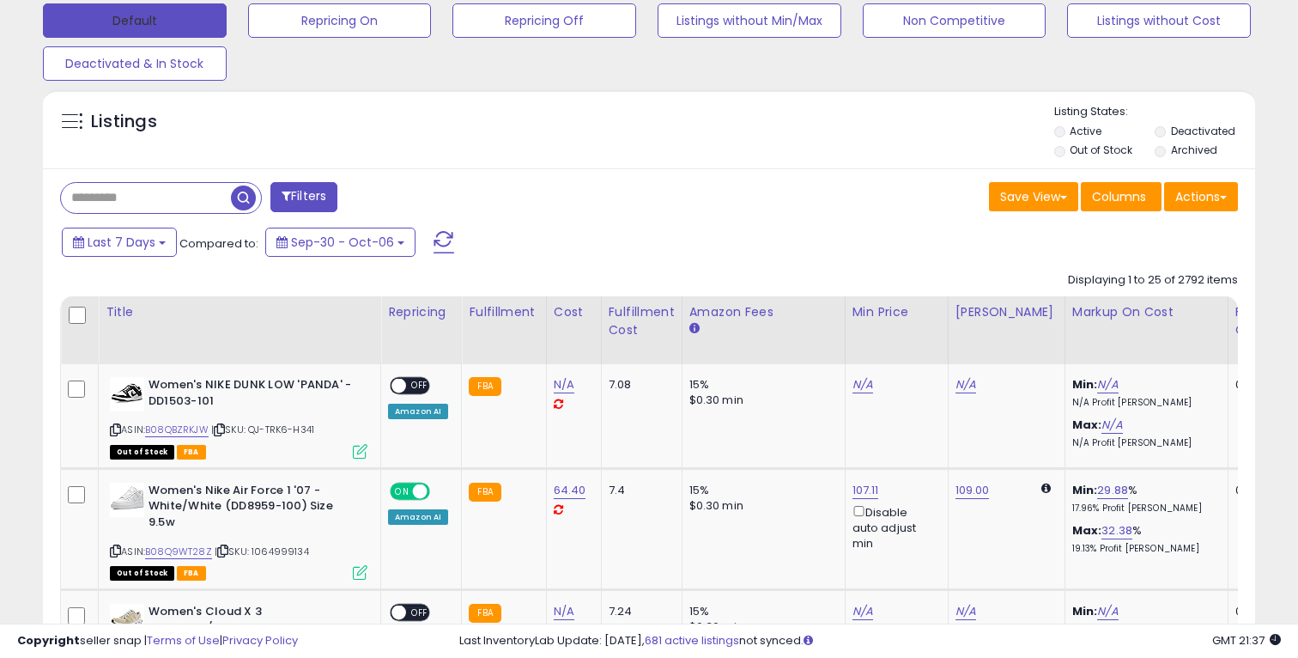
click at [150, 14] on button "Default" at bounding box center [135, 20] width 184 height 34
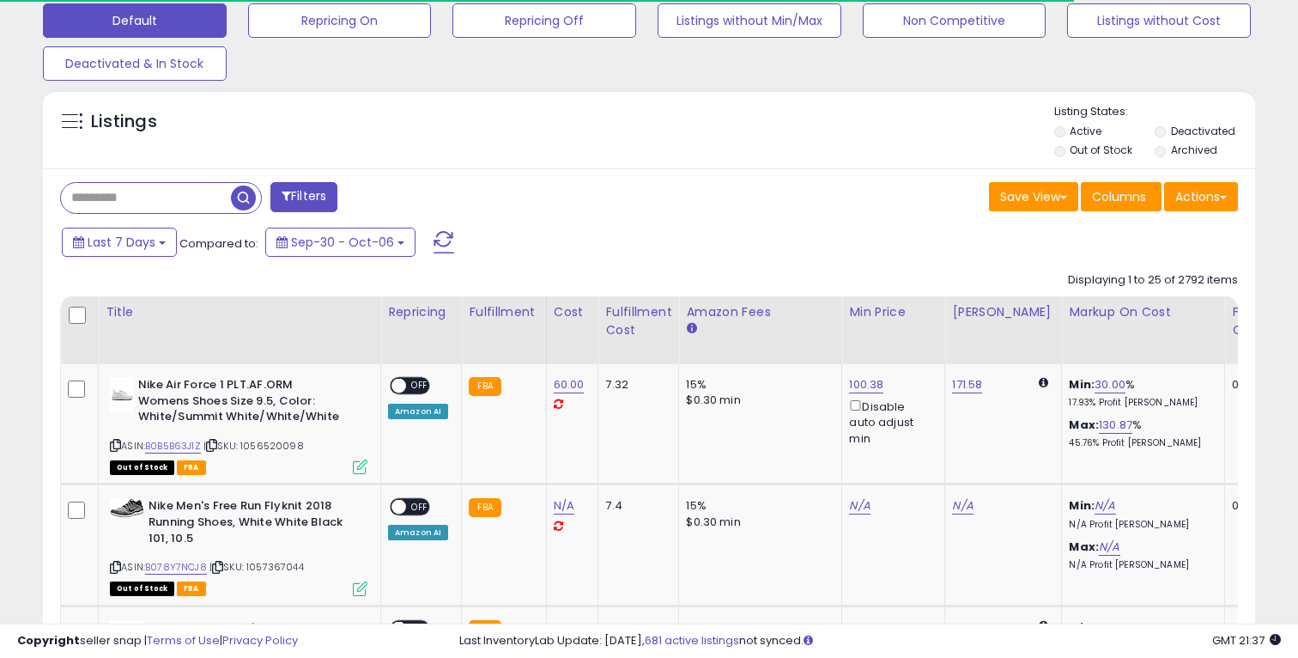
click at [1085, 149] on label "Out of Stock" at bounding box center [1101, 150] width 63 height 15
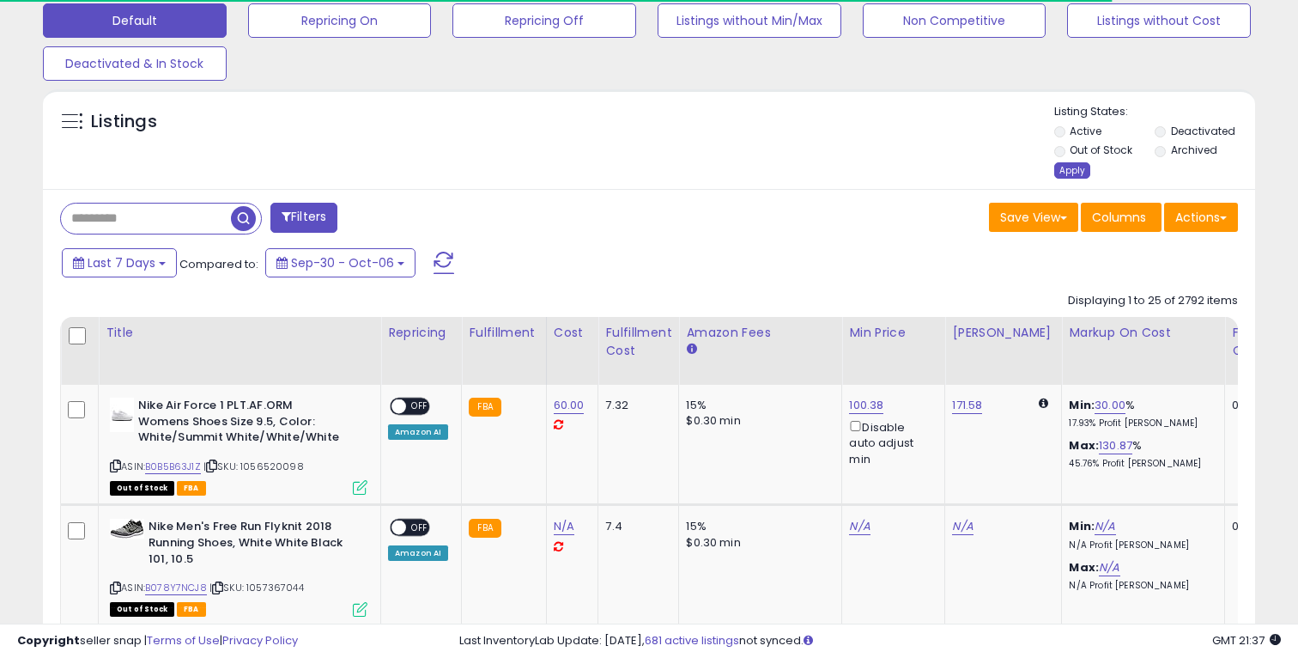
click at [1079, 169] on div "Apply" at bounding box center [1072, 170] width 36 height 16
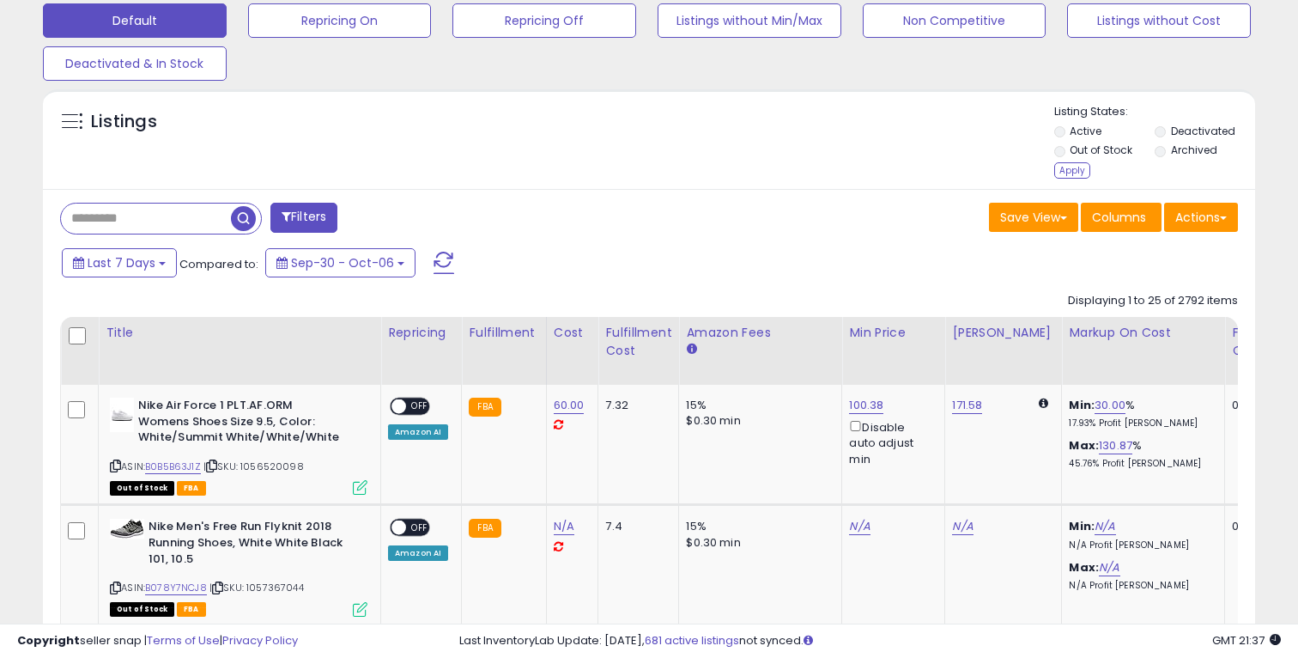
click at [1095, 135] on label "Active" at bounding box center [1086, 131] width 32 height 15
click at [1075, 173] on div "Apply" at bounding box center [1072, 170] width 36 height 16
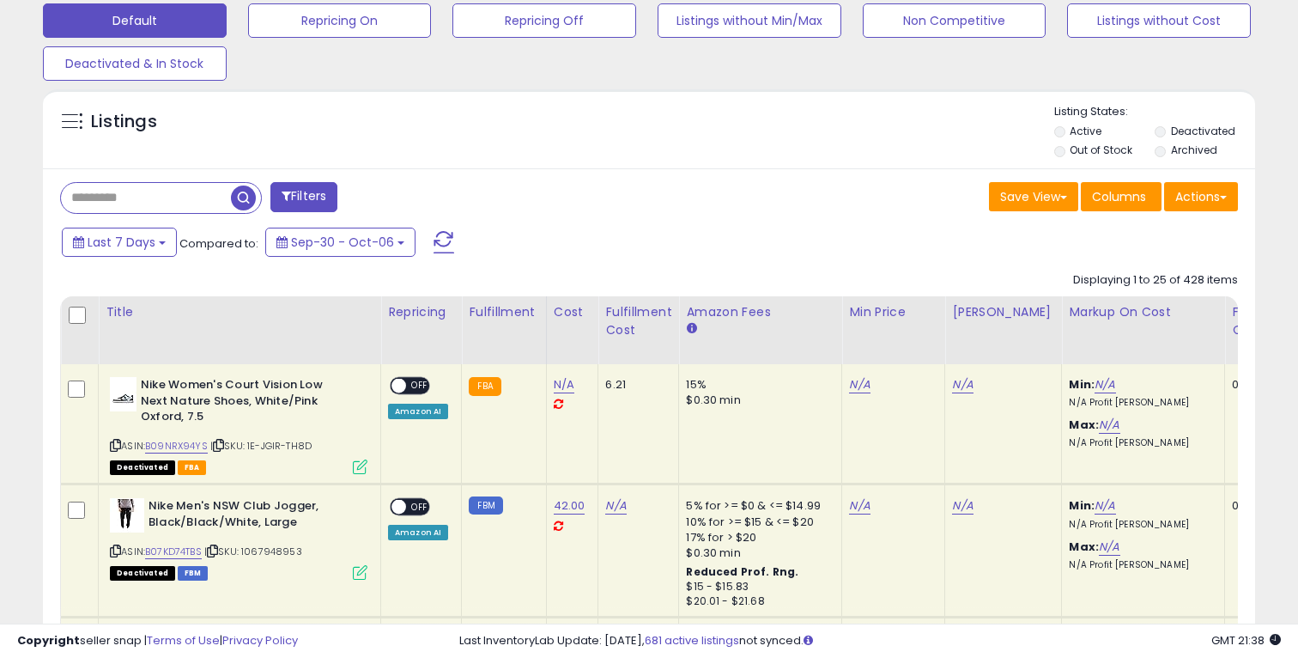
click at [1089, 130] on label "Active" at bounding box center [1086, 131] width 32 height 15
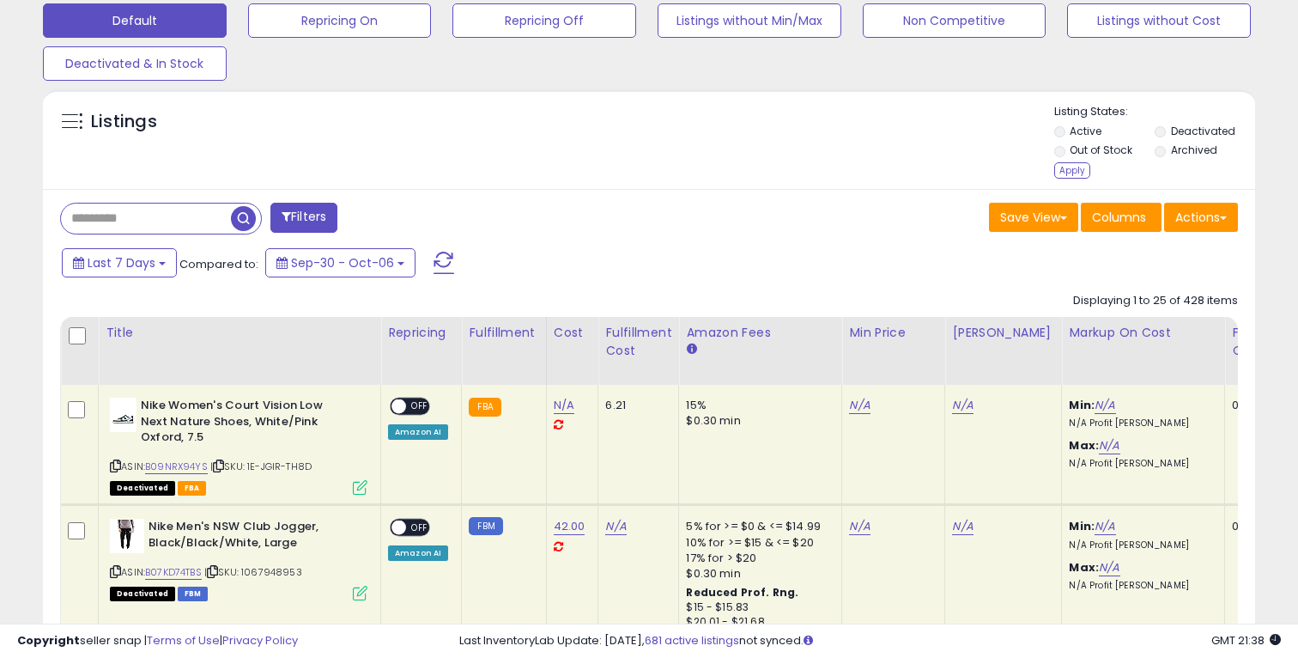
click at [1184, 124] on label "Deactivated" at bounding box center [1203, 131] width 64 height 15
click at [1079, 163] on div "Apply" at bounding box center [1072, 170] width 36 height 16
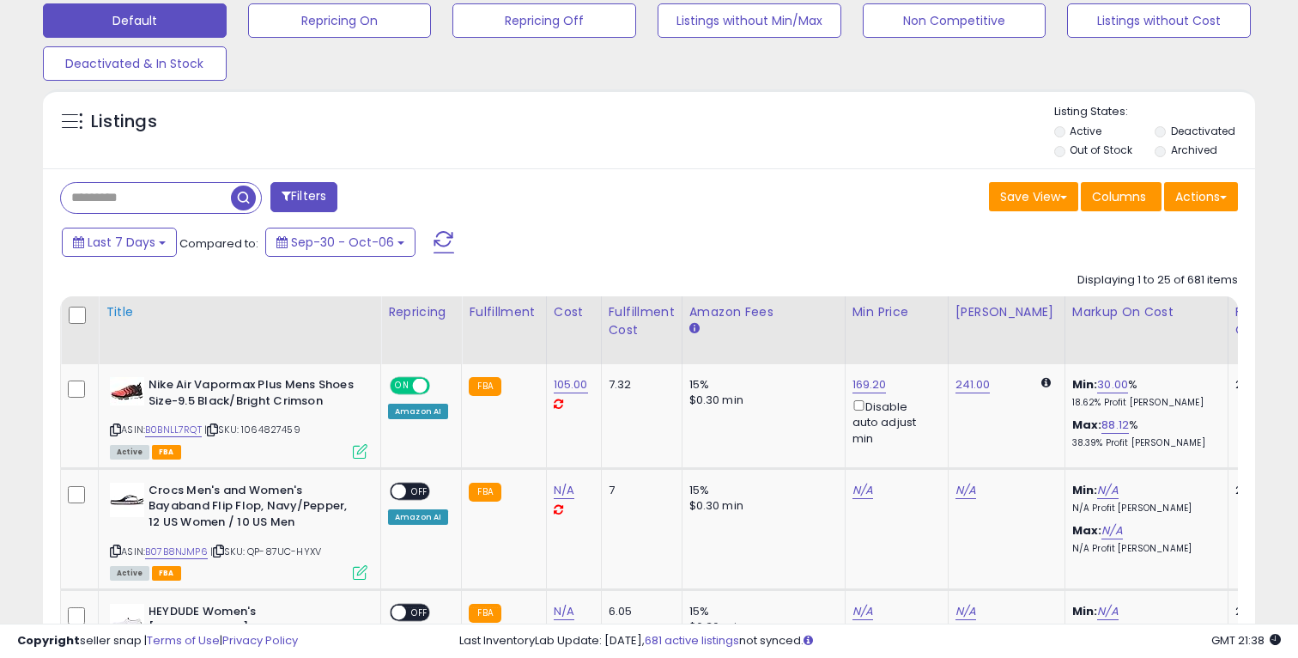
click at [124, 318] on div "Title" at bounding box center [240, 312] width 268 height 18
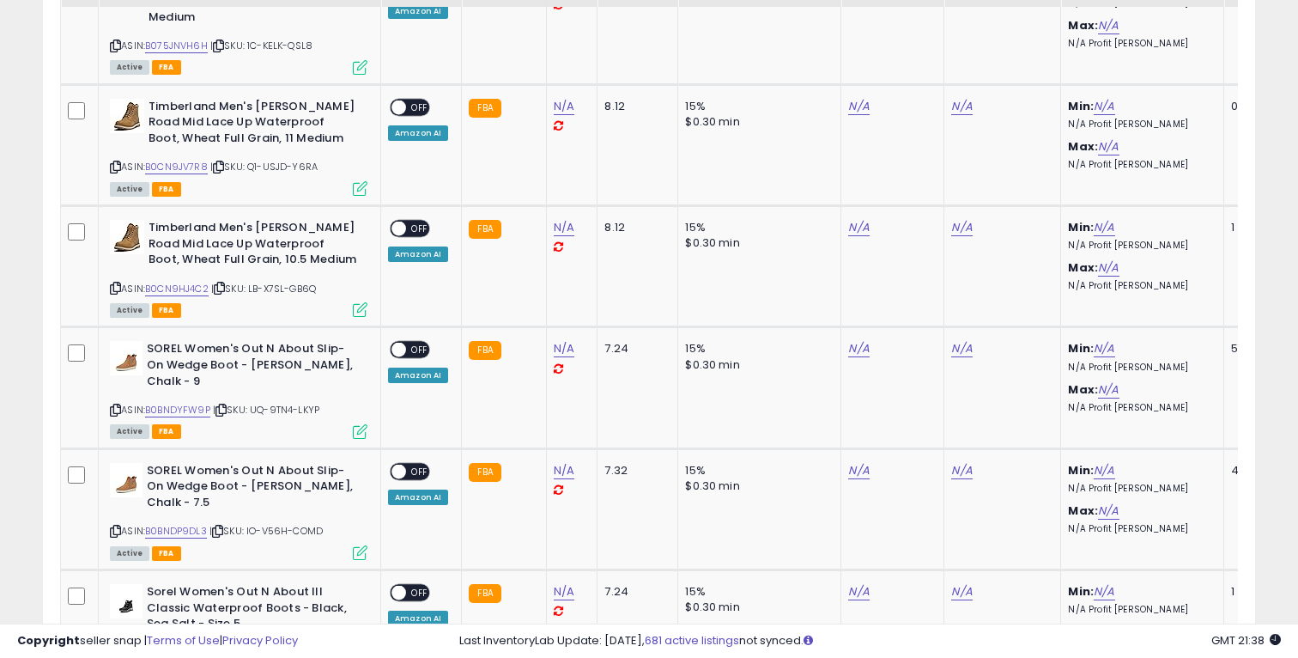
scroll to position [3345, 0]
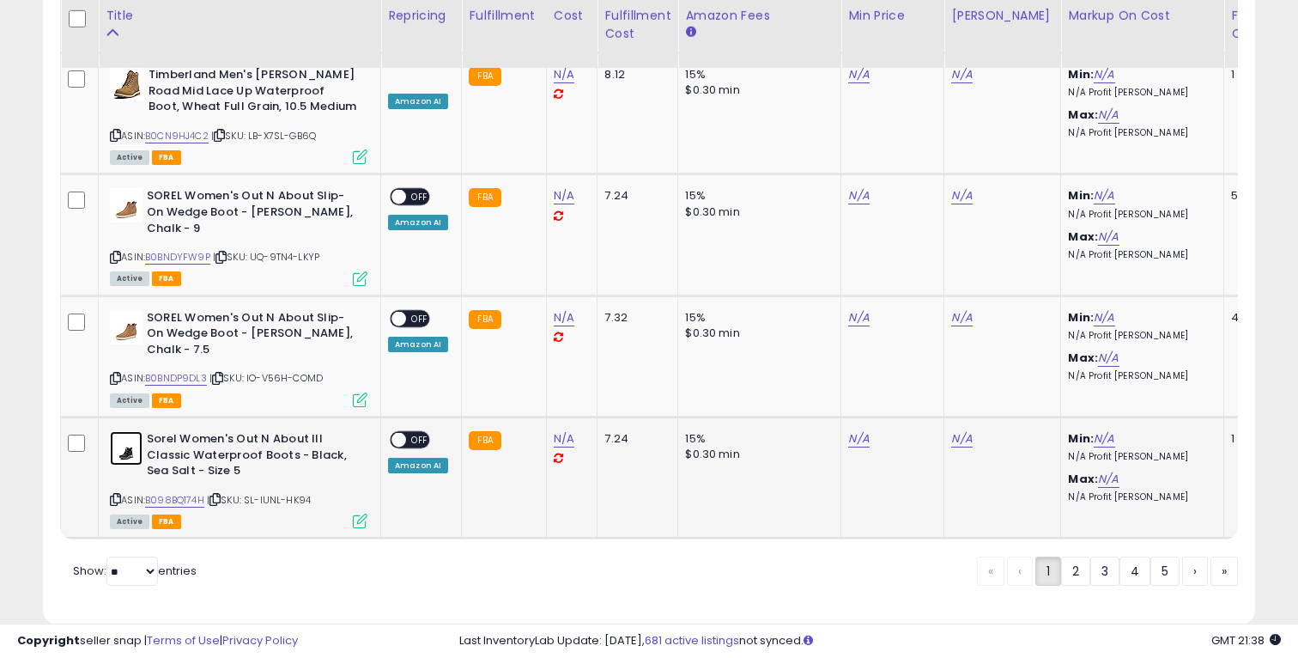
click at [117, 431] on img at bounding box center [126, 448] width 33 height 34
click at [136, 310] on img at bounding box center [126, 327] width 33 height 34
click at [134, 188] on img at bounding box center [126, 205] width 33 height 34
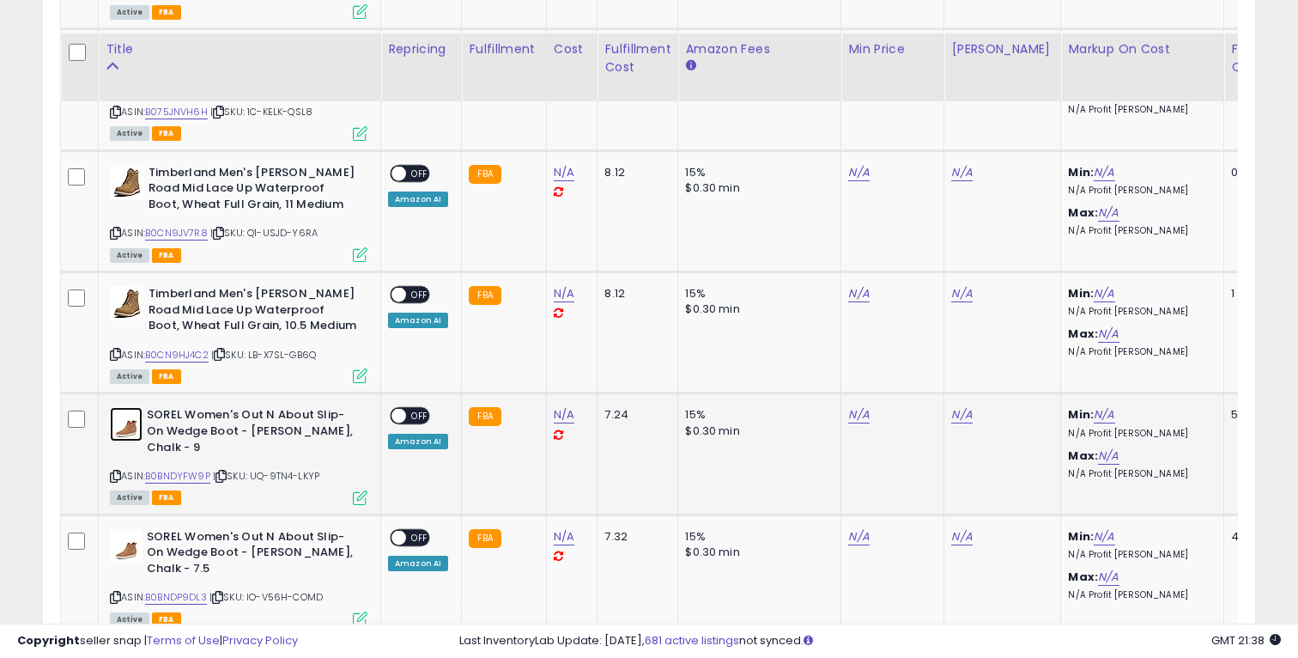
scroll to position [3101, 0]
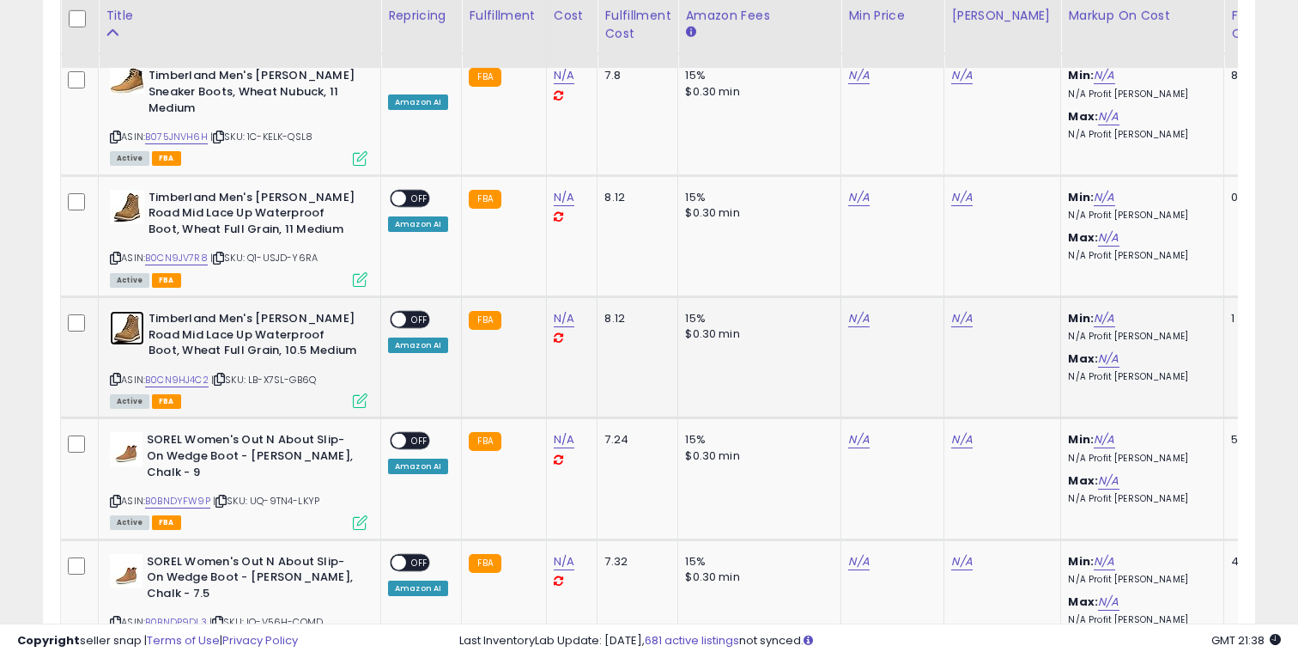
click at [125, 311] on img at bounding box center [127, 328] width 34 height 34
click at [136, 190] on img at bounding box center [127, 207] width 34 height 34
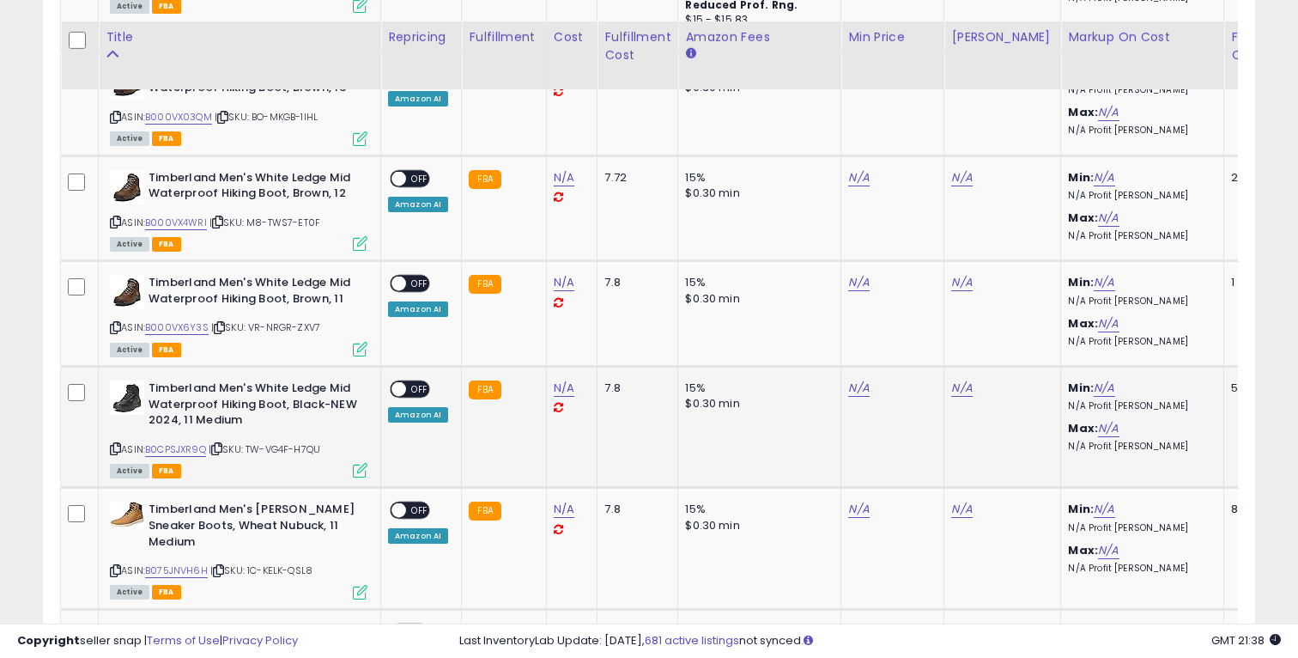
scroll to position [2659, 0]
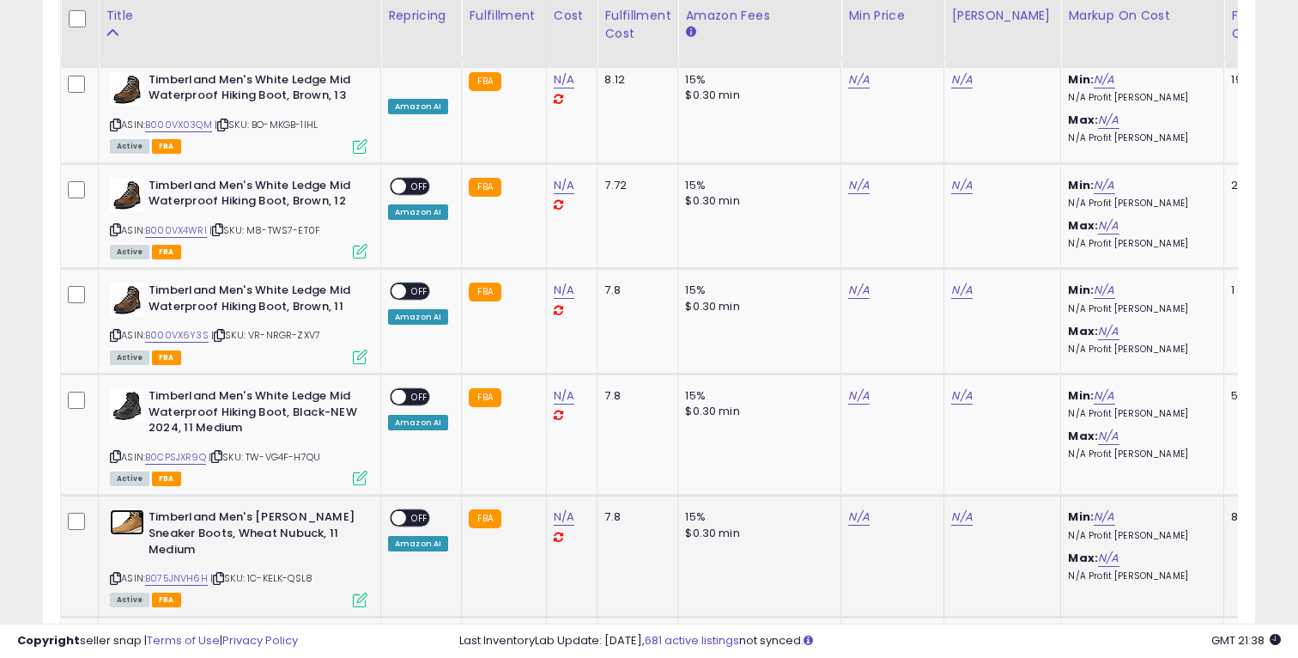
click at [130, 509] on img at bounding box center [127, 522] width 34 height 26
click at [130, 396] on img at bounding box center [127, 405] width 34 height 34
click at [123, 282] on img at bounding box center [127, 299] width 34 height 34
click at [133, 179] on img at bounding box center [127, 195] width 34 height 34
click at [128, 81] on img at bounding box center [127, 89] width 34 height 34
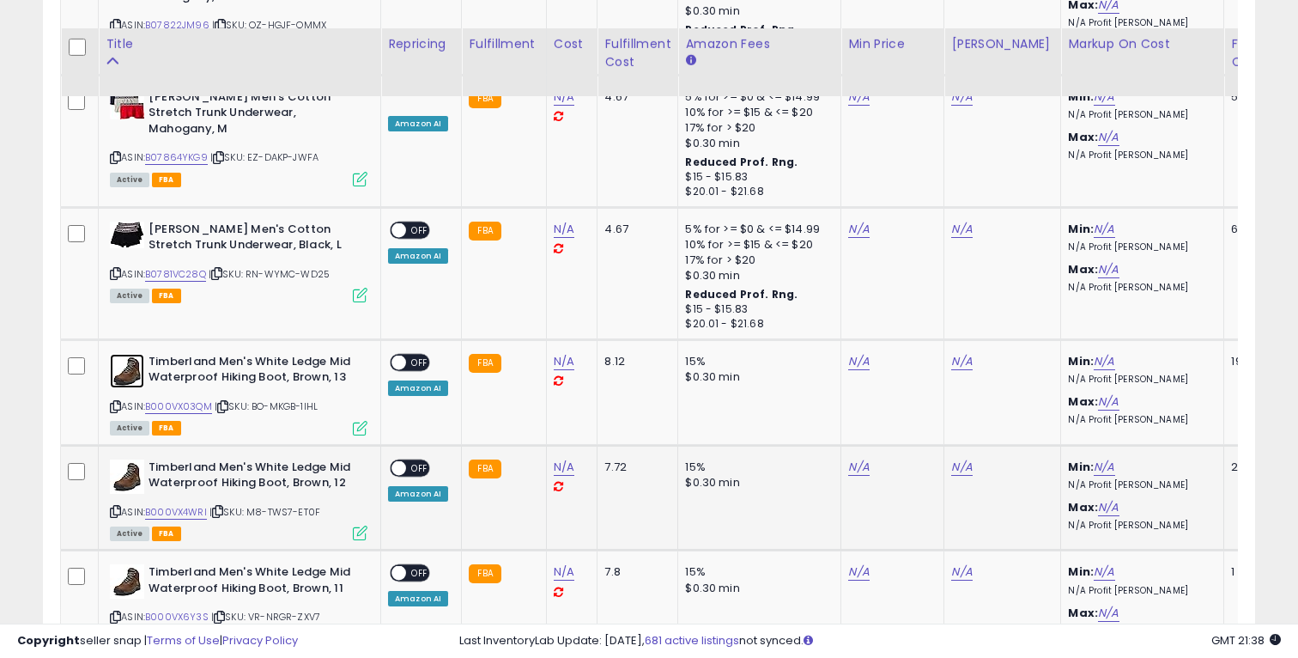
scroll to position [2363, 0]
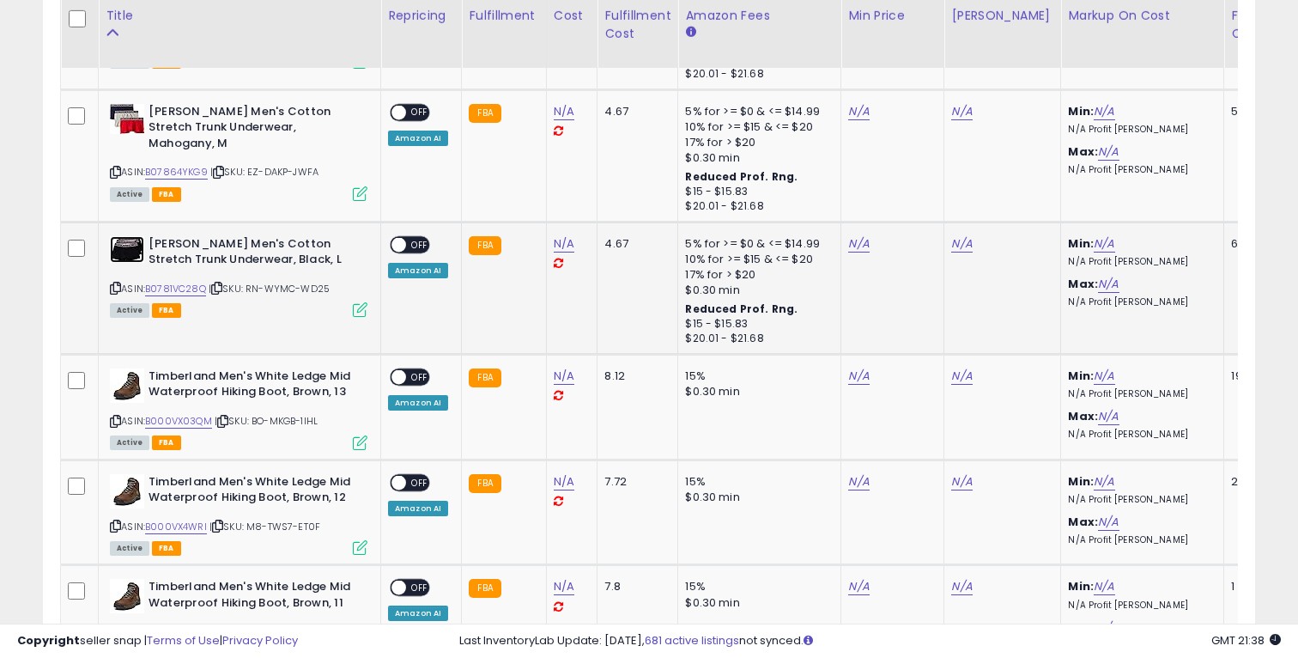
click at [133, 236] on img at bounding box center [127, 249] width 34 height 27
click at [121, 104] on img at bounding box center [127, 119] width 34 height 30
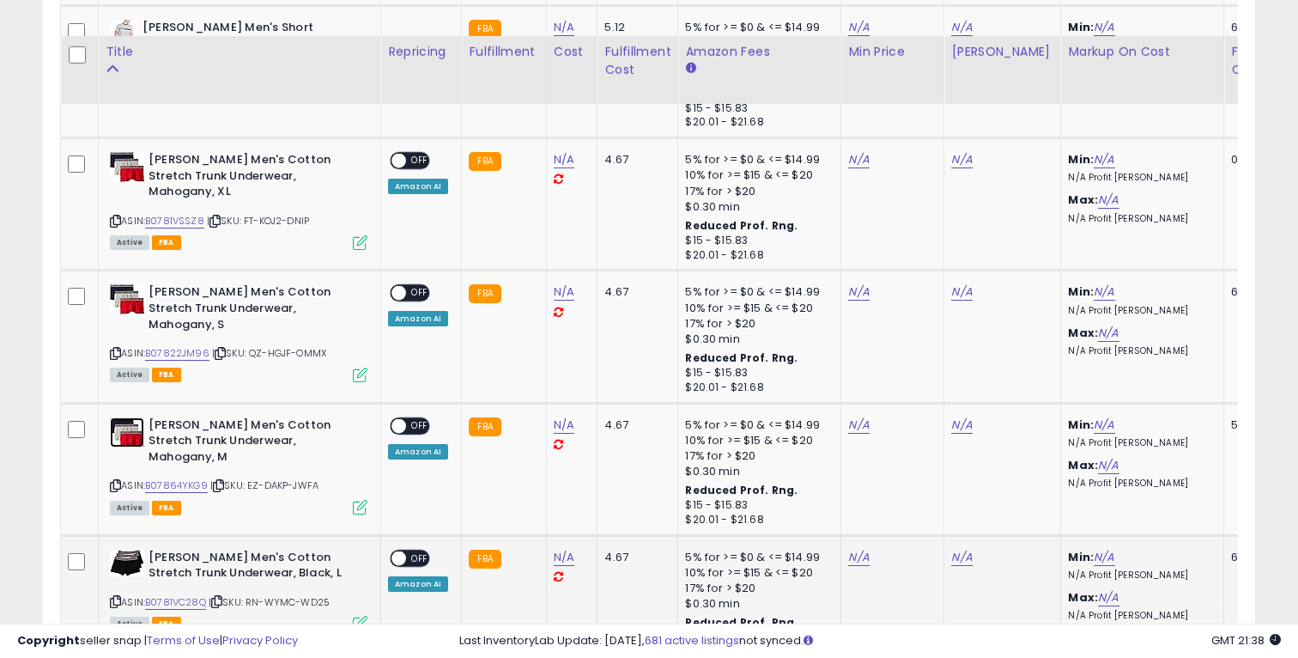
scroll to position [1999, 0]
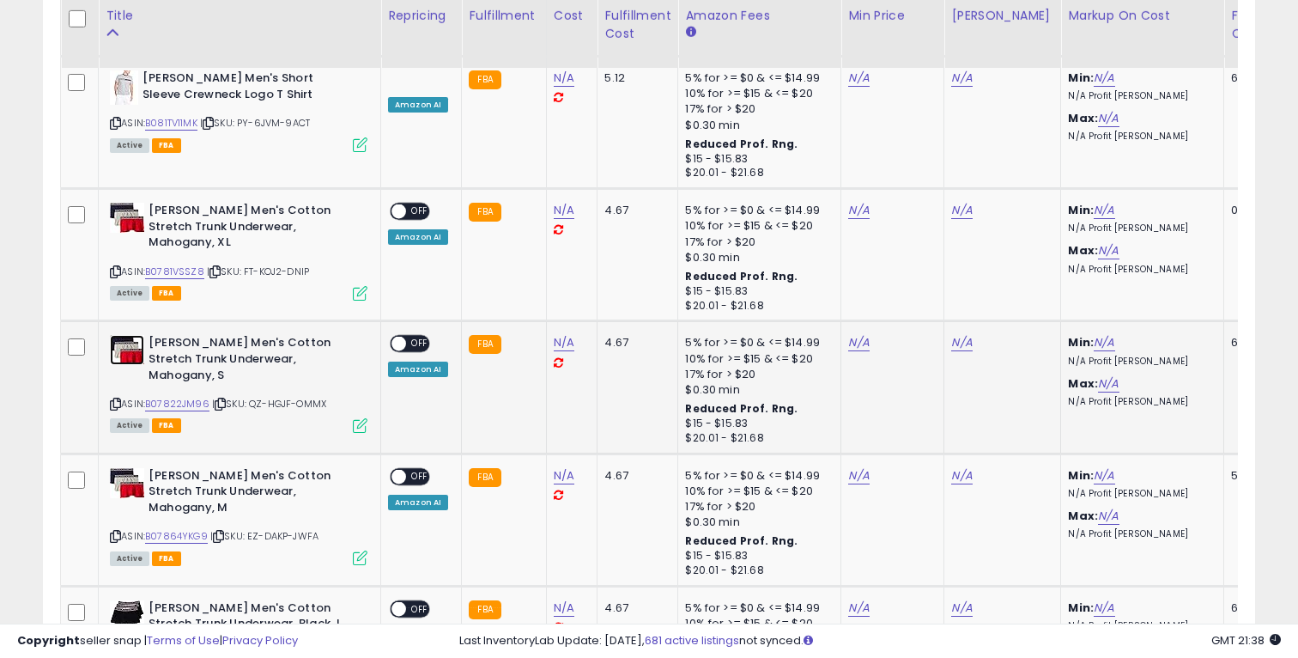
click at [132, 336] on img at bounding box center [127, 350] width 34 height 30
click at [124, 203] on img at bounding box center [127, 218] width 34 height 30
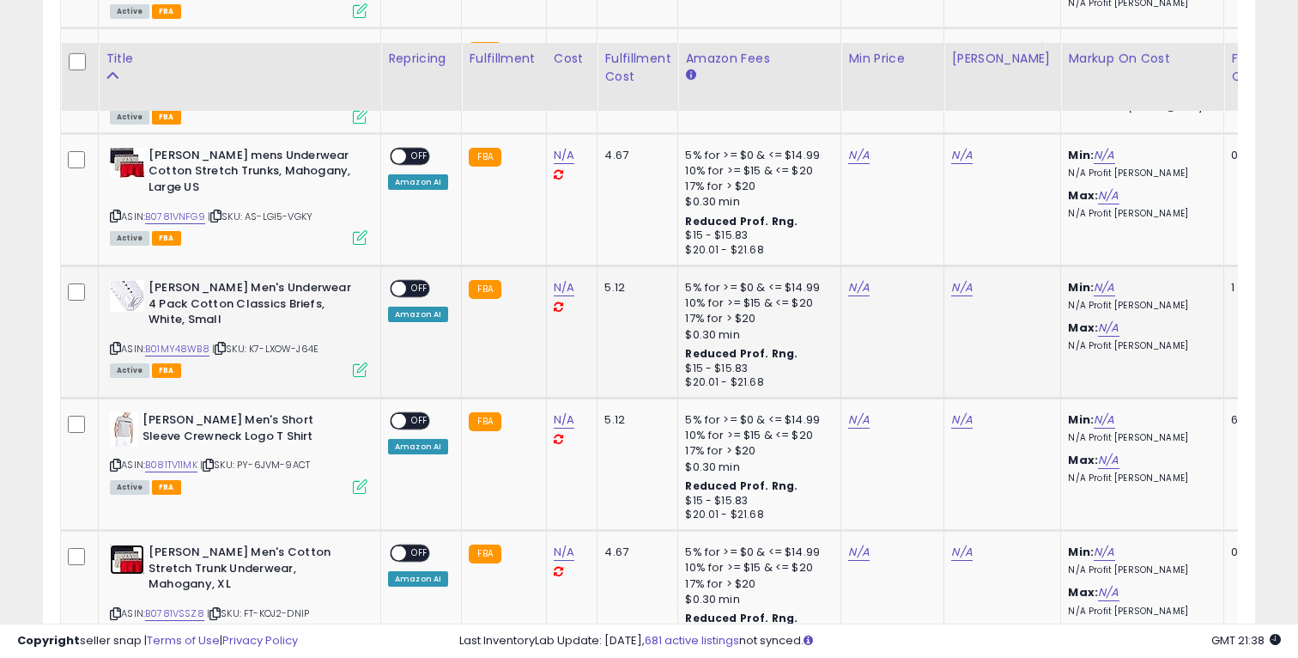
scroll to position [1640, 0]
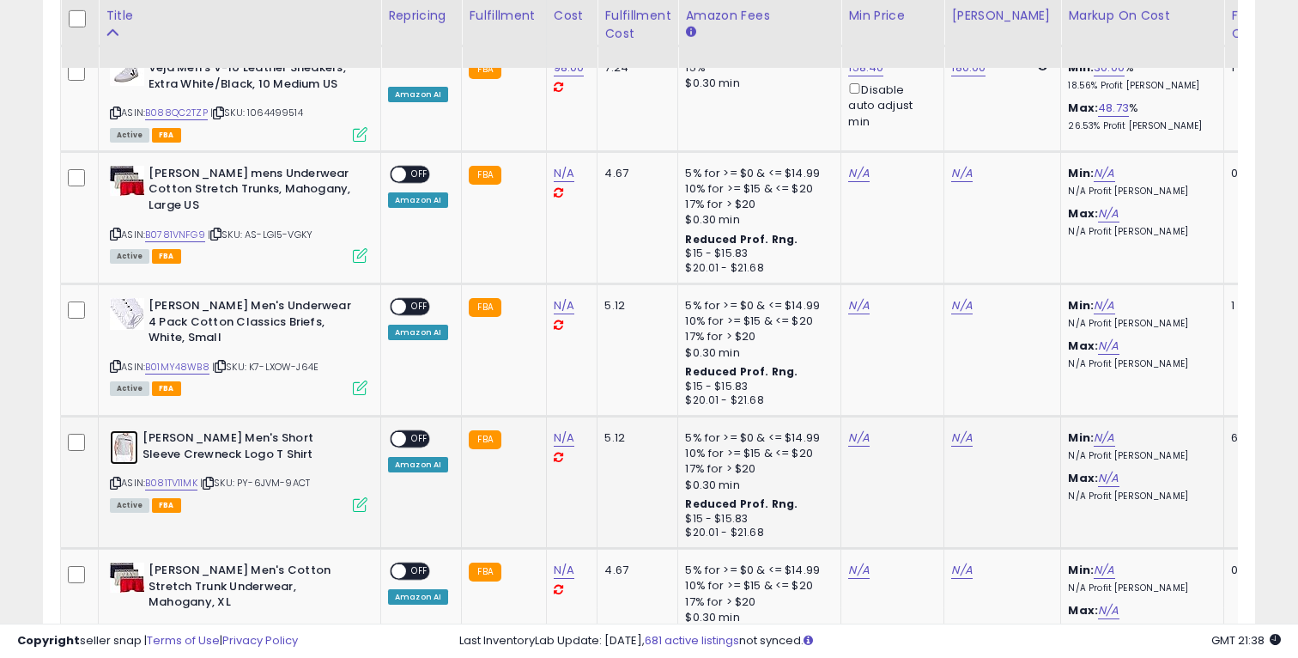
click at [132, 430] on img at bounding box center [124, 447] width 28 height 34
click at [124, 298] on img at bounding box center [127, 314] width 34 height 32
click at [125, 166] on img at bounding box center [127, 181] width 34 height 30
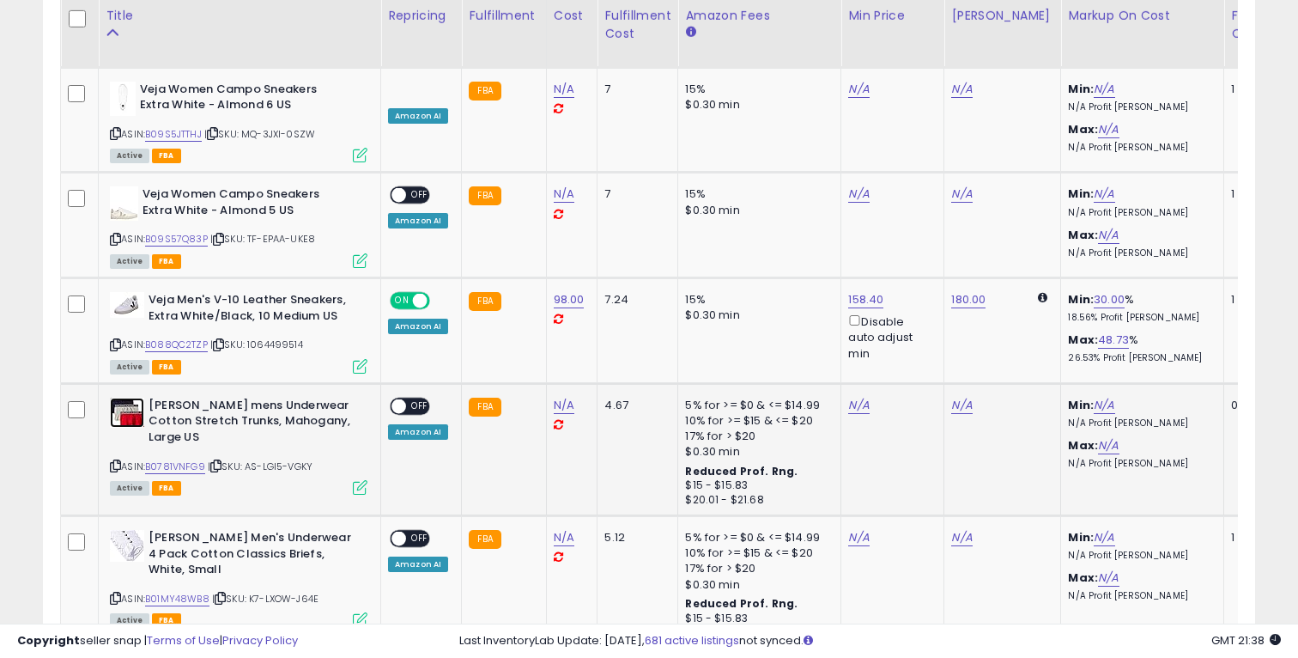
scroll to position [1347, 0]
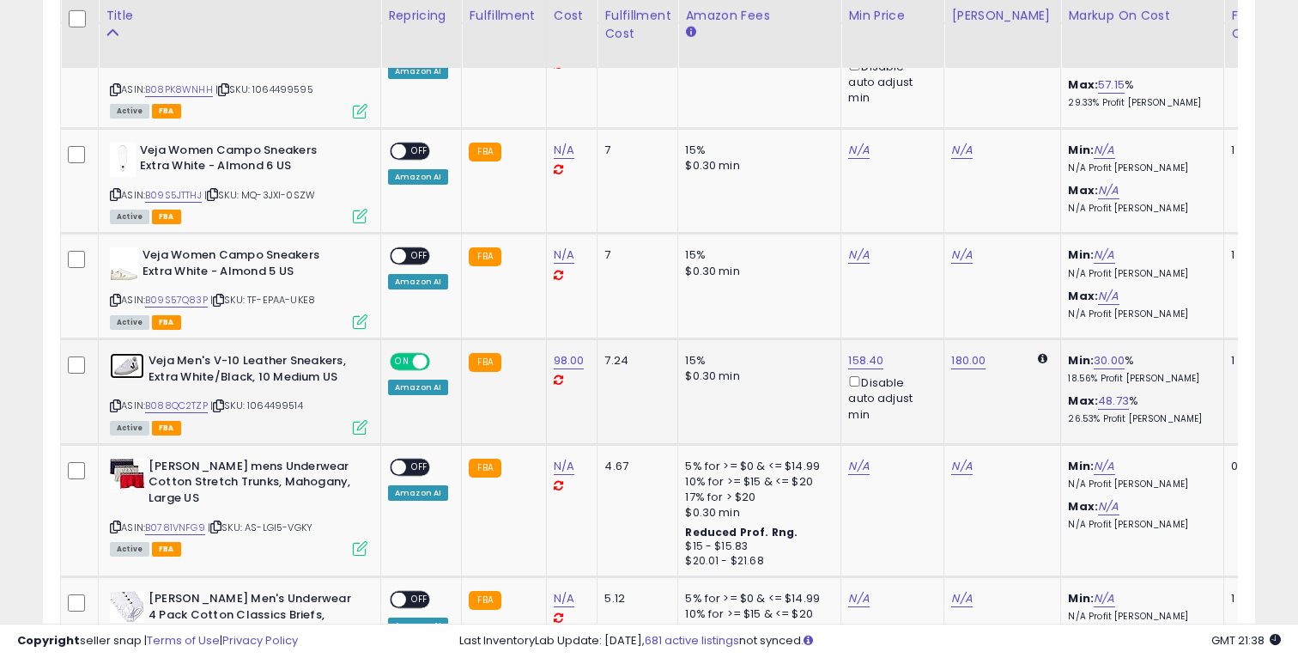
click at [119, 353] on img at bounding box center [127, 366] width 34 height 26
click at [119, 264] on img at bounding box center [124, 264] width 28 height 34
click at [112, 143] on img at bounding box center [123, 160] width 26 height 34
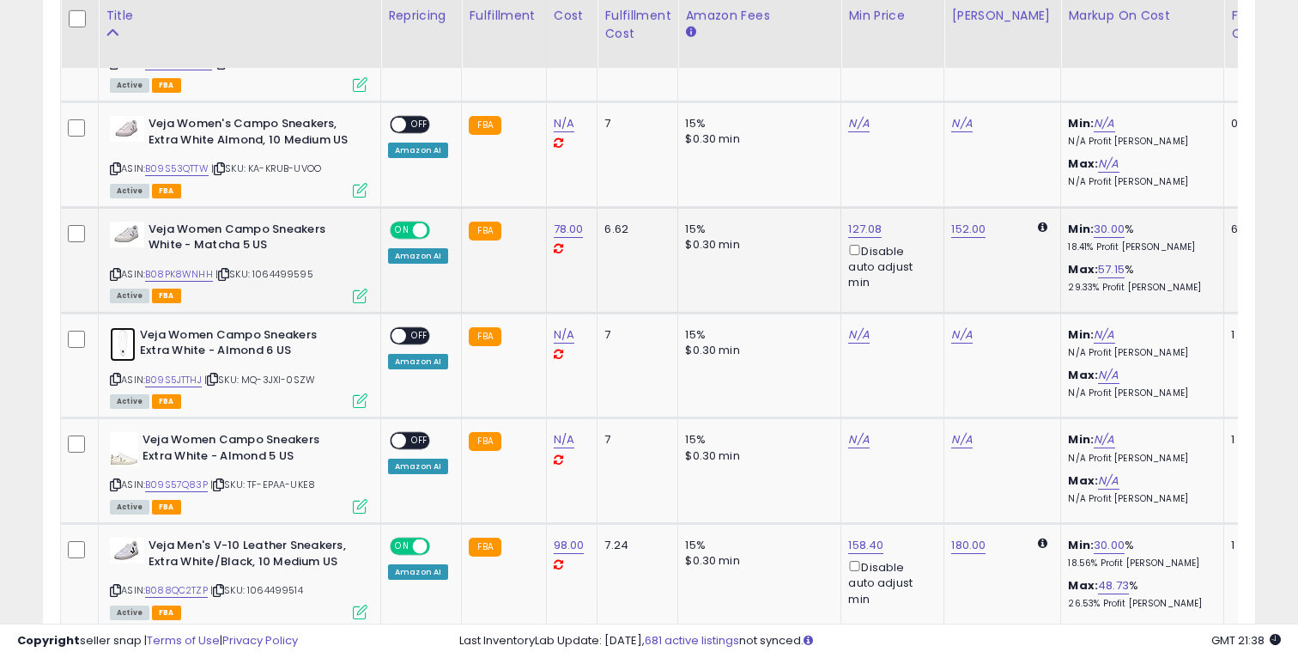
scroll to position [1089, 0]
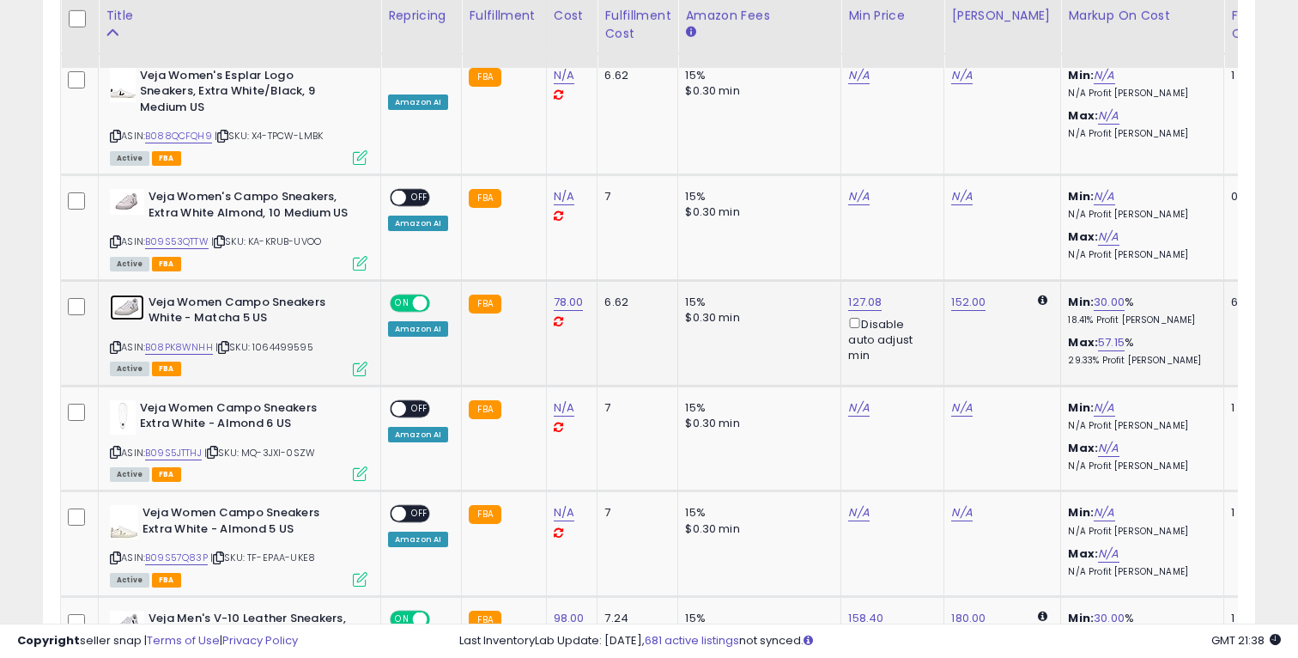
click at [127, 294] on img at bounding box center [127, 307] width 34 height 26
click at [126, 189] on img at bounding box center [127, 202] width 34 height 26
click at [128, 72] on img at bounding box center [123, 85] width 26 height 34
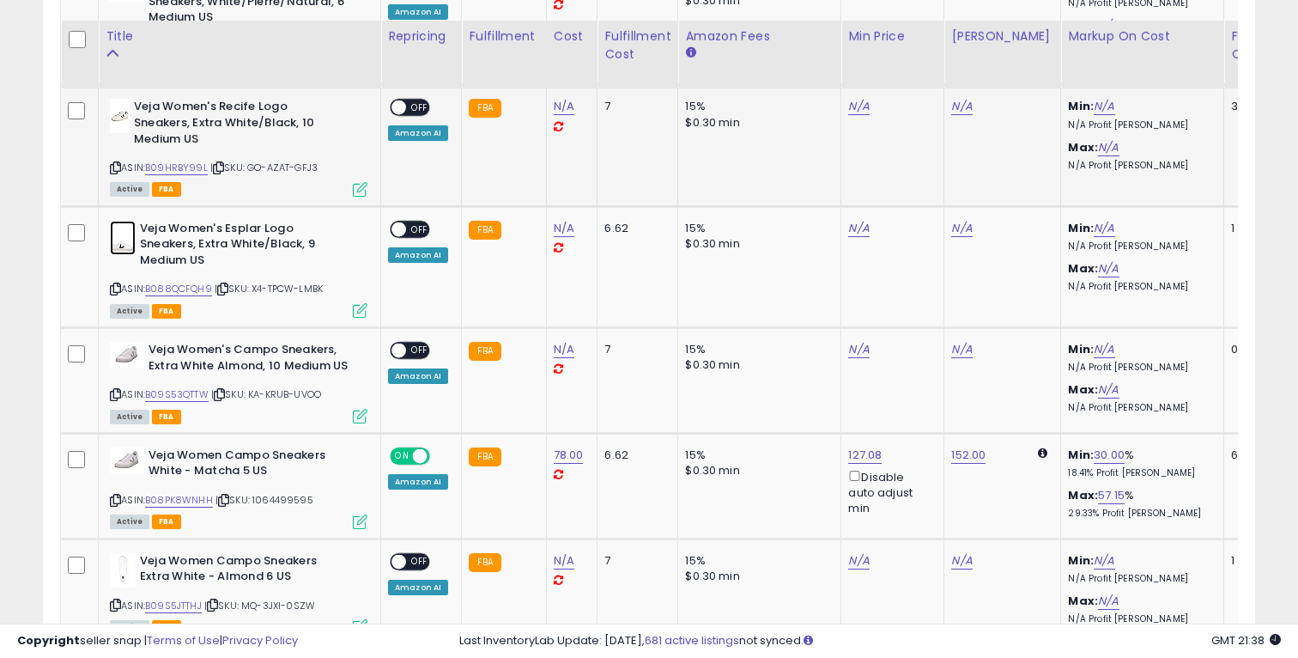
scroll to position [922, 0]
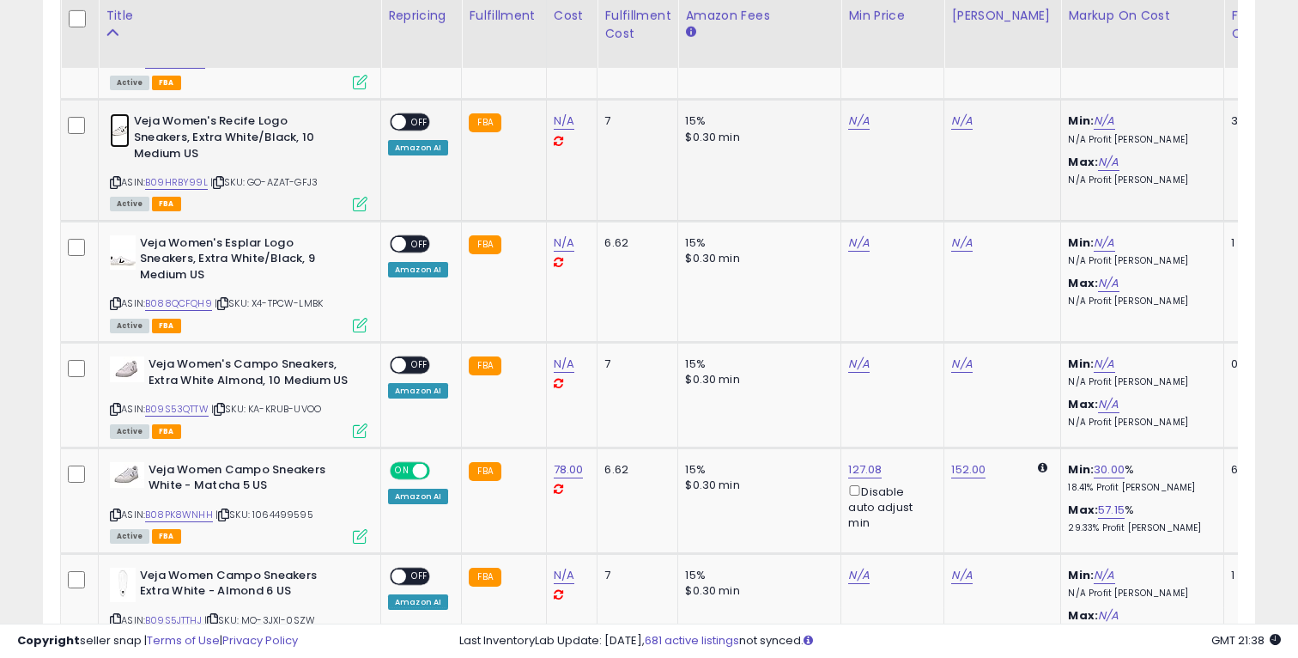
click at [128, 124] on img at bounding box center [120, 130] width 20 height 34
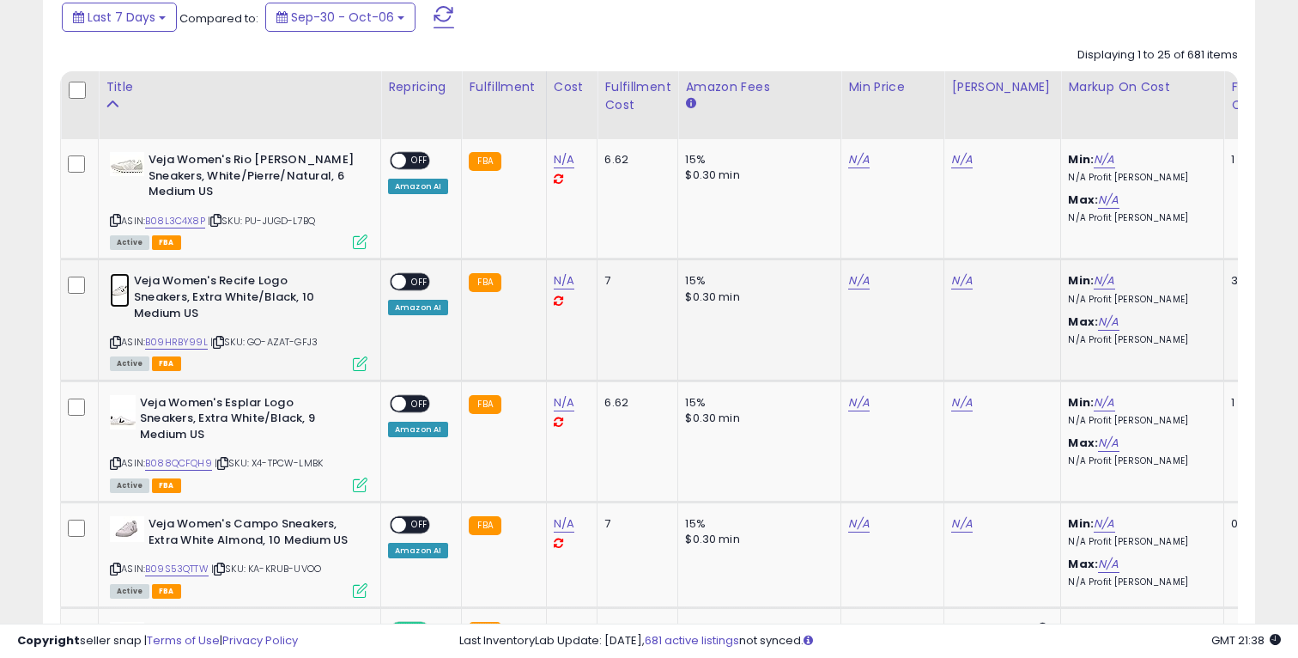
scroll to position [752, 0]
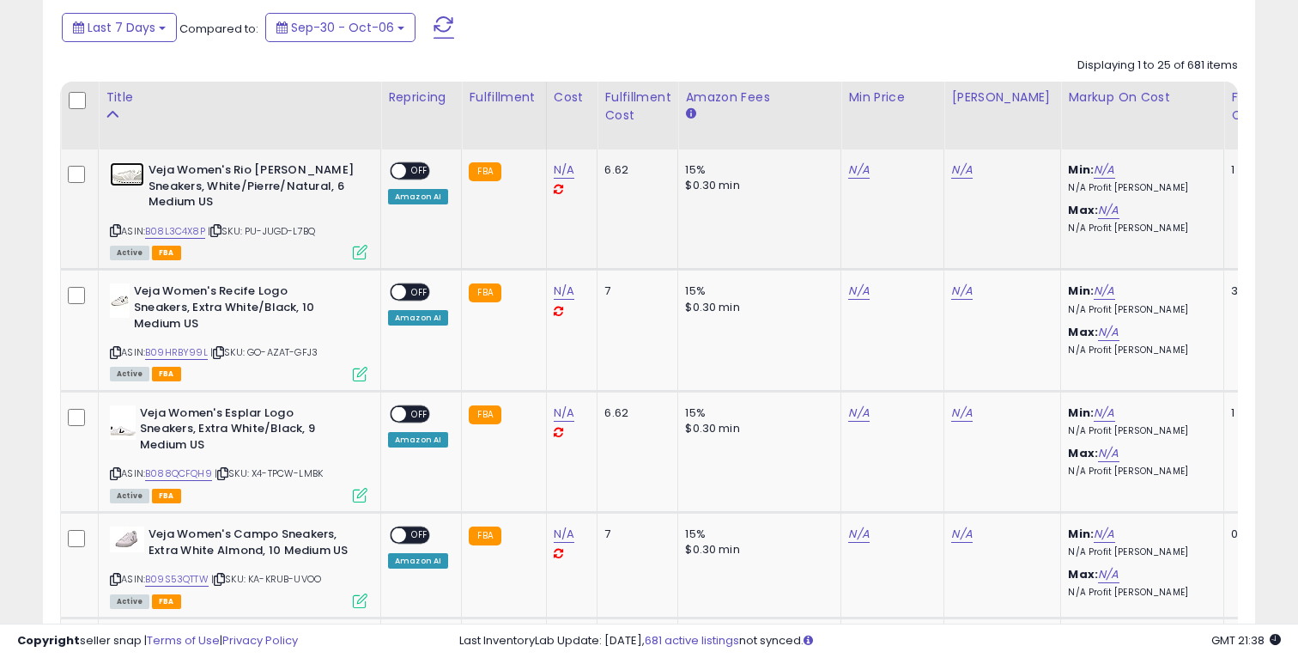
click at [131, 170] on img at bounding box center [127, 174] width 34 height 24
click at [855, 165] on link "N/A" at bounding box center [858, 169] width 21 height 17
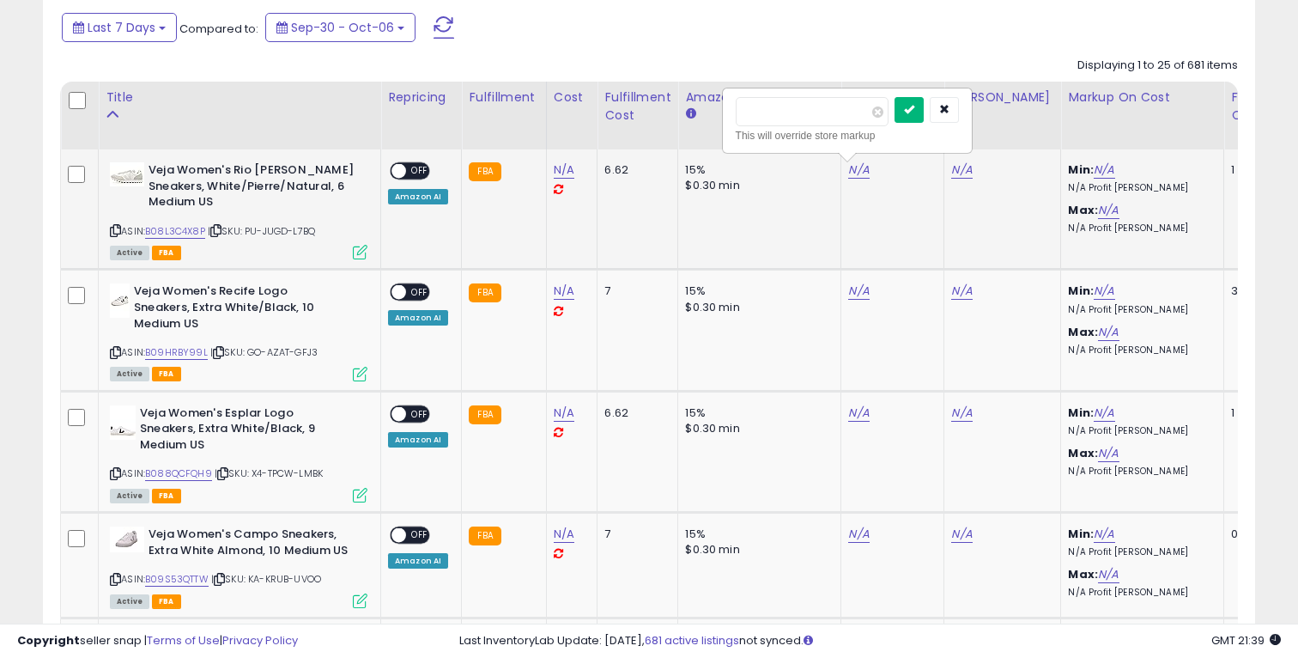
type input "******"
click at [924, 105] on button "submit" at bounding box center [909, 110] width 29 height 26
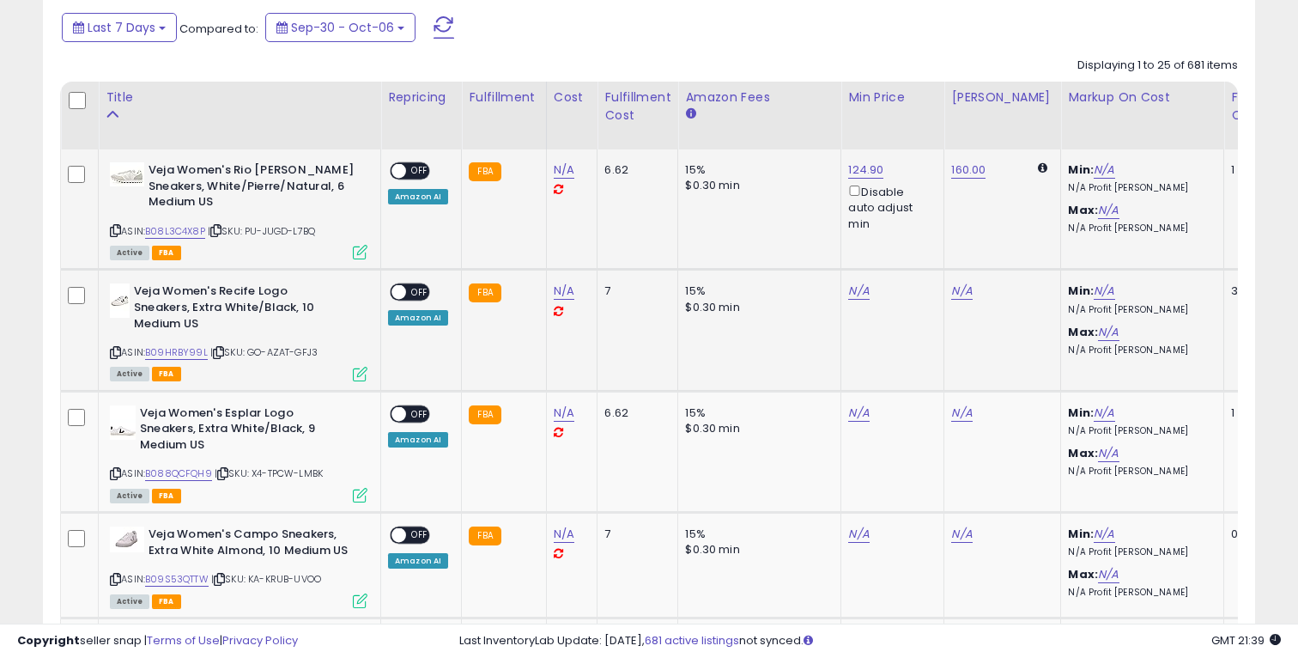
click at [829, 271] on td "15% $0.30 min" at bounding box center [759, 330] width 163 height 121
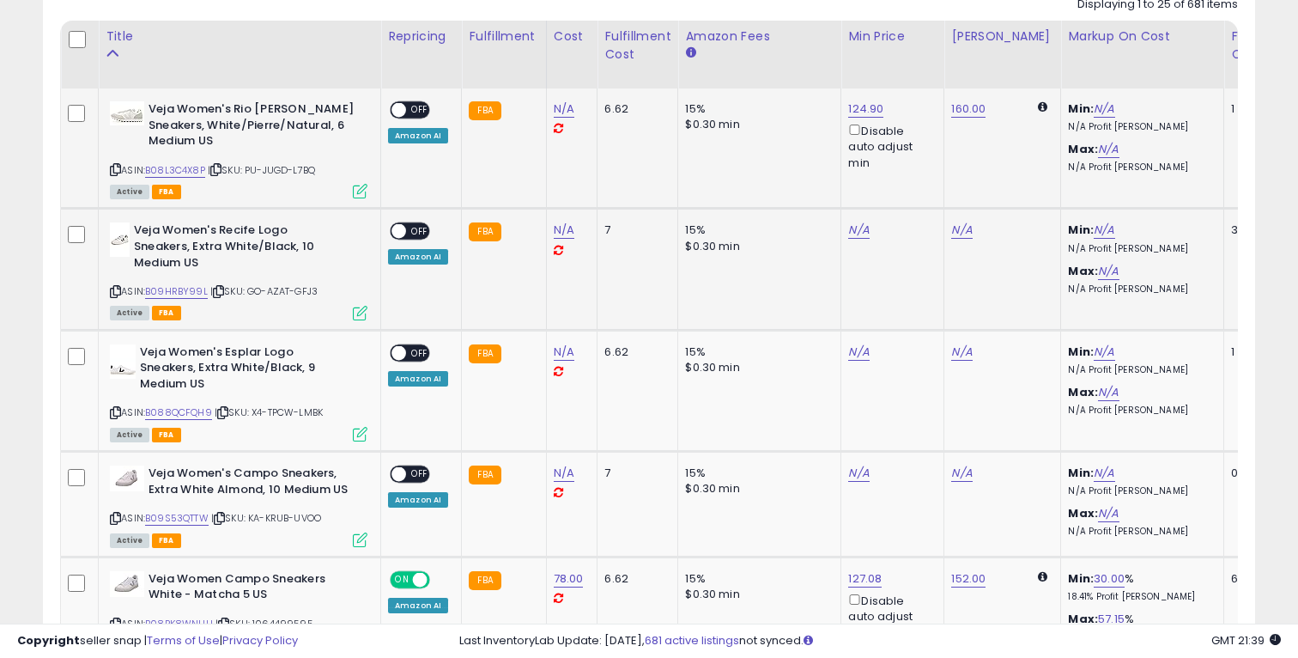
scroll to position [837, 0]
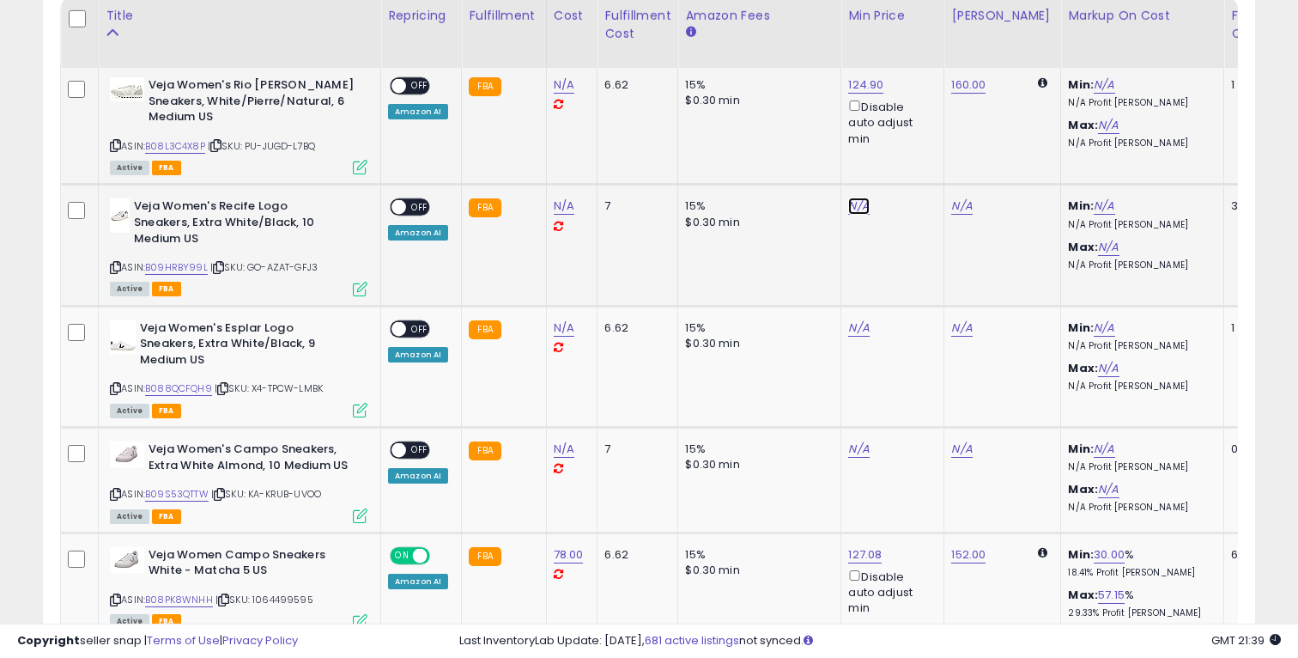
click at [857, 197] on link "N/A" at bounding box center [858, 205] width 21 height 17
click at [855, 319] on link "N/A" at bounding box center [858, 327] width 21 height 17
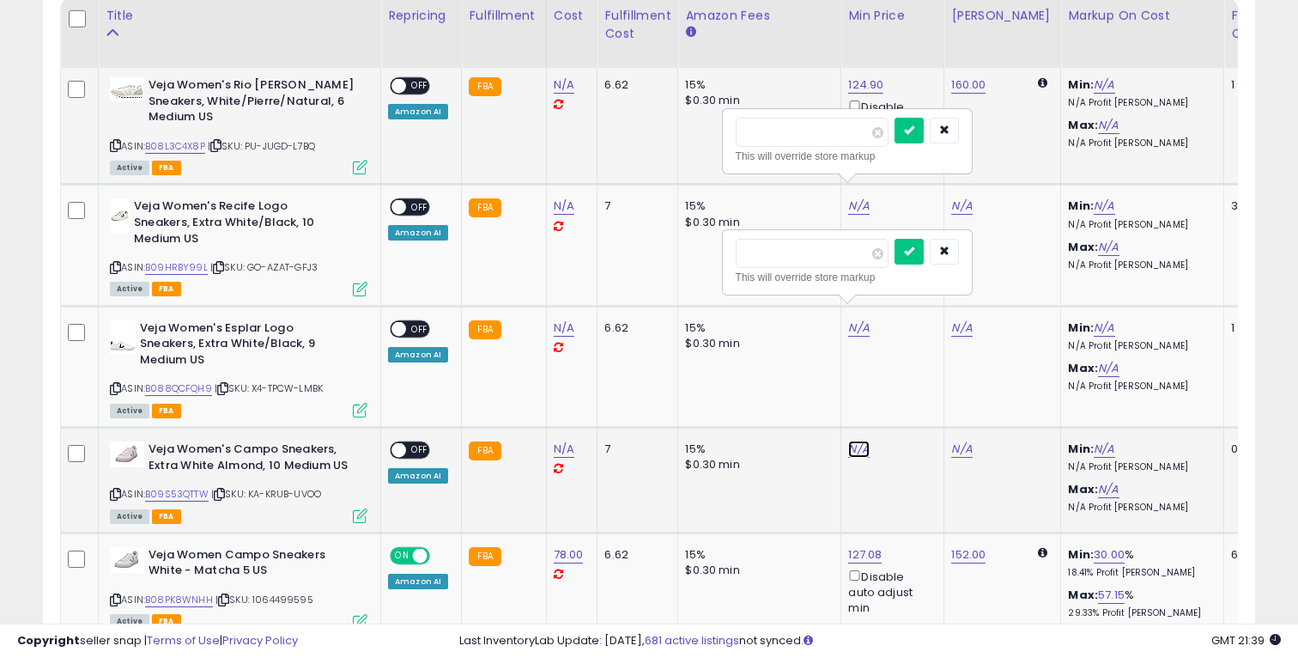
click at [855, 440] on link "N/A" at bounding box center [858, 448] width 21 height 17
click at [862, 546] on link "127.08" at bounding box center [864, 554] width 33 height 17
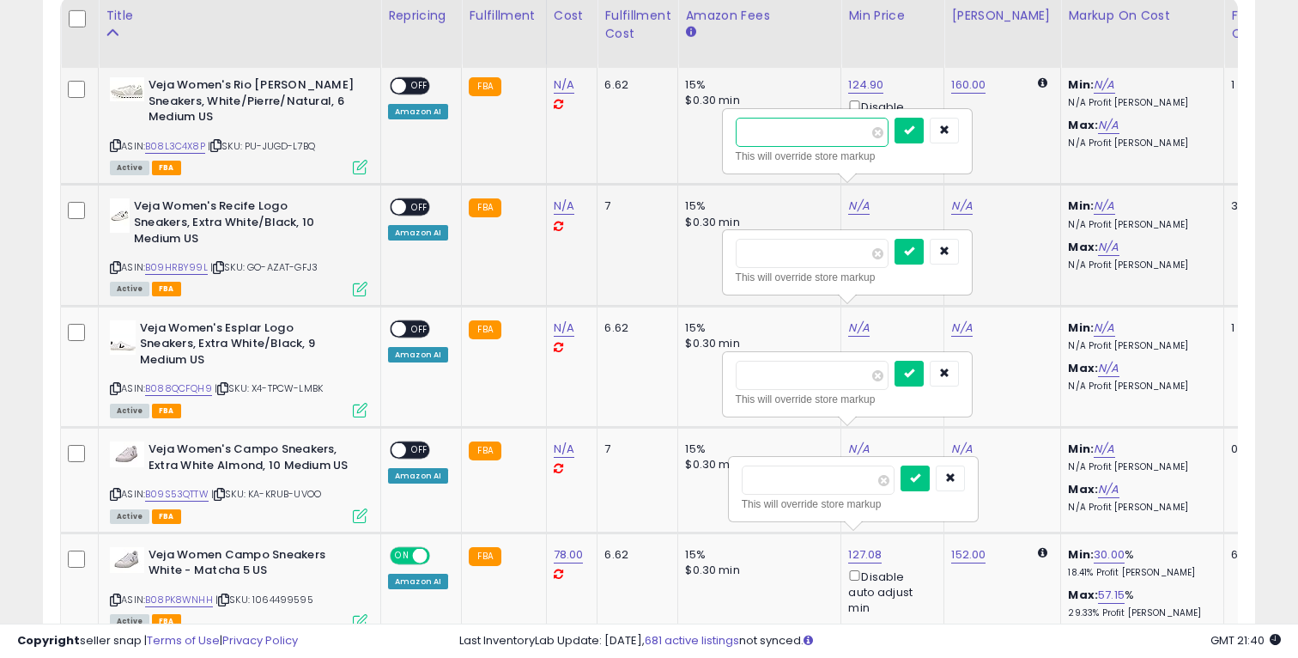
click at [848, 133] on input "number" at bounding box center [812, 132] width 153 height 29
paste input "******"
type input "******"
click at [916, 133] on button "submit" at bounding box center [909, 131] width 29 height 26
click at [828, 245] on input "number" at bounding box center [812, 253] width 153 height 29
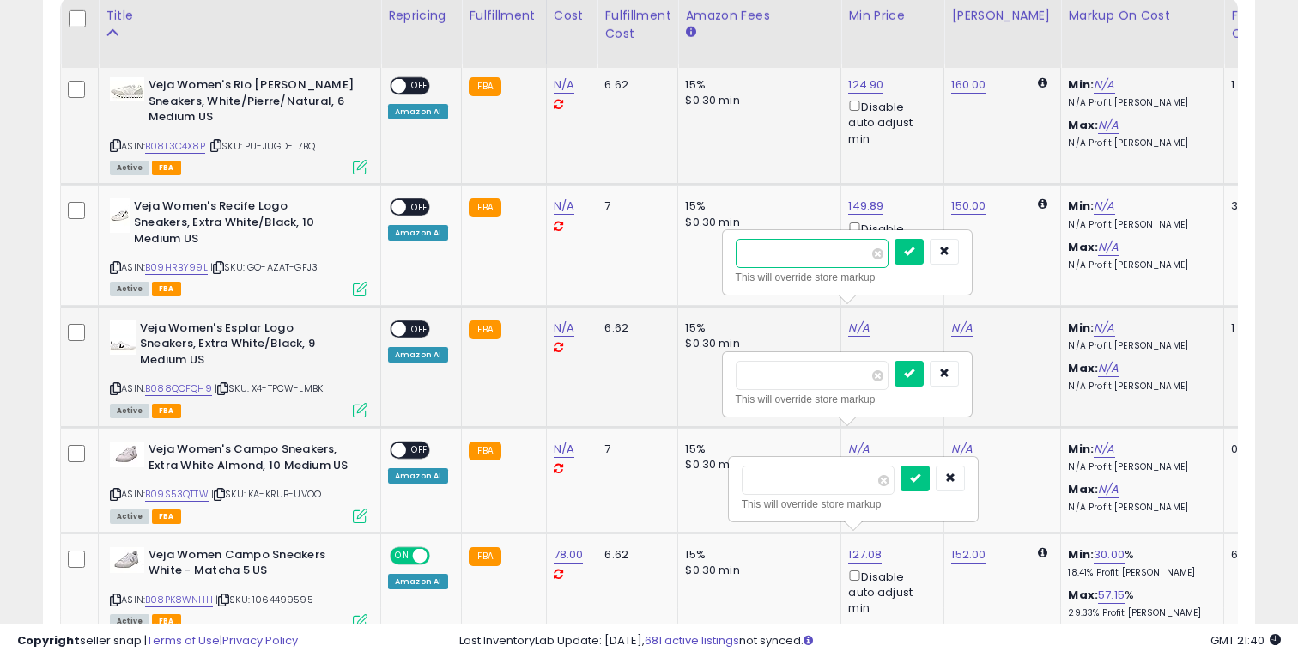
type input "***"
click at [927, 237] on div "*** This will override store markup" at bounding box center [847, 262] width 247 height 63
click at [922, 241] on button "submit" at bounding box center [909, 252] width 29 height 26
click at [842, 375] on input "number" at bounding box center [812, 375] width 153 height 29
type input "***"
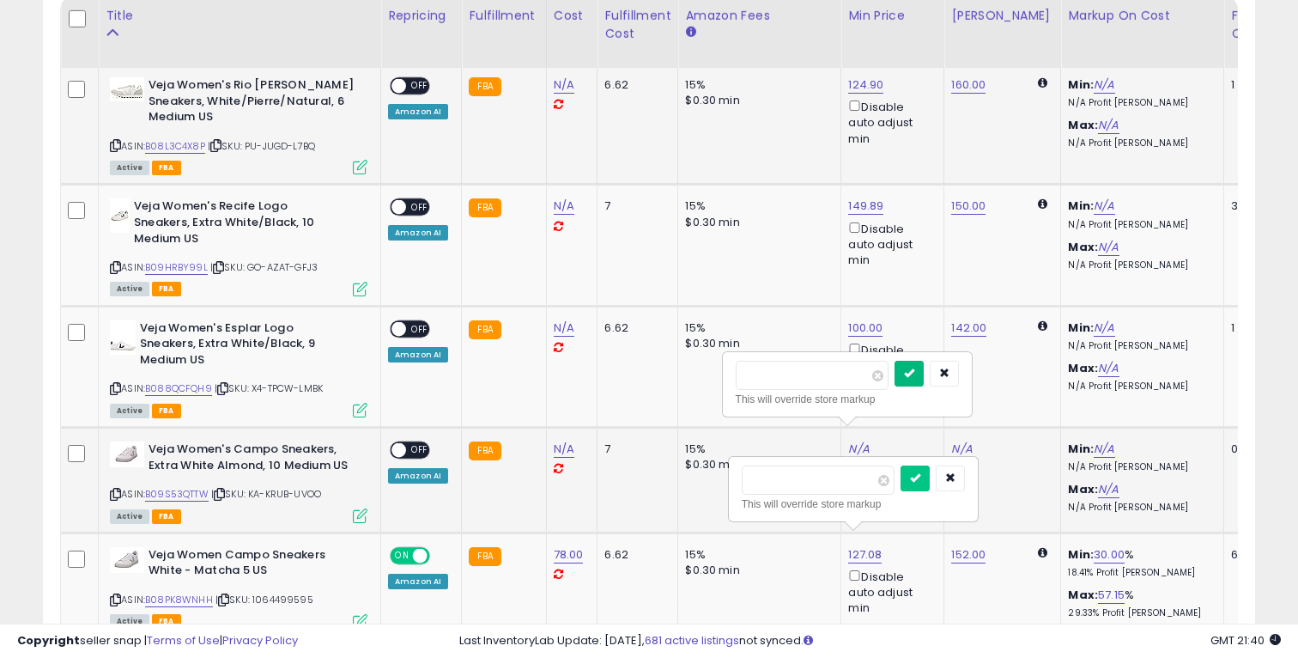
click at [914, 371] on icon "submit" at bounding box center [909, 372] width 10 height 10
click at [851, 483] on input "******" at bounding box center [818, 479] width 153 height 29
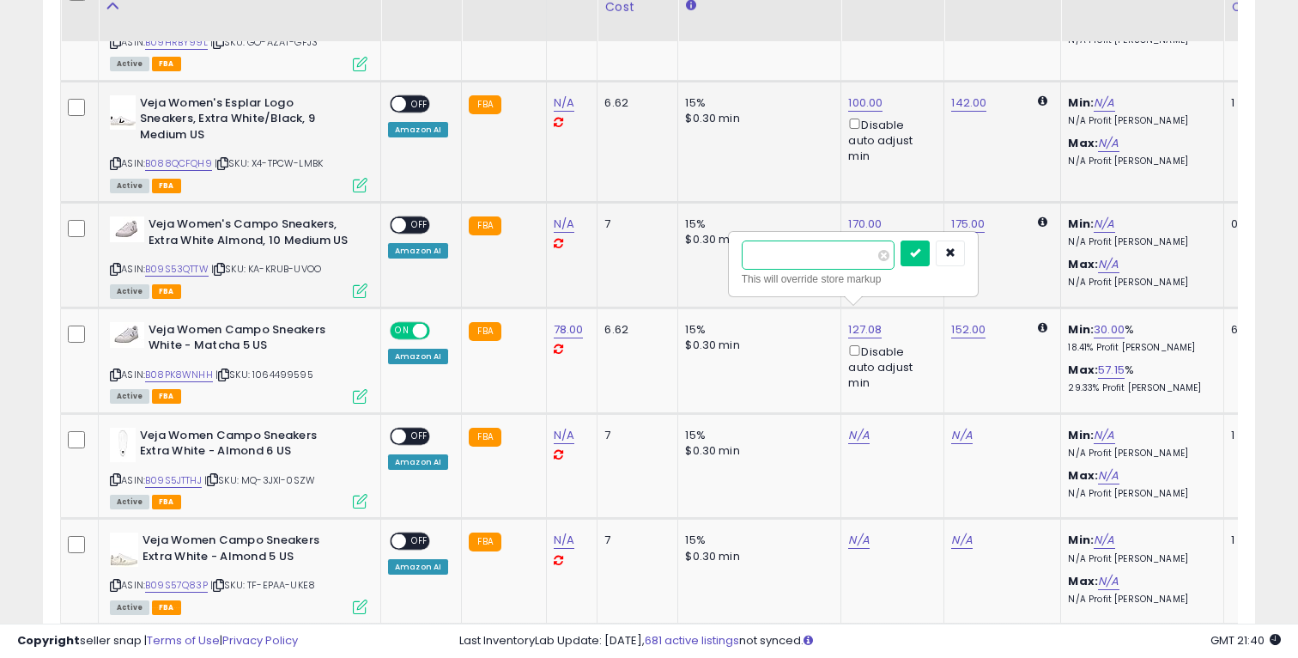
scroll to position [1017, 0]
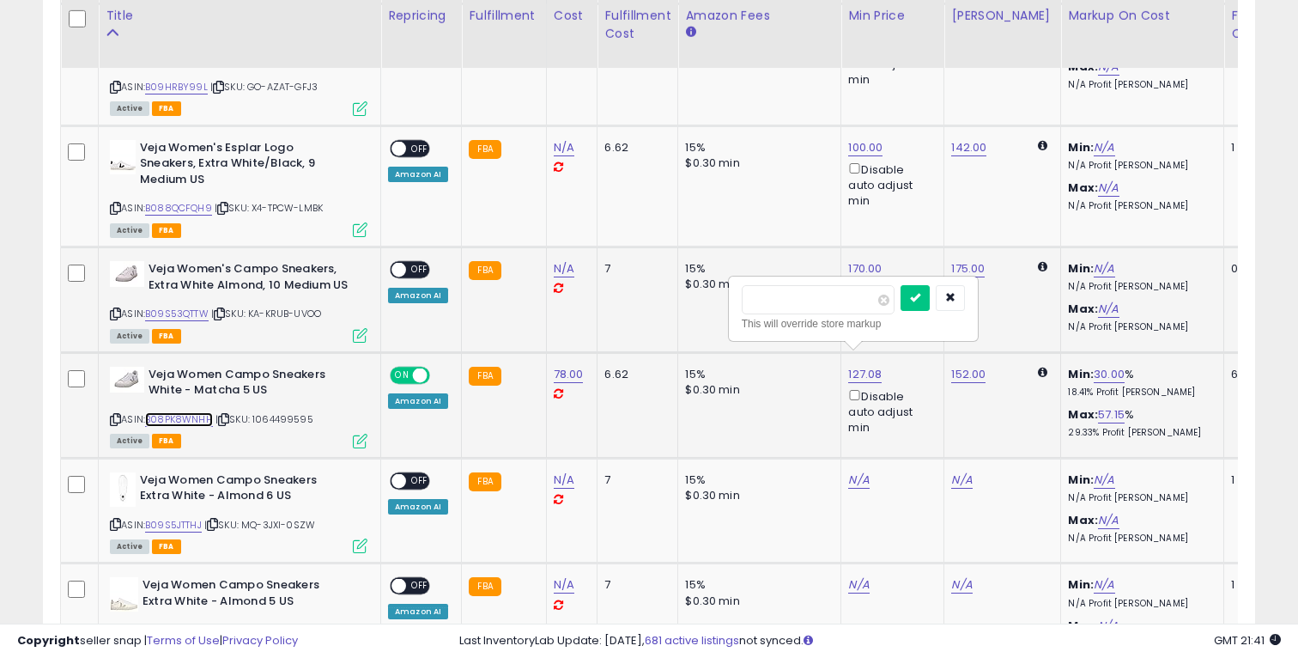
click at [201, 412] on link "B08PK8WNHH" at bounding box center [179, 419] width 68 height 15
click at [113, 415] on icon at bounding box center [115, 419] width 11 height 9
click at [848, 295] on input "******" at bounding box center [818, 299] width 153 height 29
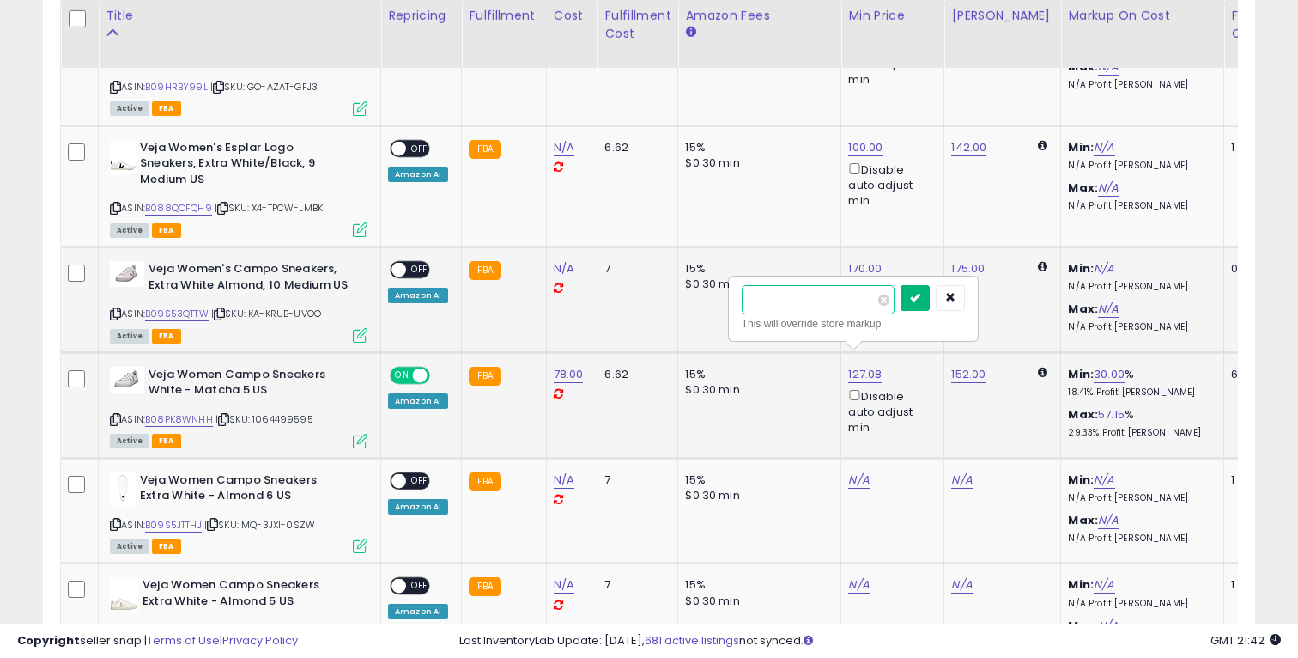
type input "***"
click at [920, 293] on icon "submit" at bounding box center [915, 297] width 10 height 10
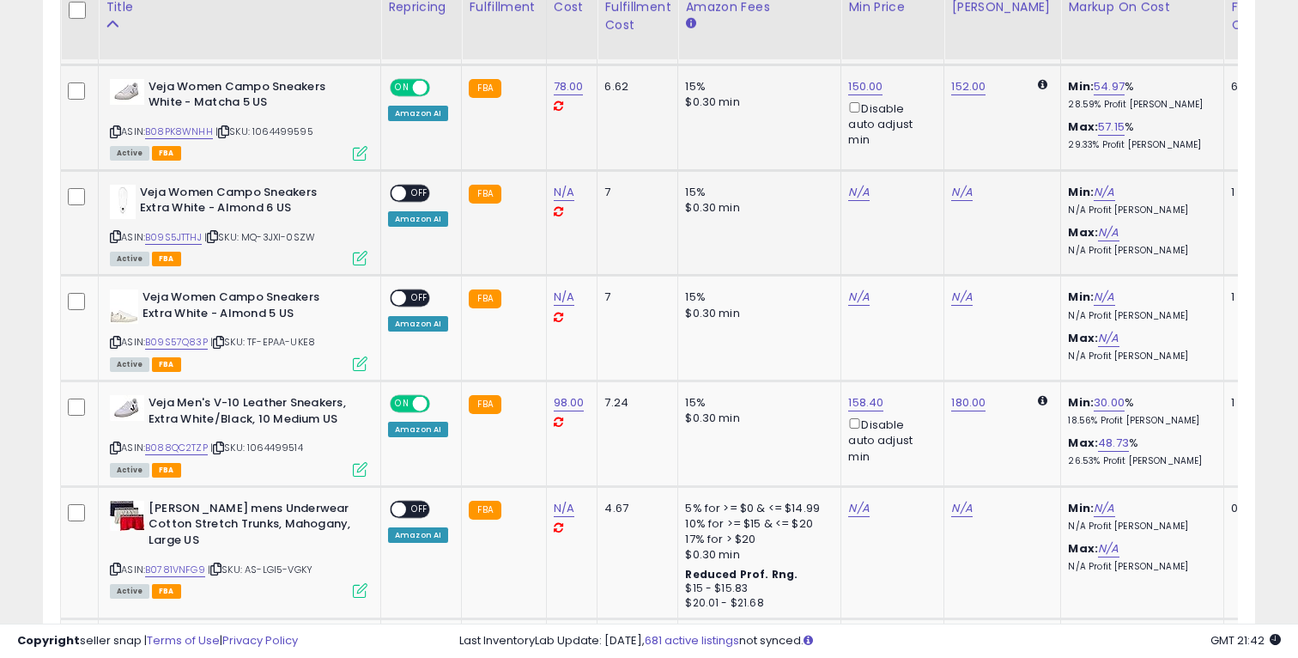
scroll to position [1327, 0]
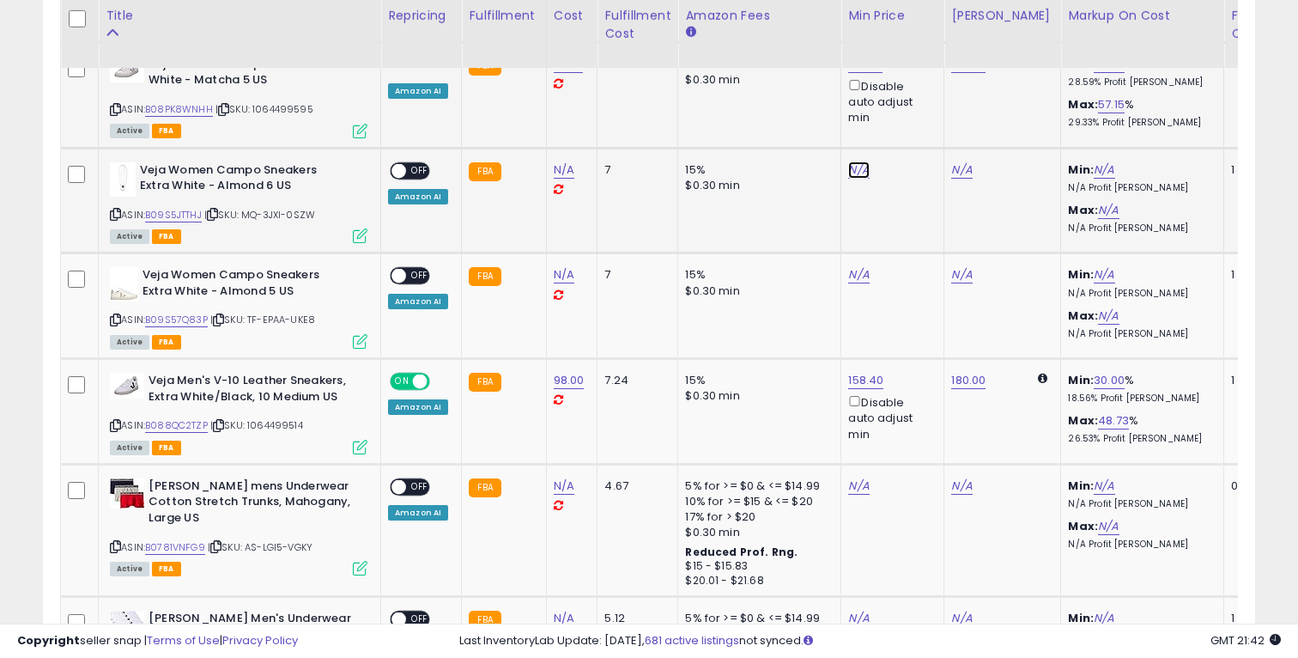
click at [851, 161] on link "N/A" at bounding box center [858, 169] width 21 height 17
click at [851, 253] on td "N/A" at bounding box center [892, 306] width 103 height 106
click at [848, 253] on td "N/A" at bounding box center [892, 306] width 103 height 106
click at [848, 266] on link "N/A" at bounding box center [858, 274] width 21 height 17
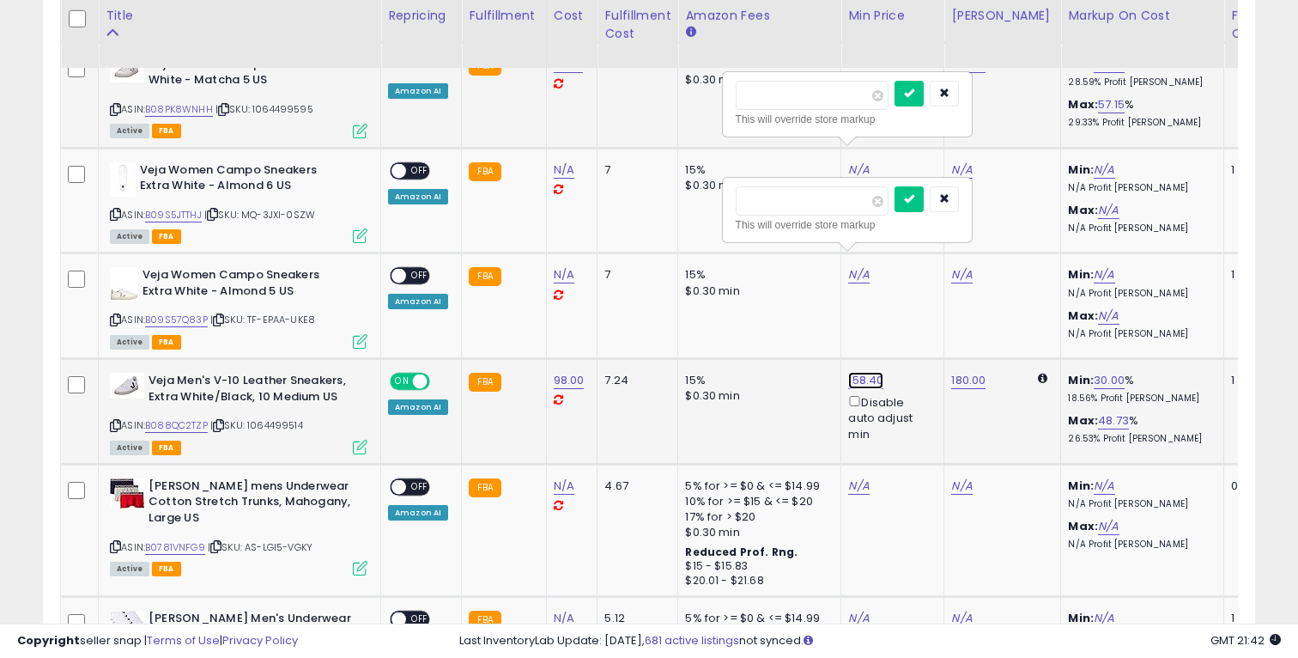
click at [865, 372] on link "158.40" at bounding box center [865, 380] width 35 height 17
click at [850, 477] on link "N/A" at bounding box center [858, 485] width 21 height 17
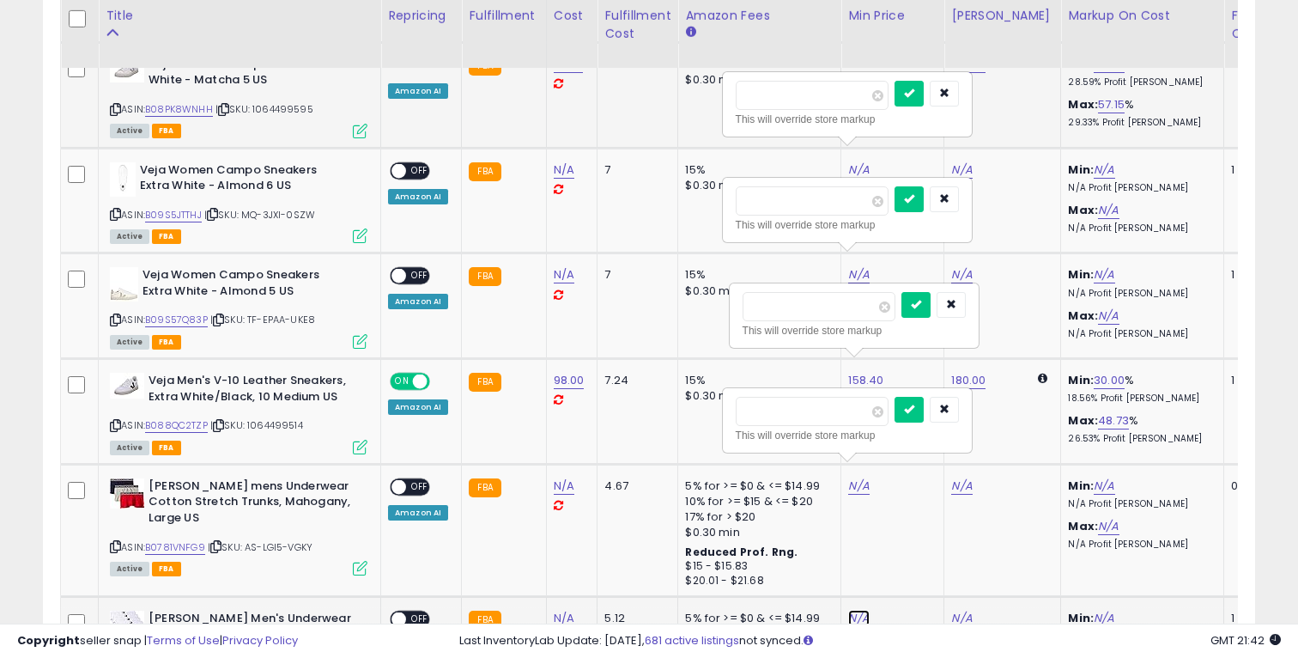
click at [850, 609] on link "N/A" at bounding box center [858, 617] width 21 height 17
click at [809, 94] on input "number" at bounding box center [812, 95] width 153 height 29
type input "***"
click at [914, 90] on icon "submit" at bounding box center [909, 93] width 10 height 10
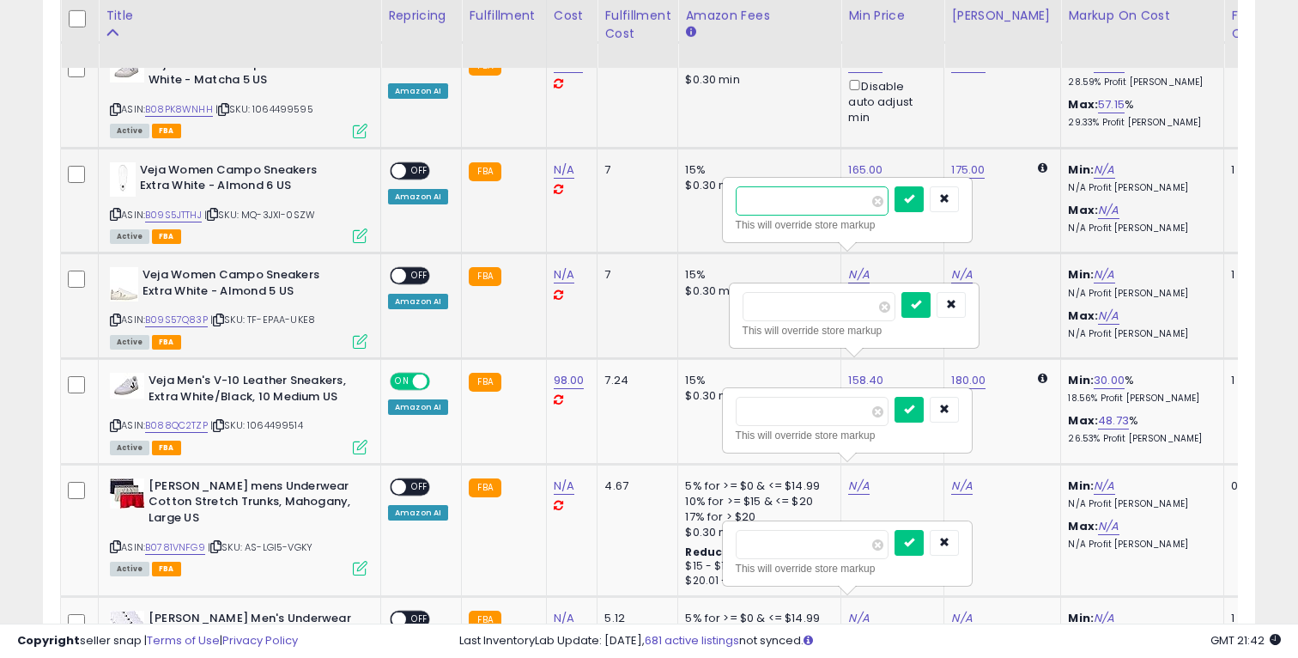
click at [846, 192] on input "number" at bounding box center [812, 200] width 153 height 29
type input "***"
click at [914, 201] on icon "submit" at bounding box center [909, 198] width 10 height 10
click at [847, 303] on input "******" at bounding box center [819, 306] width 153 height 29
type input "***"
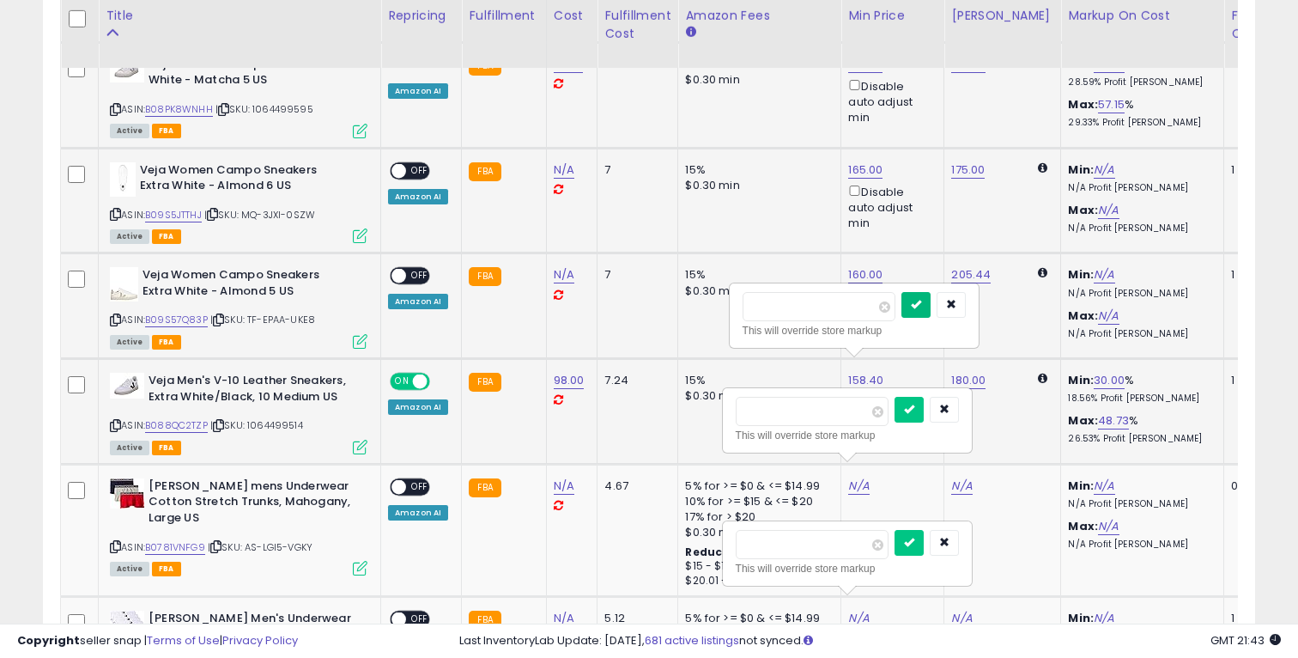
click at [919, 295] on button "submit" at bounding box center [915, 305] width 29 height 26
click at [831, 409] on input "number" at bounding box center [812, 411] width 153 height 29
paste input "*****"
type input "*****"
click at [916, 408] on button "submit" at bounding box center [909, 410] width 29 height 26
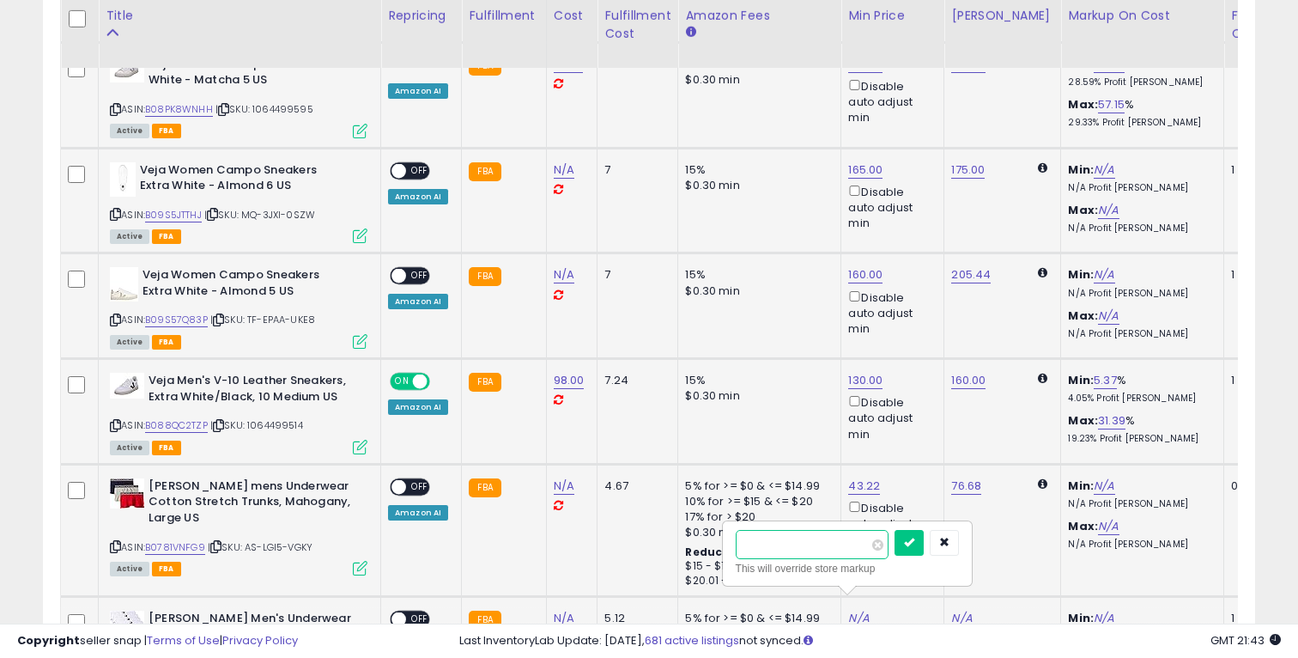
click at [846, 546] on input "number" at bounding box center [812, 544] width 153 height 29
paste input "*****"
type input "*****"
click at [914, 540] on icon "submit" at bounding box center [909, 542] width 10 height 10
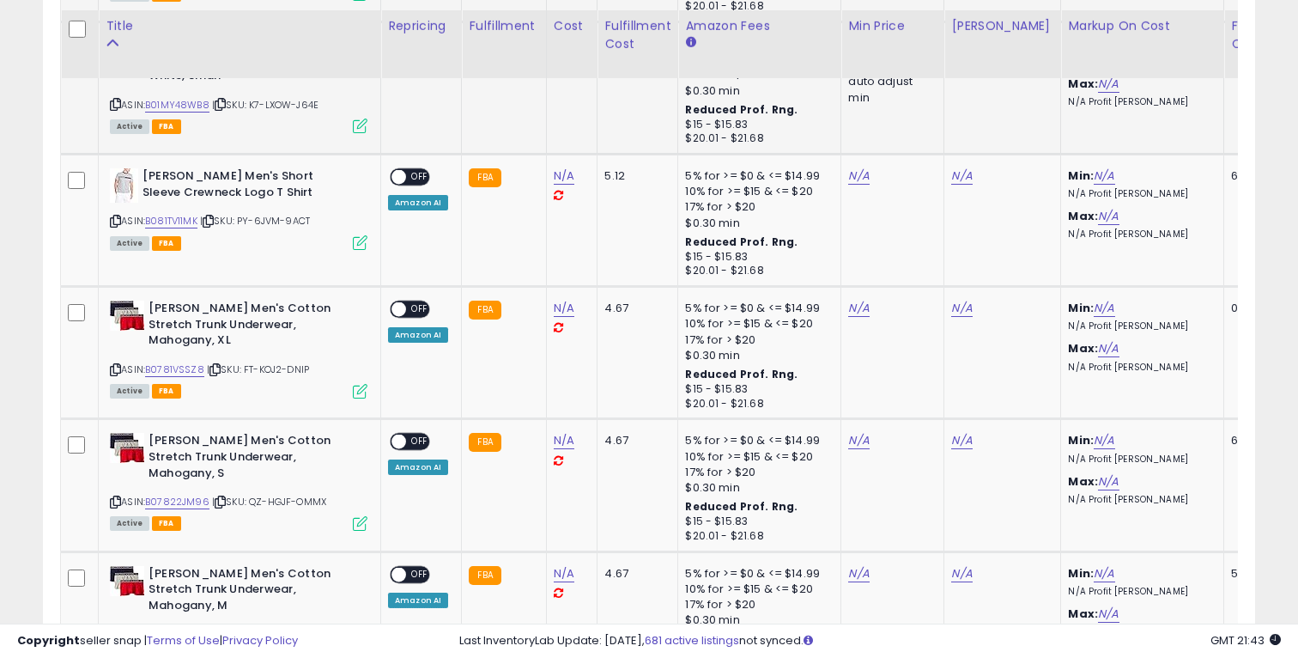
scroll to position [1935, 0]
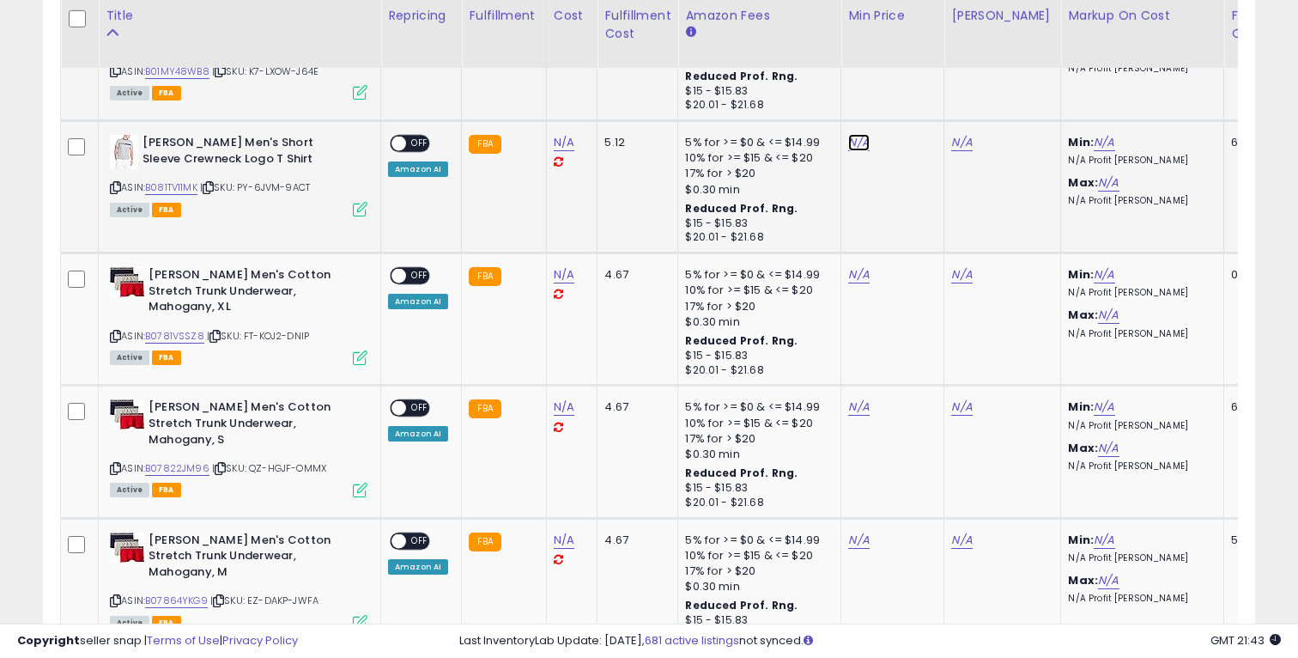
click at [856, 134] on link "N/A" at bounding box center [858, 142] width 21 height 17
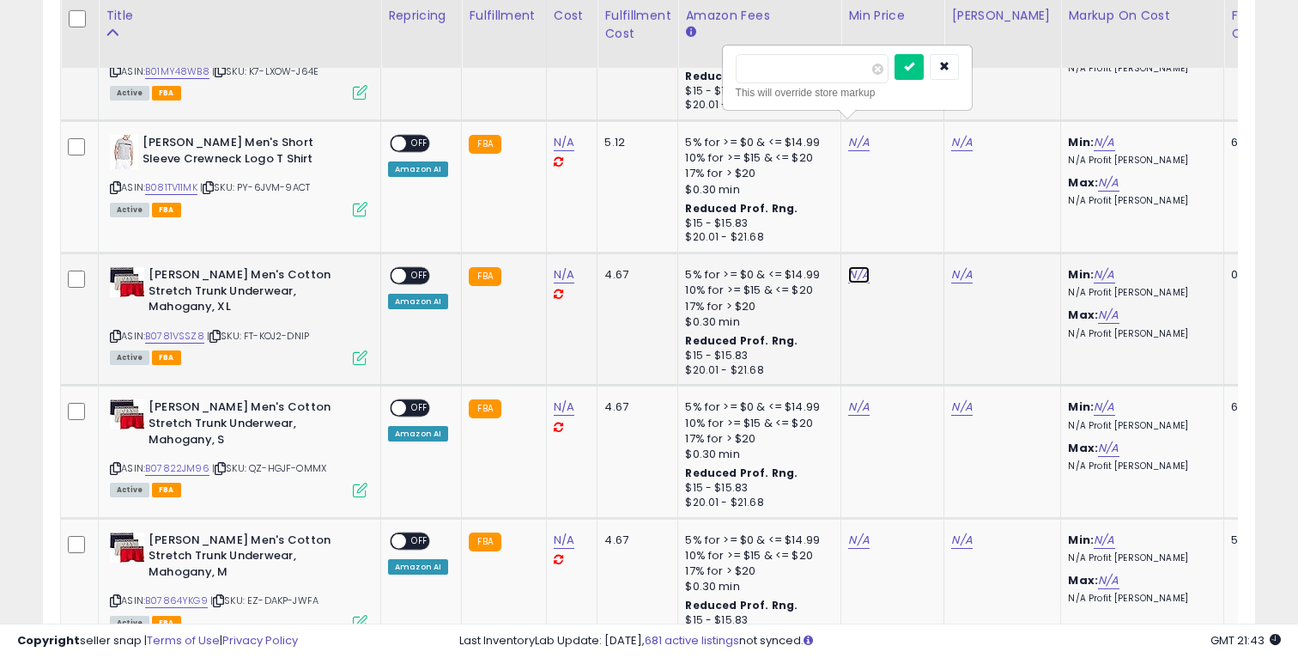
click at [856, 266] on link "N/A" at bounding box center [858, 274] width 21 height 17
click at [852, 385] on td "N/A" at bounding box center [892, 451] width 103 height 132
click at [860, 398] on link "N/A" at bounding box center [858, 406] width 21 height 17
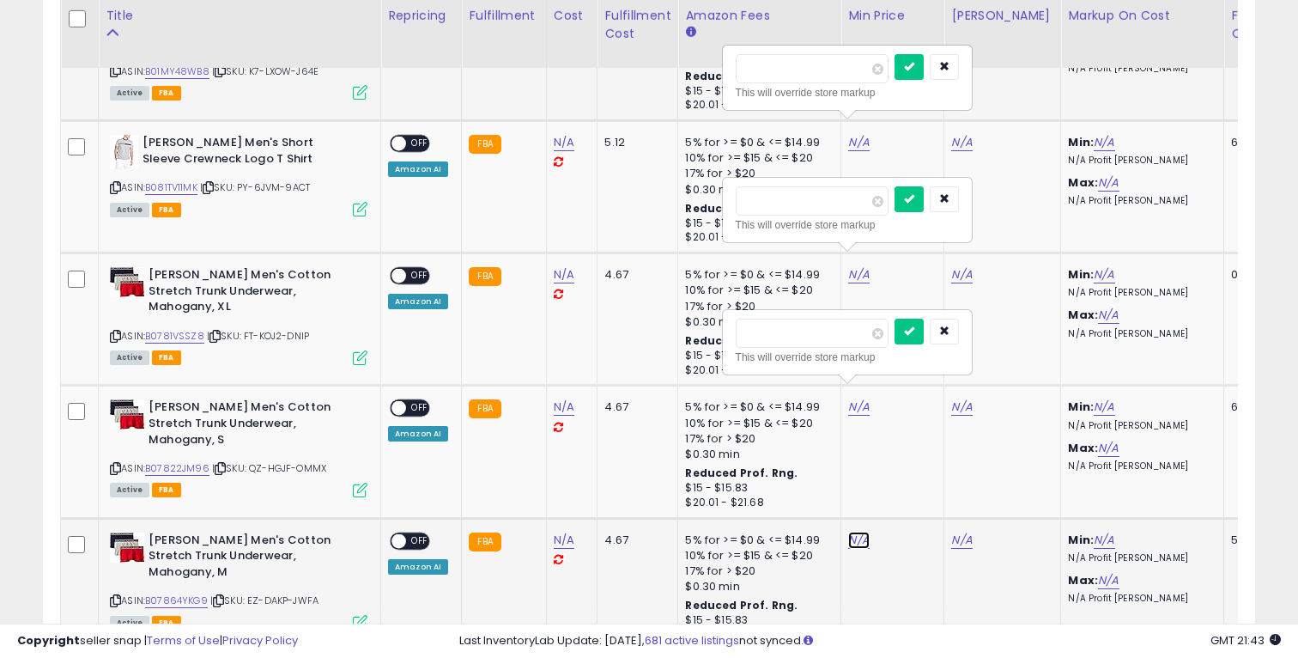
click at [856, 531] on link "N/A" at bounding box center [858, 539] width 21 height 17
click at [749, 64] on input "number" at bounding box center [812, 68] width 153 height 29
paste input "*****"
type input "*****"
drag, startPoint x: 925, startPoint y: 70, endPoint x: 905, endPoint y: 100, distance: 36.0
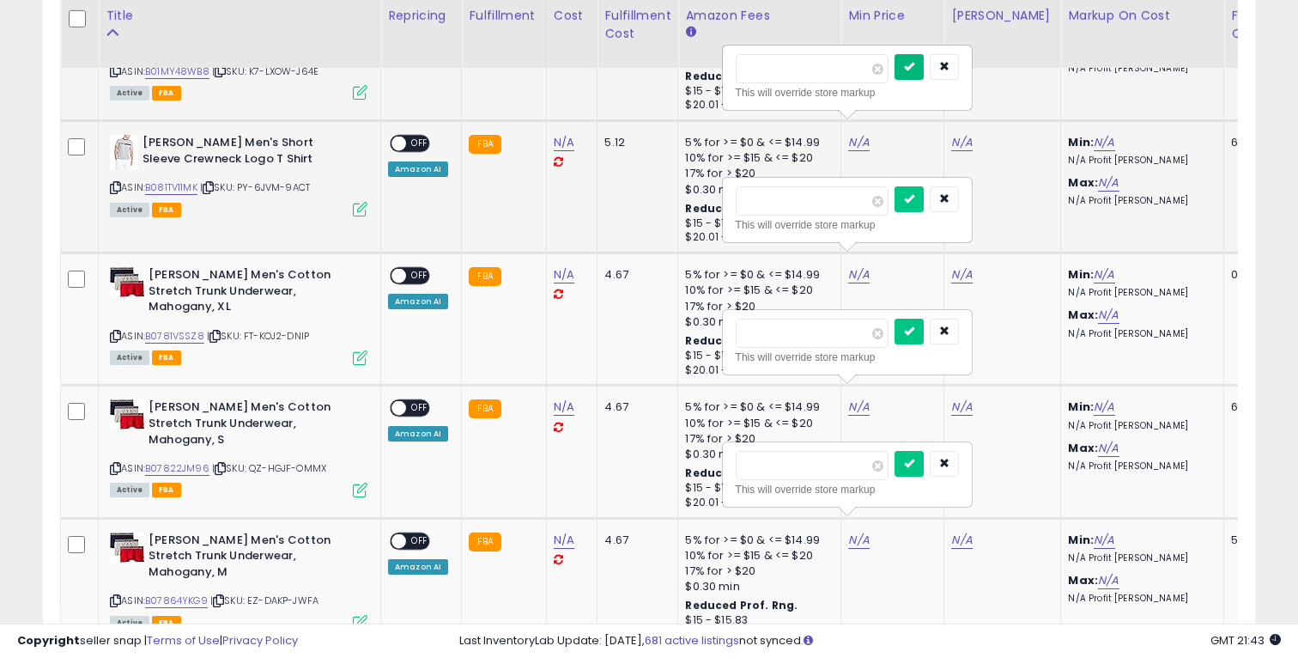
click at [914, 69] on icon "submit" at bounding box center [909, 66] width 10 height 10
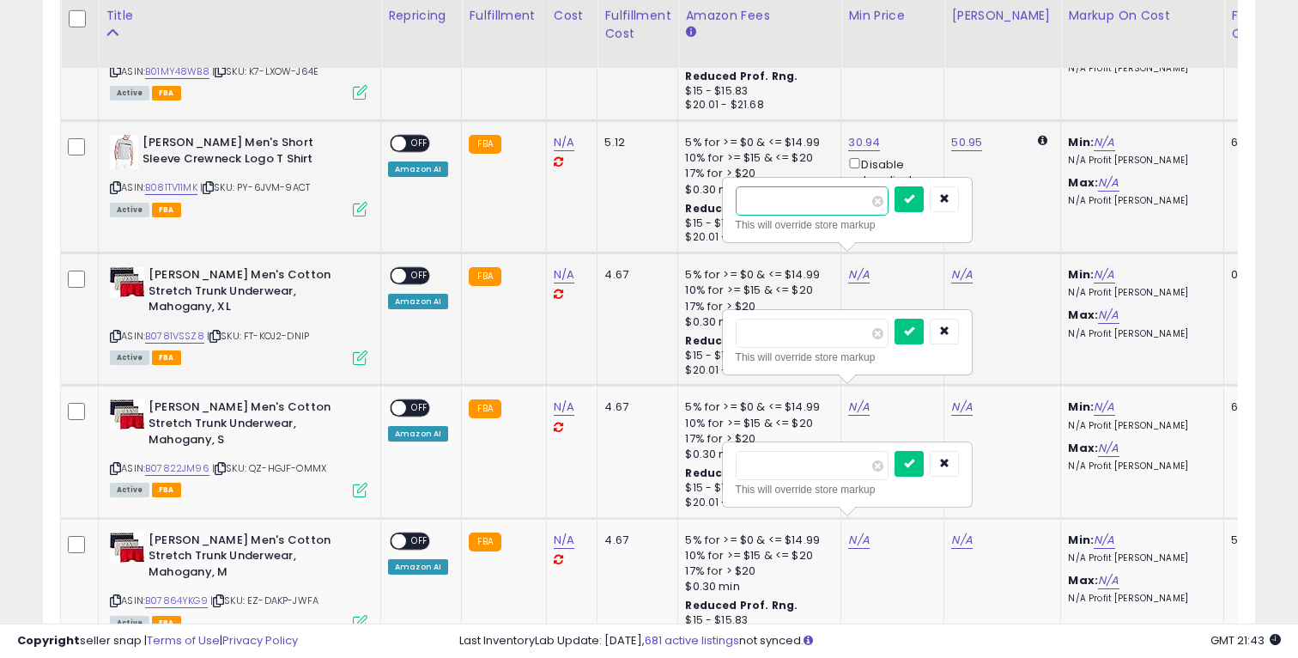
click at [800, 198] on input "number" at bounding box center [812, 200] width 153 height 29
type input "****"
click at [915, 199] on button "submit" at bounding box center [909, 199] width 29 height 26
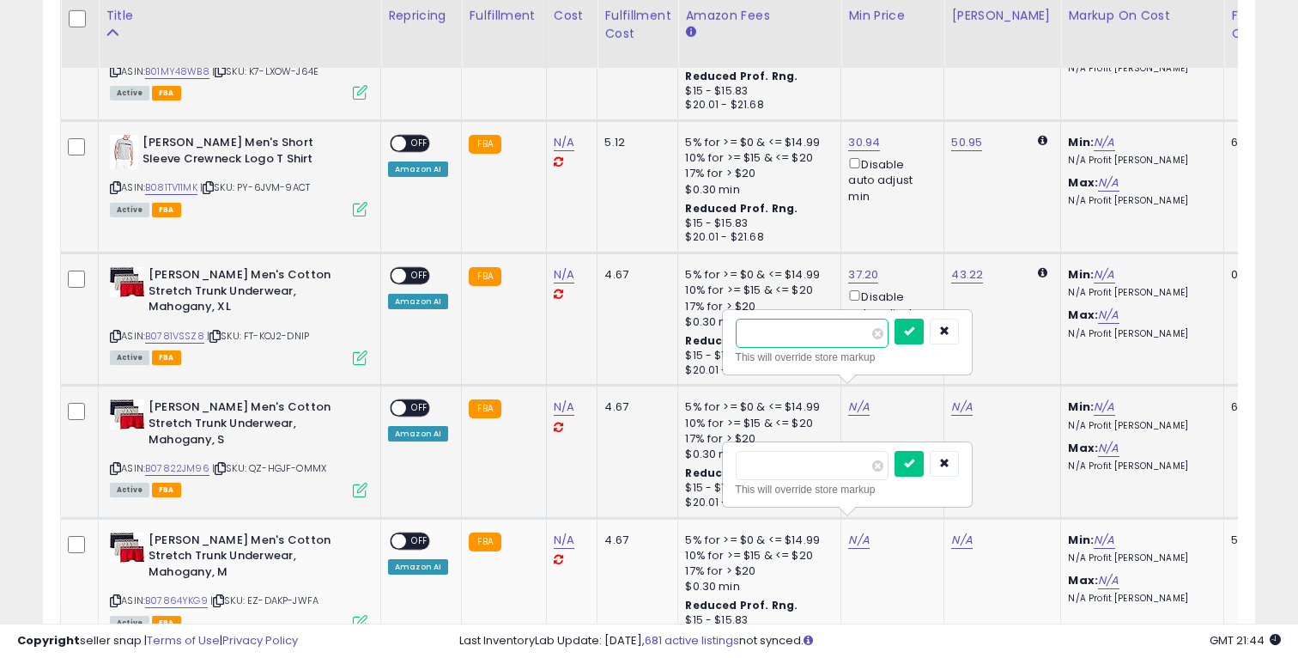
click at [822, 338] on input "number" at bounding box center [812, 332] width 153 height 29
type input "*"
type input "**"
click at [914, 331] on icon "submit" at bounding box center [909, 330] width 10 height 10
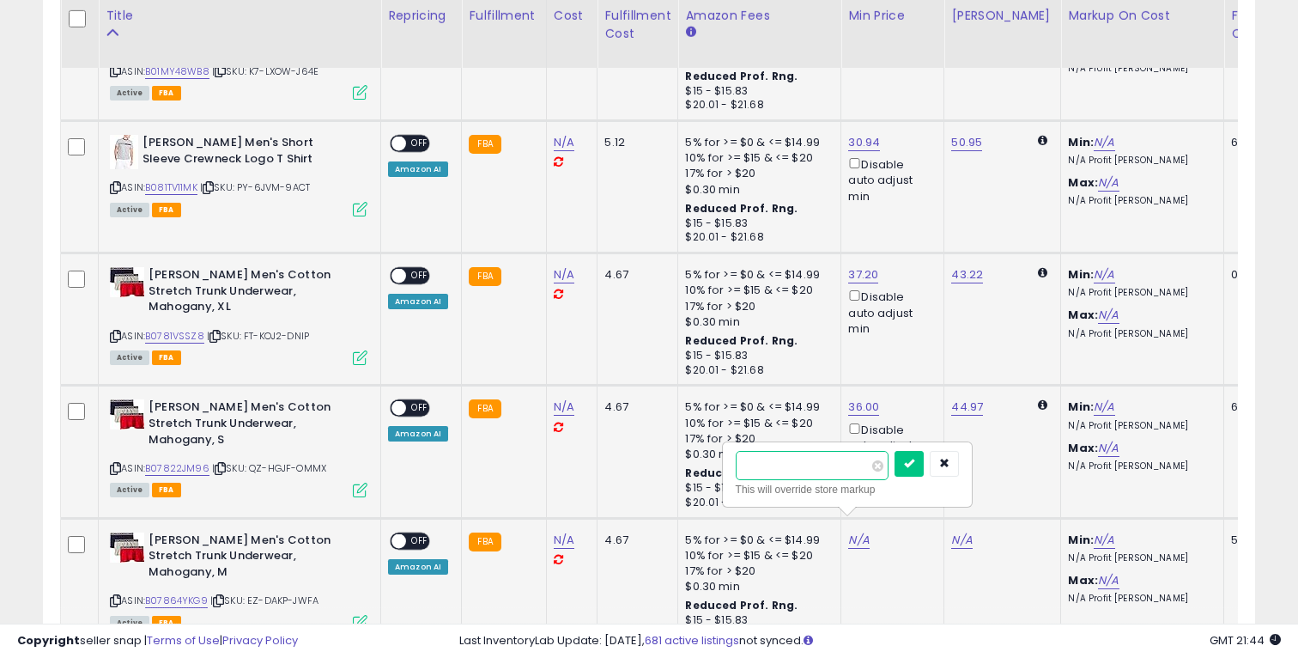
click at [787, 470] on input "number" at bounding box center [812, 465] width 153 height 29
paste input "*****"
type input "*****"
click at [914, 464] on icon "submit" at bounding box center [909, 463] width 10 height 10
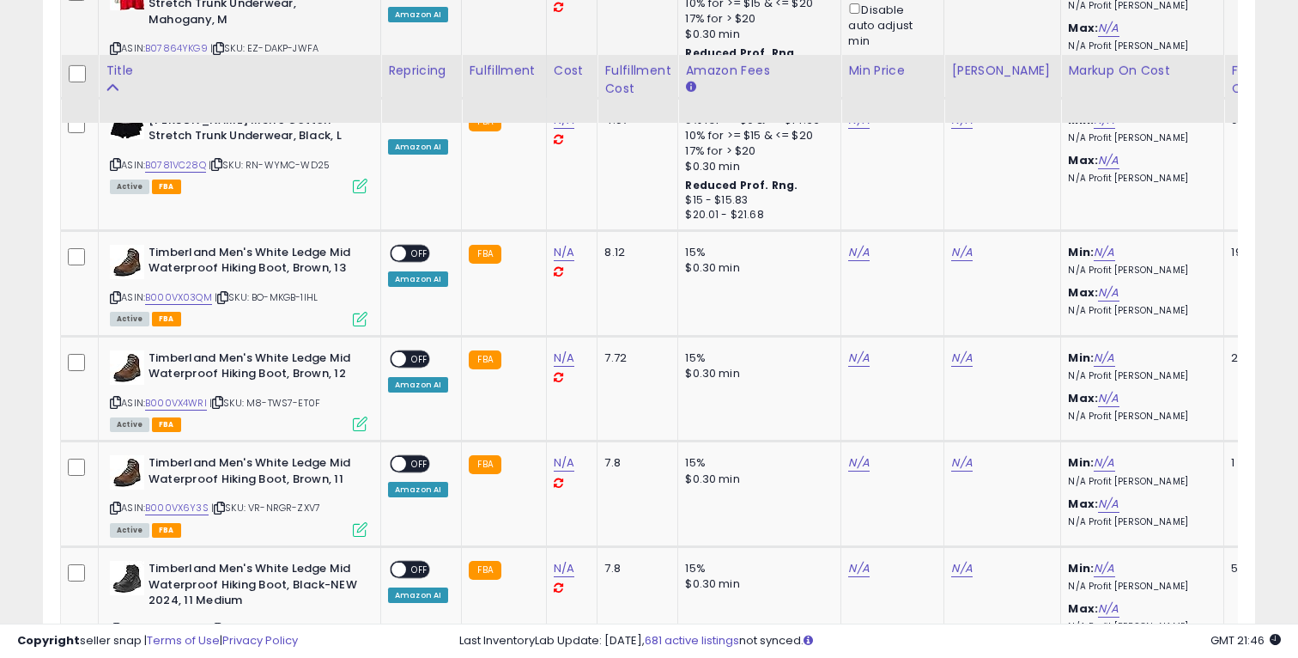
scroll to position [2485, 0]
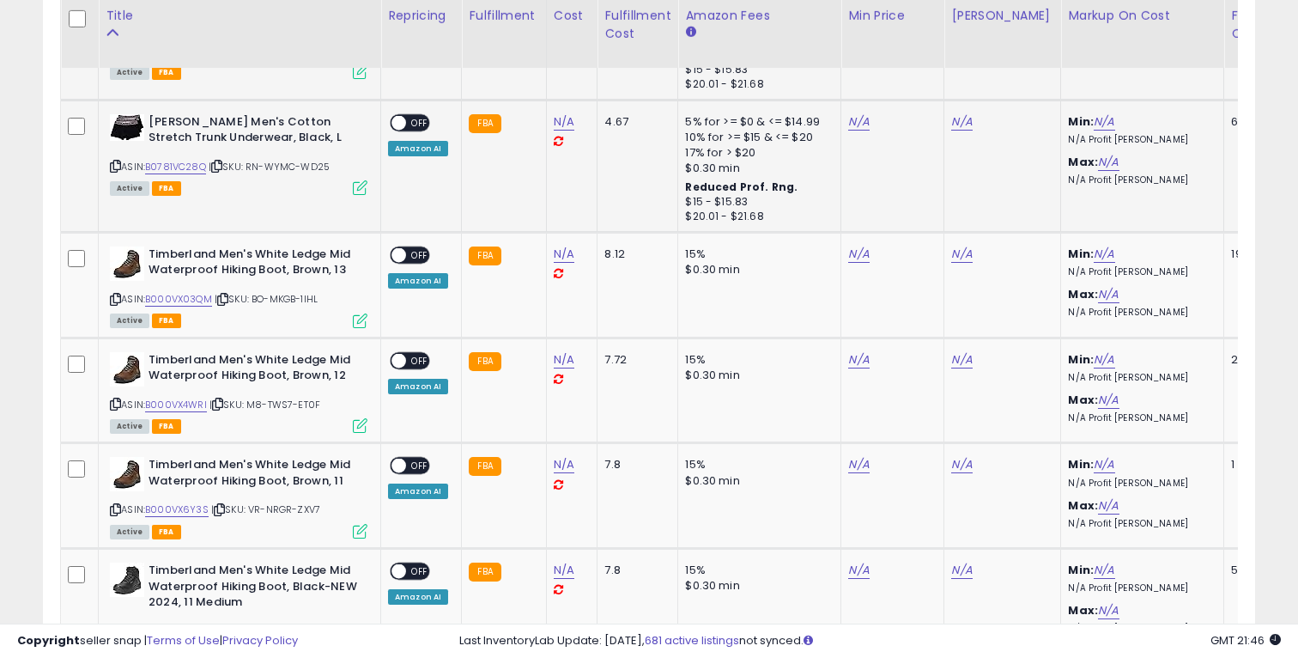
click at [858, 100] on td "N/A" at bounding box center [892, 166] width 103 height 132
click at [858, 113] on link "N/A" at bounding box center [858, 121] width 21 height 17
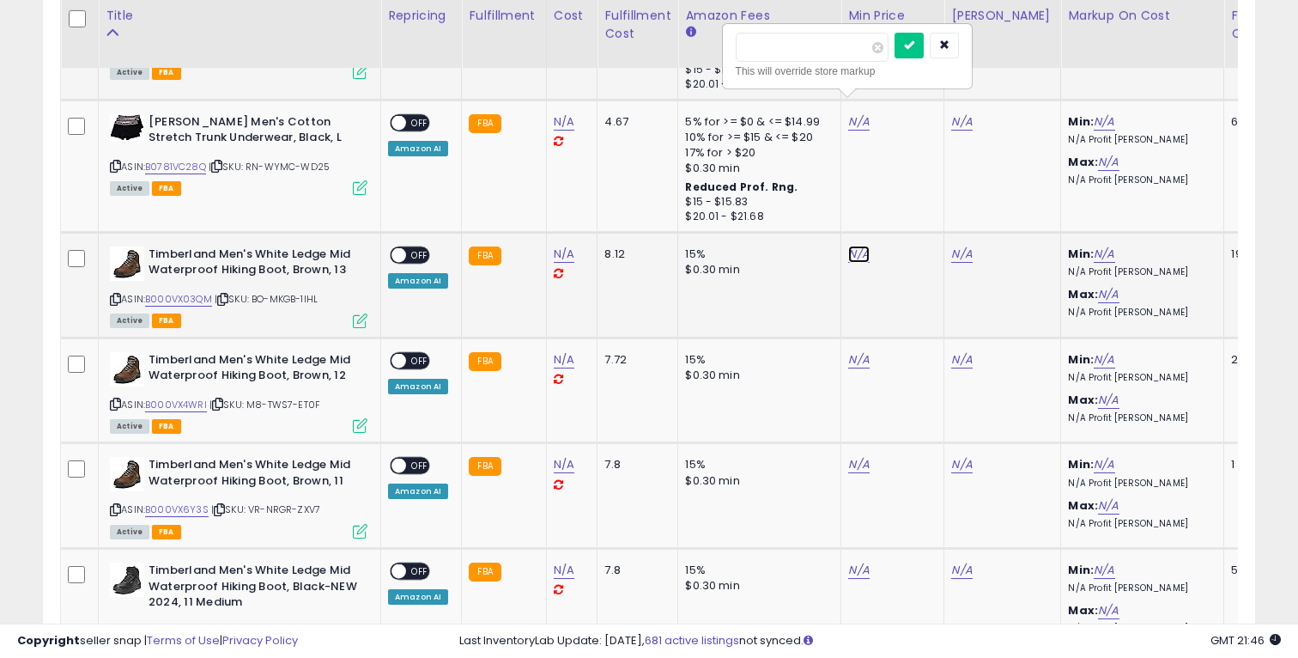
click at [857, 246] on link "N/A" at bounding box center [858, 254] width 21 height 17
click at [856, 354] on td "N/A" at bounding box center [892, 390] width 103 height 106
click at [856, 351] on link "N/A" at bounding box center [858, 359] width 21 height 17
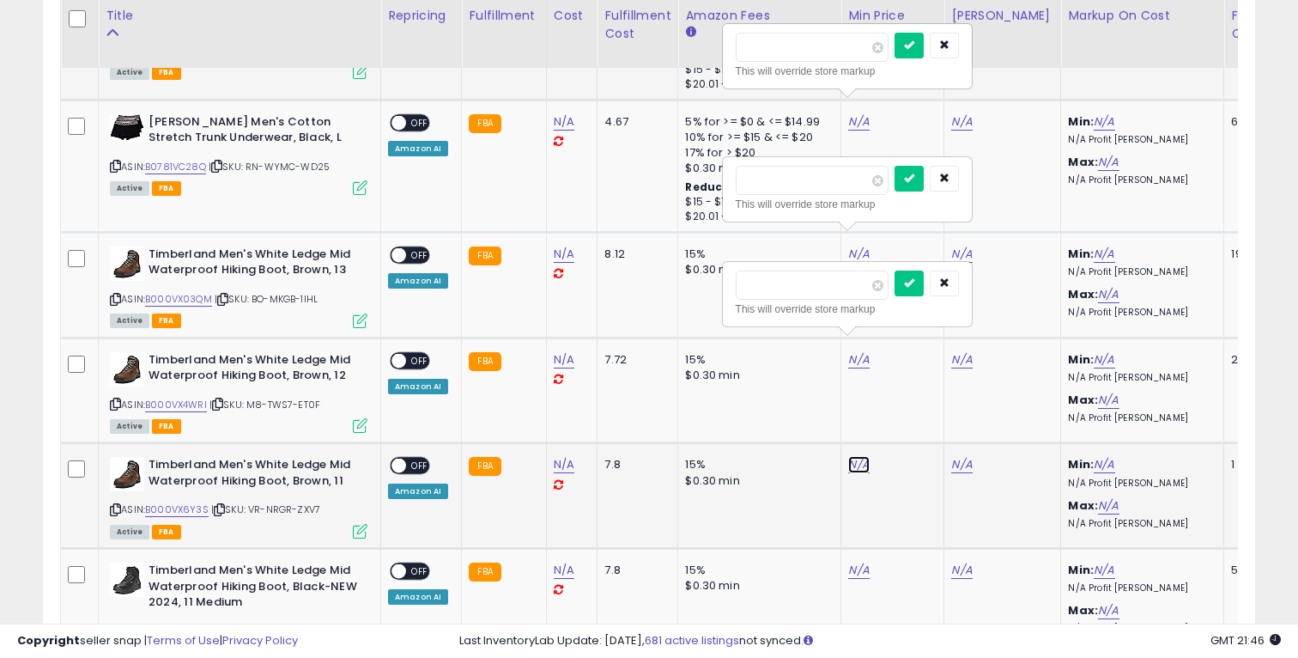
click at [856, 456] on link "N/A" at bounding box center [858, 464] width 21 height 17
click at [856, 561] on link "N/A" at bounding box center [858, 569] width 21 height 17
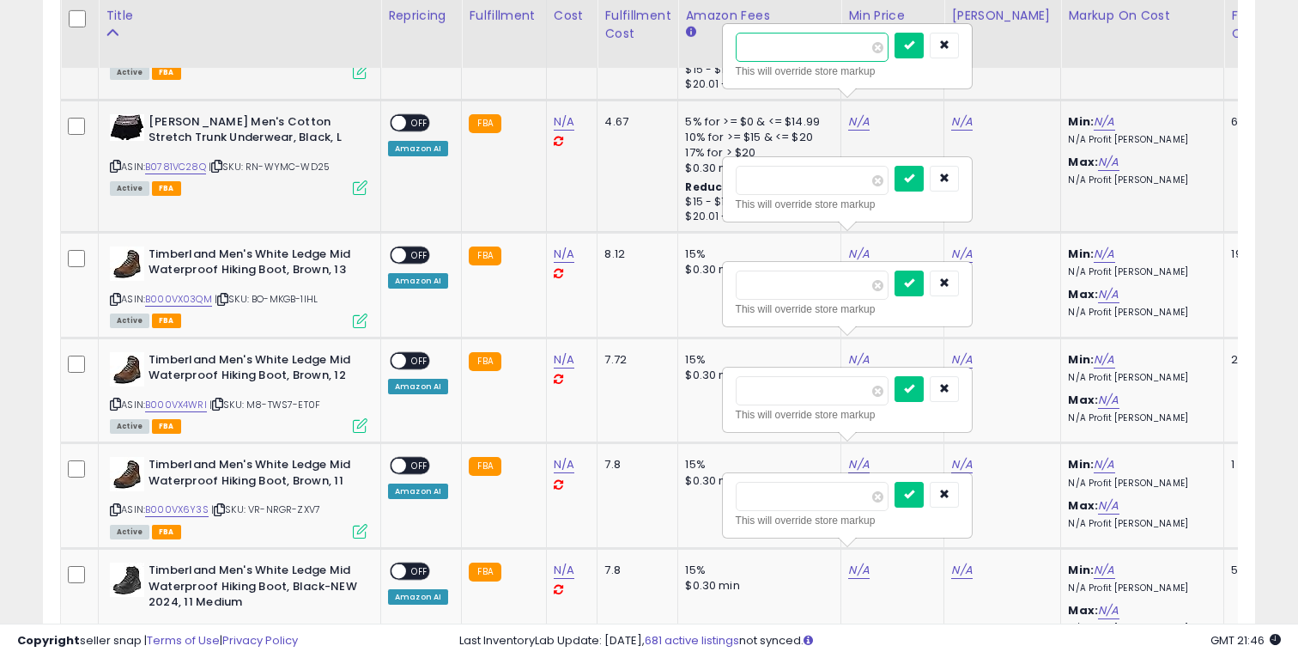
click at [797, 43] on input "number" at bounding box center [812, 47] width 153 height 29
type input "*****"
click at [914, 49] on icon "submit" at bounding box center [909, 44] width 10 height 10
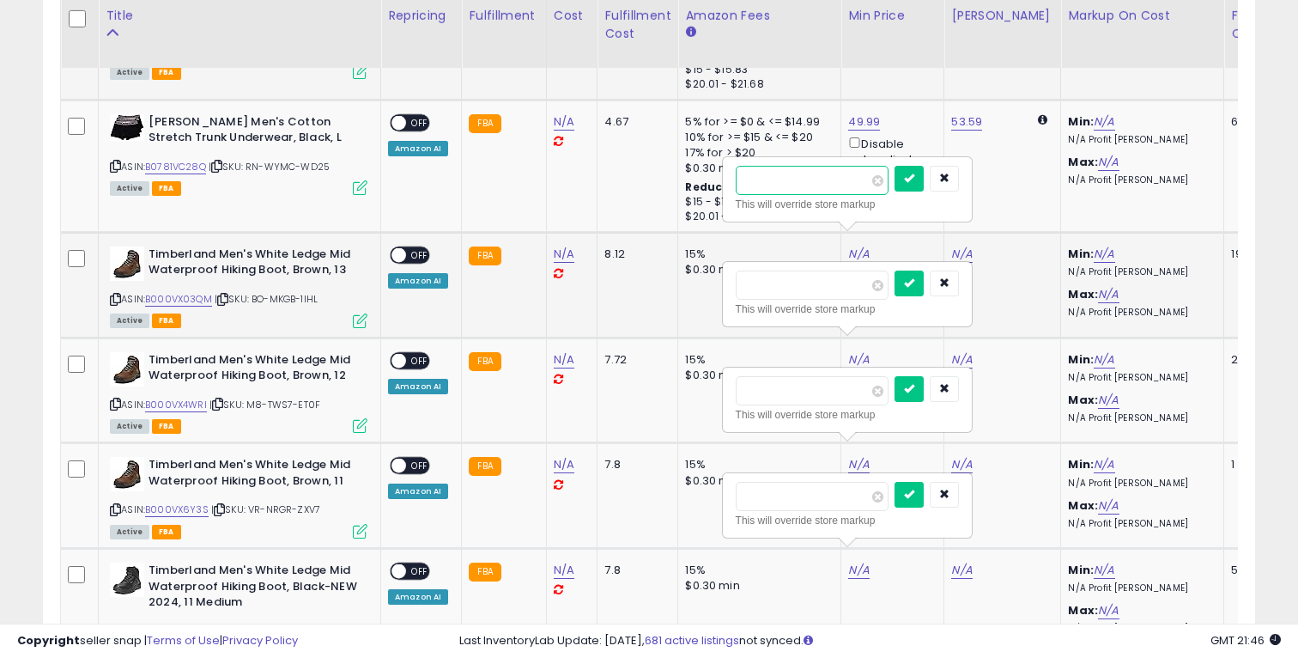
click at [826, 186] on input "number" at bounding box center [812, 180] width 153 height 29
paste input "*****"
type input "*****"
click at [917, 175] on button "submit" at bounding box center [909, 179] width 29 height 26
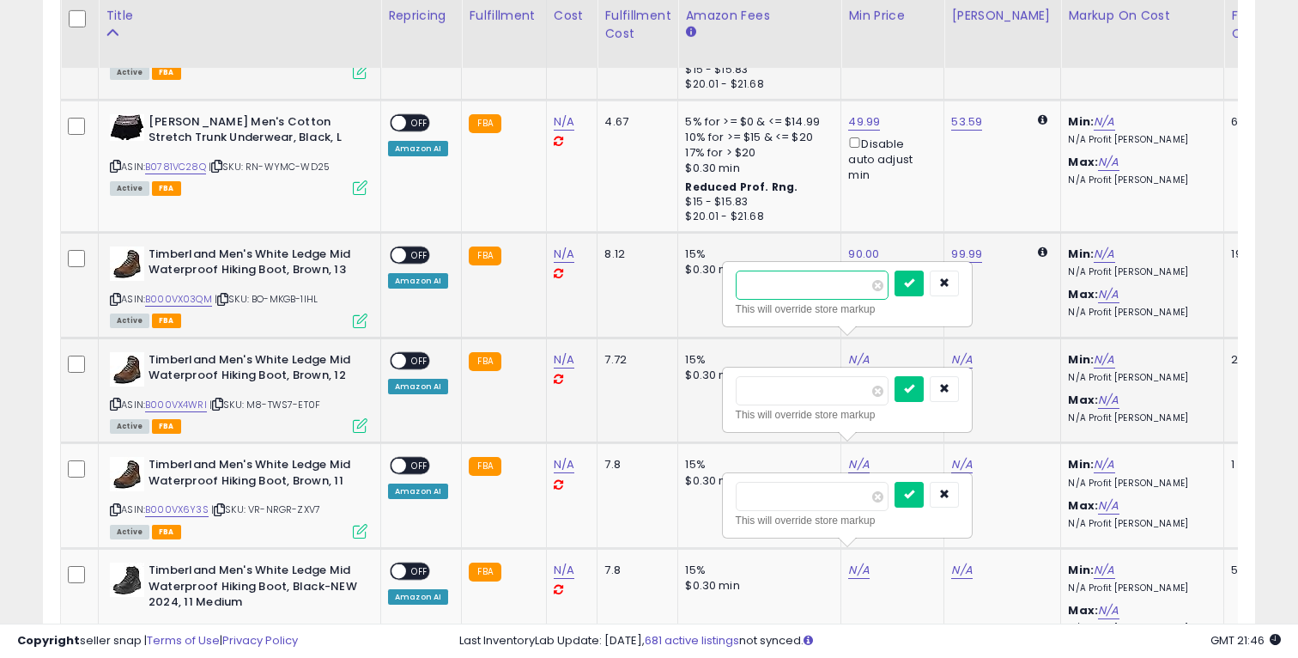
click at [813, 295] on input "number" at bounding box center [812, 284] width 153 height 29
paste input "*****"
type input "*****"
click at [913, 275] on button "submit" at bounding box center [909, 283] width 29 height 26
click at [834, 385] on input "number" at bounding box center [812, 390] width 153 height 29
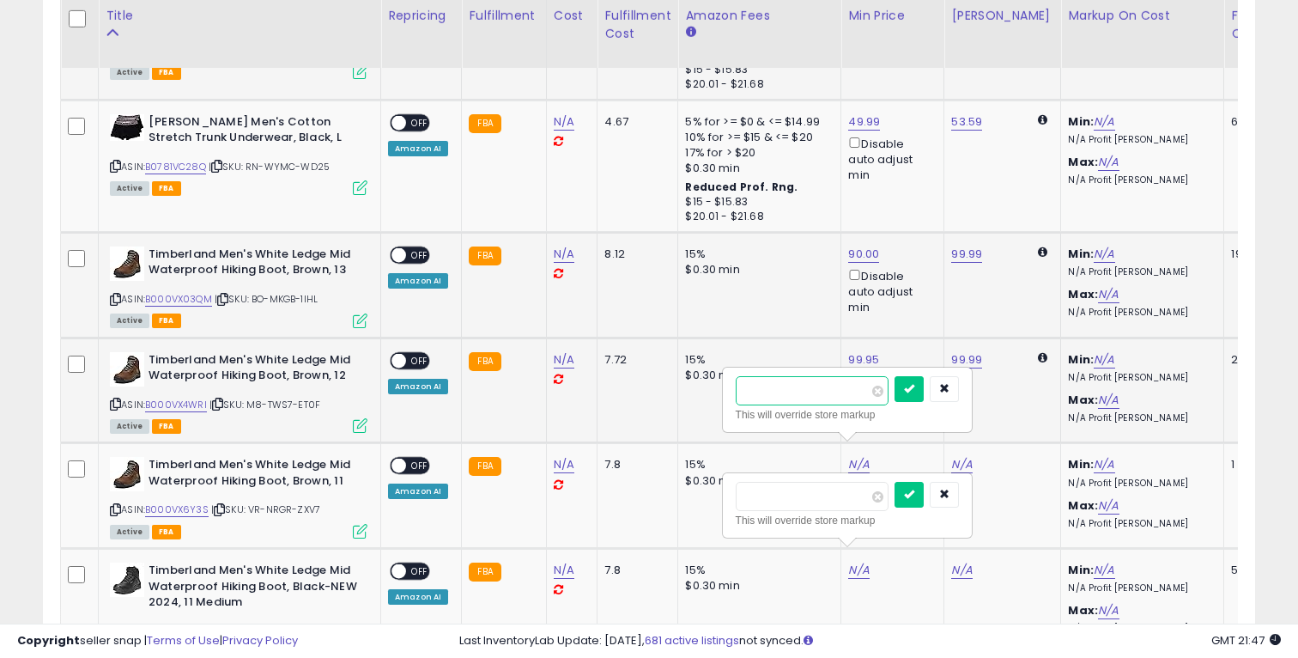
paste input "*****"
type input "*****"
click at [919, 378] on button "submit" at bounding box center [909, 389] width 29 height 26
click at [784, 506] on input "number" at bounding box center [812, 496] width 153 height 29
paste input "*****"
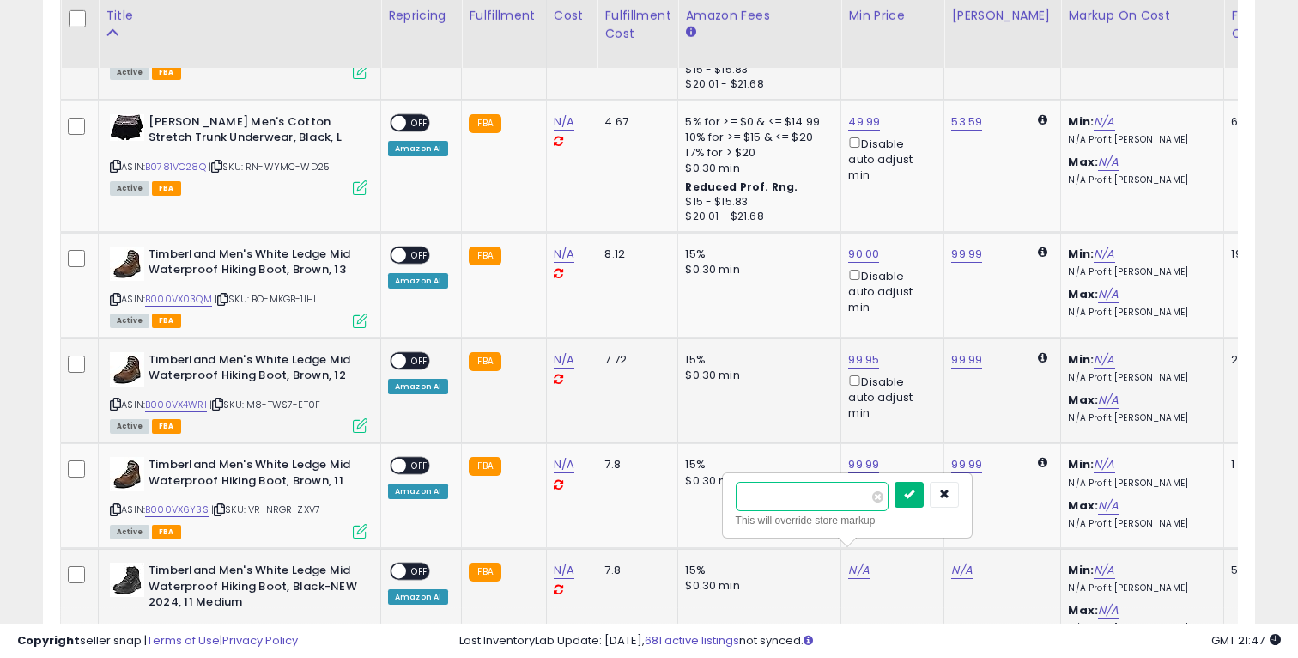
type input "*****"
click at [914, 498] on icon "submit" at bounding box center [909, 493] width 10 height 10
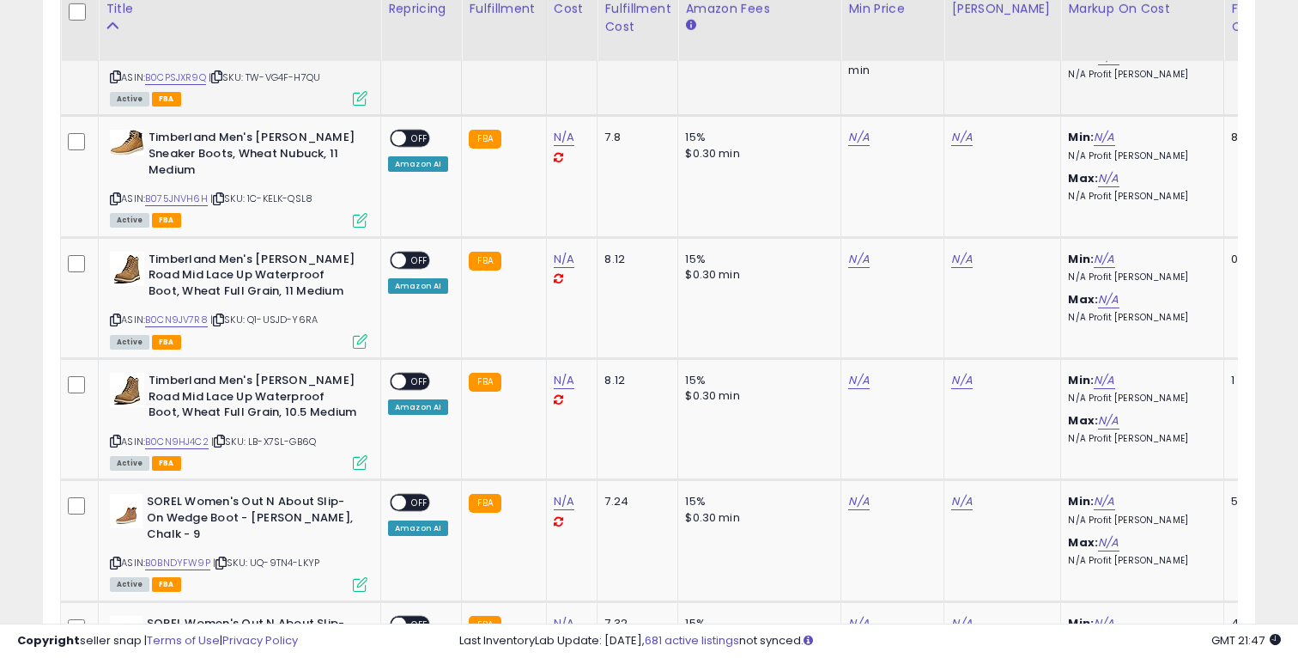
scroll to position [3064, 0]
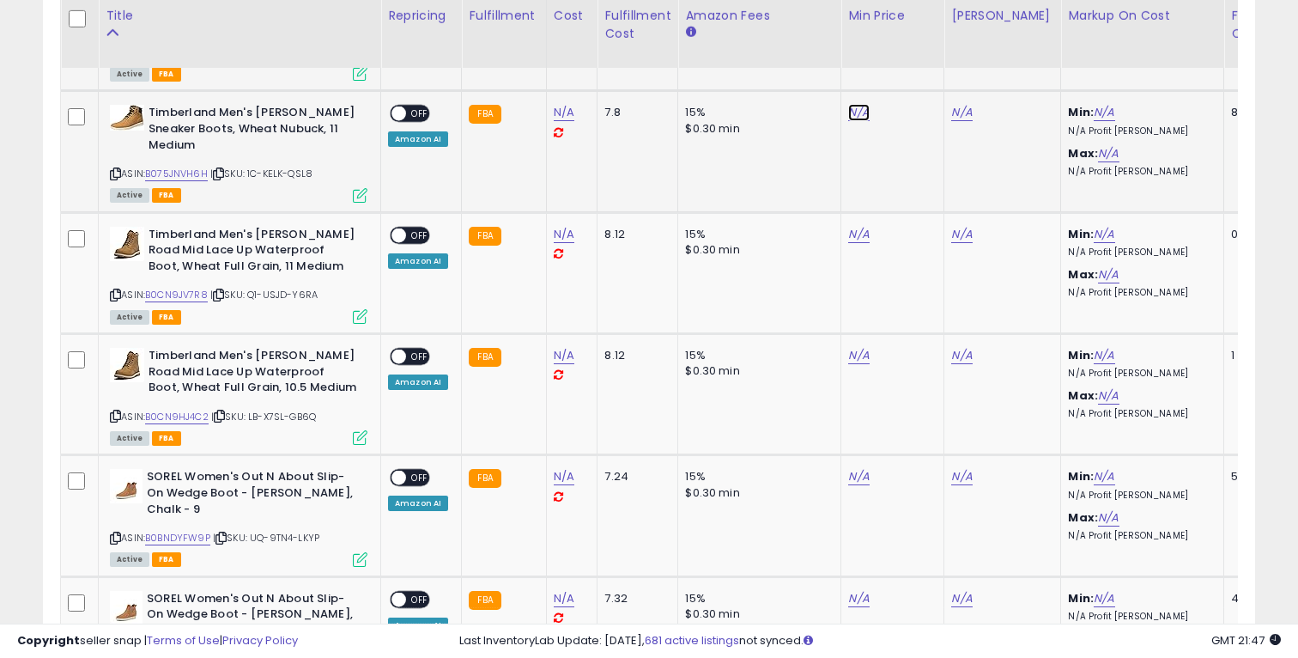
click at [854, 104] on link "N/A" at bounding box center [858, 112] width 21 height 17
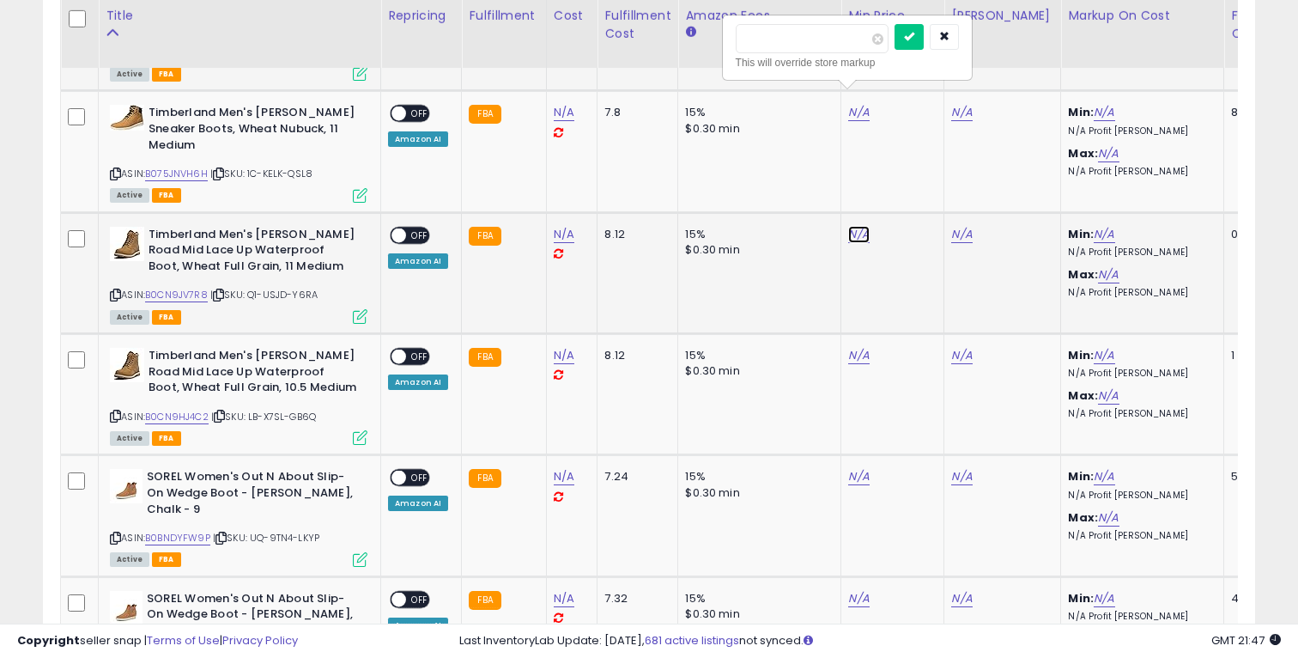
click at [855, 226] on link "N/A" at bounding box center [858, 234] width 21 height 17
click at [855, 347] on link "N/A" at bounding box center [858, 355] width 21 height 17
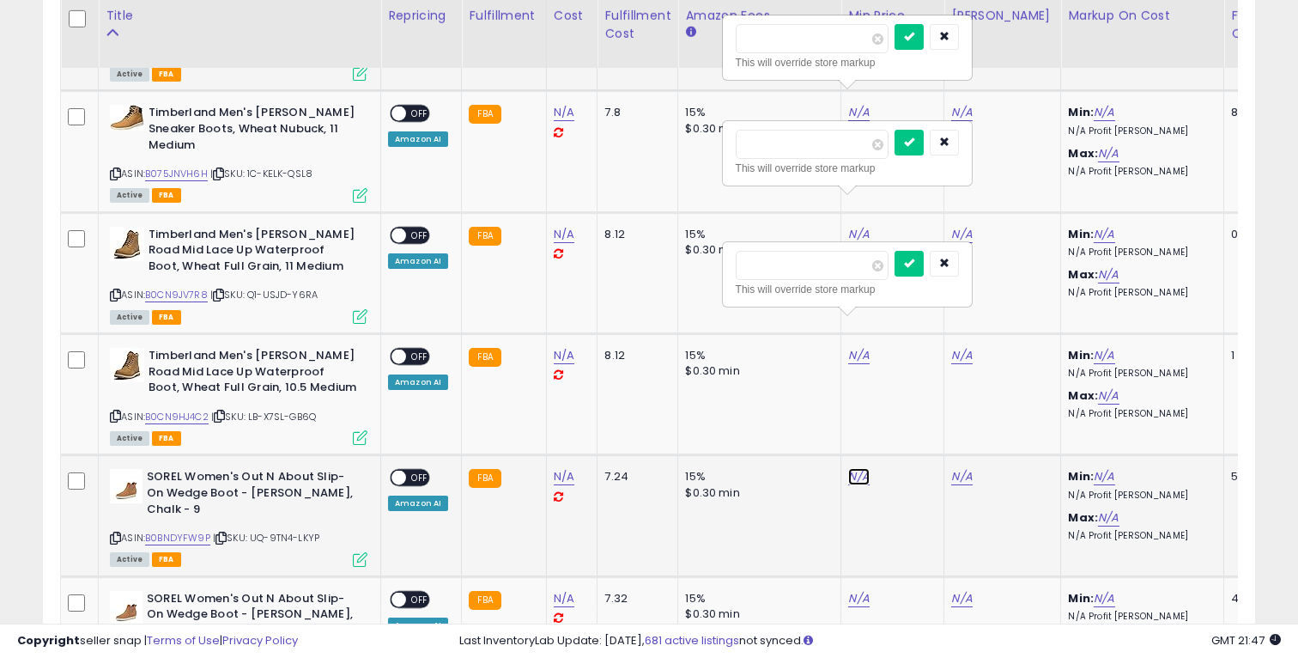
click at [858, 468] on link "N/A" at bounding box center [858, 476] width 21 height 17
click at [855, 590] on link "N/A" at bounding box center [858, 598] width 21 height 17
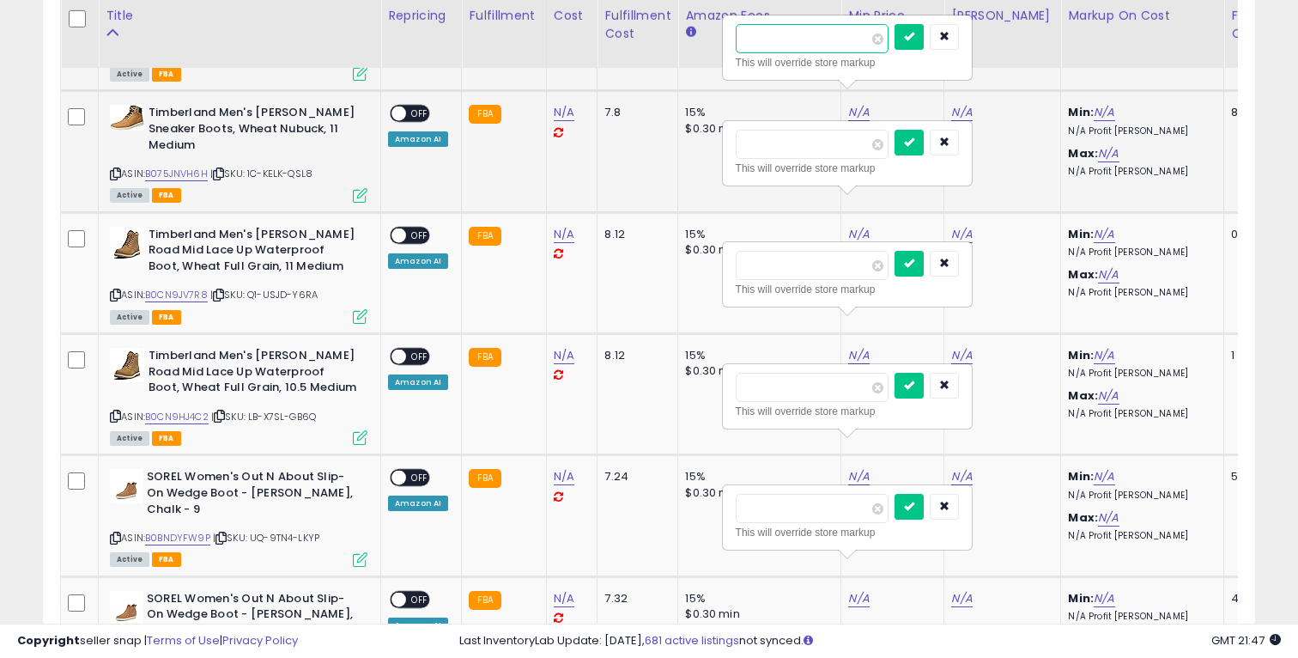
click at [847, 29] on input "number" at bounding box center [812, 38] width 153 height 29
paste input "*****"
type input "*****"
click at [924, 29] on button "submit" at bounding box center [909, 37] width 29 height 26
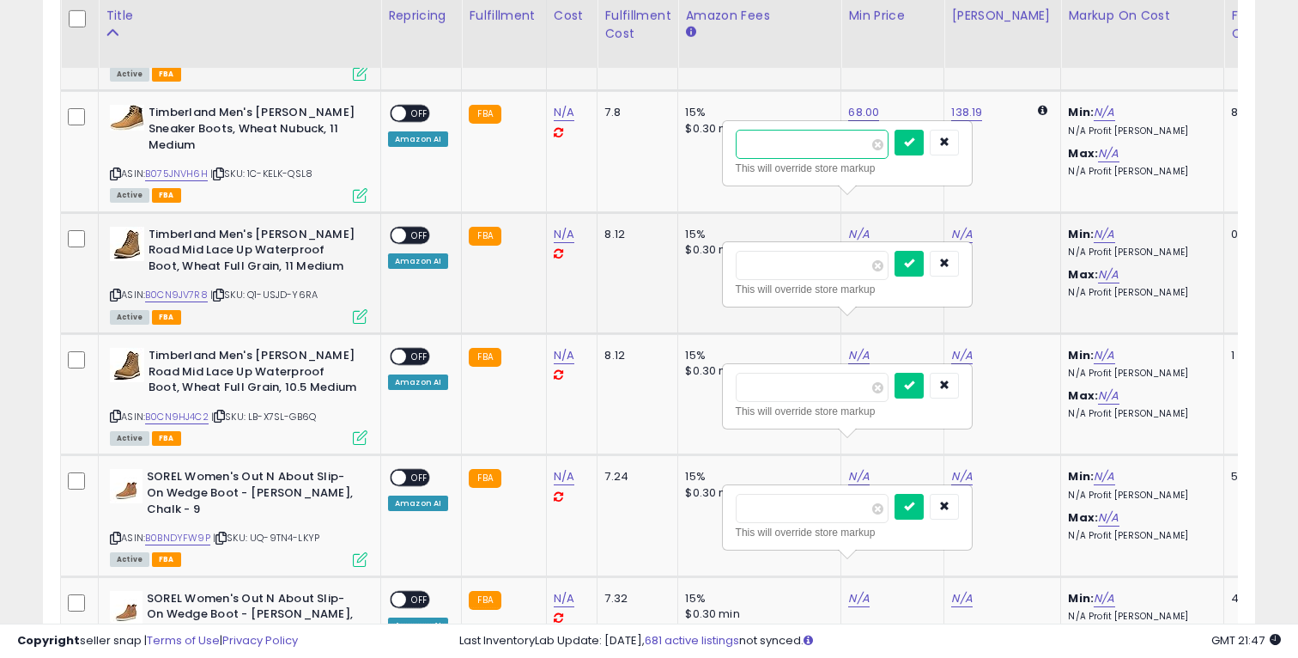
click at [807, 144] on input "number" at bounding box center [812, 144] width 153 height 29
type input "***"
click at [914, 145] on icon "submit" at bounding box center [909, 141] width 10 height 10
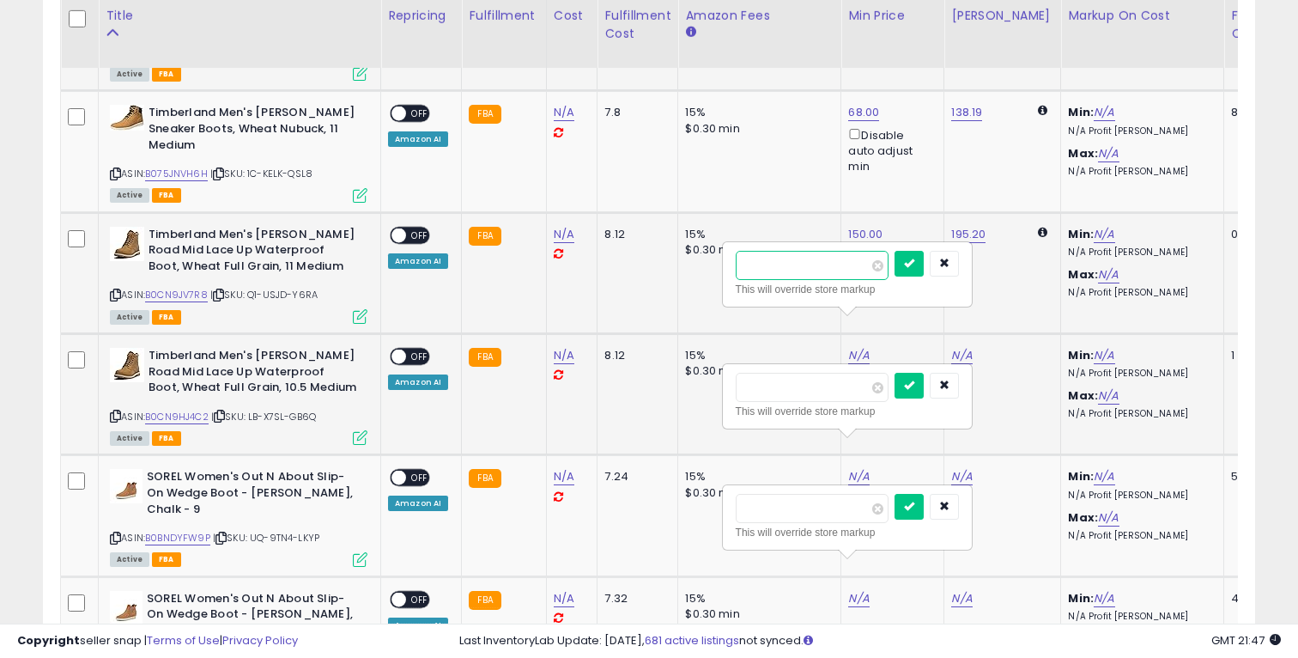
click at [829, 262] on input "number" at bounding box center [812, 265] width 153 height 29
paste input "******"
type input "******"
click at [912, 264] on button "submit" at bounding box center [909, 264] width 29 height 26
click at [828, 370] on div "This will override store markup" at bounding box center [847, 396] width 247 height 63
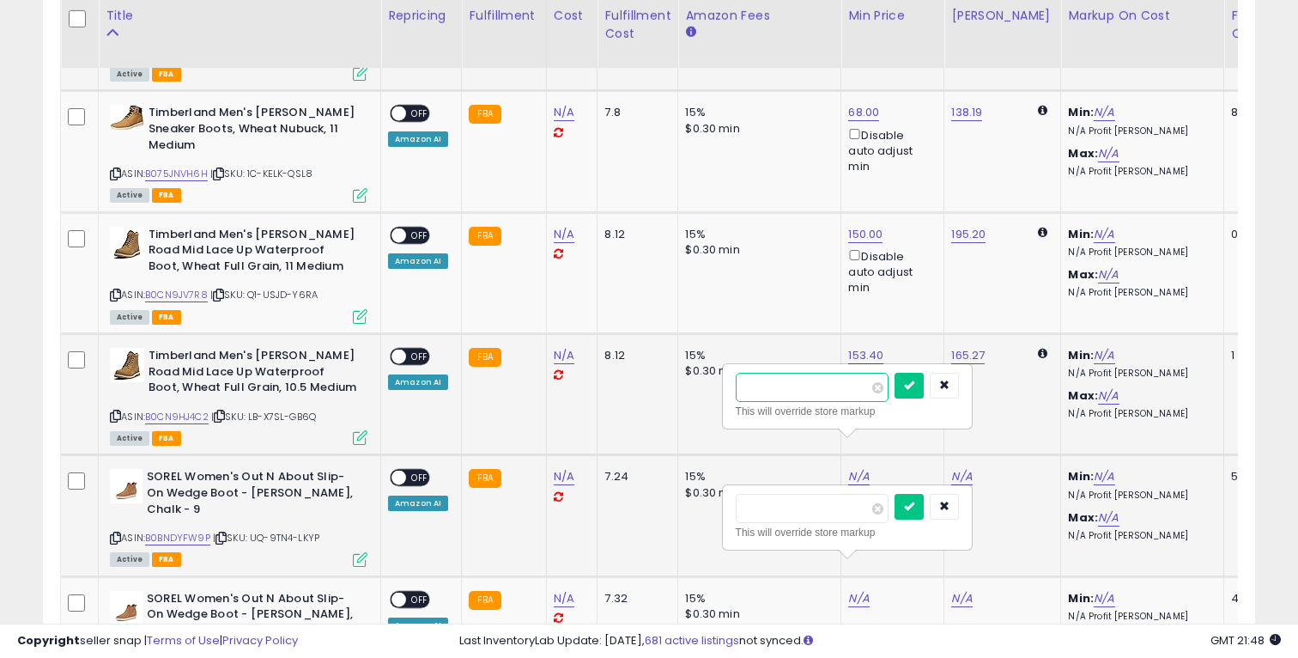
click at [821, 384] on input "number" at bounding box center [812, 387] width 153 height 29
type input "**"
click at [914, 385] on icon "submit" at bounding box center [909, 384] width 10 height 10
click at [811, 508] on input "number" at bounding box center [812, 508] width 153 height 29
paste input "*****"
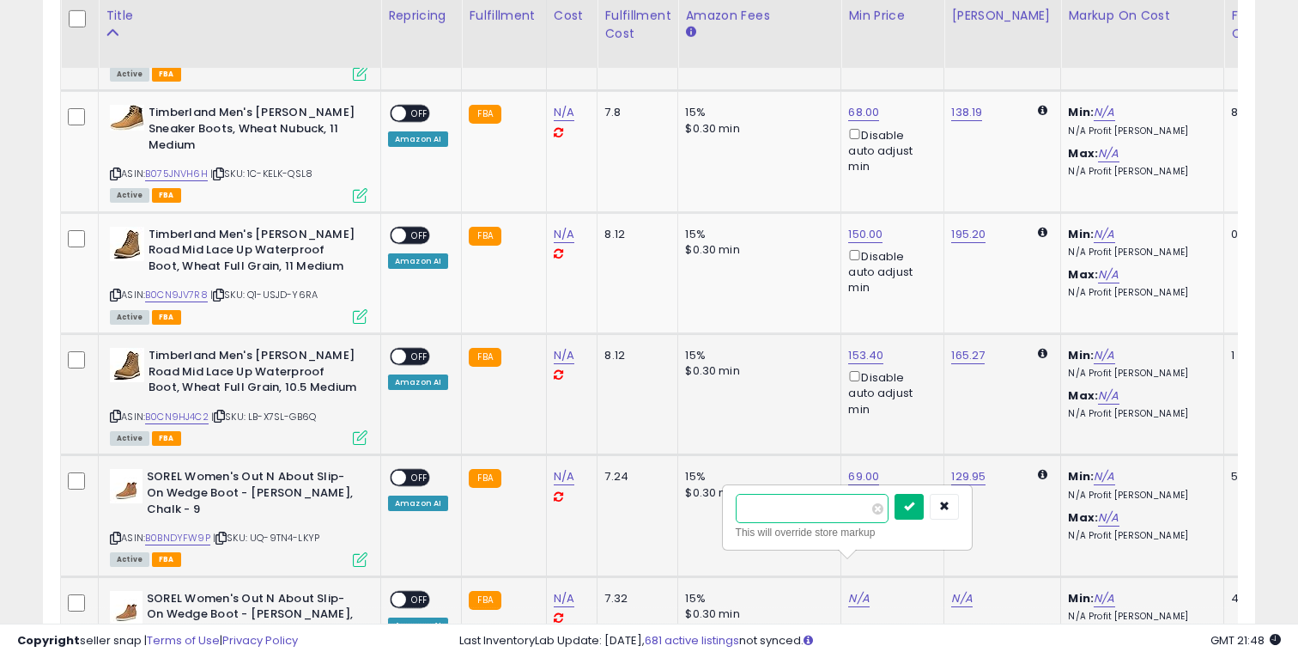
type input "*****"
click at [914, 502] on icon "submit" at bounding box center [909, 505] width 10 height 10
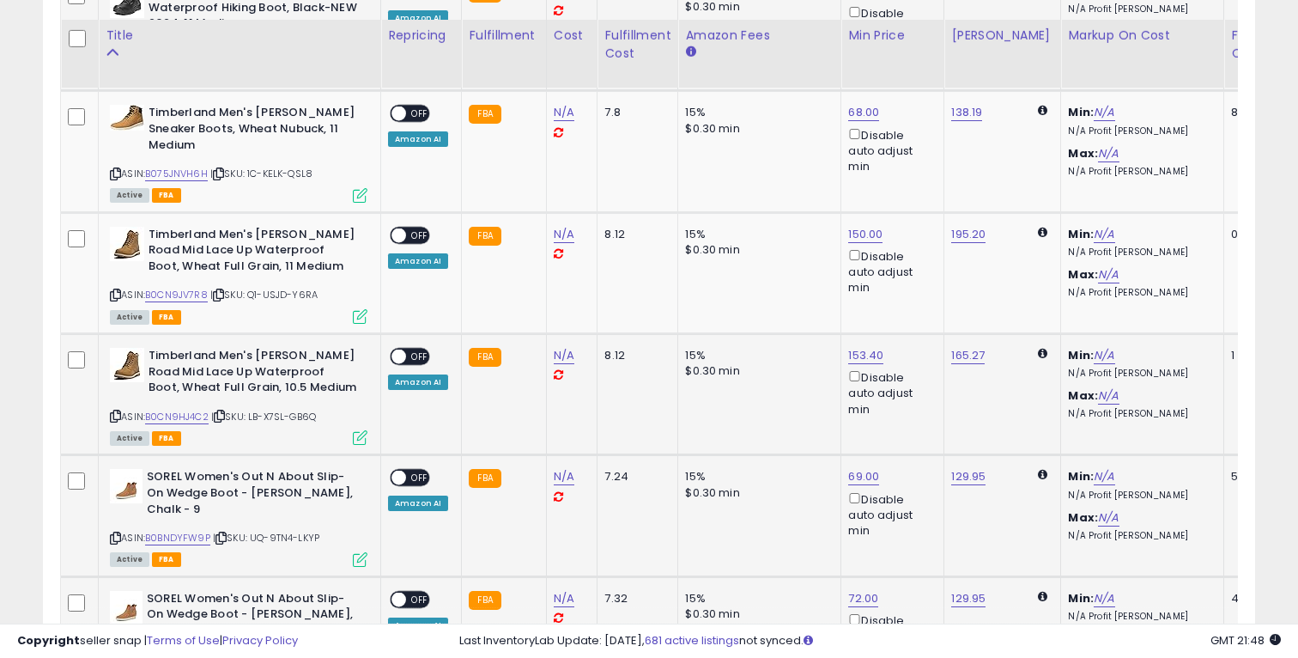
scroll to position [3345, 0]
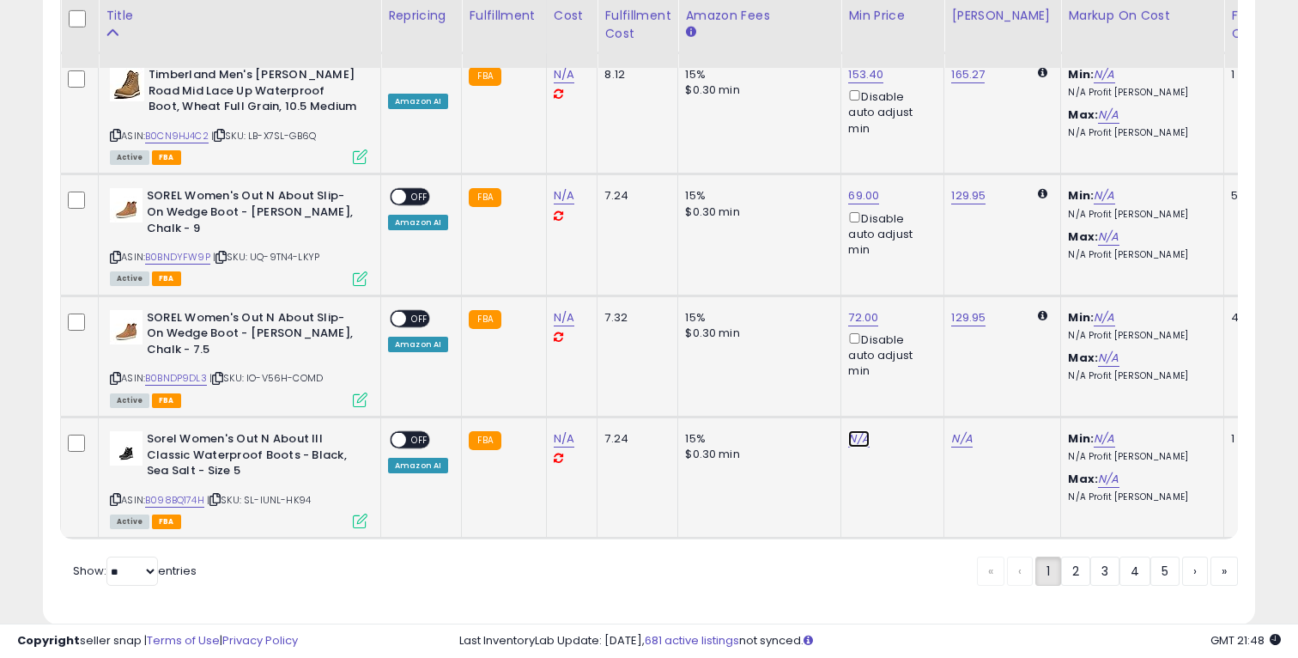
click at [858, 430] on link "N/A" at bounding box center [858, 438] width 21 height 17
type input "*****"
click at [924, 349] on button "submit" at bounding box center [909, 347] width 29 height 26
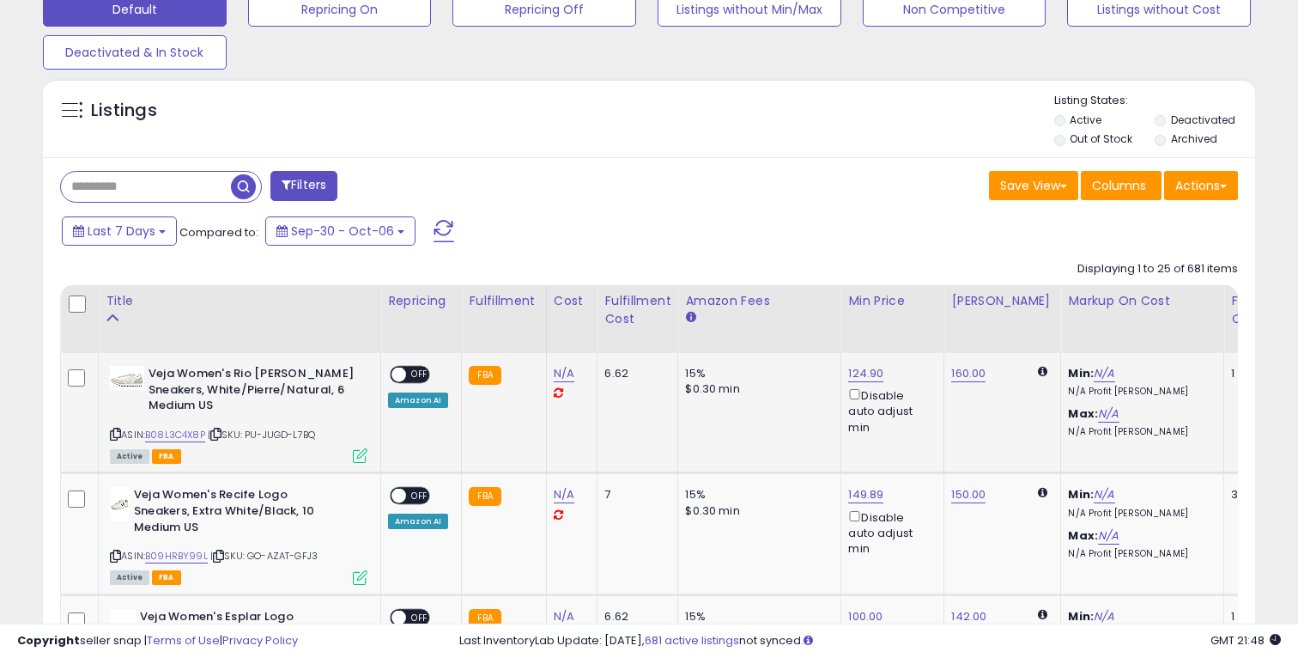
scroll to position [559, 0]
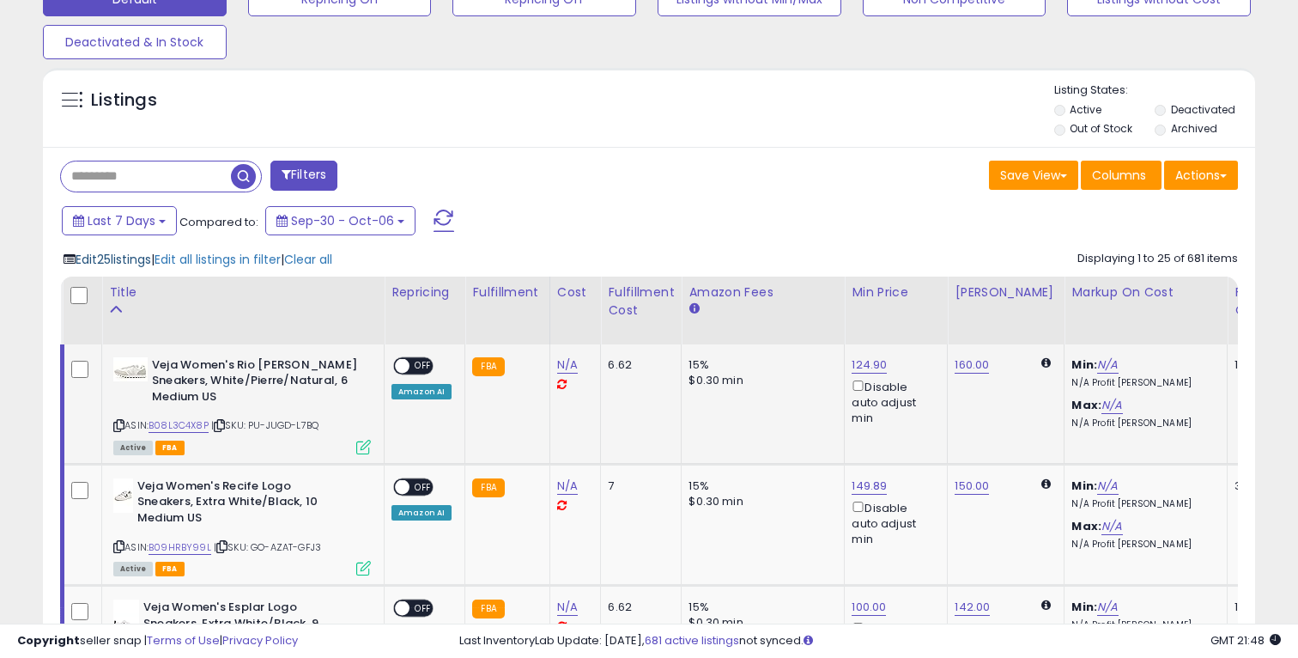
click at [151, 259] on span "Edit 25 listings" at bounding box center [114, 259] width 76 height 17
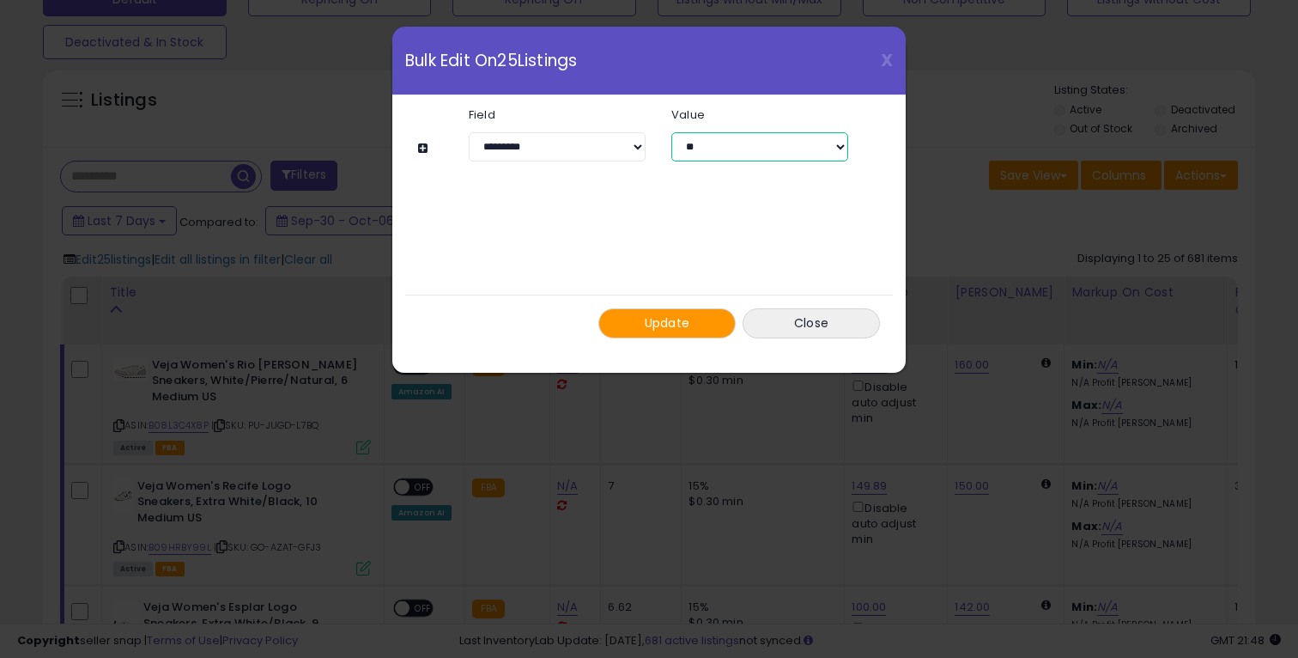
click at [694, 156] on select "** ***" at bounding box center [759, 146] width 177 height 29
click at [592, 141] on select "**********" at bounding box center [557, 146] width 177 height 29
click at [670, 320] on span "Update" at bounding box center [667, 322] width 45 height 17
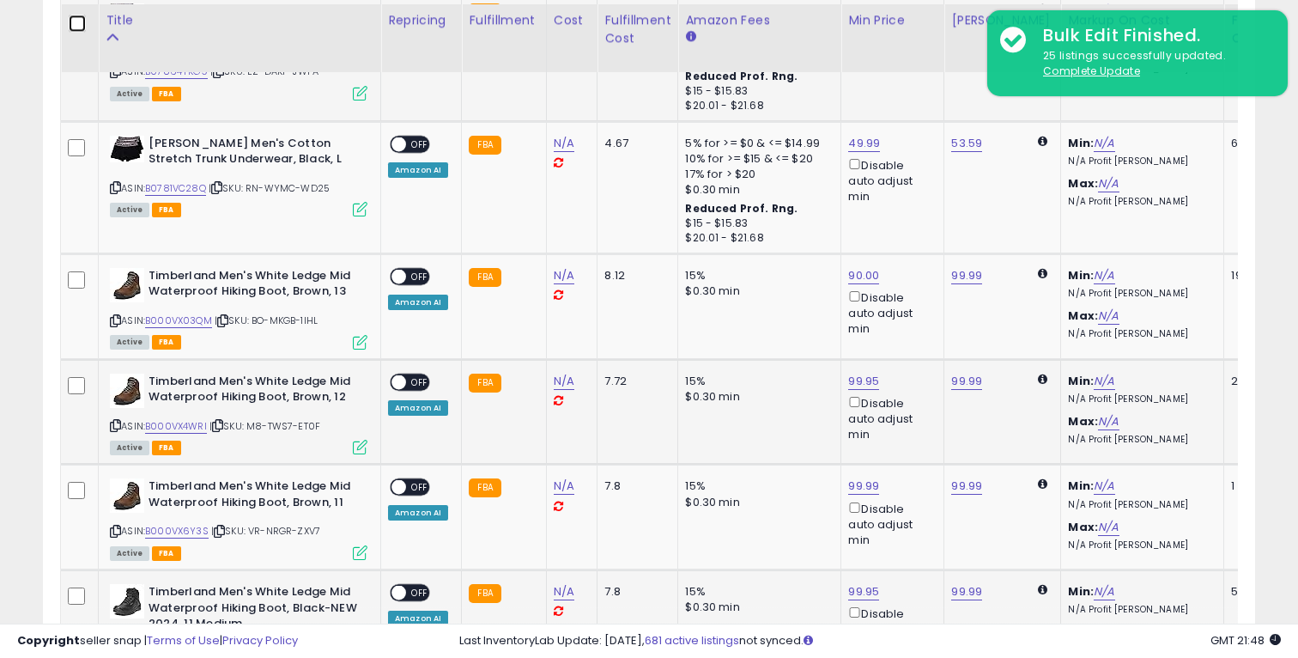
scroll to position [2489, 0]
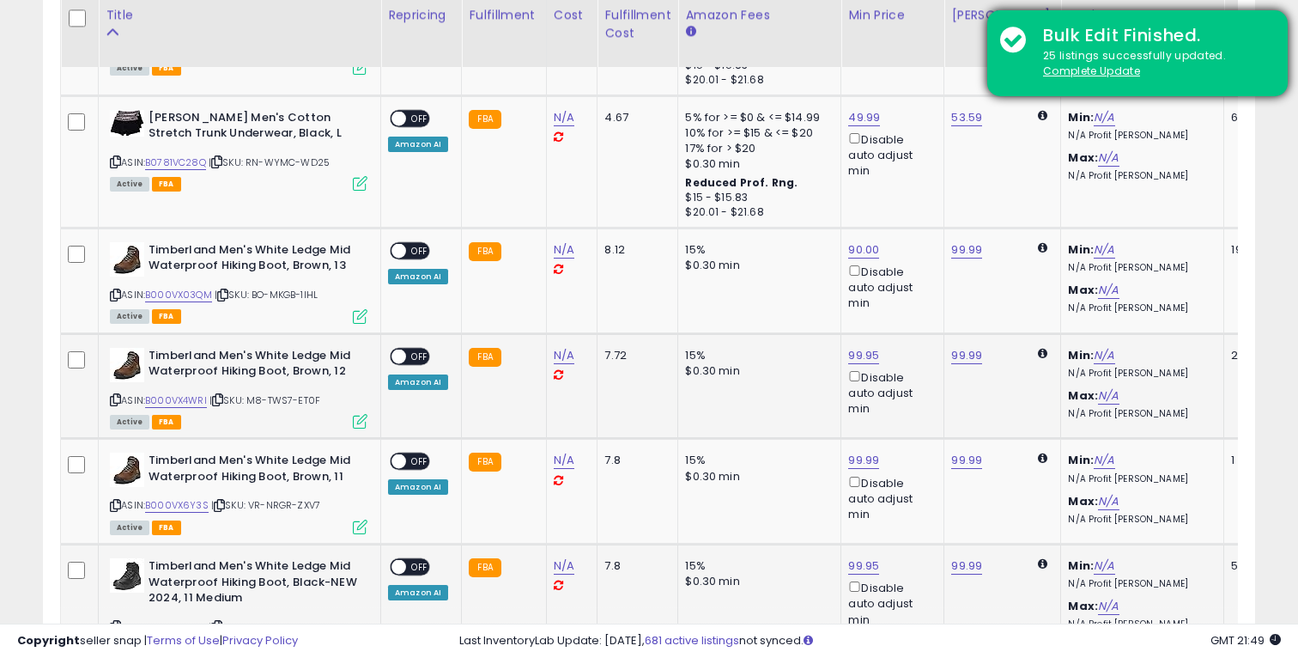
click at [1150, 13] on div "Bulk Edit Finished. 25 listings successfully updated. Complete Update" at bounding box center [1137, 53] width 300 height 86
click at [1150, 34] on div "Bulk Edit Finished." at bounding box center [1152, 35] width 245 height 25
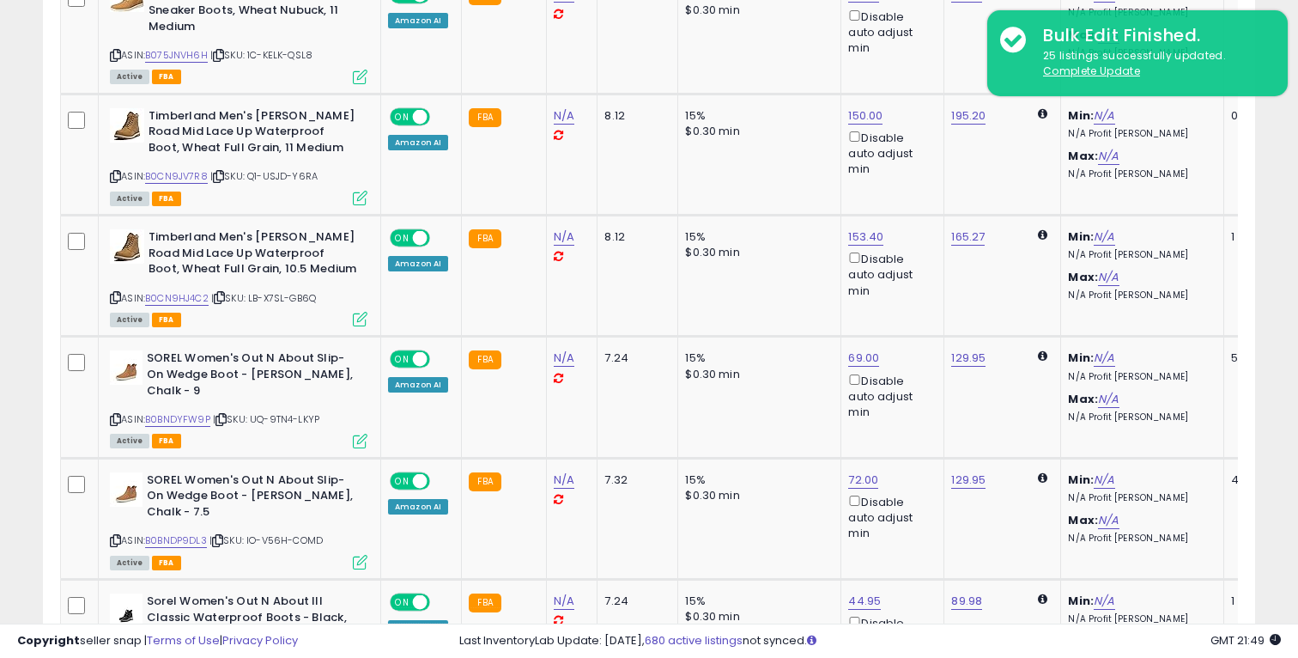
scroll to position [3345, 0]
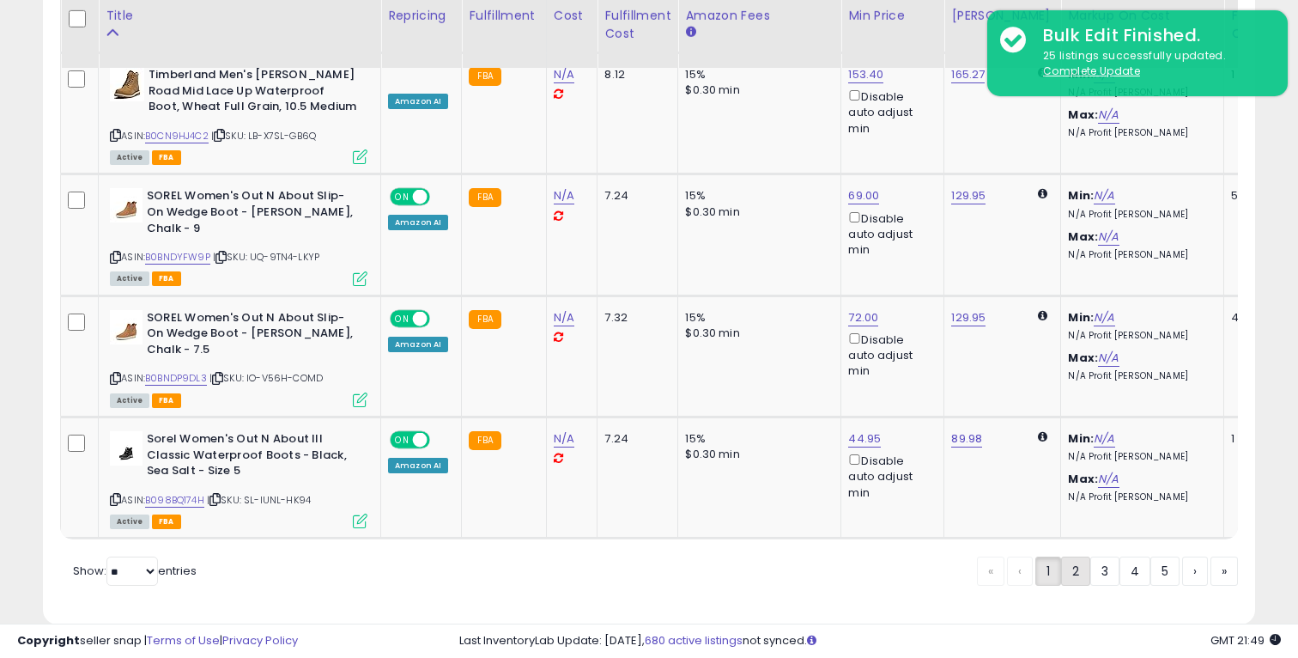
click at [1078, 556] on link "2" at bounding box center [1075, 570] width 29 height 29
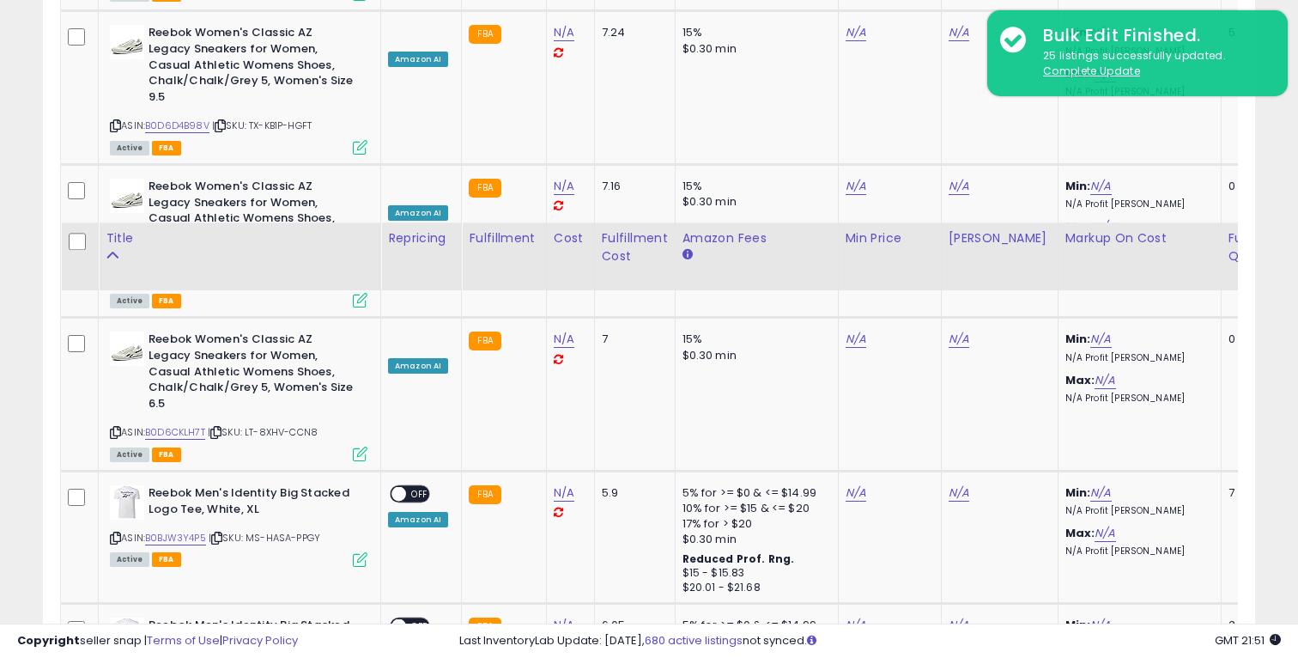
scroll to position [3752, 0]
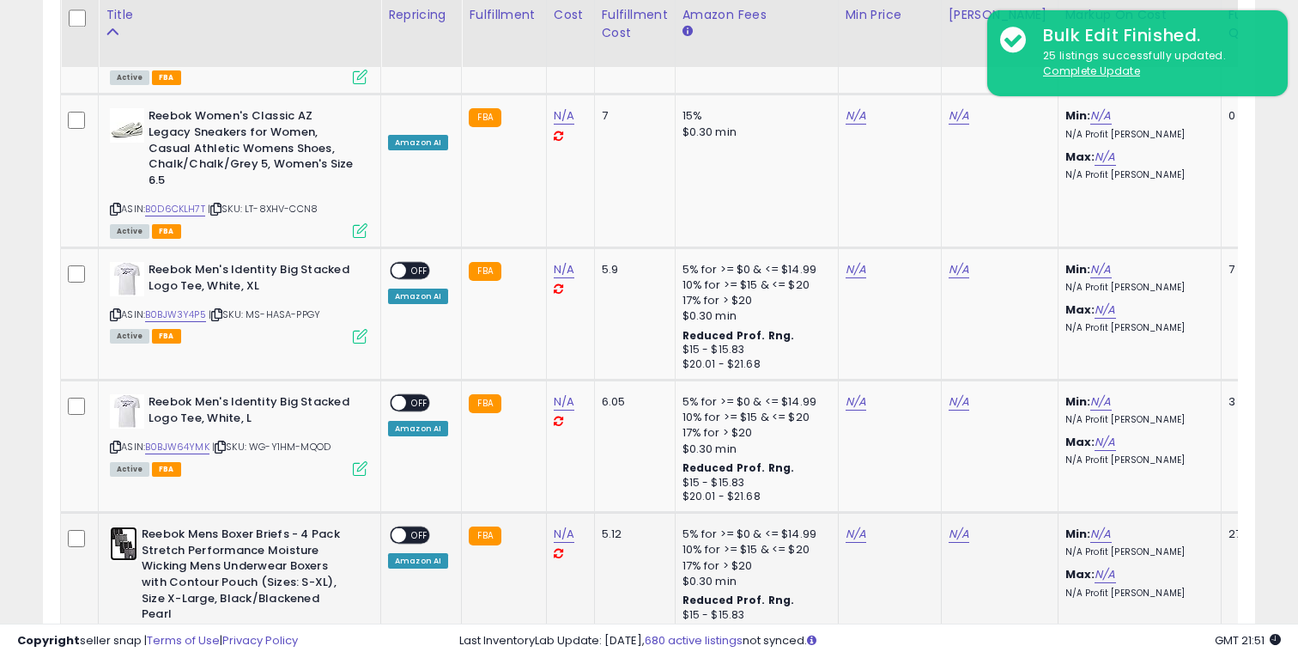
click at [131, 526] on img at bounding box center [123, 543] width 27 height 34
click at [124, 394] on img at bounding box center [127, 411] width 34 height 34
click at [118, 262] on img at bounding box center [127, 279] width 34 height 34
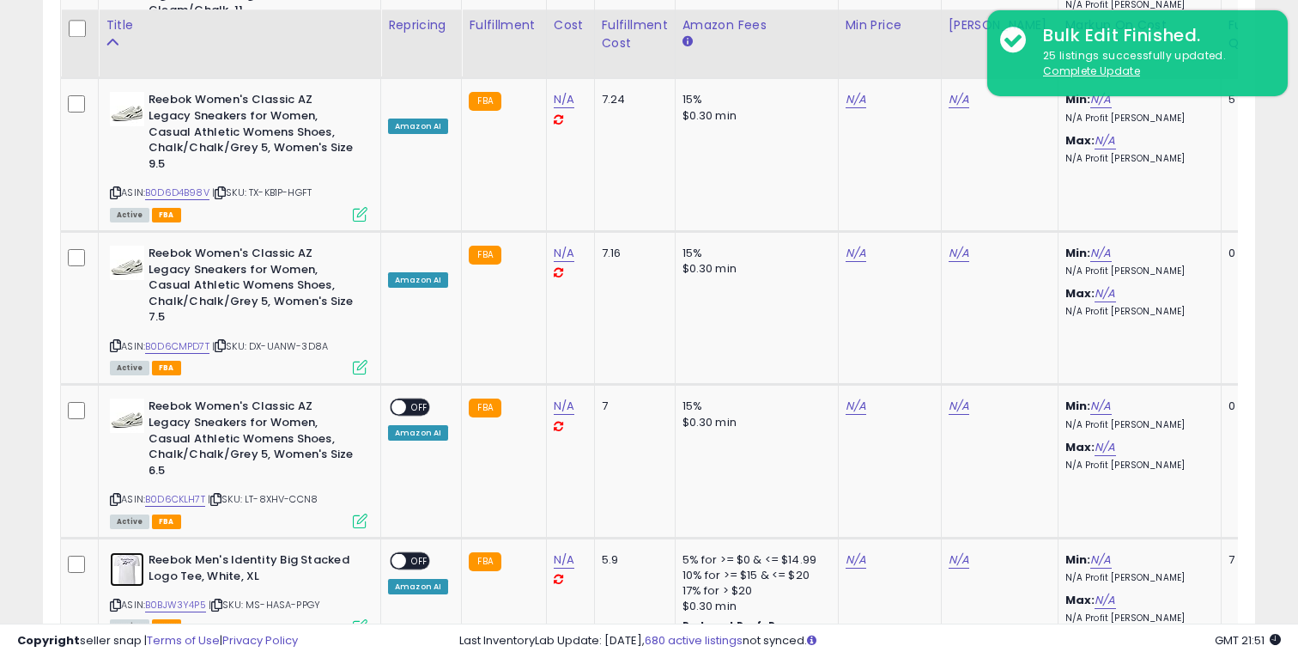
scroll to position [3394, 0]
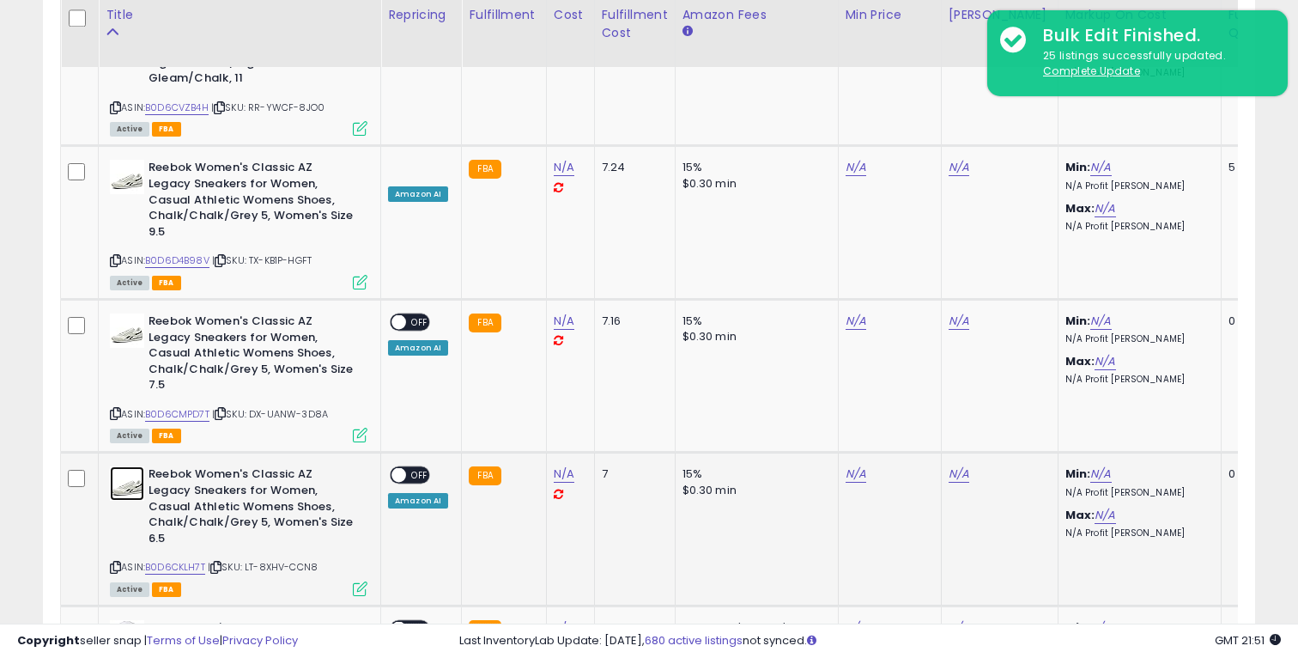
click at [116, 466] on img at bounding box center [127, 483] width 34 height 34
click at [133, 313] on img at bounding box center [127, 330] width 34 height 34
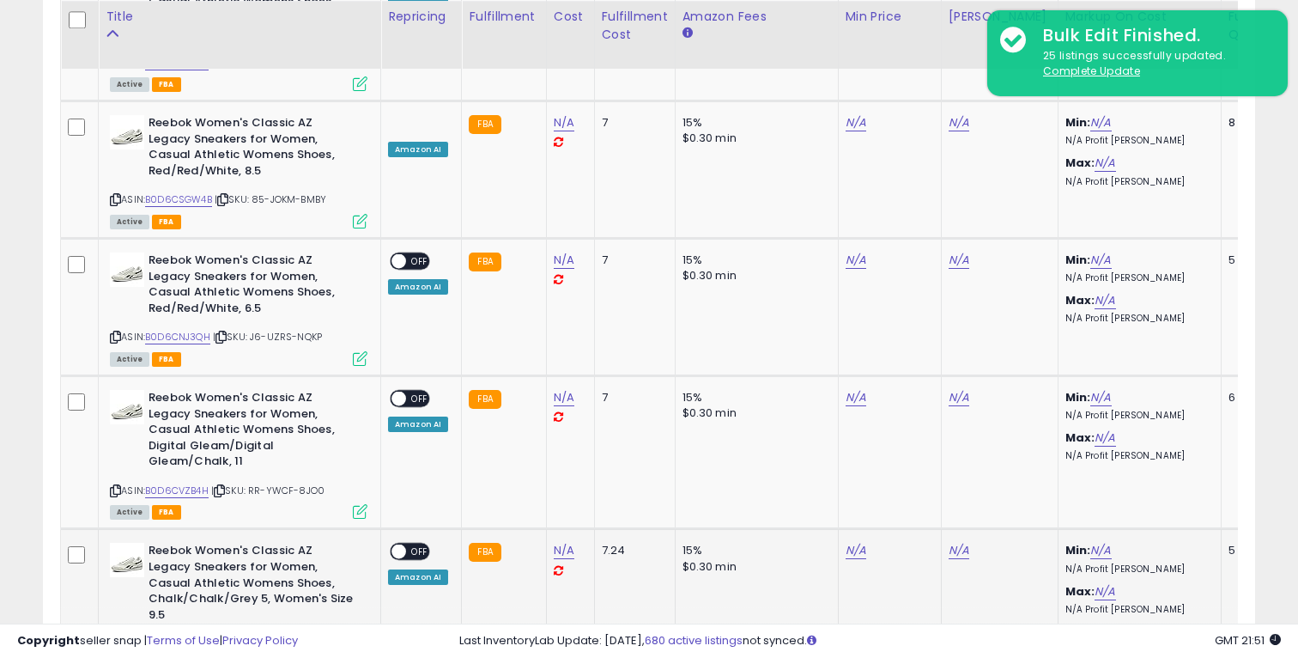
scroll to position [3004, 0]
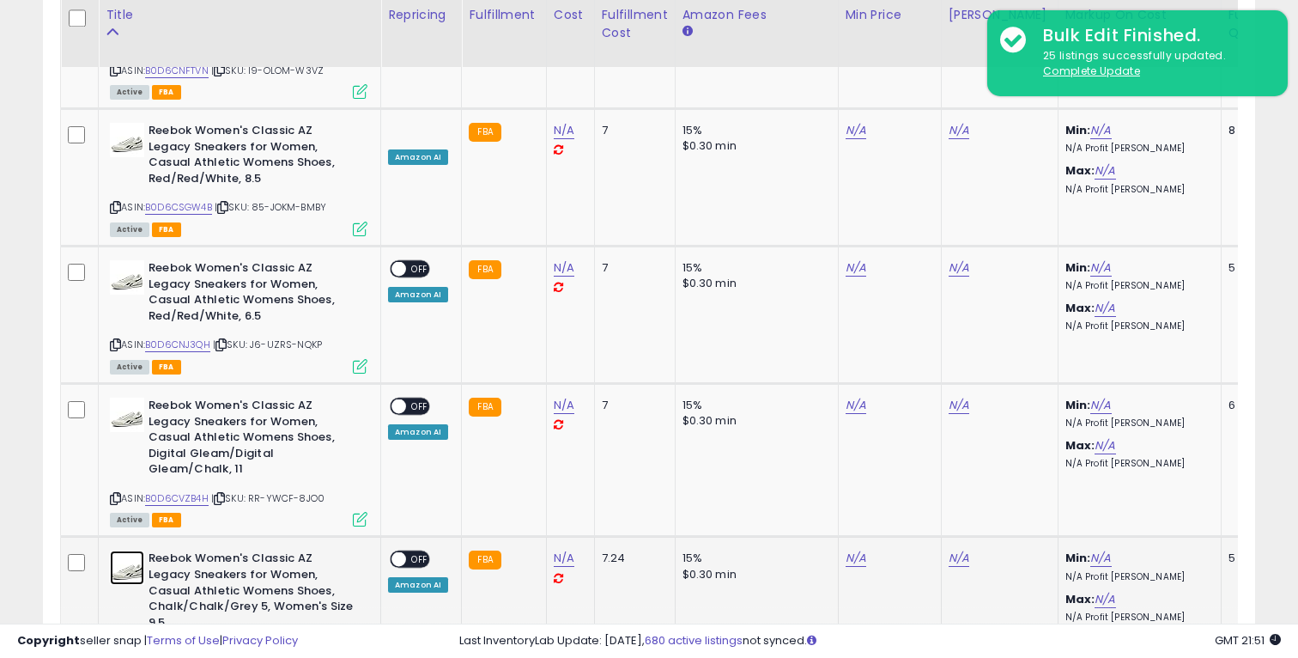
click at [129, 550] on img at bounding box center [127, 567] width 34 height 34
click at [138, 397] on img at bounding box center [127, 414] width 34 height 34
click at [134, 260] on img at bounding box center [127, 277] width 34 height 34
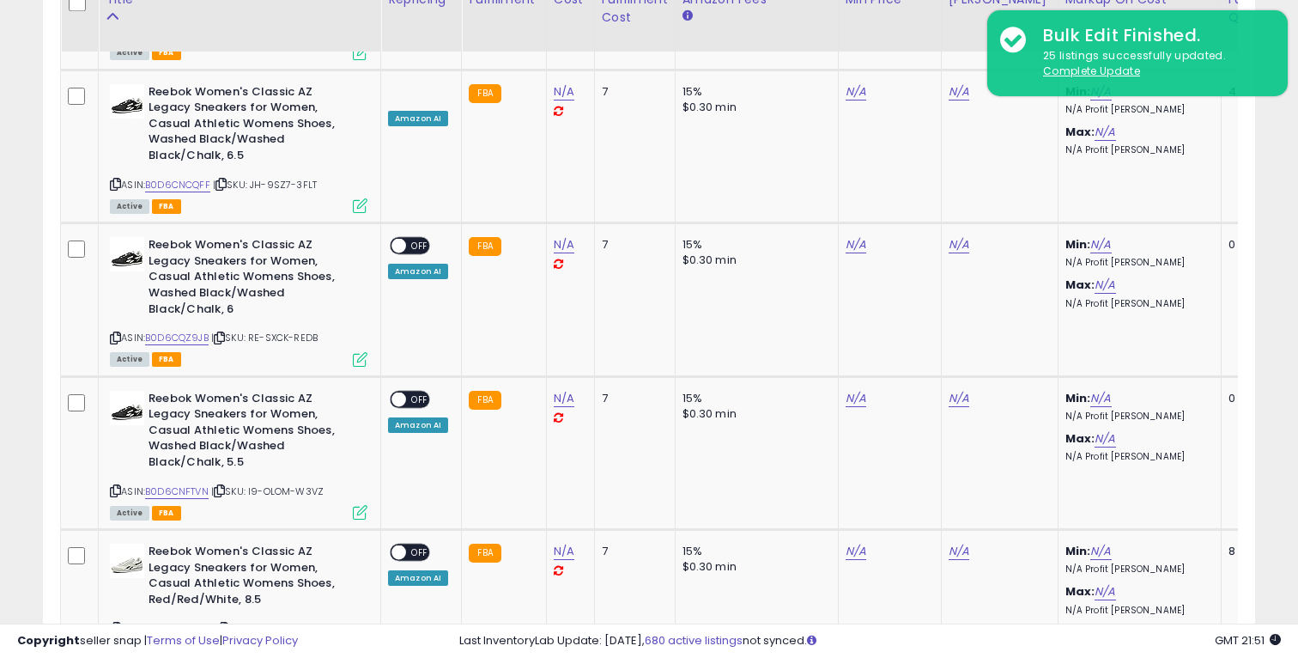
scroll to position [2505, 0]
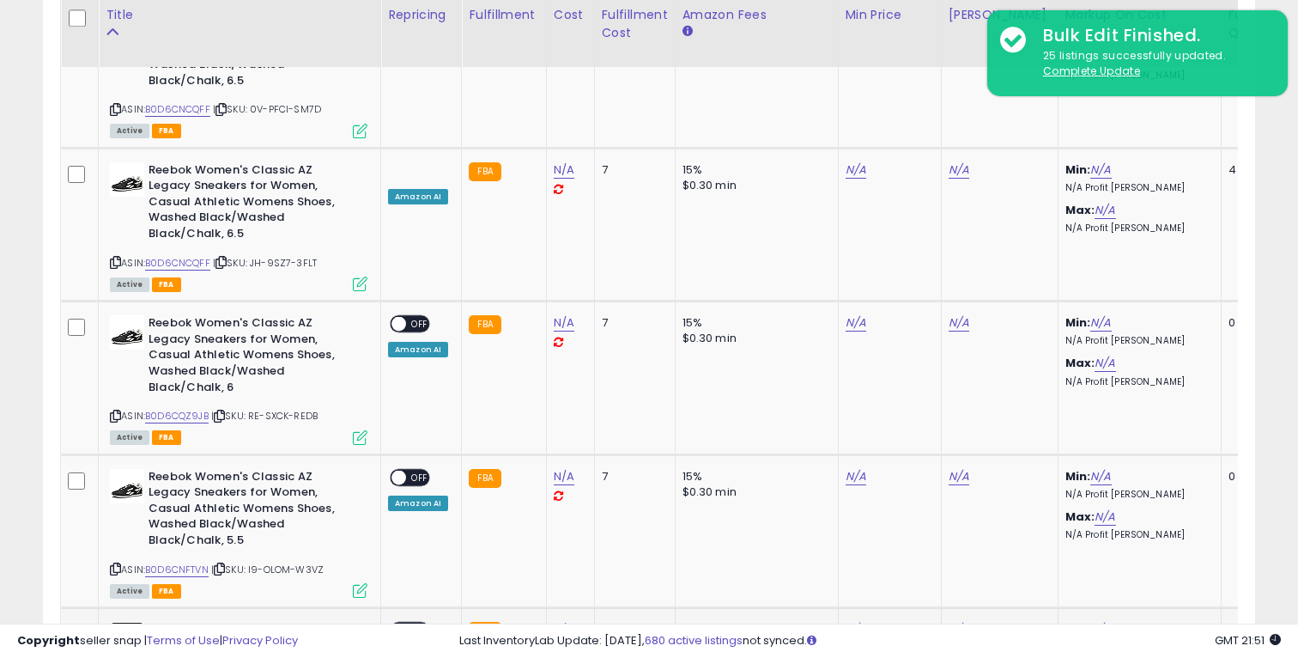
click at [120, 622] on img at bounding box center [127, 639] width 34 height 34
click at [143, 469] on div "Reebok Women's Classic AZ Legacy Sneakers for Women, Casual Athletic Womens Sho…" at bounding box center [239, 511] width 258 height 84
click at [136, 469] on img at bounding box center [127, 486] width 34 height 34
click at [132, 315] on img at bounding box center [127, 332] width 34 height 34
click at [130, 162] on img at bounding box center [127, 179] width 34 height 34
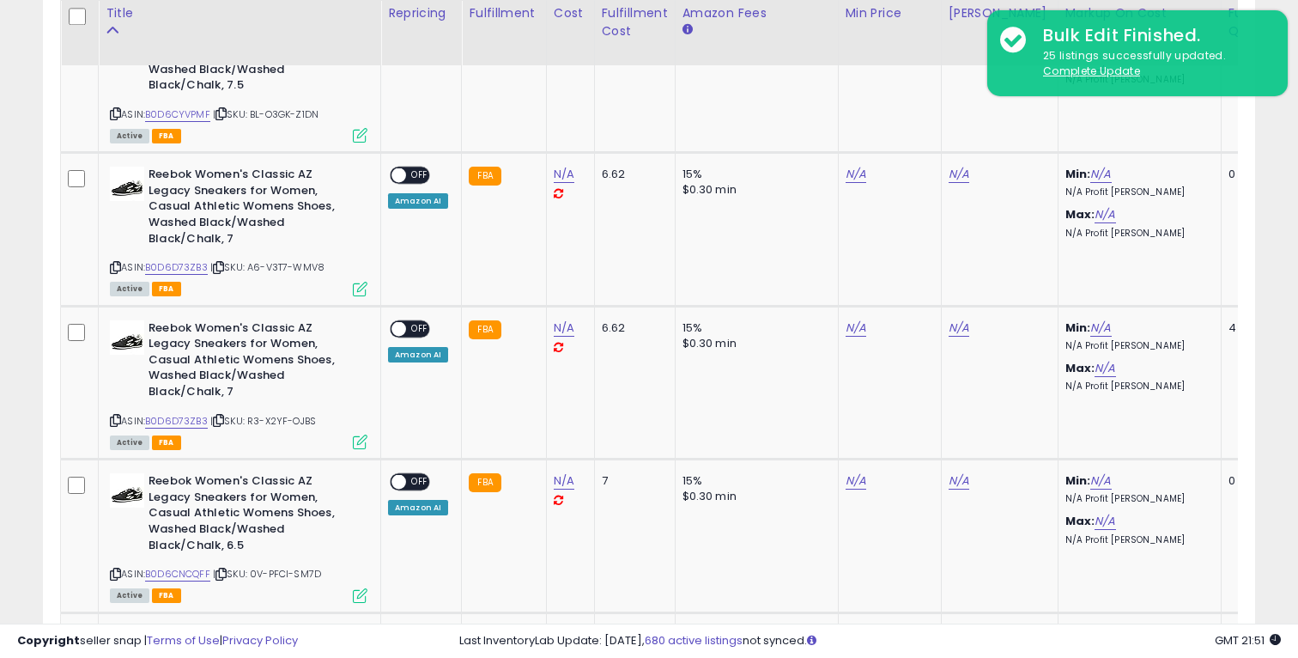
scroll to position [2035, 0]
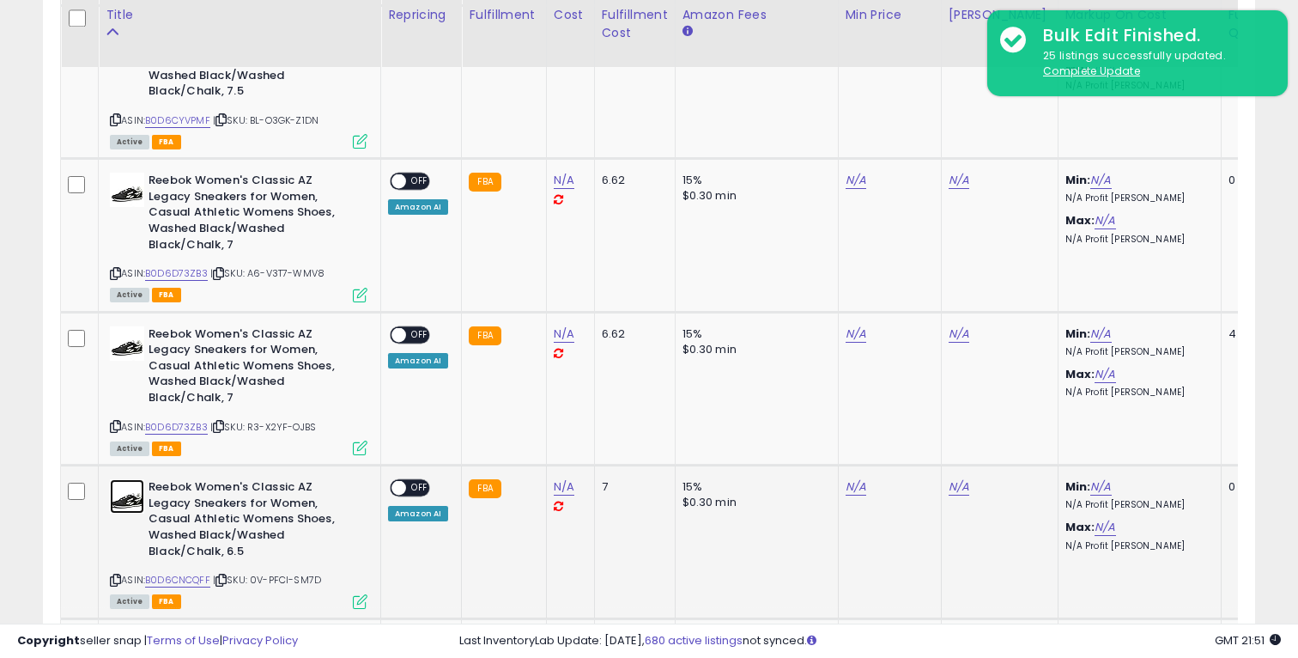
click at [133, 479] on img at bounding box center [127, 496] width 34 height 34
click at [128, 326] on img at bounding box center [127, 343] width 34 height 34
click at [128, 173] on img at bounding box center [127, 190] width 34 height 34
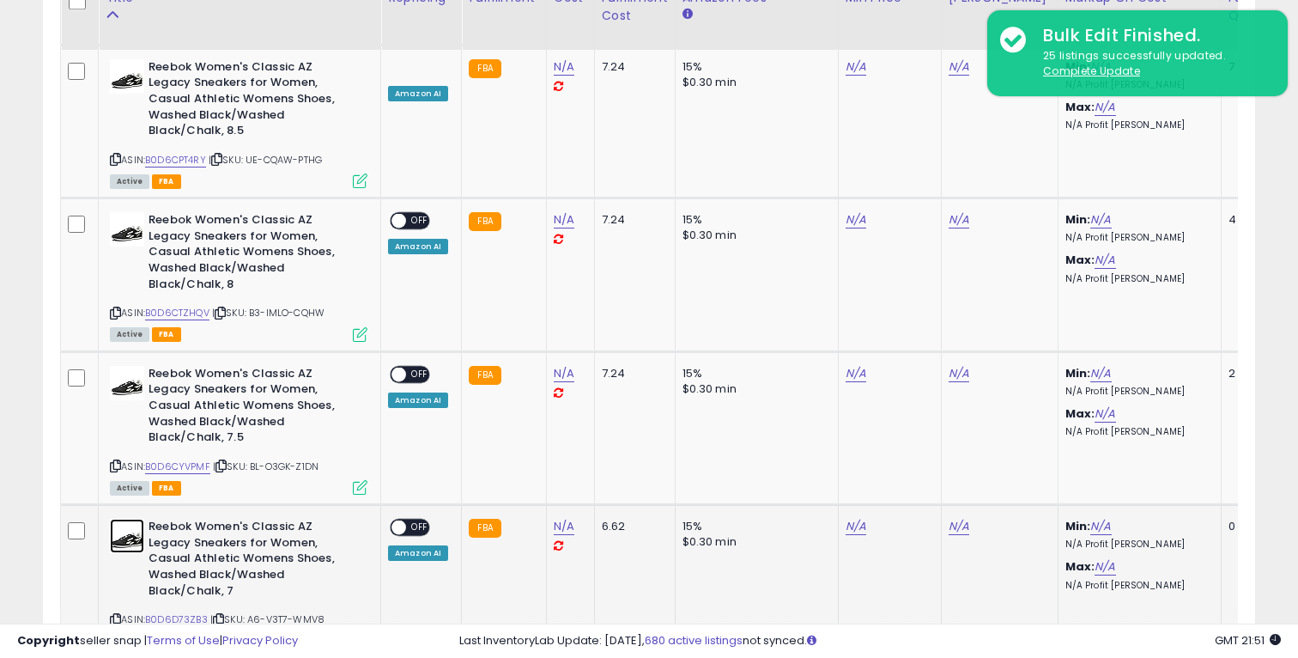
scroll to position [1631, 0]
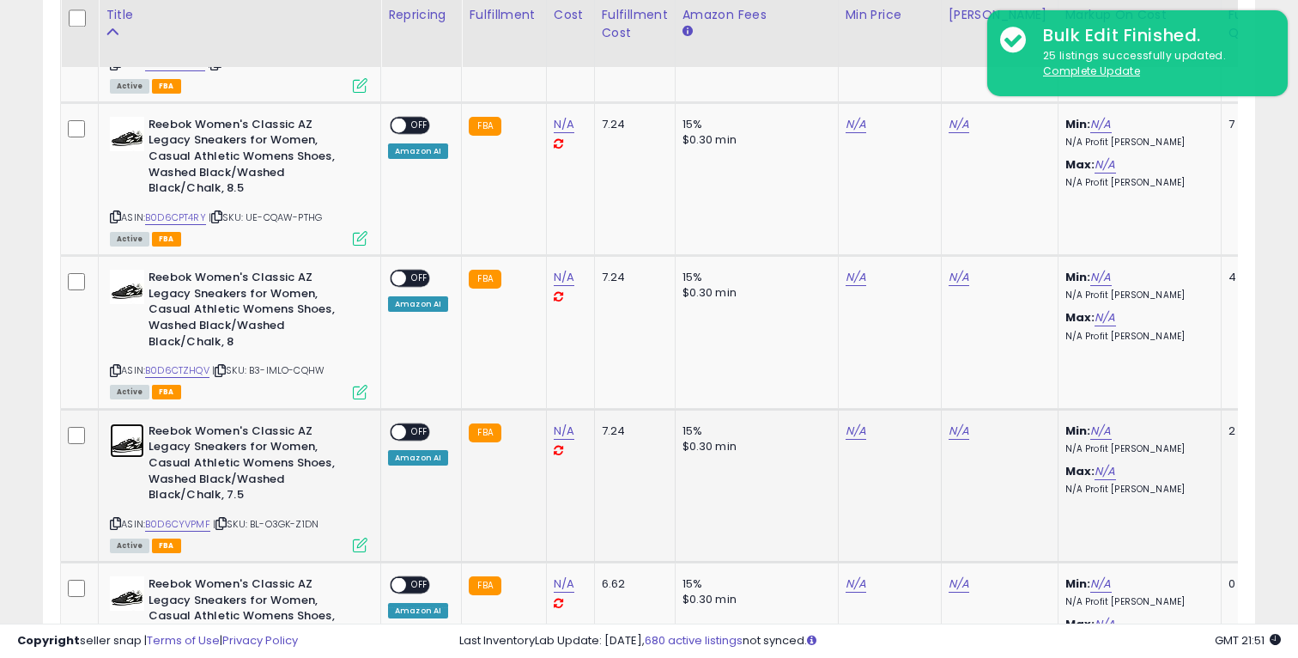
click at [129, 423] on img at bounding box center [127, 440] width 34 height 34
click at [120, 270] on img at bounding box center [127, 287] width 34 height 34
click at [130, 119] on img at bounding box center [127, 134] width 34 height 34
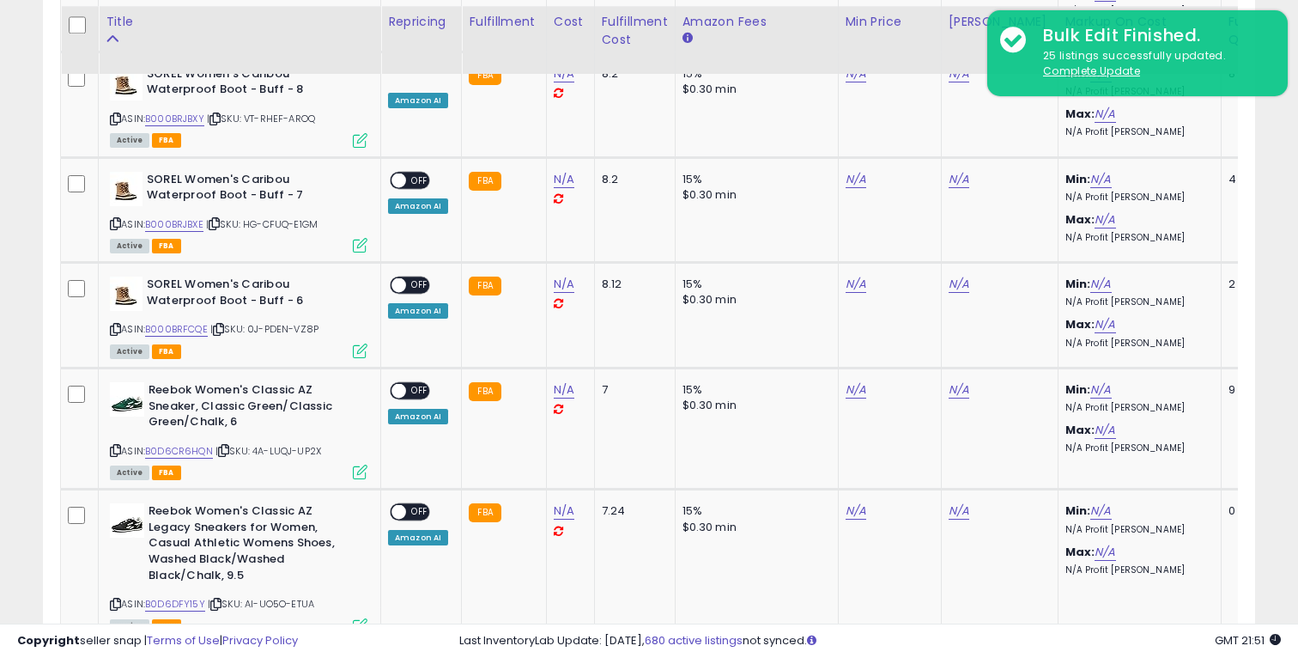
scroll to position [1085, 0]
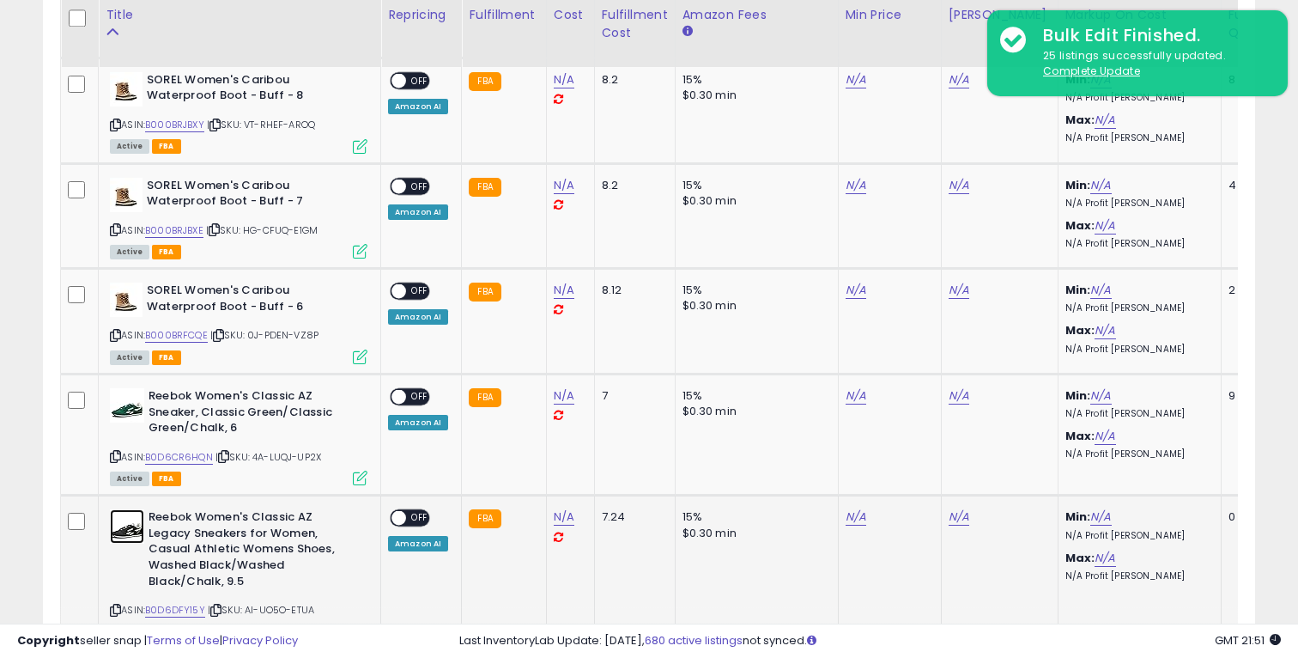
click at [126, 539] on img at bounding box center [127, 526] width 34 height 34
click at [130, 413] on img at bounding box center [127, 405] width 34 height 34
click at [125, 291] on img at bounding box center [126, 299] width 33 height 34
click at [122, 188] on img at bounding box center [126, 195] width 33 height 34
click at [129, 88] on img at bounding box center [126, 89] width 33 height 34
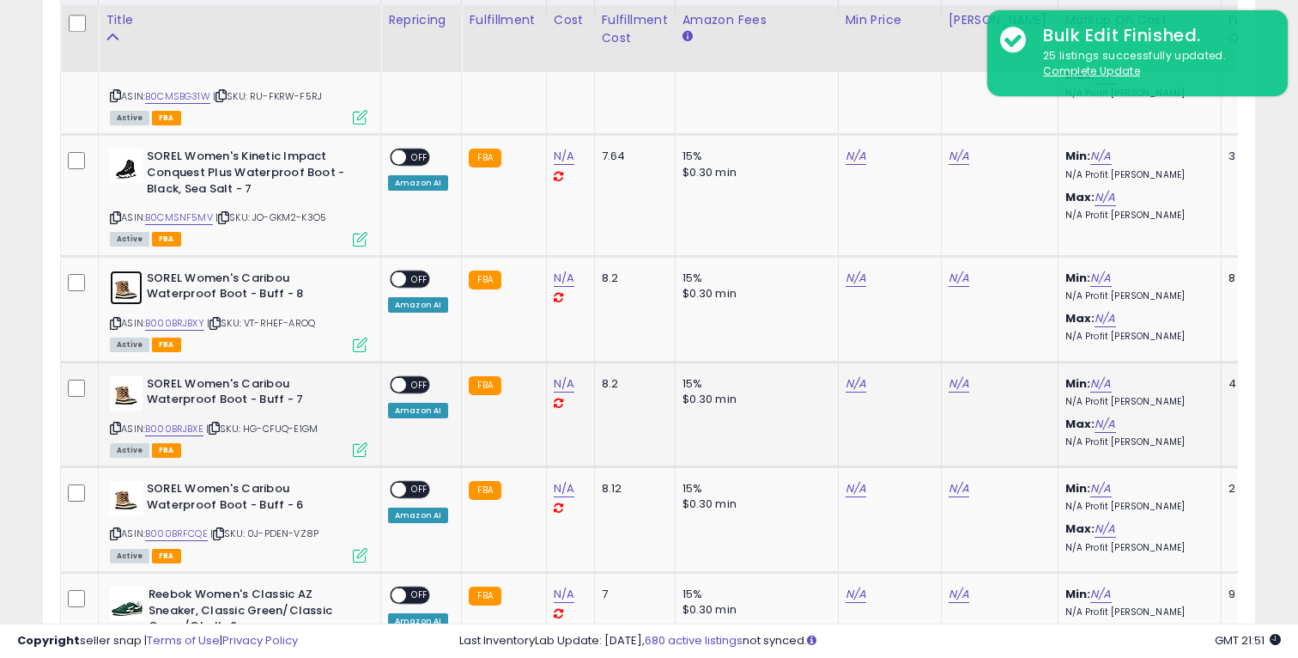
scroll to position [852, 0]
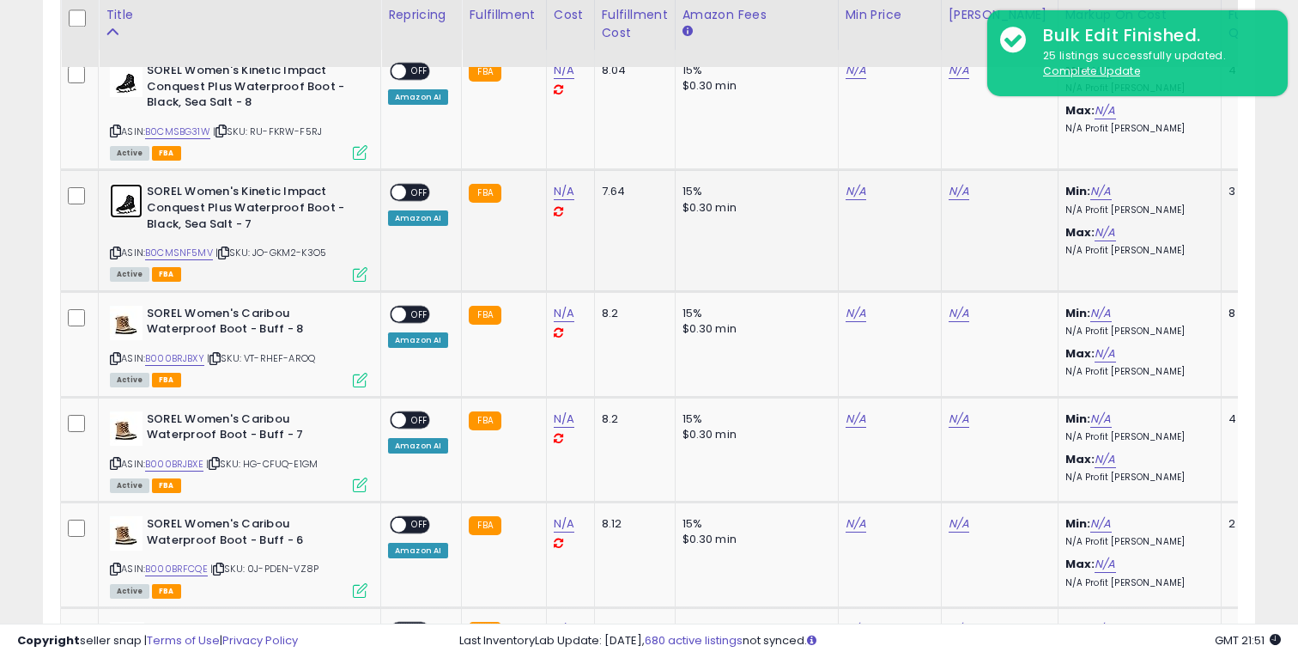
click at [127, 185] on img at bounding box center [126, 201] width 33 height 34
click at [128, 88] on img at bounding box center [126, 80] width 33 height 34
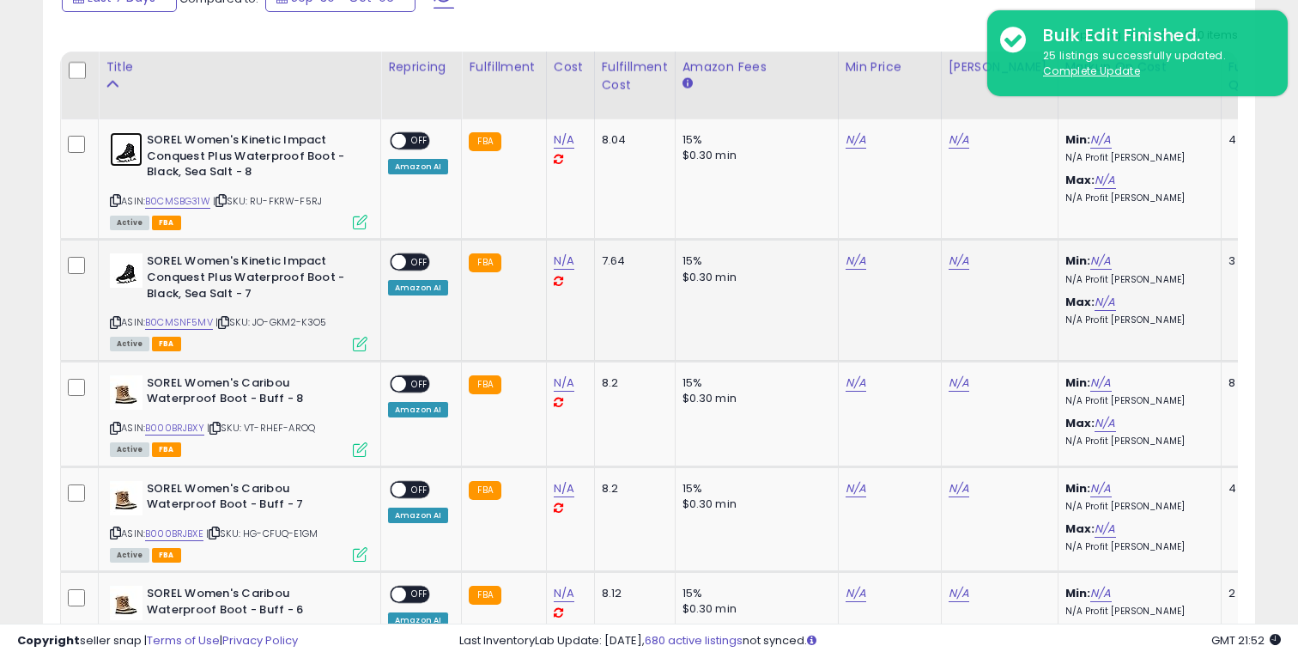
scroll to position [775, 0]
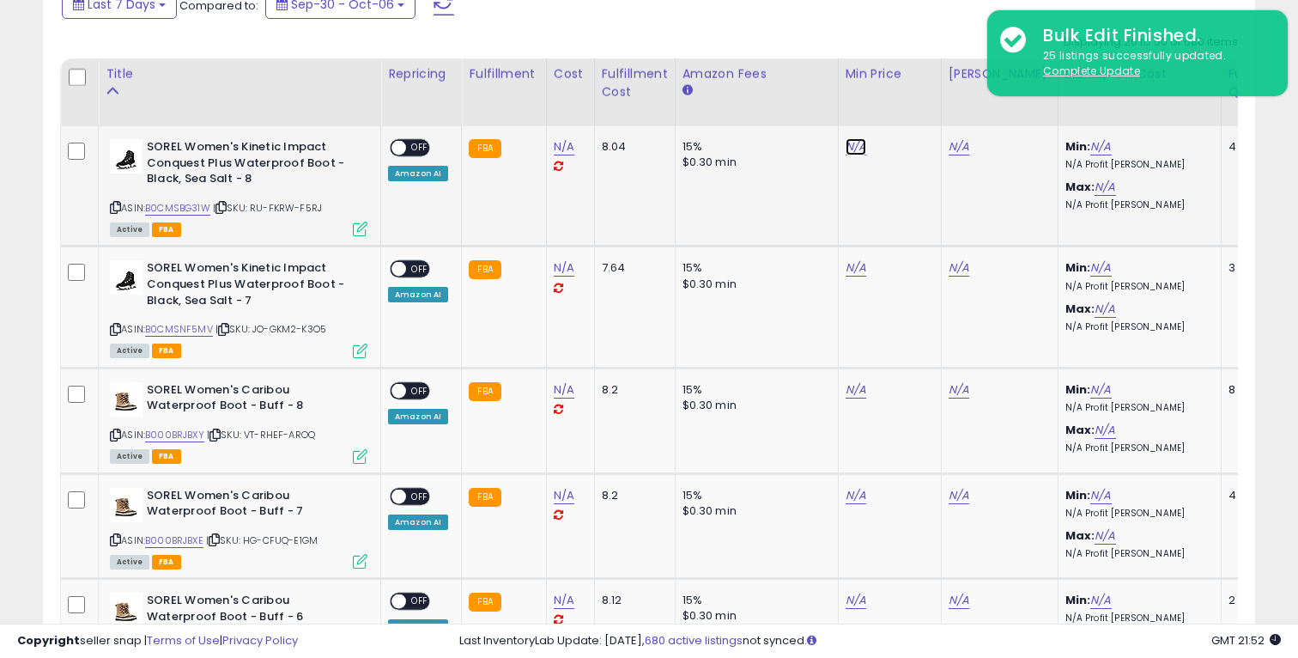
click at [851, 150] on link "N/A" at bounding box center [856, 146] width 21 height 17
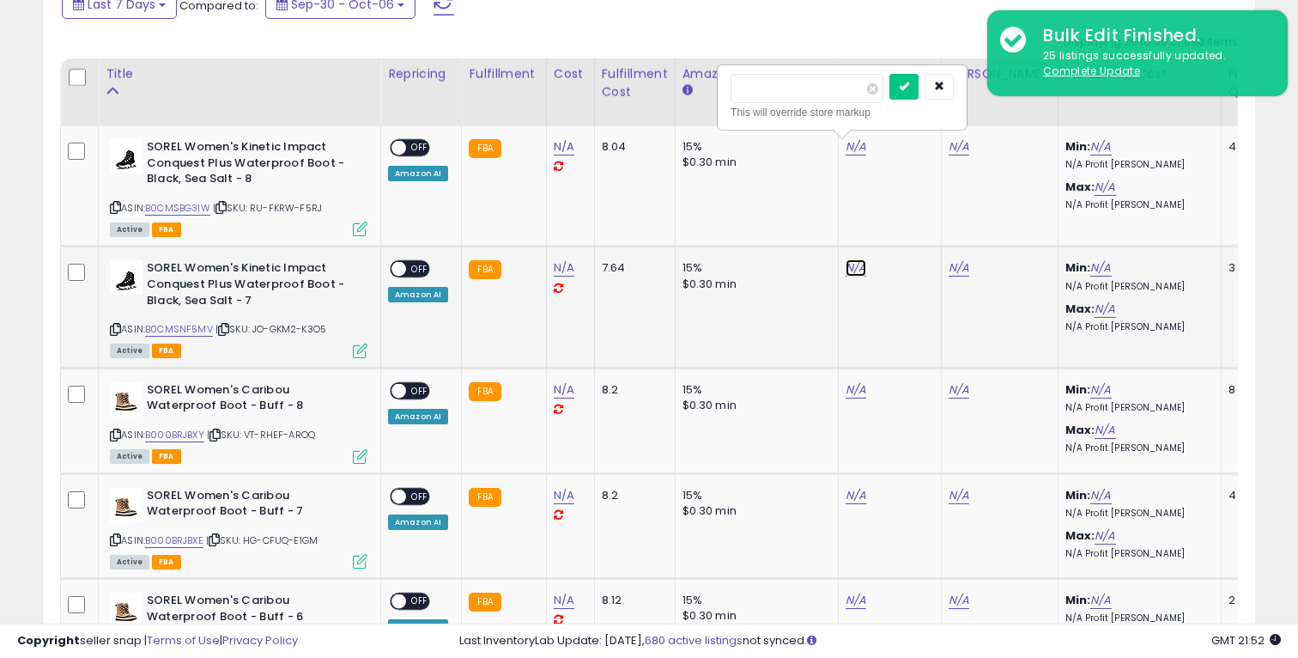
click at [850, 264] on link "N/A" at bounding box center [856, 267] width 21 height 17
click at [850, 396] on link "N/A" at bounding box center [856, 389] width 21 height 17
click at [850, 492] on link "N/A" at bounding box center [856, 495] width 21 height 17
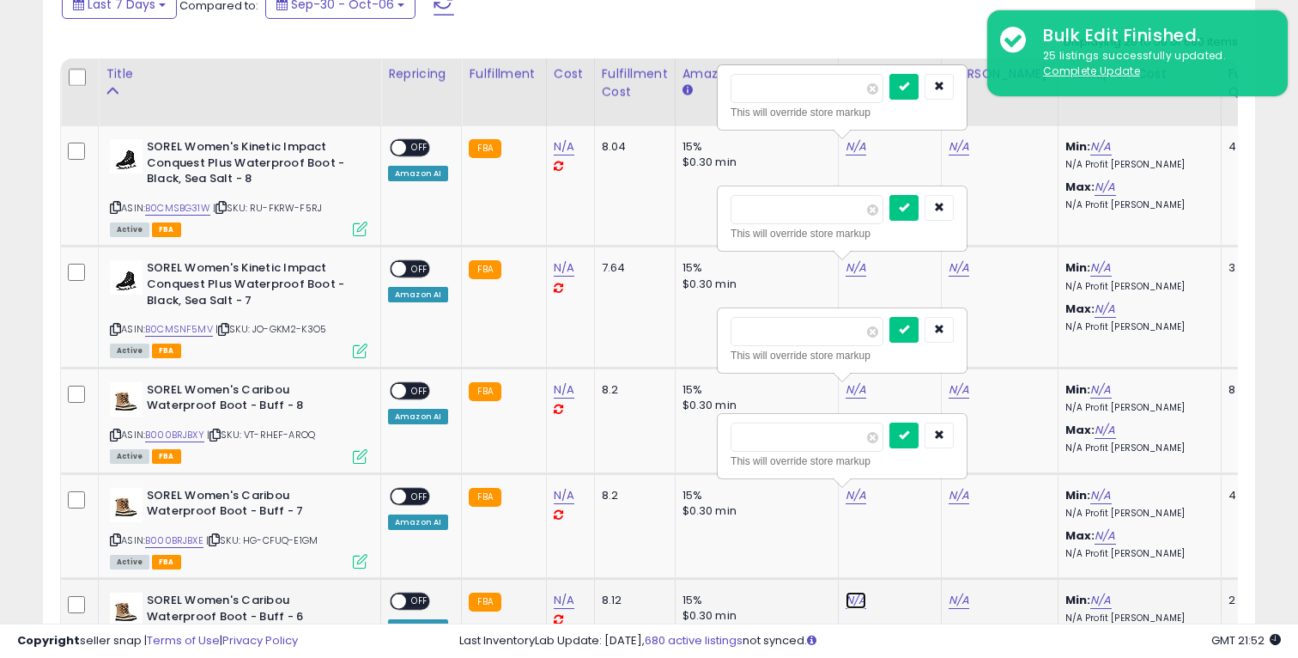
click at [852, 597] on link "N/A" at bounding box center [856, 599] width 21 height 17
click at [833, 82] on input "number" at bounding box center [807, 88] width 153 height 29
type input "*****"
click at [909, 86] on icon "submit" at bounding box center [904, 86] width 10 height 10
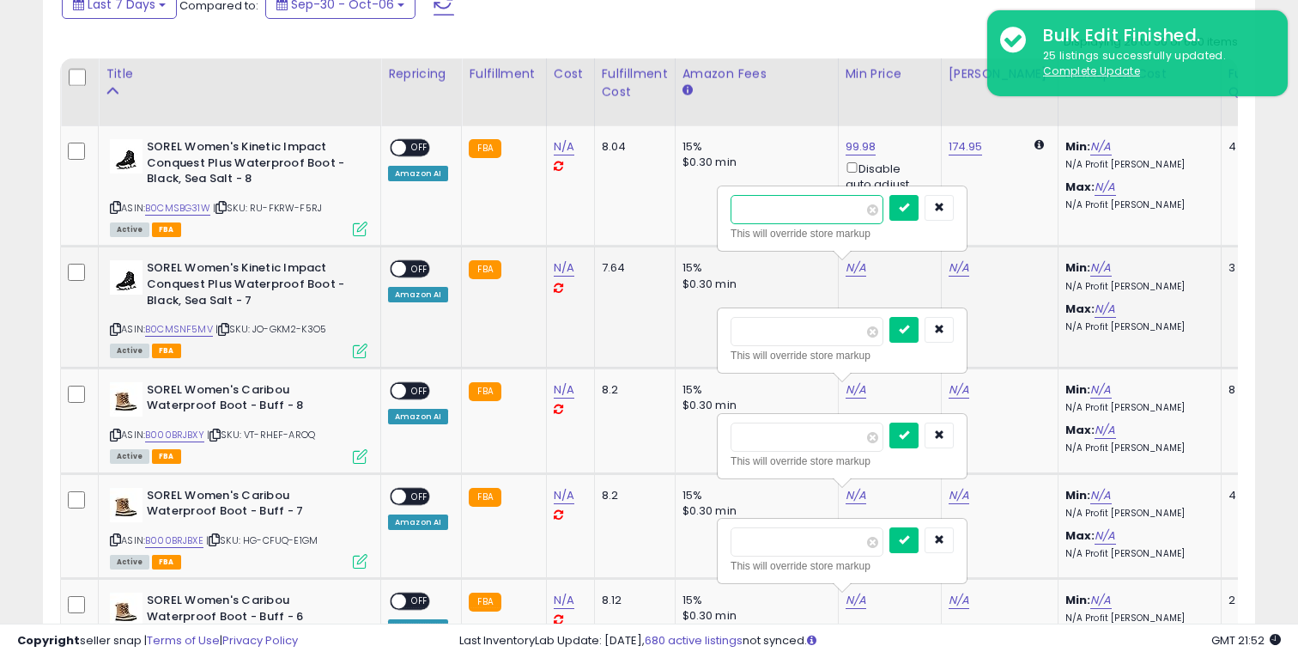
click at [823, 216] on input "number" at bounding box center [807, 209] width 153 height 29
type input "**"
click at [909, 206] on icon "submit" at bounding box center [904, 207] width 10 height 10
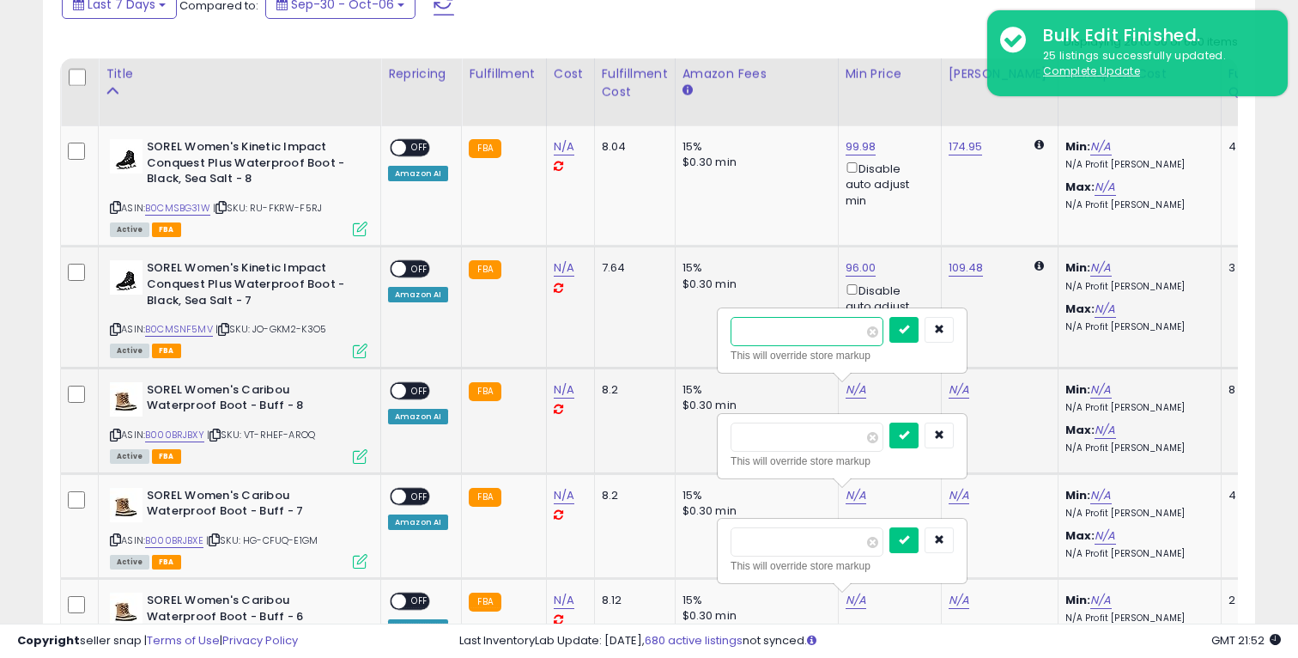
click at [795, 342] on input "number" at bounding box center [807, 331] width 153 height 29
paste input "******"
type input "******"
click at [909, 325] on icon "submit" at bounding box center [904, 329] width 10 height 10
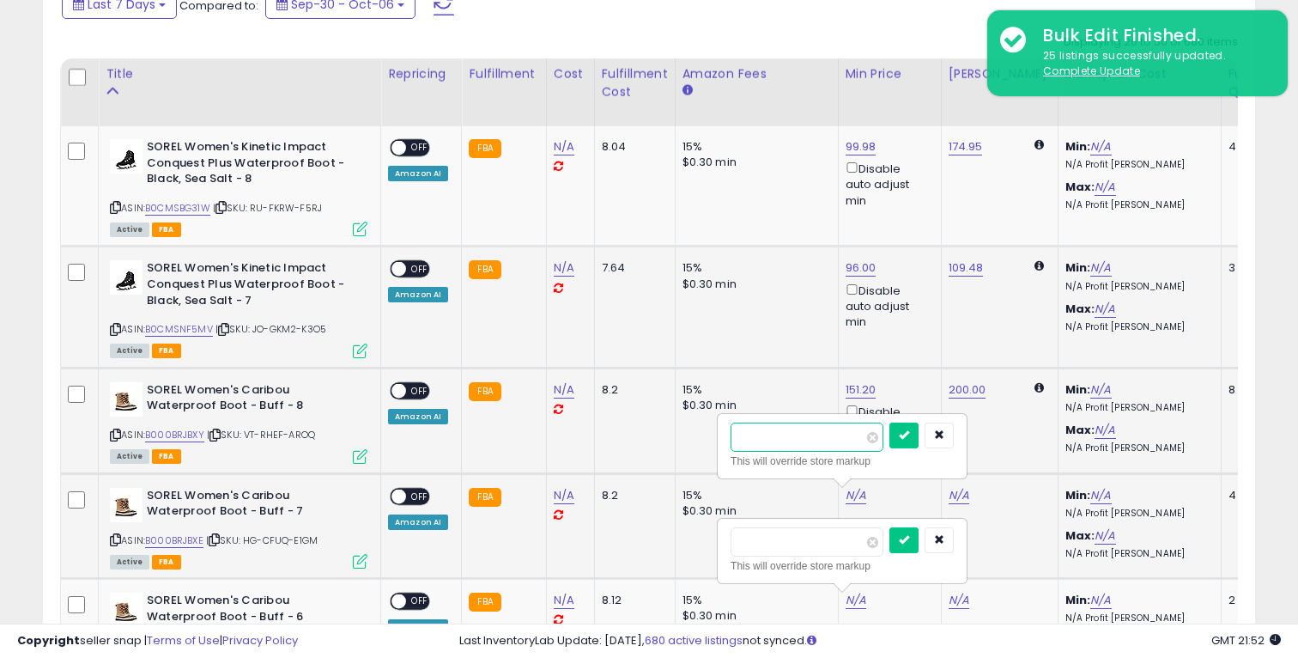
click at [822, 450] on input "number" at bounding box center [807, 436] width 153 height 29
type input "***"
click at [914, 445] on button "submit" at bounding box center [903, 435] width 29 height 26
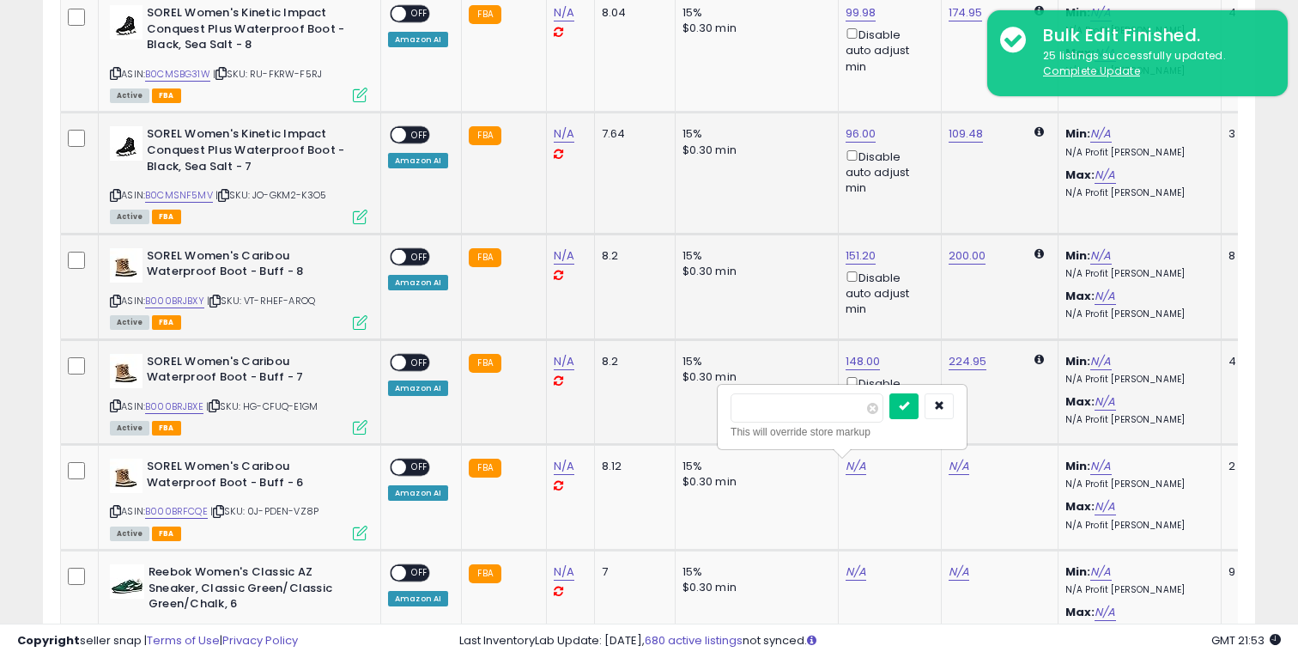
scroll to position [939, 0]
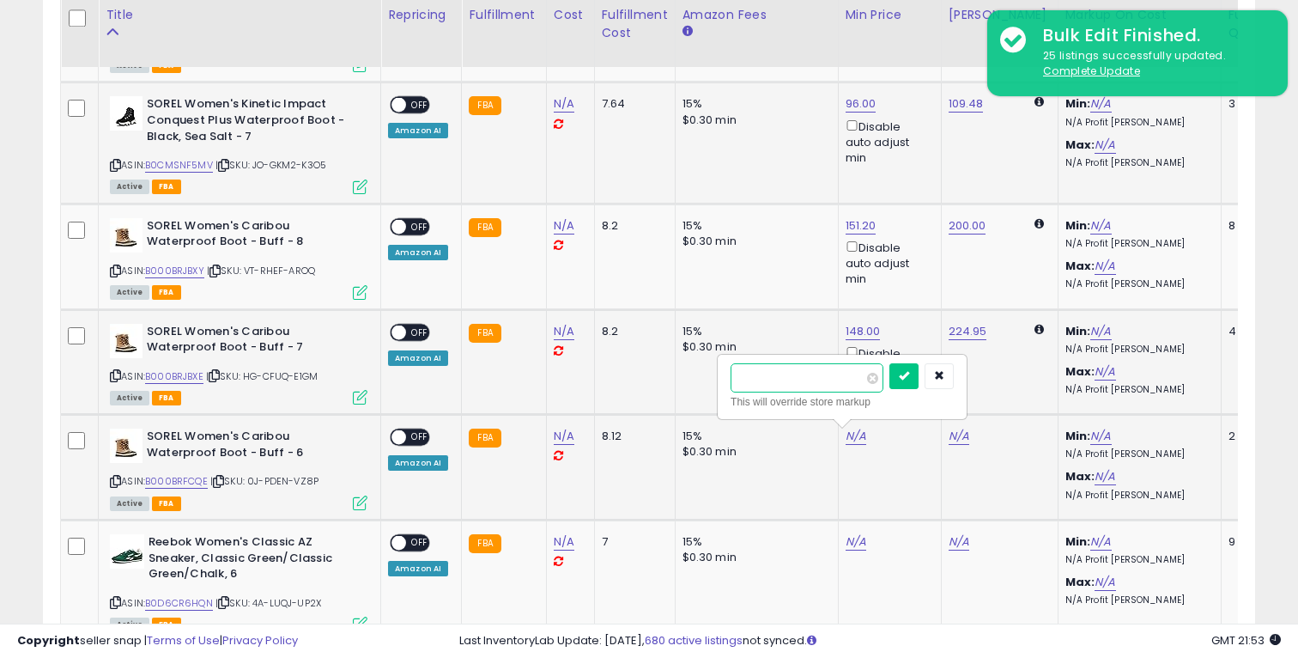
click at [750, 380] on input "number" at bounding box center [807, 377] width 153 height 29
type input "***"
click at [919, 373] on button "submit" at bounding box center [903, 376] width 29 height 26
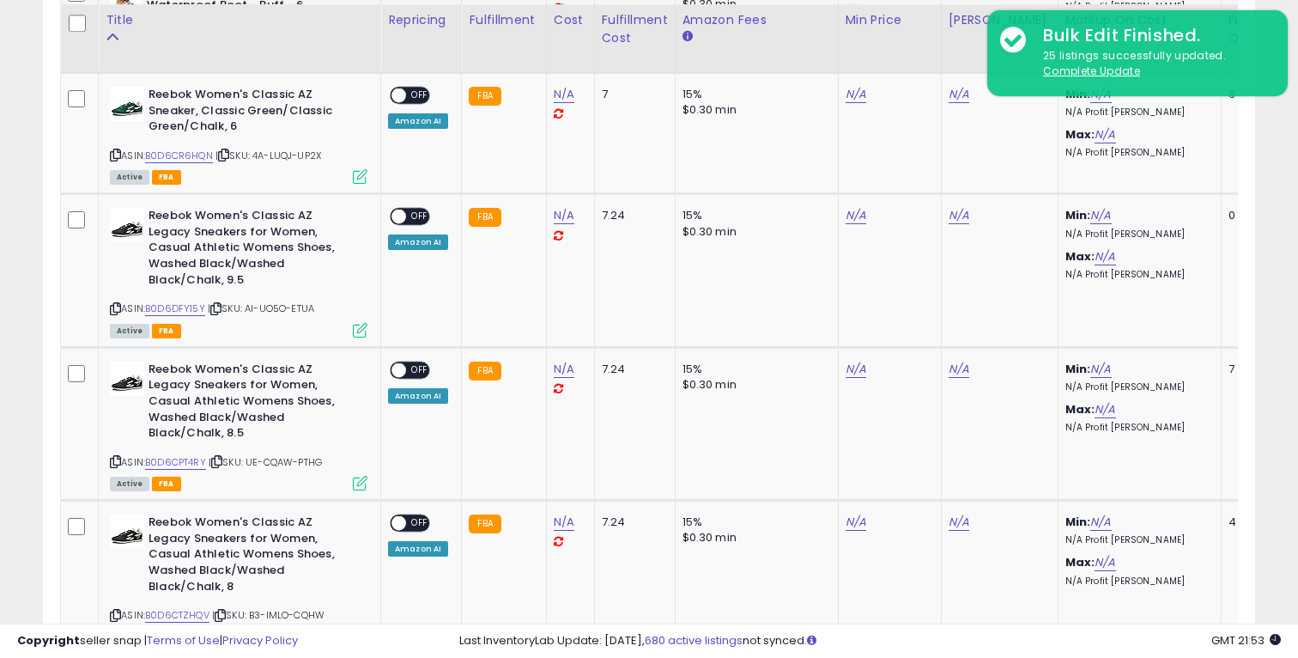
scroll to position [1397, 0]
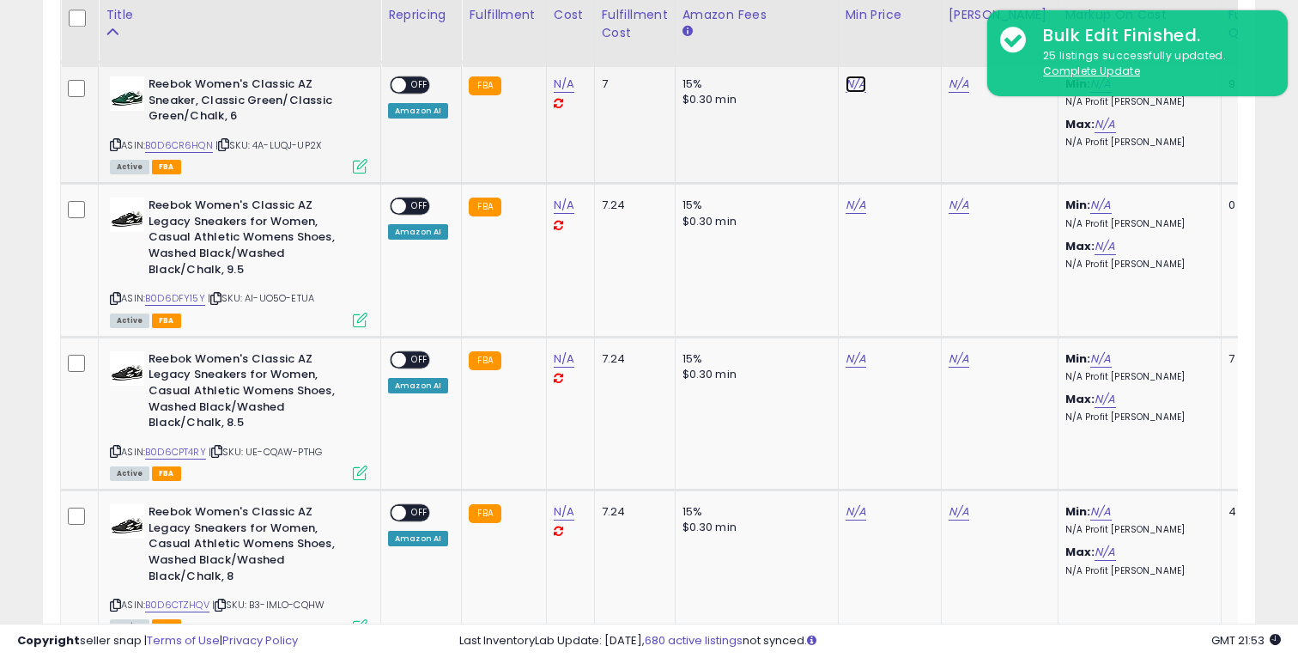
click at [846, 82] on link "N/A" at bounding box center [856, 84] width 21 height 17
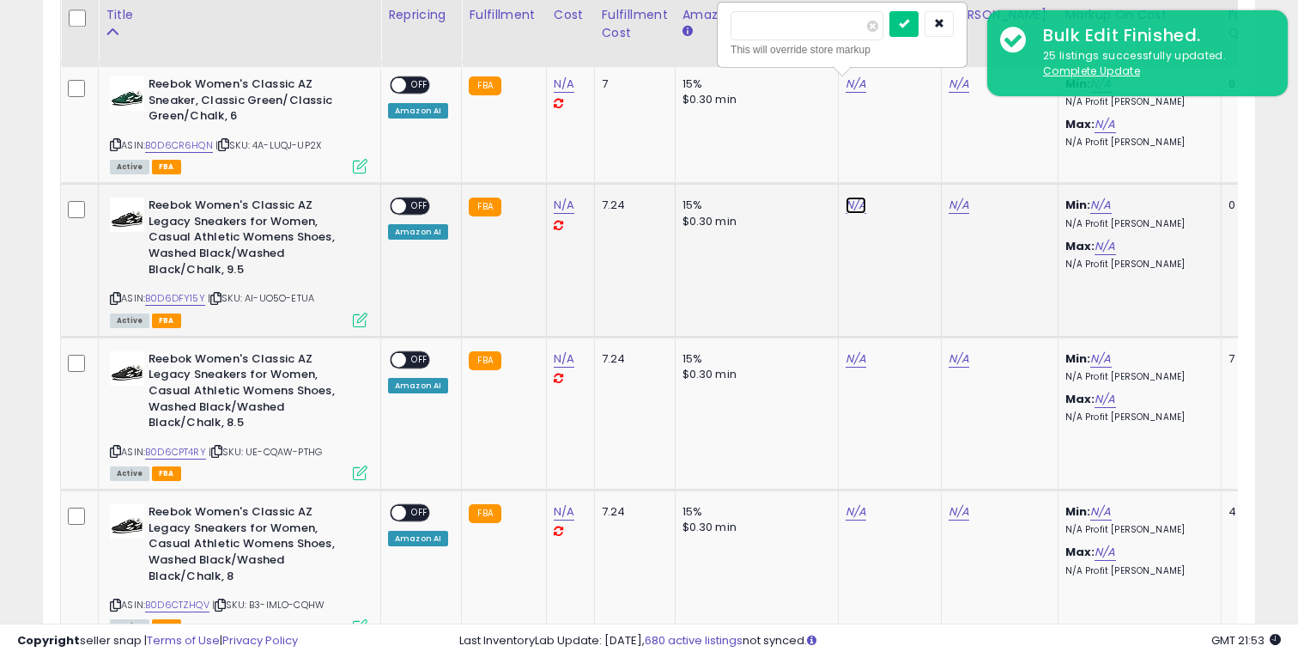
click at [850, 210] on link "N/A" at bounding box center [856, 205] width 21 height 17
click at [852, 350] on link "N/A" at bounding box center [856, 358] width 21 height 17
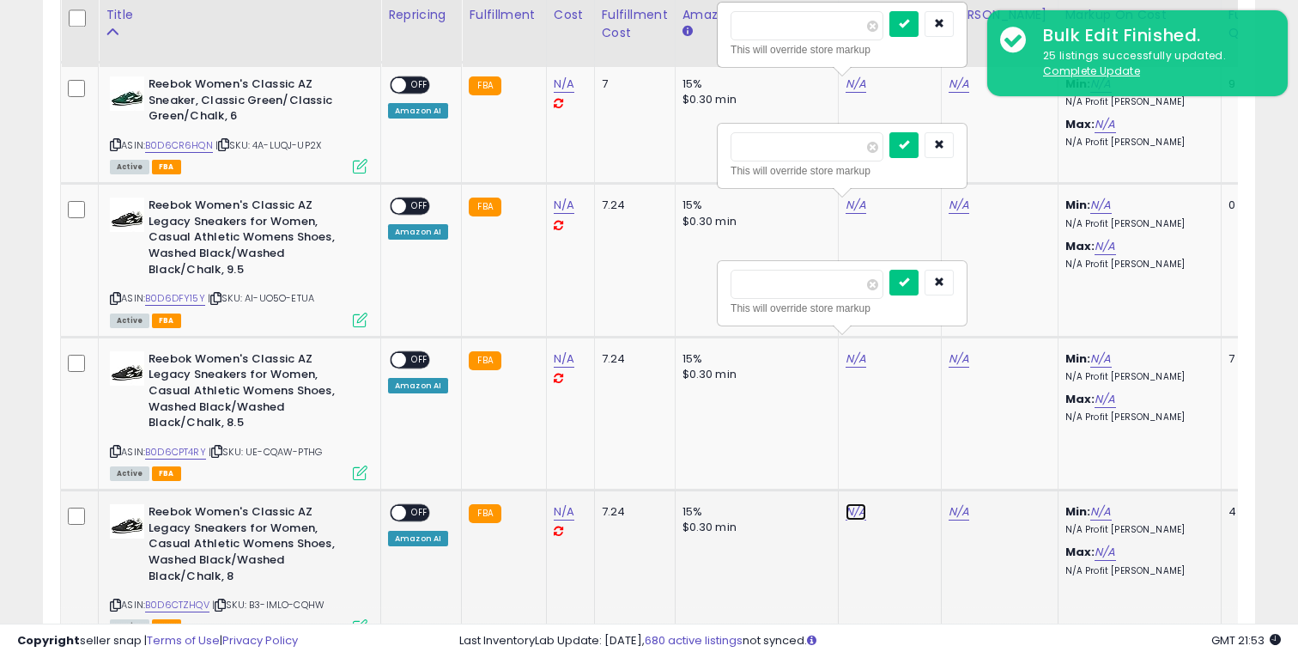
click at [848, 503] on link "N/A" at bounding box center [856, 511] width 21 height 17
click at [806, 27] on input "number" at bounding box center [807, 25] width 153 height 29
paste input "*****"
type input "*****"
click at [919, 21] on button "submit" at bounding box center [903, 24] width 29 height 26
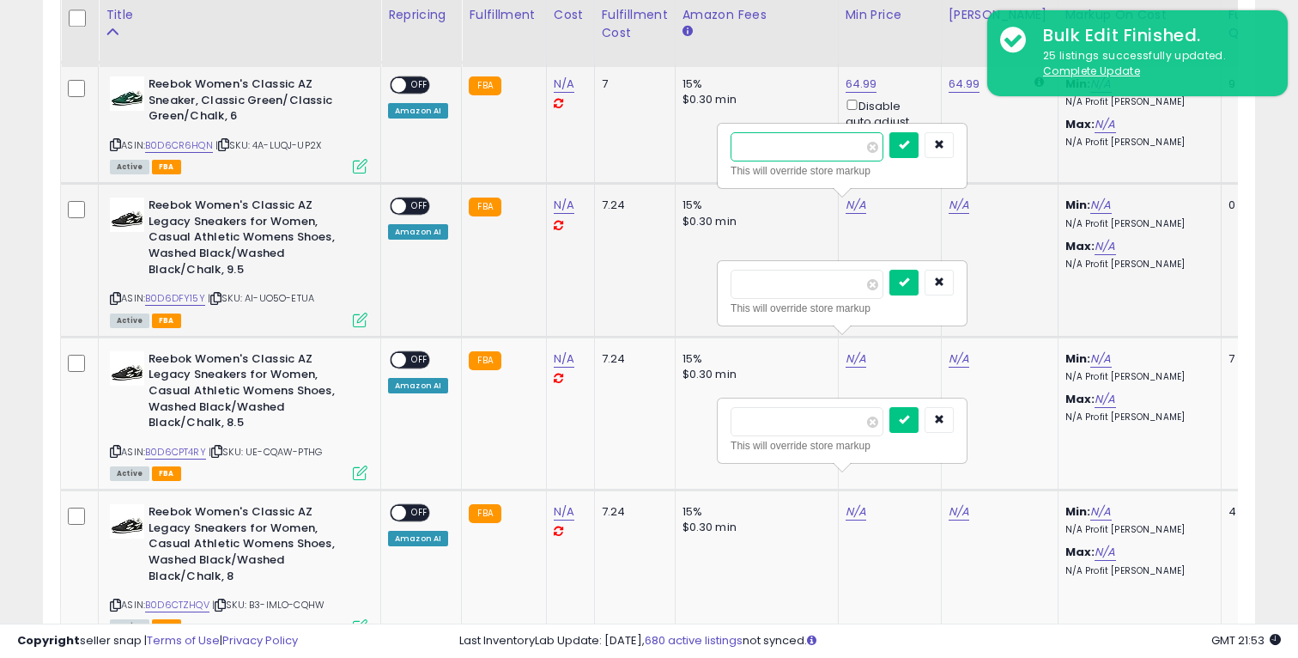
click at [781, 148] on input "number" at bounding box center [807, 146] width 153 height 29
paste input "*****"
type input "*****"
click at [909, 141] on icon "submit" at bounding box center [904, 144] width 10 height 10
click at [786, 288] on input "number" at bounding box center [807, 284] width 153 height 29
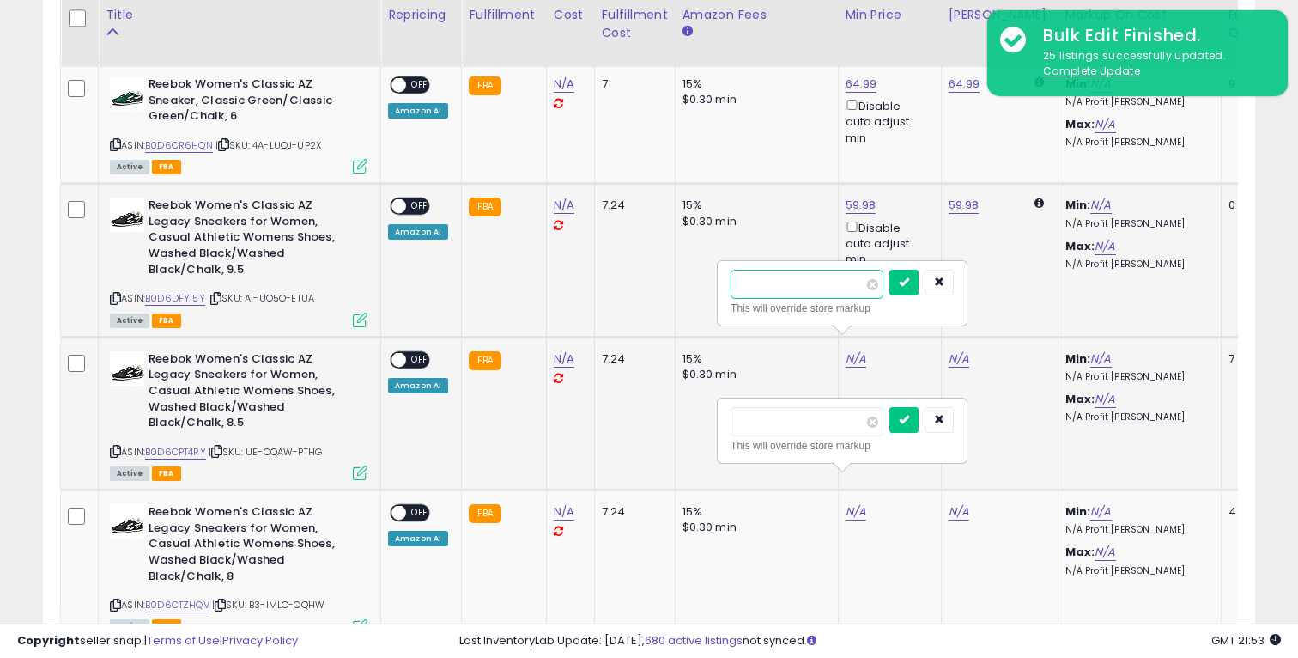
paste input "*****"
type input "*****"
click at [909, 282] on icon "submit" at bounding box center [904, 281] width 10 height 10
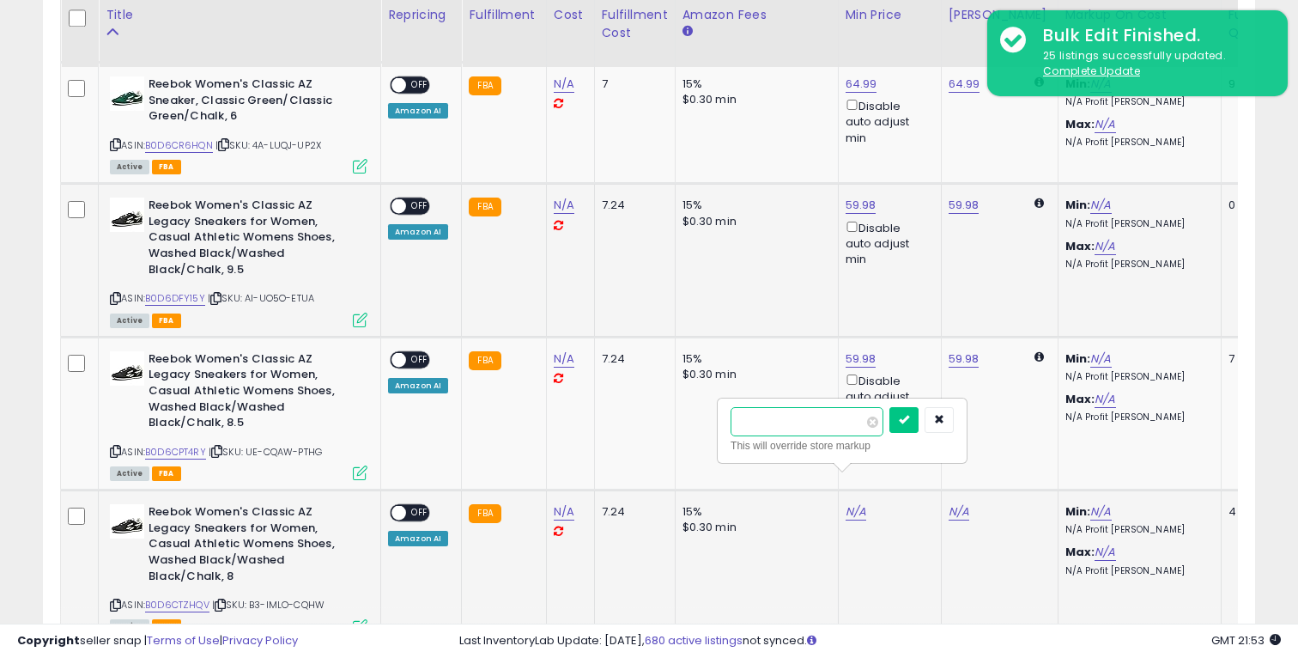
click at [833, 421] on input "number" at bounding box center [807, 421] width 153 height 29
type input "****"
click at [906, 423] on button "submit" at bounding box center [903, 420] width 29 height 26
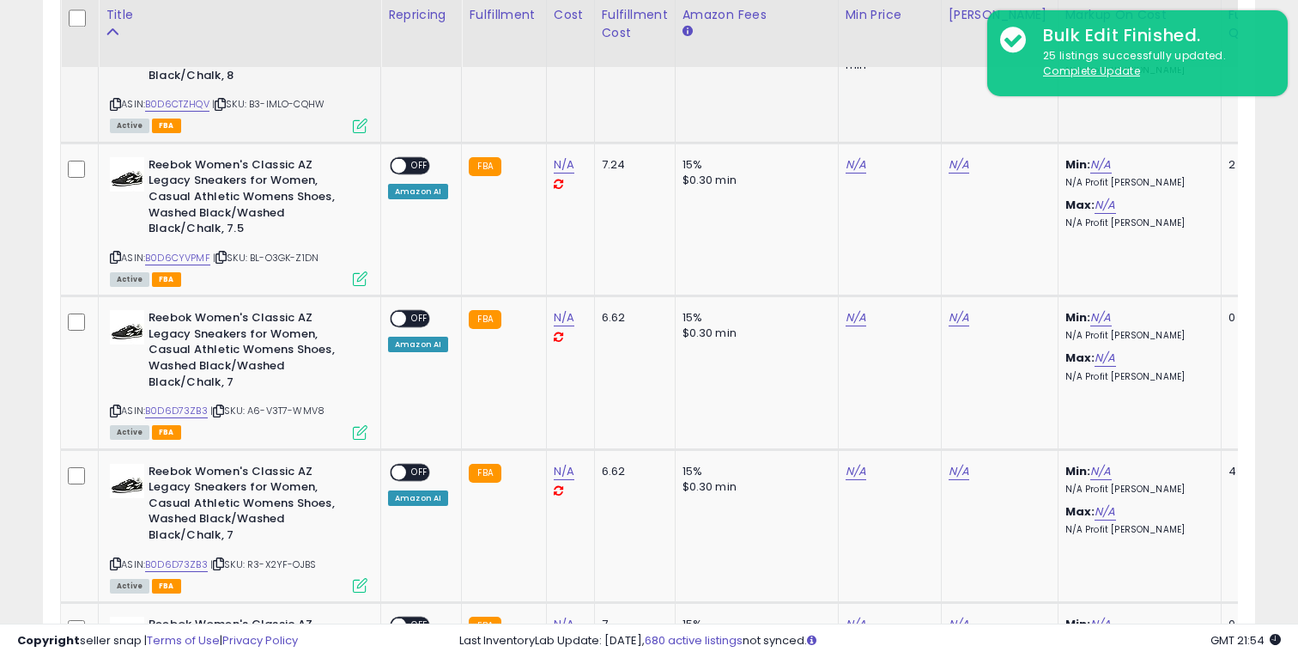
scroll to position [1926, 0]
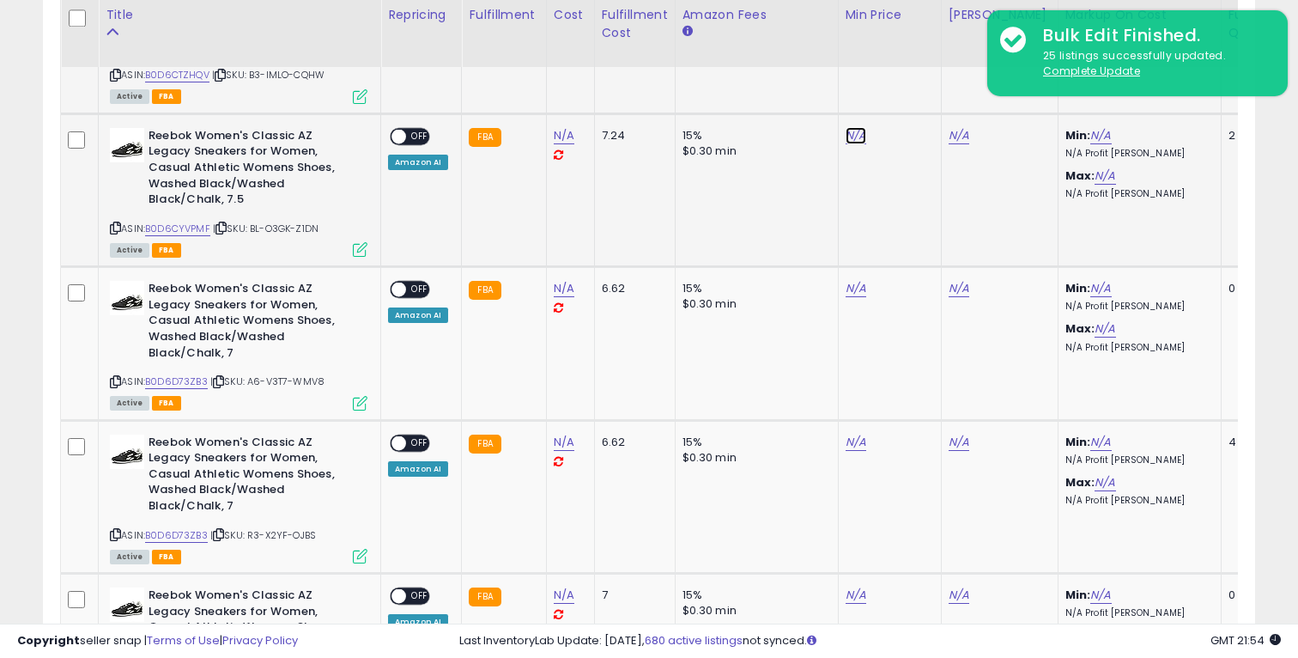
click at [857, 127] on link "N/A" at bounding box center [856, 135] width 21 height 17
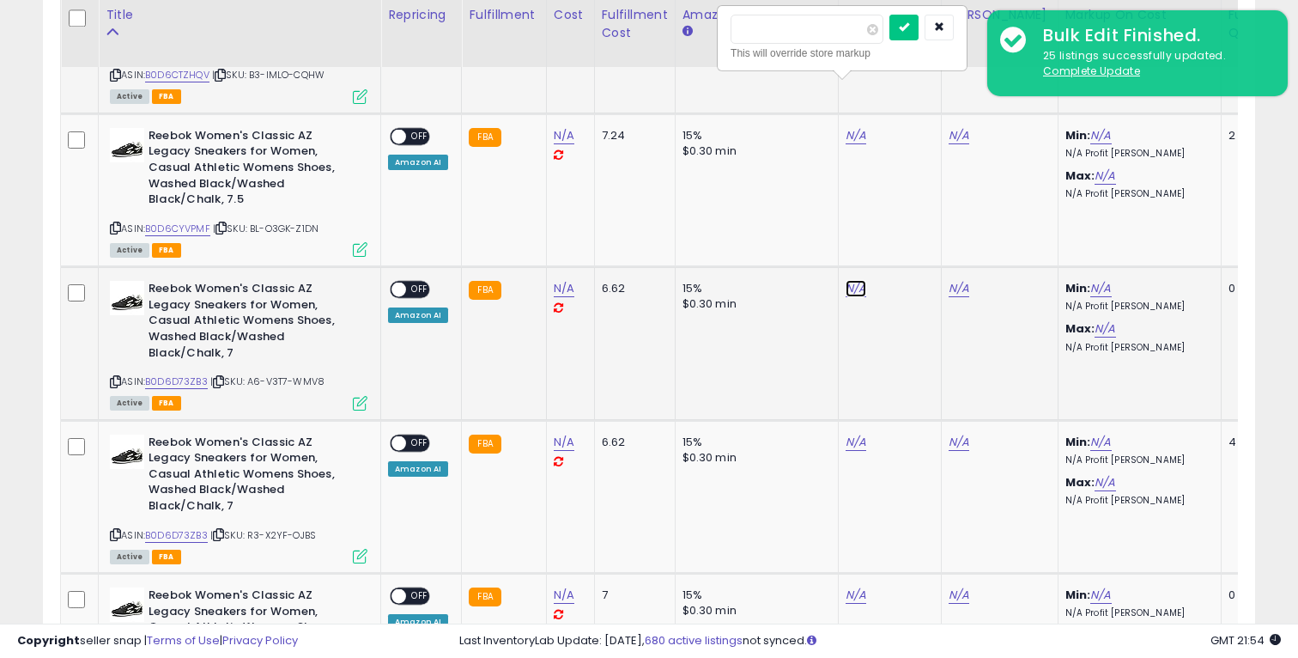
click at [851, 280] on link "N/A" at bounding box center [856, 288] width 21 height 17
click at [850, 434] on link "N/A" at bounding box center [856, 442] width 21 height 17
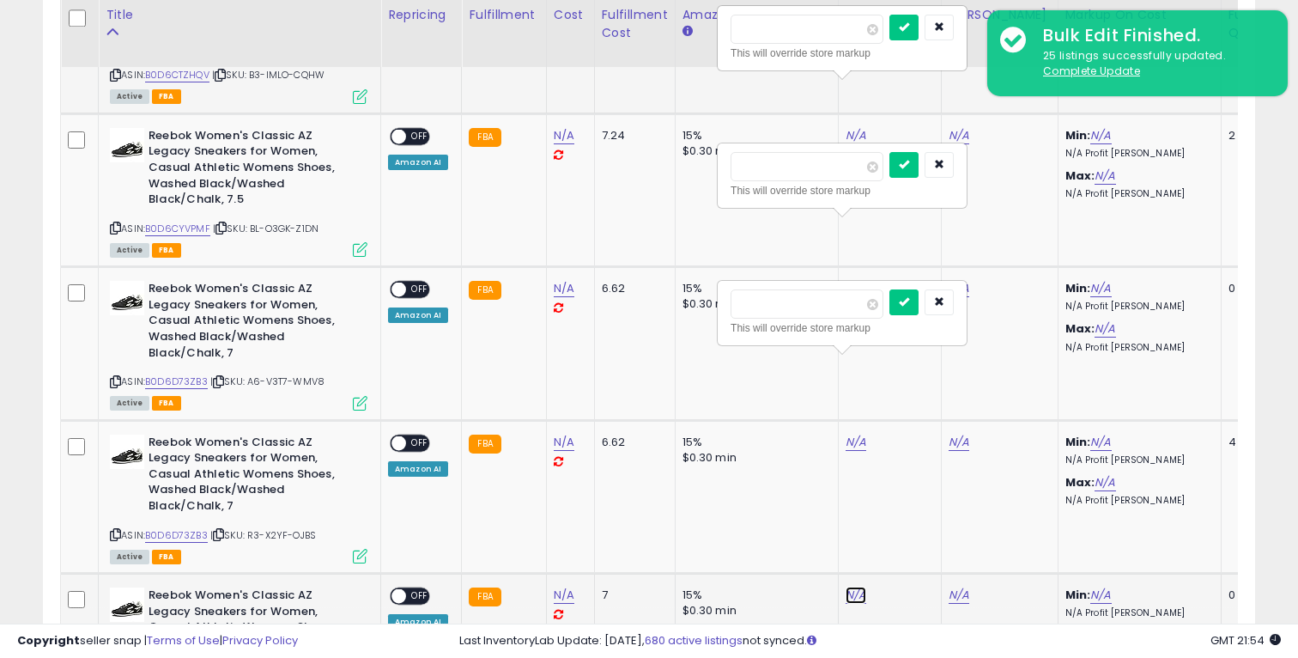
click at [850, 586] on link "N/A" at bounding box center [856, 594] width 21 height 17
paste input "*****"
type input "*****"
click at [842, 38] on input "number" at bounding box center [807, 29] width 153 height 29
paste input "*****"
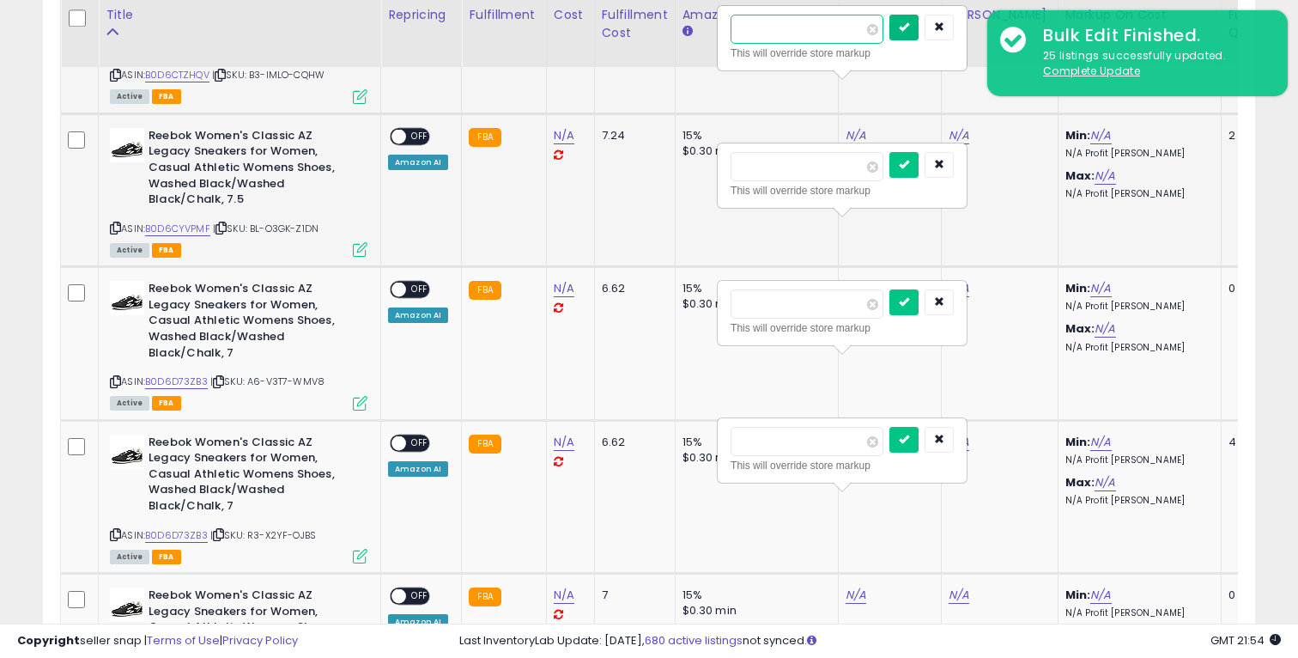
type input "*****"
click at [913, 36] on button "submit" at bounding box center [903, 28] width 29 height 26
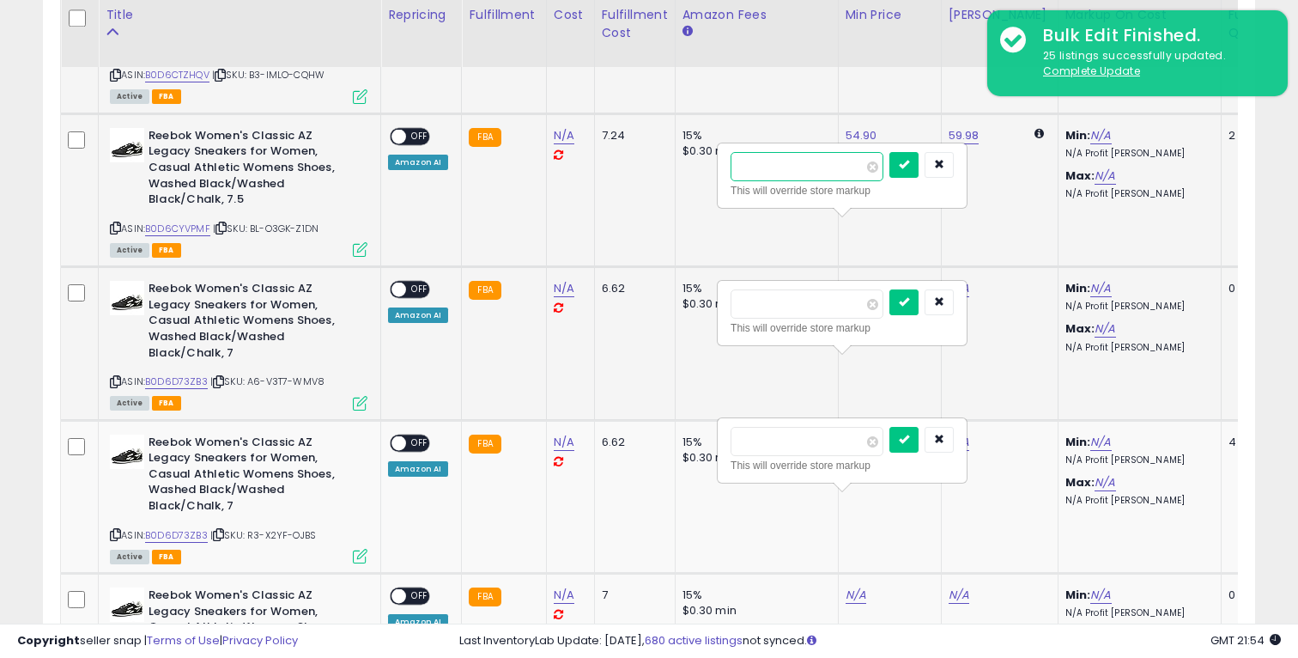
click at [797, 158] on input "number" at bounding box center [807, 166] width 153 height 29
paste input "*****"
type input "*****"
click at [909, 165] on icon "submit" at bounding box center [904, 164] width 10 height 10
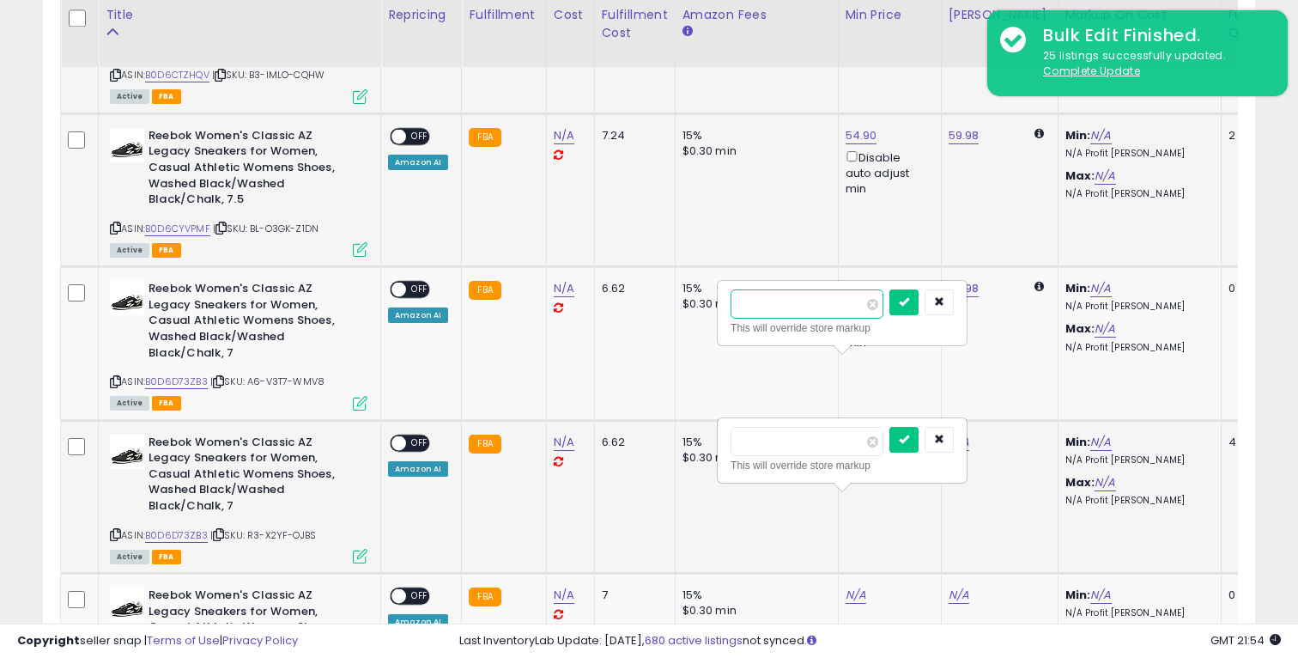
click at [804, 302] on input "number" at bounding box center [807, 303] width 153 height 29
click at [848, 306] on input "number" at bounding box center [807, 303] width 153 height 29
drag, startPoint x: 884, startPoint y: 226, endPoint x: 840, endPoint y: 226, distance: 43.8
click at [846, 281] on div "58.74 Disable auto adjust min" at bounding box center [887, 316] width 82 height 70
copy link "58.74"
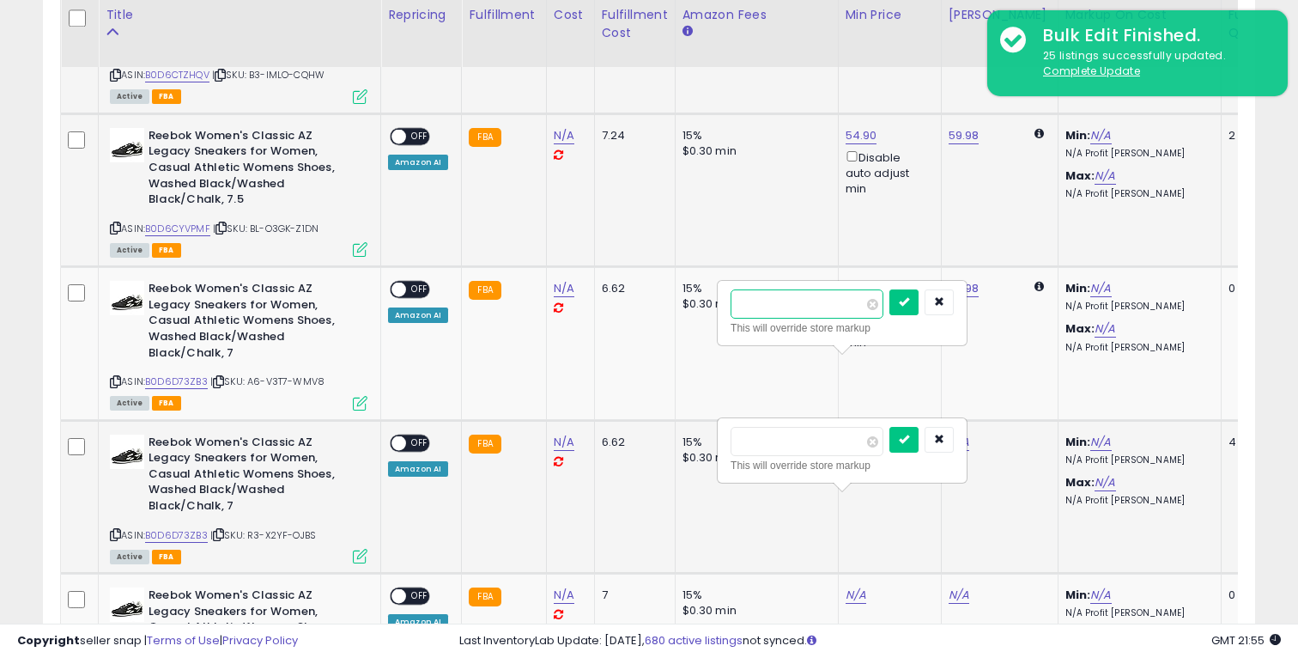
click at [822, 304] on input "number" at bounding box center [807, 303] width 153 height 29
paste input "*****"
type input "*****"
click at [909, 302] on icon "submit" at bounding box center [904, 301] width 10 height 10
click at [860, 280] on link "58.74" at bounding box center [861, 288] width 31 height 17
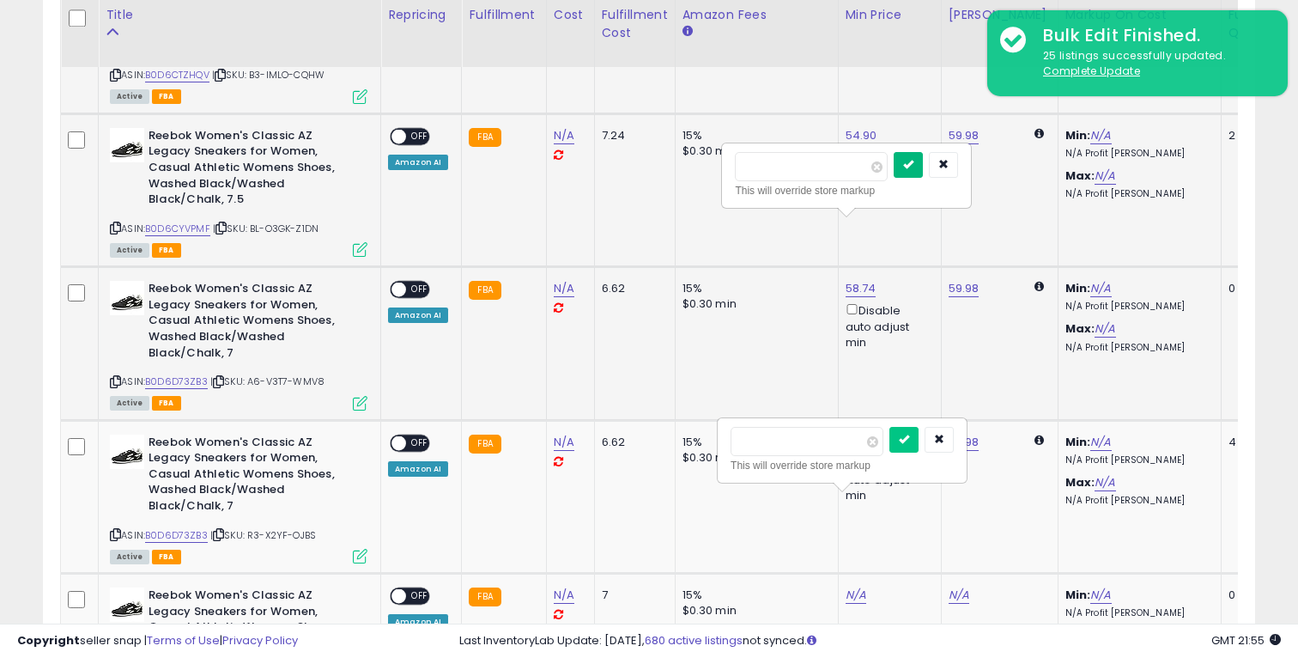
type input "*****"
click at [919, 173] on button "submit" at bounding box center [908, 165] width 29 height 26
click at [833, 446] on input "*****" at bounding box center [807, 441] width 153 height 29
click at [910, 445] on button "submit" at bounding box center [903, 440] width 29 height 26
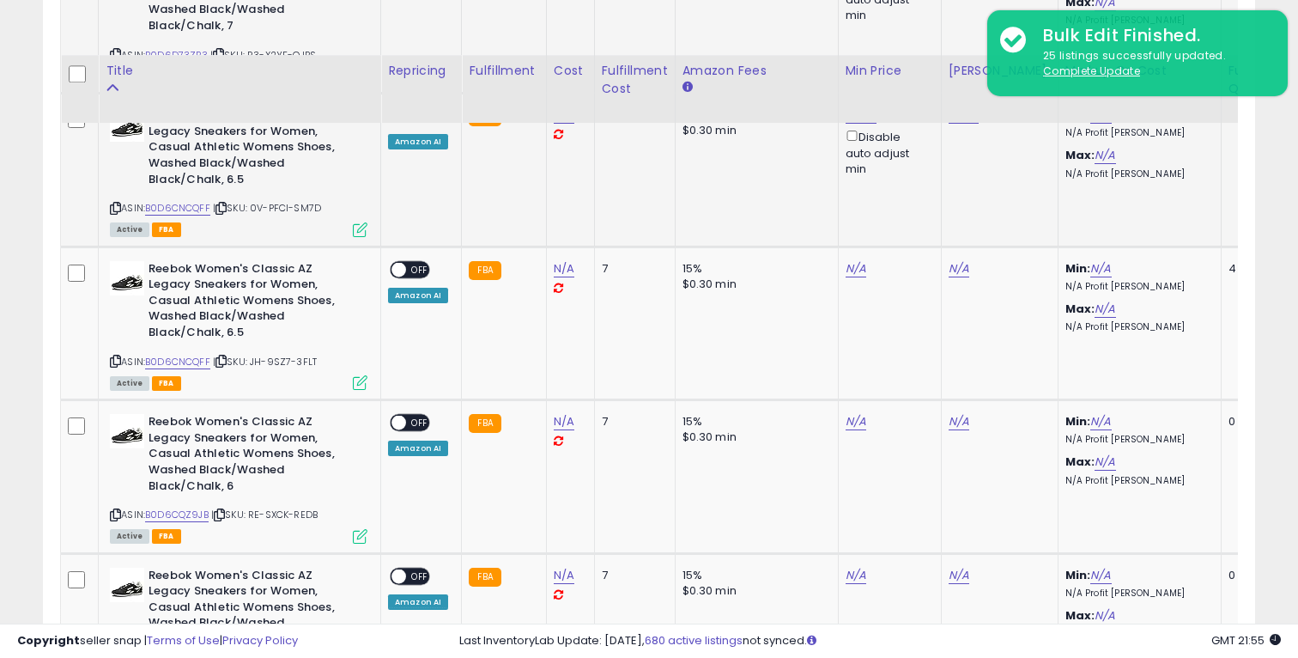
scroll to position [2470, 0]
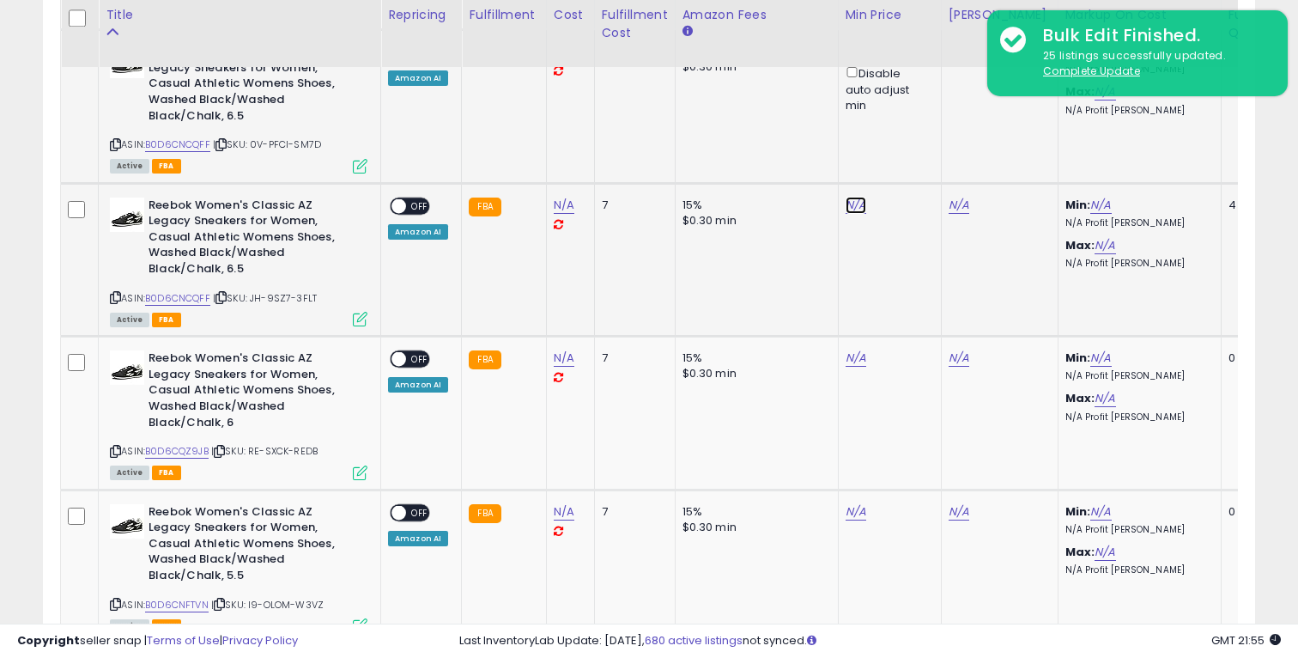
click at [850, 197] on link "N/A" at bounding box center [856, 205] width 21 height 17
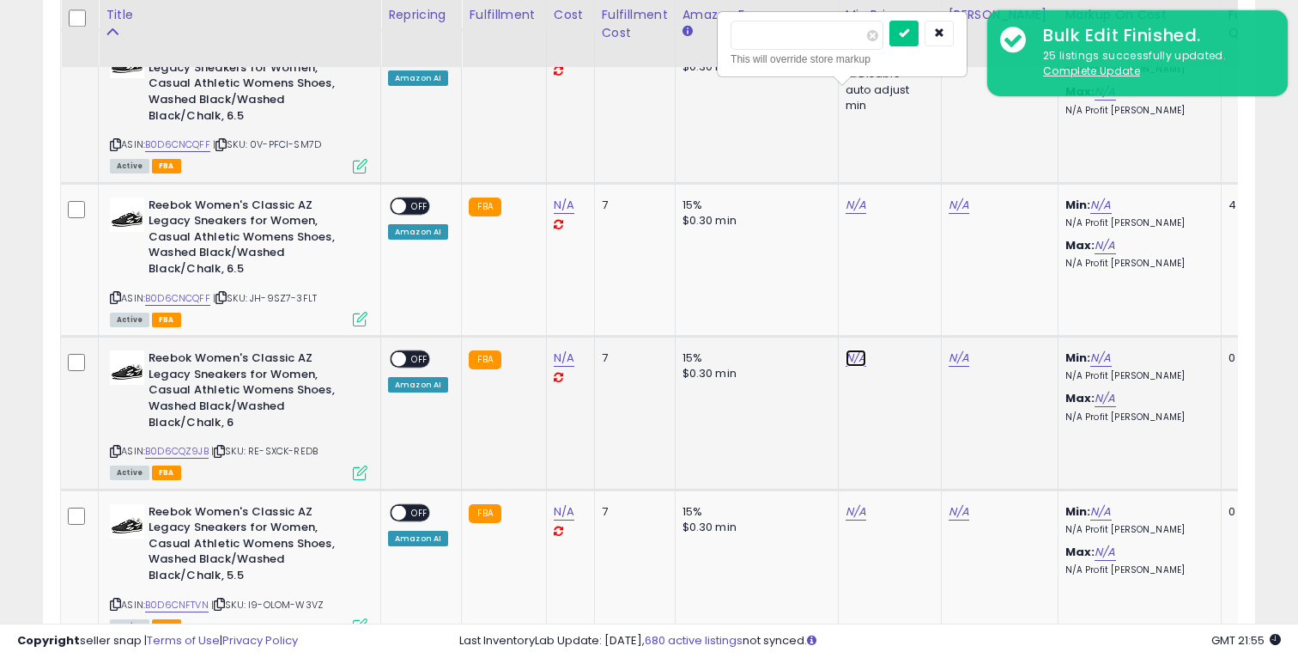
click at [849, 349] on link "N/A" at bounding box center [856, 357] width 21 height 17
drag, startPoint x: 848, startPoint y: 367, endPoint x: 848, endPoint y: 418, distance: 50.6
click at [848, 503] on link "N/A" at bounding box center [856, 511] width 21 height 17
click at [847, 656] on link "N/A" at bounding box center [856, 664] width 21 height 17
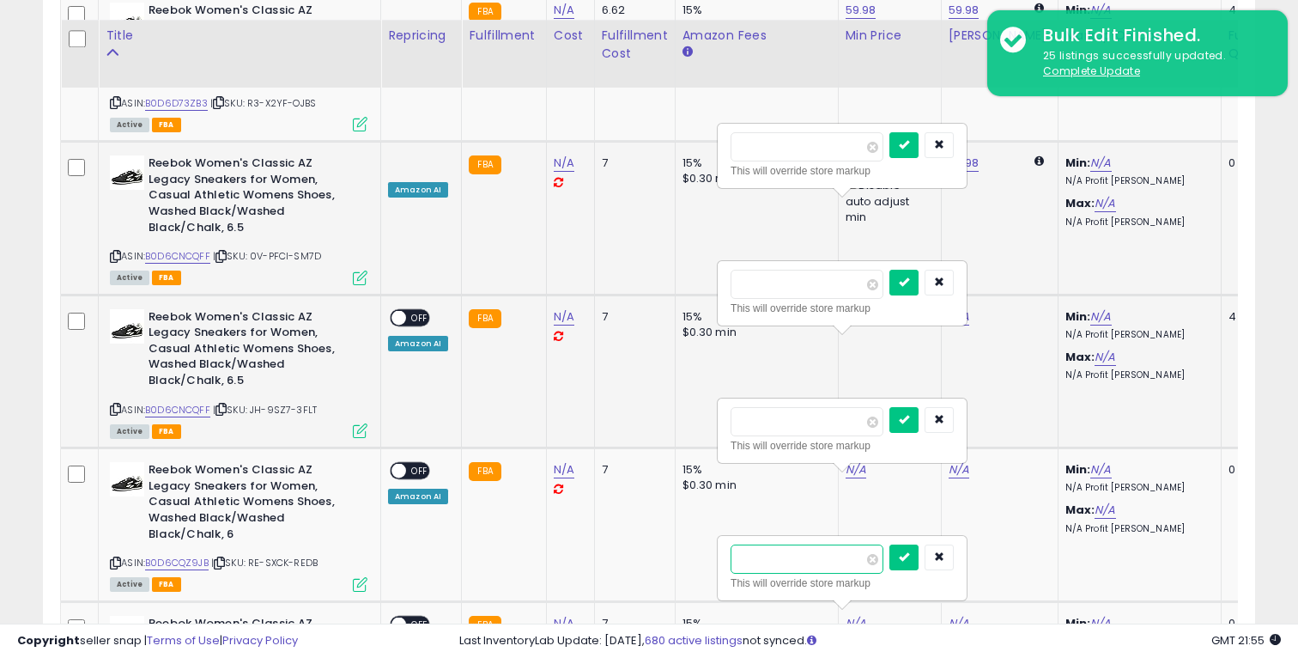
scroll to position [2400, 0]
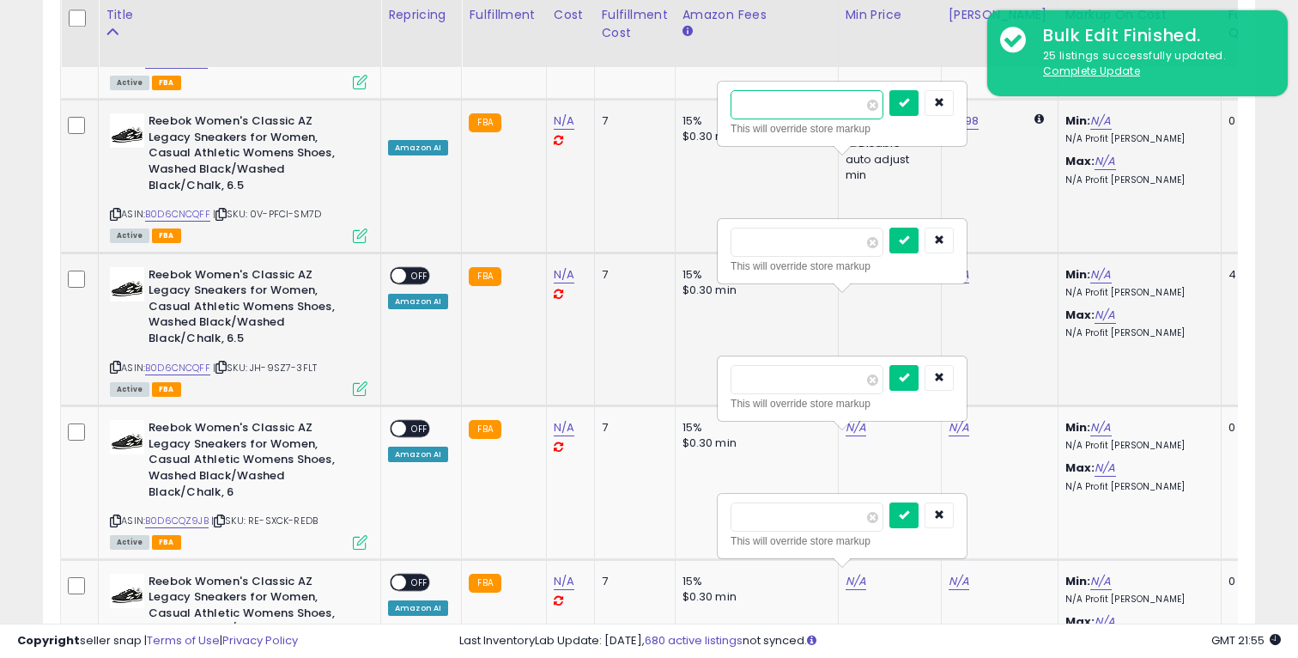
click at [795, 103] on input "number" at bounding box center [807, 104] width 153 height 29
paste input "*****"
type input "*****"
click at [909, 103] on icon "submit" at bounding box center [904, 102] width 10 height 10
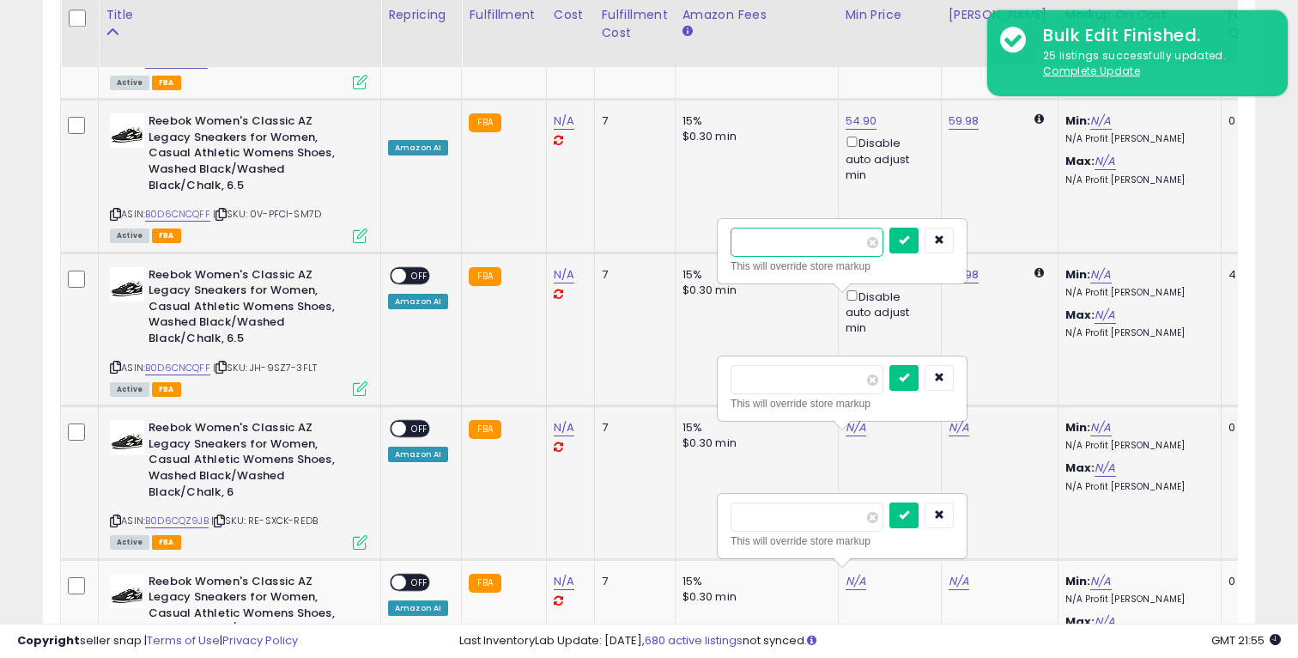
click at [822, 243] on input "number" at bounding box center [807, 241] width 153 height 29
paste input "*****"
type input "*****"
click at [909, 242] on icon "submit" at bounding box center [904, 239] width 10 height 10
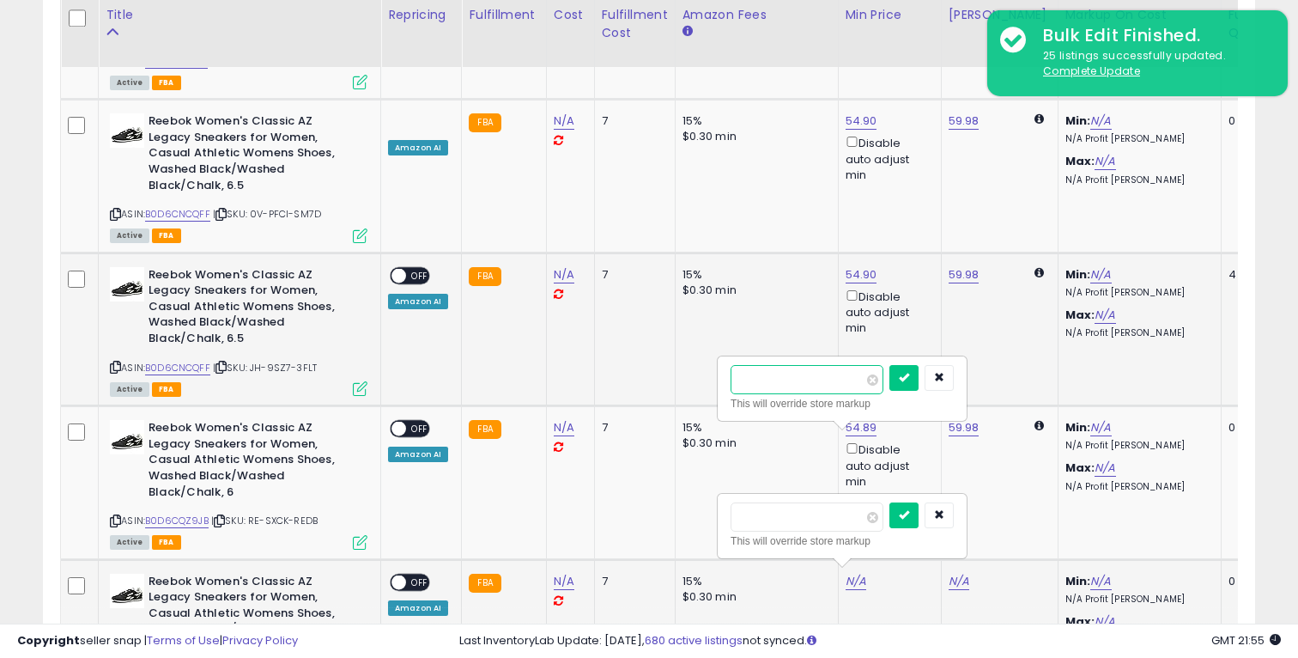
click at [773, 381] on input "number" at bounding box center [807, 379] width 153 height 29
paste input "*****"
type input "*****"
click at [919, 376] on button "submit" at bounding box center [903, 378] width 29 height 26
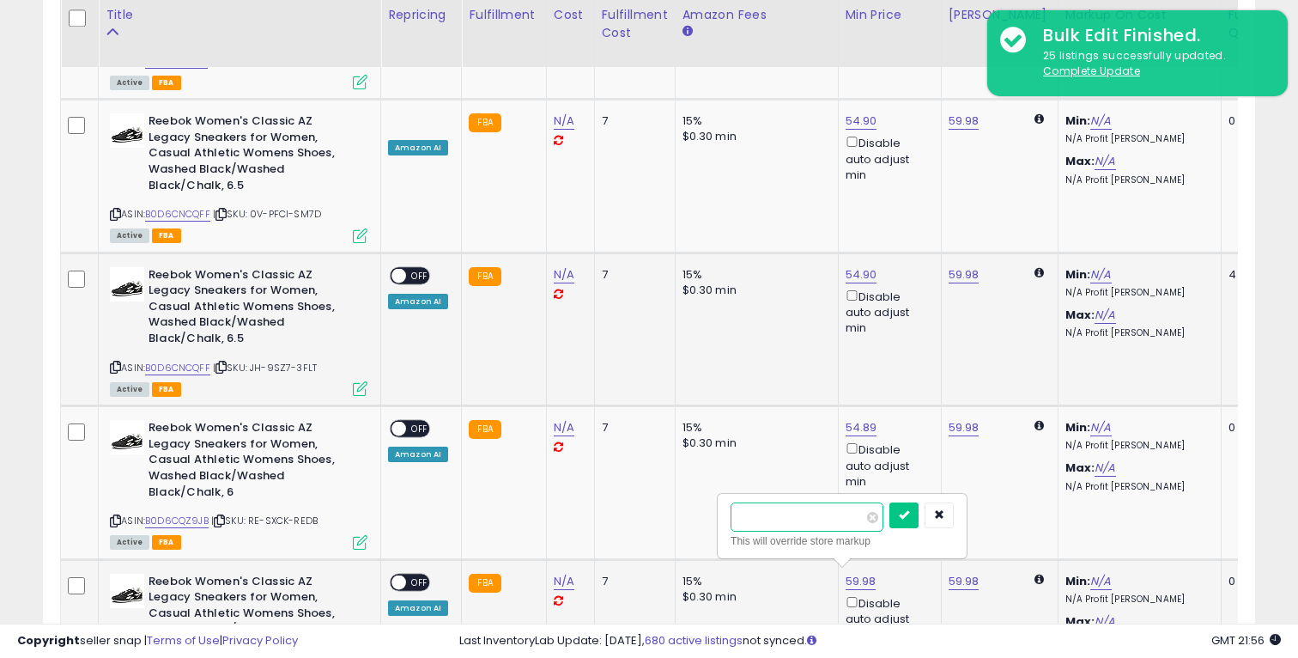
click at [791, 519] on input "number" at bounding box center [807, 516] width 153 height 29
paste input "*****"
type input "*****"
click at [909, 517] on icon "submit" at bounding box center [904, 514] width 10 height 10
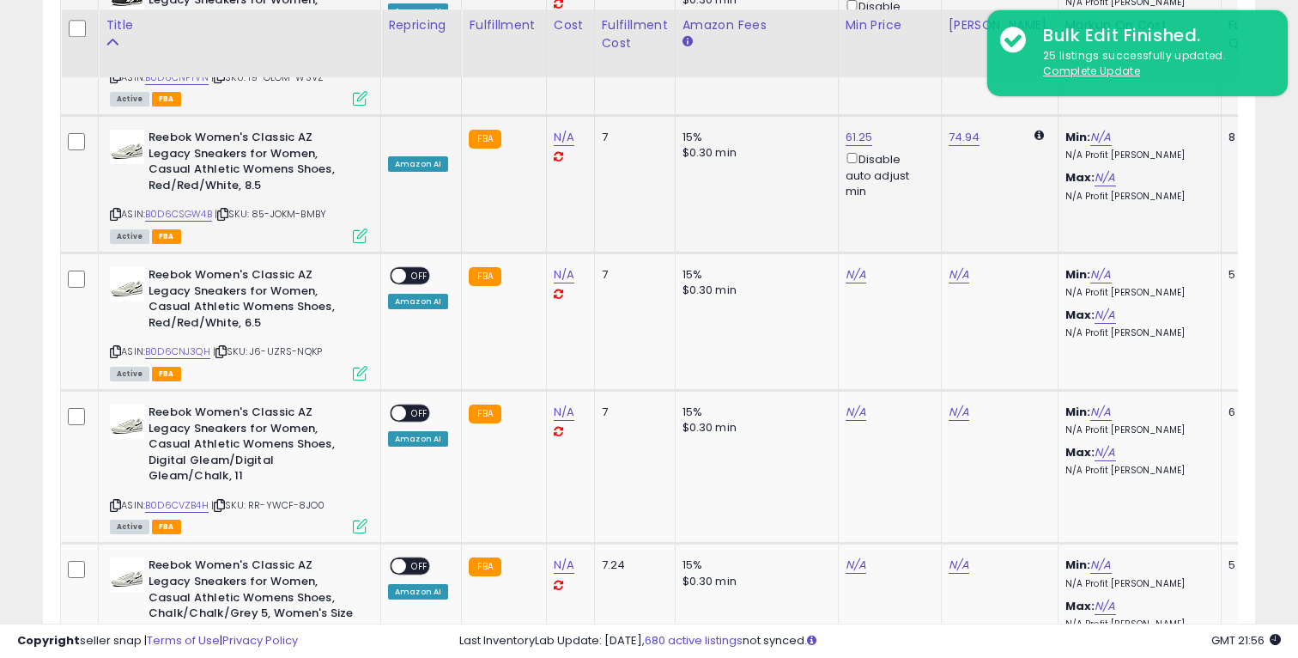
scroll to position [3009, 0]
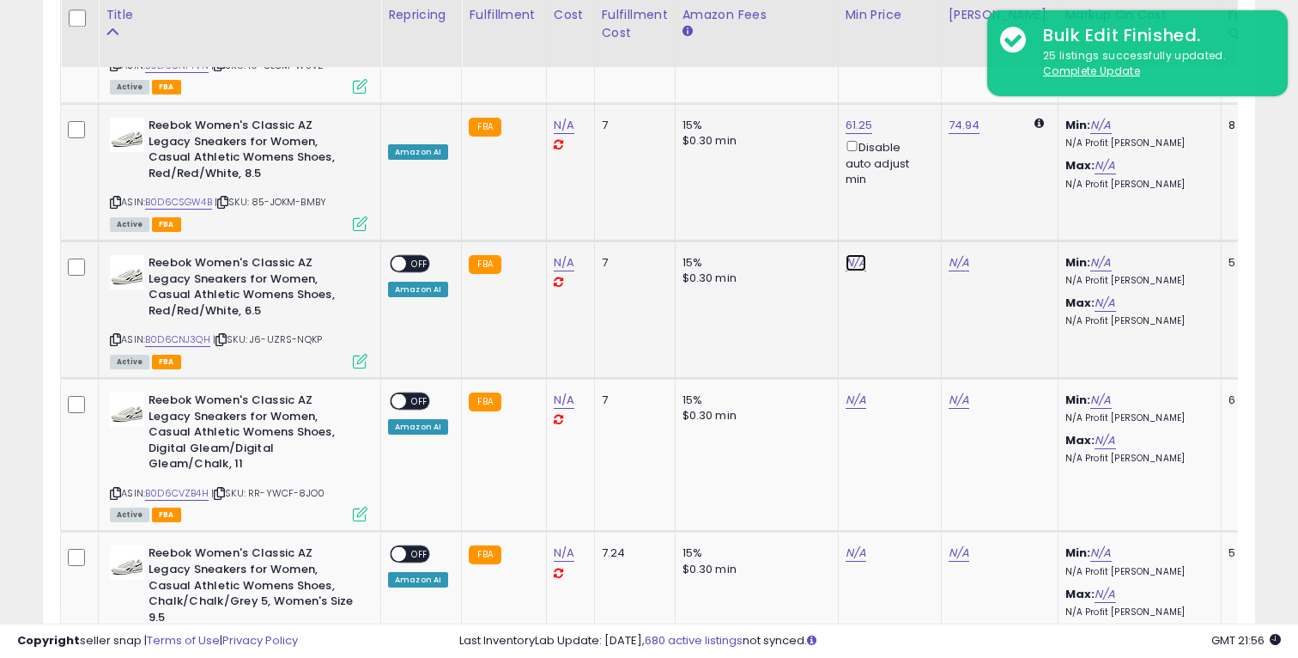
click at [856, 254] on link "N/A" at bounding box center [856, 262] width 21 height 17
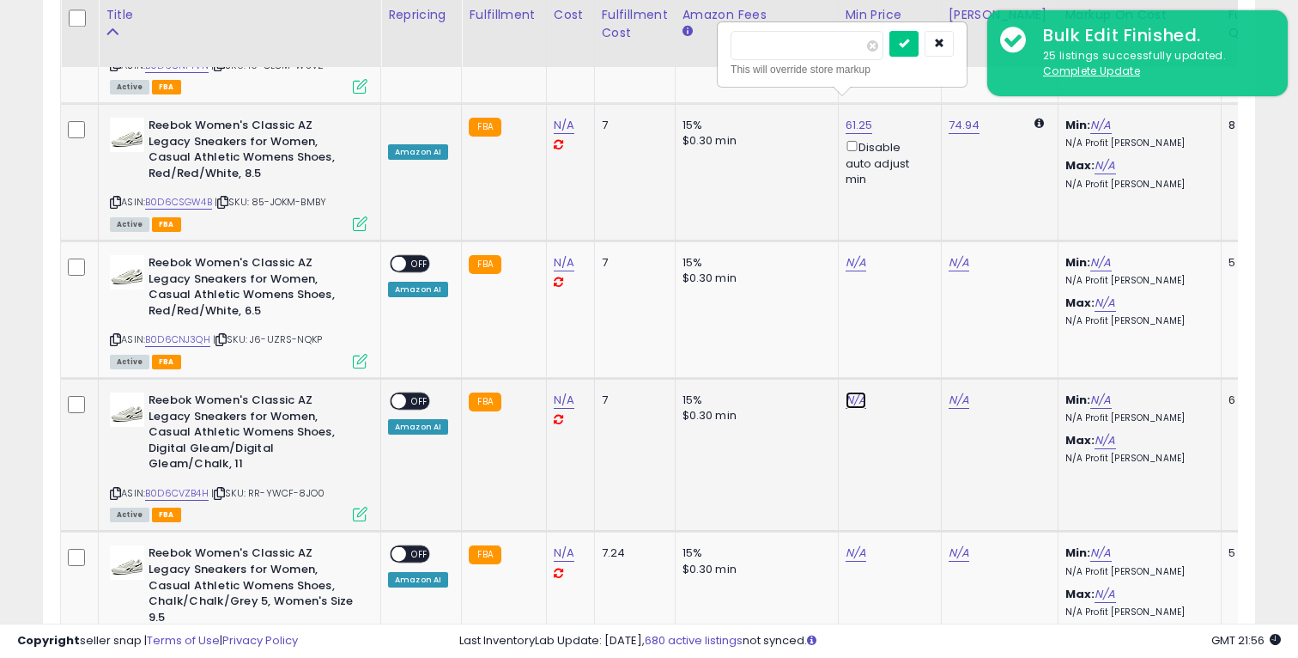
click at [855, 391] on link "N/A" at bounding box center [856, 399] width 21 height 17
click at [847, 544] on link "N/A" at bounding box center [856, 552] width 21 height 17
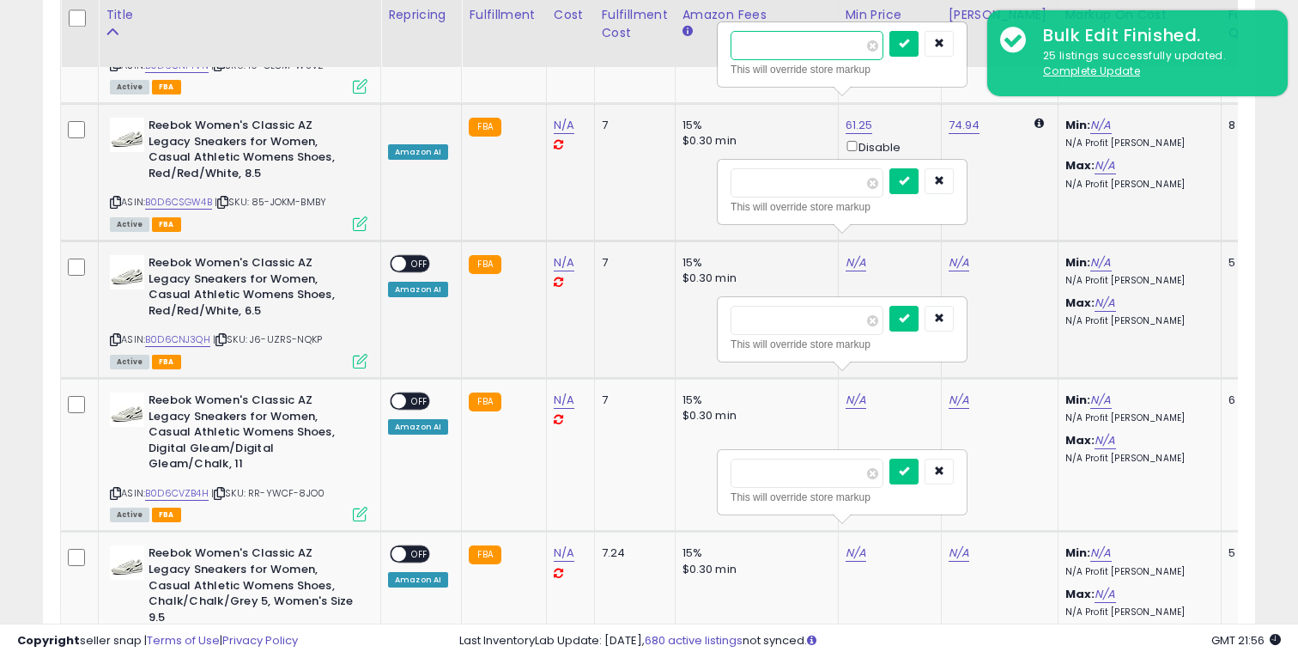
click at [792, 43] on input "number" at bounding box center [807, 45] width 153 height 29
type input "****"
click at [909, 41] on icon "submit" at bounding box center [904, 43] width 10 height 10
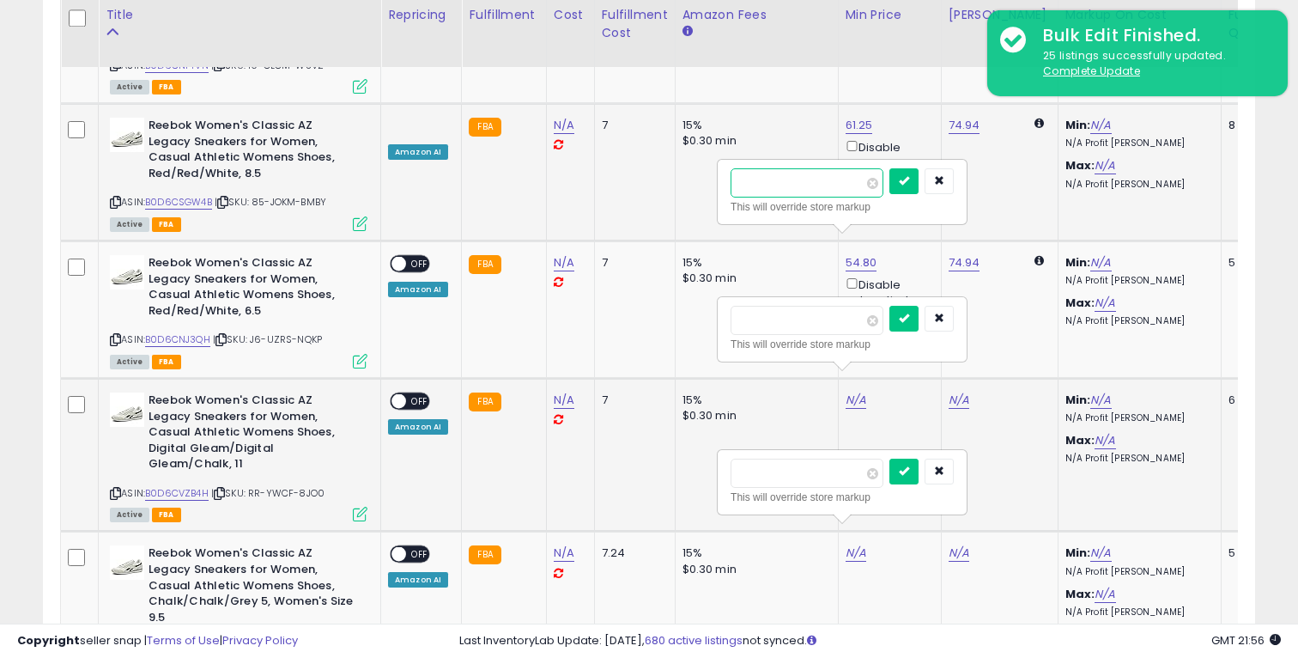
click at [785, 183] on input "number" at bounding box center [807, 182] width 153 height 29
paste input "*****"
type input "*****"
click at [919, 179] on button "submit" at bounding box center [903, 181] width 29 height 26
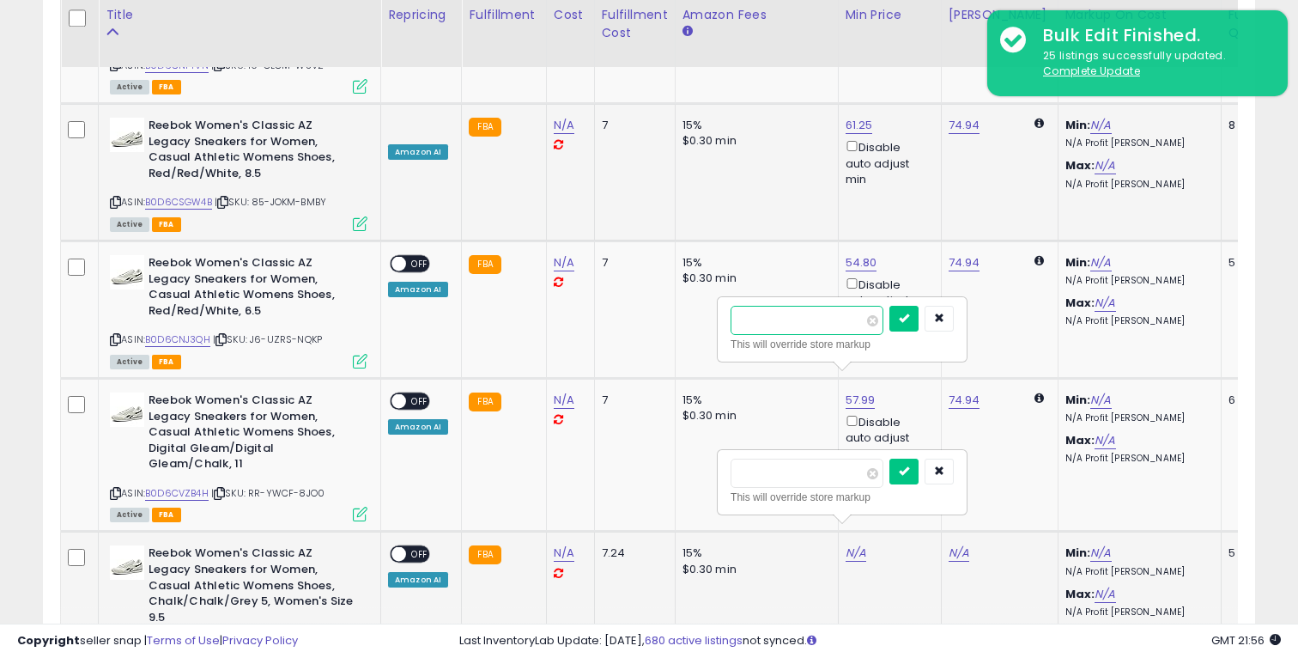
click at [857, 319] on input "number" at bounding box center [807, 320] width 153 height 29
type input "**"
click at [914, 325] on button "submit" at bounding box center [903, 319] width 29 height 26
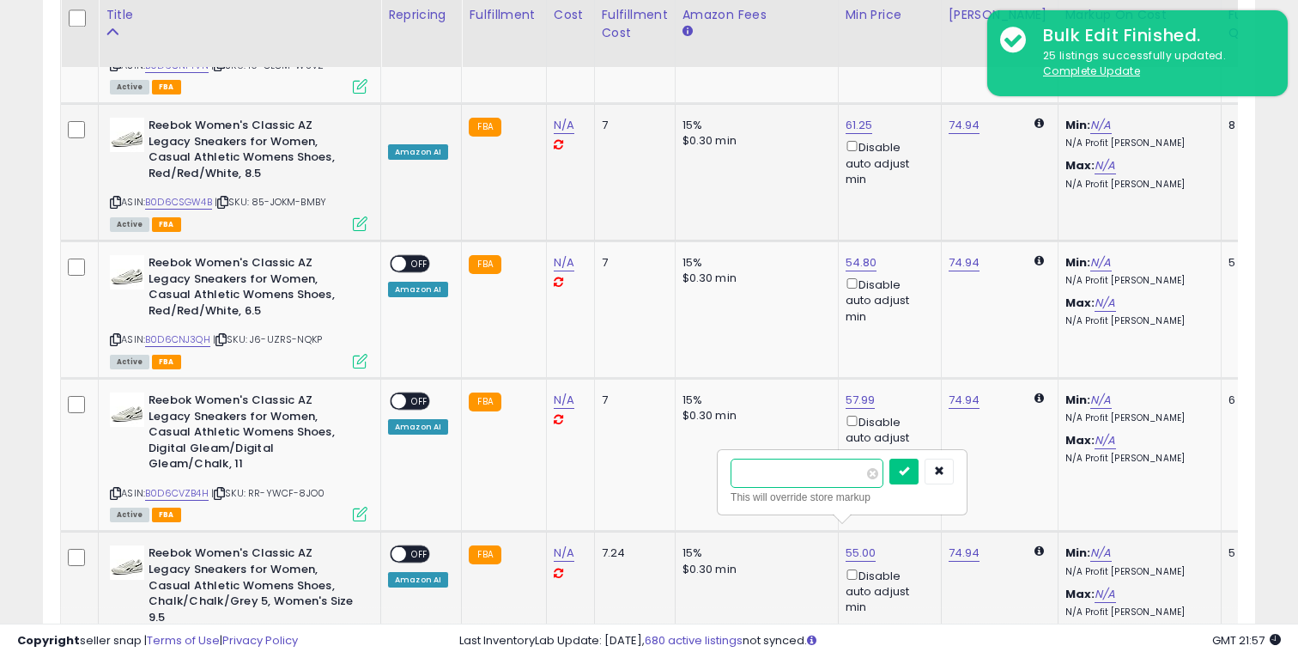
click at [835, 478] on input "number" at bounding box center [807, 472] width 153 height 29
paste input "*****"
type input "*****"
click at [909, 474] on icon "submit" at bounding box center [904, 470] width 10 height 10
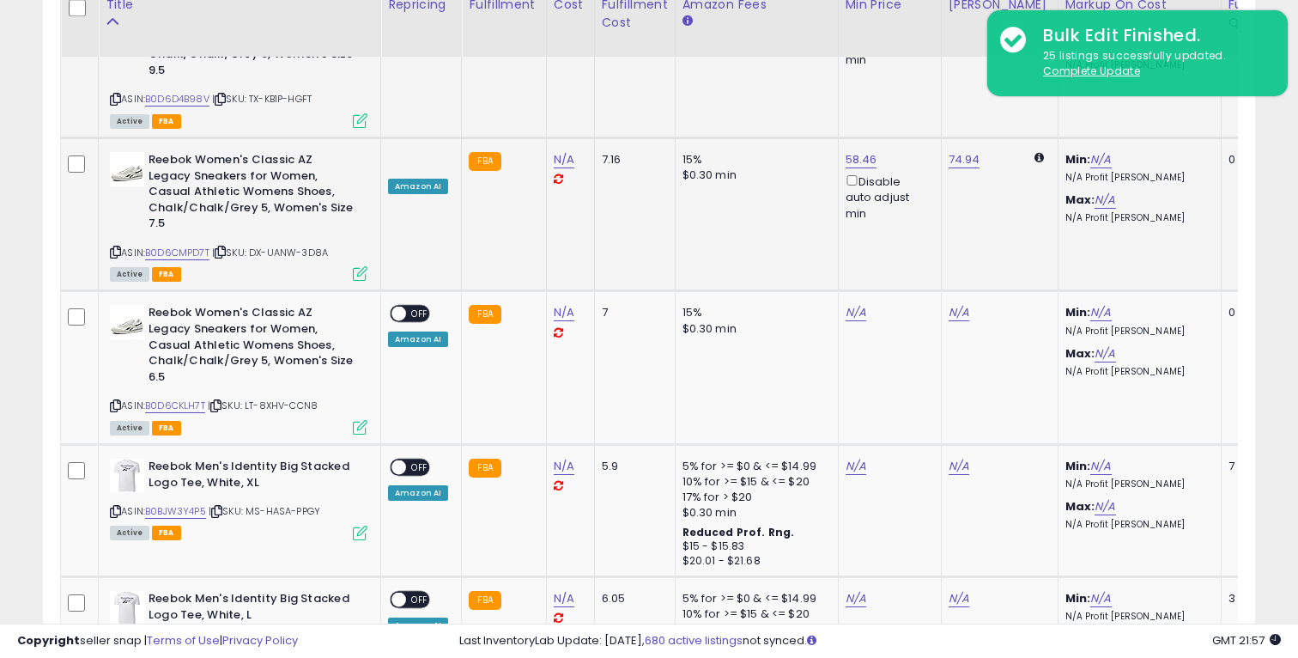
scroll to position [3598, 0]
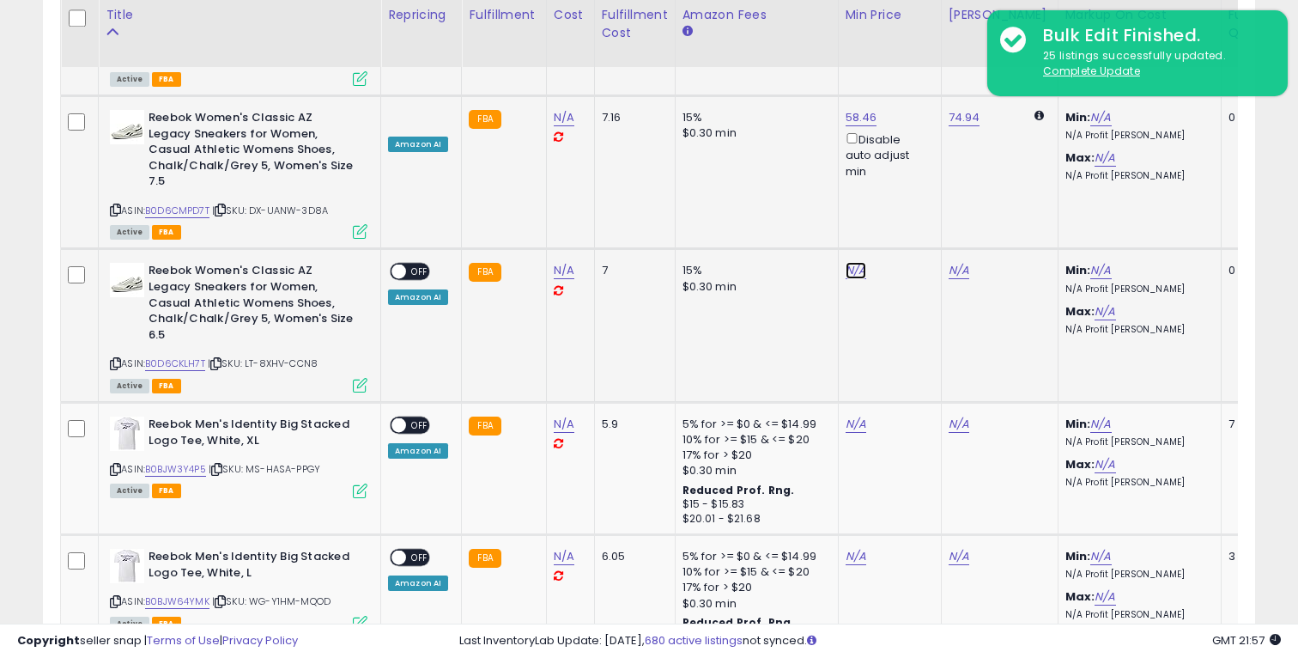
click at [851, 262] on link "N/A" at bounding box center [856, 270] width 21 height 17
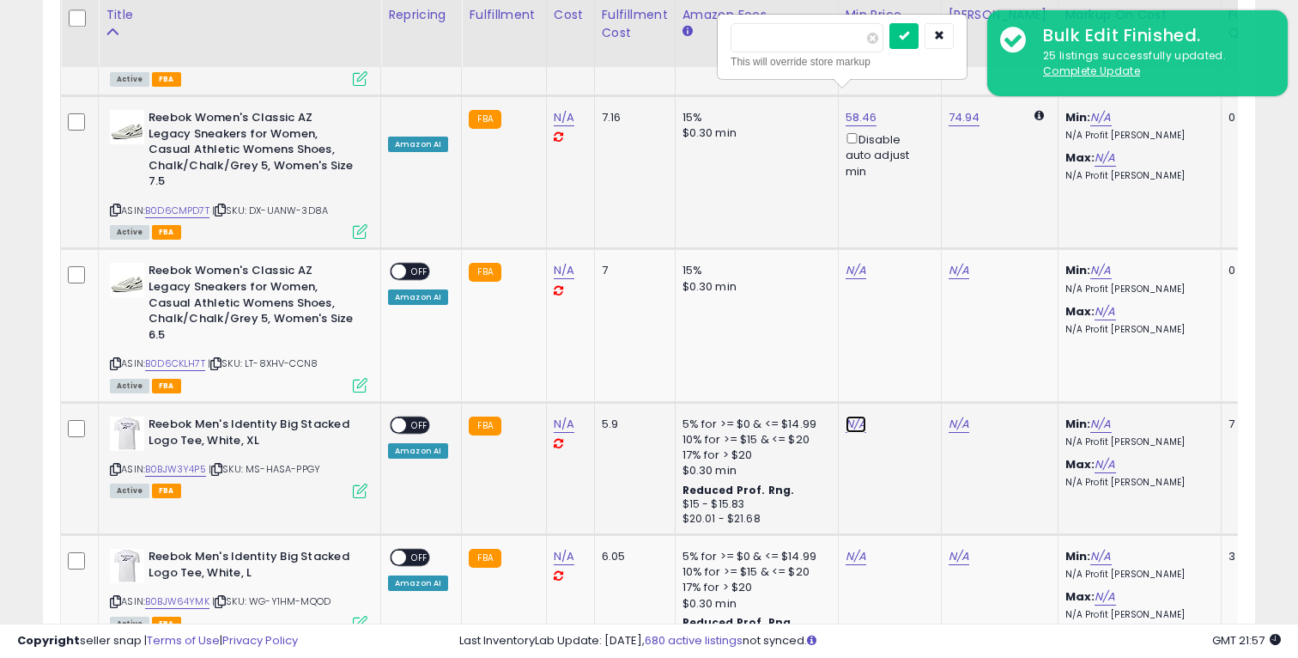
click at [850, 415] on link "N/A" at bounding box center [856, 423] width 21 height 17
click at [849, 548] on link "N/A" at bounding box center [856, 556] width 21 height 17
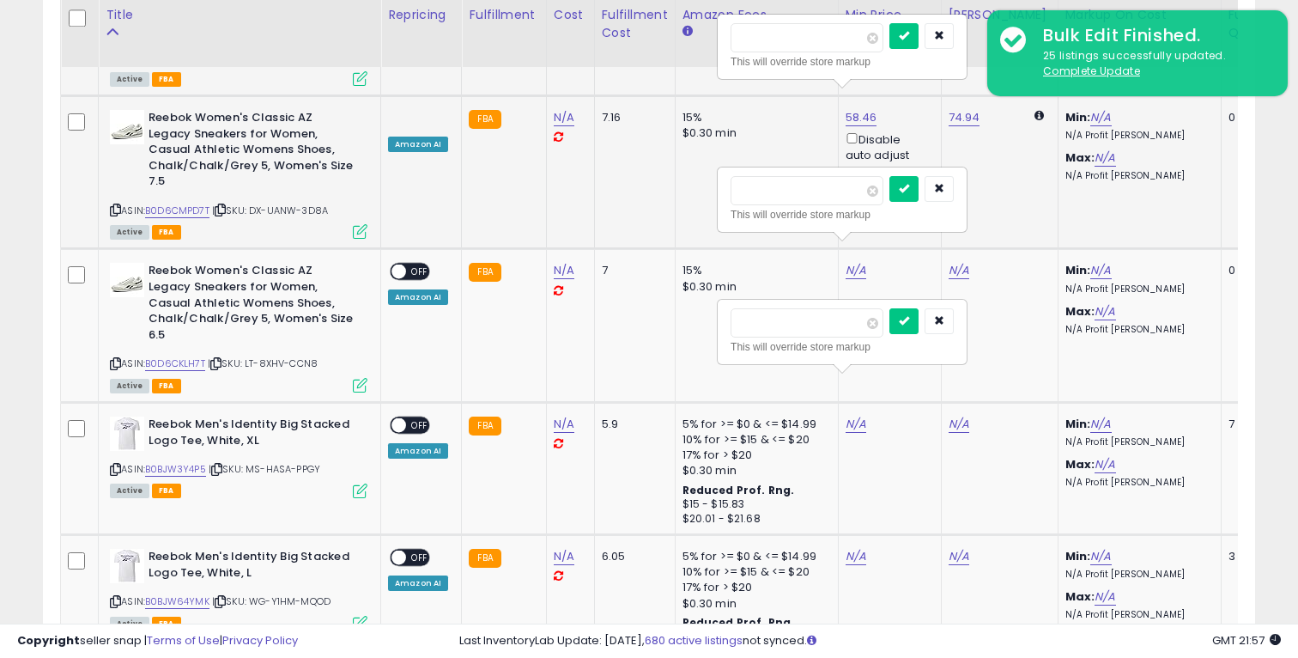
click at [823, 37] on input "number" at bounding box center [807, 37] width 153 height 29
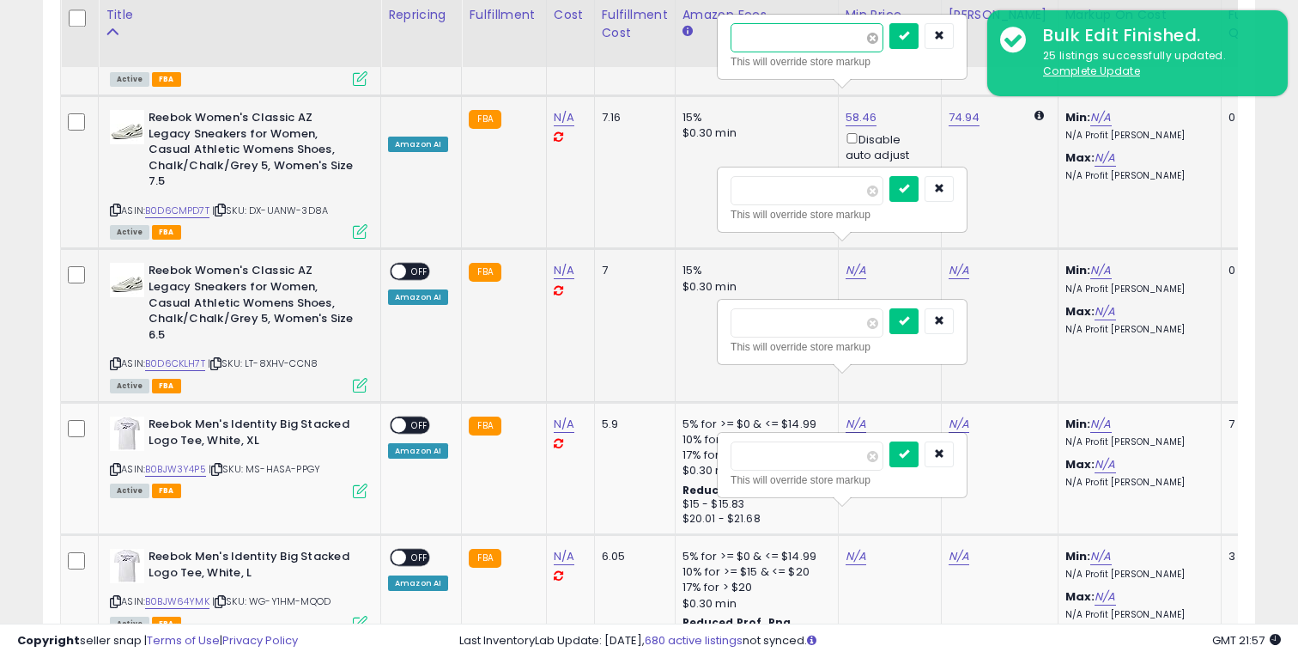
paste input "*****"
type input "*****"
click at [906, 37] on button "submit" at bounding box center [903, 36] width 29 height 26
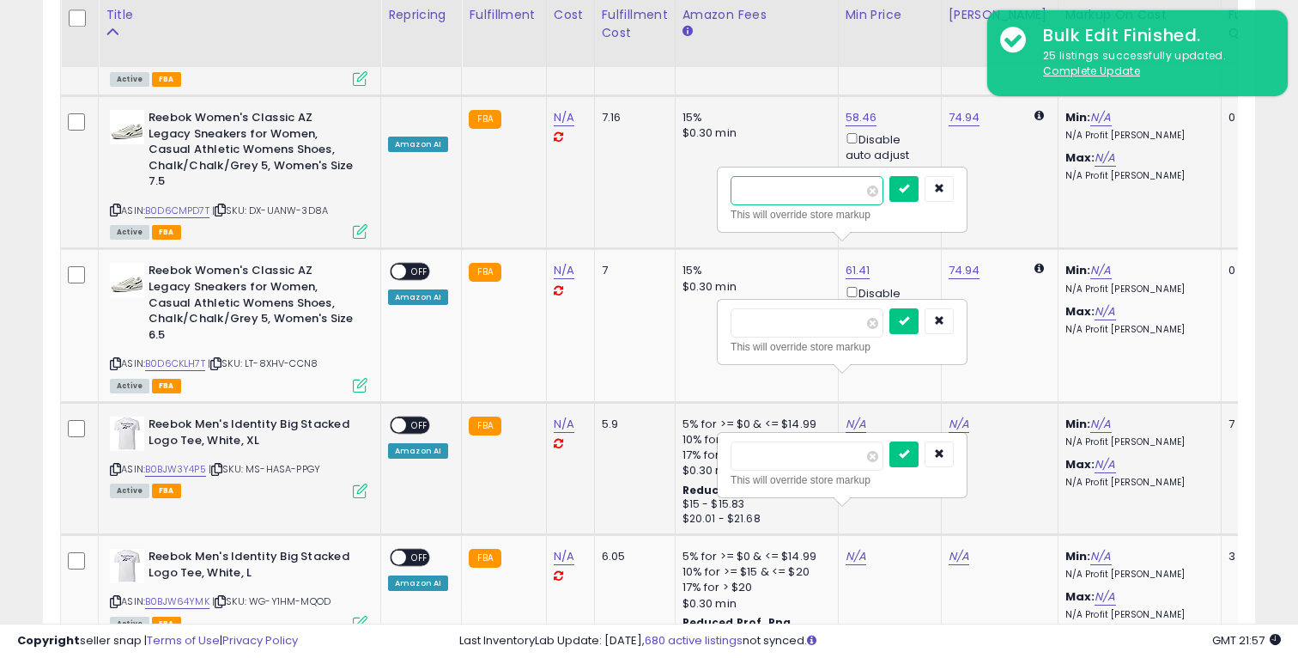
click at [801, 182] on input "number" at bounding box center [807, 190] width 153 height 29
type input "*****"
click at [918, 196] on button "submit" at bounding box center [903, 189] width 29 height 26
click at [777, 320] on input "number" at bounding box center [807, 322] width 153 height 29
type input "*****"
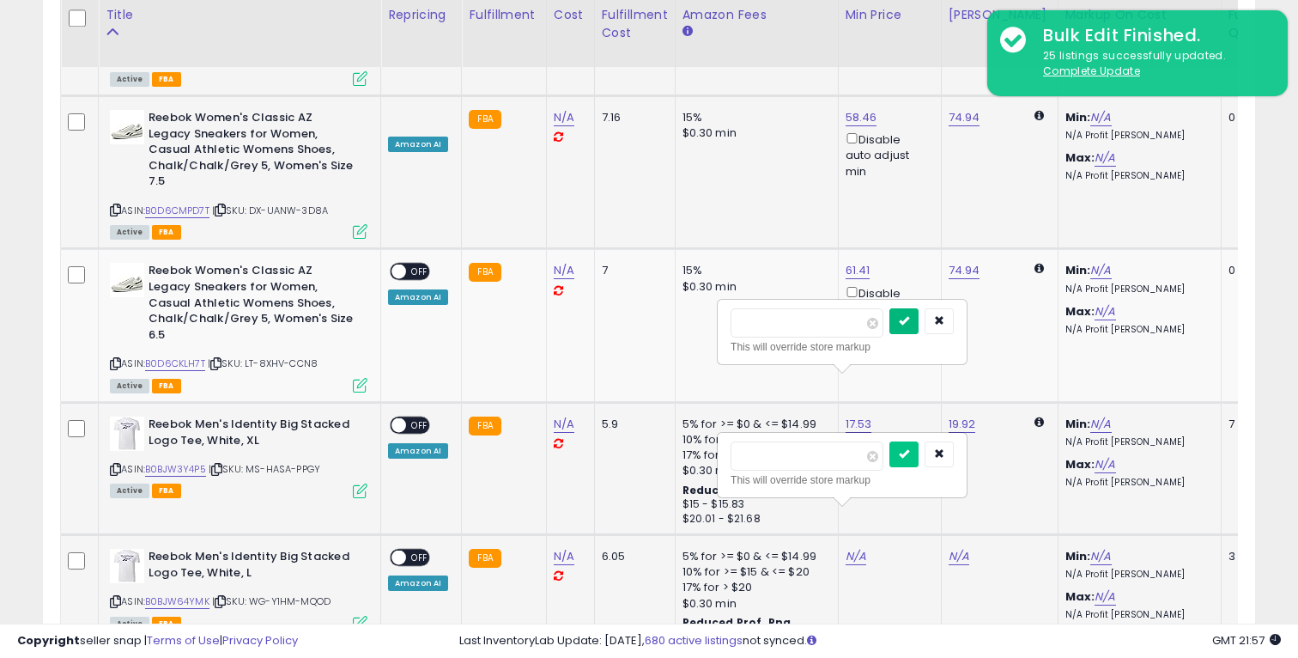
click at [909, 316] on icon "submit" at bounding box center [904, 320] width 10 height 10
click at [840, 458] on input "number" at bounding box center [807, 455] width 153 height 29
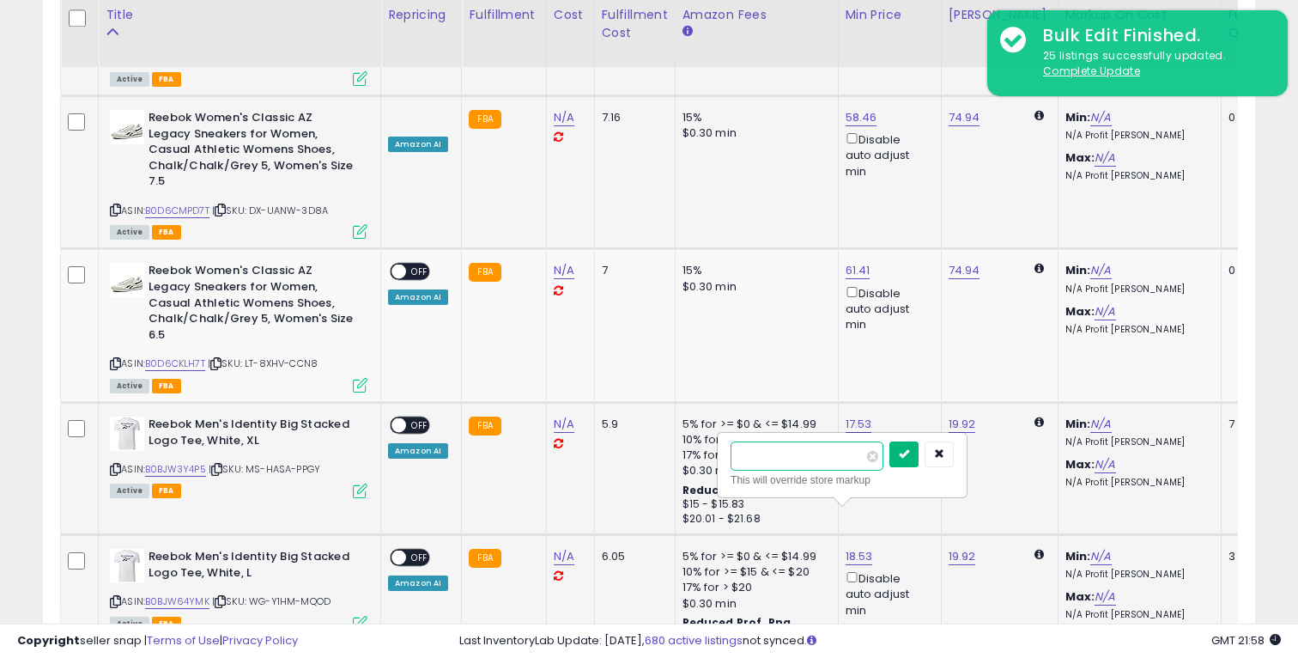
type input "*****"
click at [919, 461] on button "submit" at bounding box center [903, 454] width 29 height 26
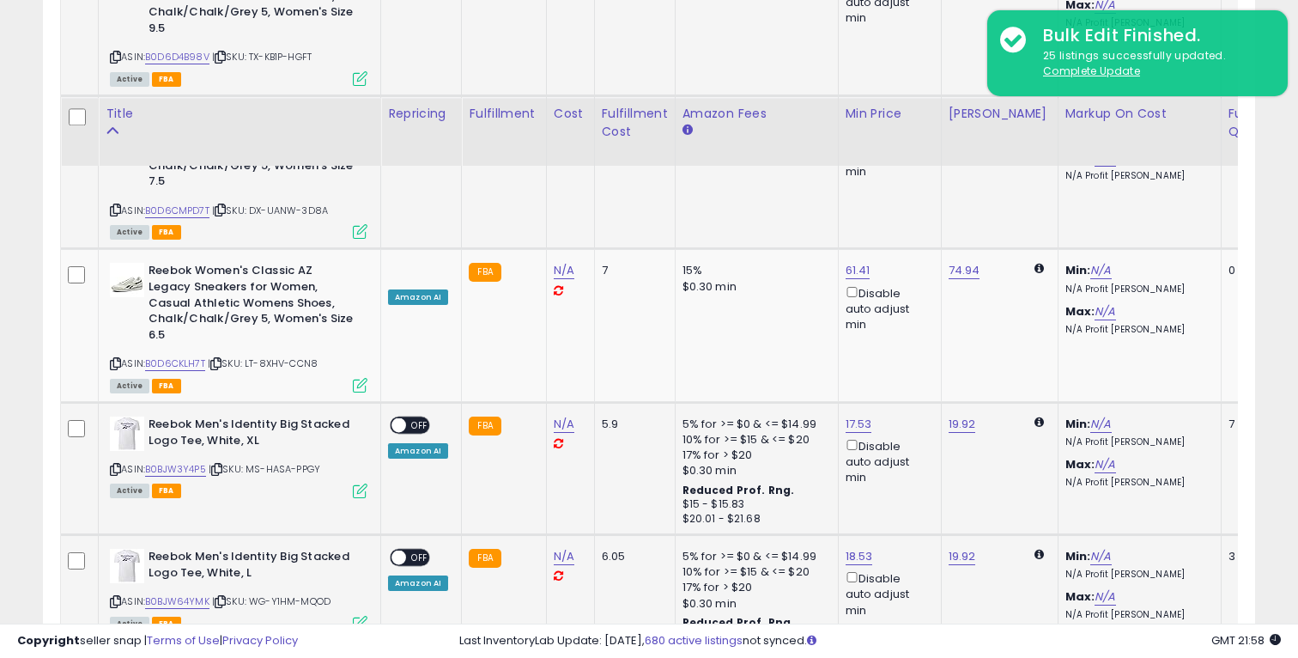
scroll to position [3752, 0]
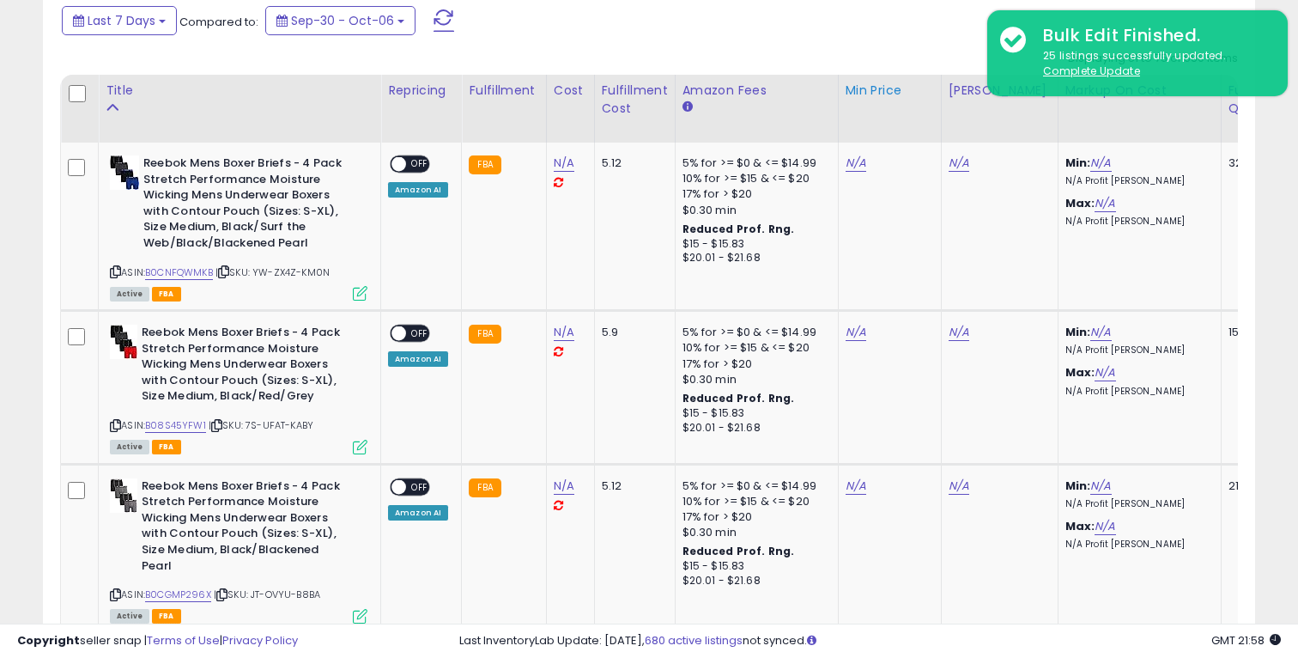
scroll to position [756, 0]
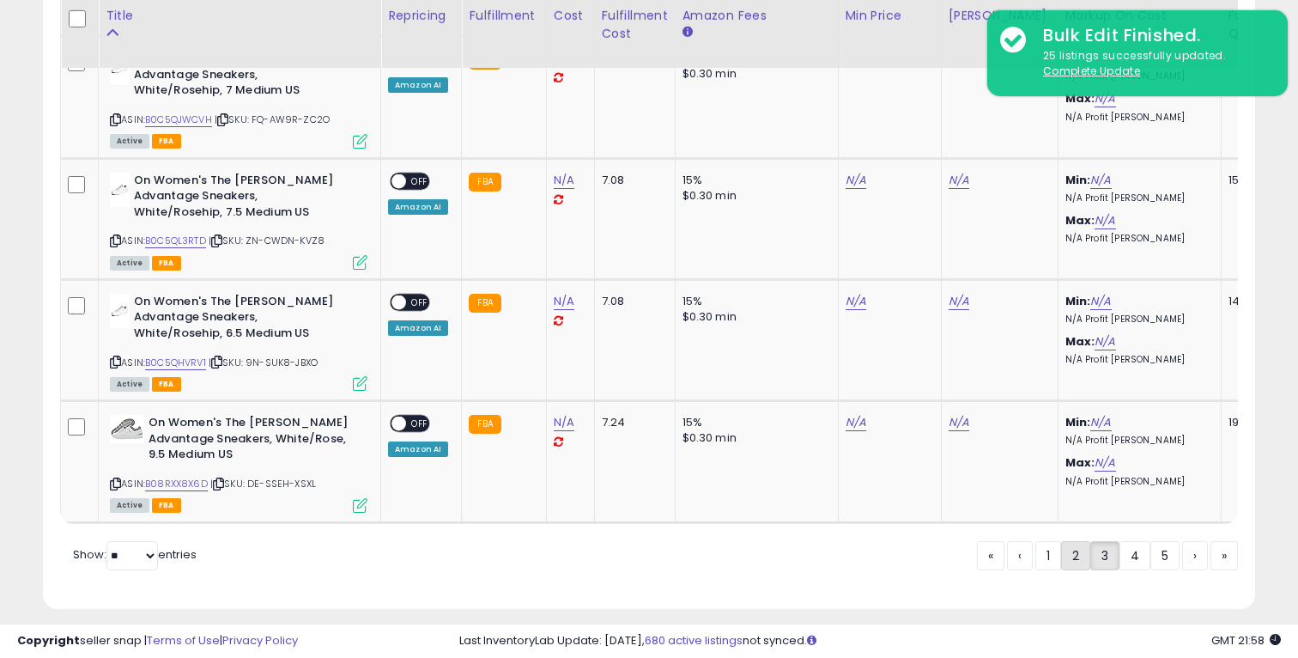
click at [1065, 548] on link "2" at bounding box center [1075, 555] width 29 height 29
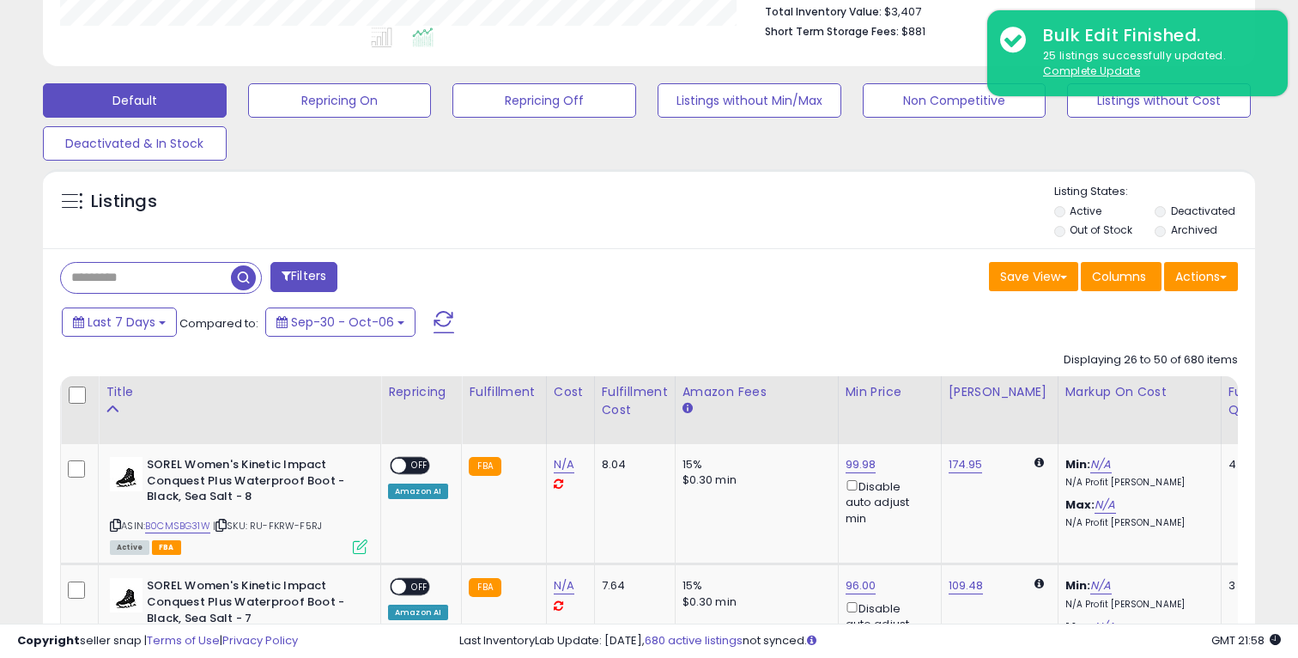
scroll to position [459, 0]
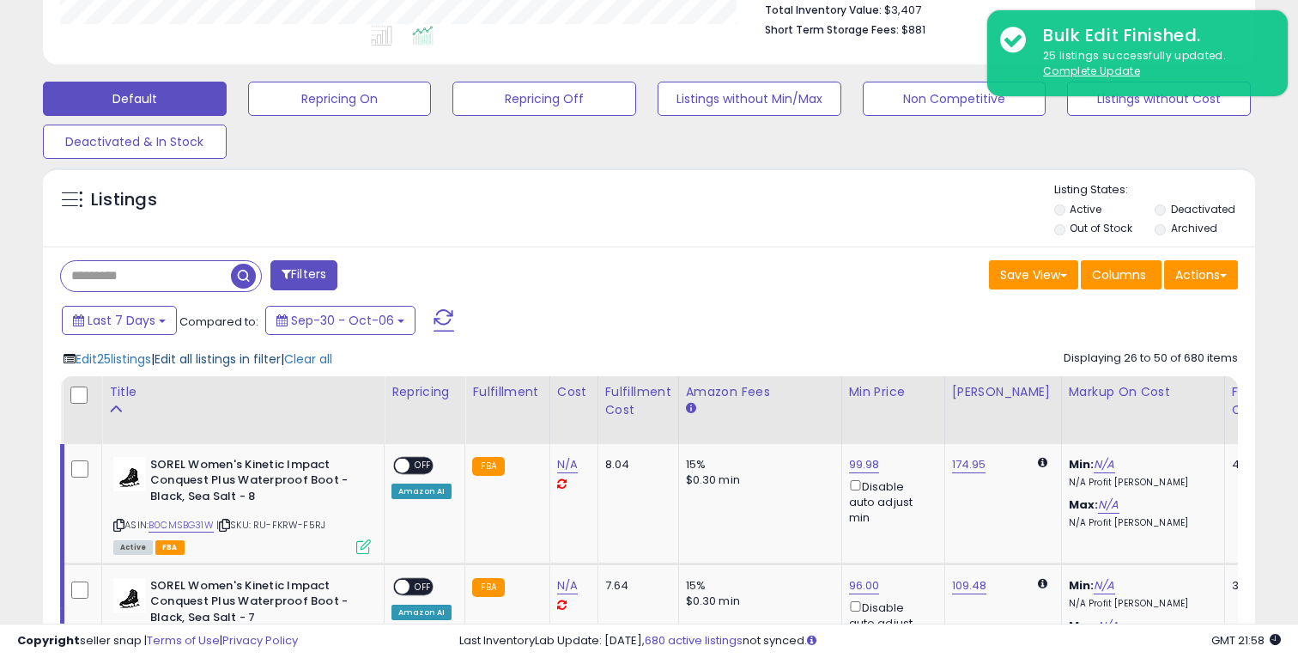
click at [260, 360] on span "Edit all listings in filter" at bounding box center [218, 358] width 126 height 17
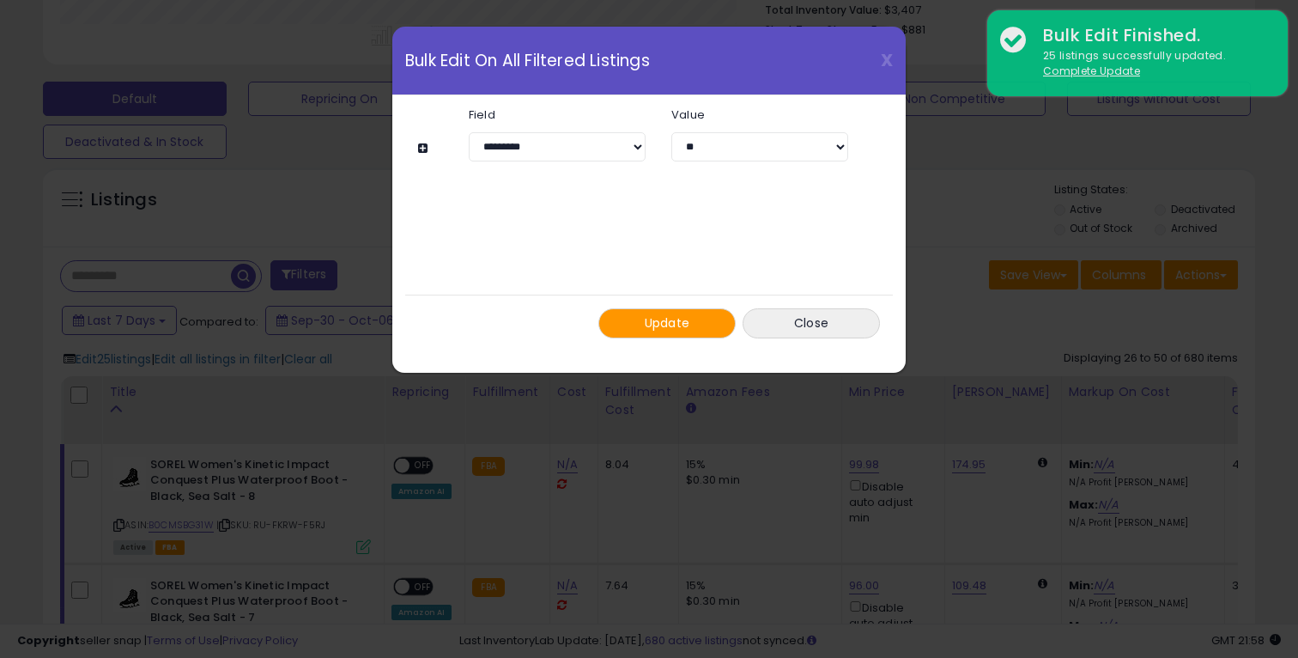
click at [693, 308] on button "Update" at bounding box center [666, 323] width 137 height 30
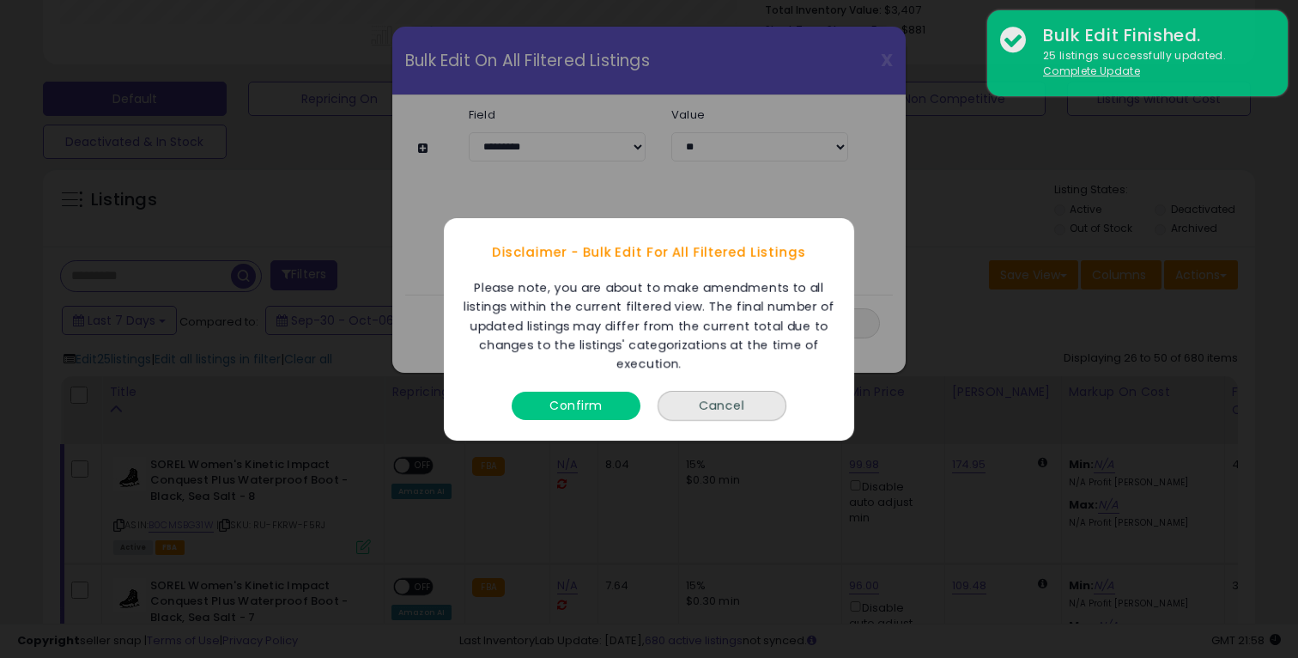
click at [583, 397] on button "Confirm" at bounding box center [576, 405] width 129 height 28
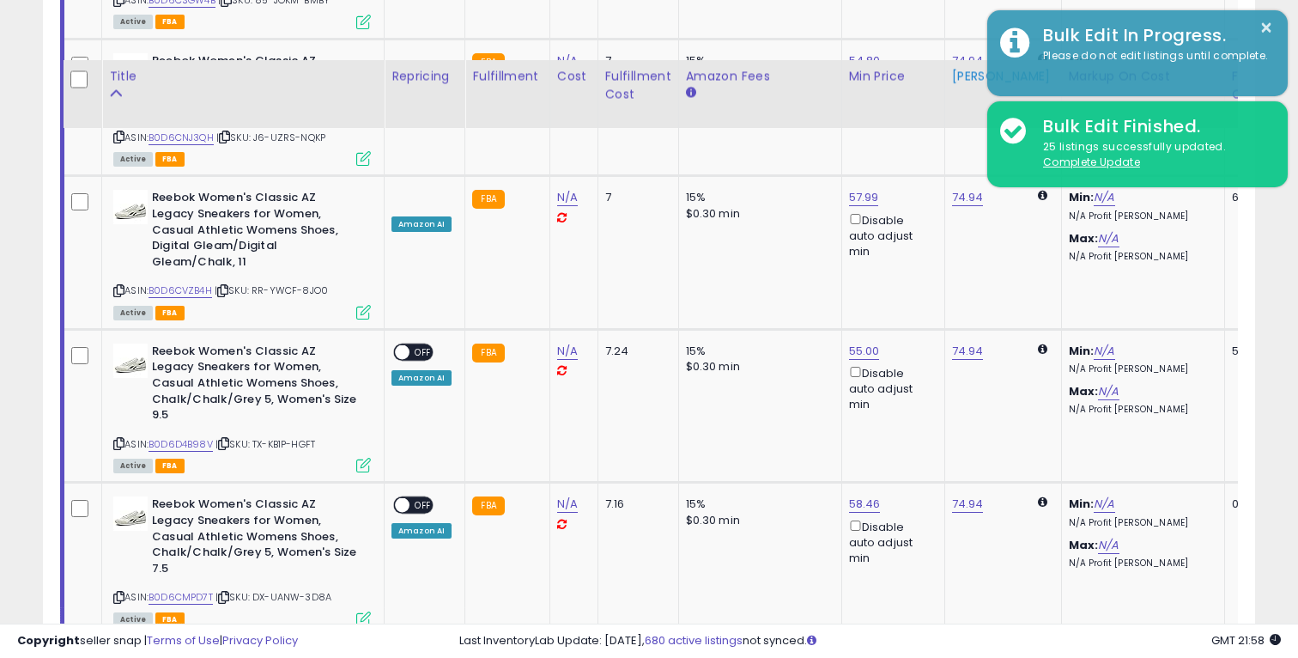
scroll to position [3753, 0]
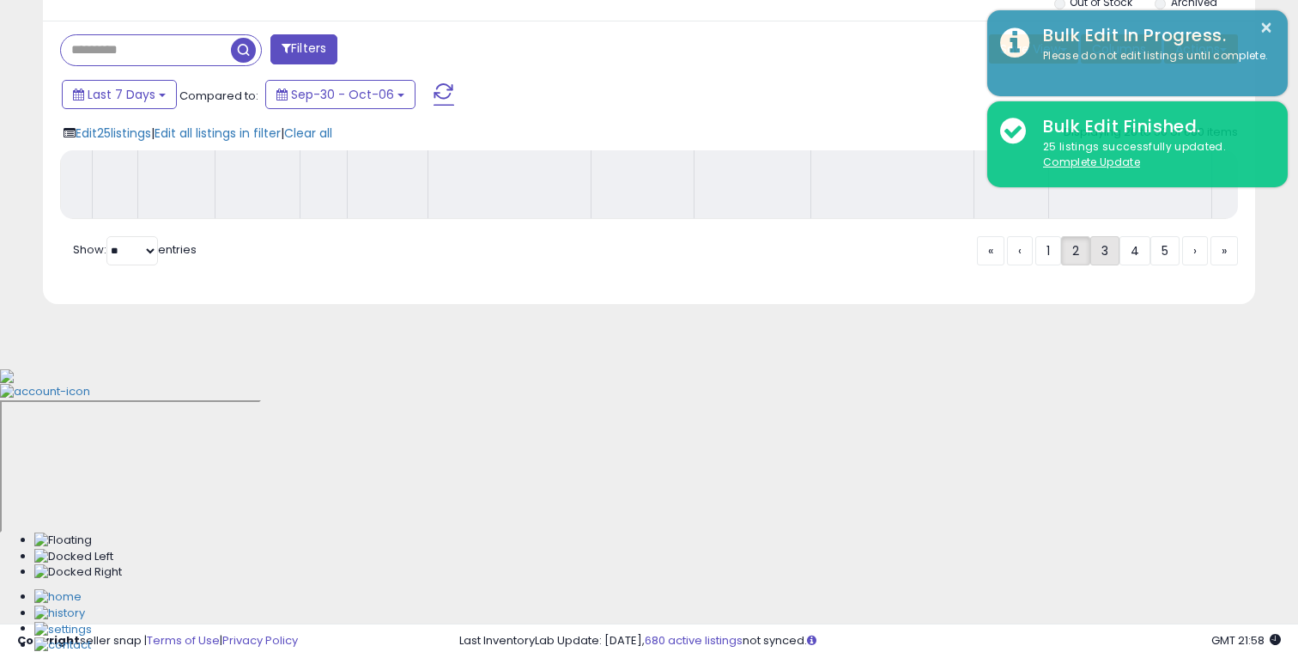
scroll to position [396, 0]
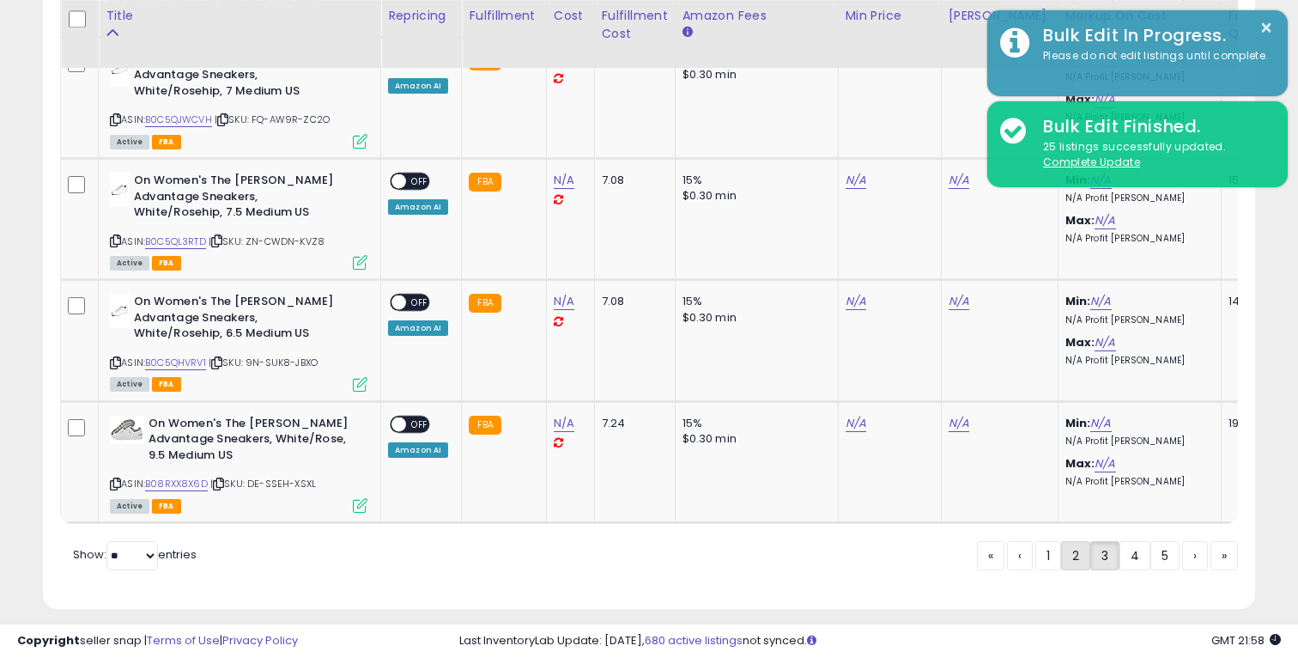
click at [1061, 541] on link "2" at bounding box center [1075, 555] width 29 height 29
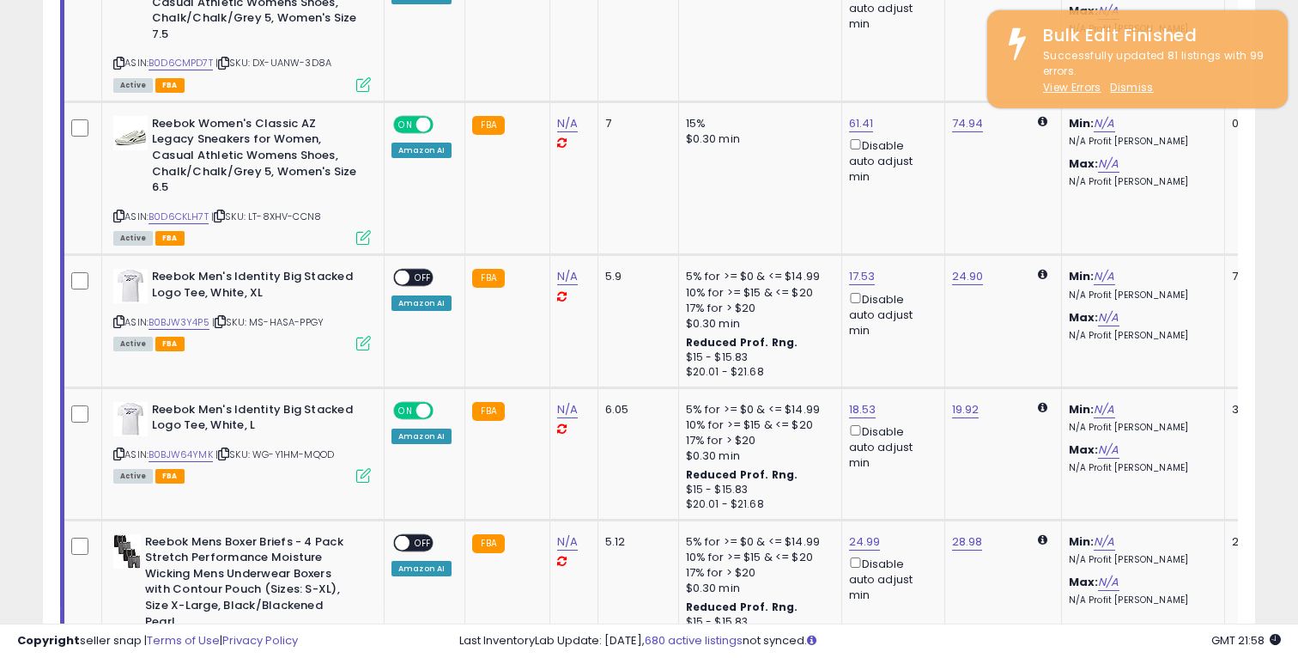
scroll to position [3753, 0]
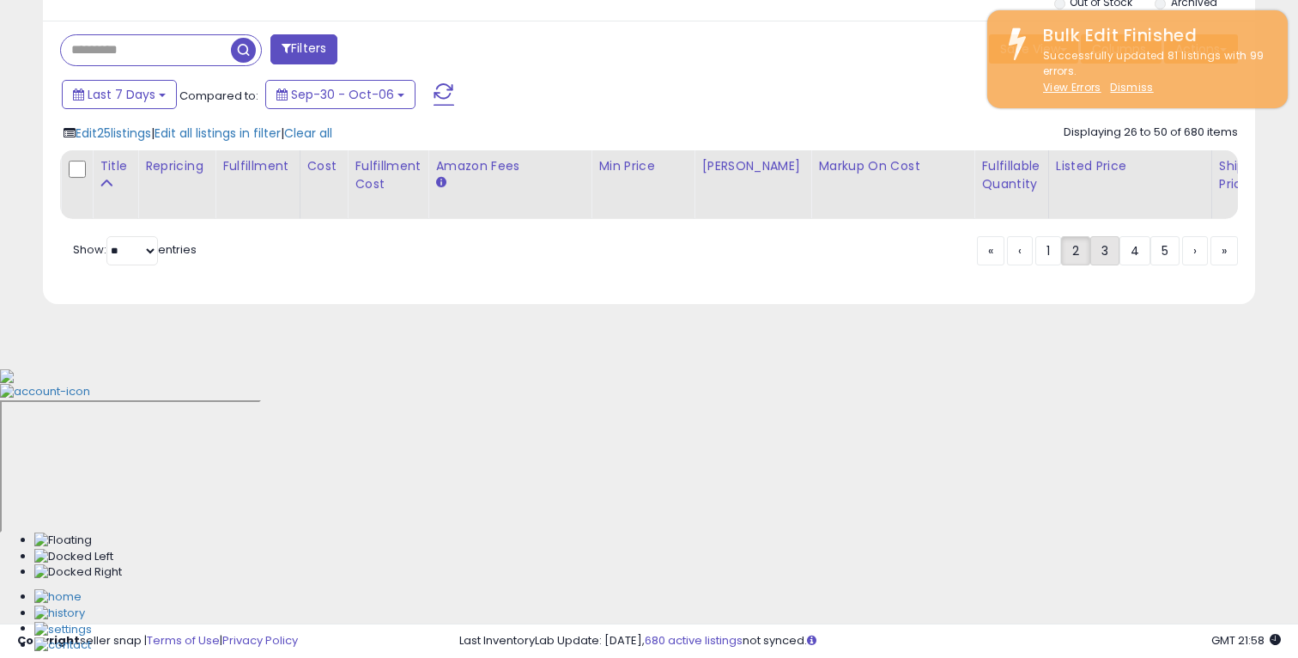
scroll to position [396, 0]
